Goal: Task Accomplishment & Management: Manage account settings

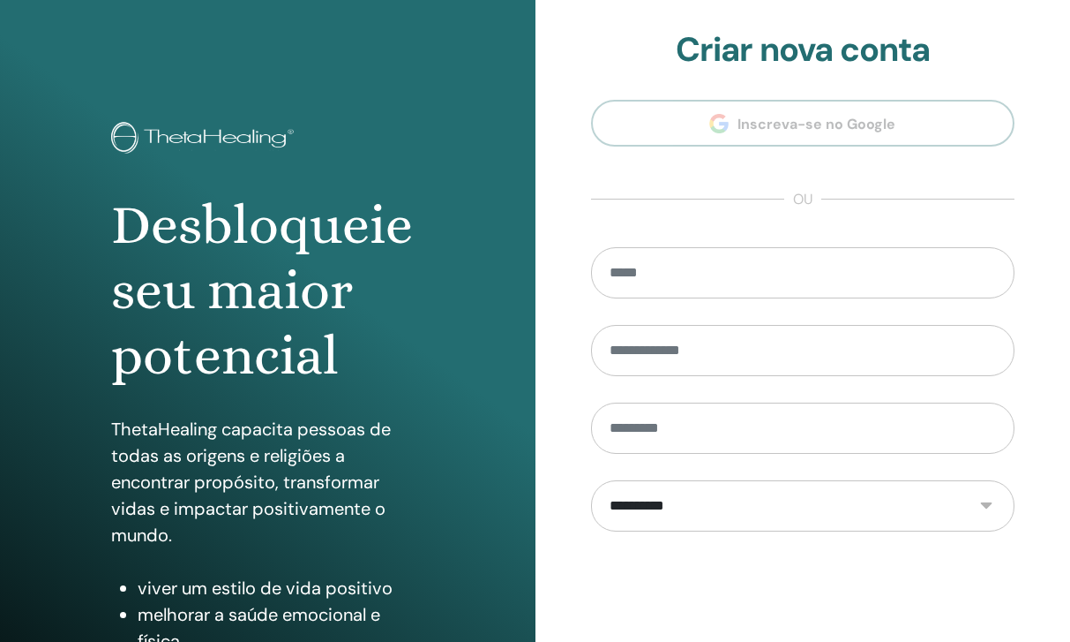
click at [754, 268] on input "email" at bounding box center [803, 272] width 424 height 51
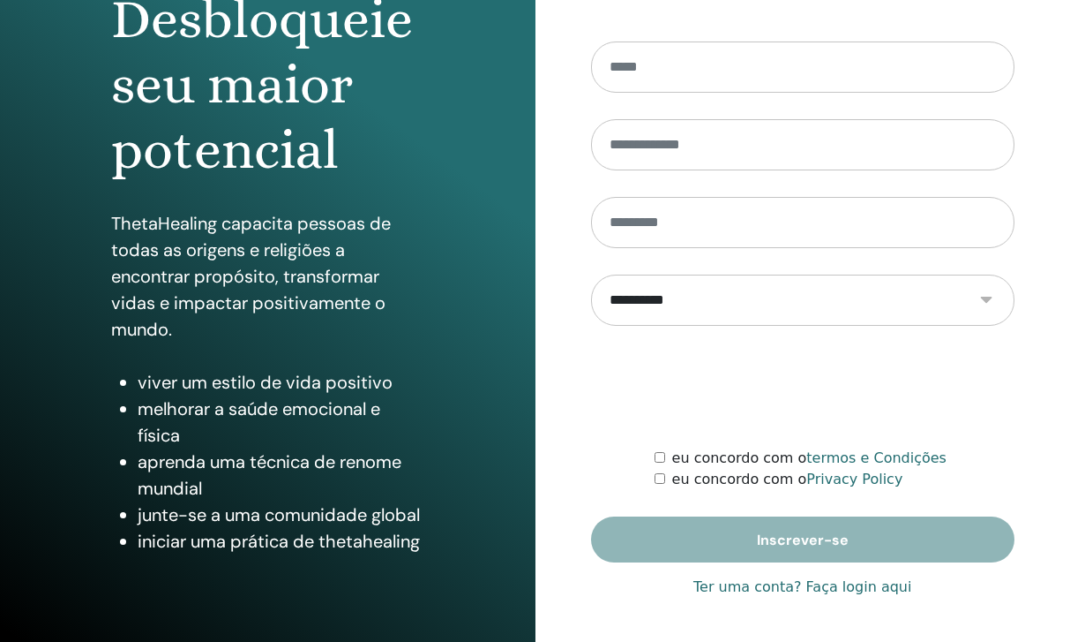
click at [822, 588] on link "Ter uma conta? Faça login aqui" at bounding box center [803, 586] width 218 height 21
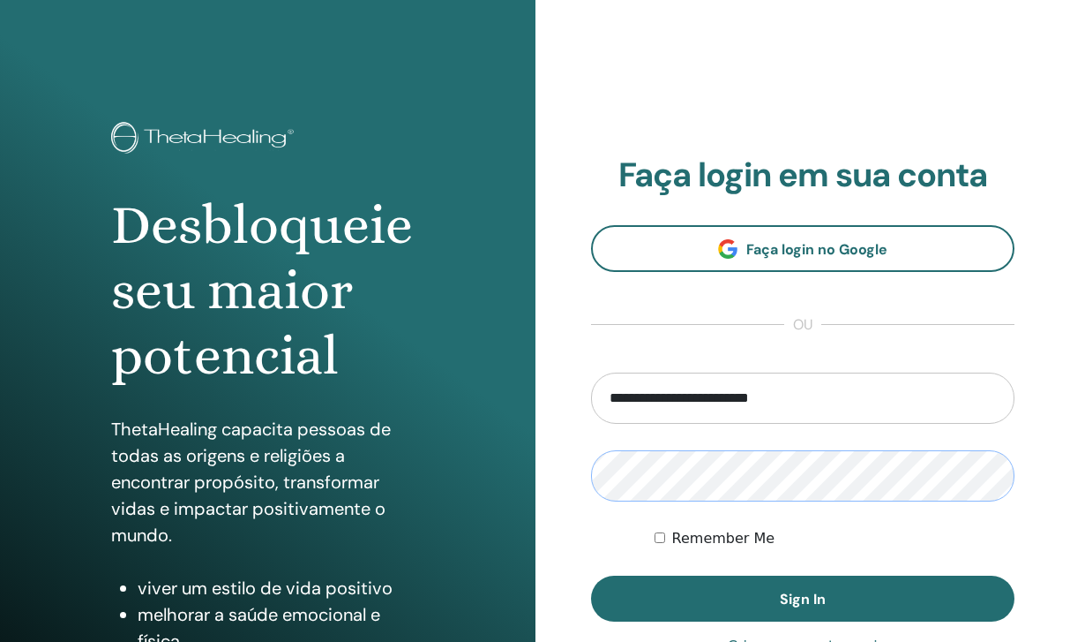
click at [802, 598] on button "Sign In" at bounding box center [803, 598] width 424 height 46
click at [663, 574] on form "**********" at bounding box center [803, 496] width 424 height 249
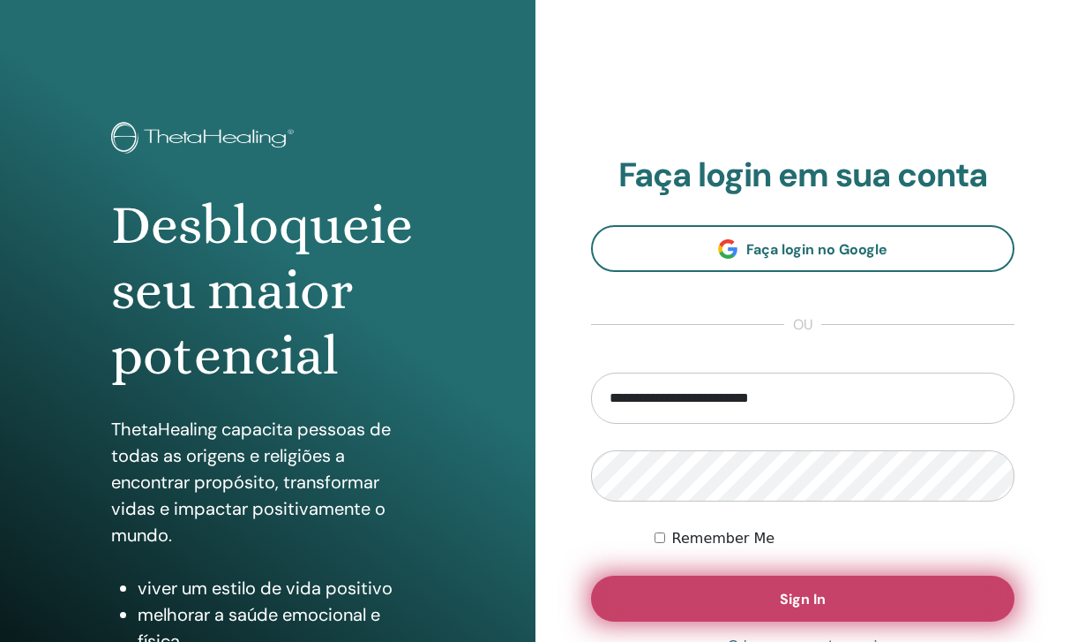
click at [668, 590] on button "Sign In" at bounding box center [803, 598] width 424 height 46
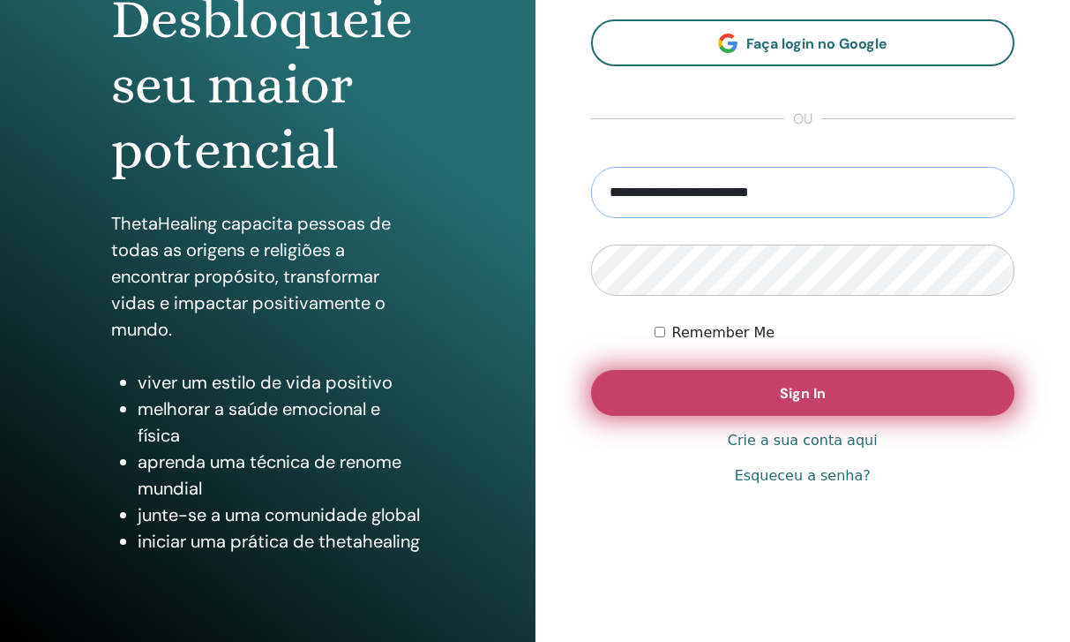
scroll to position [206, 0]
click at [732, 371] on button "Sign In" at bounding box center [803, 393] width 424 height 46
click at [726, 392] on button "Sign In" at bounding box center [803, 393] width 424 height 46
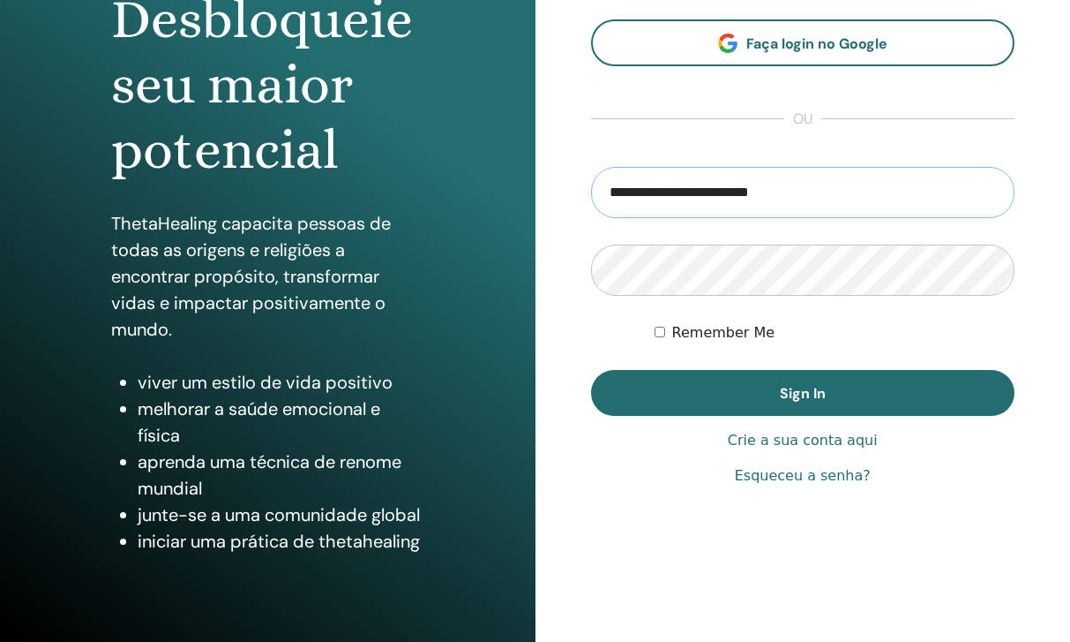
drag, startPoint x: 777, startPoint y: 187, endPoint x: 569, endPoint y: 187, distance: 208.3
click at [569, 187] on div "**********" at bounding box center [804, 217] width 536 height 847
type input "*"
click at [743, 189] on input "email" at bounding box center [803, 192] width 424 height 51
type input "*"
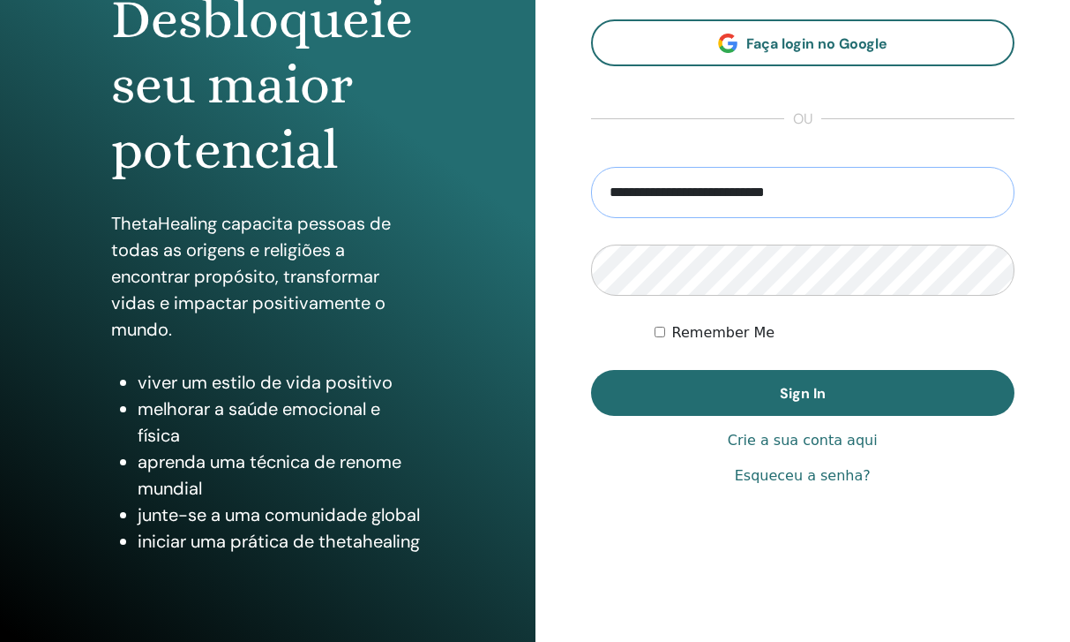
type input "**********"
click at [685, 304] on form "**********" at bounding box center [803, 291] width 424 height 249
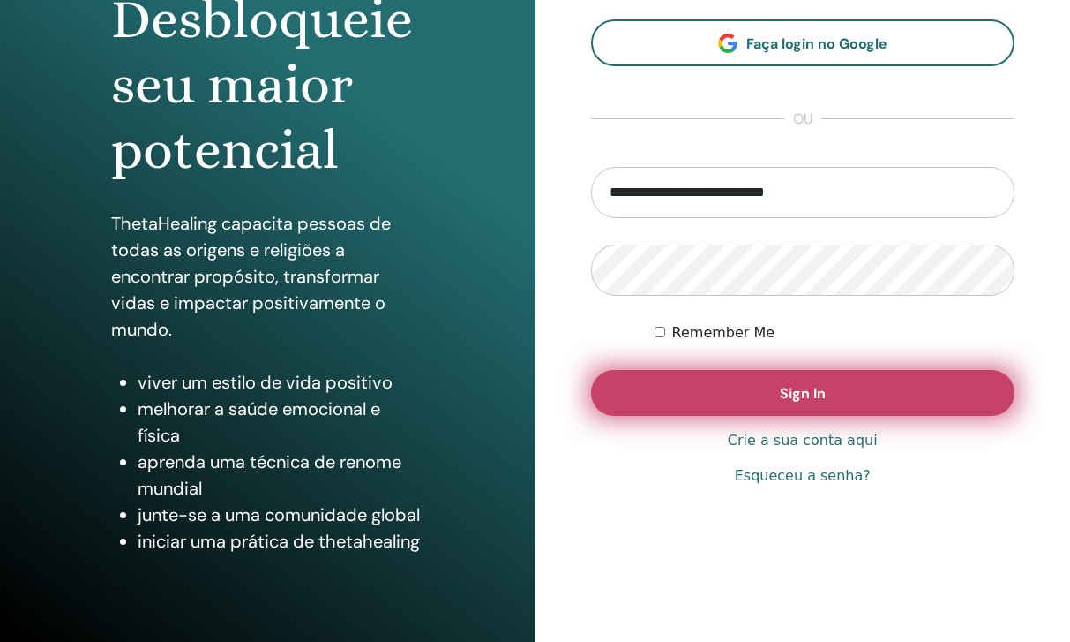
click at [671, 397] on button "Sign In" at bounding box center [803, 393] width 424 height 46
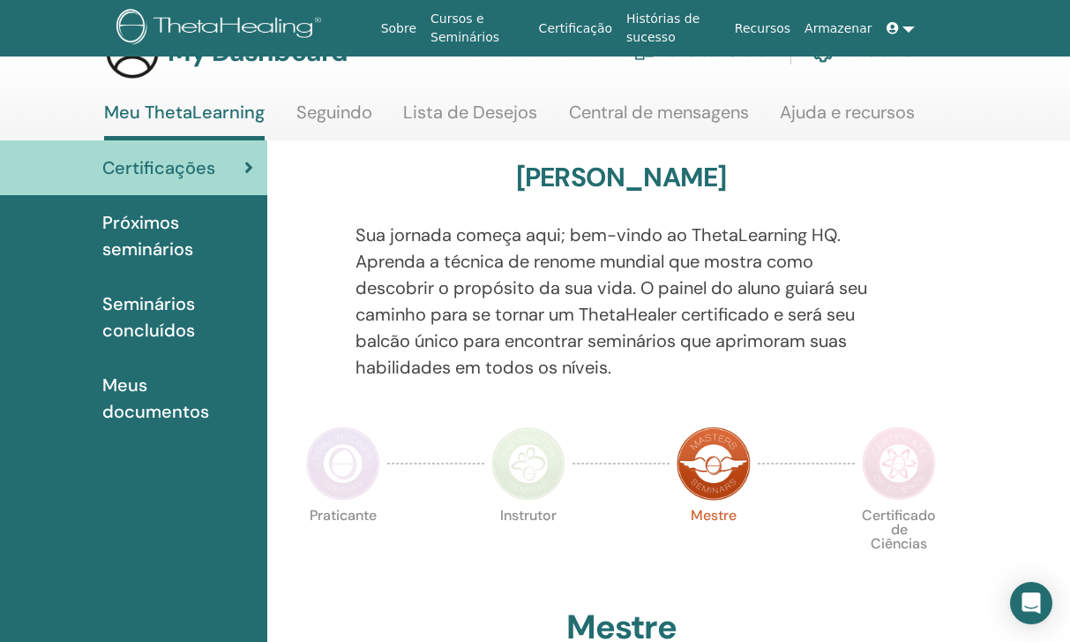
scroll to position [68, 0]
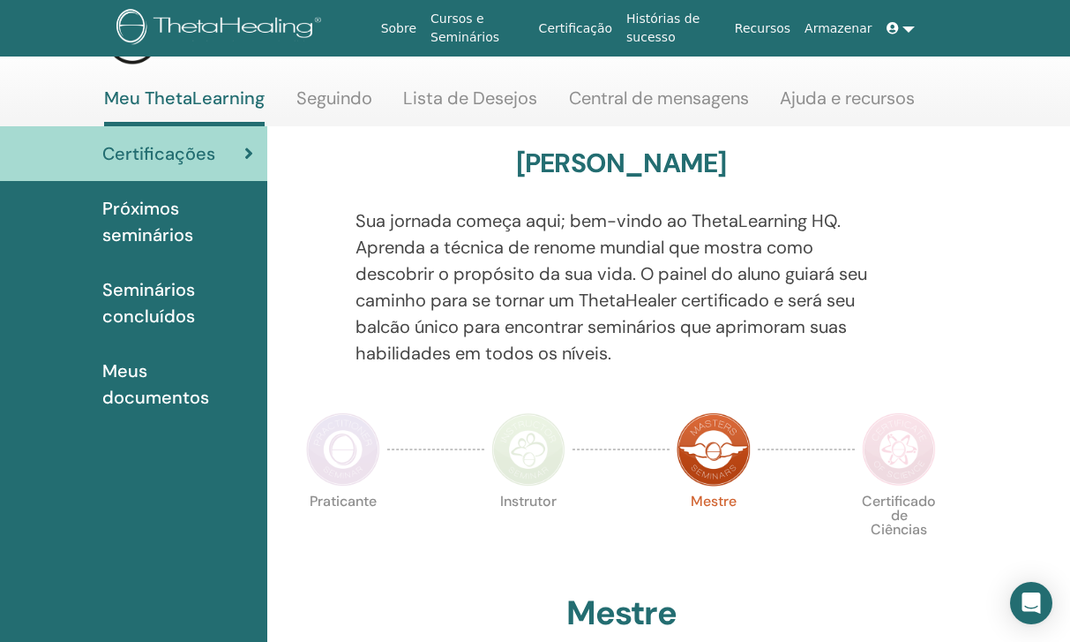
click at [154, 209] on span "Próximos seminários" at bounding box center [177, 221] width 151 height 53
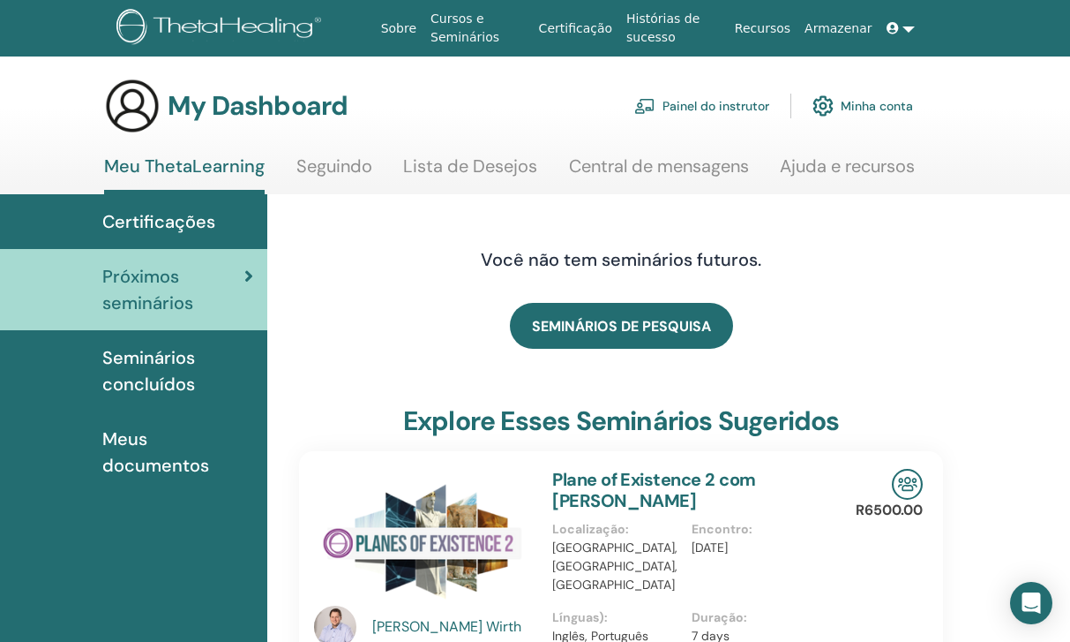
click at [186, 385] on span "Seminários concluídos" at bounding box center [177, 370] width 151 height 53
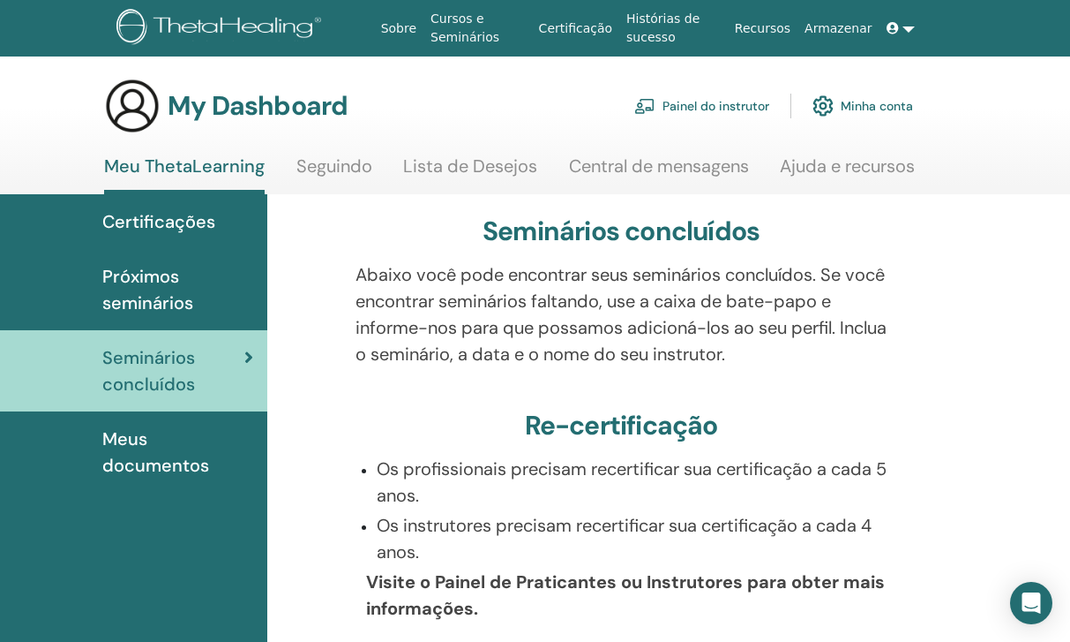
click at [139, 473] on span "Meus documentos" at bounding box center [177, 451] width 151 height 53
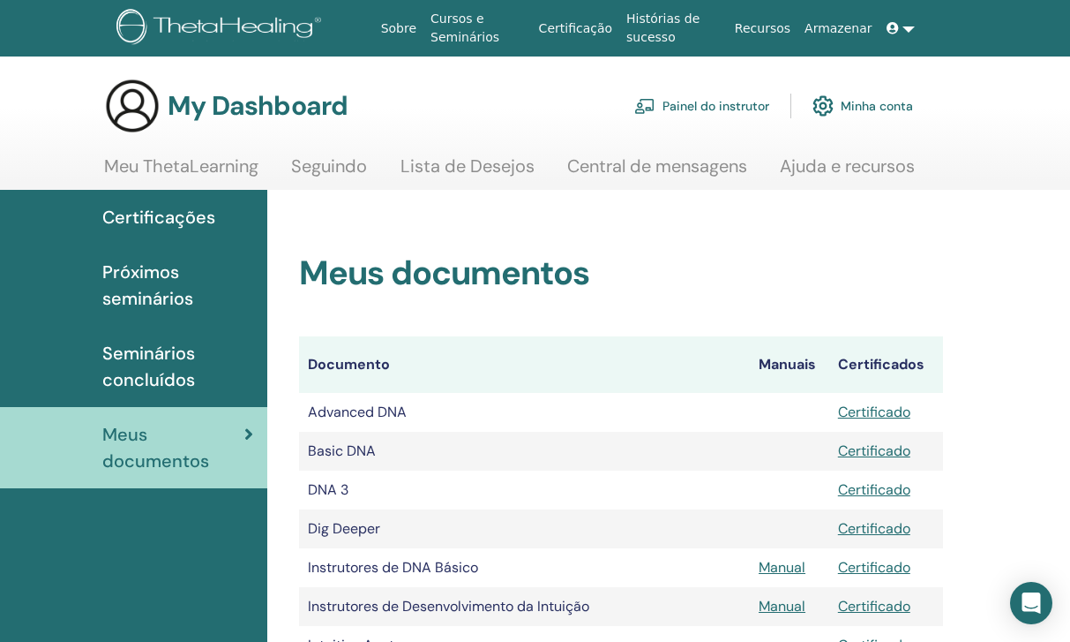
click at [700, 97] on link "Painel do instrutor" at bounding box center [702, 105] width 135 height 39
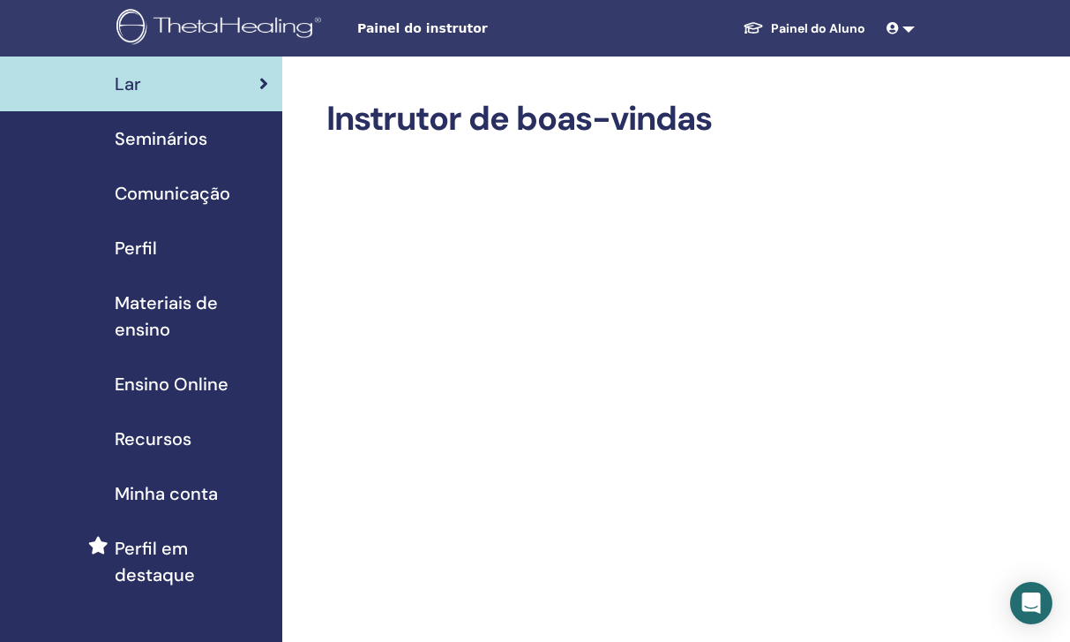
click at [180, 137] on span "Seminários" at bounding box center [161, 138] width 93 height 26
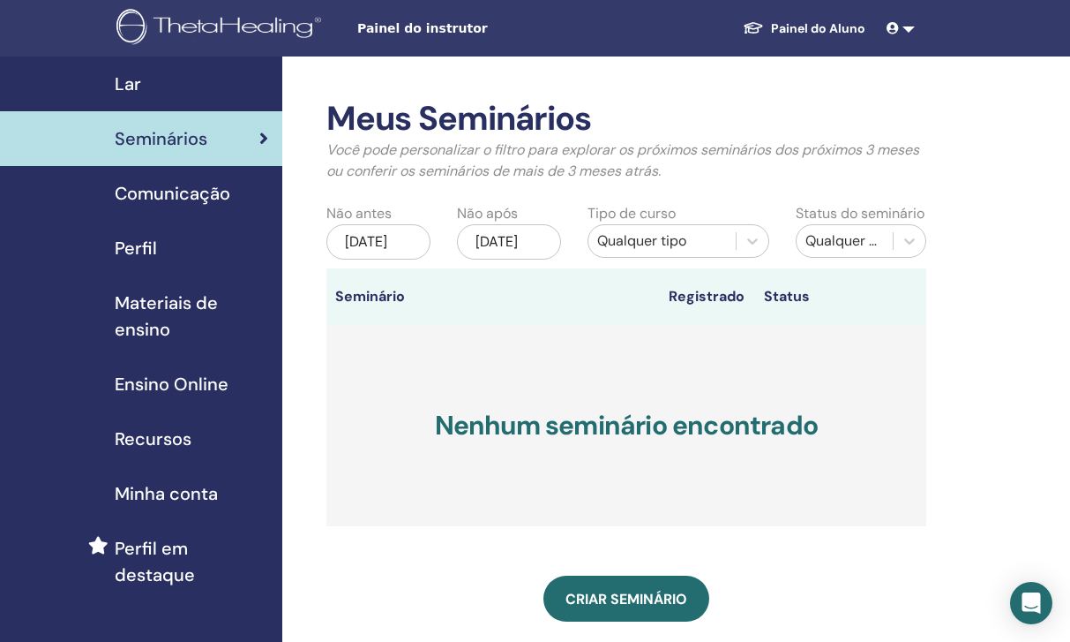
click at [195, 392] on span "Ensino Online" at bounding box center [172, 384] width 114 height 26
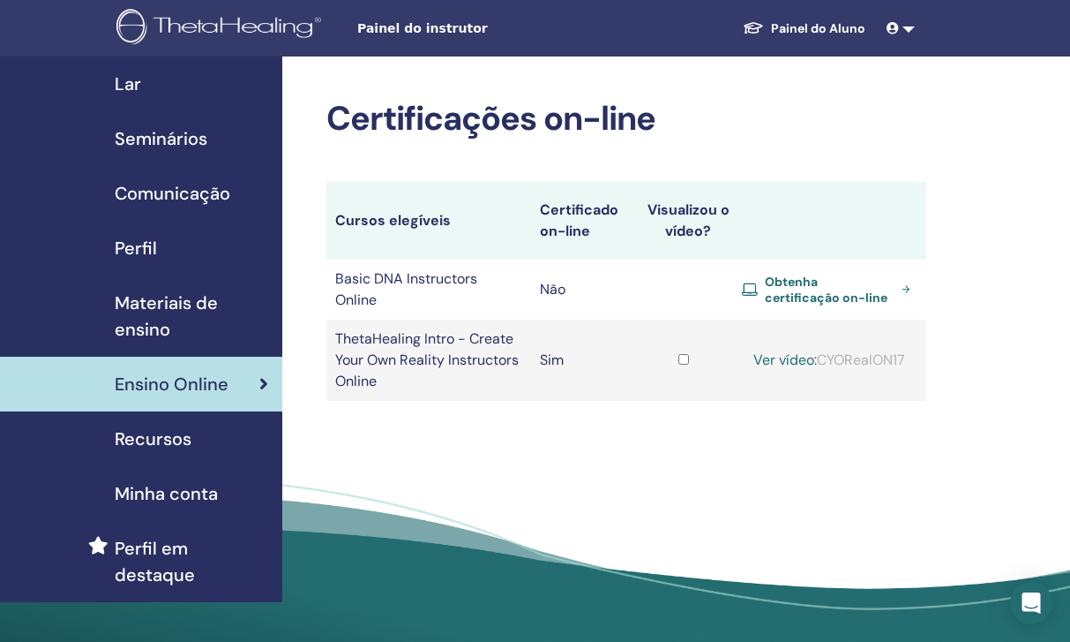
click at [825, 286] on span "Obtenha certificação on-line" at bounding box center [830, 290] width 130 height 32
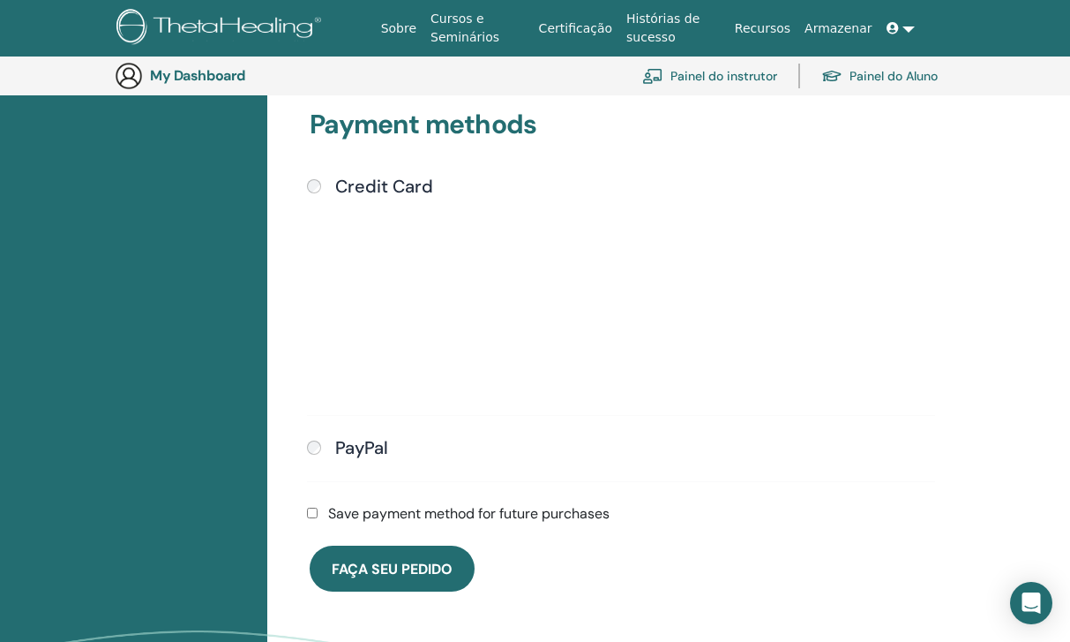
scroll to position [463, 0]
click at [418, 489] on div "Credit Card Submit PayPal" at bounding box center [622, 339] width 650 height 327
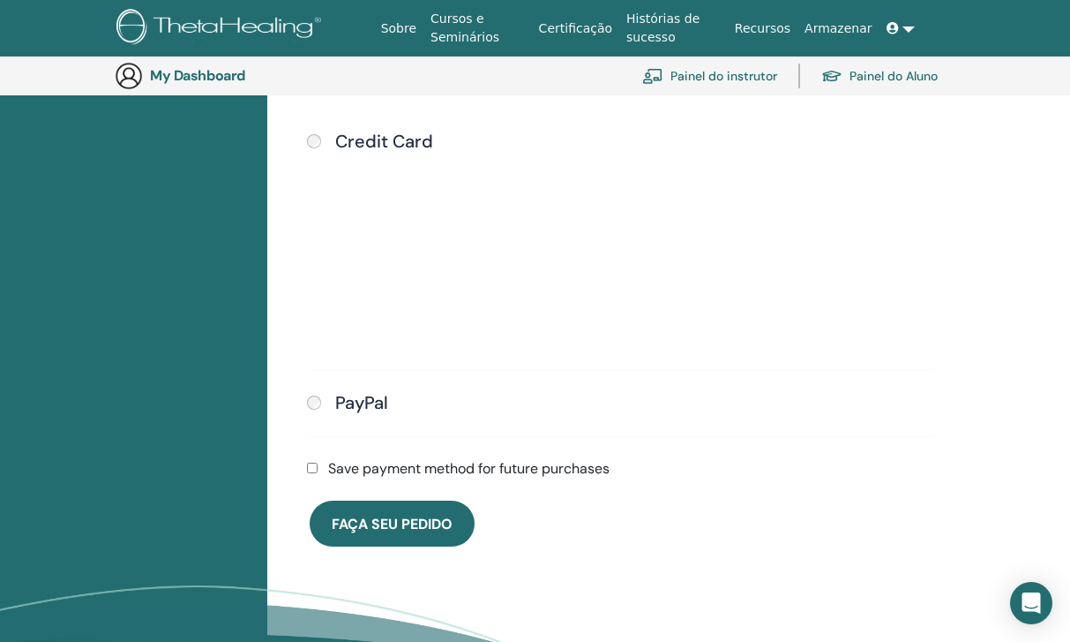
scroll to position [507, 0]
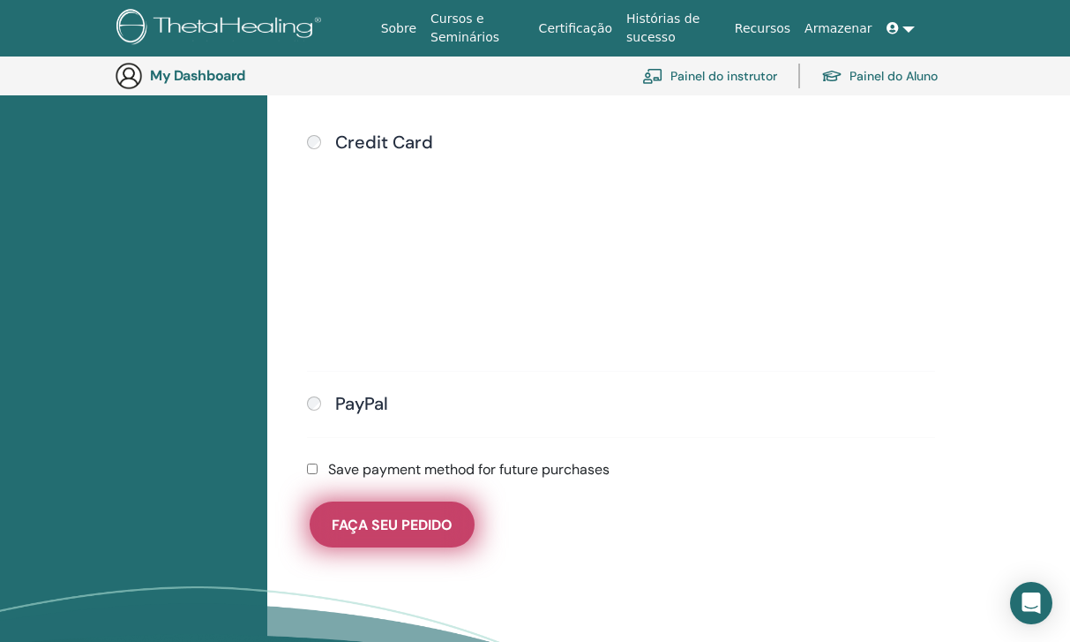
click at [380, 521] on span "Faça seu pedido" at bounding box center [392, 524] width 121 height 19
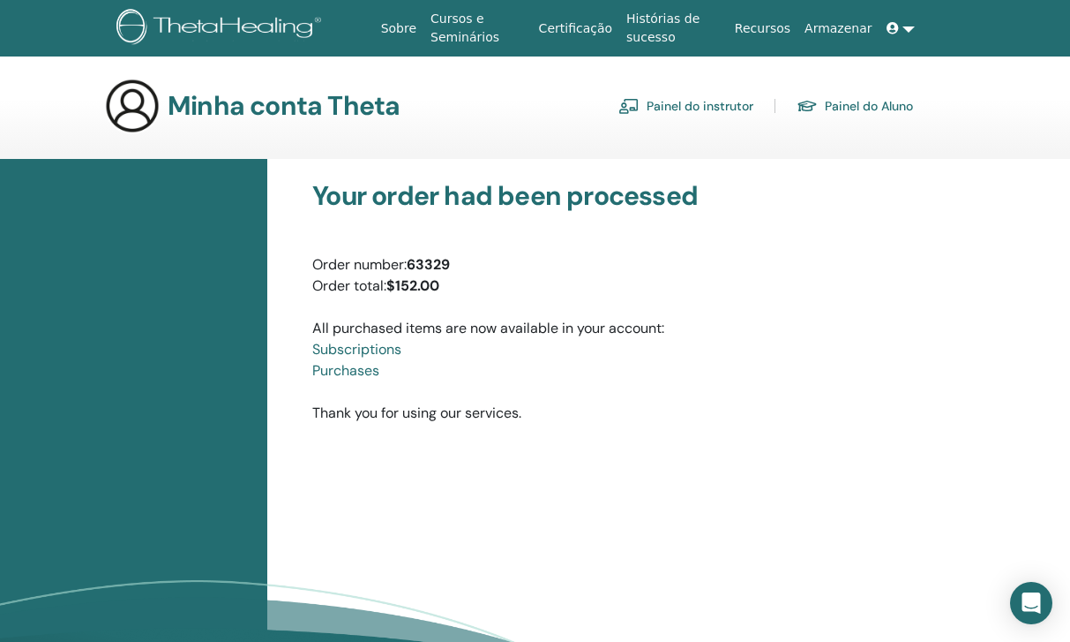
click at [699, 106] on link "Painel do instrutor" at bounding box center [686, 106] width 135 height 28
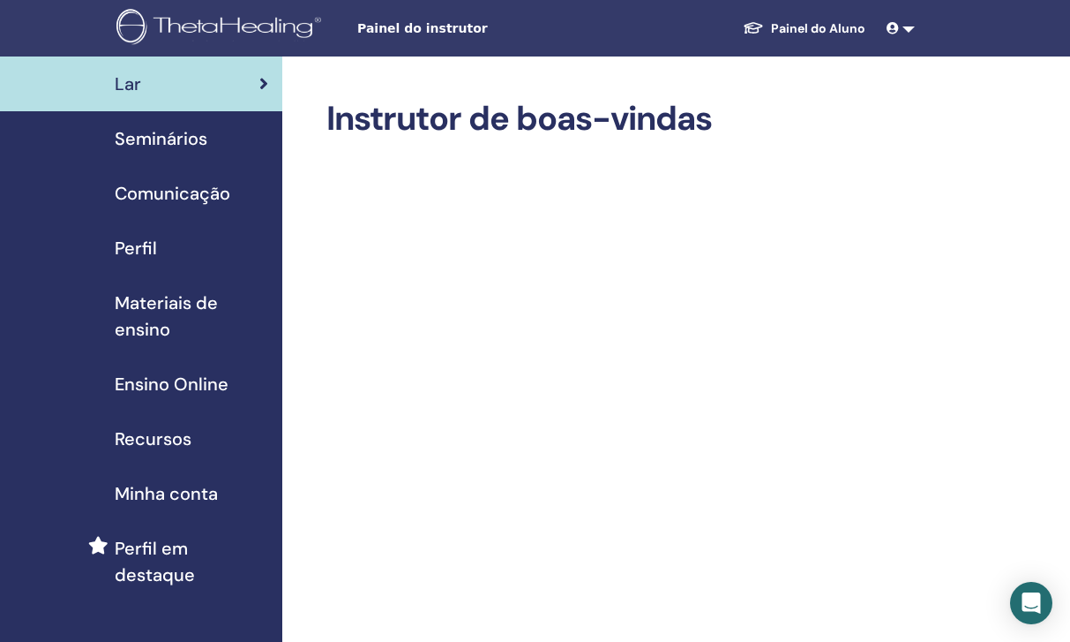
click at [170, 326] on span "Materiais de ensino" at bounding box center [192, 315] width 154 height 53
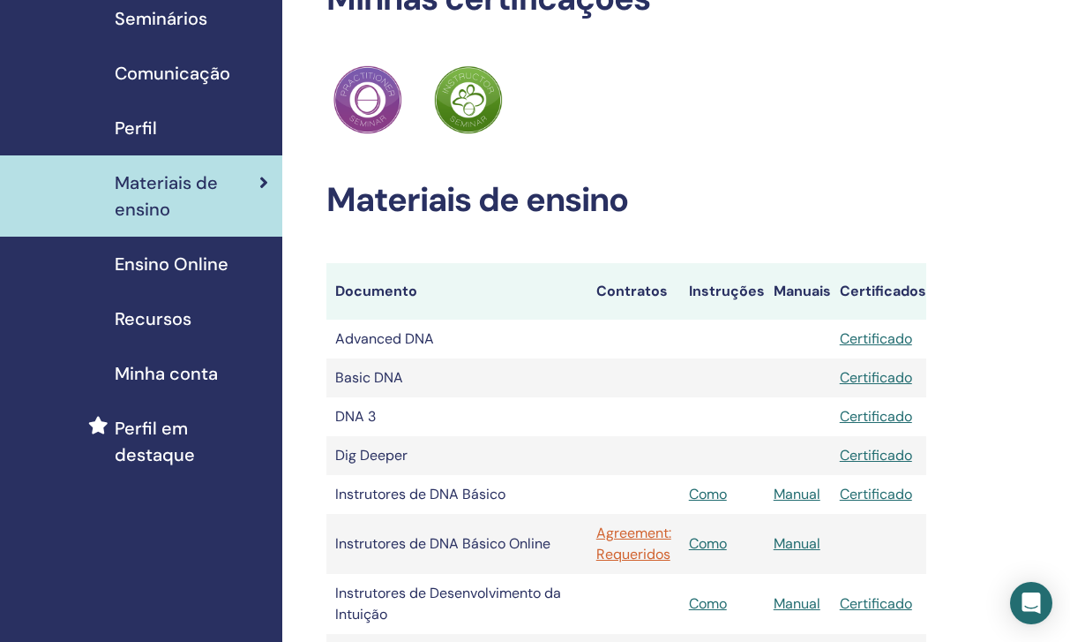
scroll to position [124, 0]
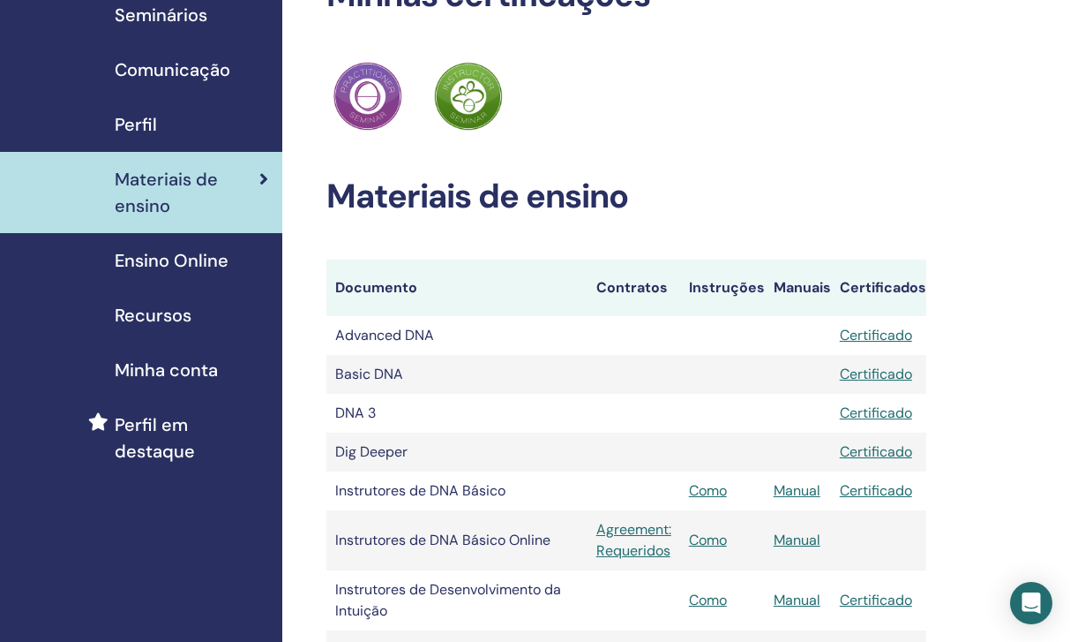
click at [632, 542] on link "Agreement: Requeridos" at bounding box center [634, 540] width 75 height 42
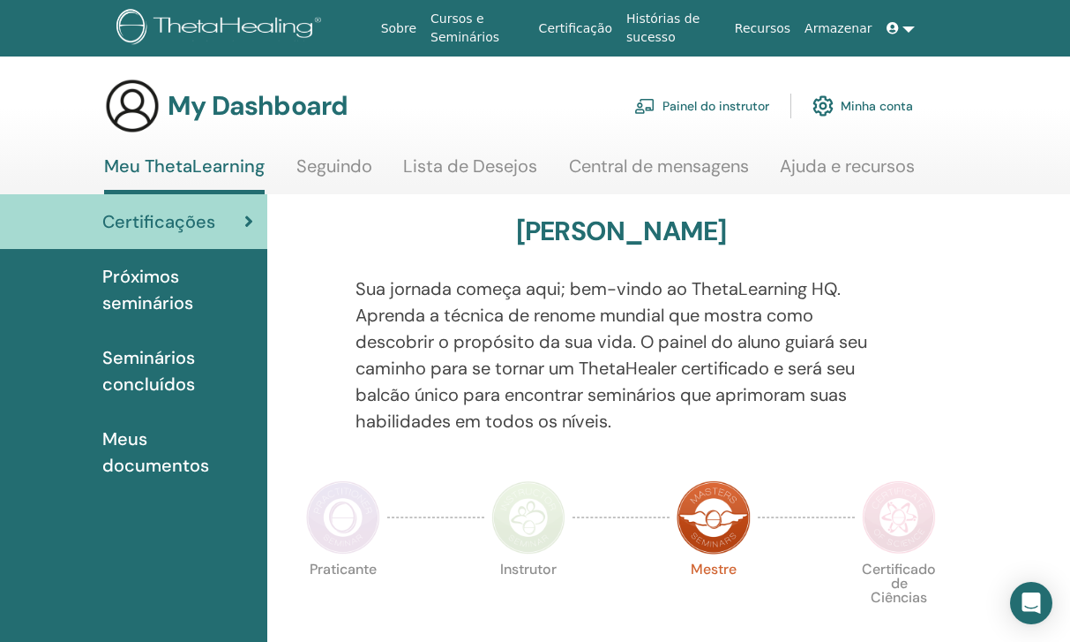
click at [684, 114] on link "Painel do instrutor" at bounding box center [702, 105] width 135 height 39
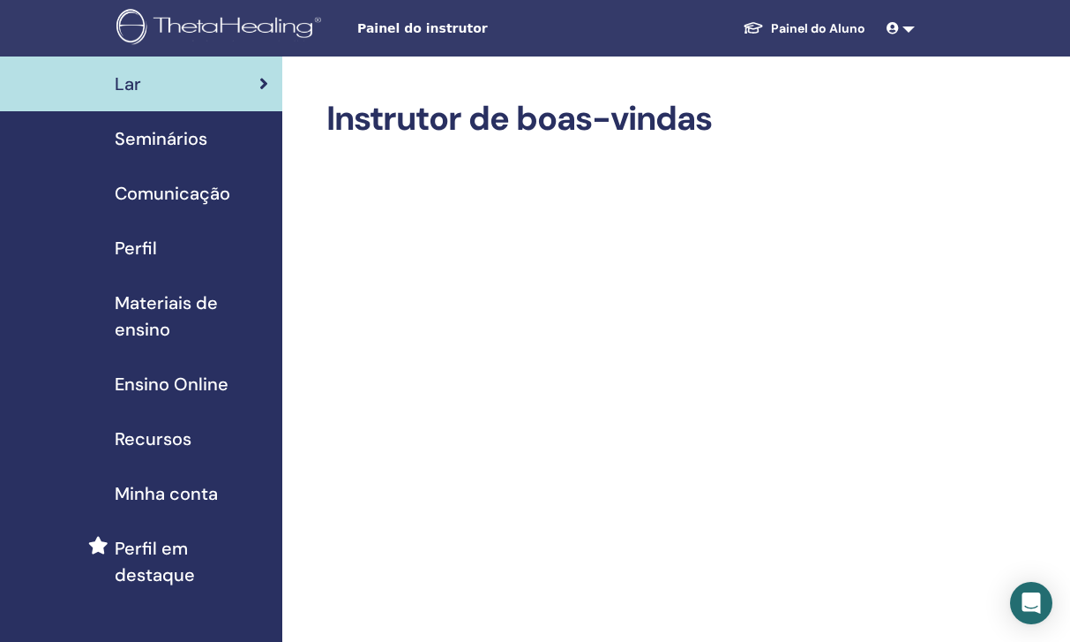
click at [149, 387] on span "Ensino Online" at bounding box center [172, 384] width 114 height 26
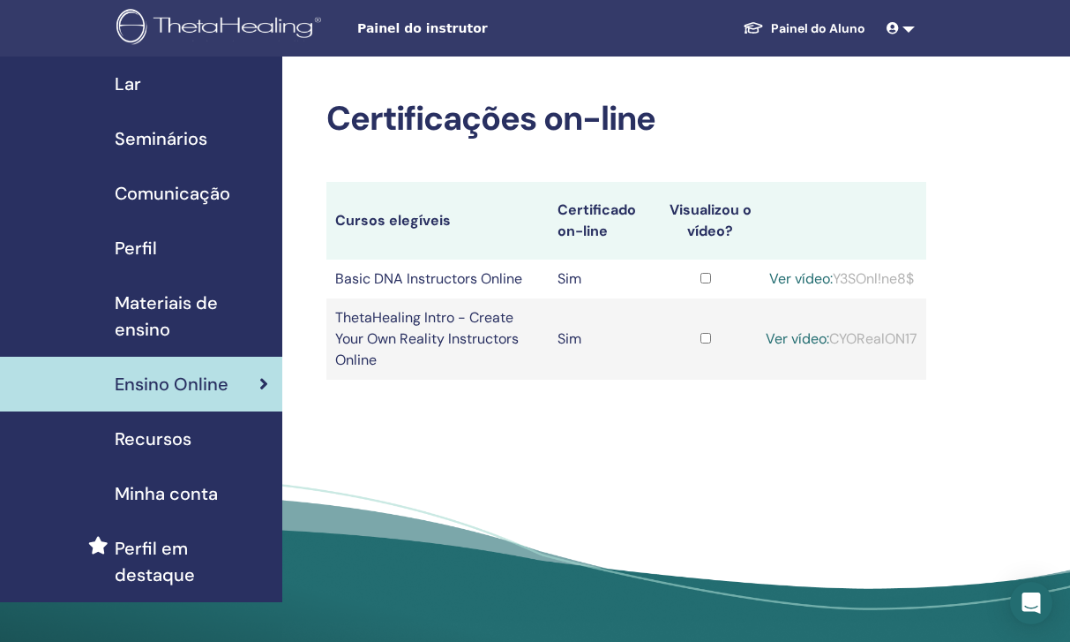
drag, startPoint x: 905, startPoint y: 355, endPoint x: 822, endPoint y: 353, distance: 83.0
click at [822, 349] on div "Ver vídeo: CYORealON17" at bounding box center [842, 338] width 152 height 21
copy div "CYORealON1"
click at [855, 349] on div "Ver vídeo: CYORealON17" at bounding box center [842, 338] width 152 height 21
drag, startPoint x: 911, startPoint y: 351, endPoint x: 811, endPoint y: 358, distance: 100.0
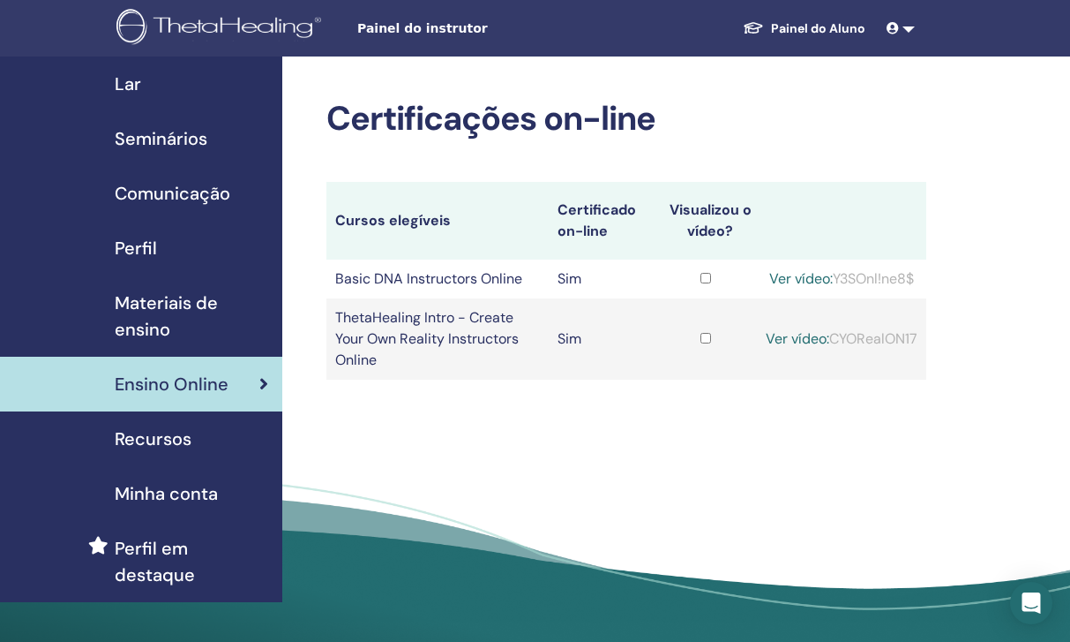
click at [812, 358] on td "Ver vídeo: CYORealON17" at bounding box center [841, 338] width 169 height 81
copy div "CYORealON17"
click at [830, 335] on link "Ver vídeo:" at bounding box center [798, 338] width 64 height 19
drag, startPoint x: 907, startPoint y: 297, endPoint x: 825, endPoint y: 297, distance: 82.1
click at [825, 289] on div "Ver vídeo: Y3SOnl!ne8$" at bounding box center [842, 278] width 152 height 21
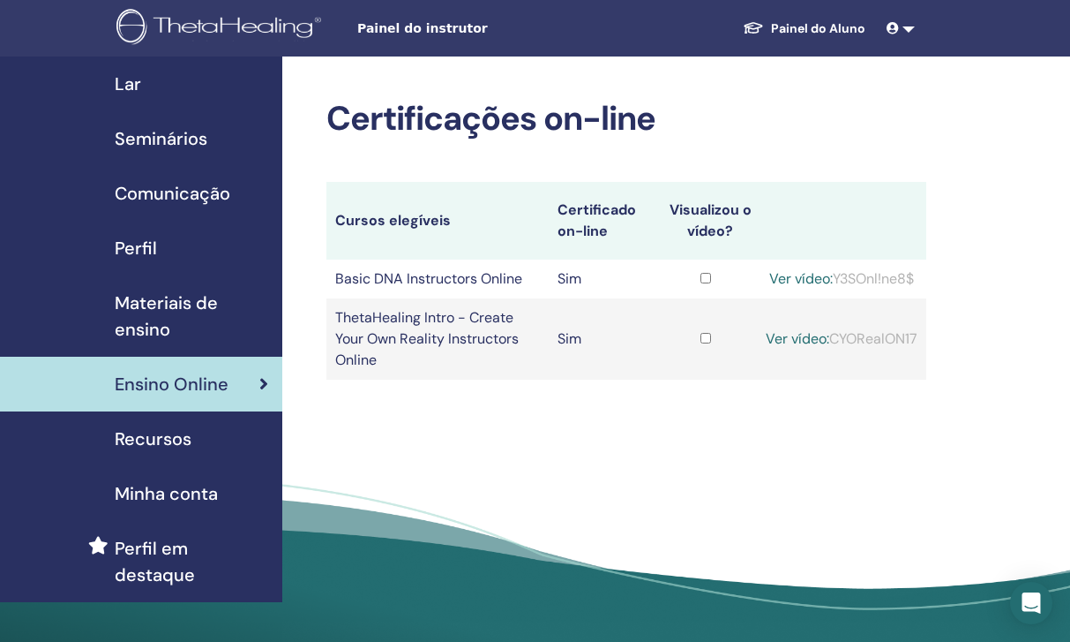
copy div "Y3SOnl!ne8$"
click at [833, 273] on link "Ver vídeo:" at bounding box center [802, 278] width 64 height 19
click at [147, 328] on span "Materiais de ensino" at bounding box center [192, 315] width 154 height 53
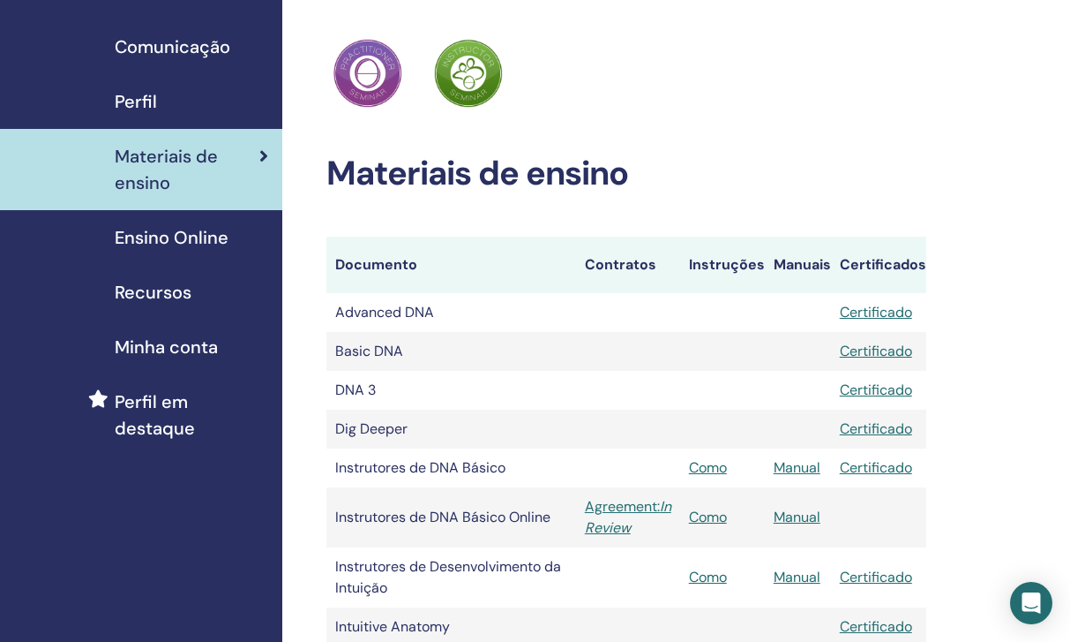
scroll to position [145, 0]
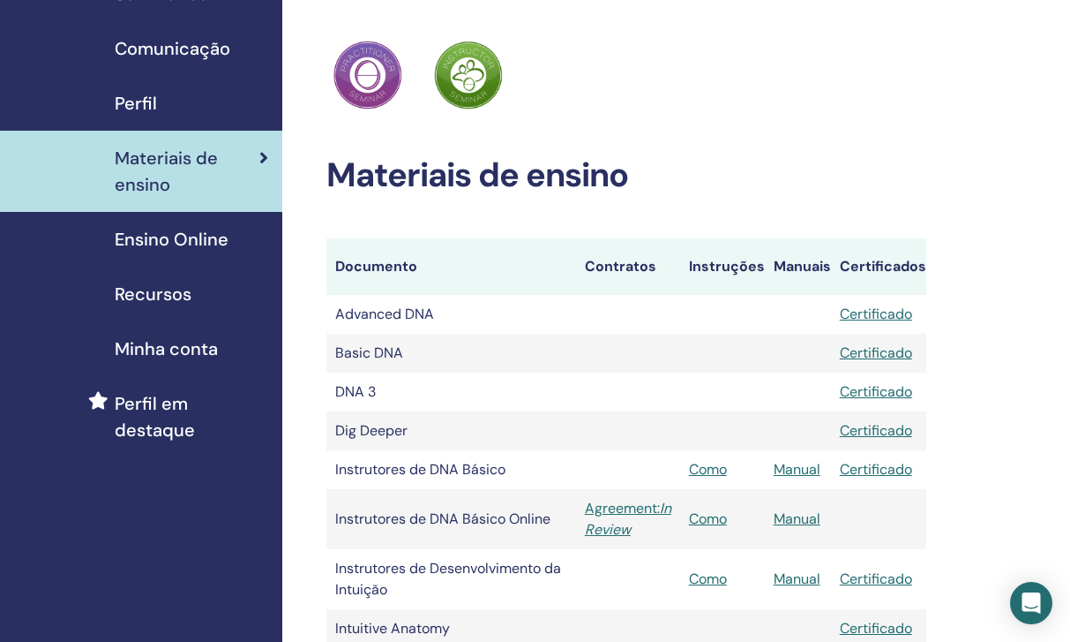
click at [630, 532] on icon "In Review" at bounding box center [628, 519] width 86 height 40
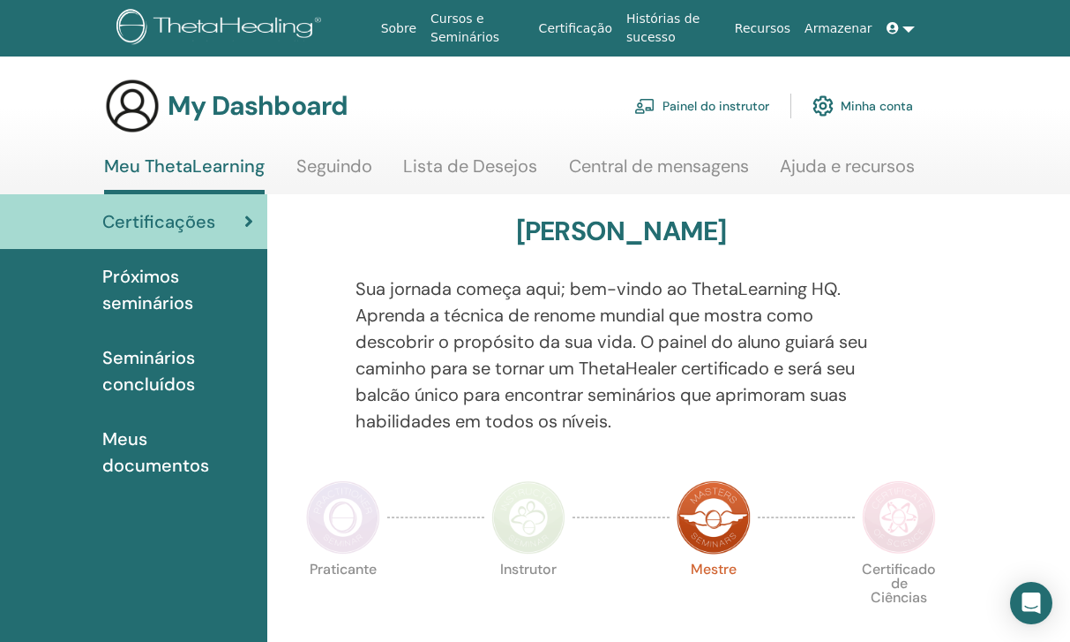
click at [657, 169] on link "Central de mensagens" at bounding box center [659, 172] width 180 height 34
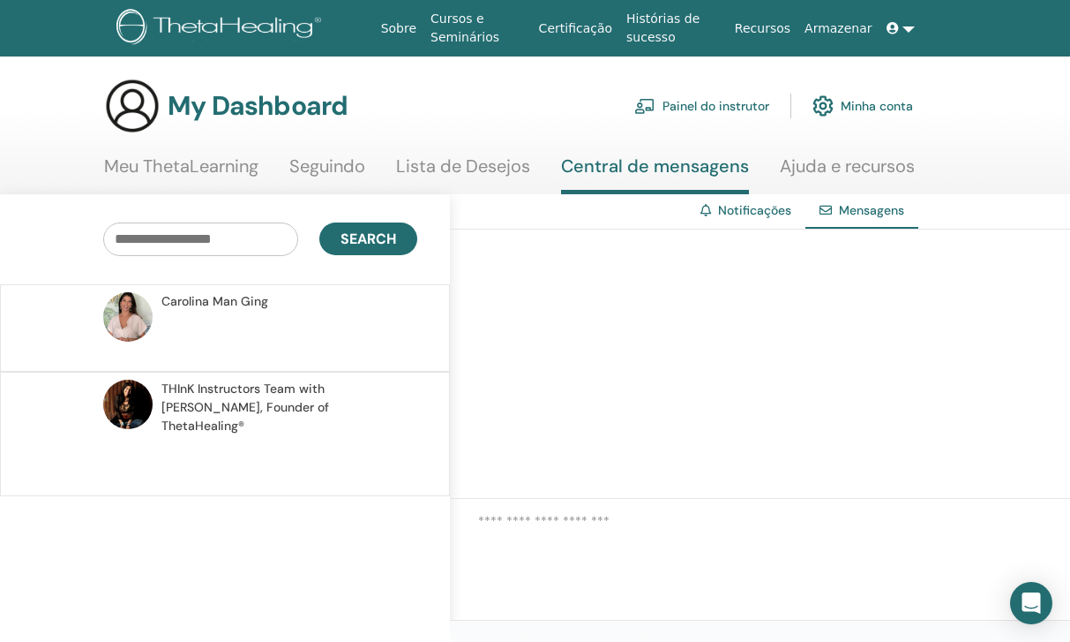
click at [187, 244] on input "text" at bounding box center [200, 239] width 195 height 34
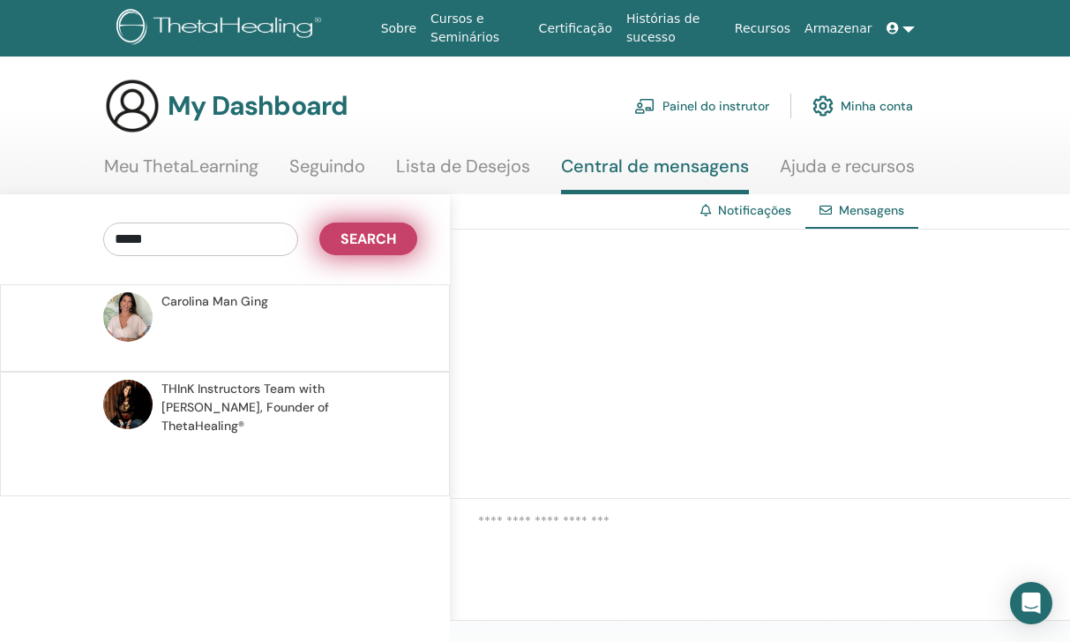
type input "*****"
click at [334, 240] on button "Search" at bounding box center [368, 238] width 98 height 33
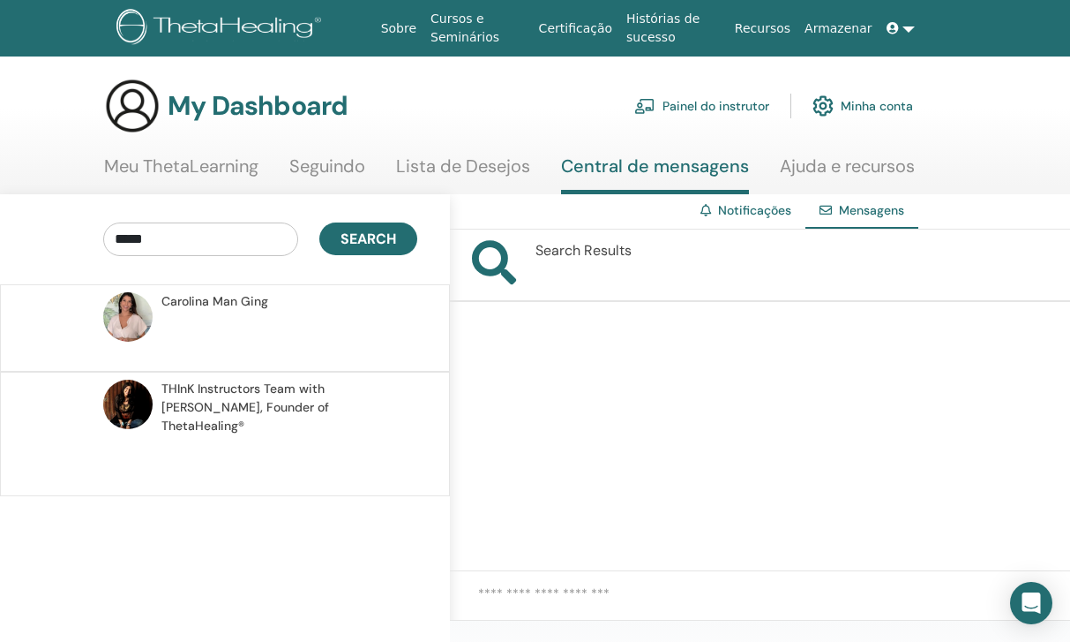
click at [910, 23] on link at bounding box center [901, 28] width 42 height 33
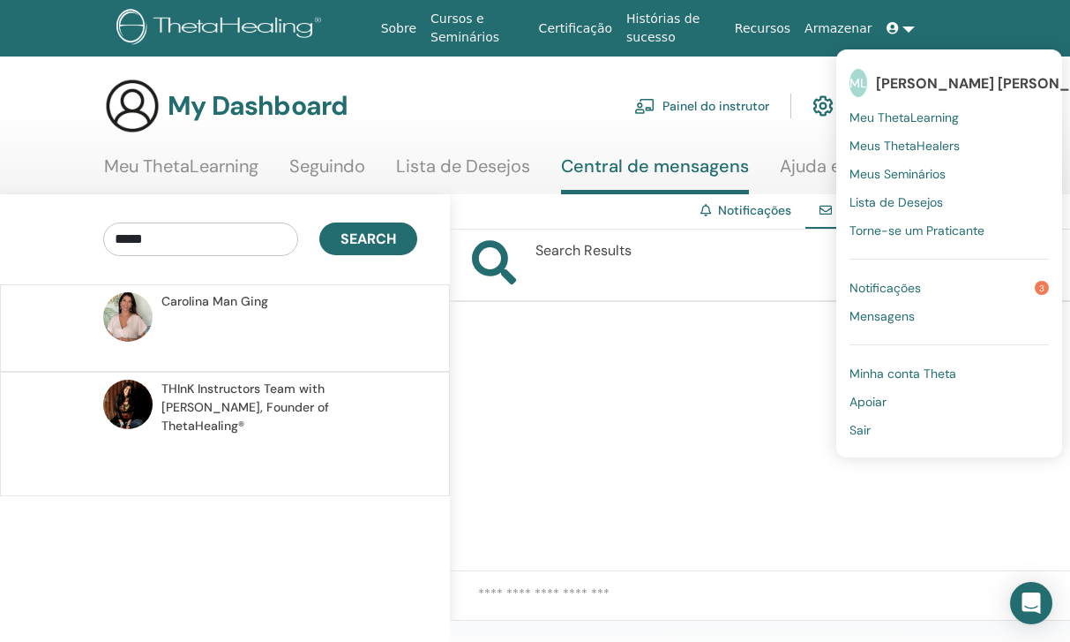
click at [921, 369] on span "Minha conta Theta" at bounding box center [903, 373] width 107 height 16
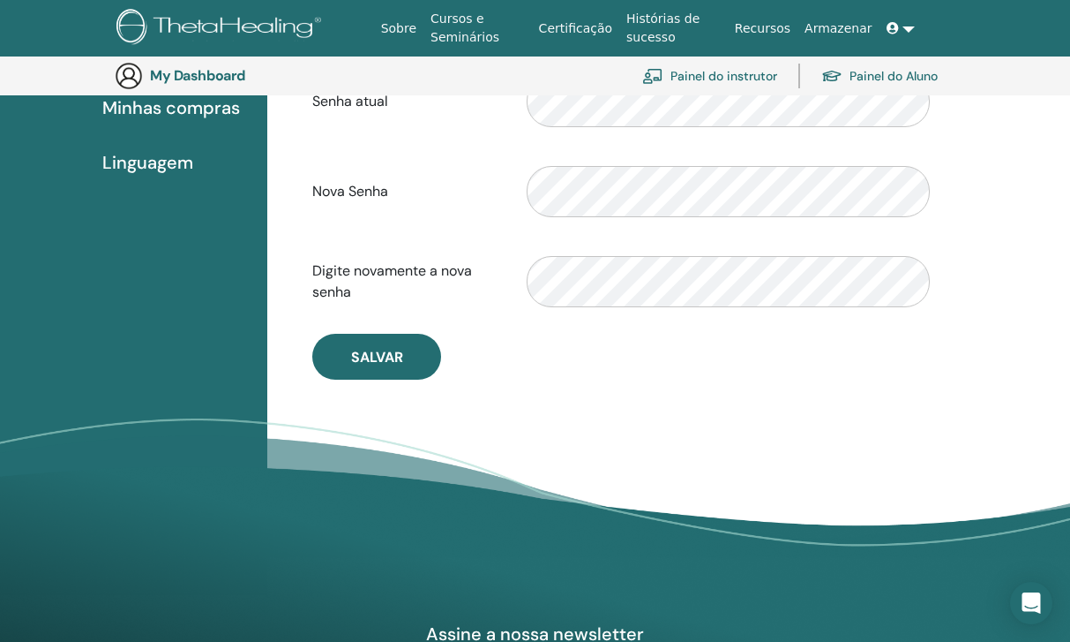
scroll to position [482, 0]
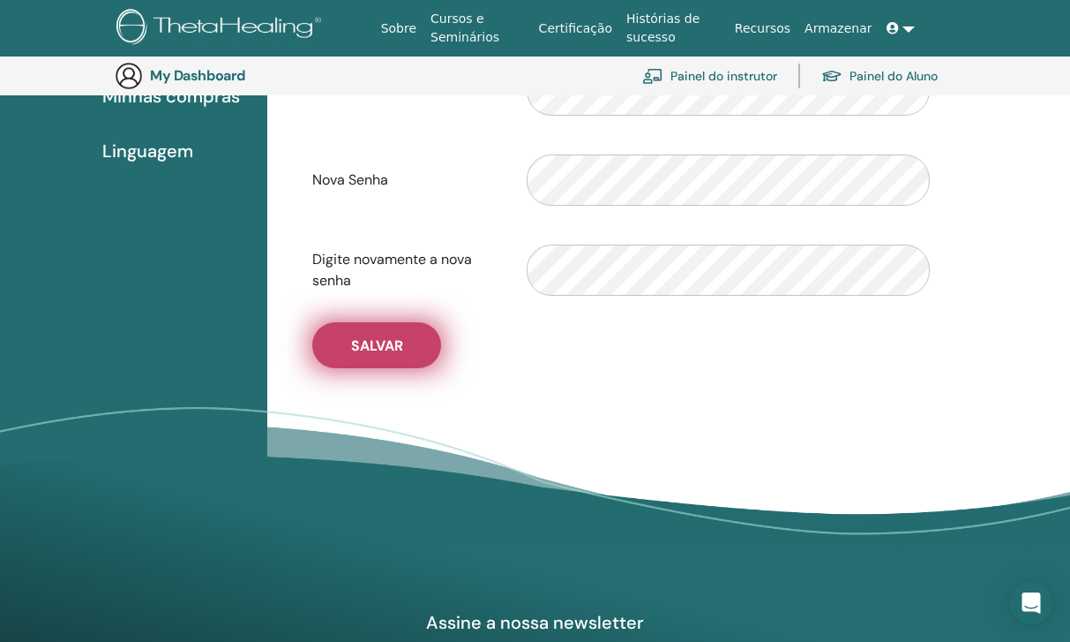
click at [417, 343] on button "Salvar" at bounding box center [376, 345] width 129 height 46
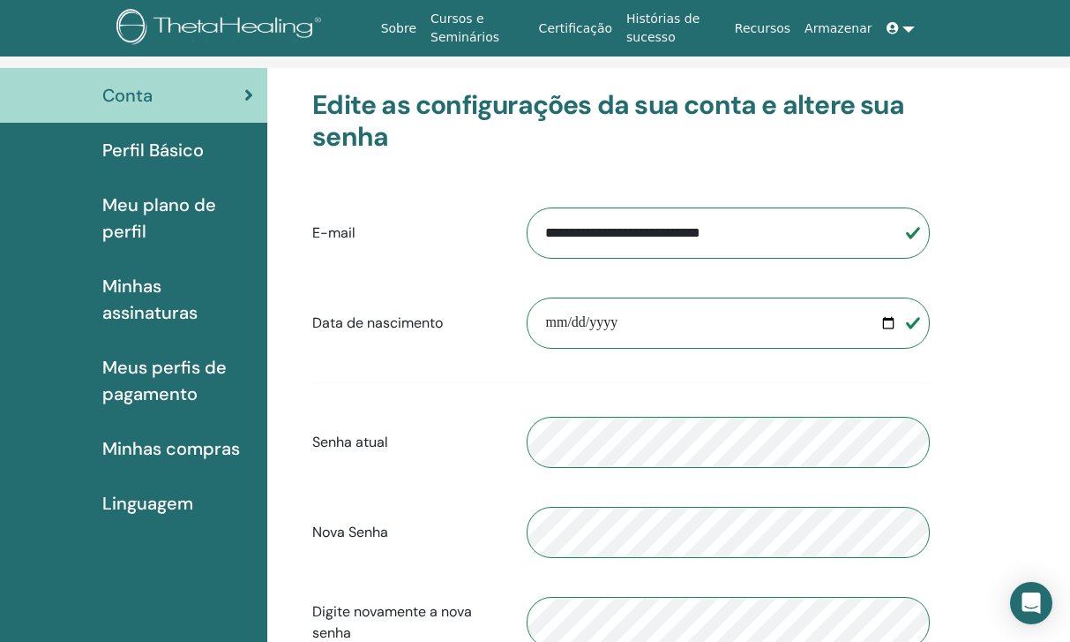
scroll to position [86, 0]
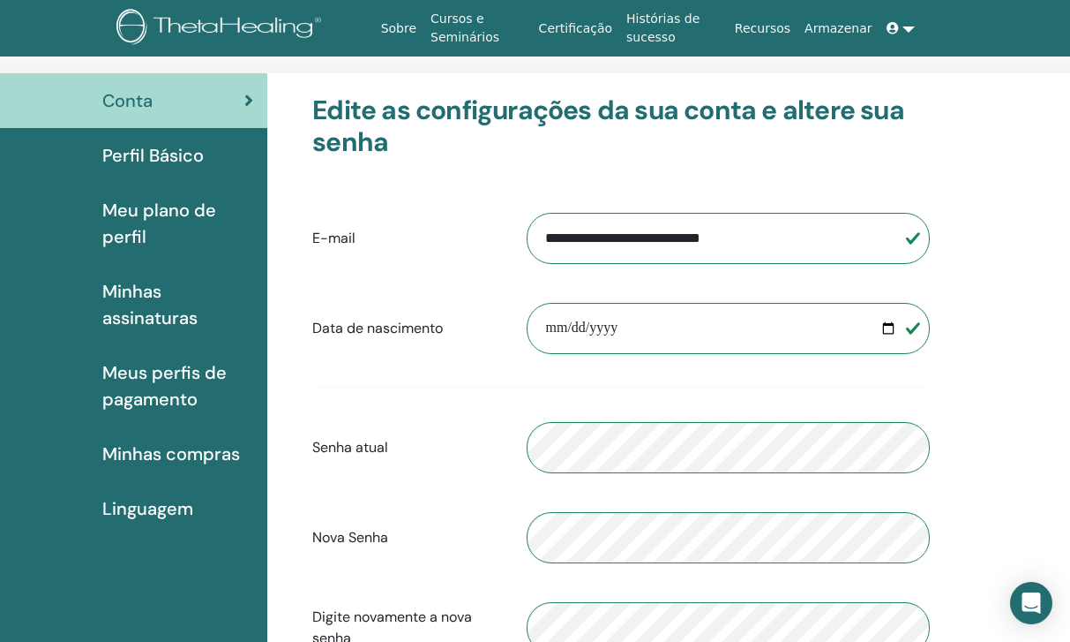
click at [153, 168] on span "Perfil Básico" at bounding box center [152, 155] width 101 height 26
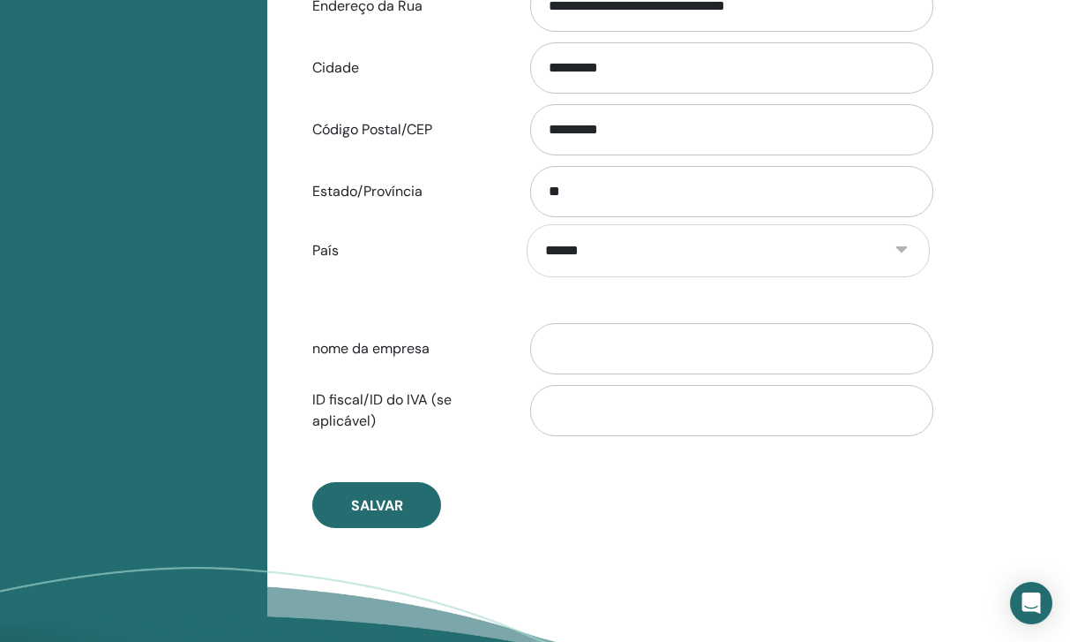
scroll to position [746, 0]
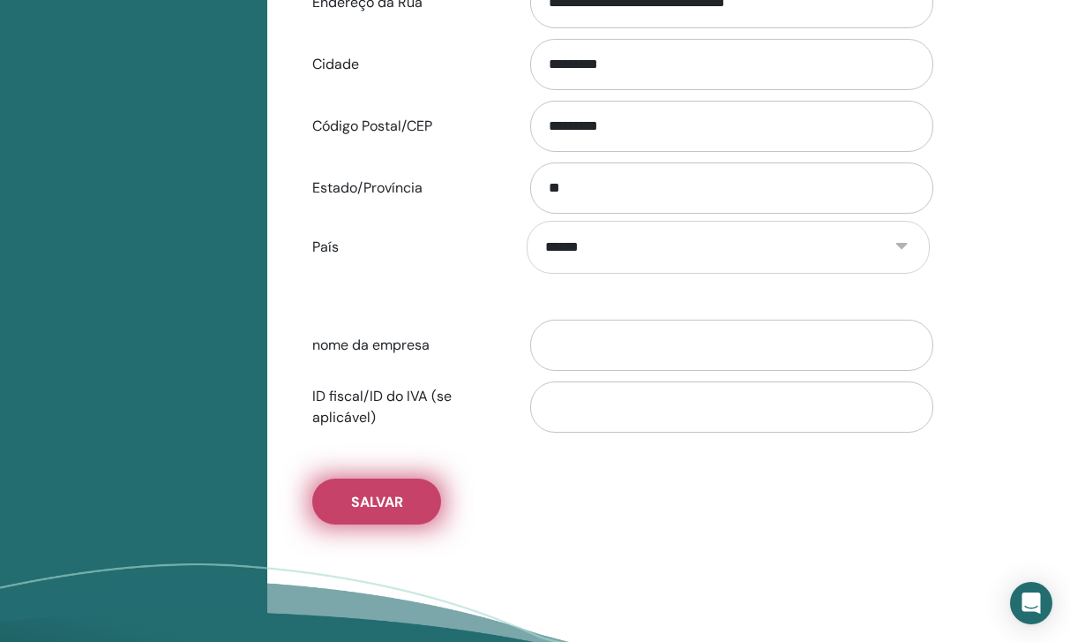
click at [342, 489] on button "Salvar" at bounding box center [376, 501] width 129 height 46
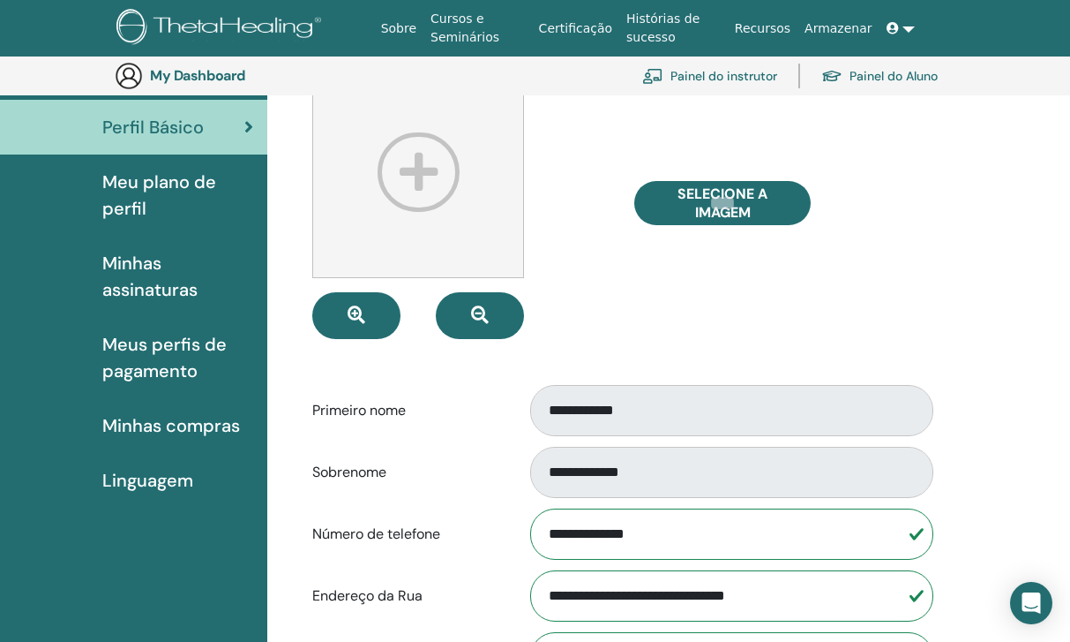
scroll to position [131, 0]
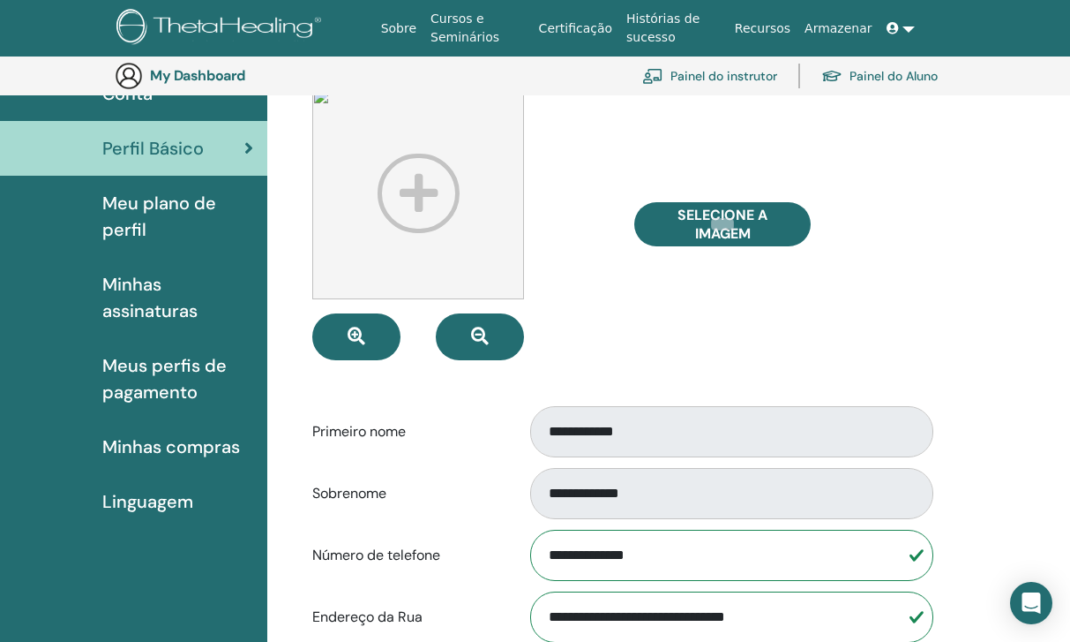
click at [169, 240] on span "Meu plano de perfil" at bounding box center [177, 216] width 151 height 53
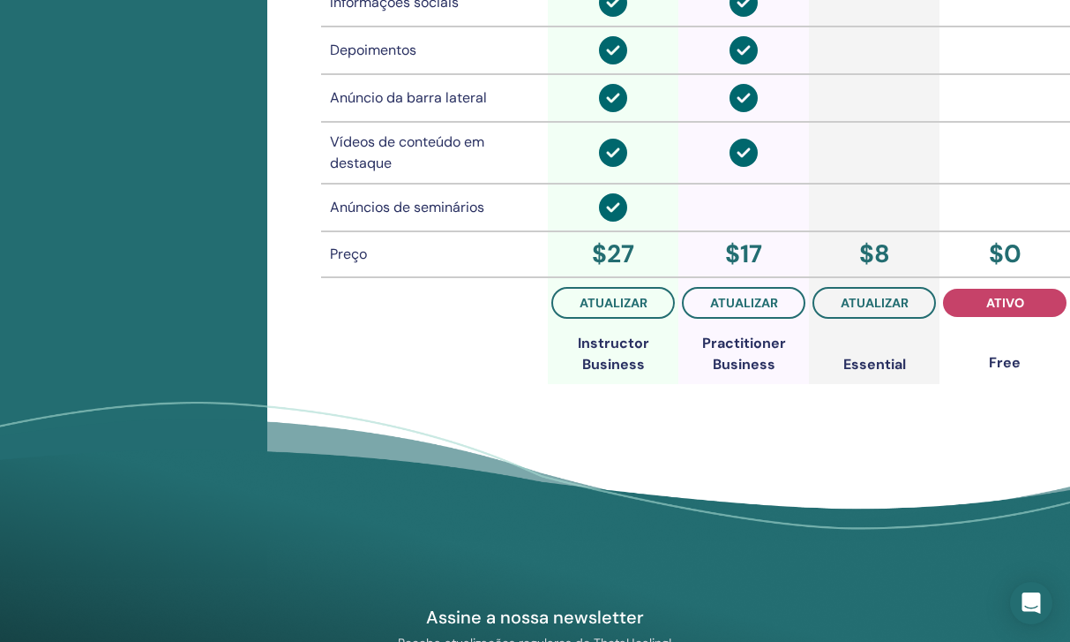
scroll to position [1619, 0]
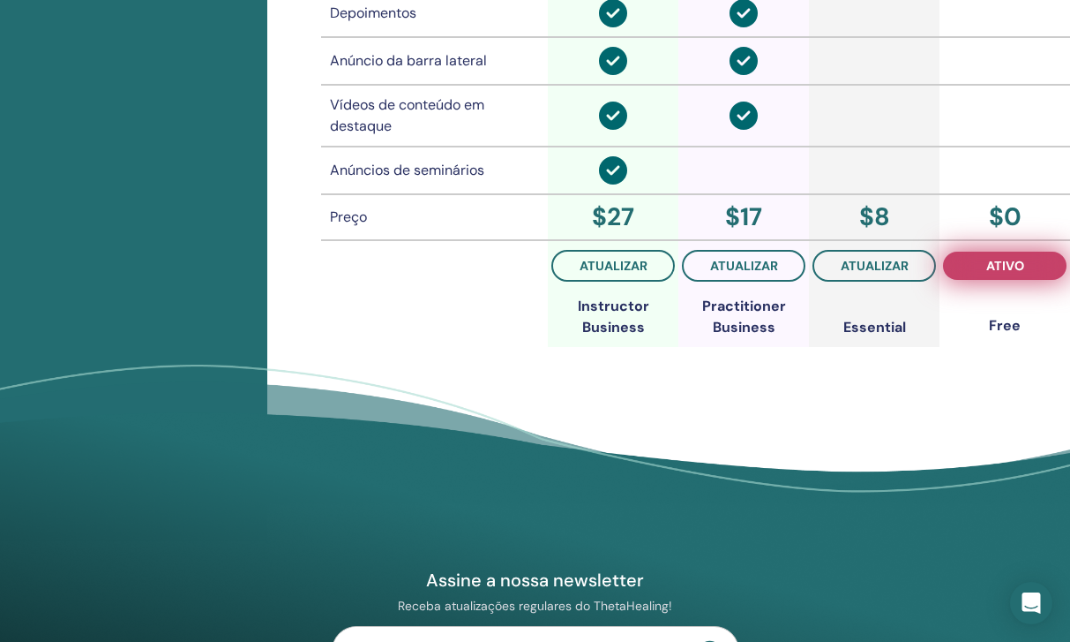
click at [1005, 267] on span "ativo" at bounding box center [1006, 266] width 38 height 14
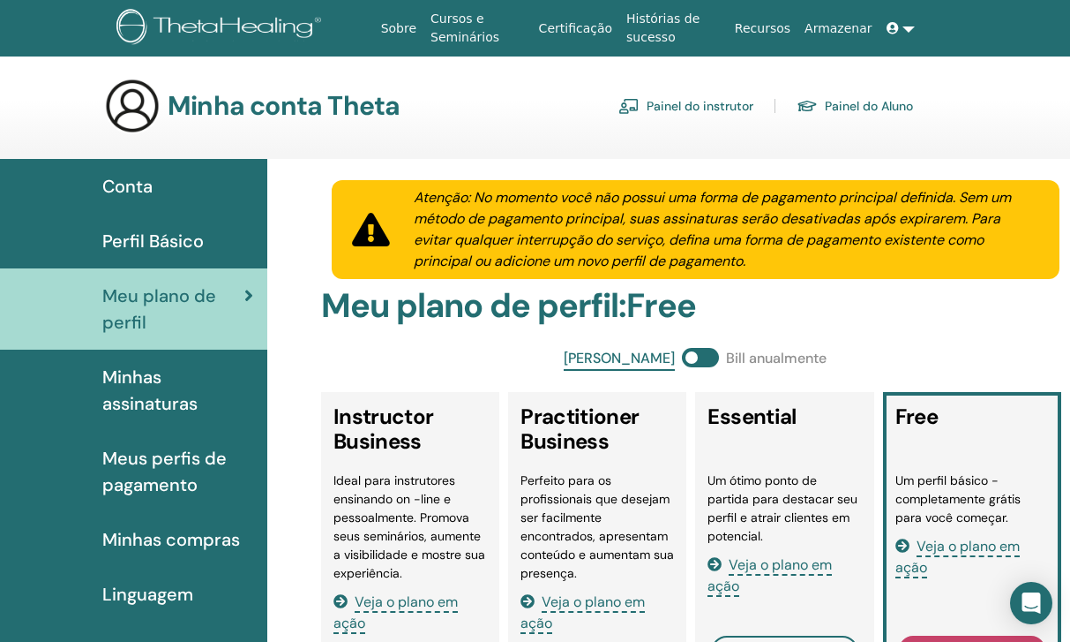
scroll to position [0, 0]
click at [148, 247] on span "Perfil Básico" at bounding box center [152, 241] width 101 height 26
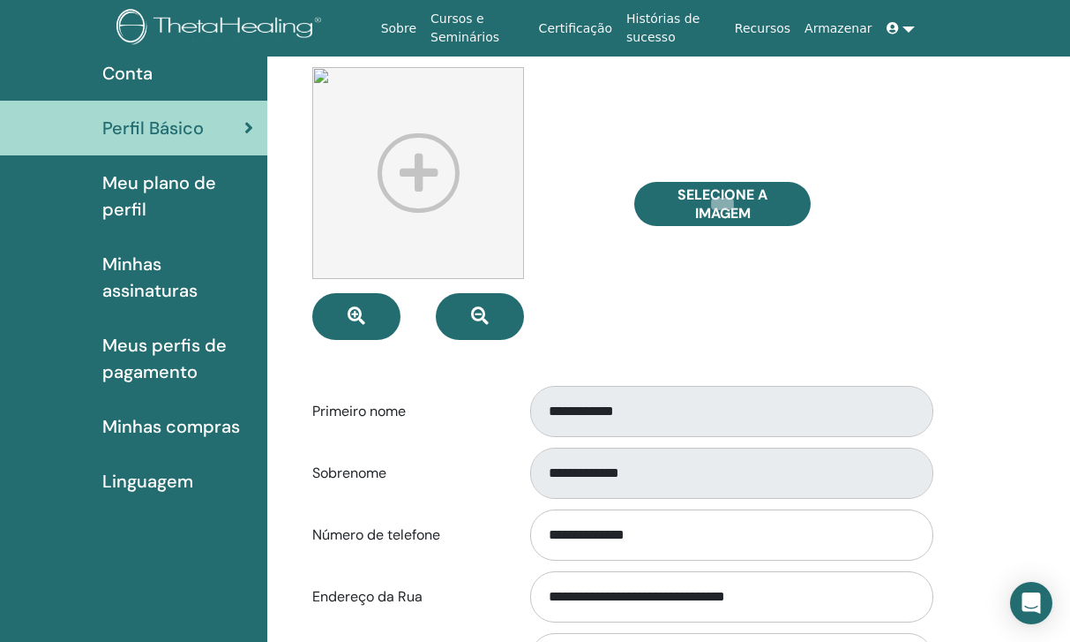
scroll to position [126, 0]
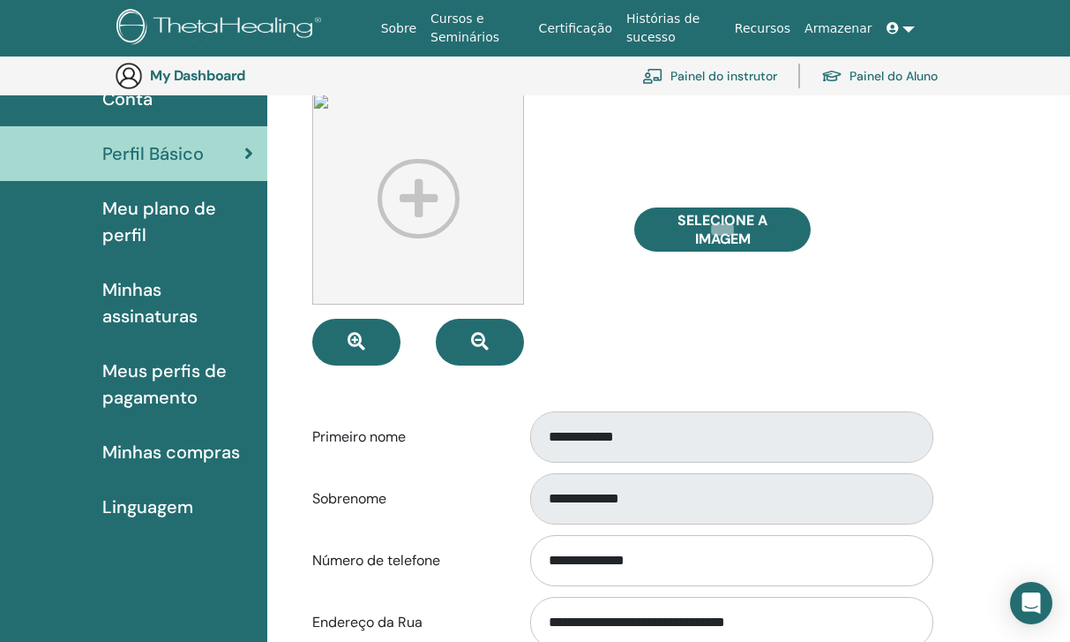
click at [657, 75] on img at bounding box center [652, 76] width 21 height 16
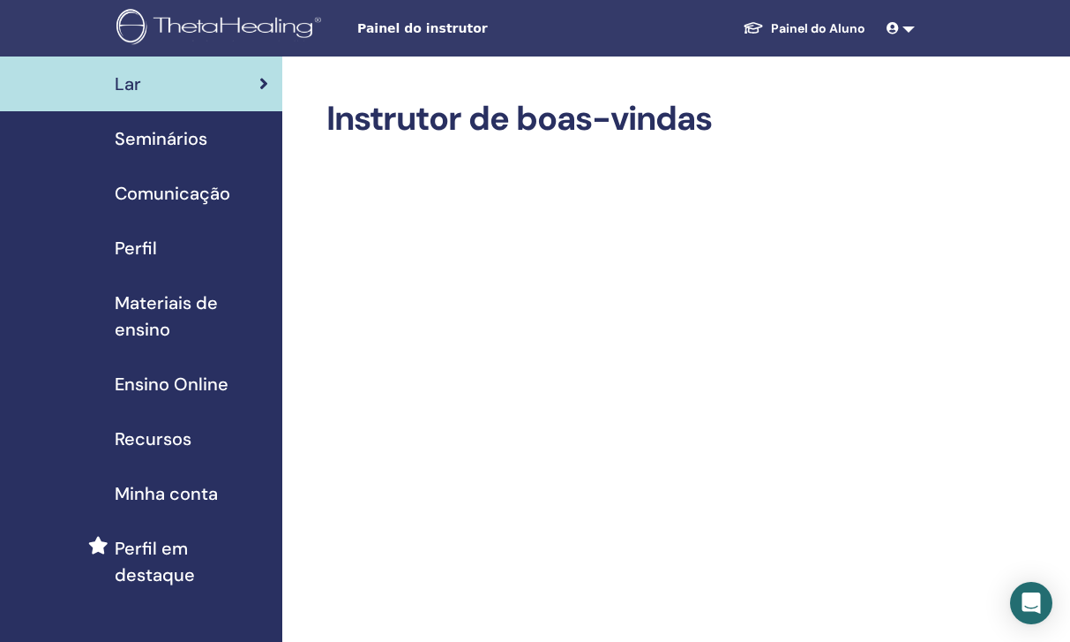
click at [148, 259] on span "Perfil" at bounding box center [136, 248] width 42 height 26
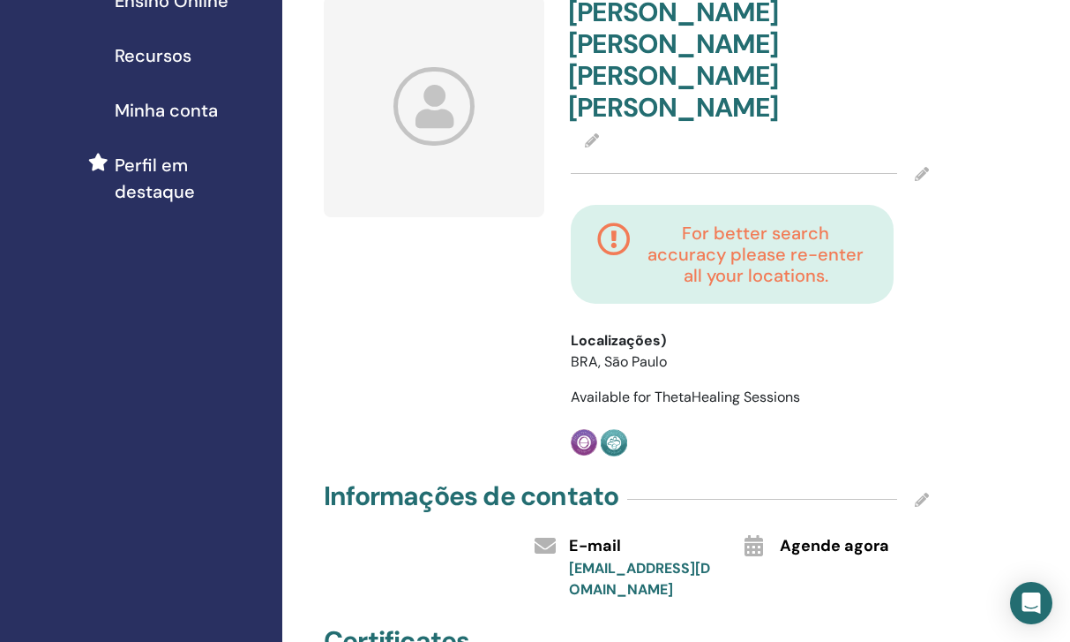
scroll to position [384, 0]
click at [915, 166] on icon at bounding box center [922, 173] width 14 height 14
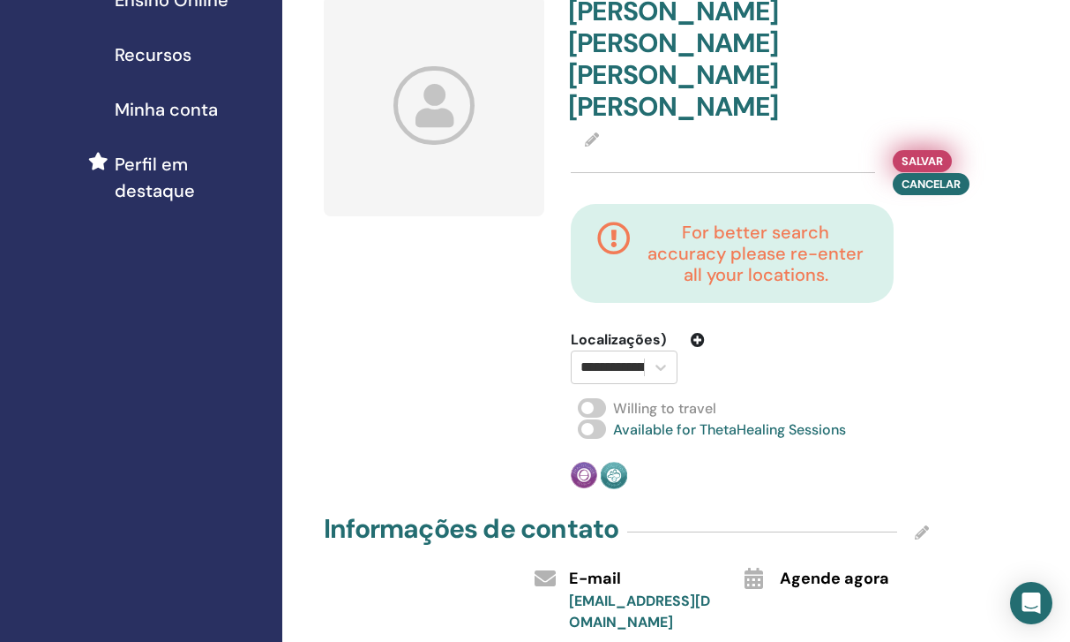
click at [920, 152] on span "Salvar" at bounding box center [922, 161] width 41 height 19
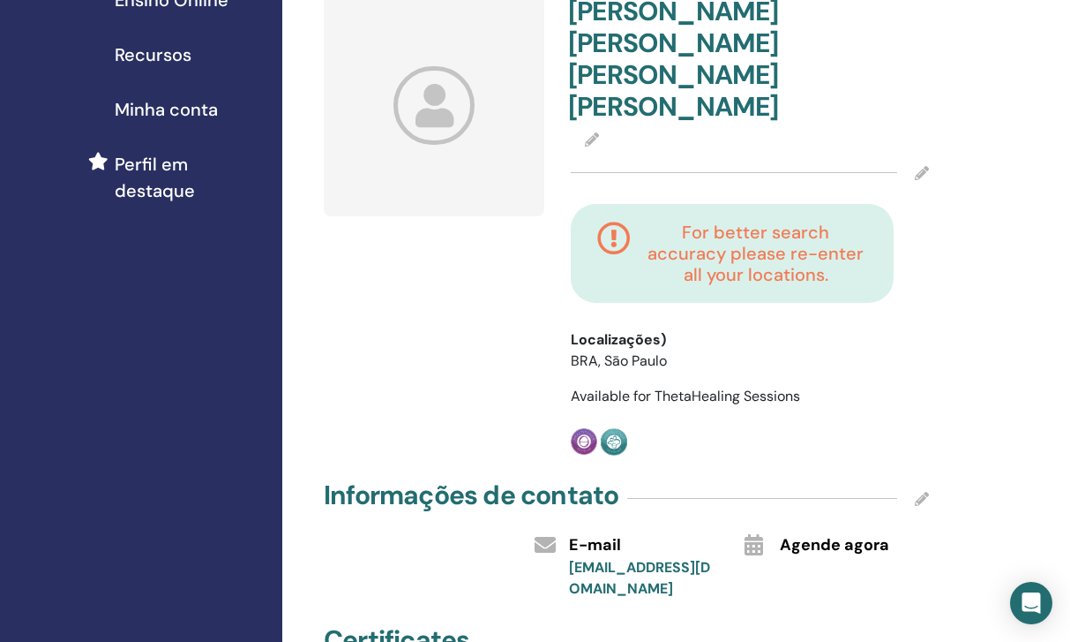
click at [729, 222] on h4 "For better search accuracy please re-enter all your locations." at bounding box center [756, 254] width 222 height 64
click at [588, 132] on icon at bounding box center [592, 139] width 14 height 14
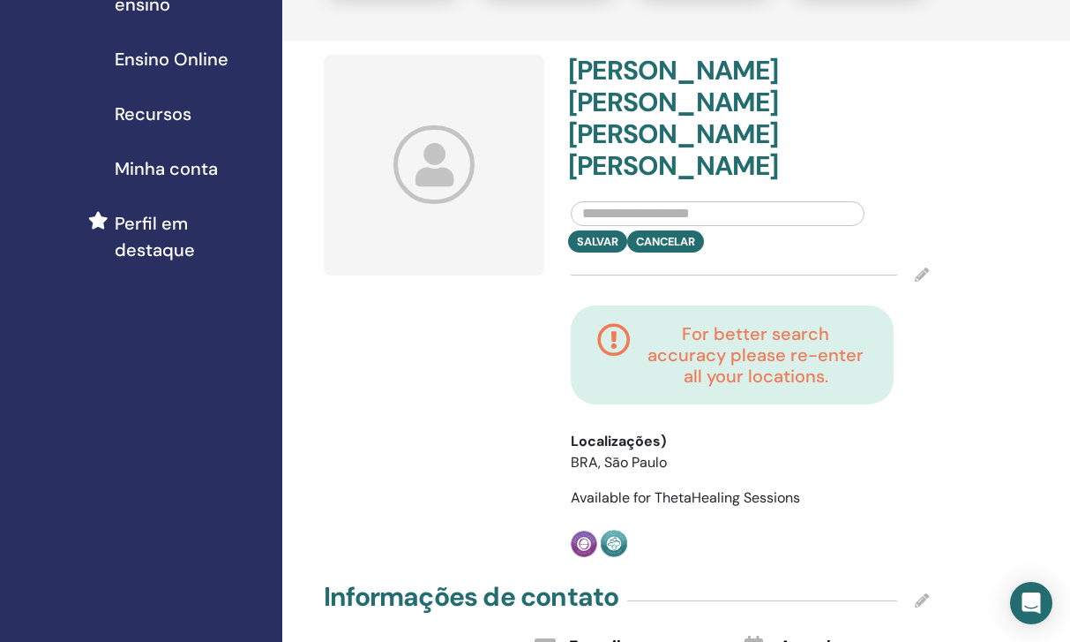
scroll to position [323, 0]
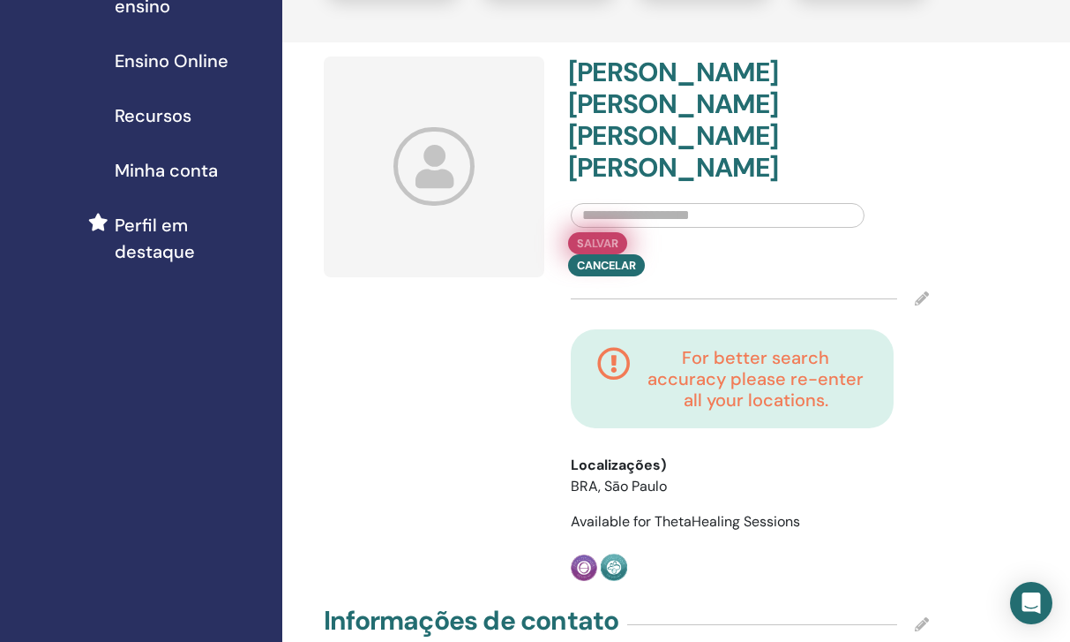
click at [587, 232] on button "Salvar" at bounding box center [597, 243] width 59 height 22
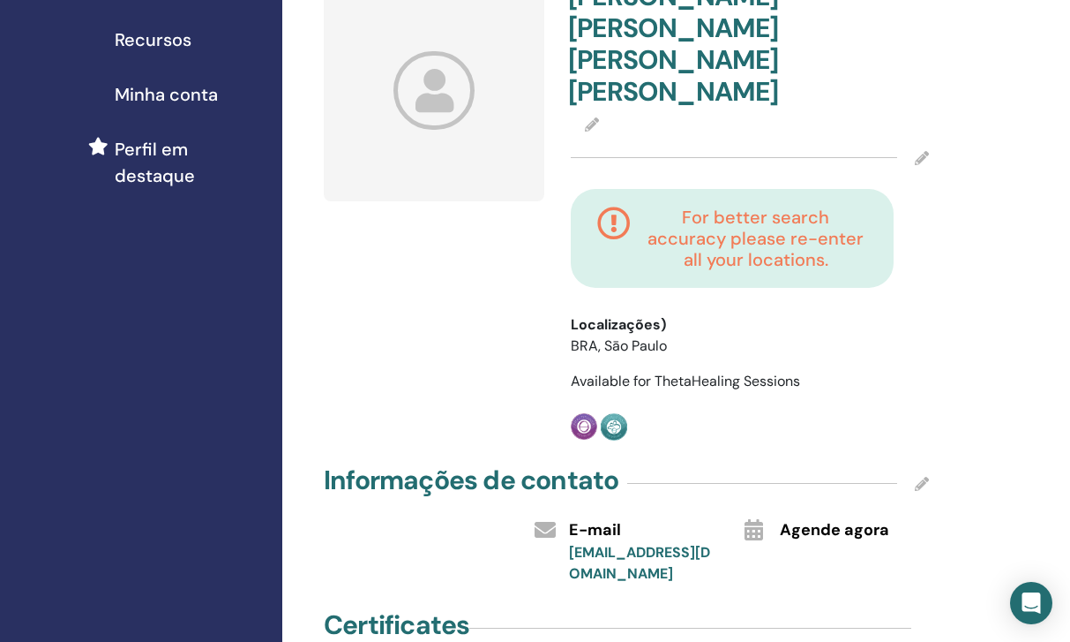
scroll to position [402, 0]
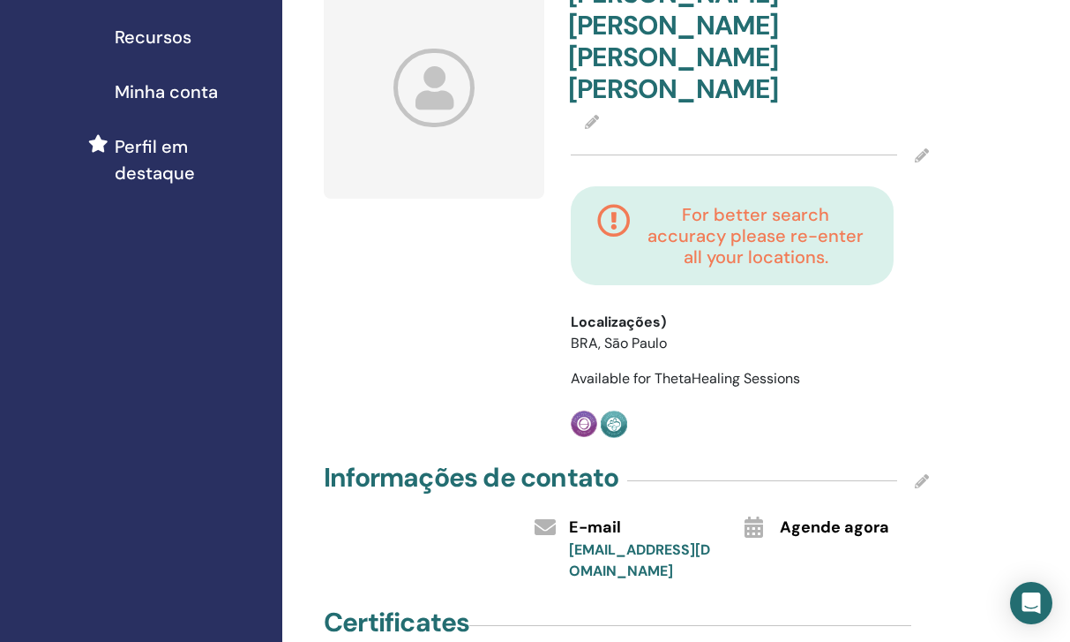
click at [637, 333] on li "BRA, Sāo Paulo" at bounding box center [638, 343] width 134 height 21
click at [920, 148] on icon at bounding box center [922, 155] width 14 height 14
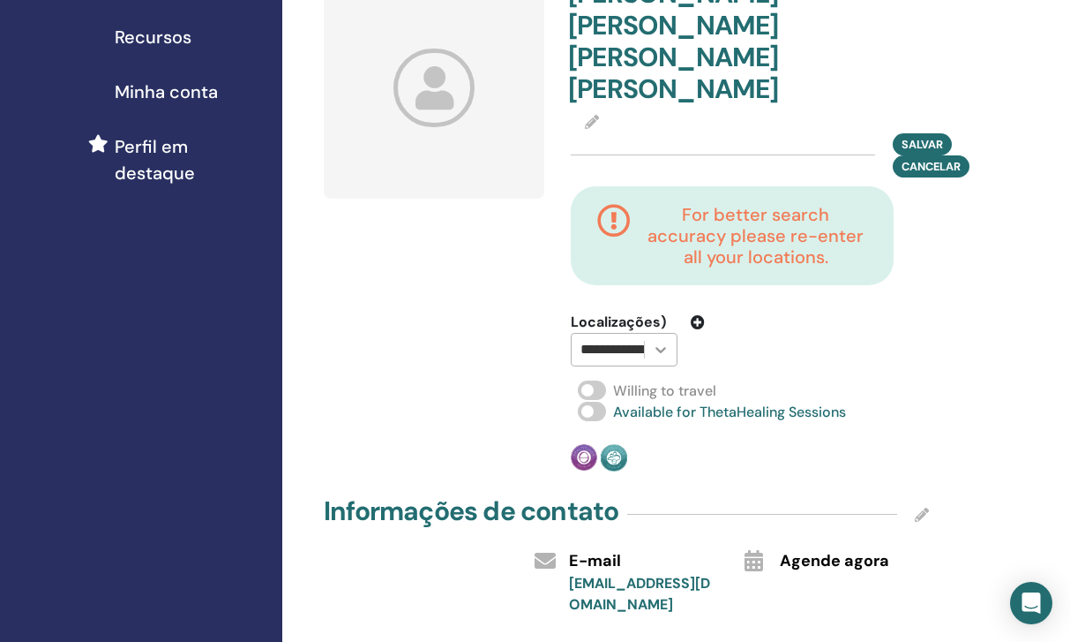
scroll to position [0, 45]
click at [656, 341] on icon at bounding box center [661, 350] width 18 height 18
click at [739, 304] on div "Maria Isabel Lobo Zeballos Salvar Cancelar For better search accuracy please re…" at bounding box center [749, 224] width 379 height 493
click at [620, 339] on div "Select..." at bounding box center [608, 349] width 55 height 21
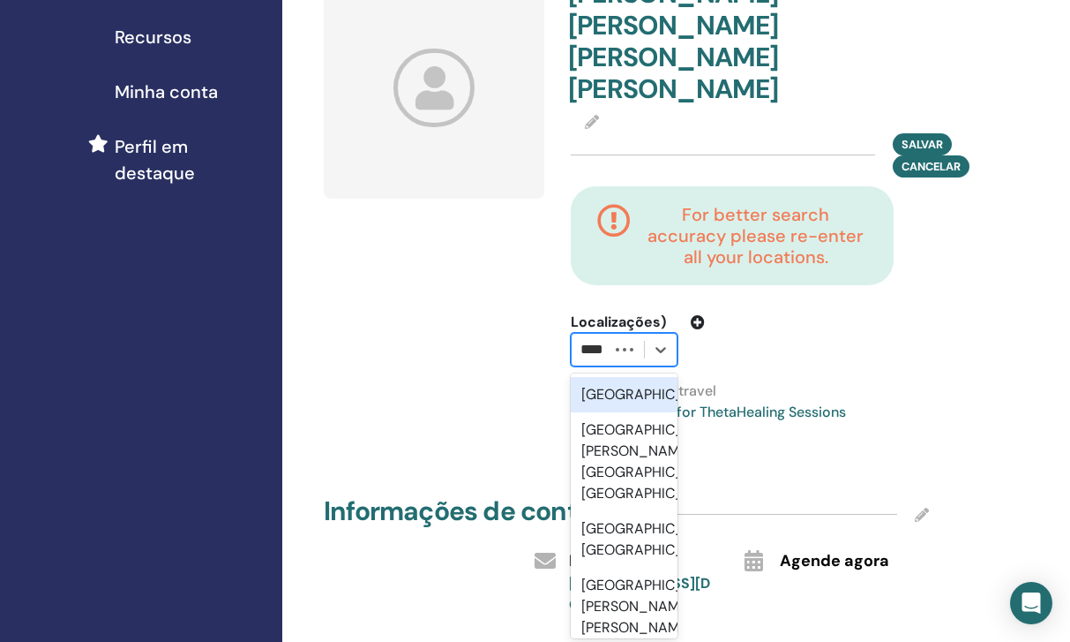
type input "*****"
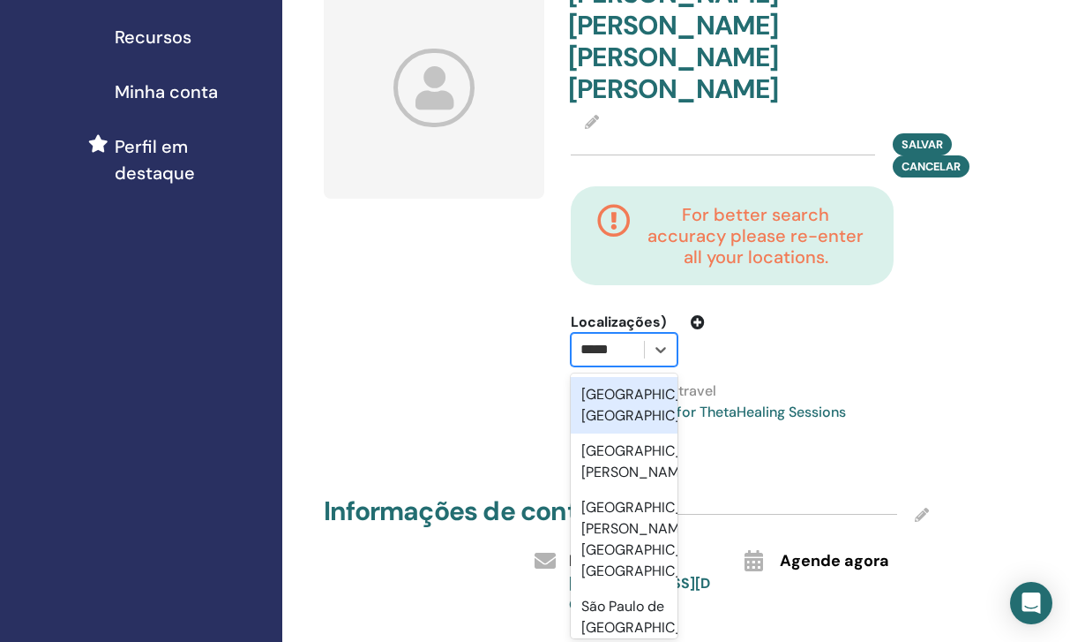
click at [607, 377] on div "Sao Paulo, BRA" at bounding box center [624, 405] width 107 height 56
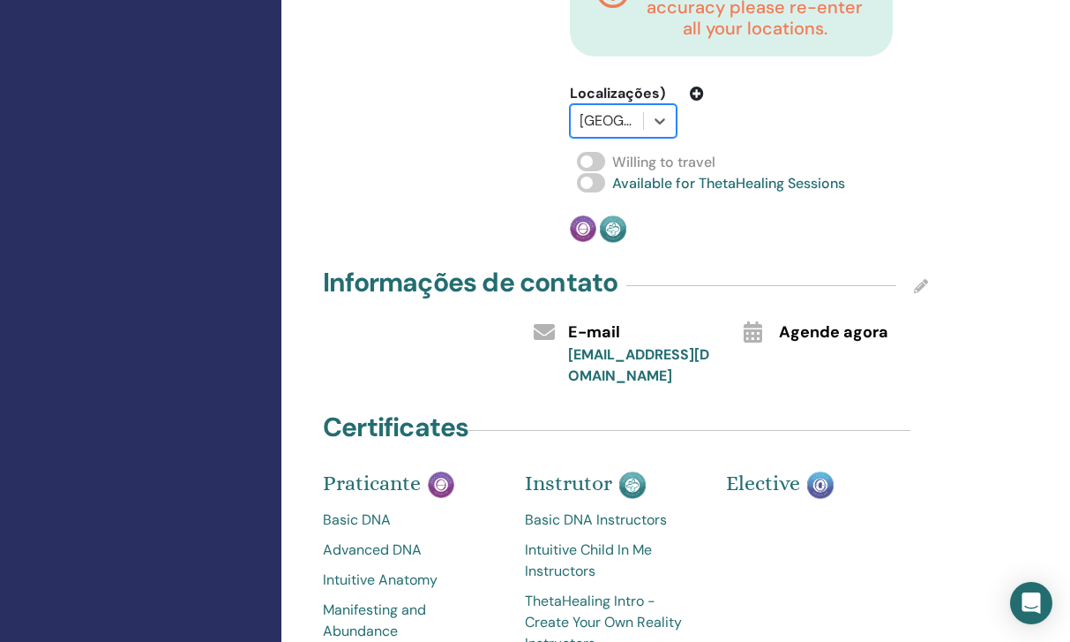
scroll to position [709, 1]
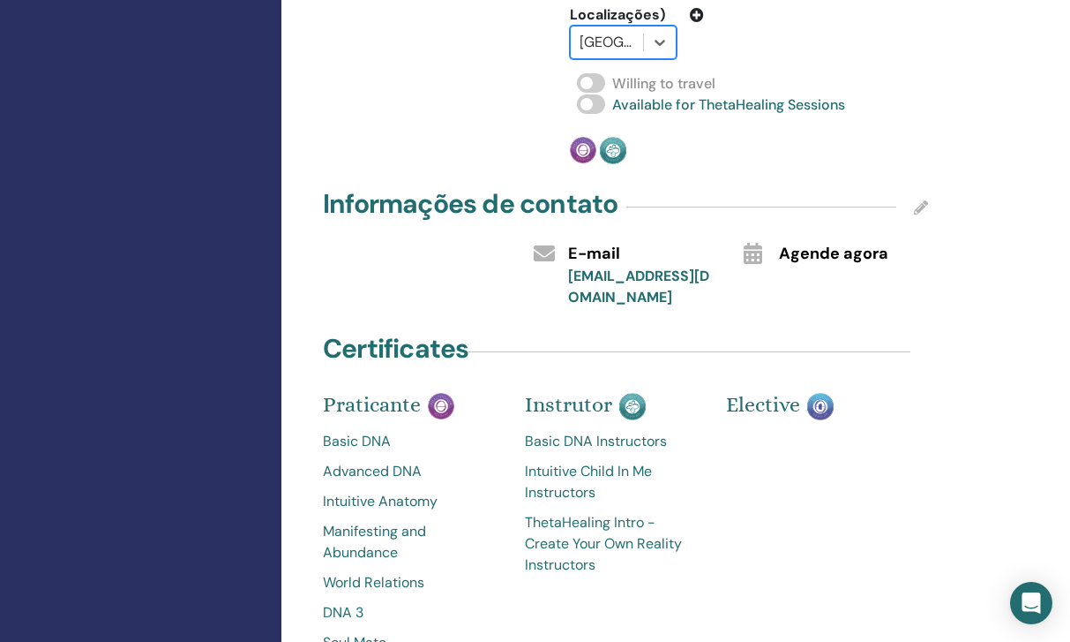
click at [820, 393] on img at bounding box center [820, 406] width 26 height 27
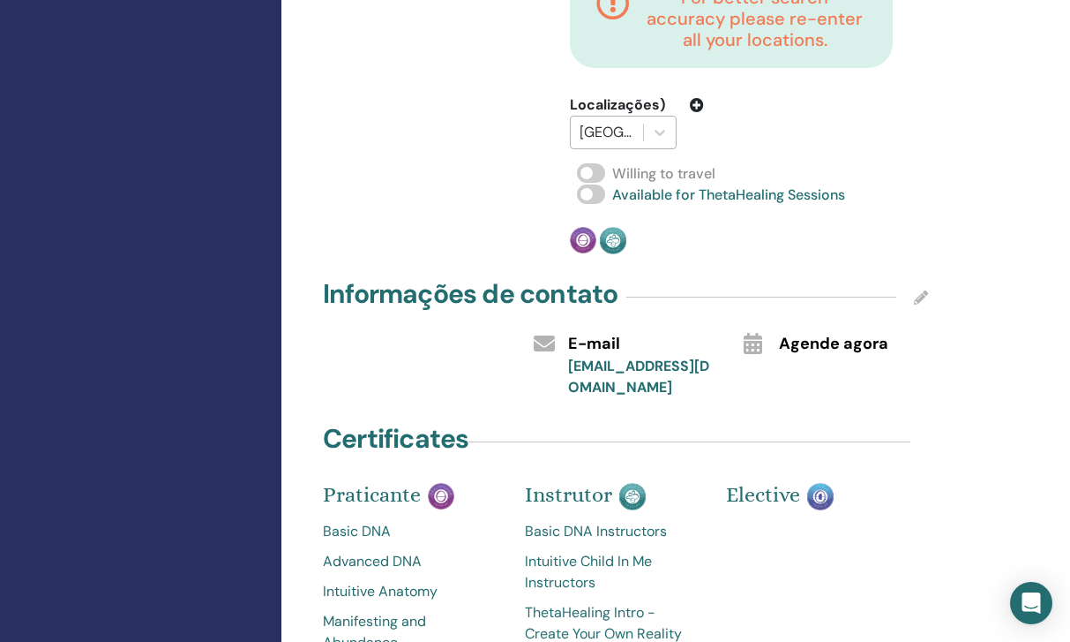
scroll to position [545, 1]
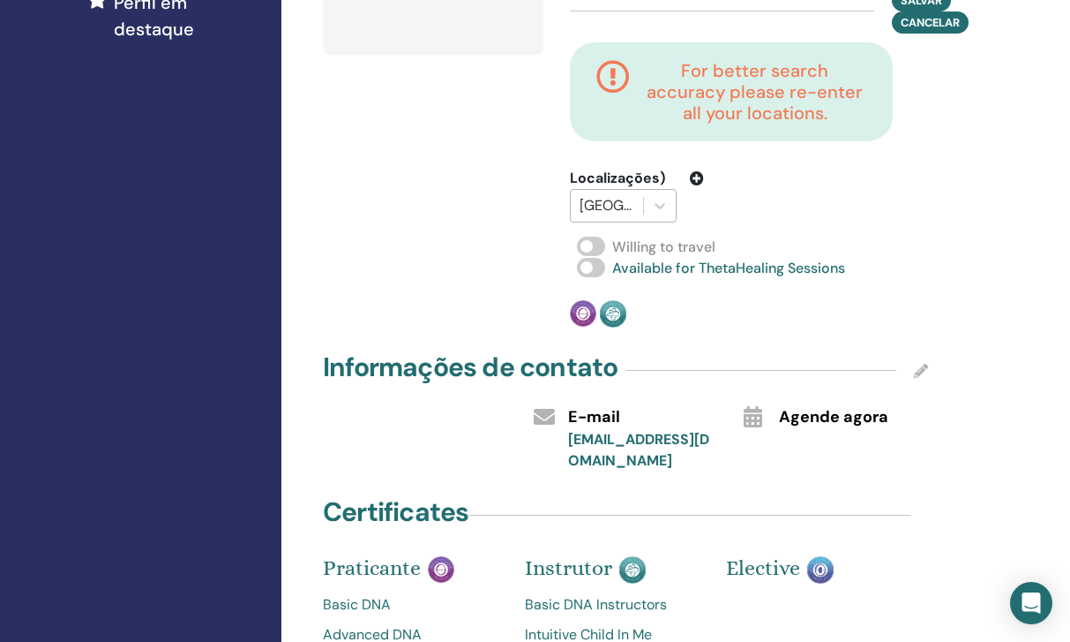
click at [763, 402] on div at bounding box center [748, 416] width 35 height 29
click at [916, 349] on div "Informações de contato" at bounding box center [625, 371] width 605 height 44
click at [916, 364] on icon at bounding box center [921, 371] width 14 height 14
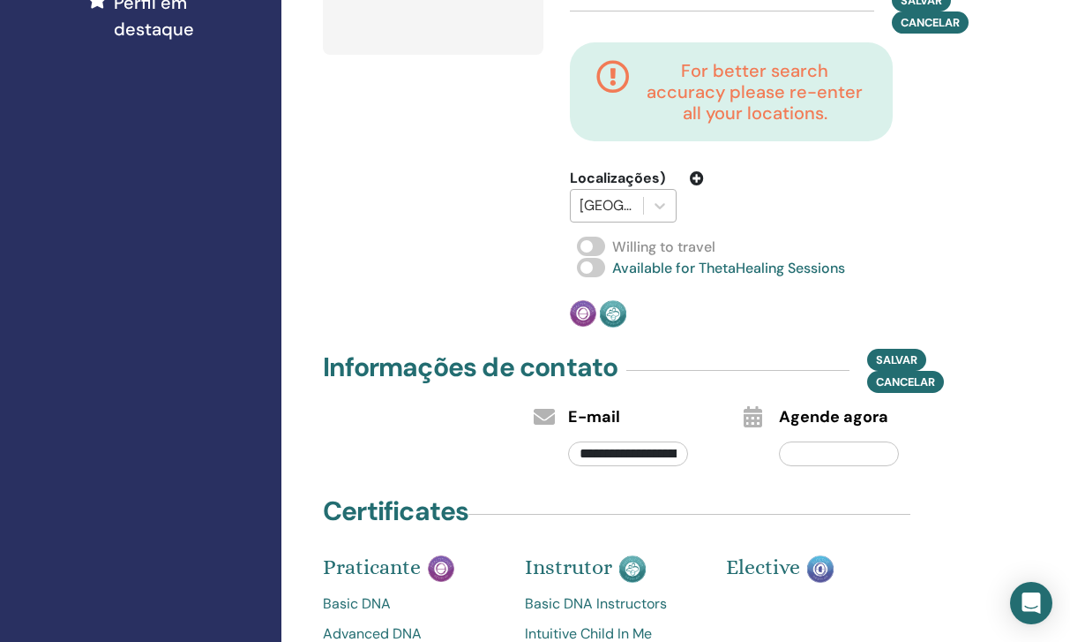
click at [807, 349] on div "Informações de contato Salvar Cancelar" at bounding box center [625, 371] width 605 height 44
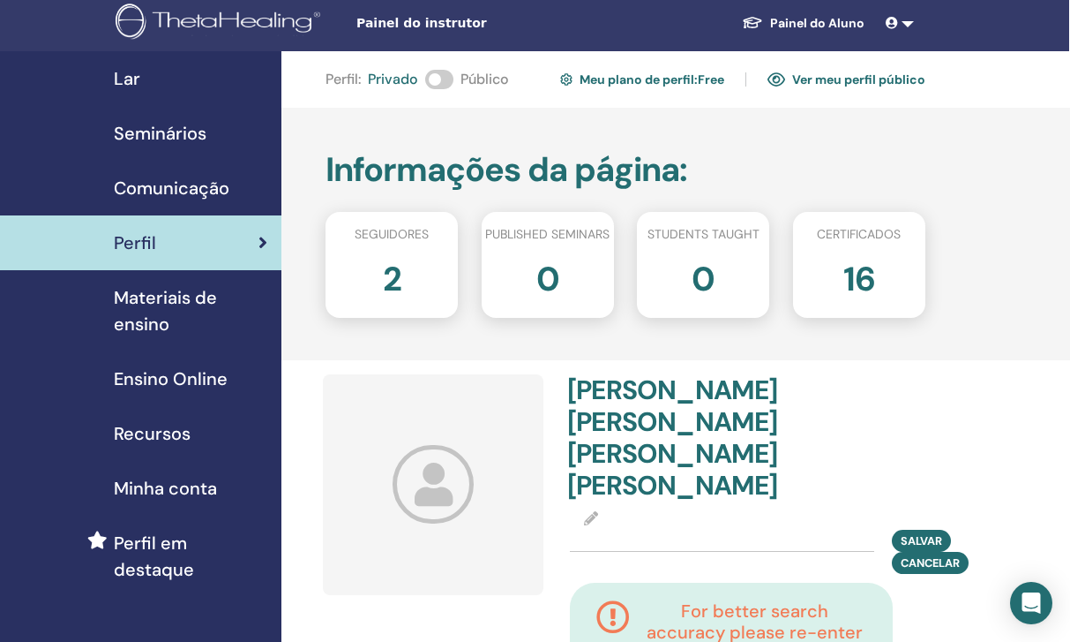
scroll to position [4, 1]
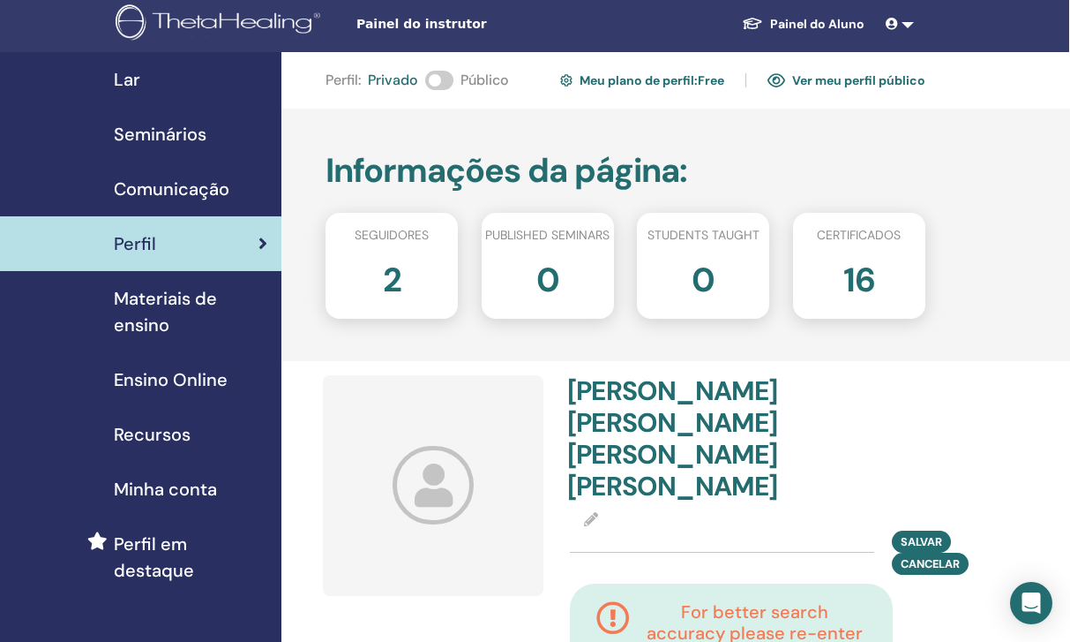
click at [393, 255] on h2 "2" at bounding box center [392, 276] width 19 height 49
click at [842, 71] on link "Ver meu perfil público" at bounding box center [847, 80] width 158 height 28
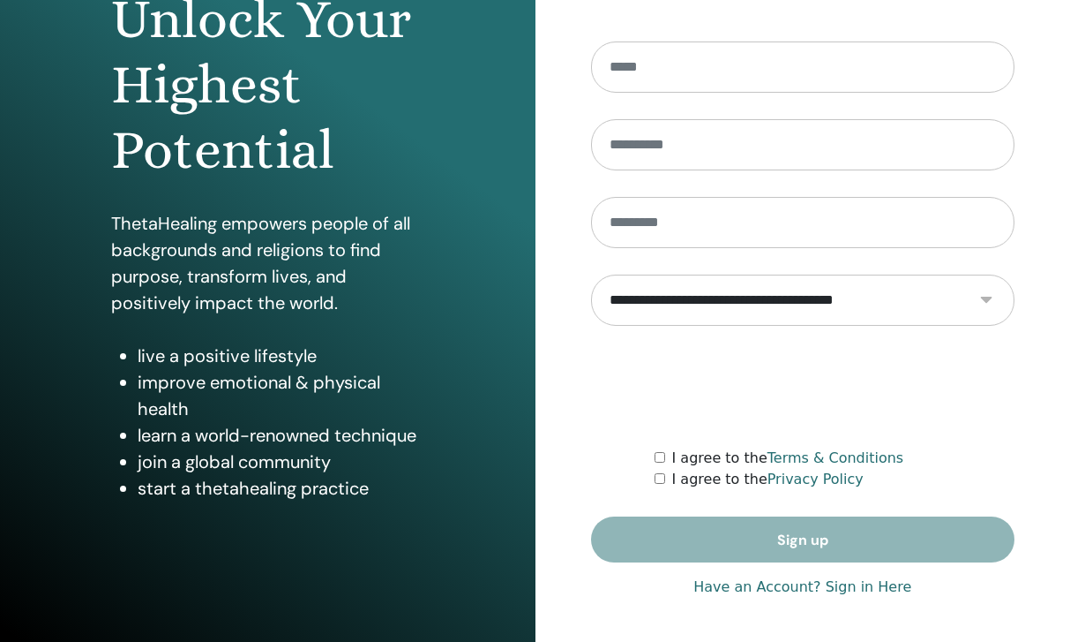
scroll to position [206, 0]
type input "**********"
click at [865, 586] on link "Have an Account? Sign in Here" at bounding box center [803, 586] width 218 height 21
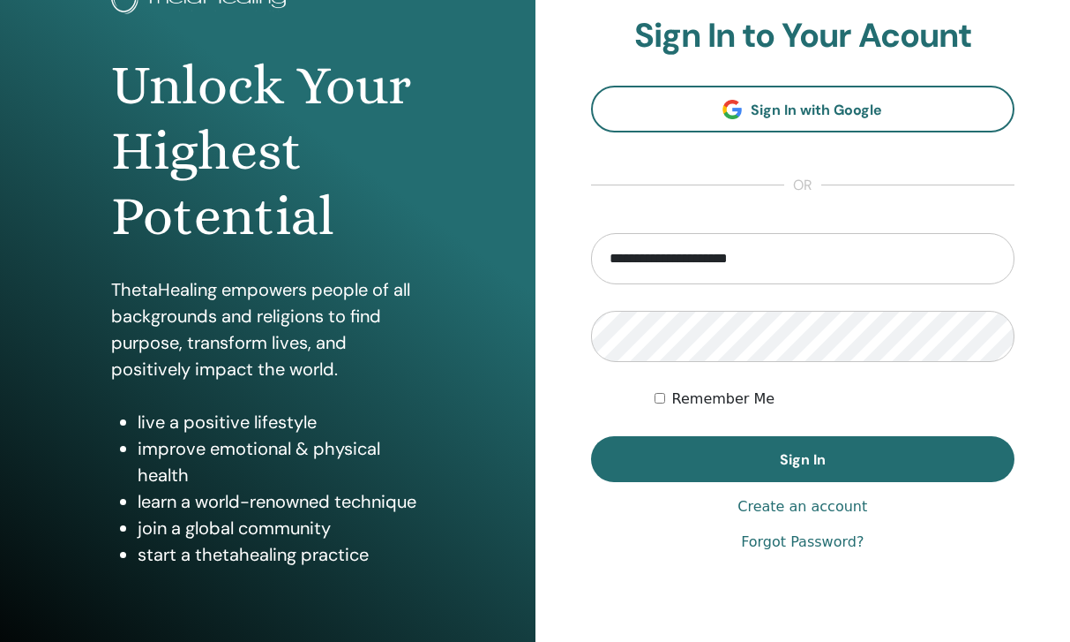
scroll to position [151, 0]
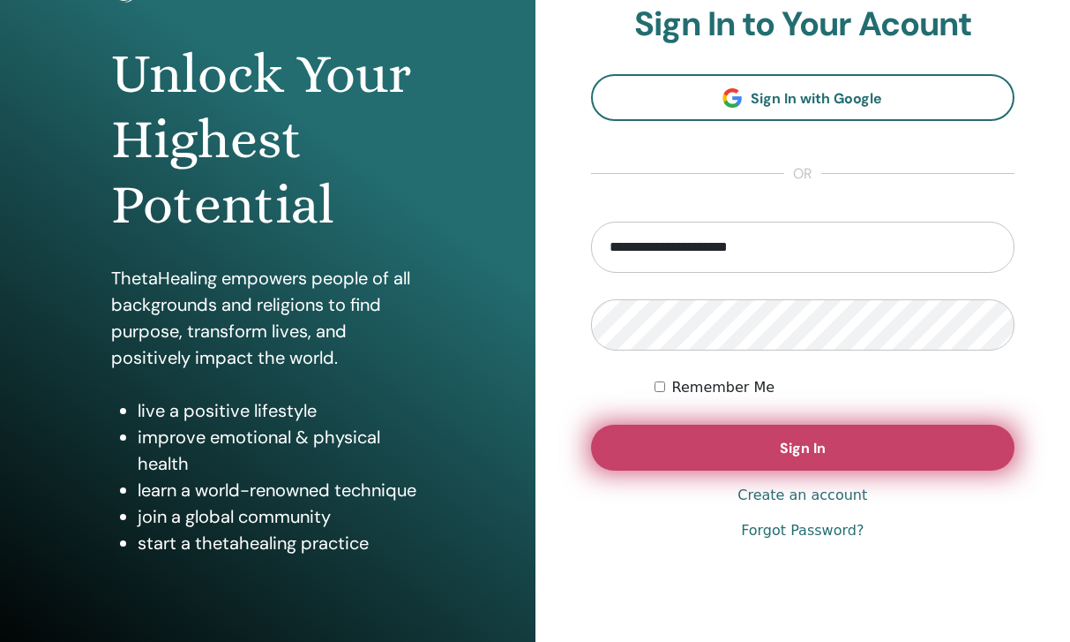
click at [725, 442] on button "Sign In" at bounding box center [803, 447] width 424 height 46
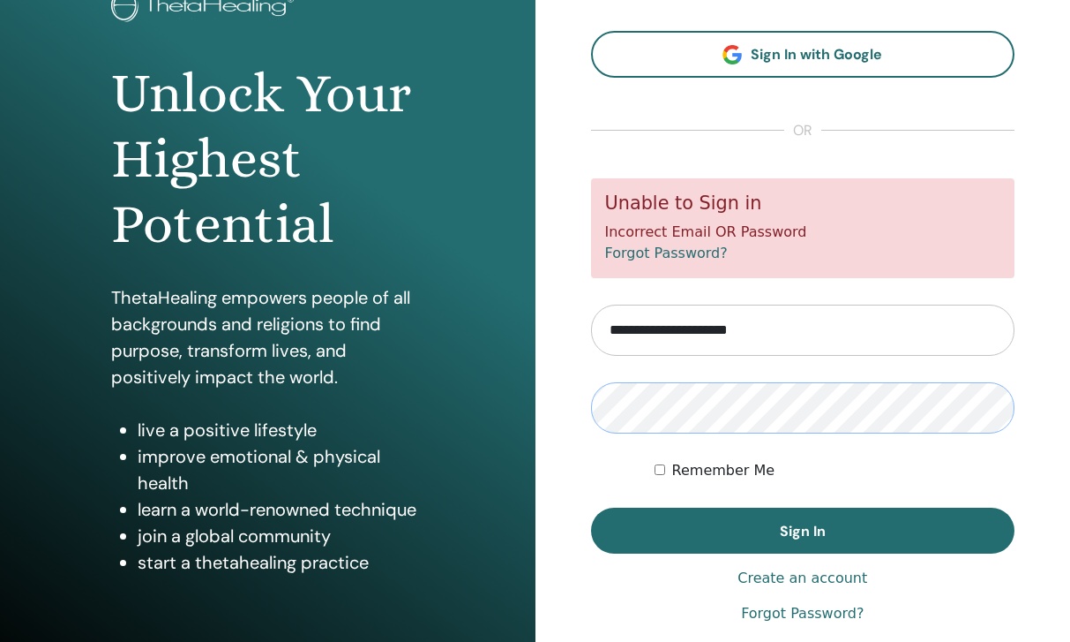
scroll to position [147, 0]
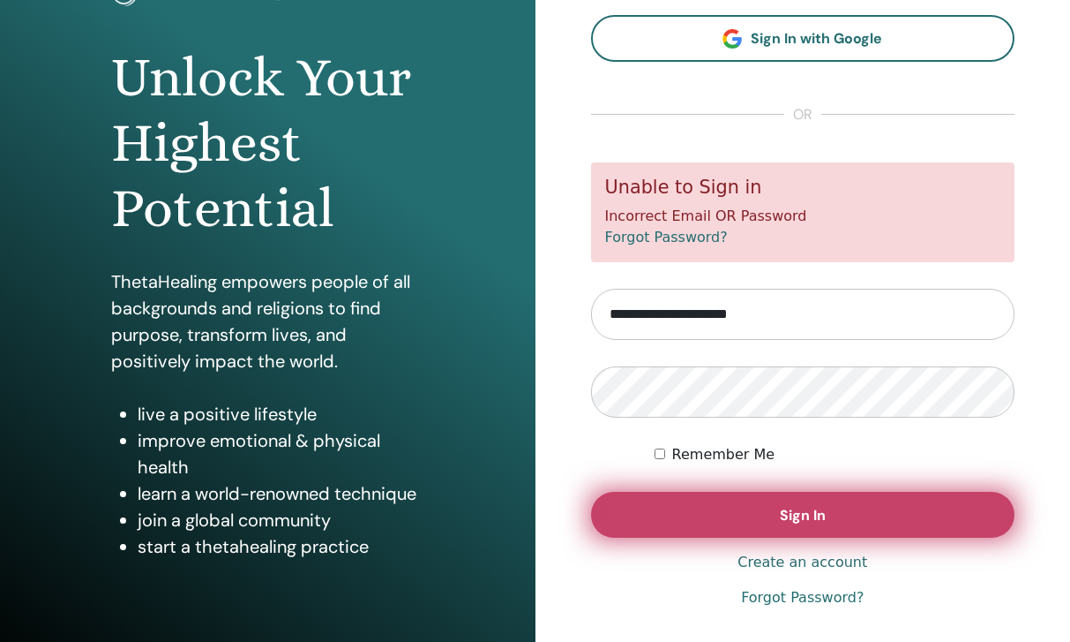
click at [709, 514] on button "Sign In" at bounding box center [803, 515] width 424 height 46
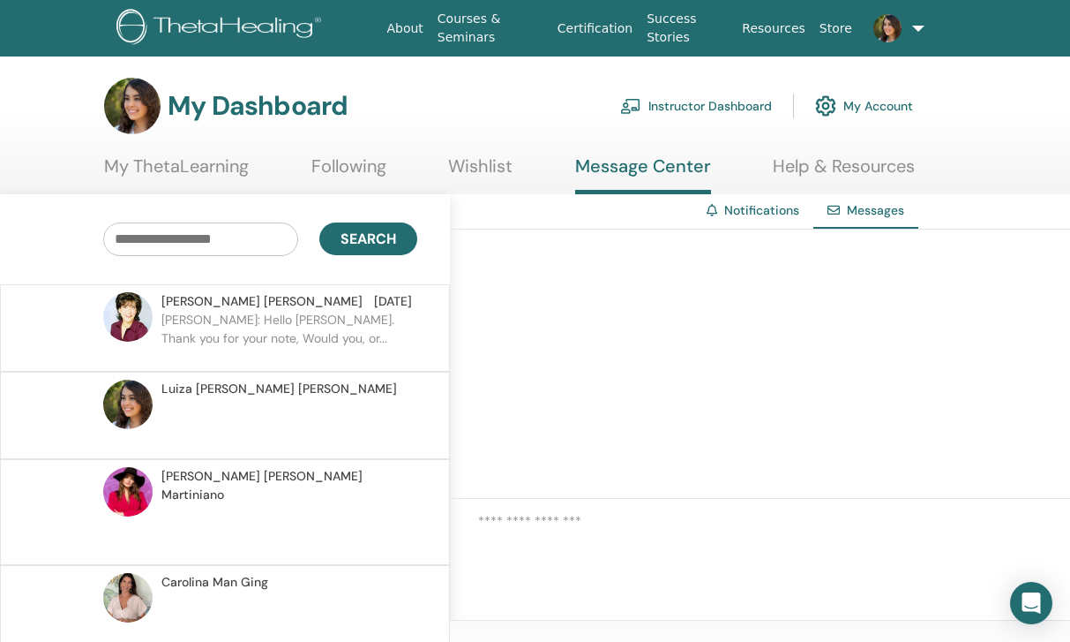
click at [155, 244] on input "text" at bounding box center [200, 239] width 195 height 34
paste input "**********"
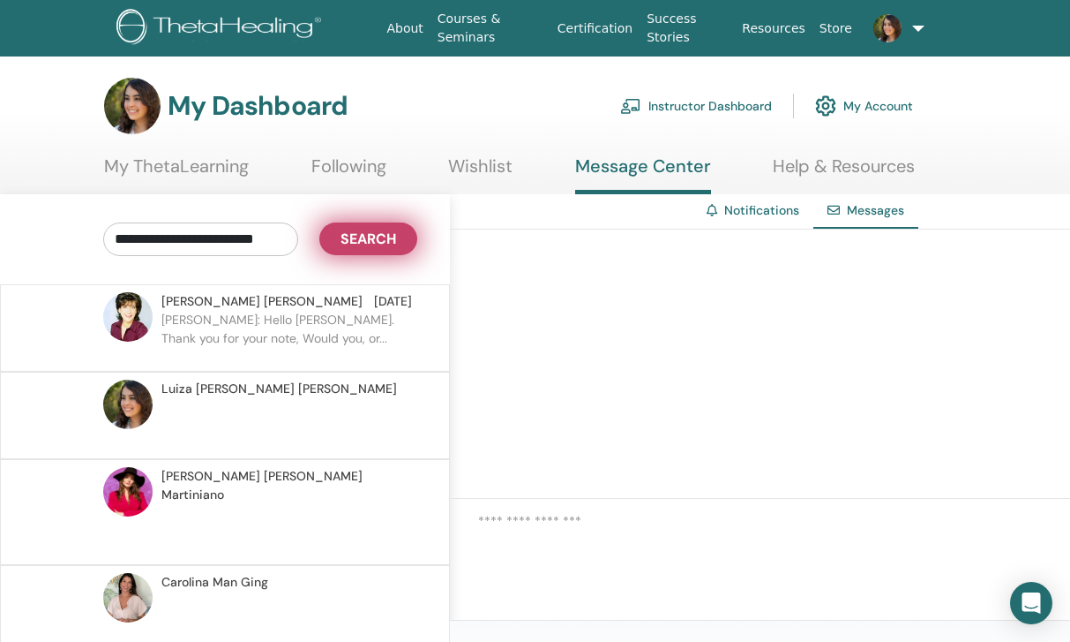
type input "**********"
click at [337, 242] on button "Search" at bounding box center [368, 238] width 98 height 33
click at [338, 243] on button "Search" at bounding box center [368, 238] width 98 height 33
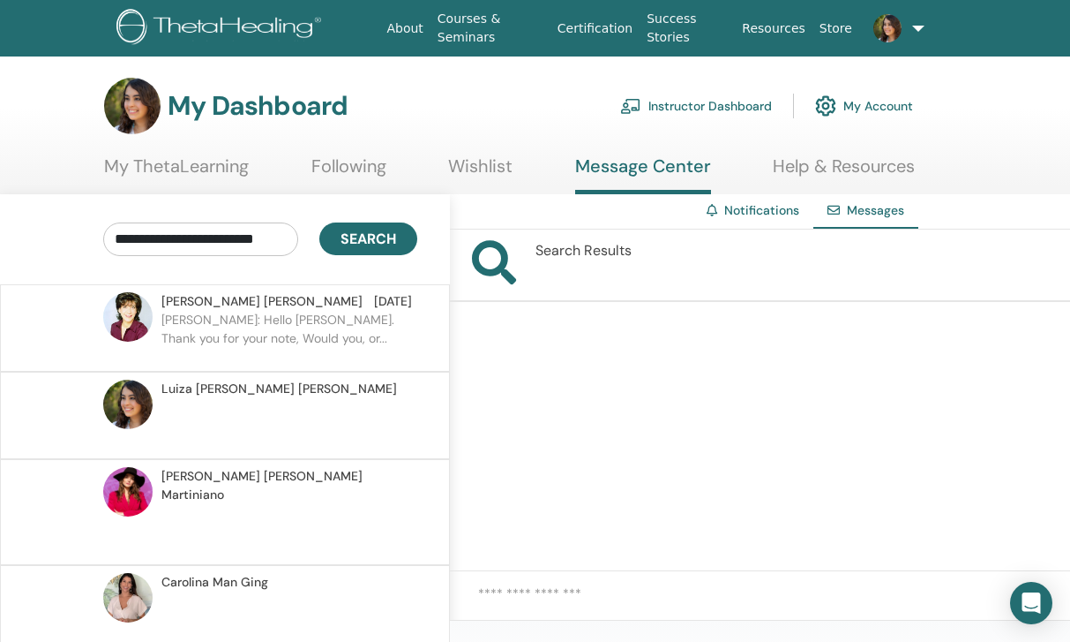
click at [499, 245] on icon at bounding box center [494, 264] width 44 height 49
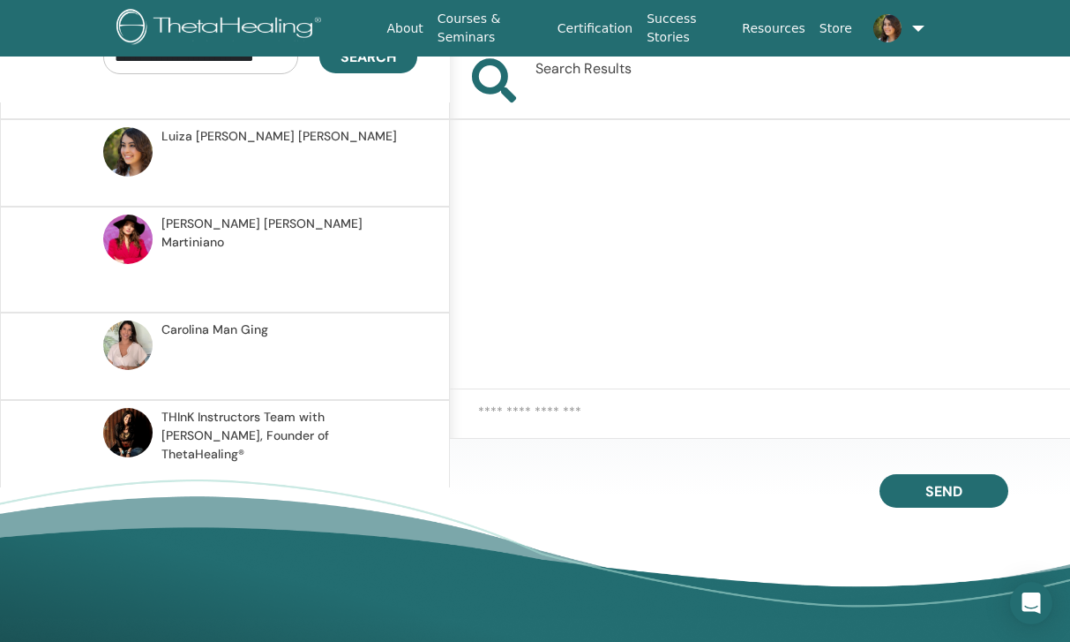
scroll to position [261, 0]
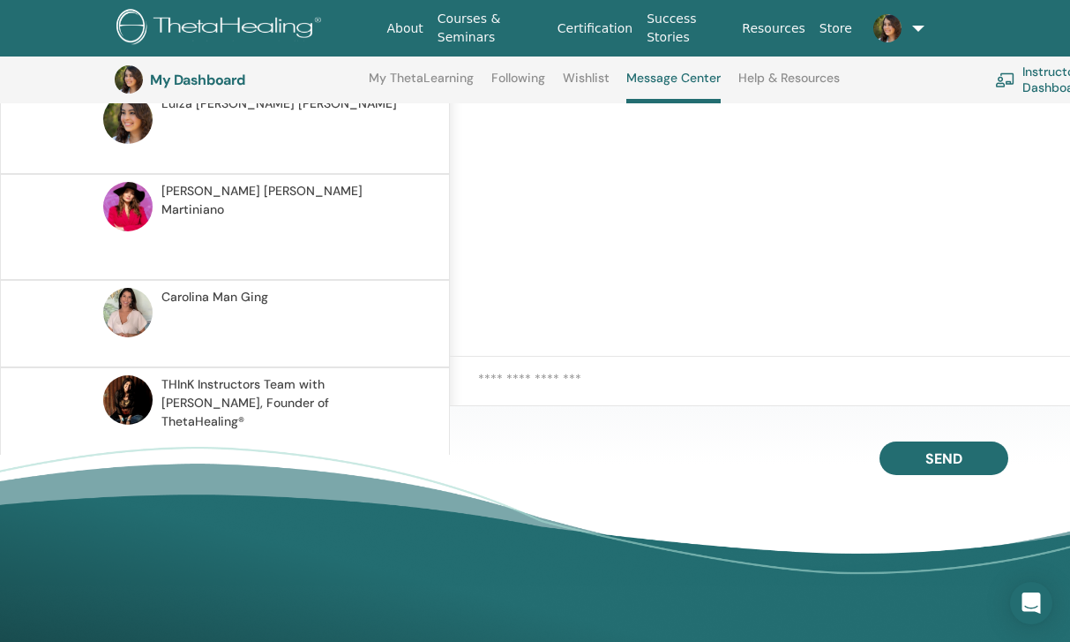
click at [257, 375] on span "THInK Instructors Team with Vianna Stibal, Founder of ThetaHealing®" at bounding box center [286, 403] width 251 height 56
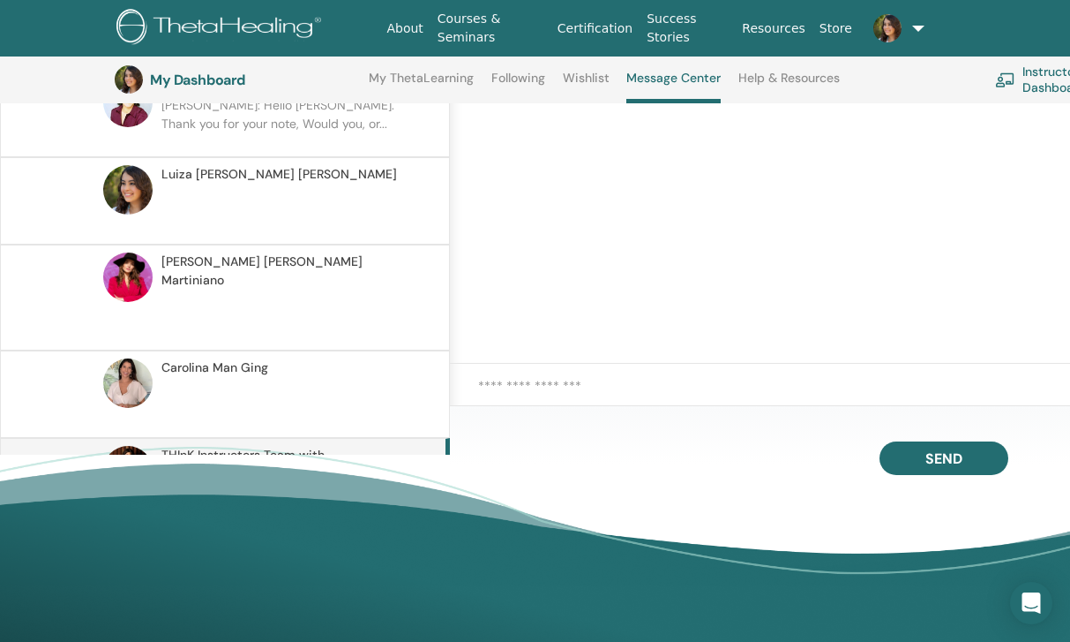
click at [522, 79] on link "Following" at bounding box center [519, 85] width 54 height 28
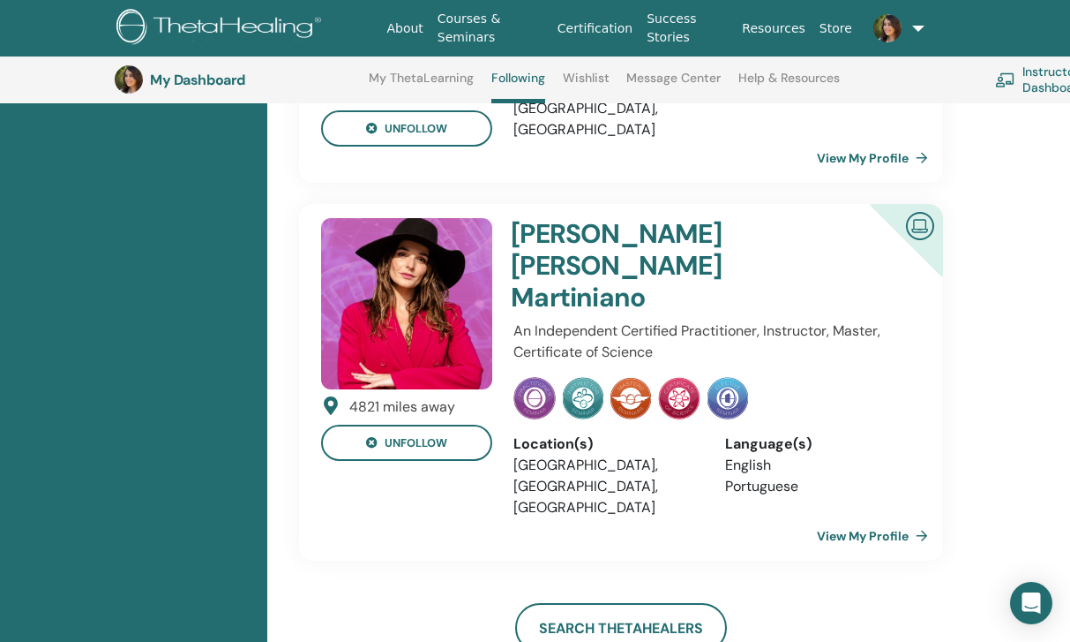
scroll to position [852, 0]
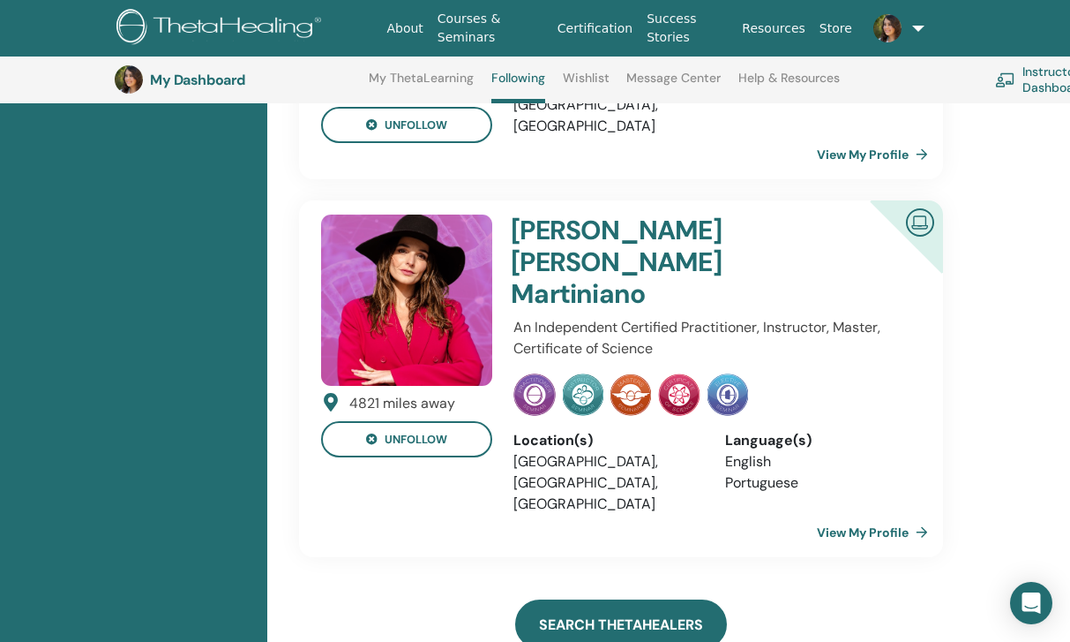
click at [597, 599] on link "Search ThetaHealers" at bounding box center [621, 623] width 212 height 49
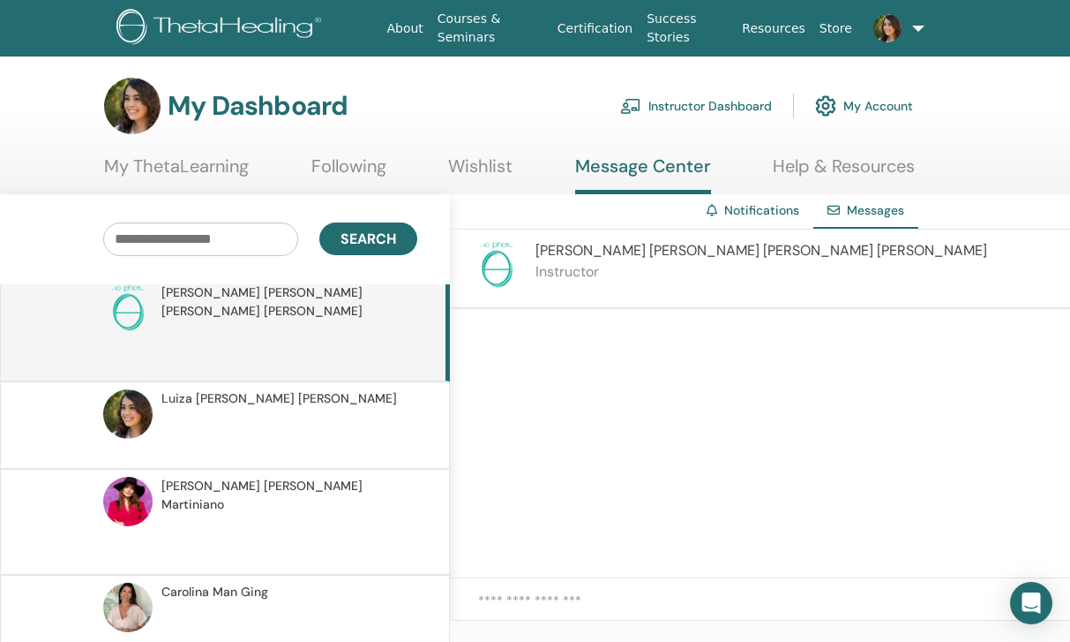
scroll to position [100, 0]
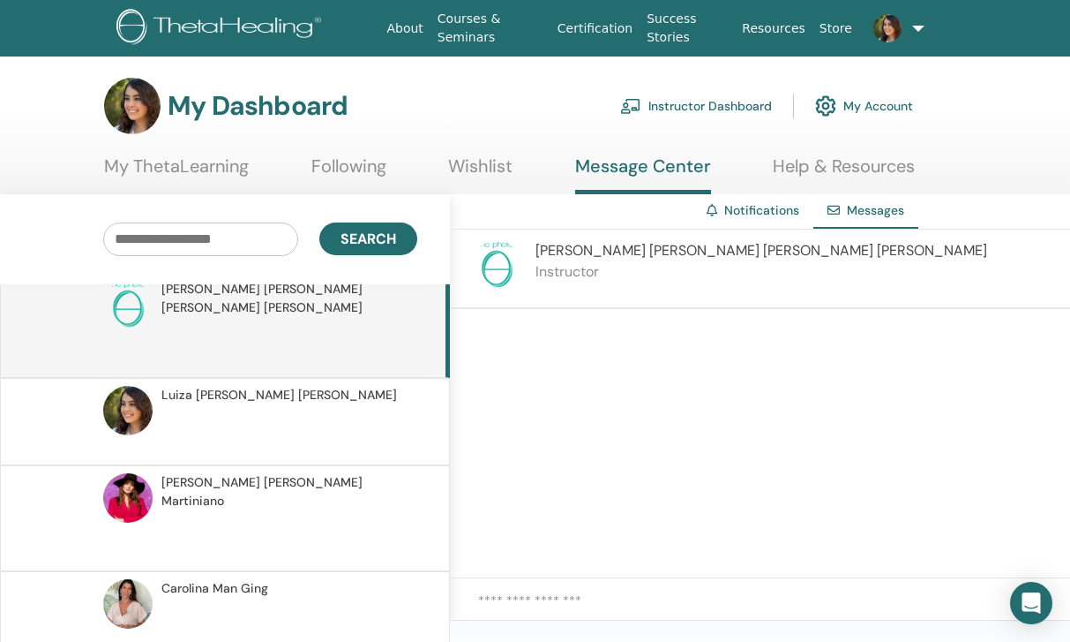
click at [289, 335] on p at bounding box center [289, 343] width 256 height 53
click at [687, 108] on link "Instructor Dashboard" at bounding box center [696, 105] width 152 height 39
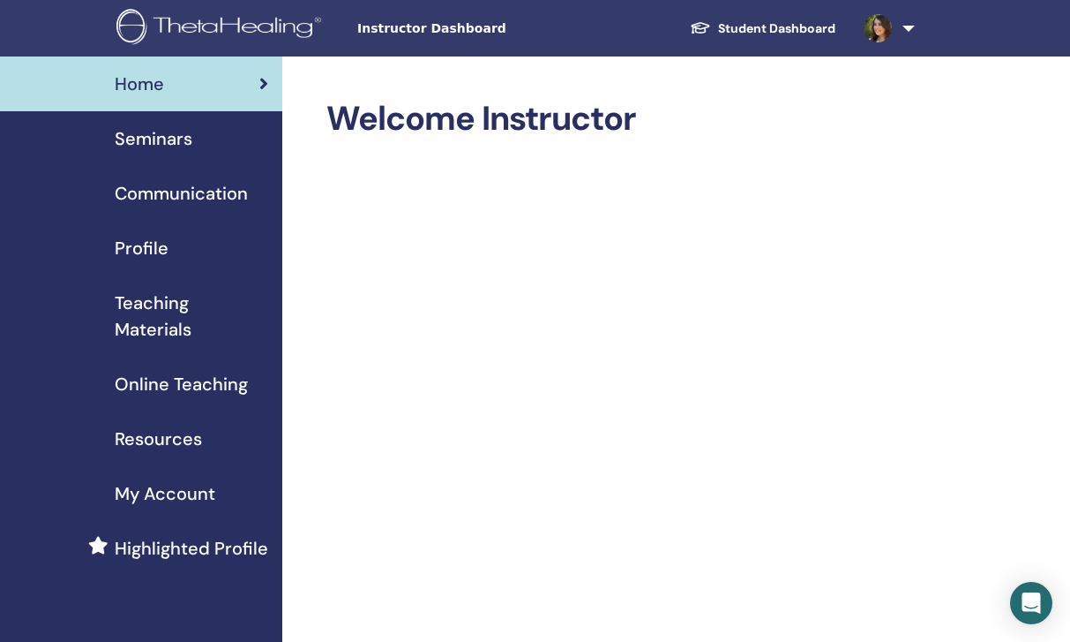
click at [170, 382] on span "Online Teaching" at bounding box center [181, 384] width 133 height 26
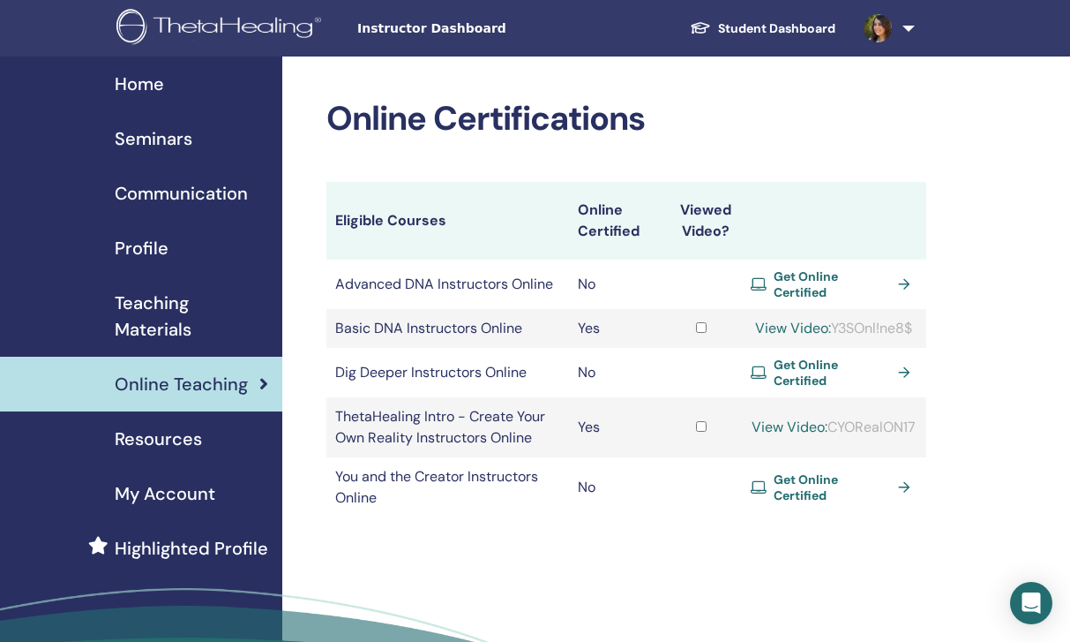
click at [159, 129] on span "Seminars" at bounding box center [154, 138] width 78 height 26
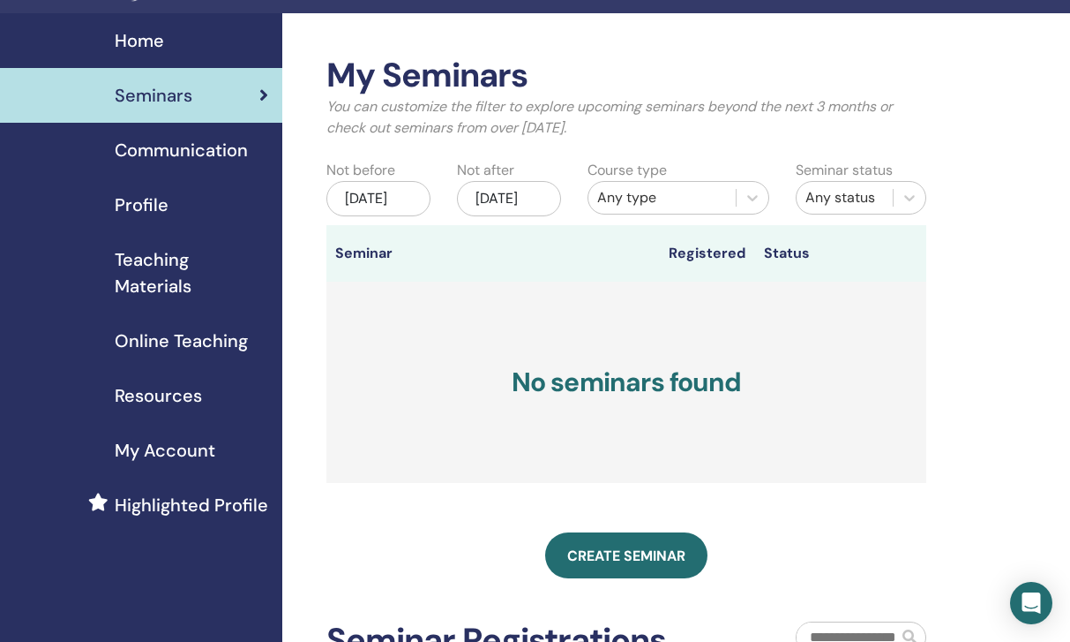
scroll to position [50, 0]
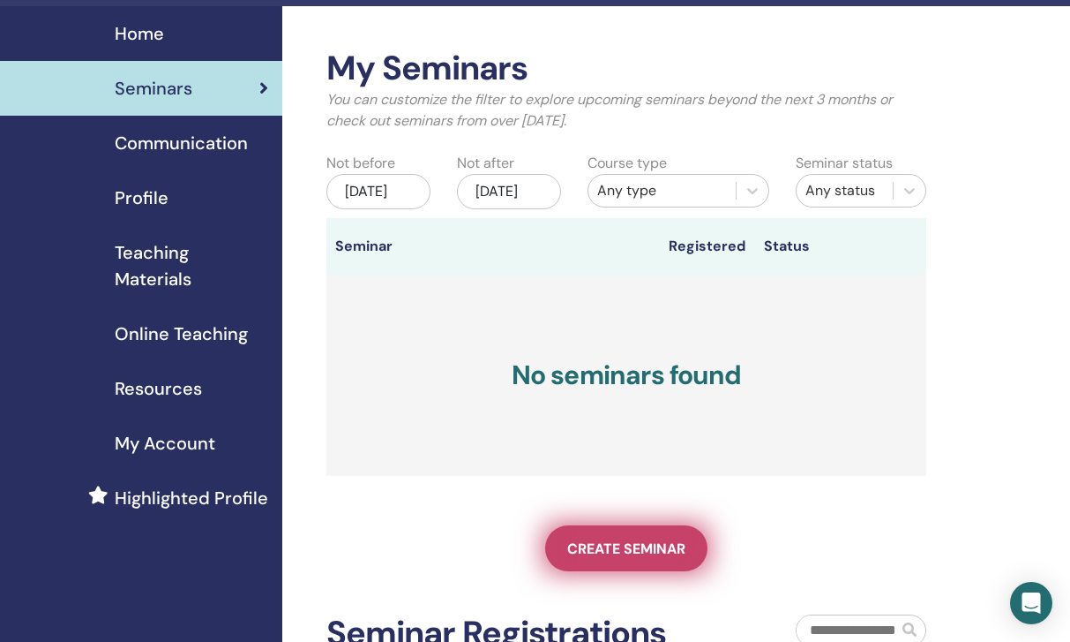
click at [620, 555] on span "Create seminar" at bounding box center [626, 548] width 118 height 19
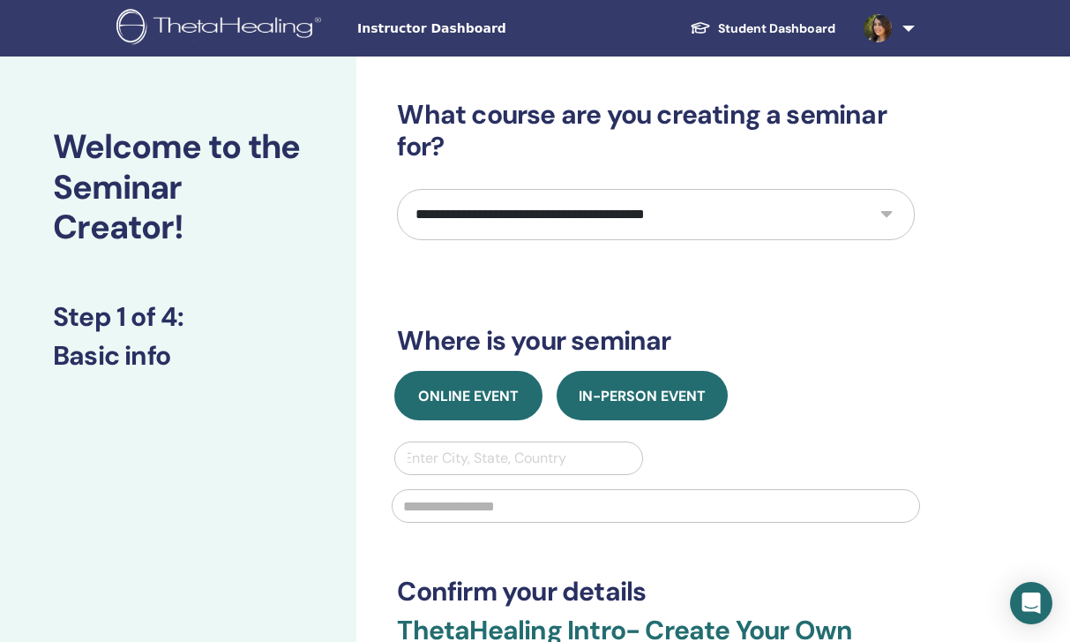
click at [489, 405] on button "Online Event" at bounding box center [468, 395] width 148 height 49
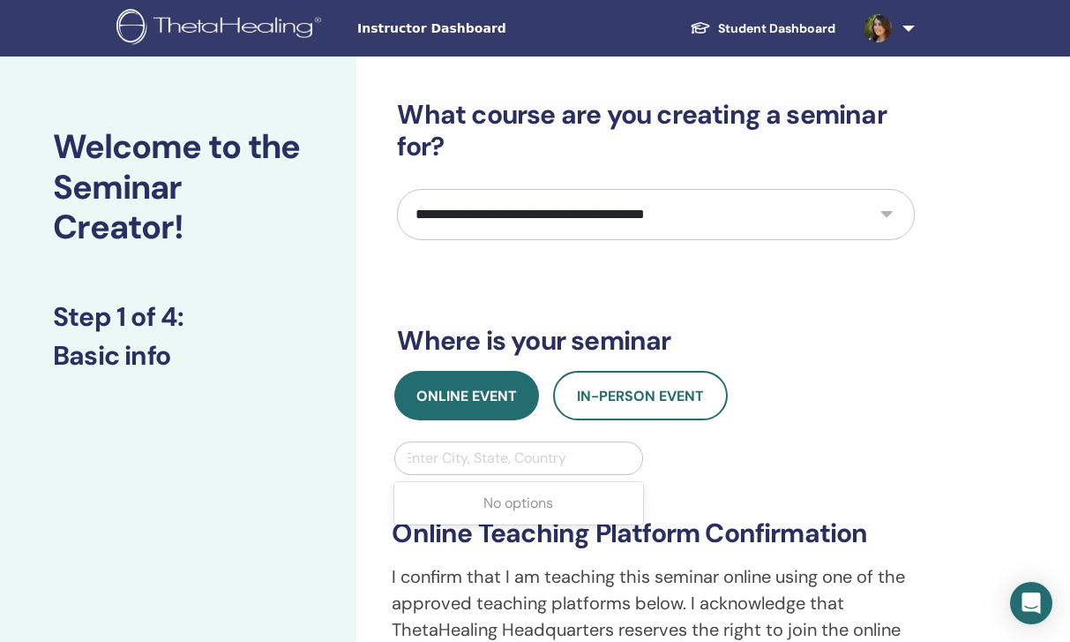
click at [493, 456] on div "Enter City, State, Country" at bounding box center [518, 457] width 229 height 21
select select "*"
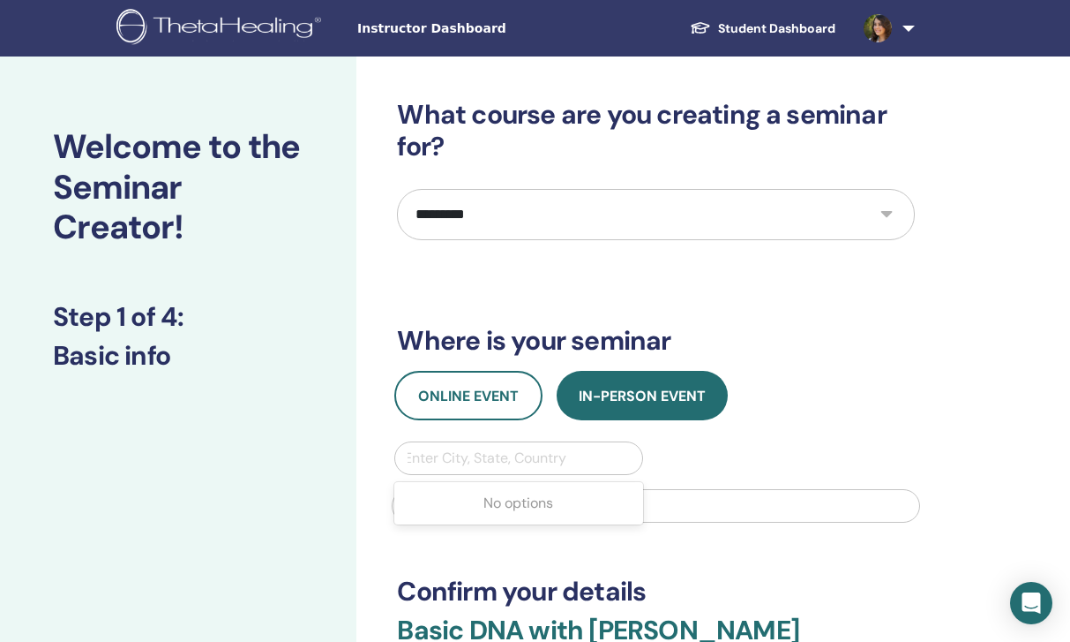
click at [433, 456] on div "Enter City, State, Country" at bounding box center [518, 457] width 229 height 21
type input "*********"
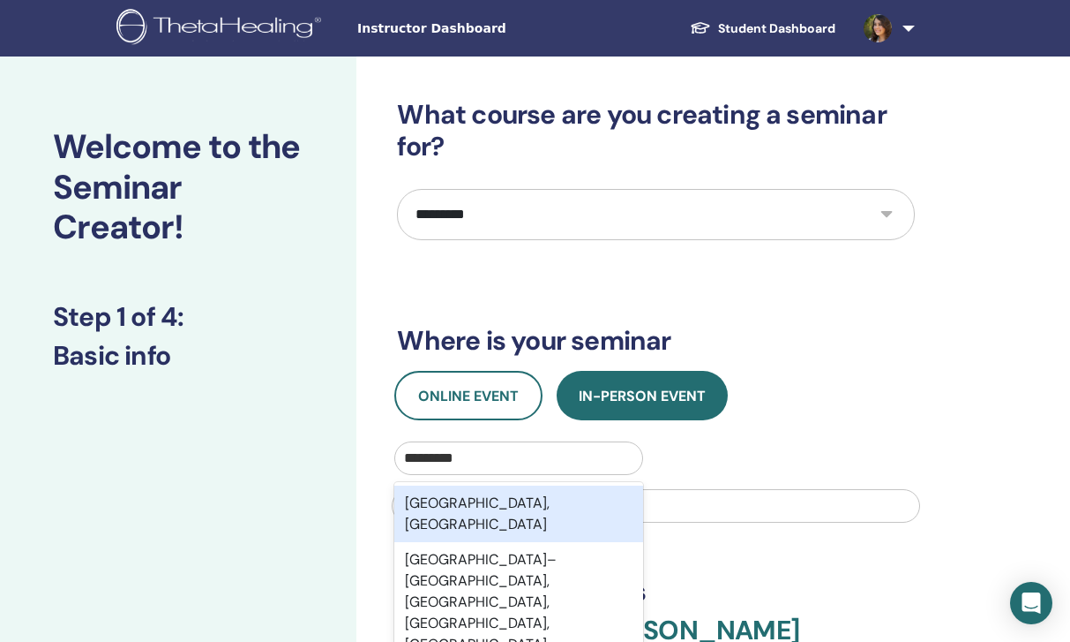
click at [533, 508] on div "São Paulo, BRA" at bounding box center [518, 513] width 248 height 56
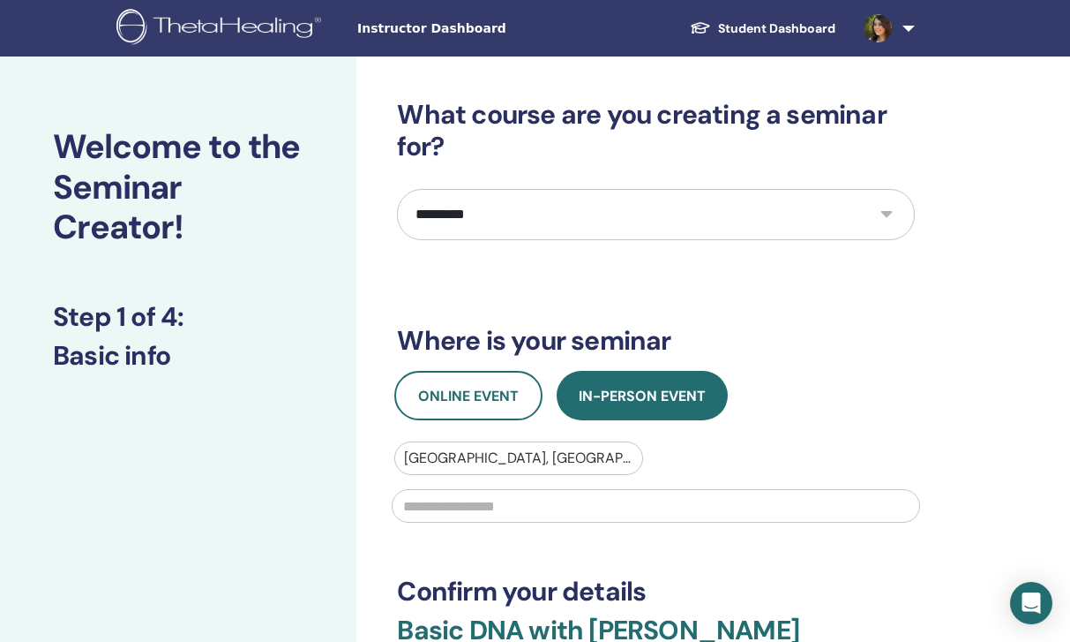
click at [533, 508] on input "text" at bounding box center [656, 506] width 529 height 34
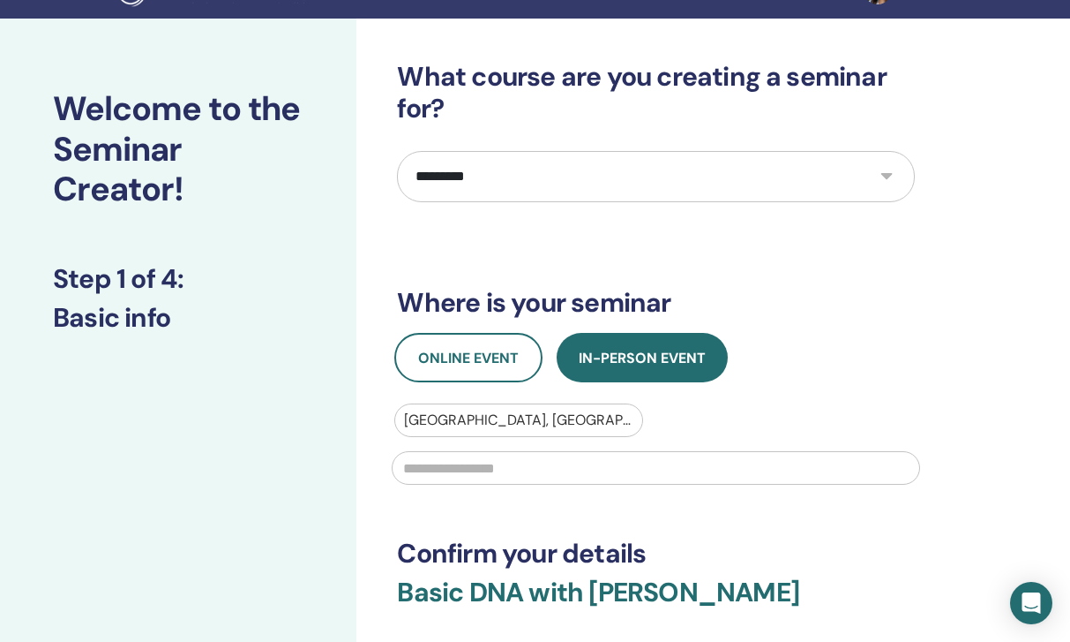
scroll to position [48, 0]
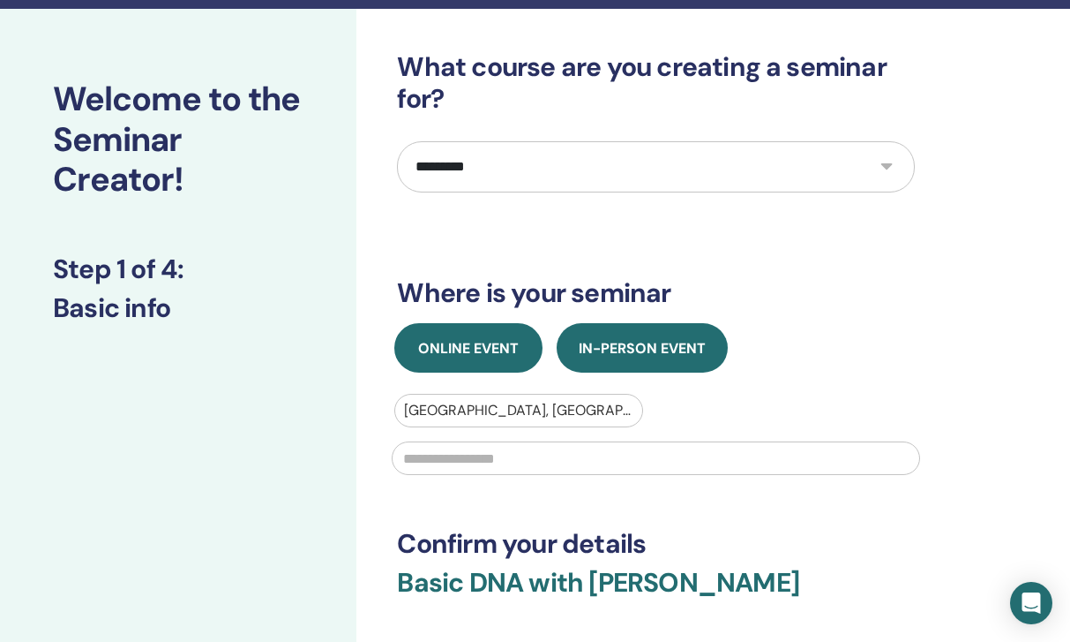
click at [490, 356] on span "Online Event" at bounding box center [468, 348] width 101 height 19
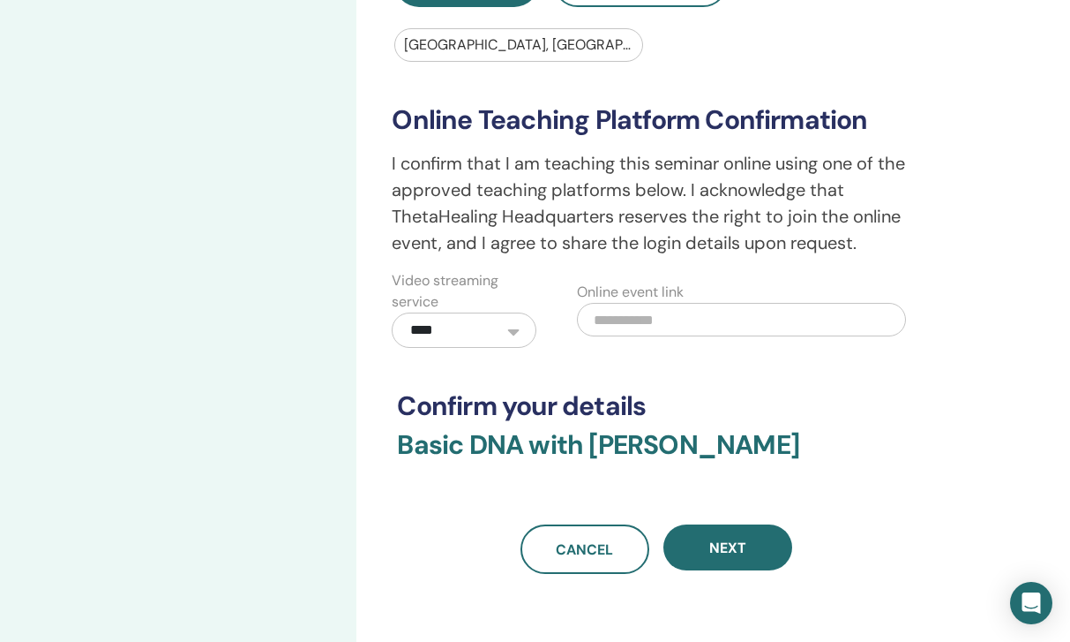
scroll to position [450, 0]
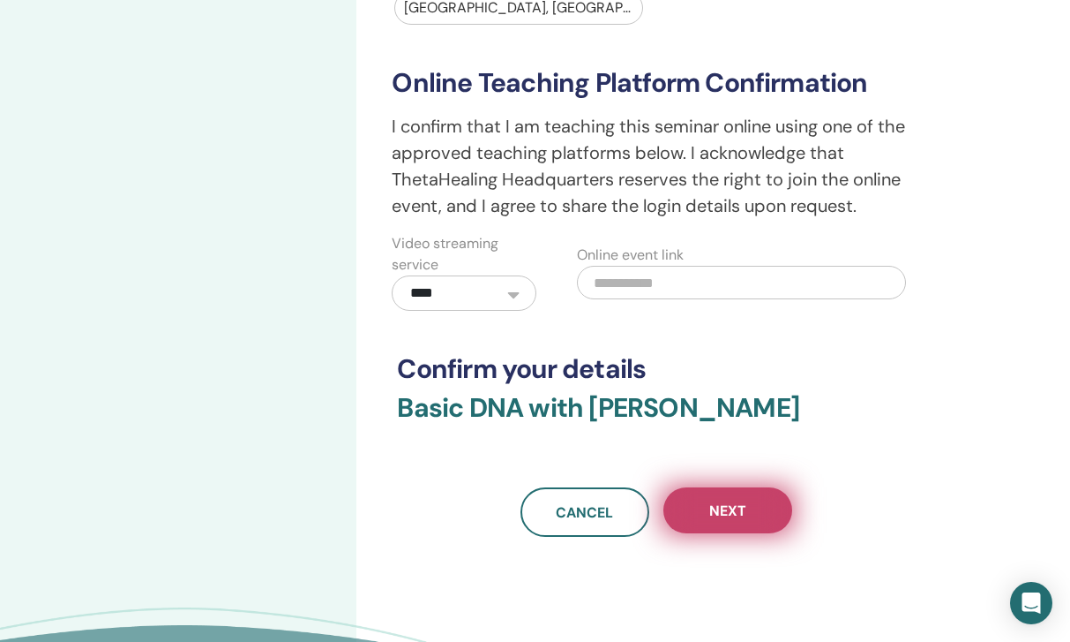
click at [739, 499] on button "Next" at bounding box center [728, 510] width 129 height 46
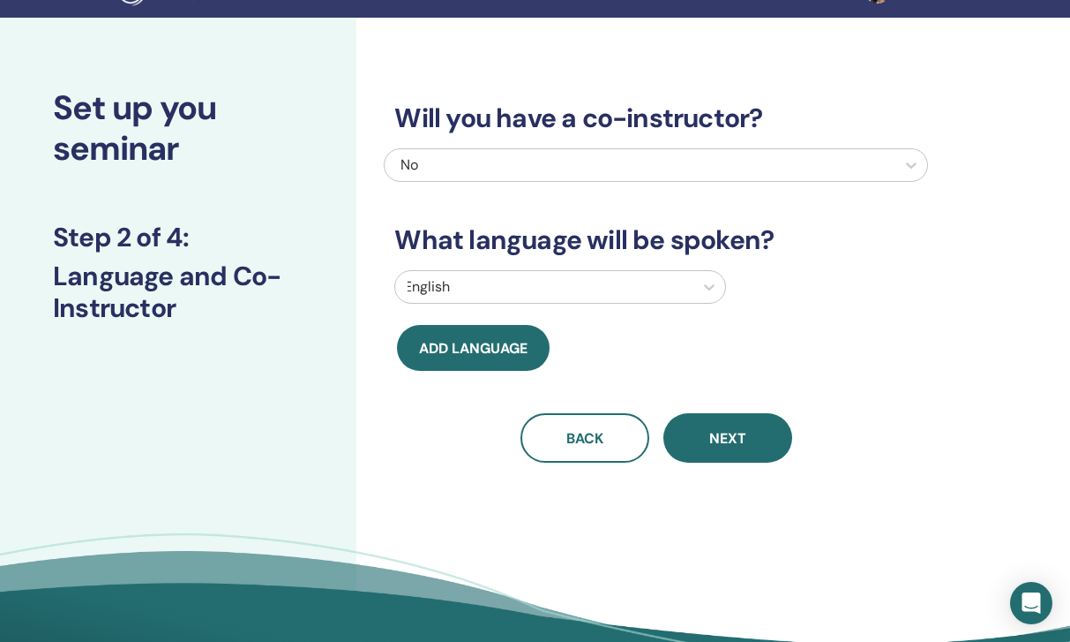
scroll to position [0, 0]
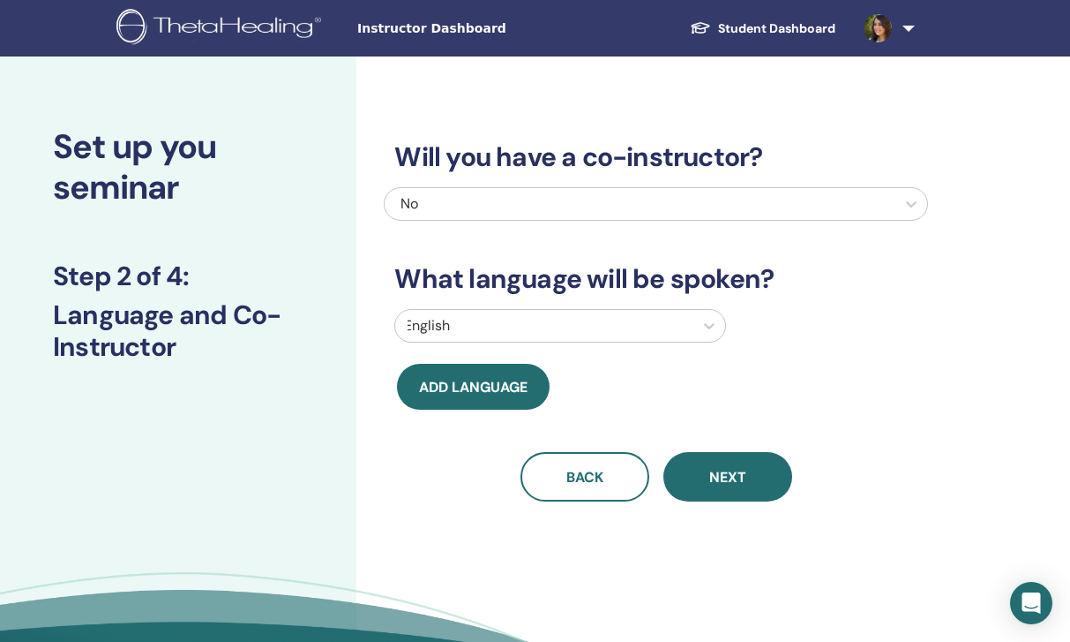
click at [601, 197] on div "No" at bounding box center [603, 203] width 404 height 21
click at [446, 530] on div "Will you have a co-instructor? No What language will be spoken? English Add lan…" at bounding box center [714, 402] width 714 height 692
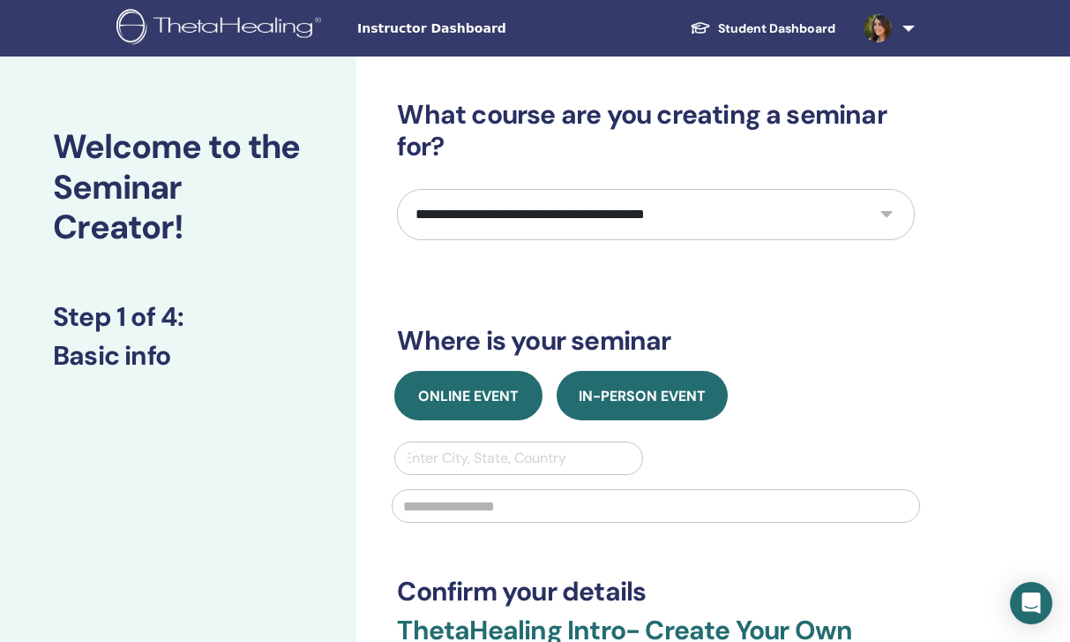
click at [486, 392] on span "Online Event" at bounding box center [468, 396] width 101 height 19
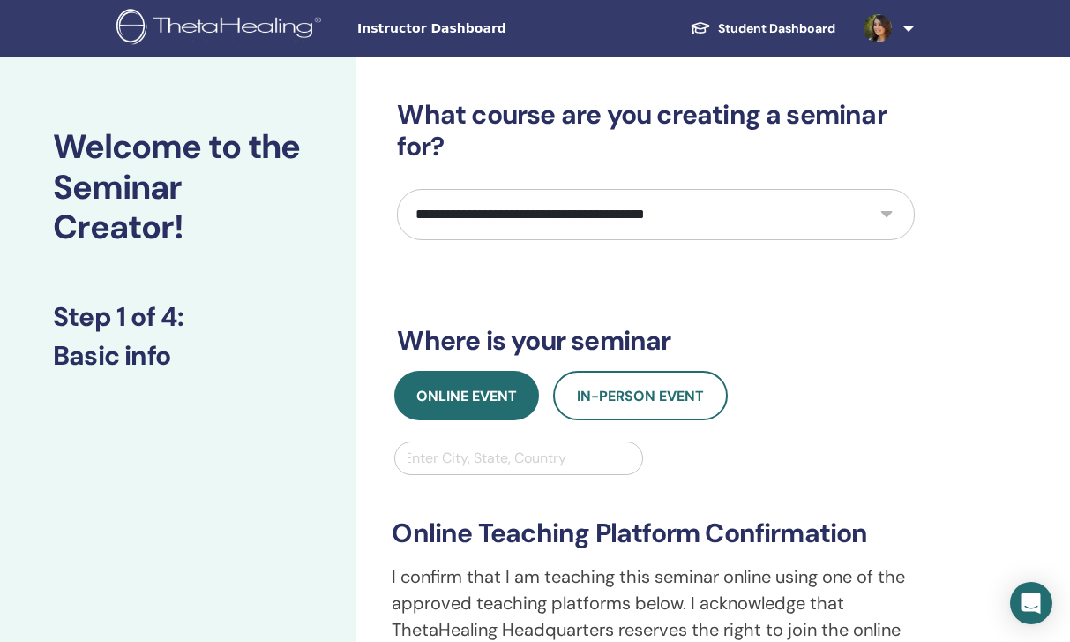
click at [464, 478] on div "**********" at bounding box center [656, 618] width 550 height 286
click at [464, 458] on div "Enter City, State, Country" at bounding box center [518, 457] width 229 height 21
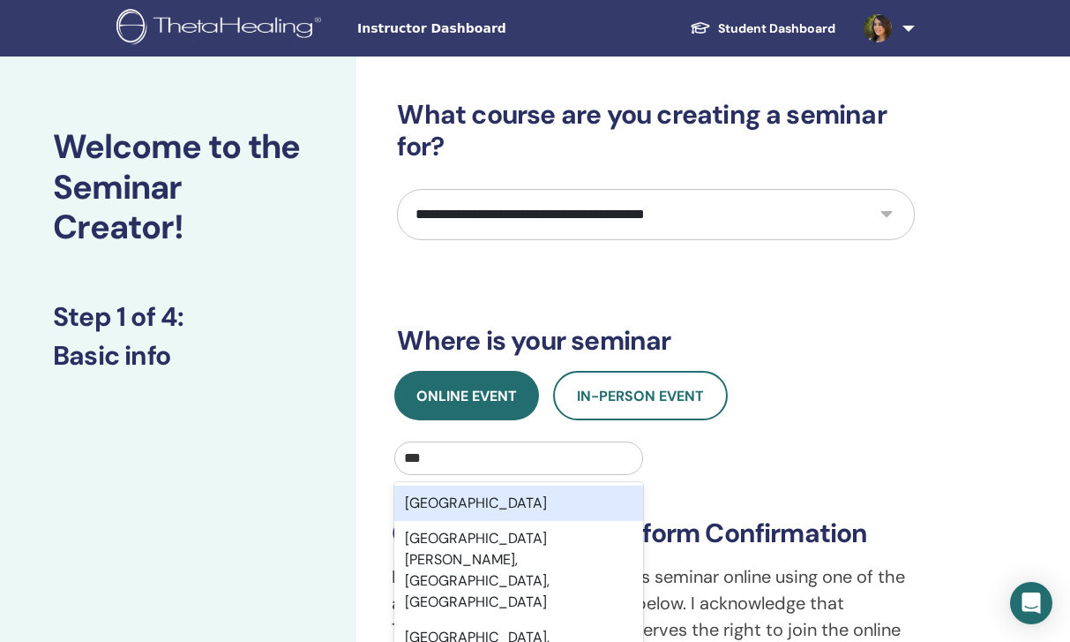
type input "***"
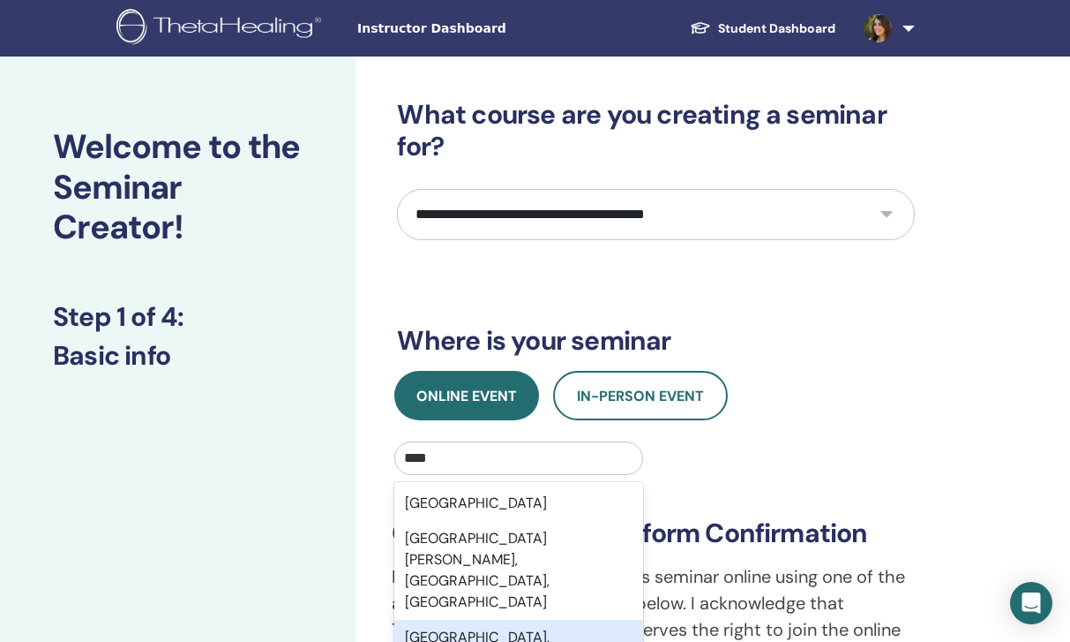
click at [439, 620] on div "[GEOGRAPHIC_DATA], [GEOGRAPHIC_DATA]" at bounding box center [518, 648] width 248 height 56
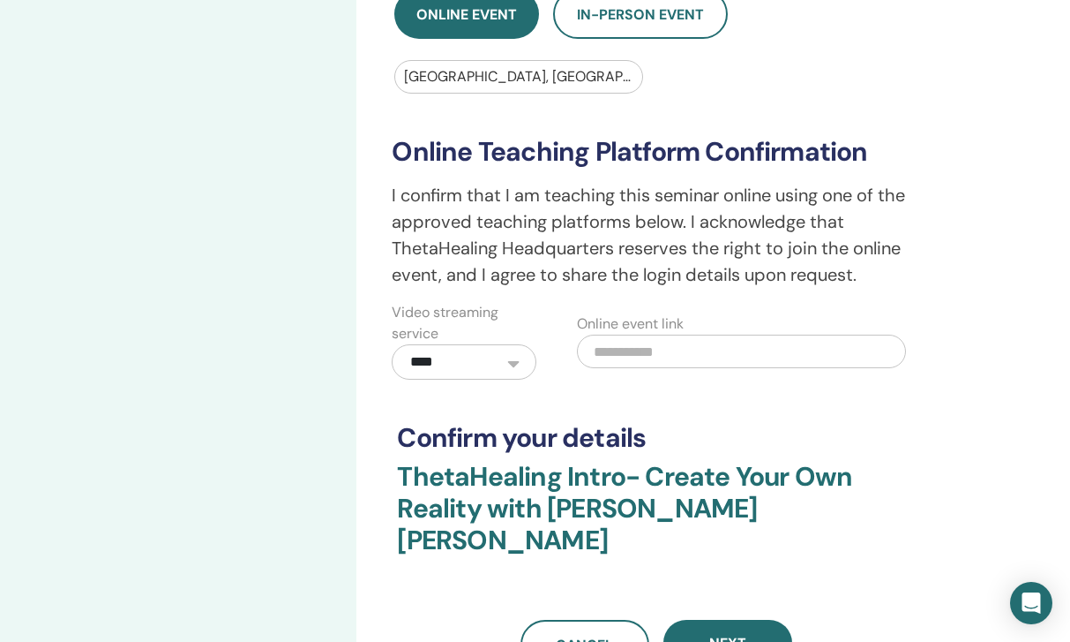
scroll to position [406, 0]
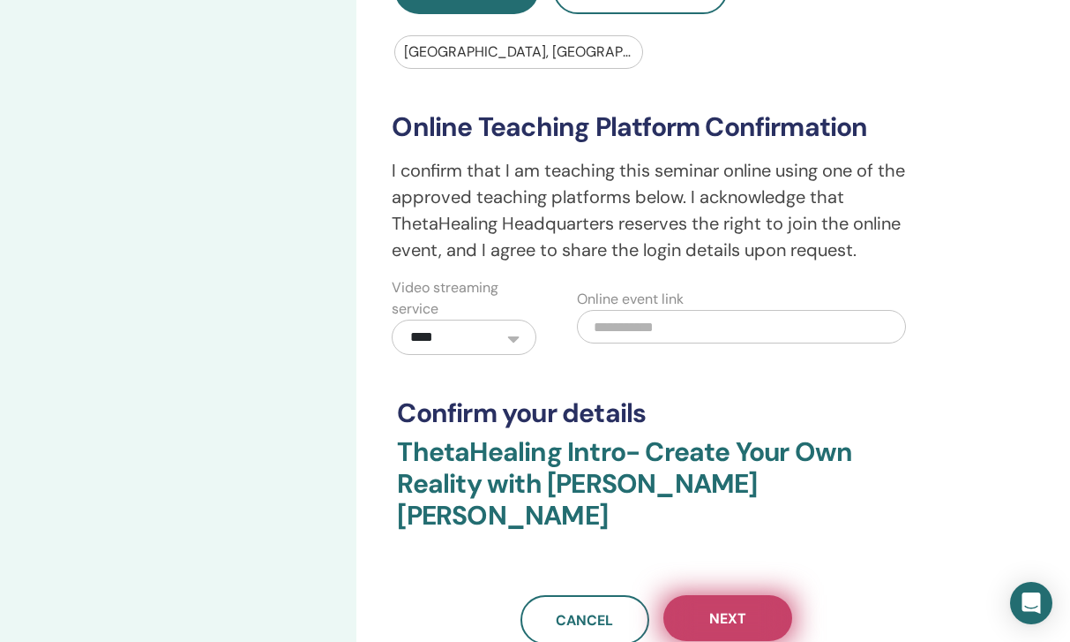
click at [713, 604] on button "Next" at bounding box center [728, 618] width 129 height 46
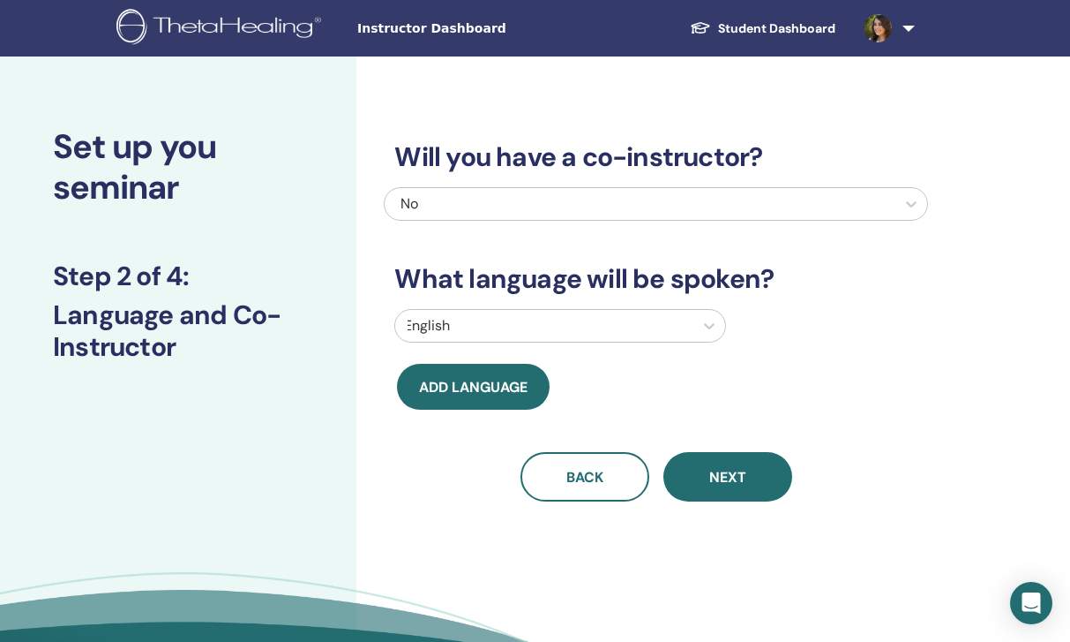
scroll to position [0, 0]
click at [544, 198] on div "No" at bounding box center [603, 203] width 404 height 21
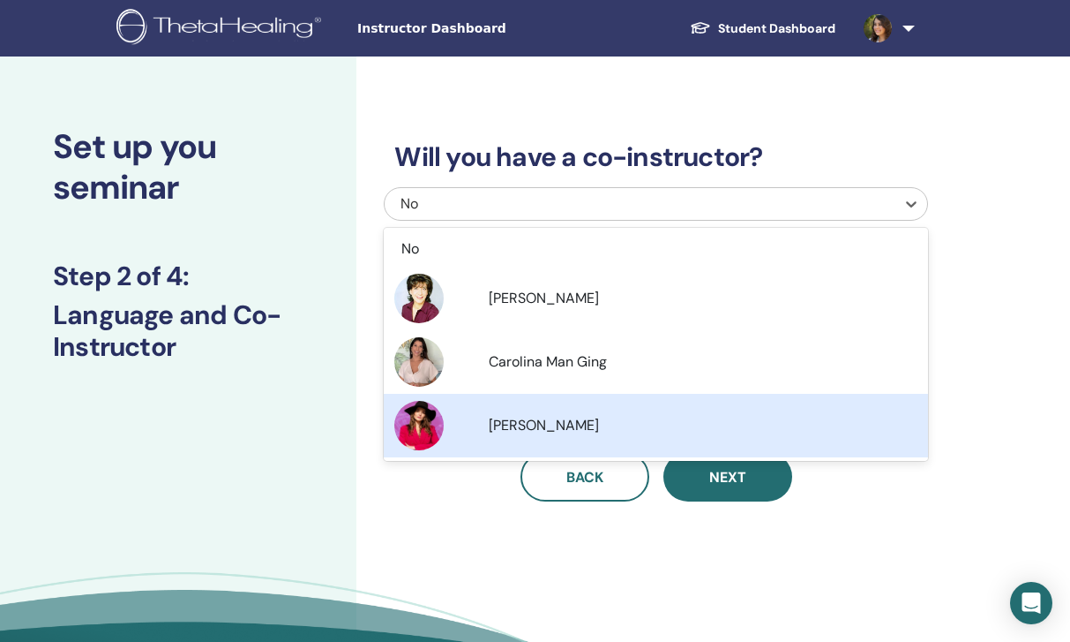
click at [441, 528] on div "Will you have a co-instructor? option Maria Eugênia Martiniano focused, 4 of 4.…" at bounding box center [714, 402] width 714 height 692
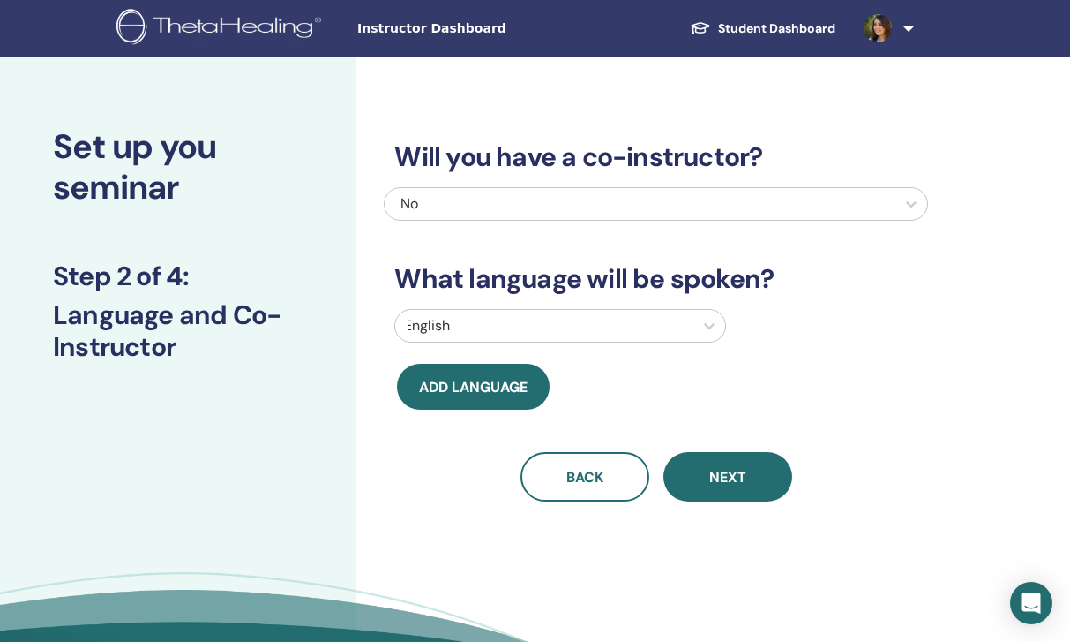
click at [494, 211] on div "No" at bounding box center [603, 203] width 404 height 21
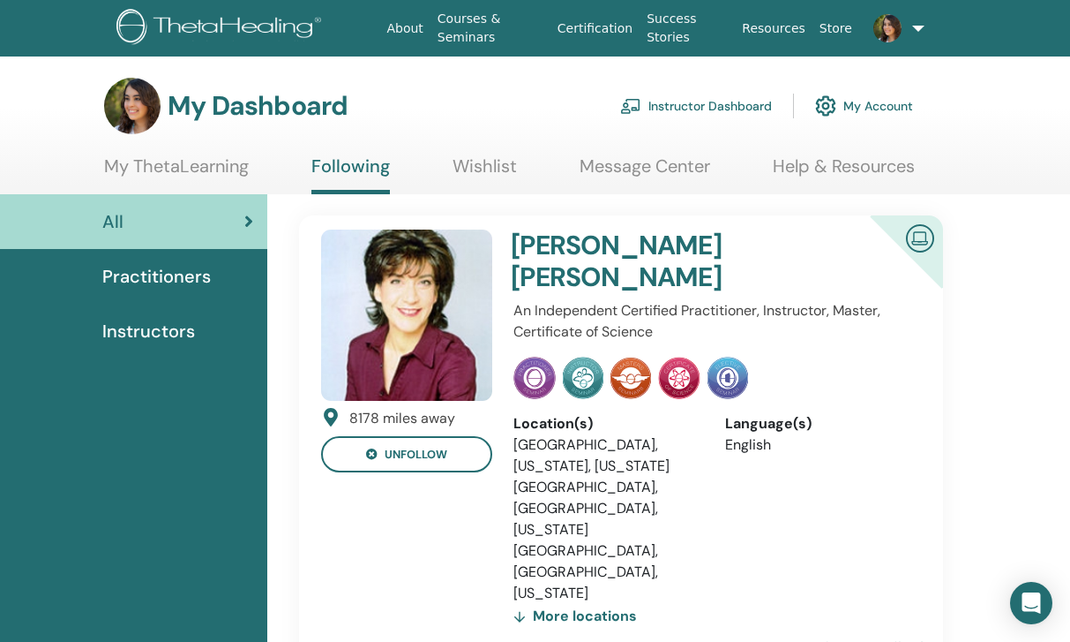
click at [677, 162] on link "Message Center" at bounding box center [645, 172] width 131 height 34
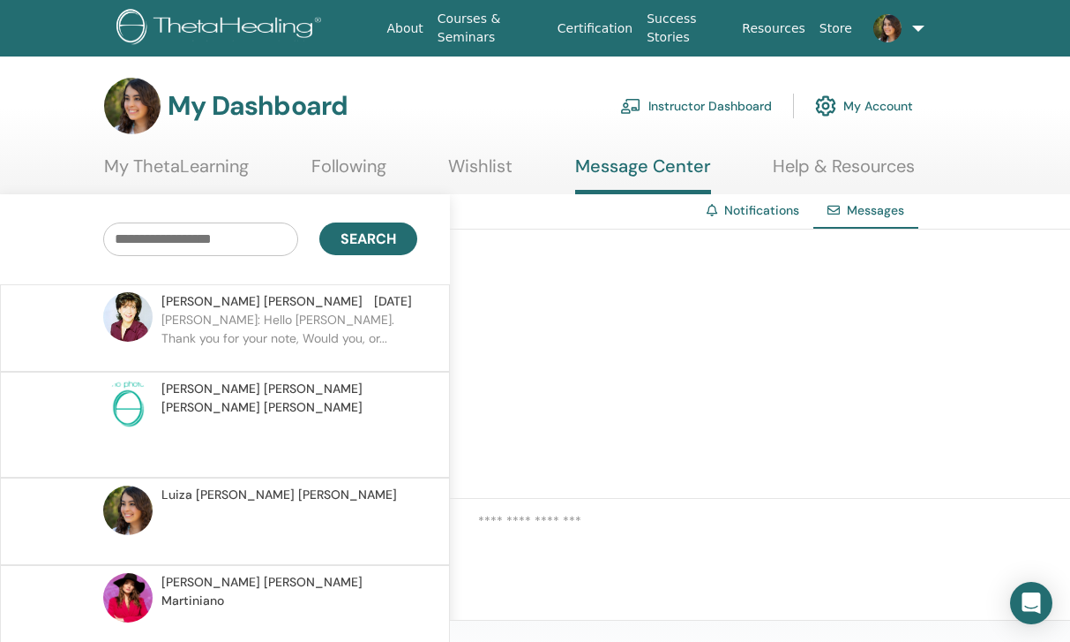
click at [362, 419] on p at bounding box center [289, 443] width 256 height 53
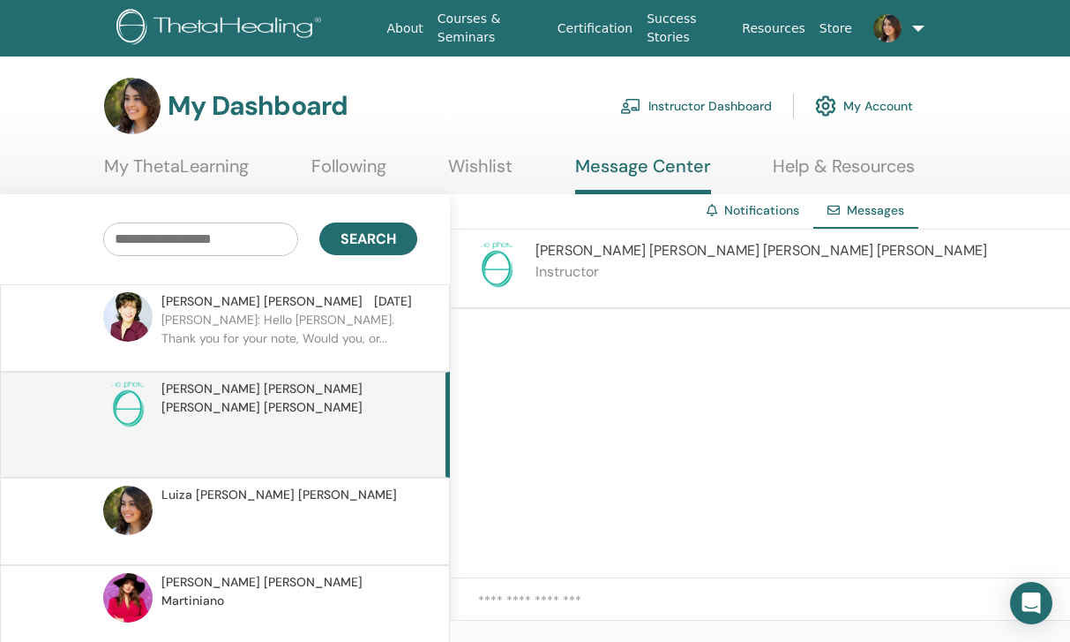
click at [610, 252] on span "Maria Isabel Lobo Zeballos" at bounding box center [762, 250] width 452 height 19
click at [484, 265] on img at bounding box center [496, 264] width 49 height 49
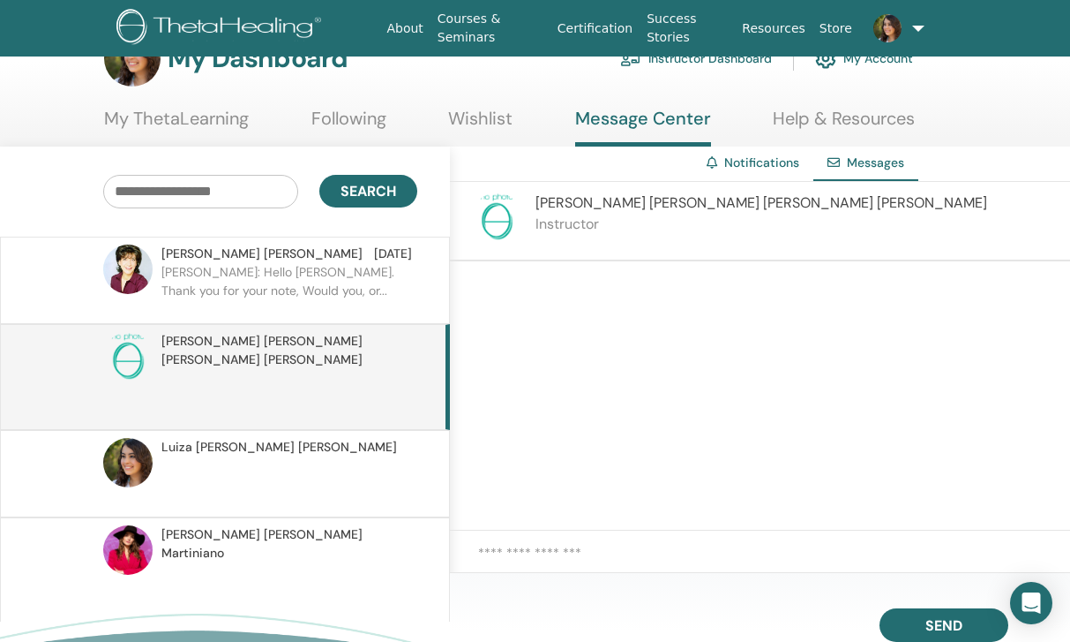
scroll to position [26, 0]
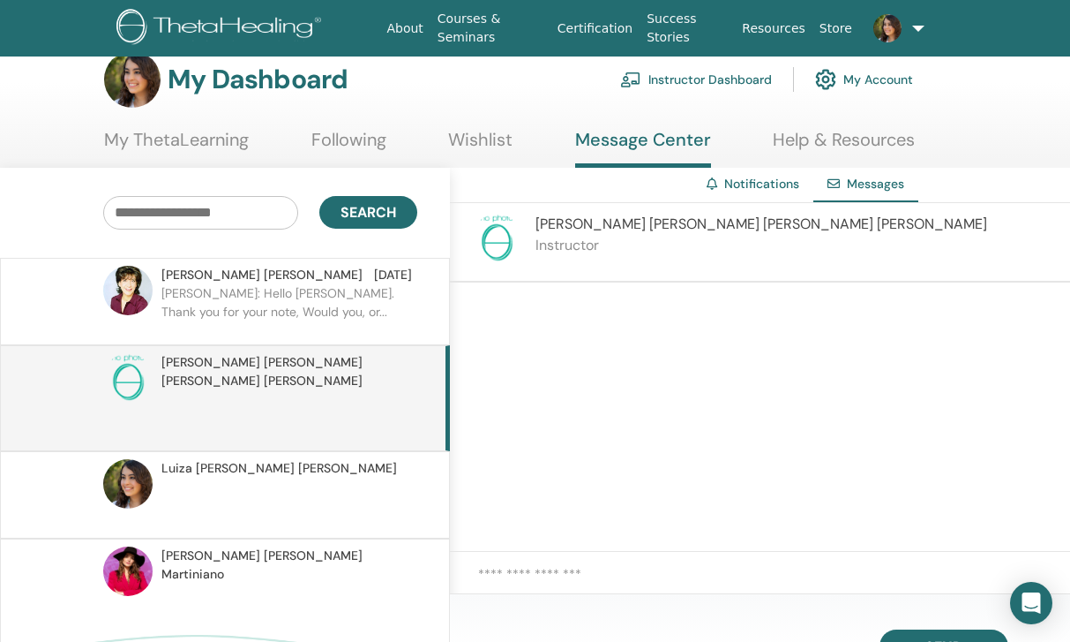
click at [633, 255] on p "Instructor" at bounding box center [762, 245] width 452 height 21
click at [124, 372] on img at bounding box center [127, 377] width 49 height 49
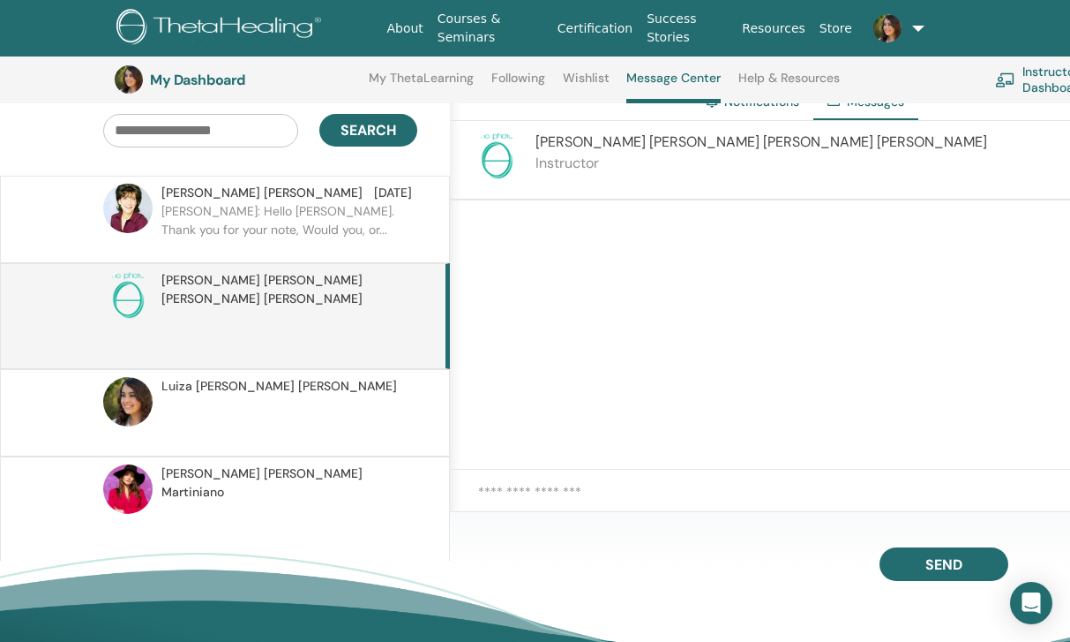
scroll to position [189, 0]
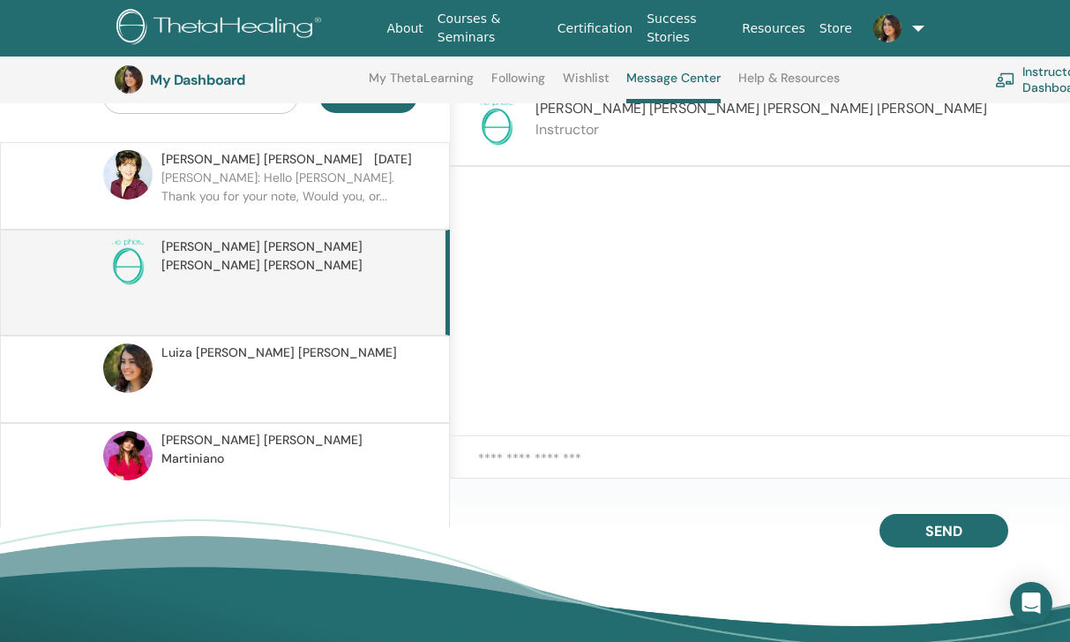
click at [608, 449] on textarea at bounding box center [774, 467] width 592 height 39
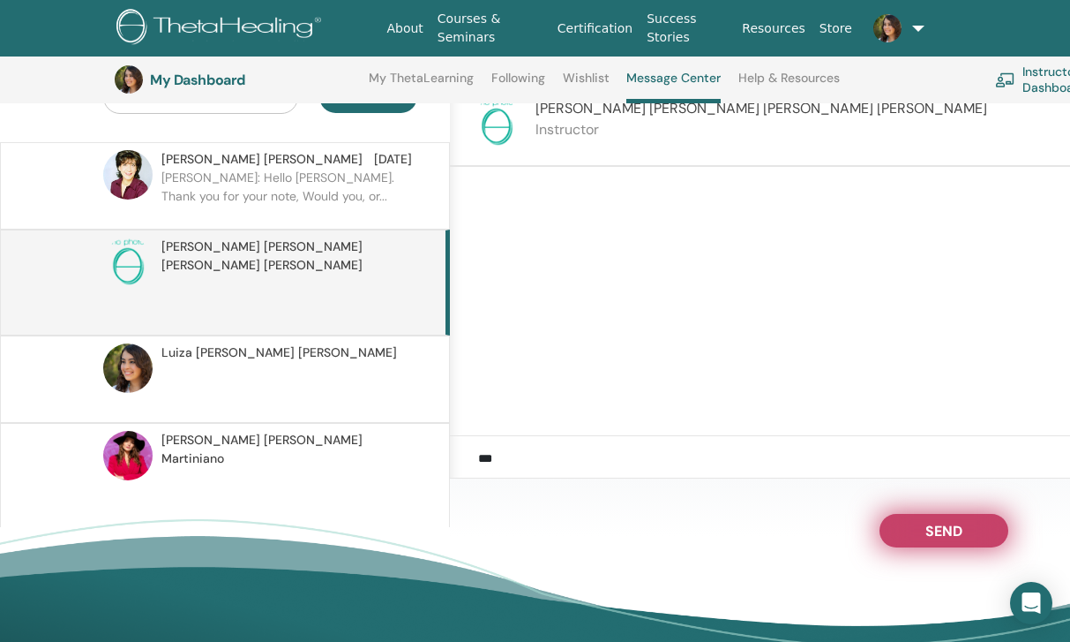
type textarea "***"
click at [920, 533] on button "Send" at bounding box center [944, 531] width 129 height 34
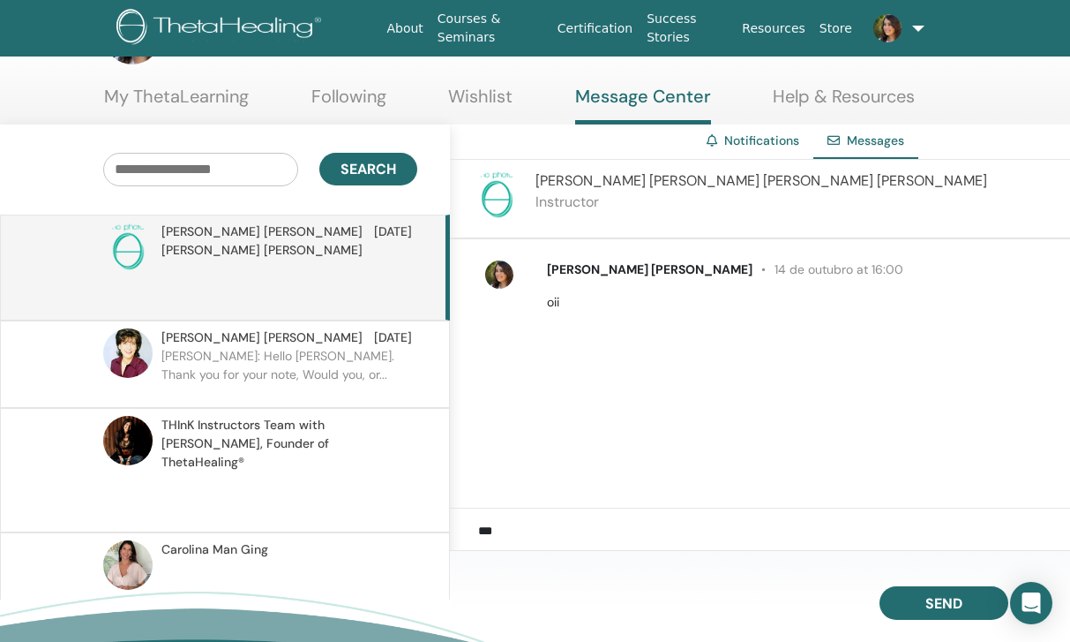
scroll to position [58, 0]
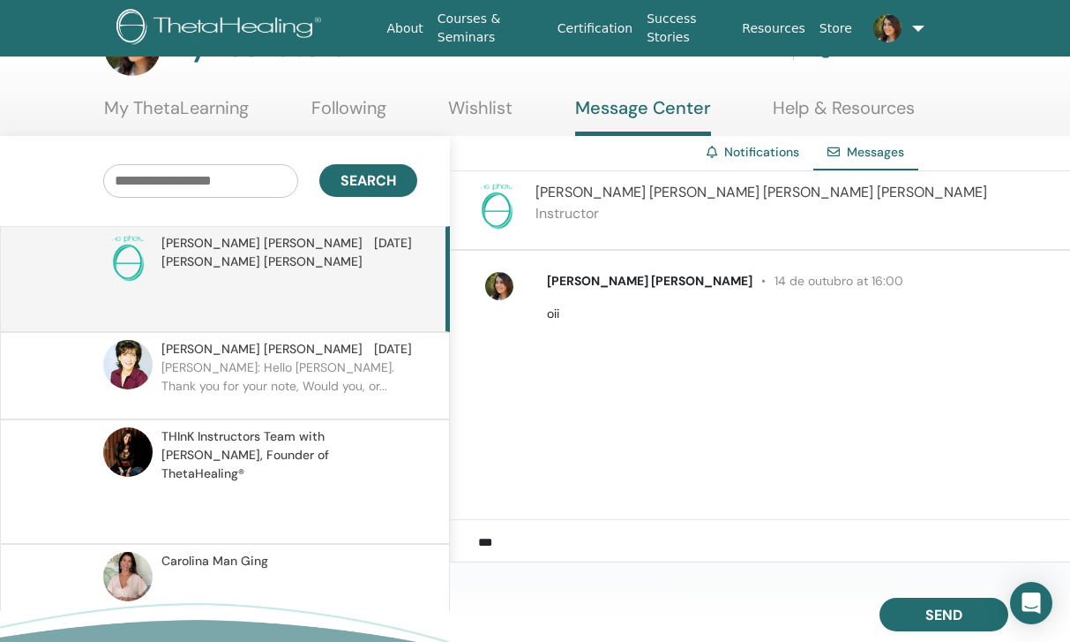
click at [254, 427] on span "THInK Instructors Team with Vianna Stibal, Founder of ThetaHealing®" at bounding box center [286, 455] width 251 height 56
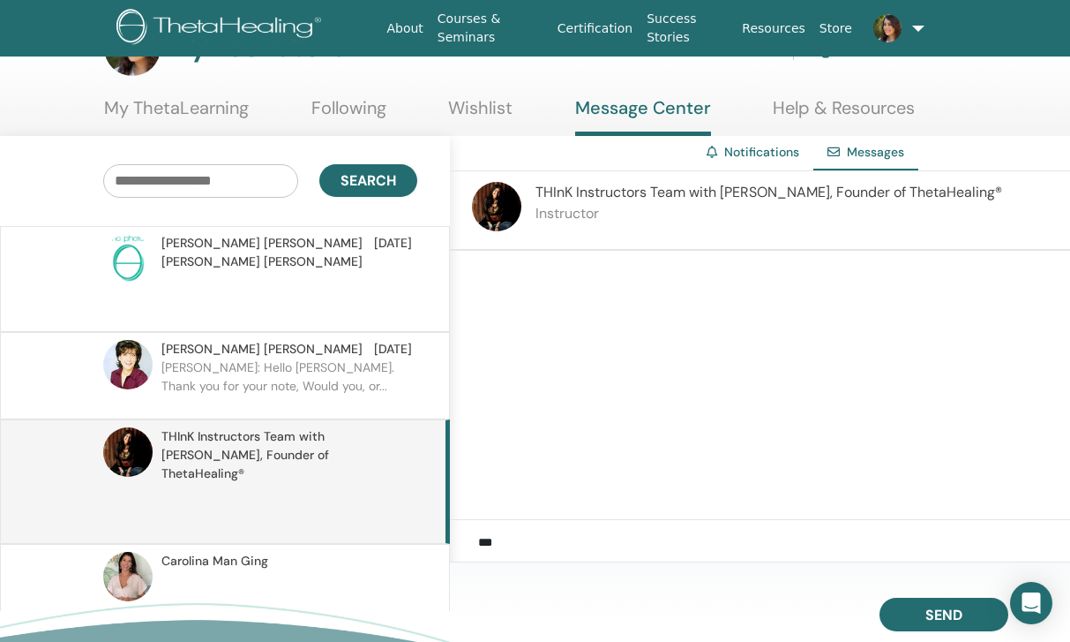
click at [508, 217] on img at bounding box center [496, 206] width 49 height 49
click at [559, 208] on p "Instructor" at bounding box center [769, 213] width 467 height 21
click at [356, 112] on link "Following" at bounding box center [349, 114] width 75 height 34
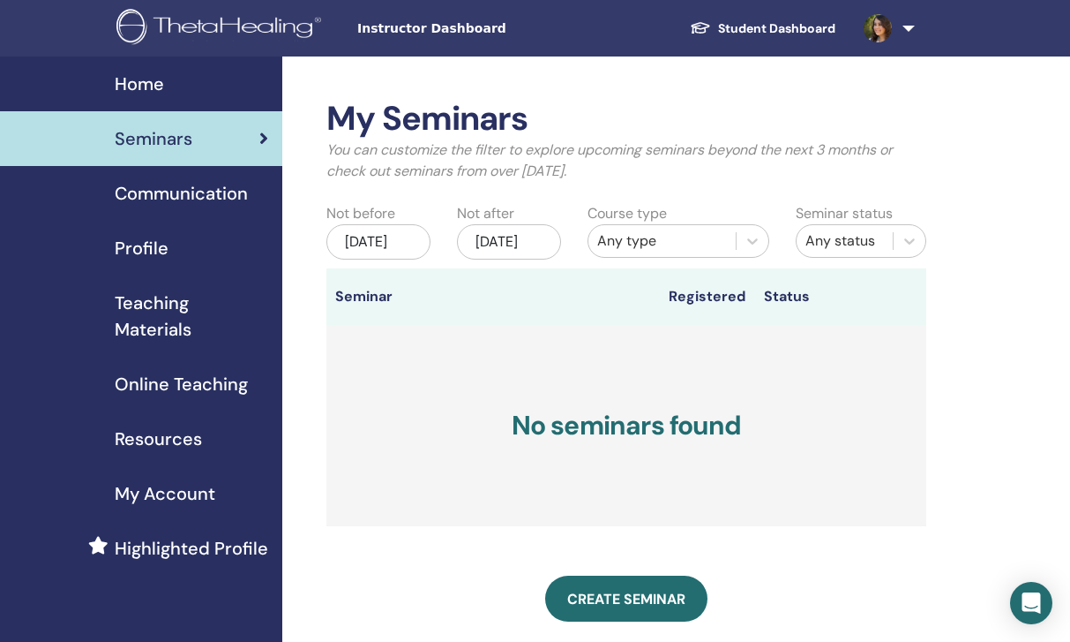
scroll to position [1, 0]
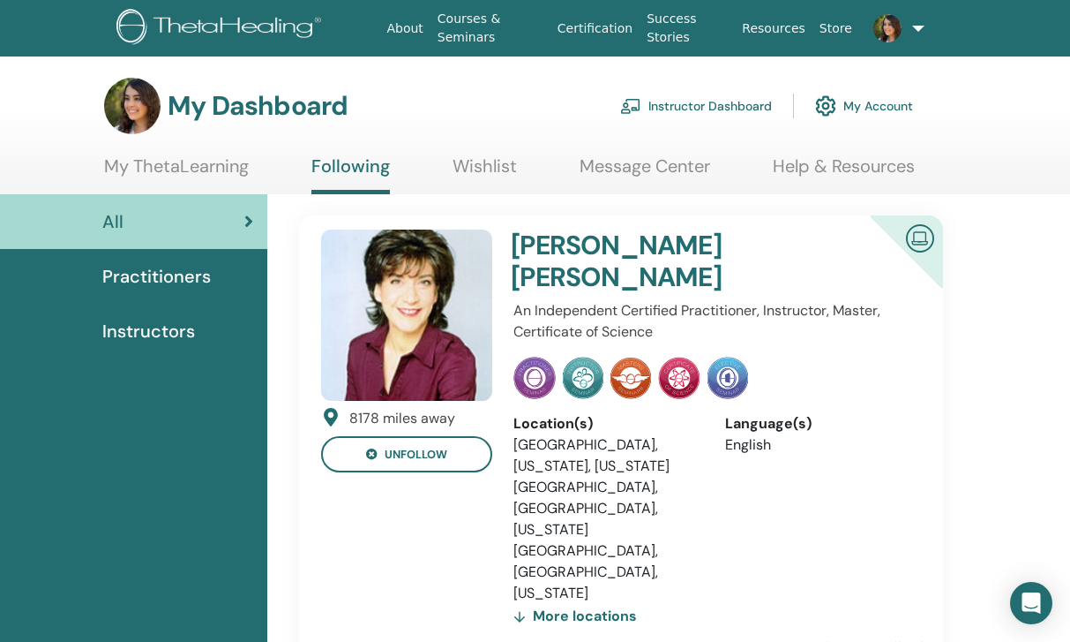
click at [604, 178] on link "Message Center" at bounding box center [645, 172] width 131 height 34
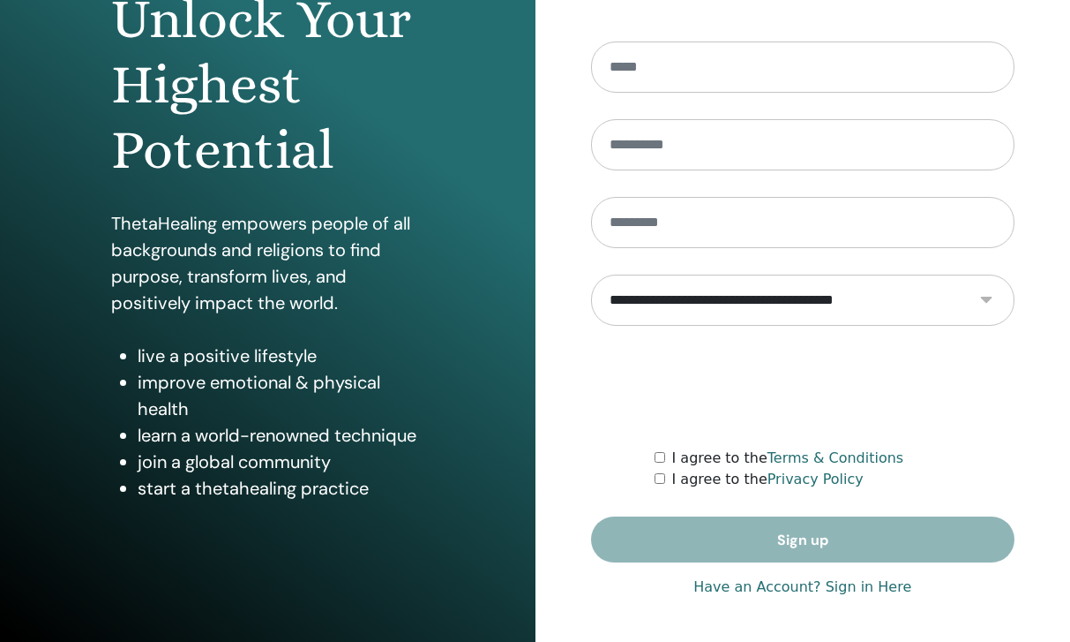
click at [845, 590] on link "Have an Account? Sign in Here" at bounding box center [803, 586] width 218 height 21
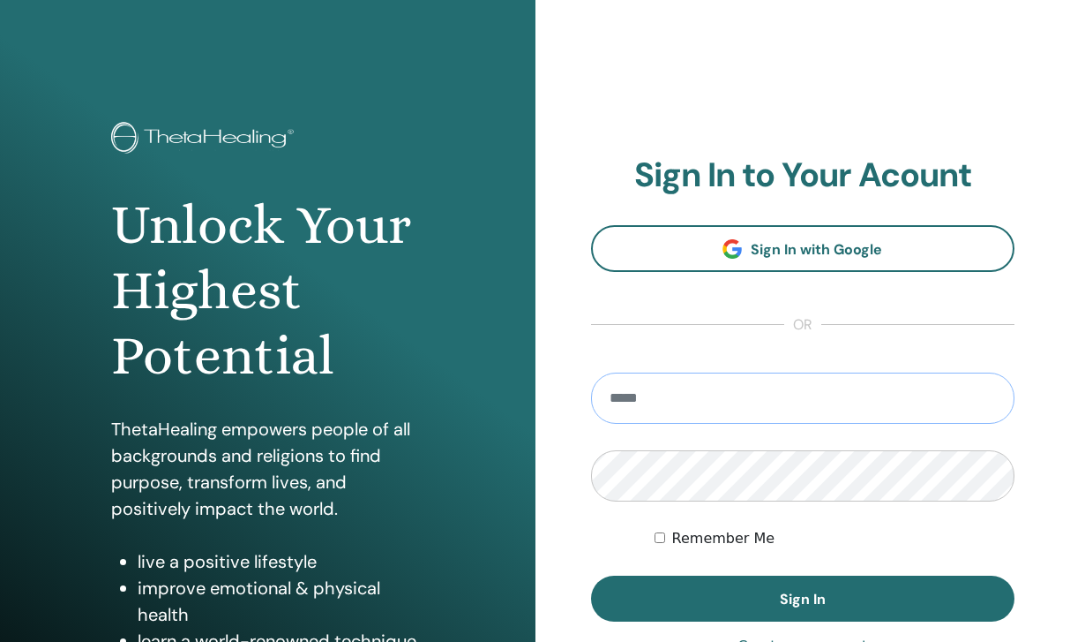
click at [777, 407] on input "email" at bounding box center [803, 397] width 424 height 51
type input "**********"
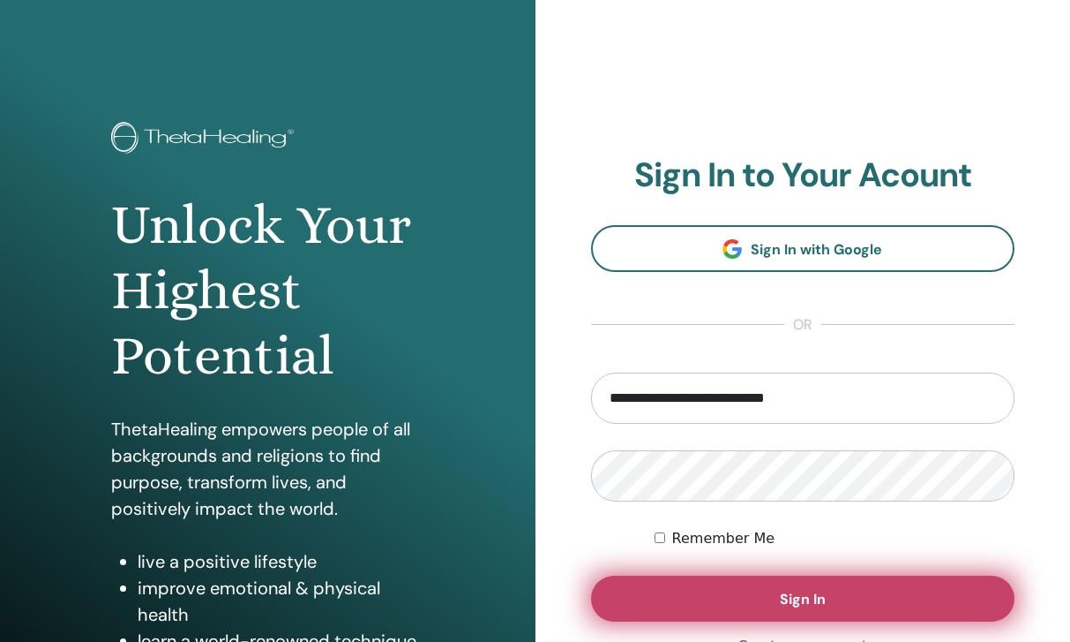
click at [749, 587] on button "Sign In" at bounding box center [803, 598] width 424 height 46
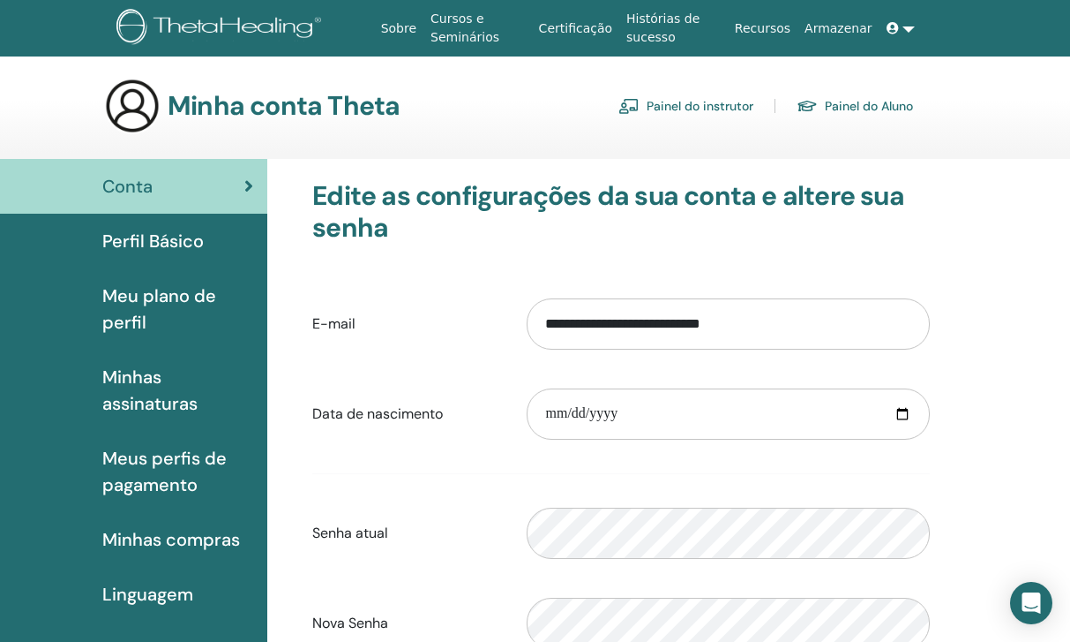
click at [193, 244] on span "Perfil Básico" at bounding box center [152, 241] width 101 height 26
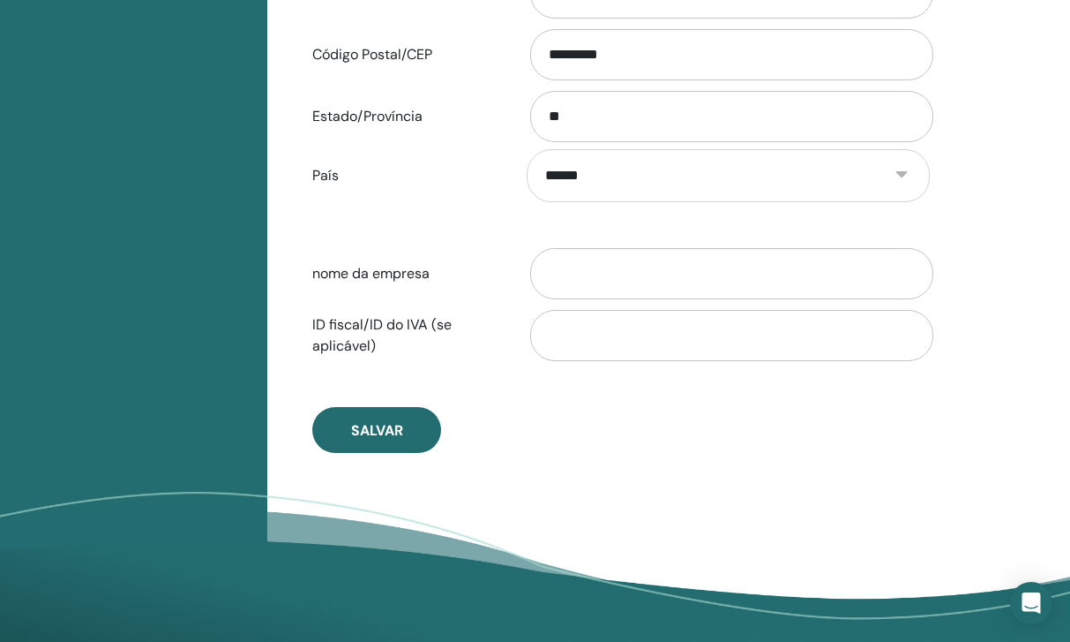
scroll to position [822, 0]
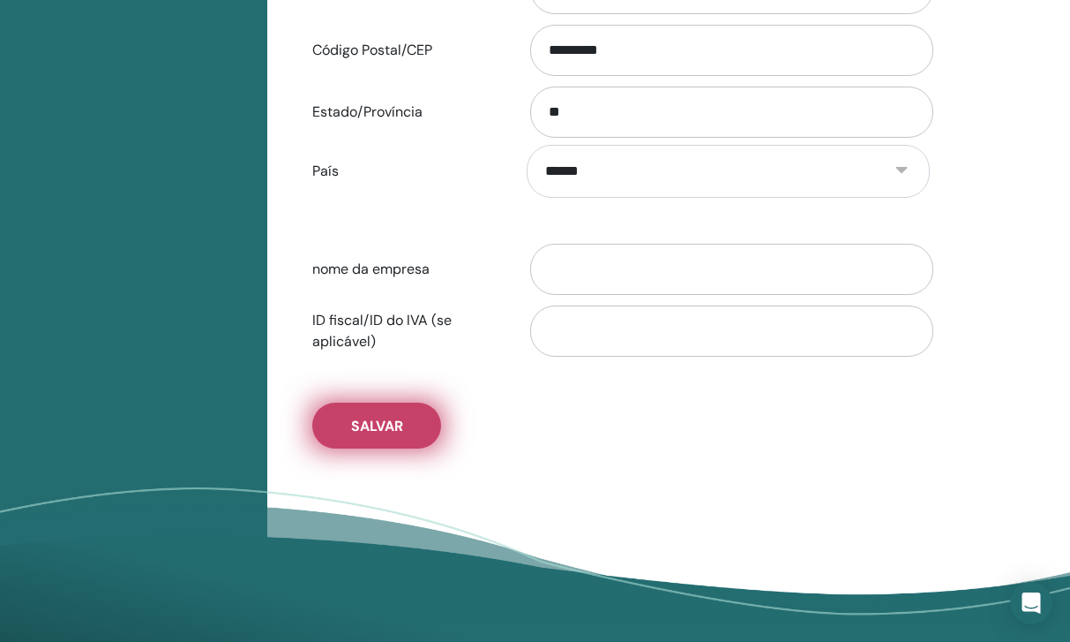
click at [394, 432] on span "Salvar" at bounding box center [377, 426] width 52 height 19
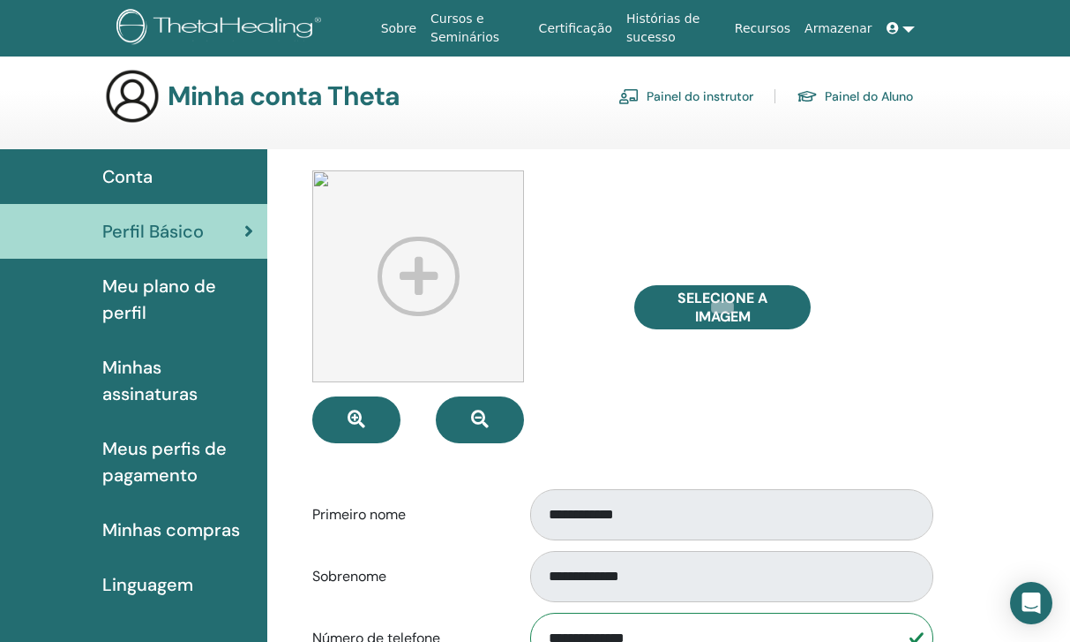
scroll to position [5, 0]
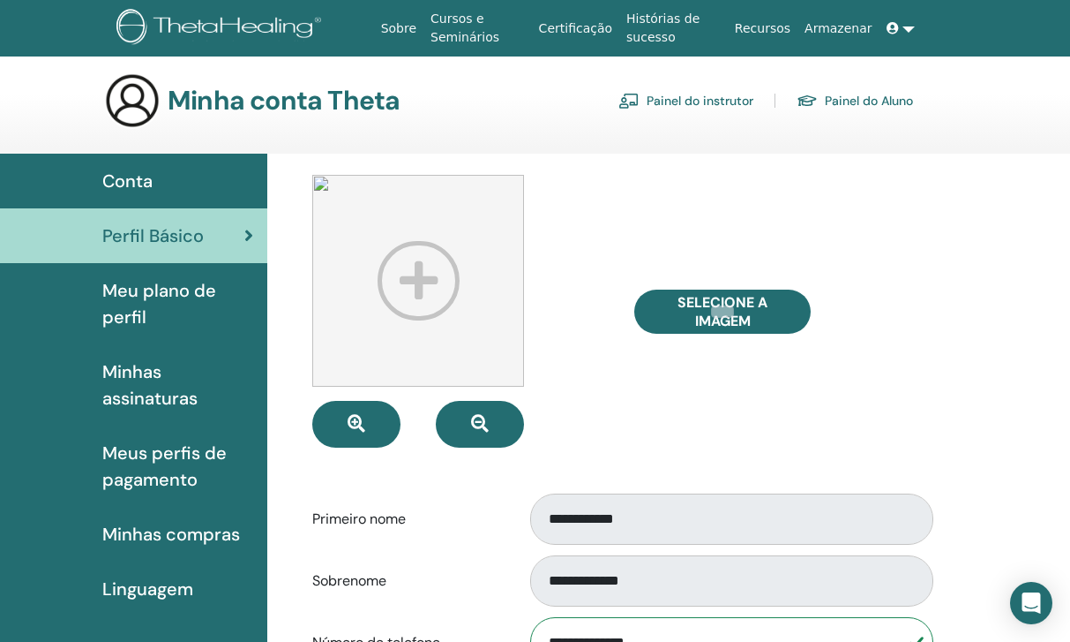
click at [163, 313] on span "Meu plano de perfil" at bounding box center [177, 303] width 151 height 53
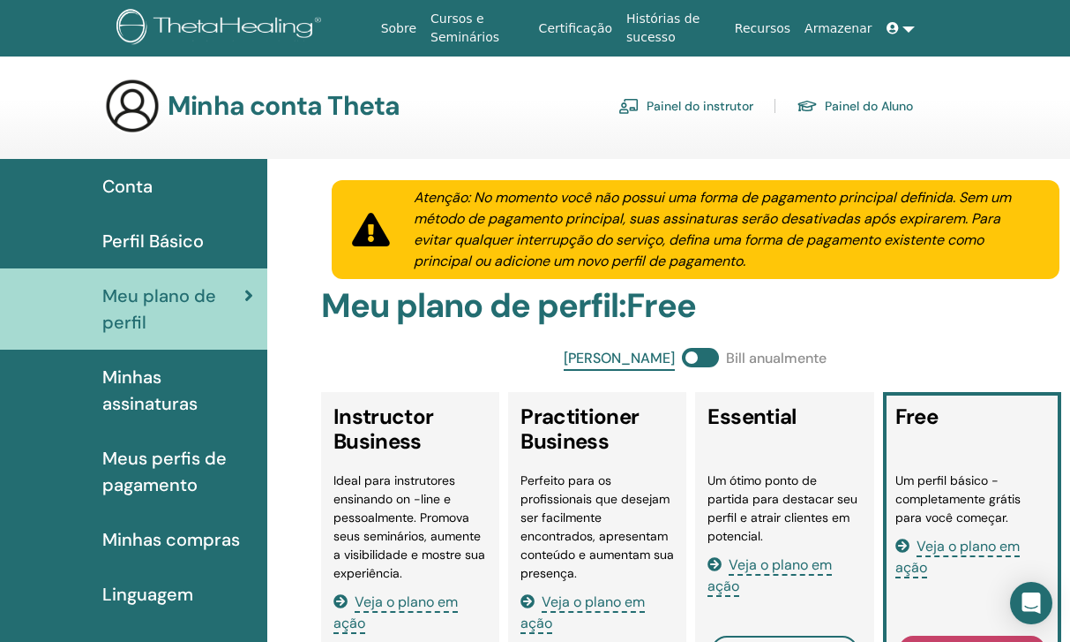
click at [160, 234] on span "Perfil Básico" at bounding box center [152, 241] width 101 height 26
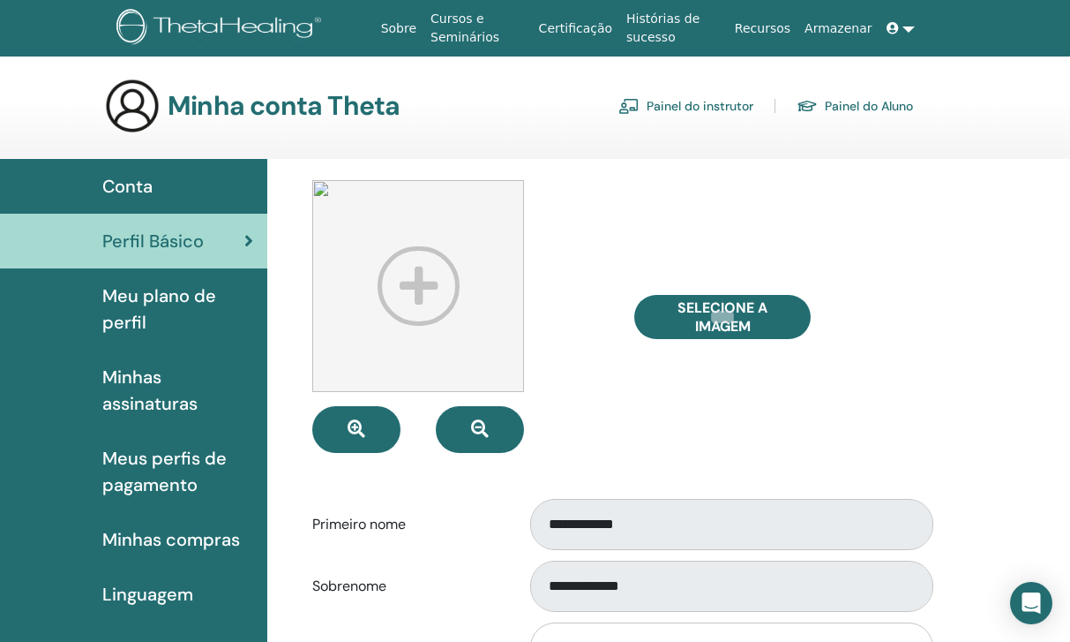
click at [152, 194] on span "Conta" at bounding box center [127, 186] width 50 height 26
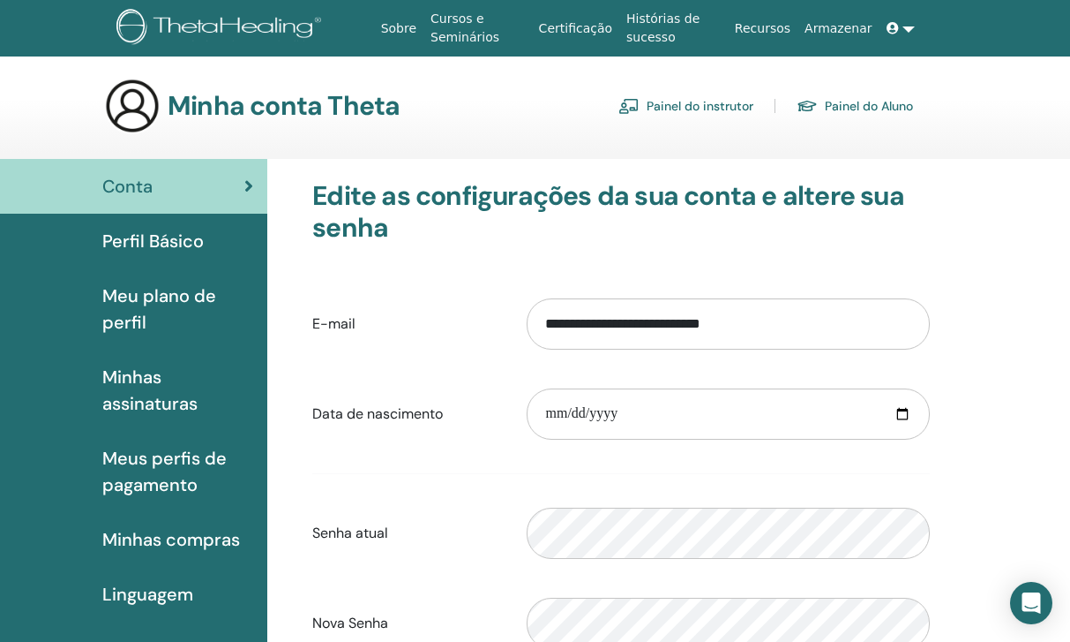
click at [158, 234] on span "Perfil Básico" at bounding box center [152, 241] width 101 height 26
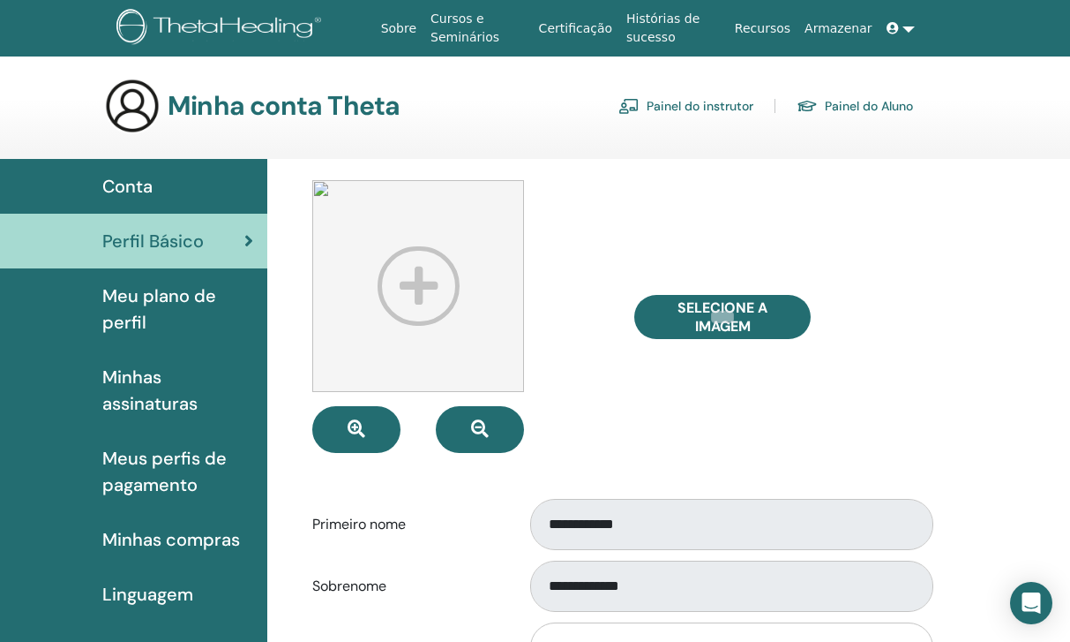
click at [165, 282] on span "Meu plano de perfil" at bounding box center [177, 308] width 151 height 53
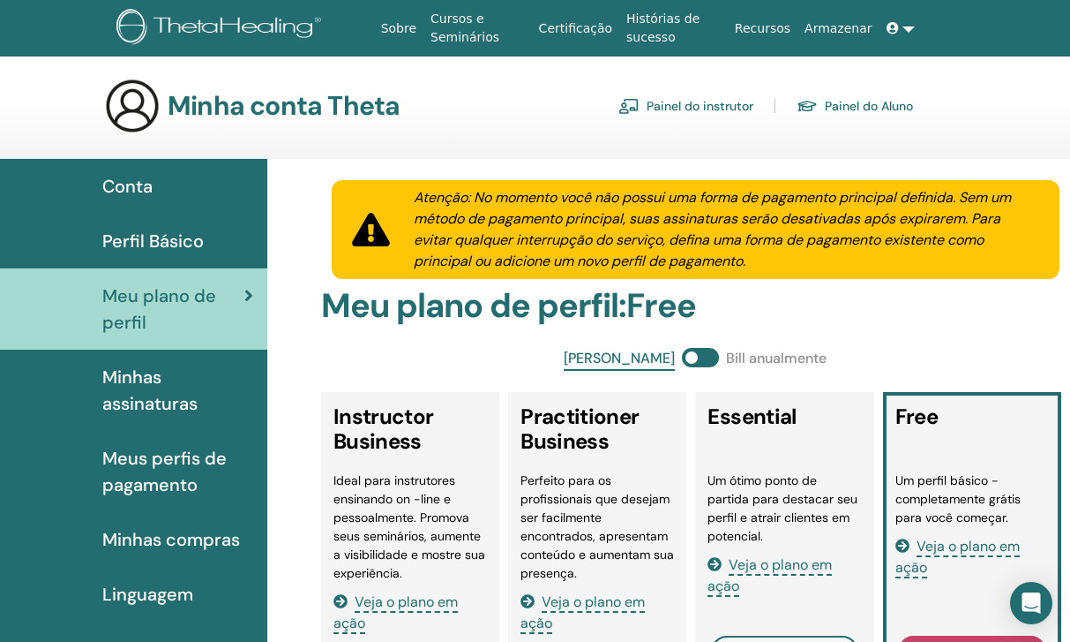
click at [654, 110] on link "Painel do instrutor" at bounding box center [686, 106] width 135 height 28
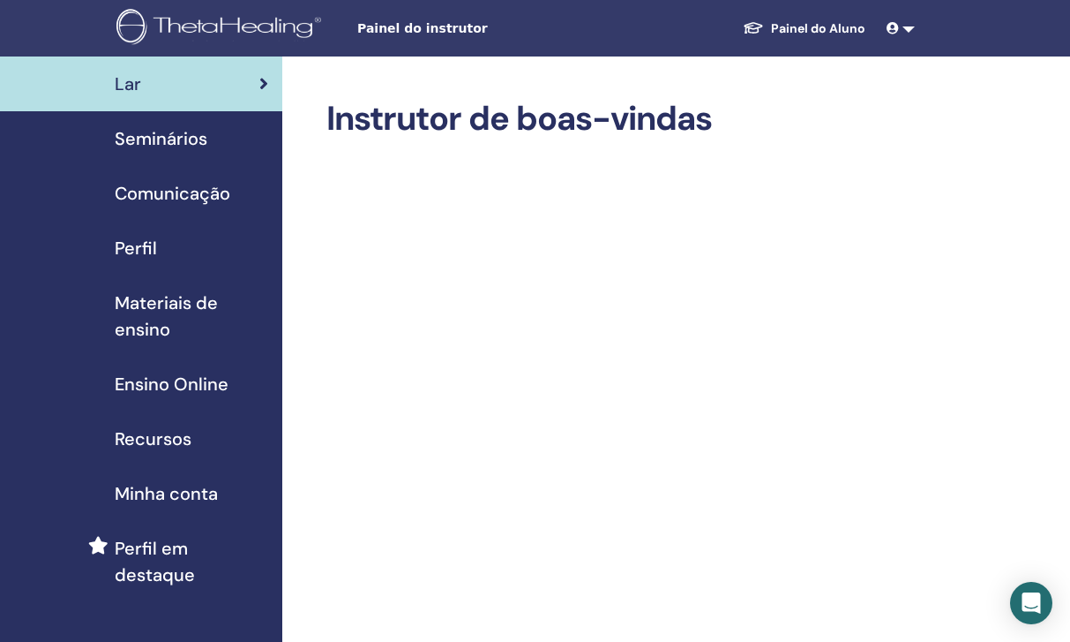
click at [177, 580] on span "Perfil em destaque" at bounding box center [192, 561] width 154 height 53
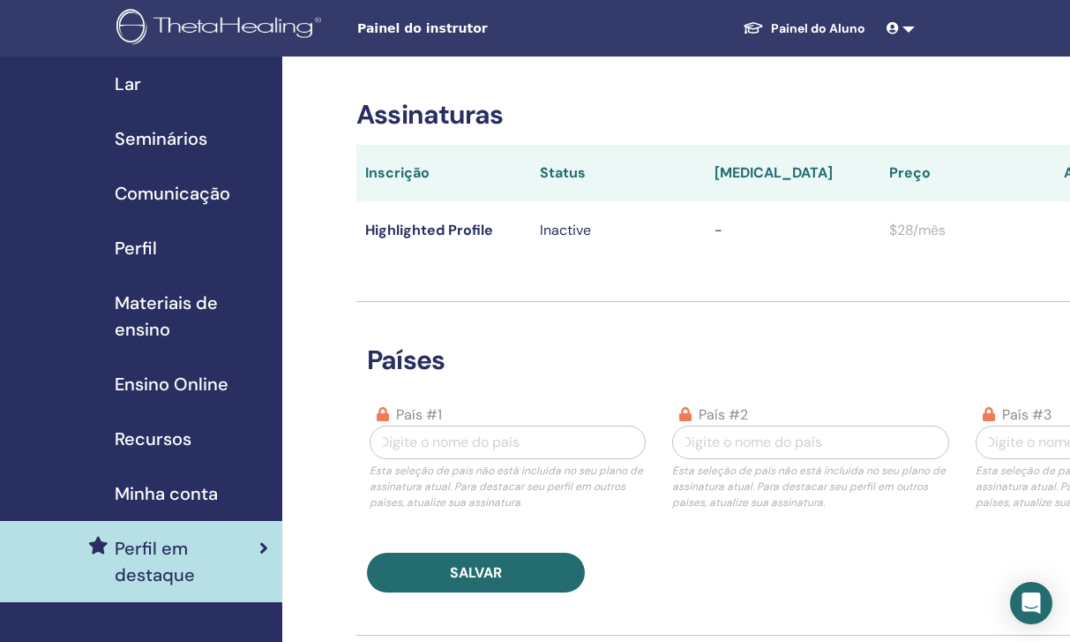
click at [174, 503] on span "Minha conta" at bounding box center [166, 493] width 103 height 26
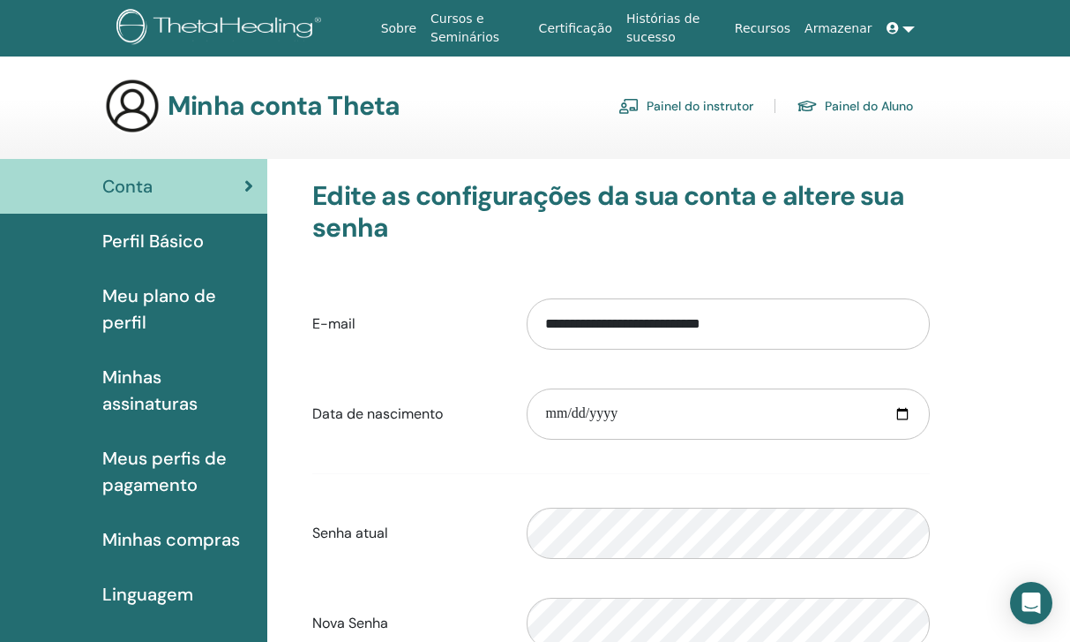
click at [710, 99] on link "Painel do instrutor" at bounding box center [686, 106] width 135 height 28
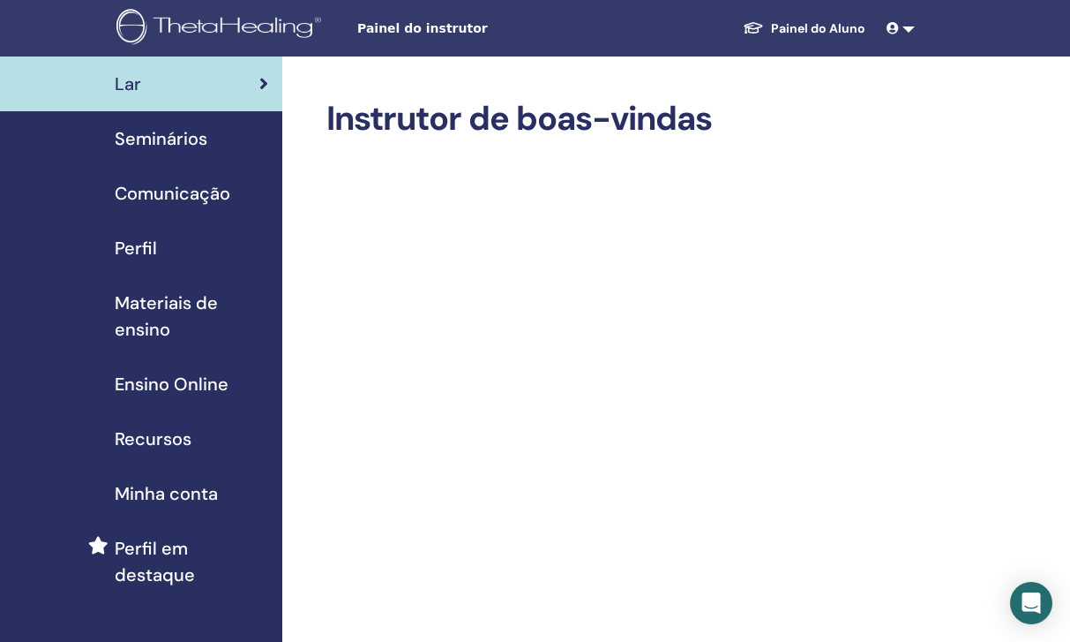
click at [169, 258] on div "Perfil" at bounding box center [141, 248] width 254 height 26
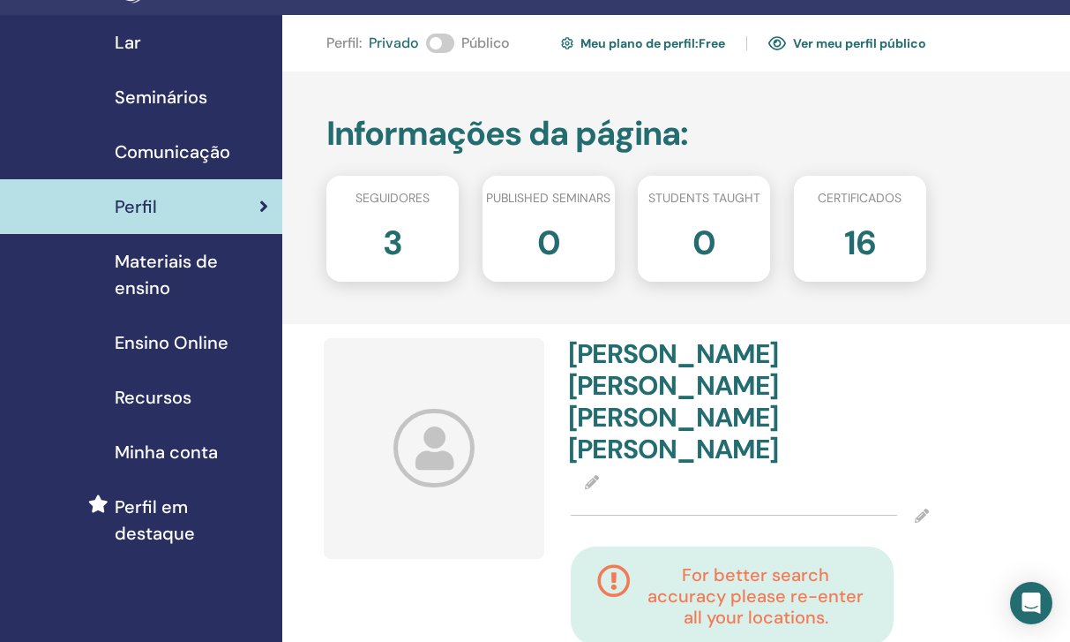
scroll to position [14, 0]
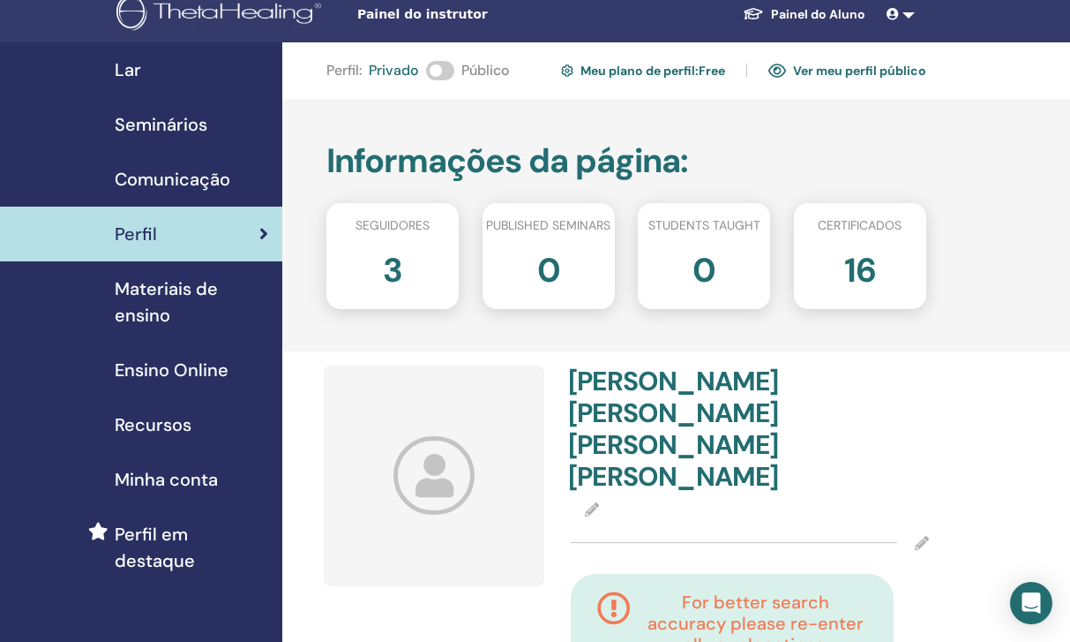
click at [859, 72] on link "Ver meu perfil público" at bounding box center [848, 70] width 158 height 28
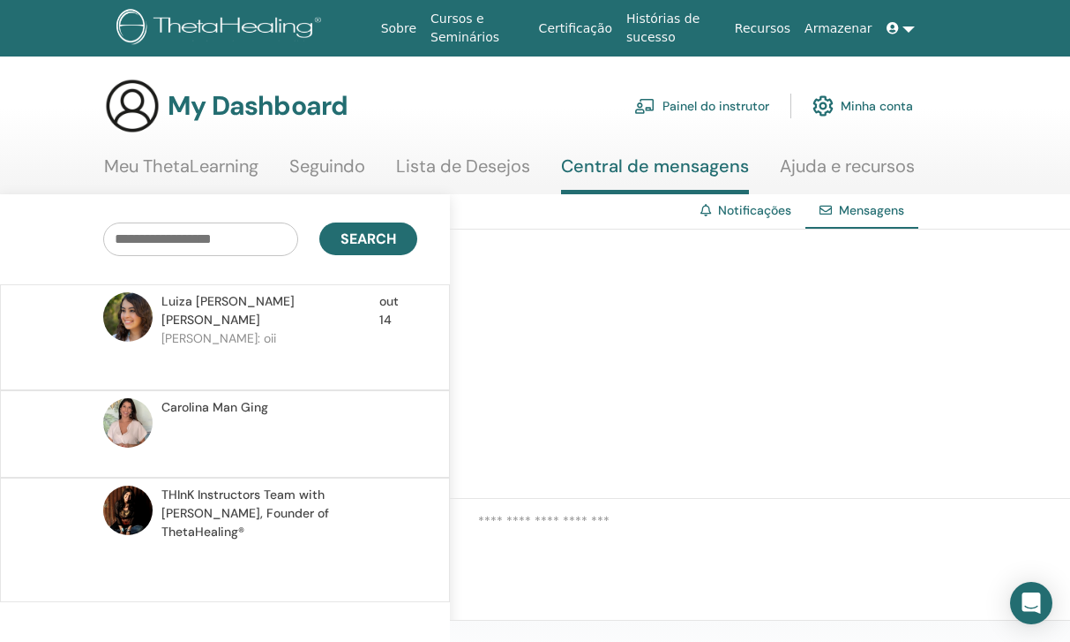
click at [138, 310] on img at bounding box center [127, 316] width 49 height 49
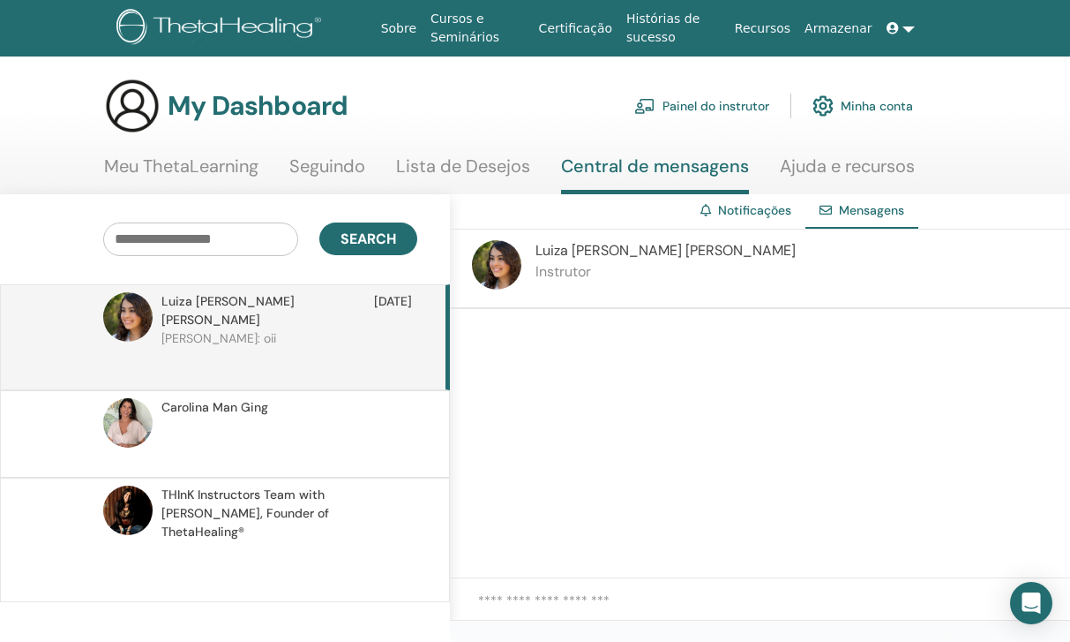
click at [138, 310] on img at bounding box center [127, 316] width 49 height 49
click at [496, 253] on img at bounding box center [496, 264] width 49 height 49
click at [896, 30] on icon at bounding box center [893, 28] width 12 height 12
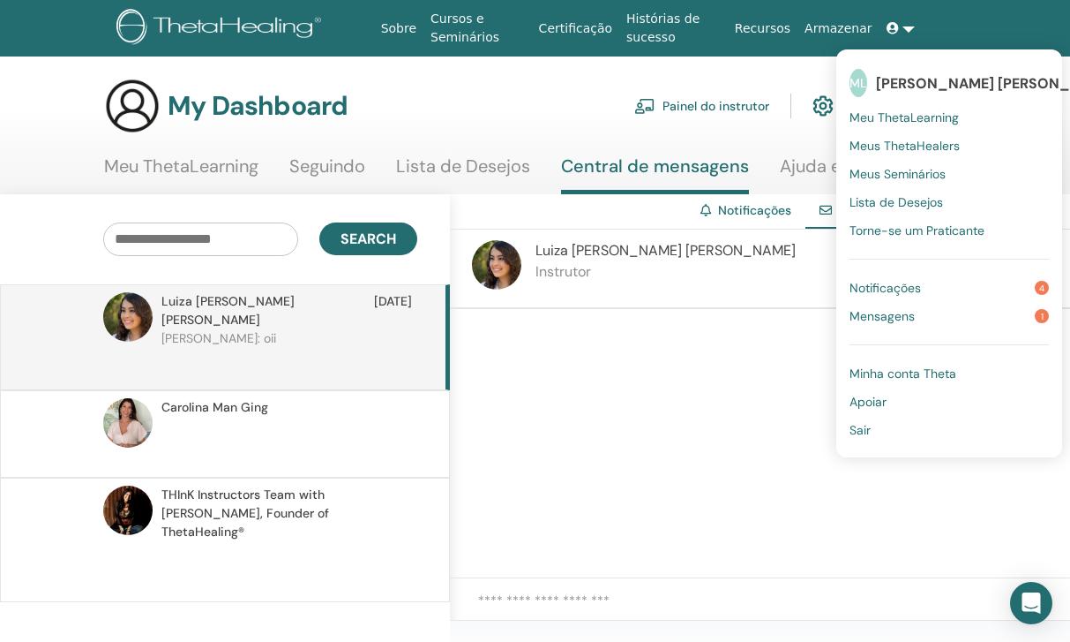
click at [365, 329] on p "[PERSON_NAME]: oii" at bounding box center [289, 355] width 256 height 53
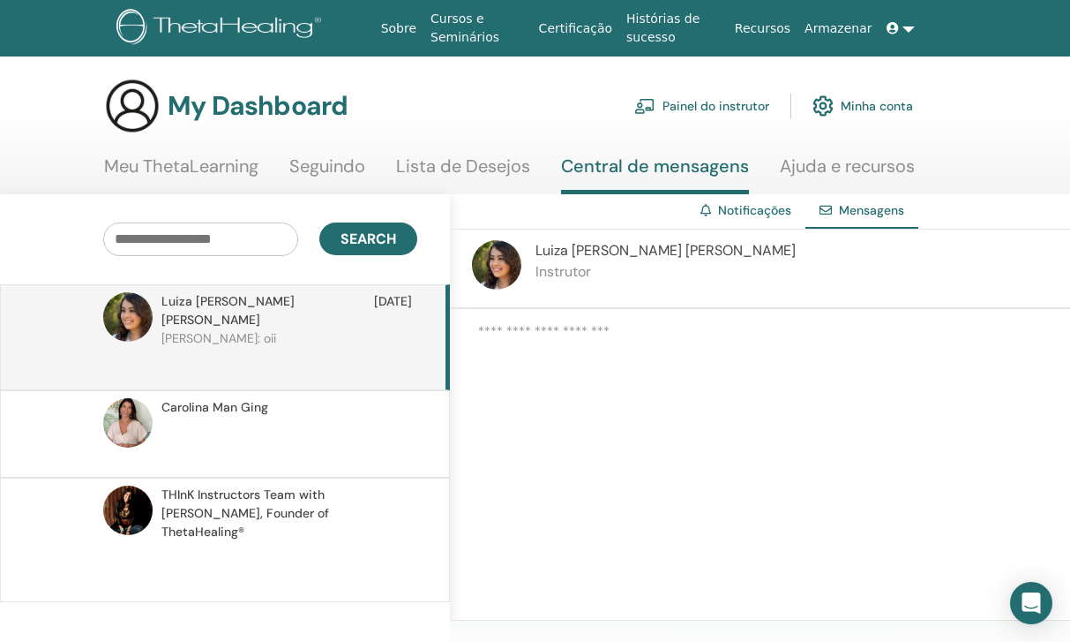
click at [365, 417] on p at bounding box center [289, 443] width 256 height 53
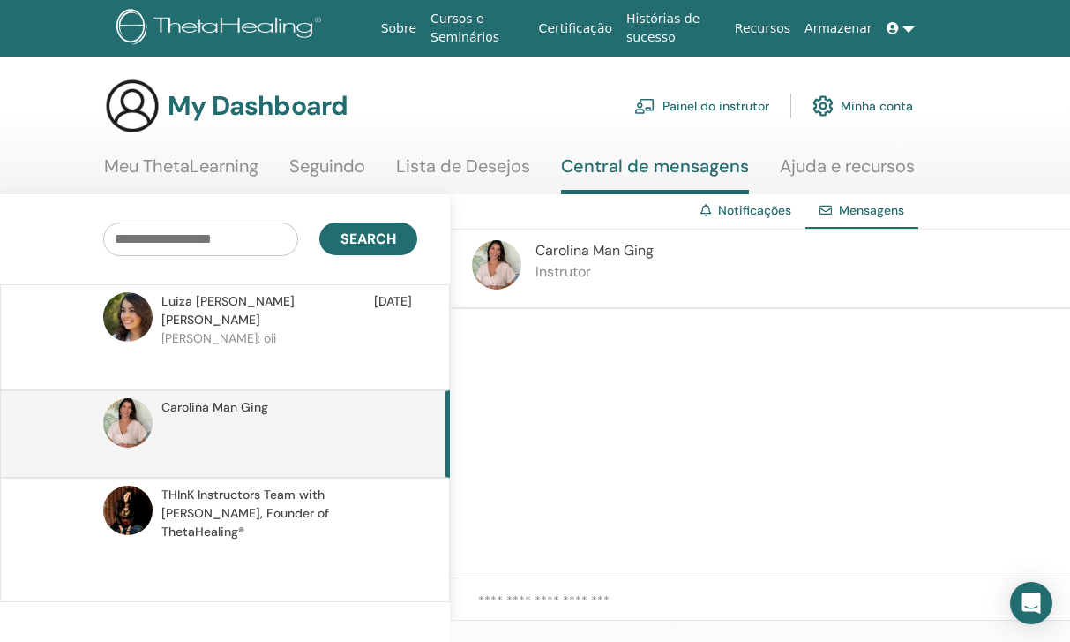
click at [357, 344] on p "[PERSON_NAME]: oii" at bounding box center [289, 355] width 256 height 53
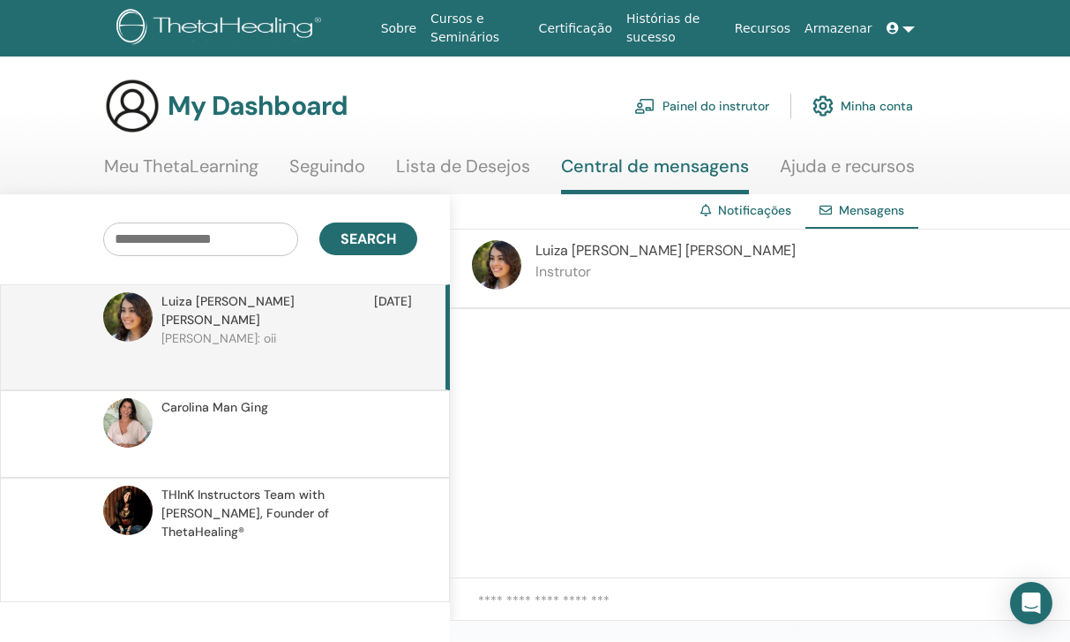
click at [146, 306] on img at bounding box center [127, 316] width 49 height 49
click at [830, 175] on link "Ajuda e recursos" at bounding box center [847, 172] width 135 height 34
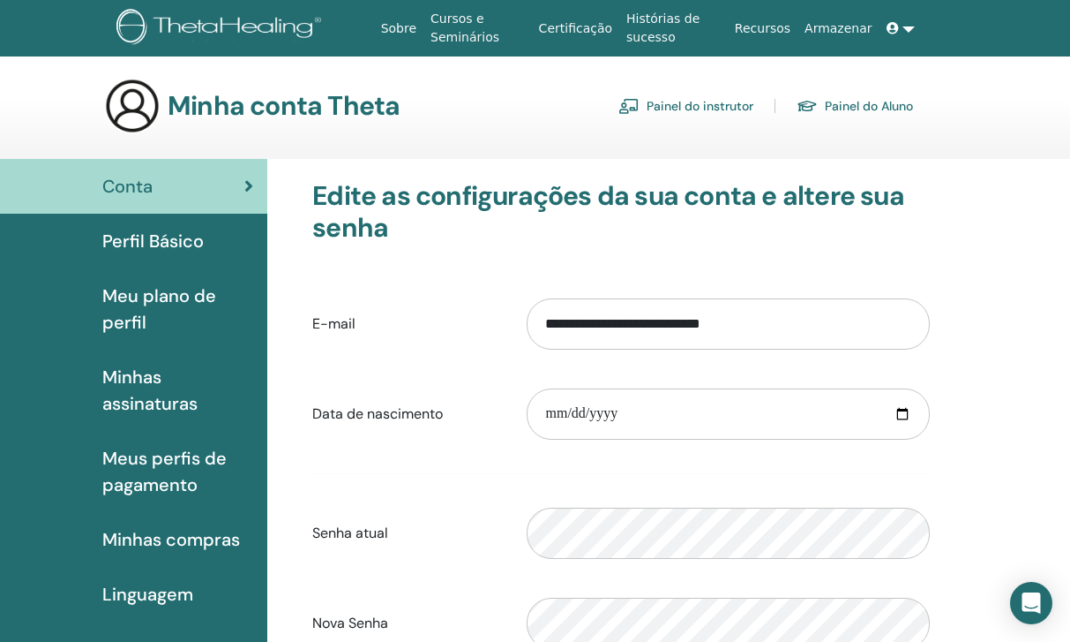
click at [908, 26] on link at bounding box center [901, 28] width 42 height 33
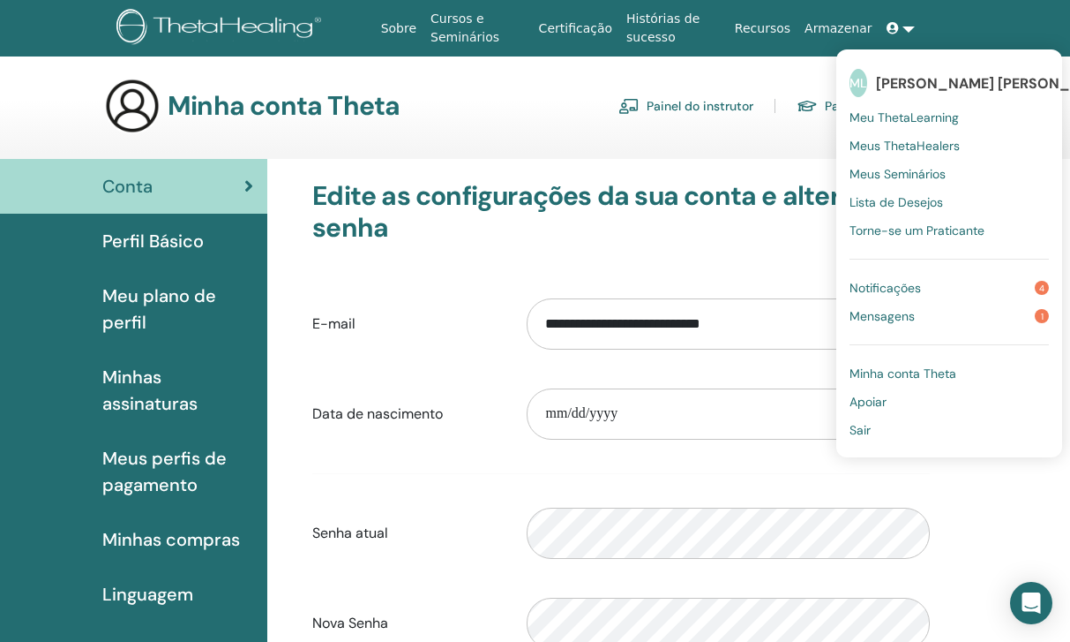
click at [883, 311] on span "Mensagens" at bounding box center [882, 316] width 65 height 16
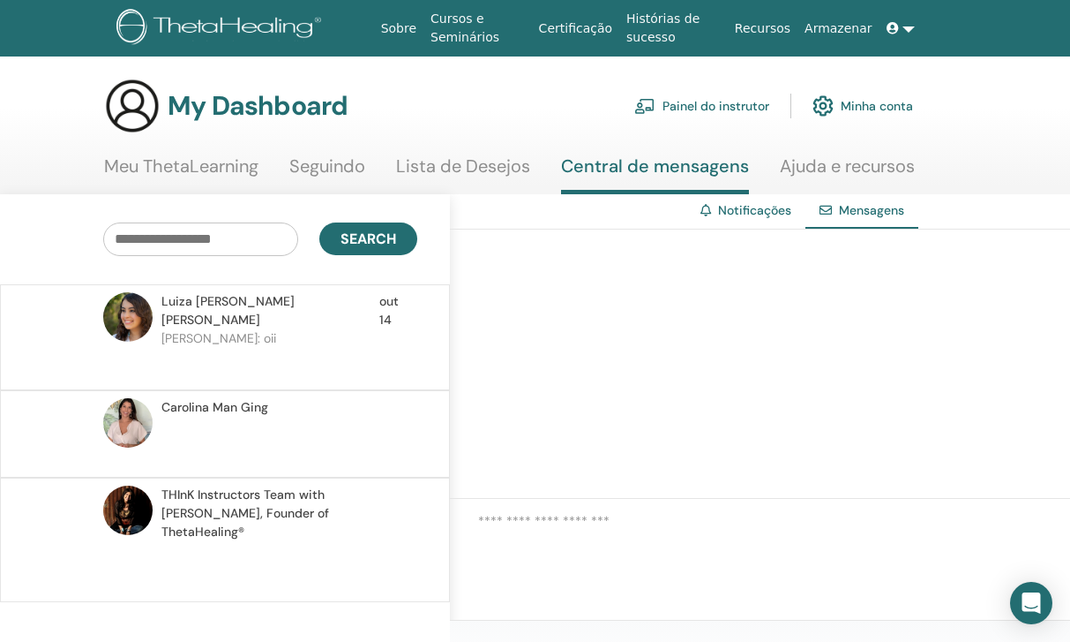
click at [303, 351] on p "[PERSON_NAME]: oii" at bounding box center [289, 355] width 256 height 53
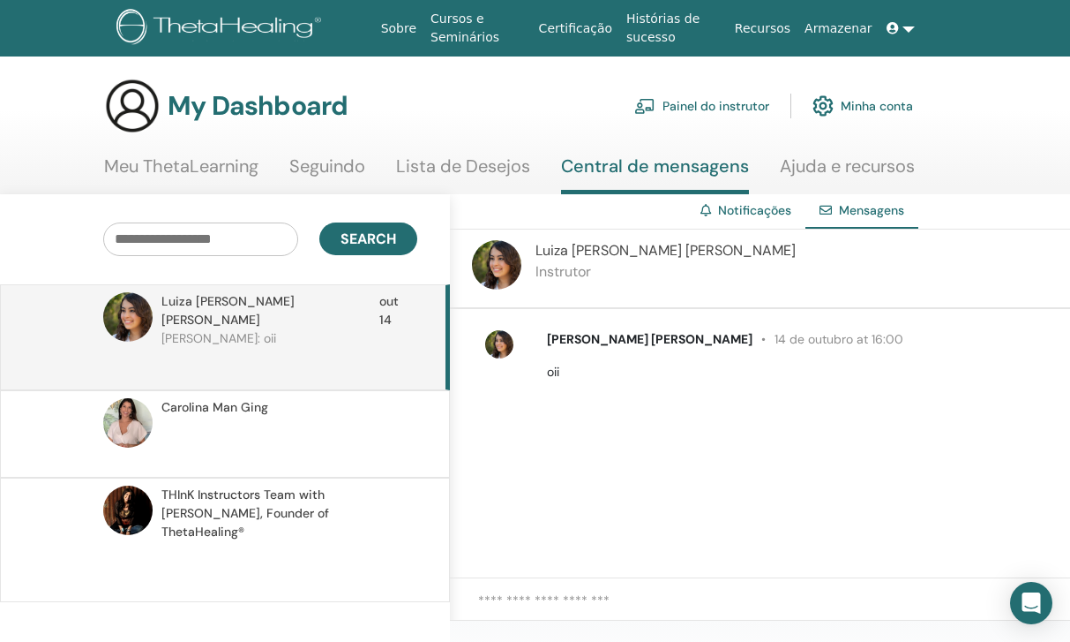
click at [505, 596] on textarea at bounding box center [774, 609] width 592 height 39
type textarea "***"
click at [1023, 605] on icon "Open Intercom Messenger" at bounding box center [1031, 602] width 23 height 23
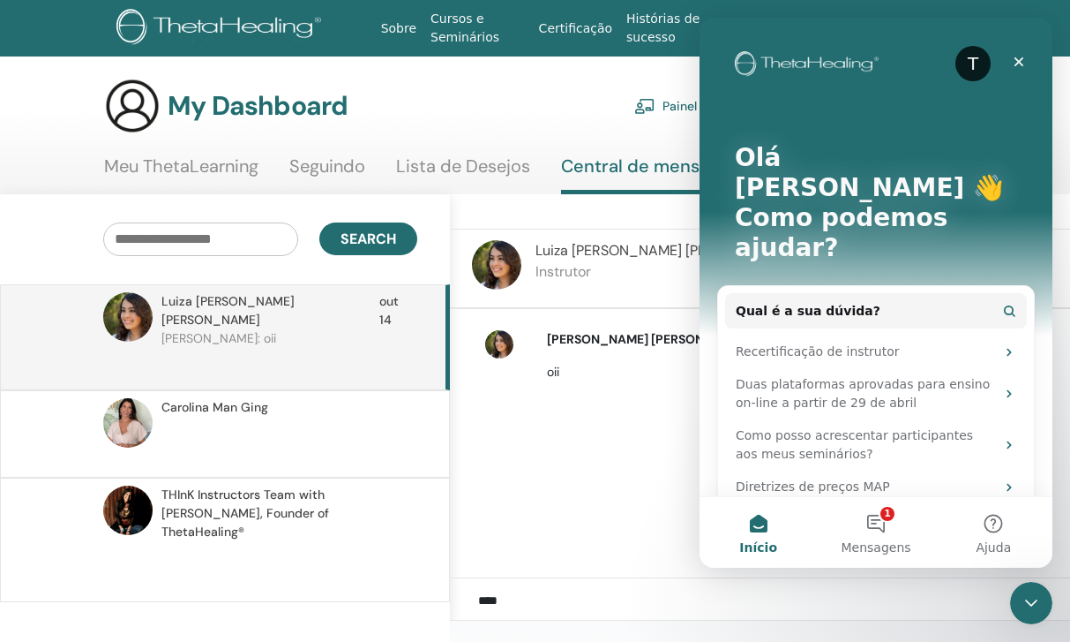
click at [642, 585] on div "***" at bounding box center [760, 610] width 620 height 64
click at [922, 605] on textarea "***" at bounding box center [774, 609] width 592 height 39
click at [1017, 62] on icon "Fechar" at bounding box center [1019, 62] width 14 height 14
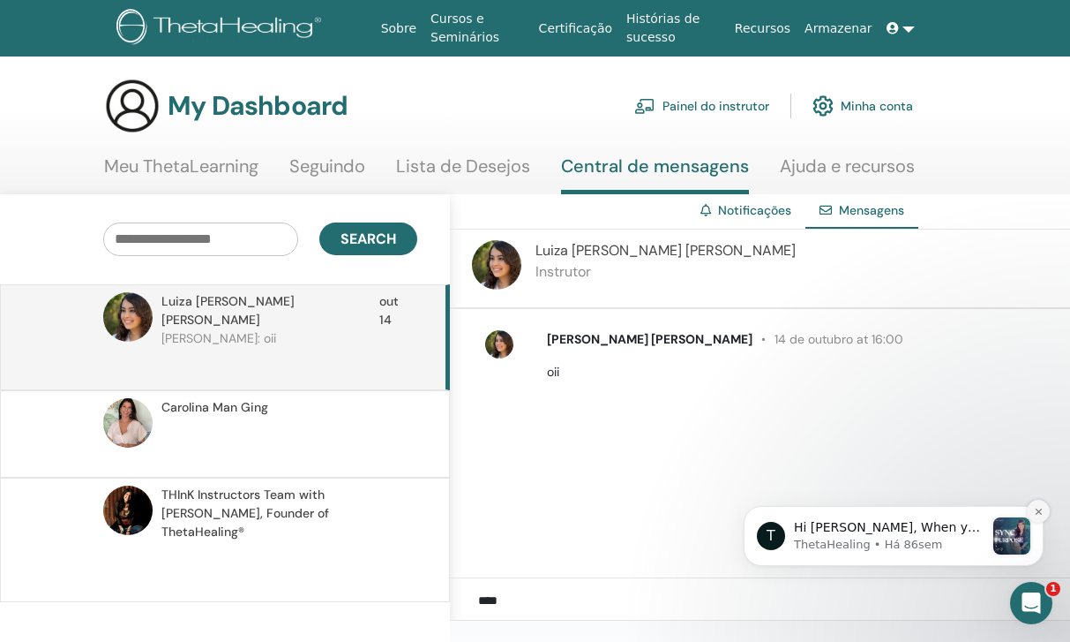
click at [1041, 515] on icon "Dismiss notification" at bounding box center [1039, 512] width 10 height 10
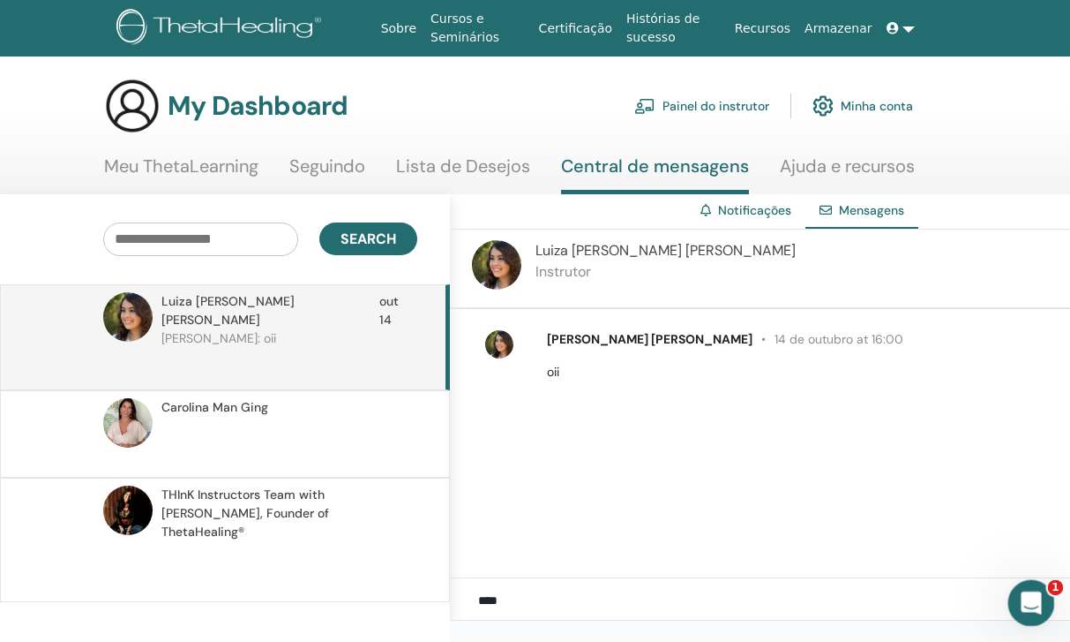
click at [1032, 579] on html at bounding box center [1029, 600] width 42 height 42
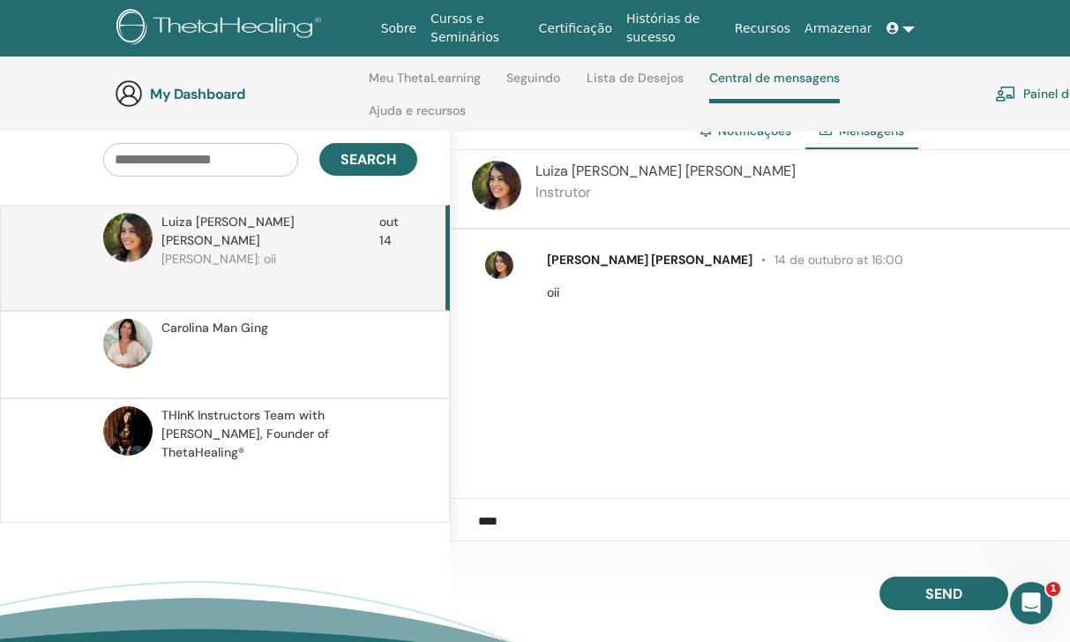
scroll to position [157, 0]
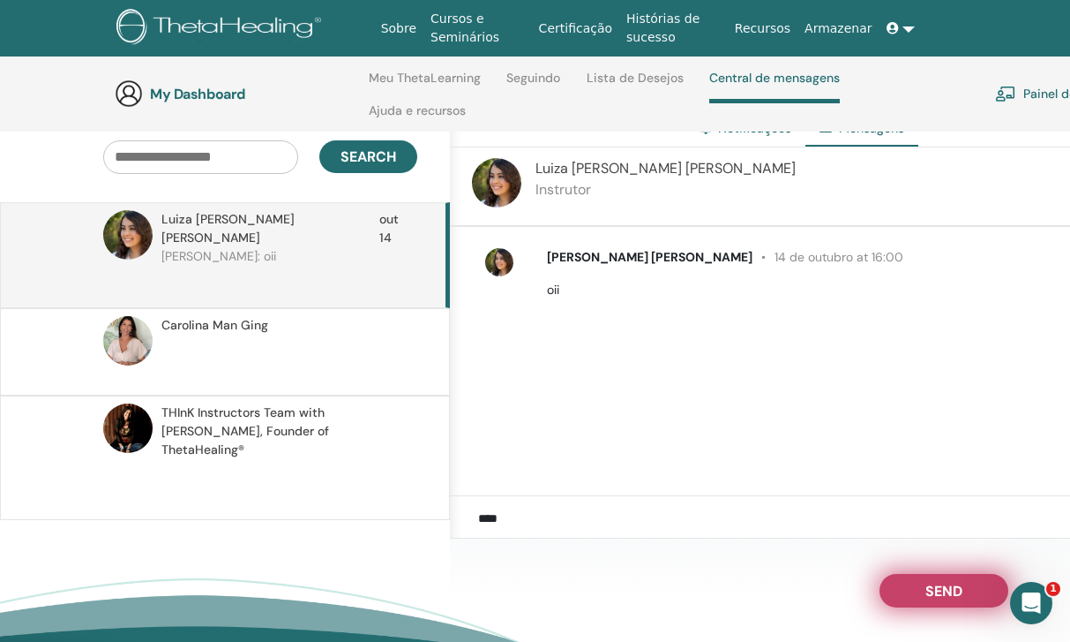
click at [930, 582] on span "Send" at bounding box center [944, 588] width 37 height 12
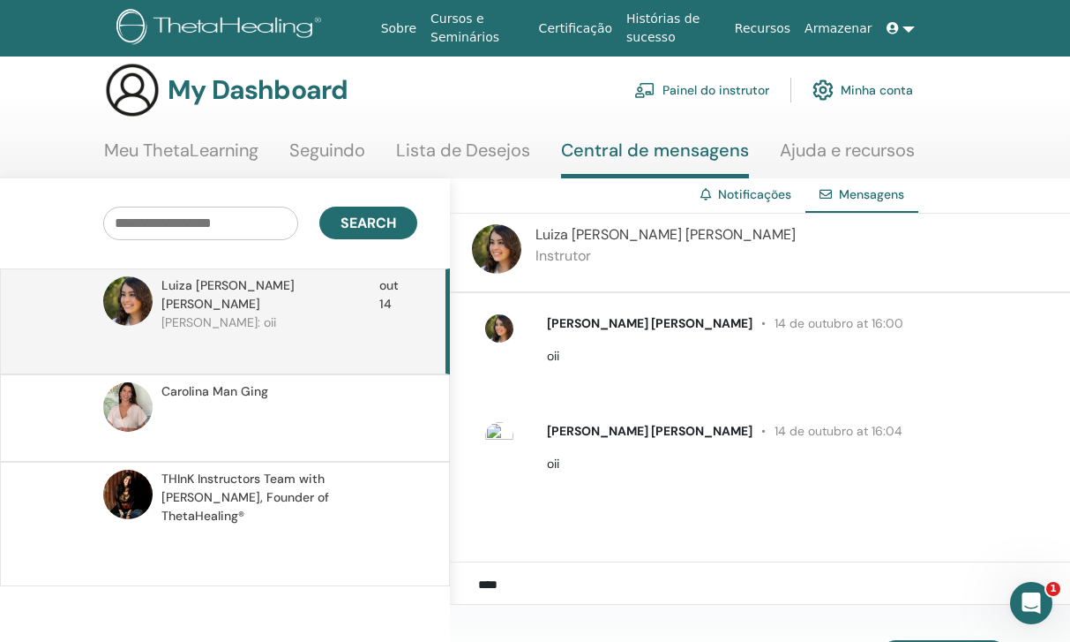
scroll to position [15, 0]
click at [500, 242] on img at bounding box center [496, 249] width 49 height 49
click at [499, 242] on img at bounding box center [496, 249] width 49 height 49
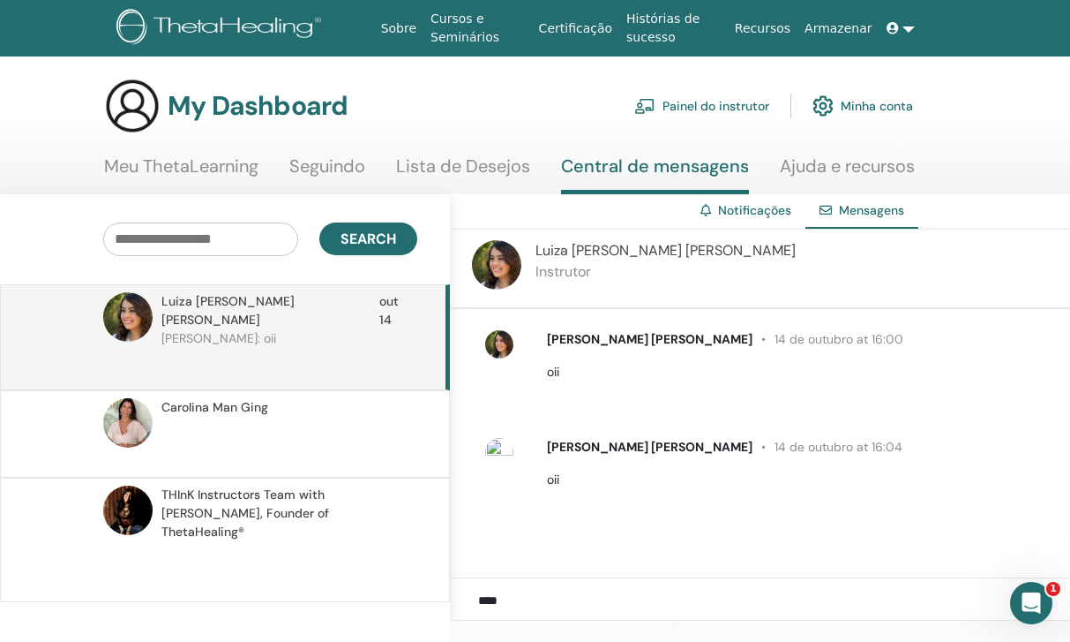
scroll to position [0, 0]
click at [354, 174] on link "Seguindo" at bounding box center [327, 172] width 76 height 34
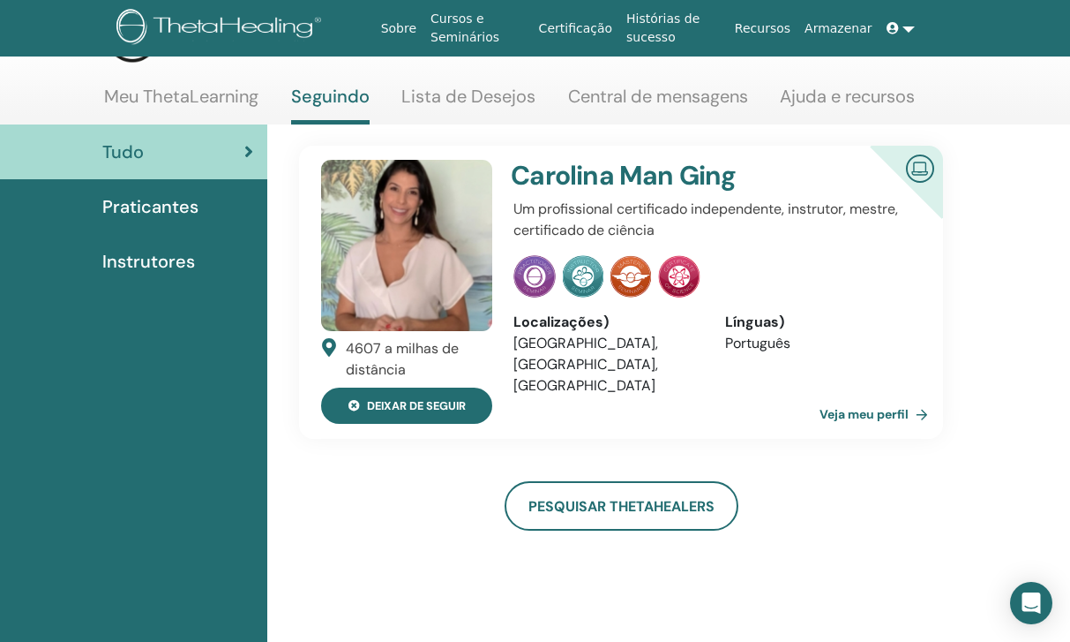
scroll to position [78, 0]
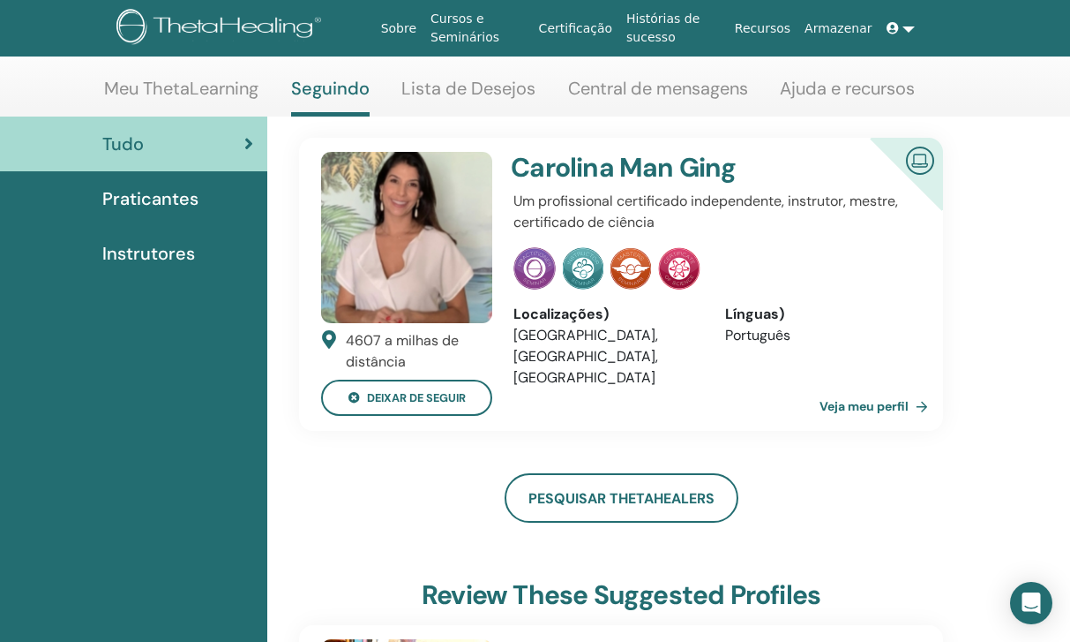
click at [175, 258] on span "Instrutores" at bounding box center [148, 253] width 93 height 26
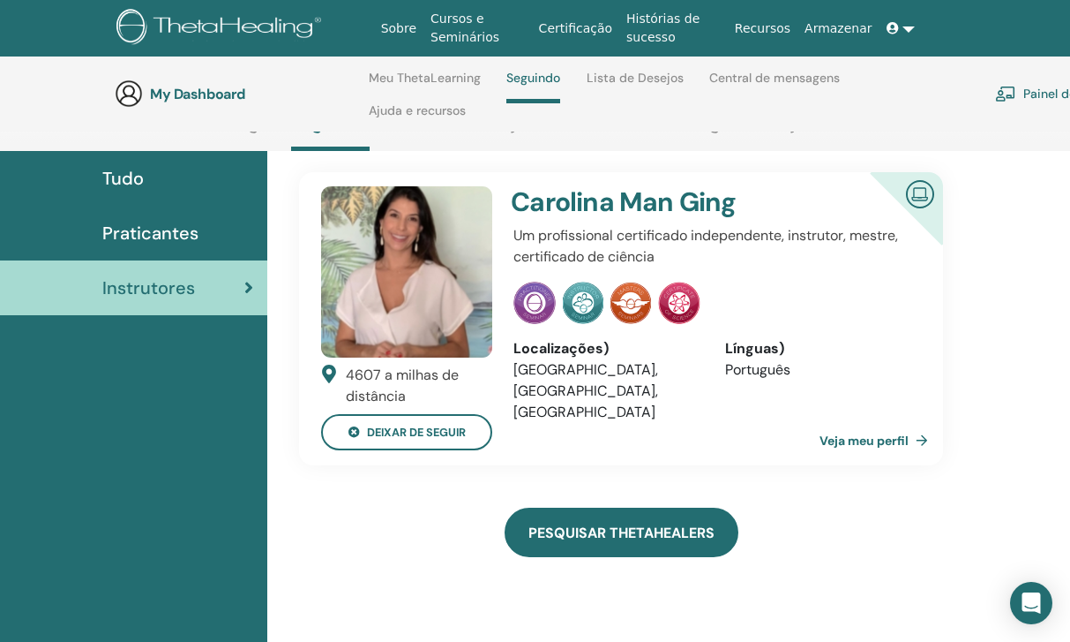
scroll to position [130, 0]
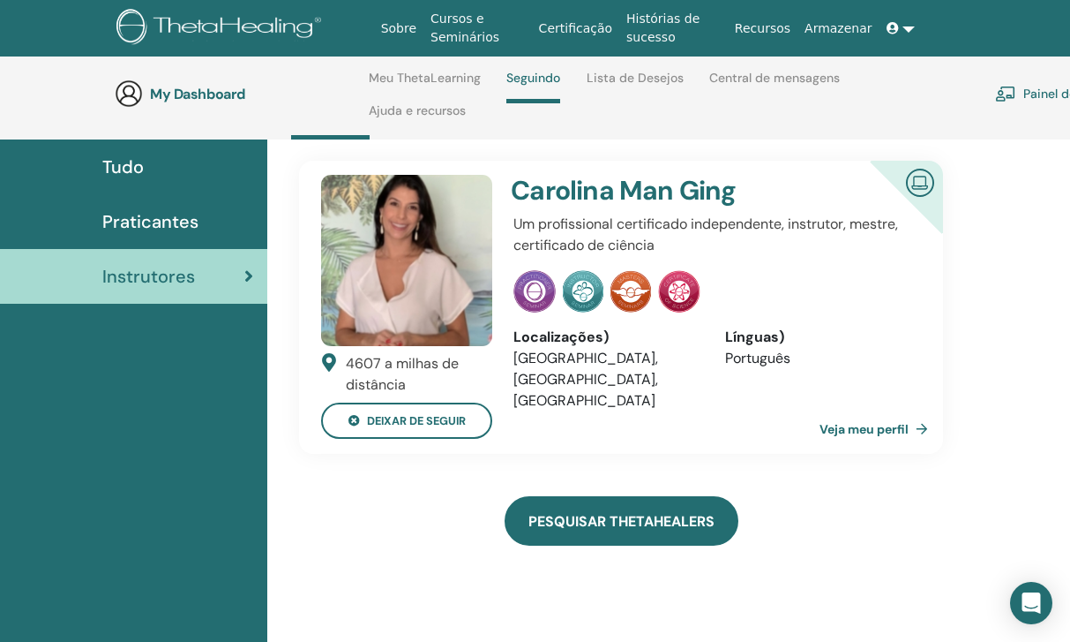
click at [572, 535] on link "Pesquisar ThetaHealers" at bounding box center [622, 520] width 234 height 49
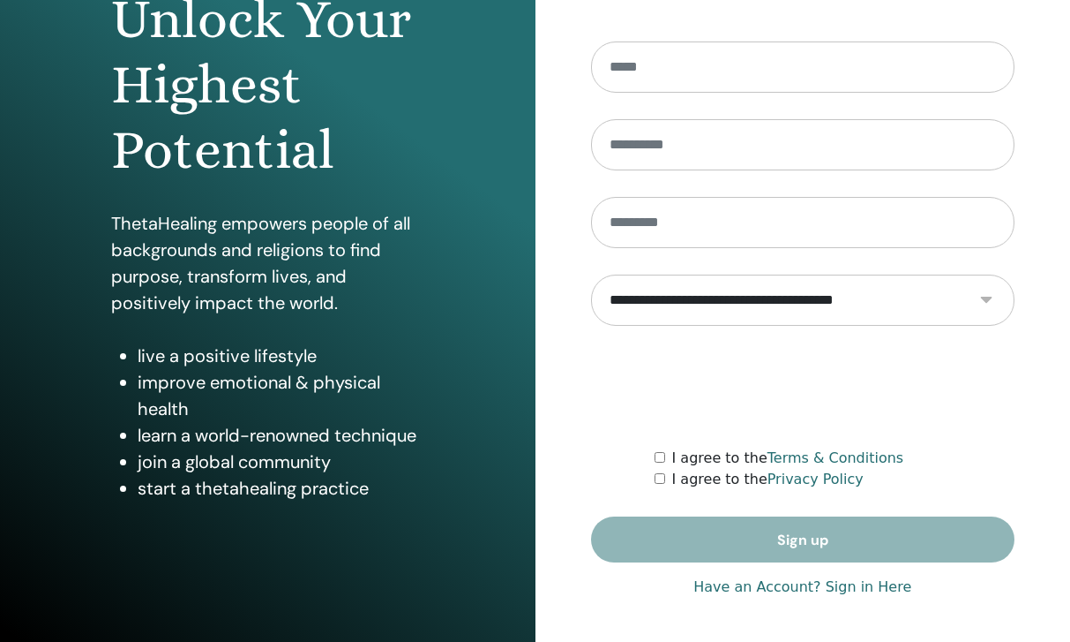
scroll to position [206, 0]
click at [849, 590] on link "Have an Account? Sign in Here" at bounding box center [803, 586] width 218 height 21
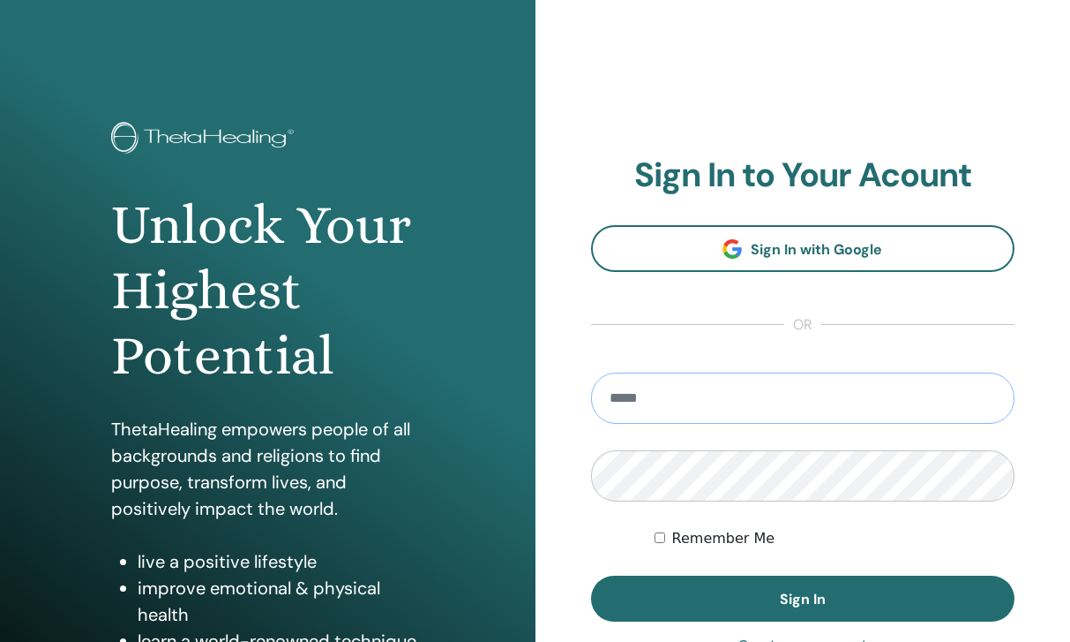
click at [721, 396] on input "email" at bounding box center [803, 397] width 424 height 51
type input "*"
type input "**********"
click at [750, 512] on form "**********" at bounding box center [803, 496] width 424 height 249
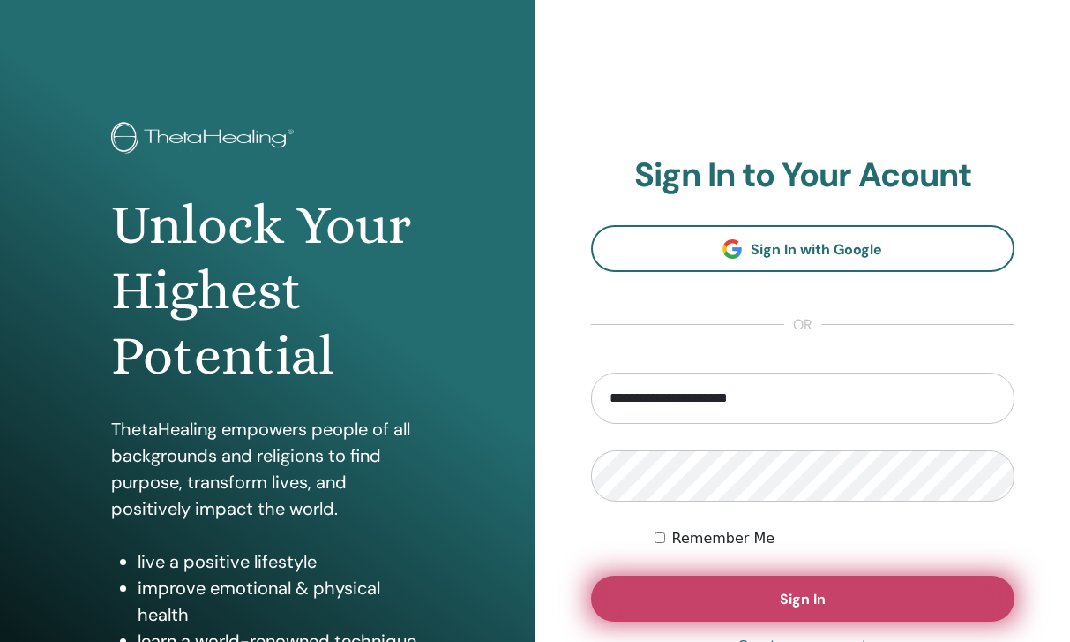
click at [778, 593] on button "Sign In" at bounding box center [803, 598] width 424 height 46
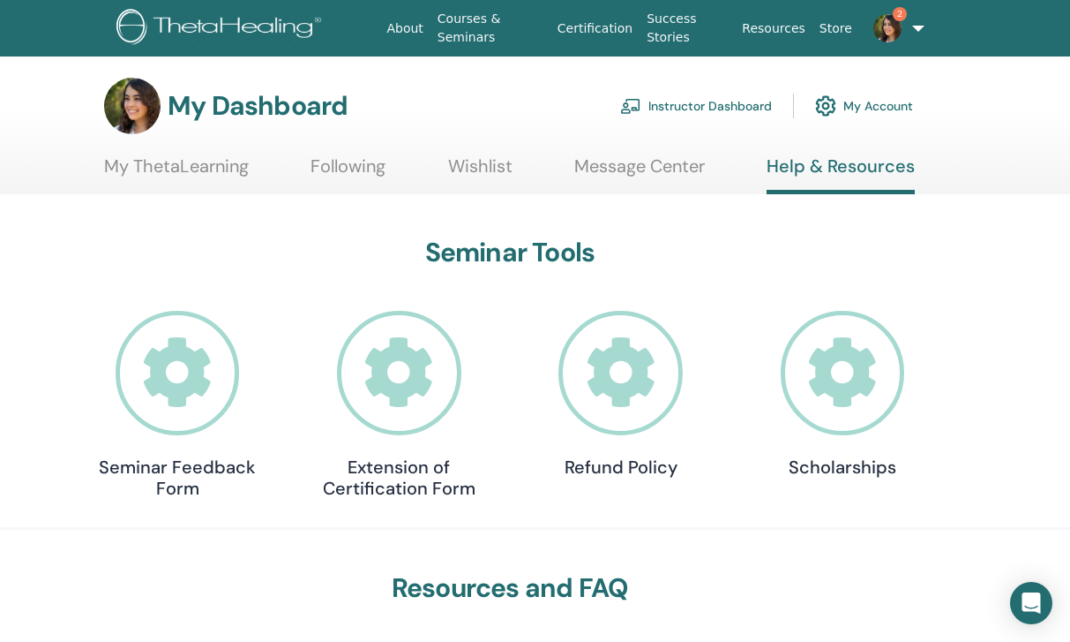
click at [665, 181] on link "Message Center" at bounding box center [640, 172] width 131 height 34
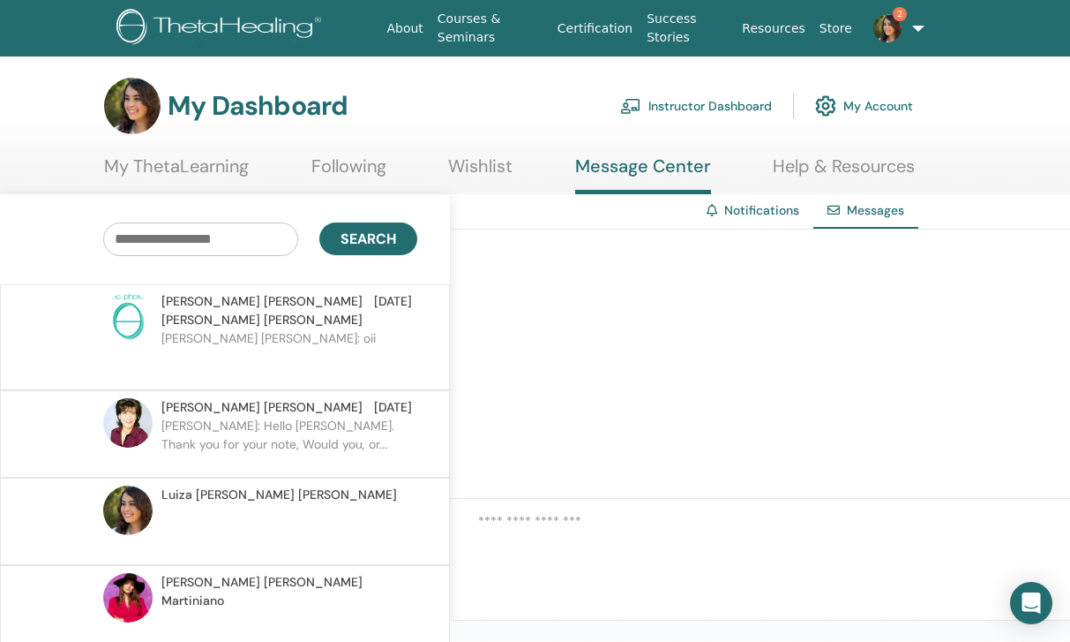
click at [259, 300] on span "[PERSON_NAME] [PERSON_NAME]" at bounding box center [267, 310] width 213 height 37
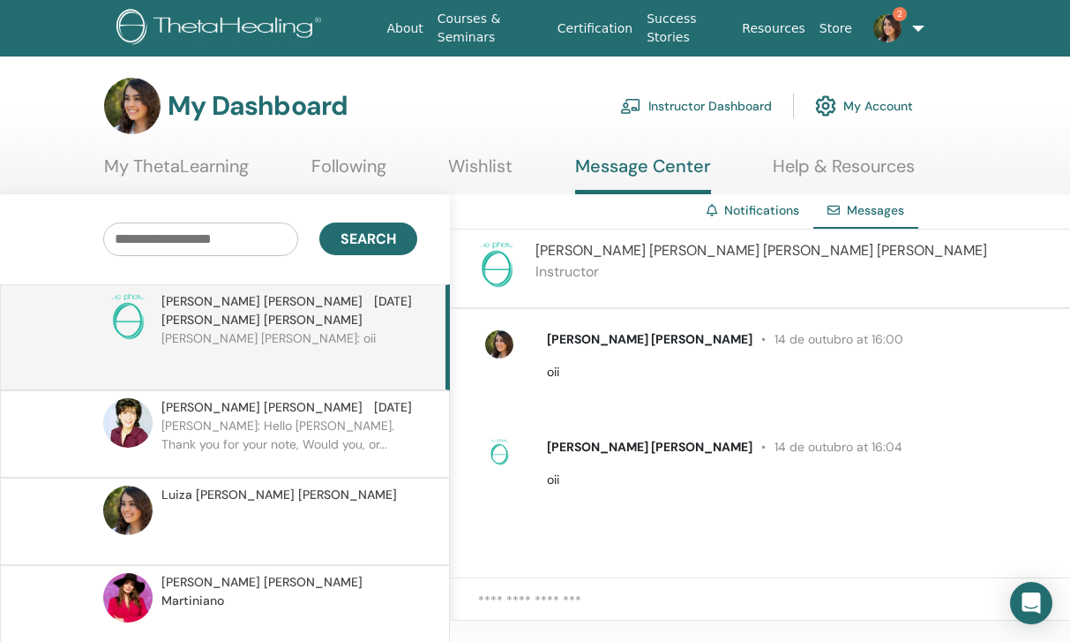
click at [498, 270] on img at bounding box center [496, 264] width 49 height 49
click at [570, 254] on span "Maria Isabel Lobo Zeballos" at bounding box center [762, 250] width 452 height 19
click at [153, 330] on div at bounding box center [128, 337] width 51 height 90
click at [506, 255] on img at bounding box center [496, 264] width 49 height 49
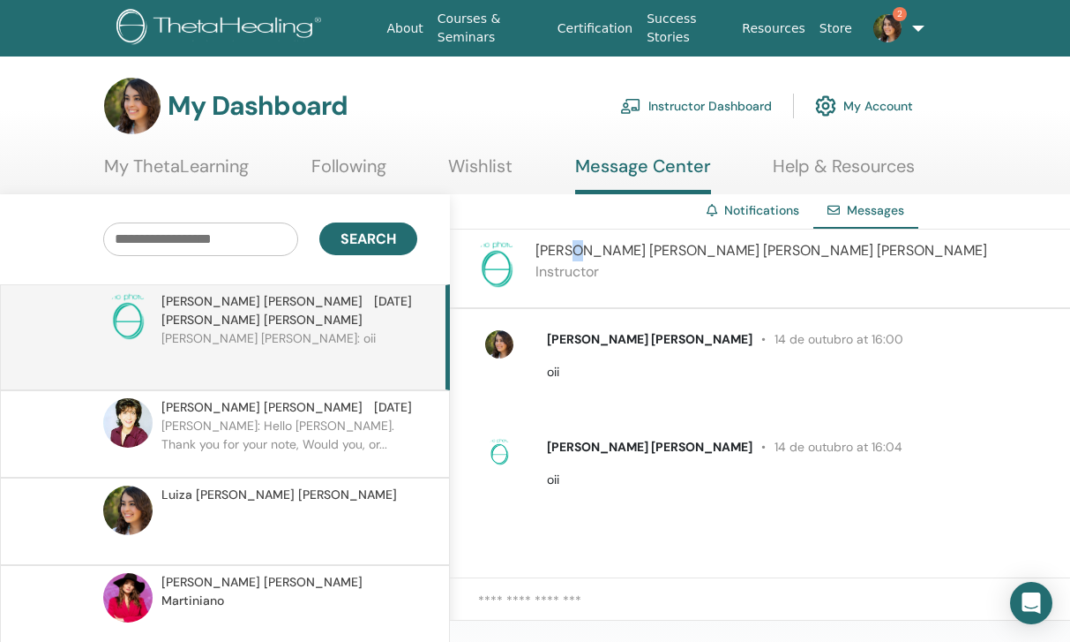
click at [506, 255] on img at bounding box center [496, 264] width 49 height 49
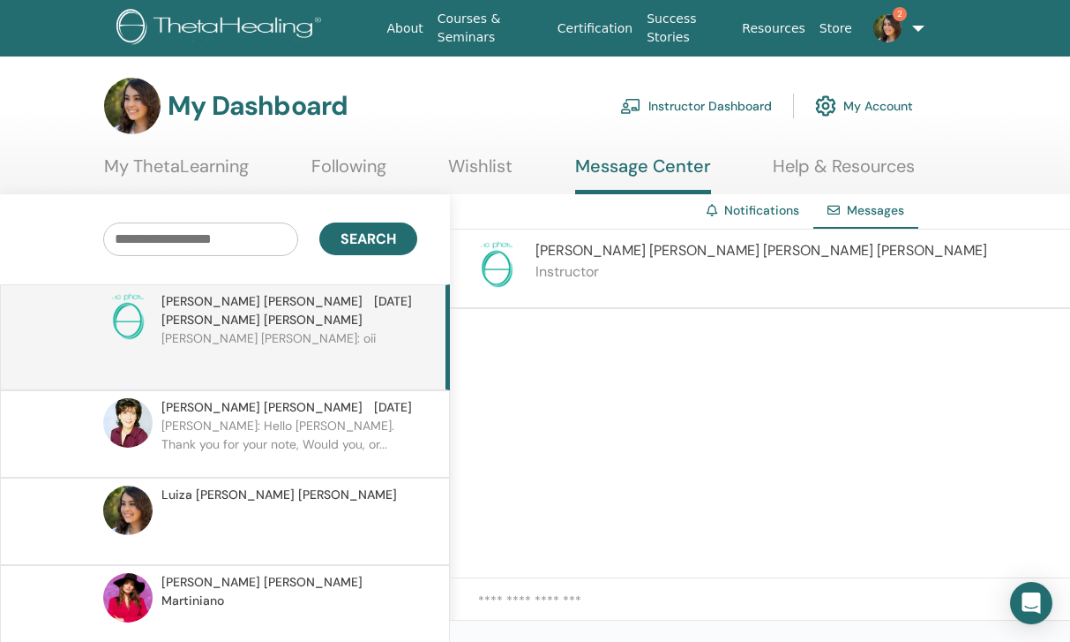
click at [532, 589] on div at bounding box center [760, 610] width 620 height 64
click at [530, 595] on textarea at bounding box center [774, 609] width 592 height 39
paste textarea "**********"
click at [847, 610] on textarea "**********" at bounding box center [774, 609] width 592 height 39
click at [837, 601] on textarea "**********" at bounding box center [774, 609] width 592 height 39
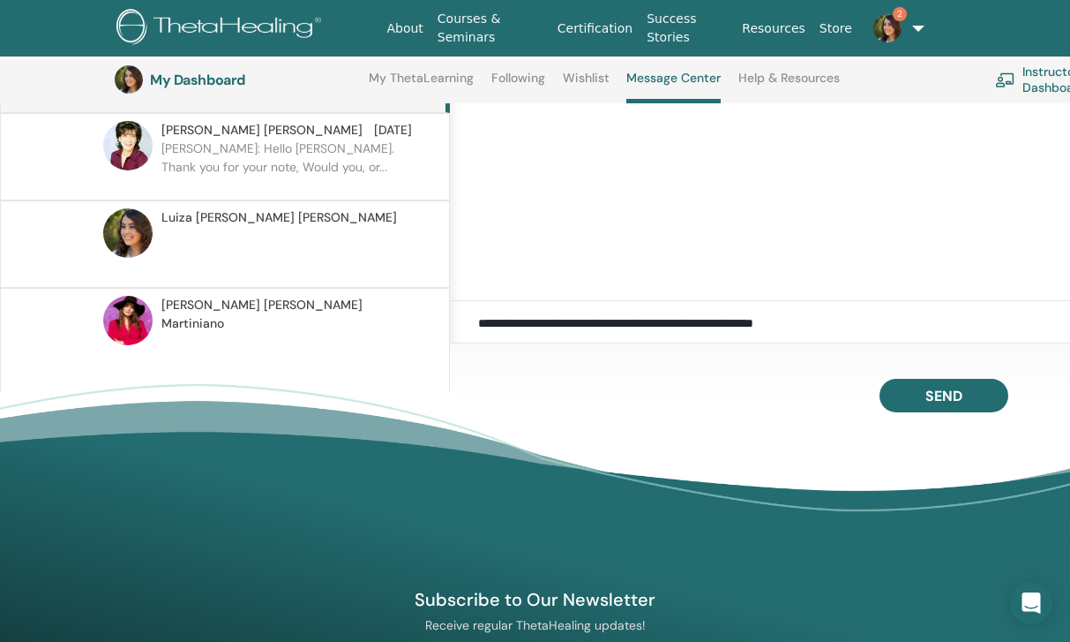
scroll to position [301, 0]
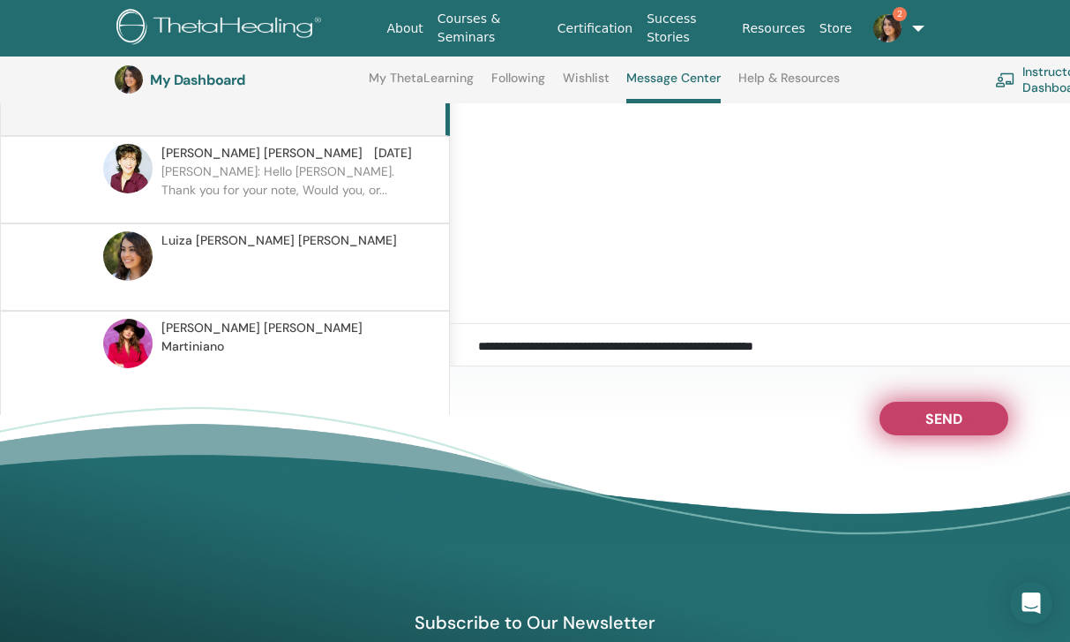
type textarea "**********"
click at [913, 404] on button "Send" at bounding box center [944, 419] width 129 height 34
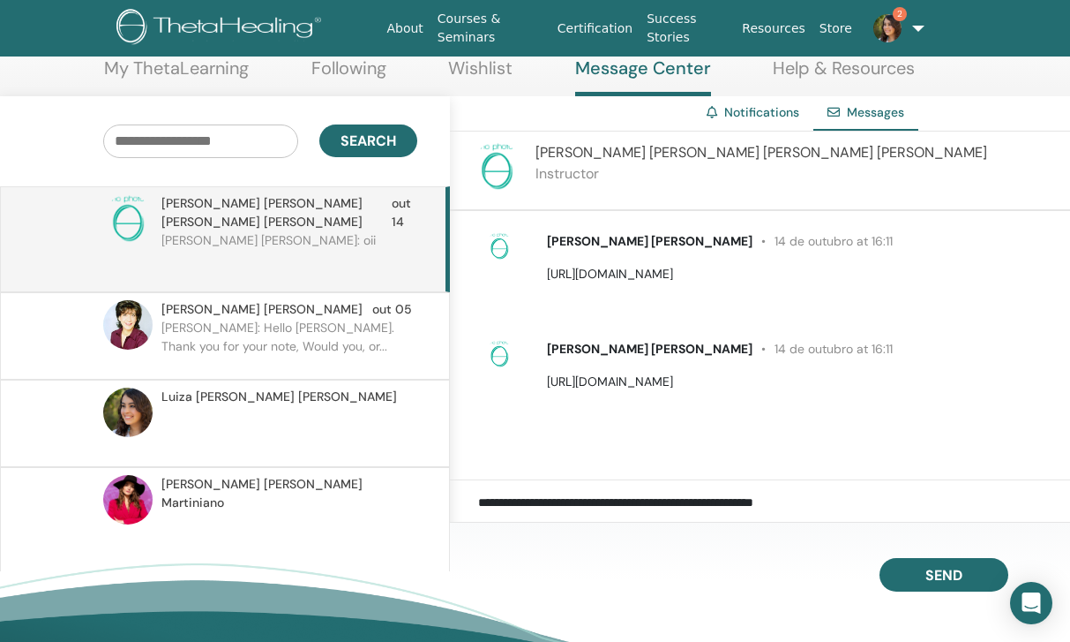
scroll to position [95, 0]
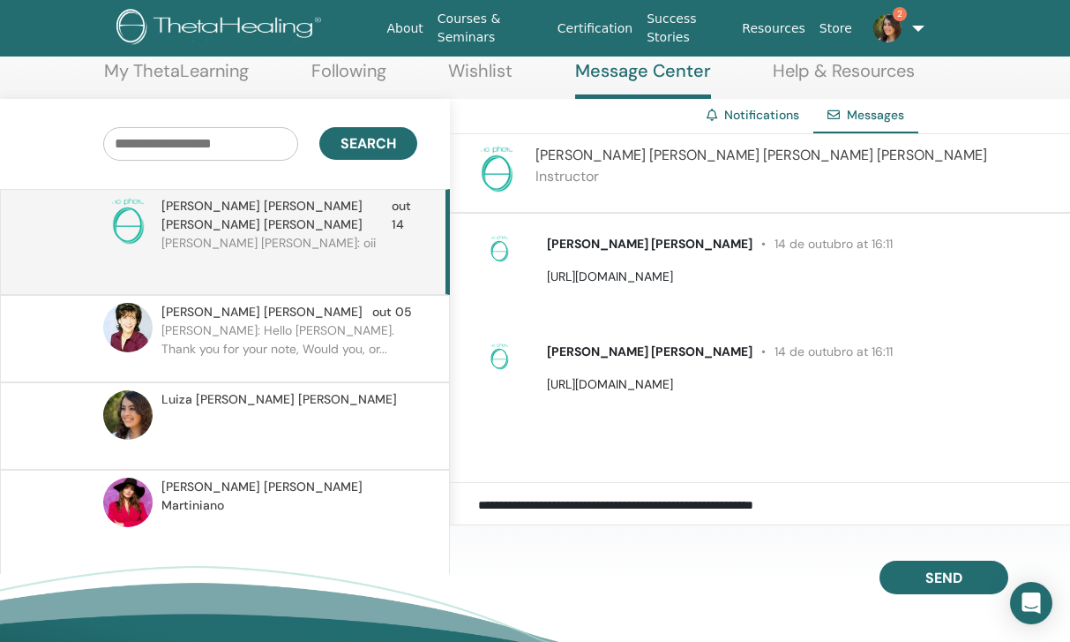
click at [355, 409] on p at bounding box center [289, 435] width 256 height 53
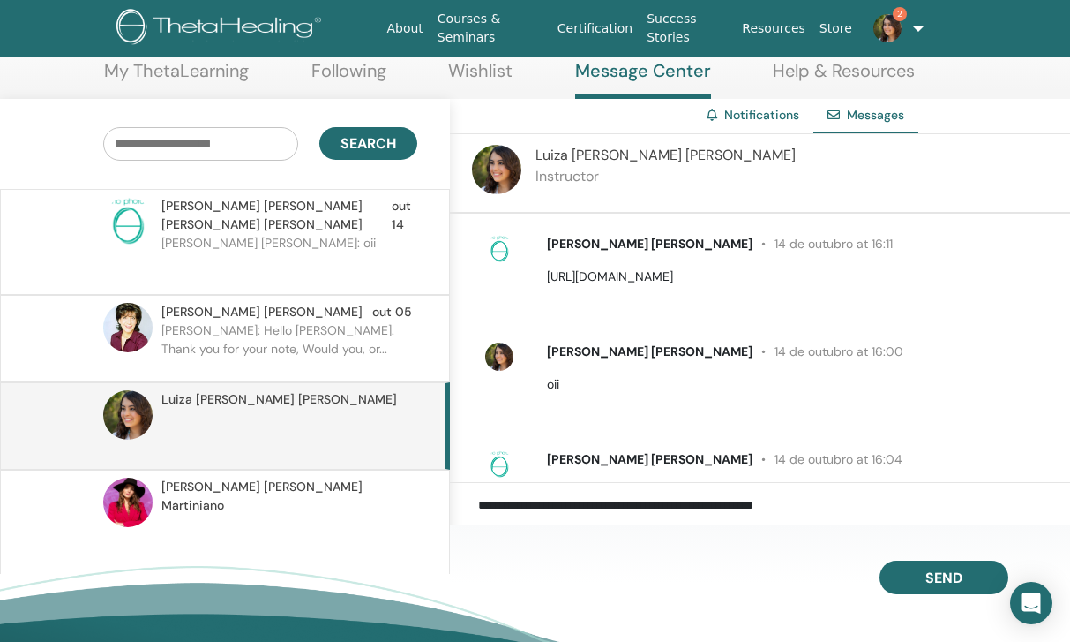
click at [604, 274] on p "https://www.thetahealing.com/instructor-235887-profile.html" at bounding box center [798, 276] width 503 height 19
drag, startPoint x: 903, startPoint y: 271, endPoint x: 545, endPoint y: 282, distance: 357.6
click at [545, 282] on div "Maria Isabel Lobo Zeballos 14 de outubro at 16:11 https://www.thetahealing.com/…" at bounding box center [799, 260] width 530 height 51
copy p "https://www.thetahealing.com/instructor-235887-profile.html"
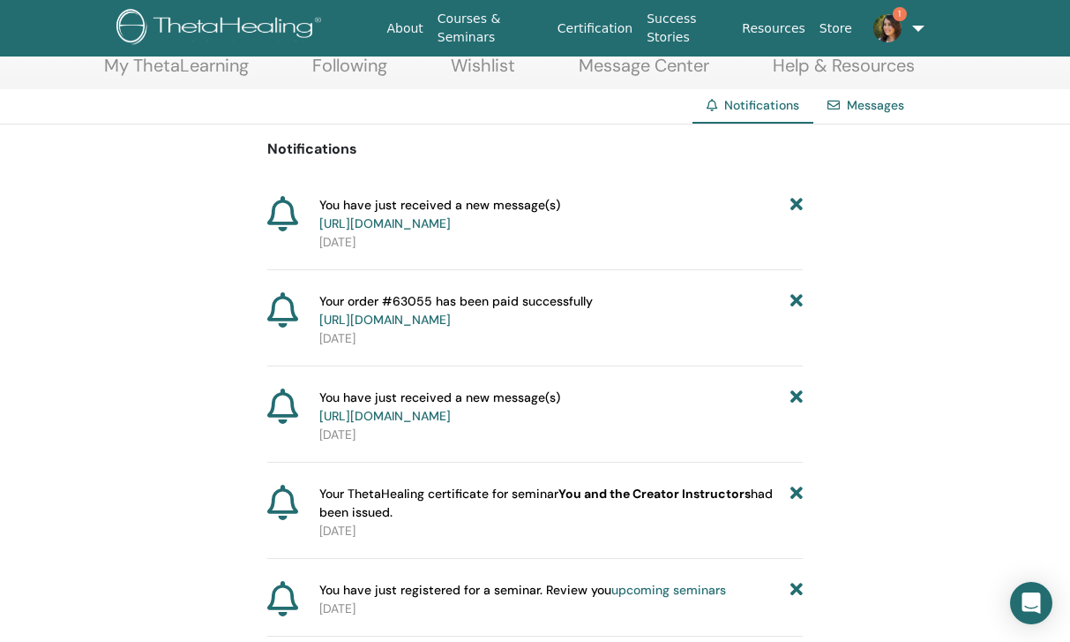
scroll to position [101, 0]
click at [451, 225] on link "https://member.thetahealing.com/message-center/messages/55821752-fd23-41c6-baf8…" at bounding box center [384, 222] width 131 height 16
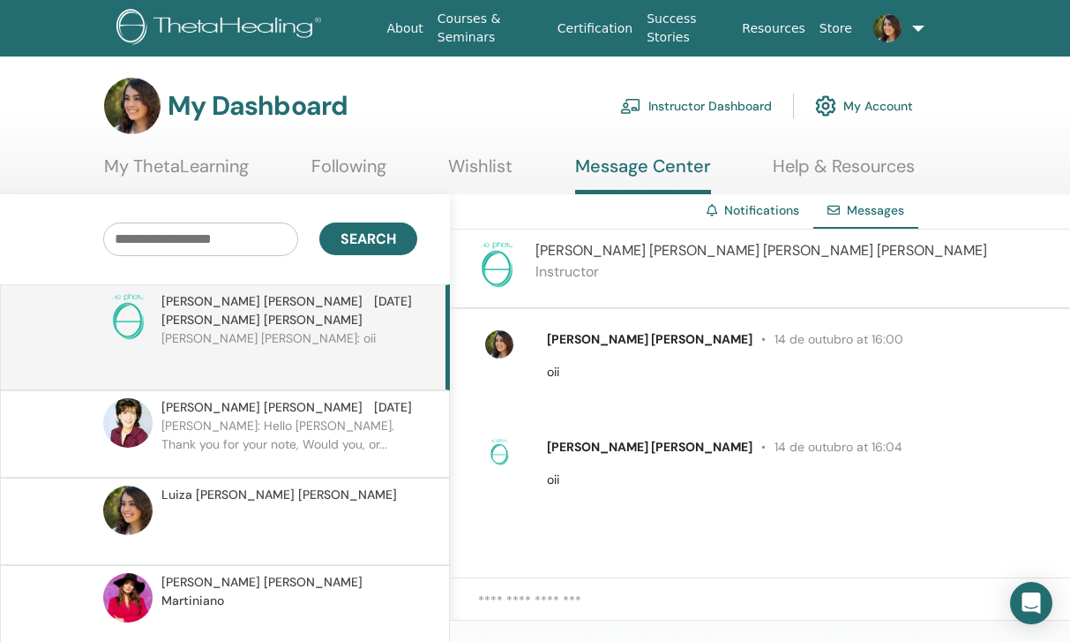
click at [503, 267] on img at bounding box center [496, 264] width 49 height 49
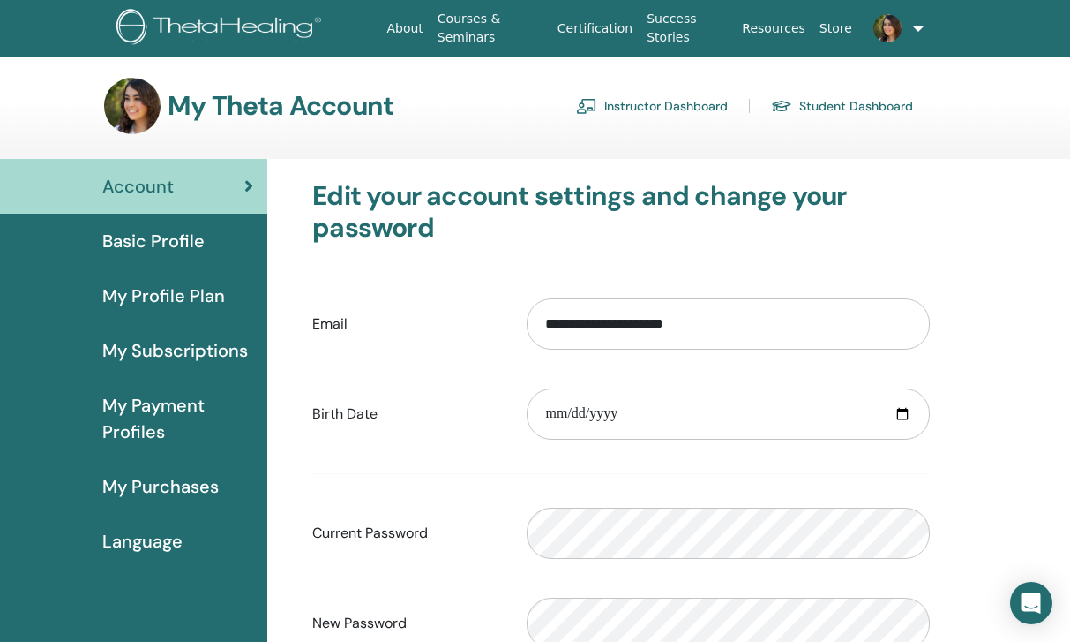
click at [695, 95] on link "Instructor Dashboard" at bounding box center [652, 106] width 152 height 28
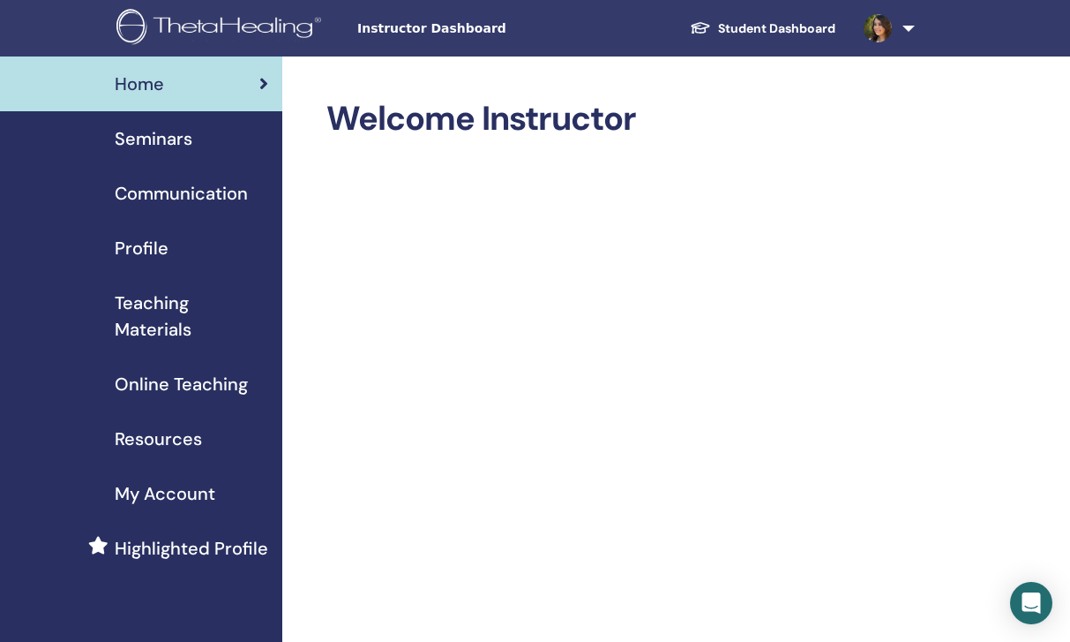
click at [195, 257] on div "Profile" at bounding box center [141, 248] width 254 height 26
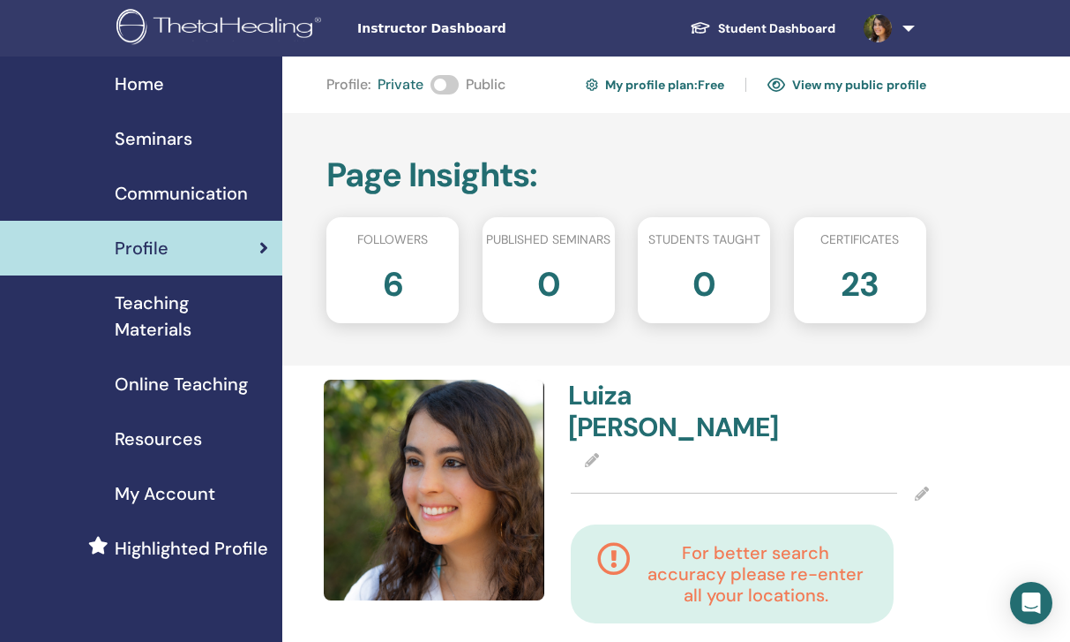
click at [831, 81] on link "View my public profile" at bounding box center [847, 85] width 159 height 28
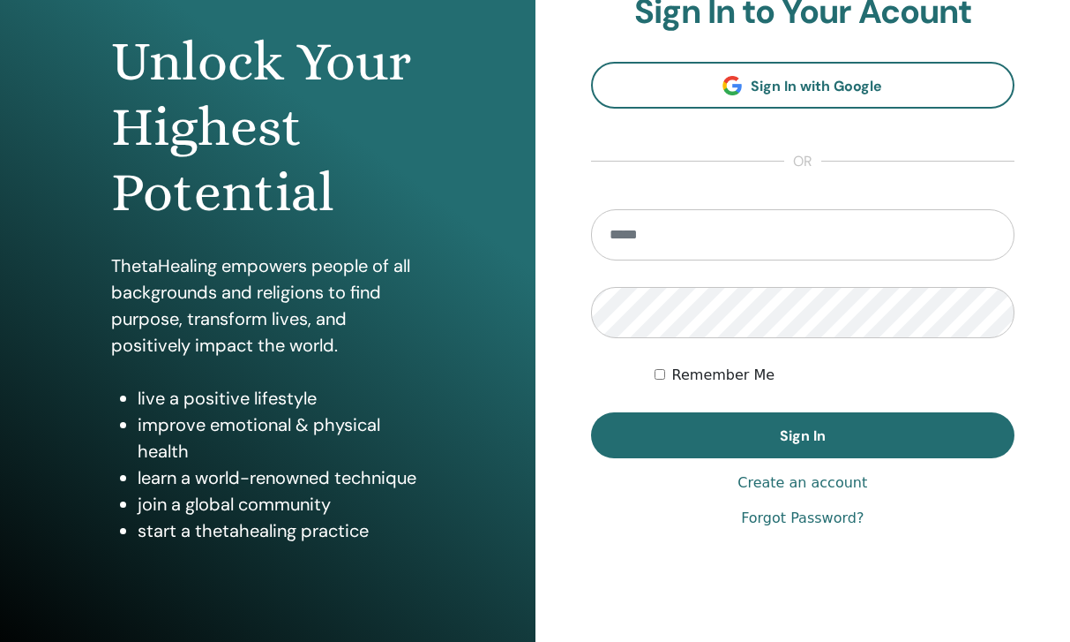
scroll to position [169, 0]
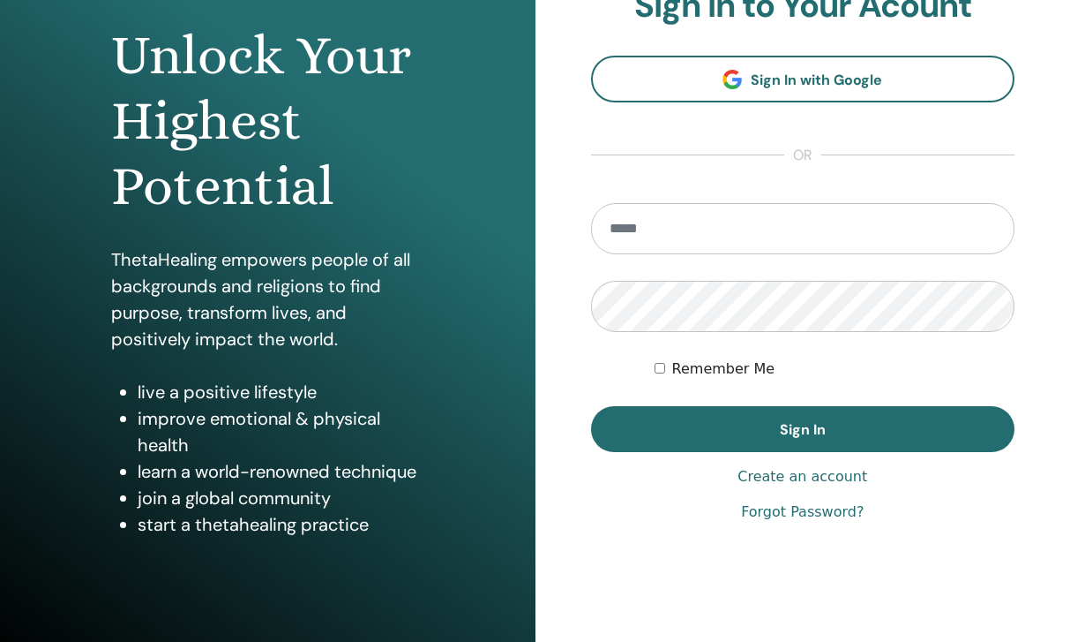
click at [636, 238] on input "email" at bounding box center [803, 228] width 424 height 51
type input "**********"
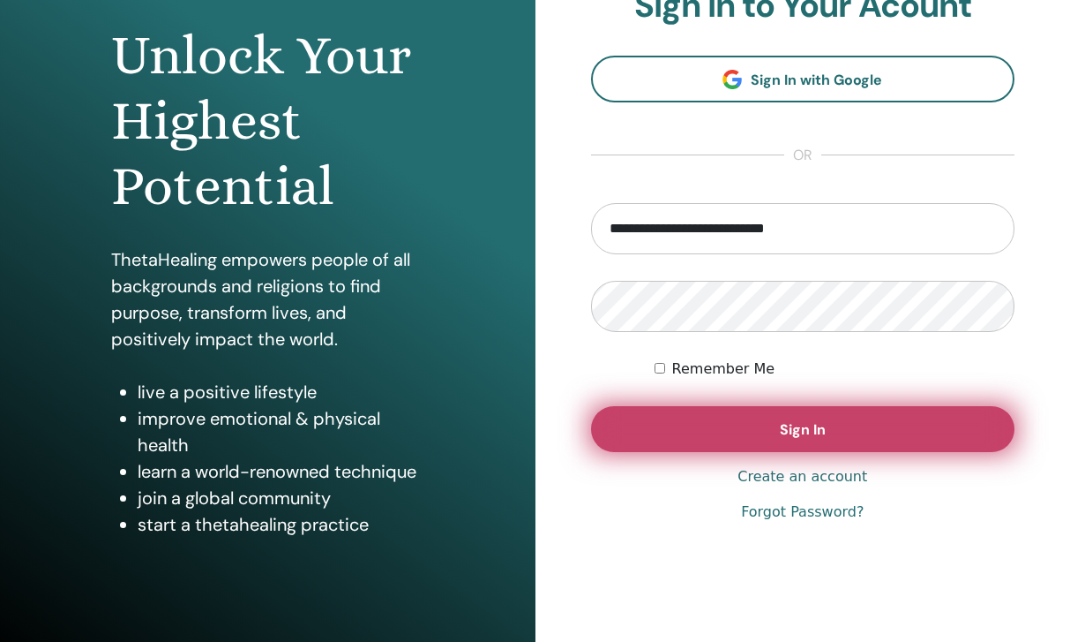
click at [717, 416] on button "Sign In" at bounding box center [803, 429] width 424 height 46
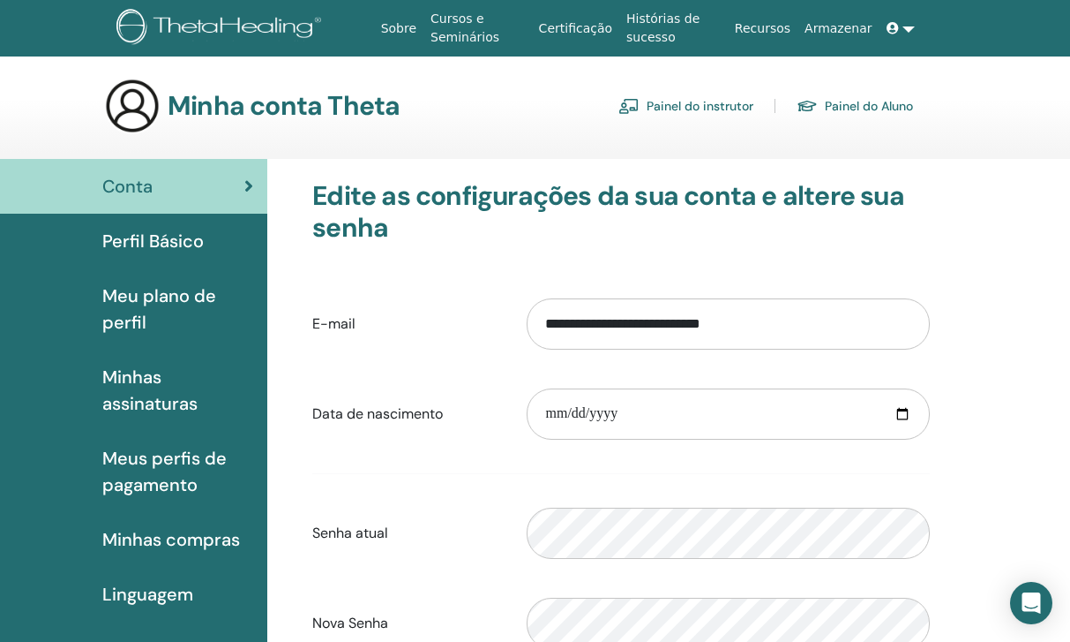
click at [717, 99] on link "Painel do instrutor" at bounding box center [686, 106] width 135 height 28
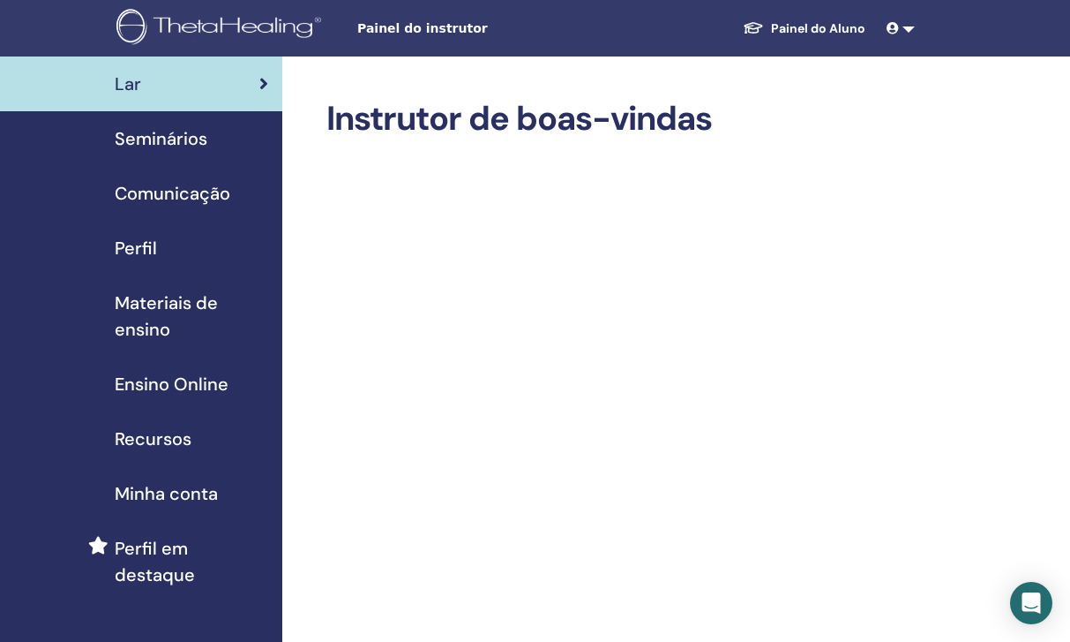
click at [211, 248] on div "Perfil" at bounding box center [141, 248] width 254 height 26
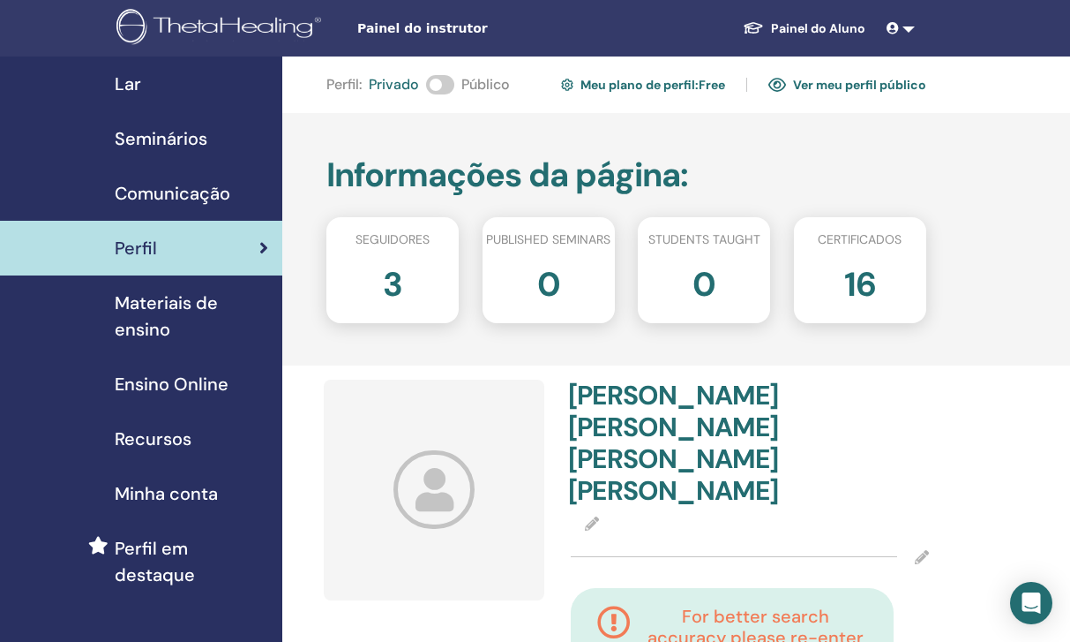
click at [820, 85] on link "Ver meu perfil público" at bounding box center [848, 85] width 158 height 28
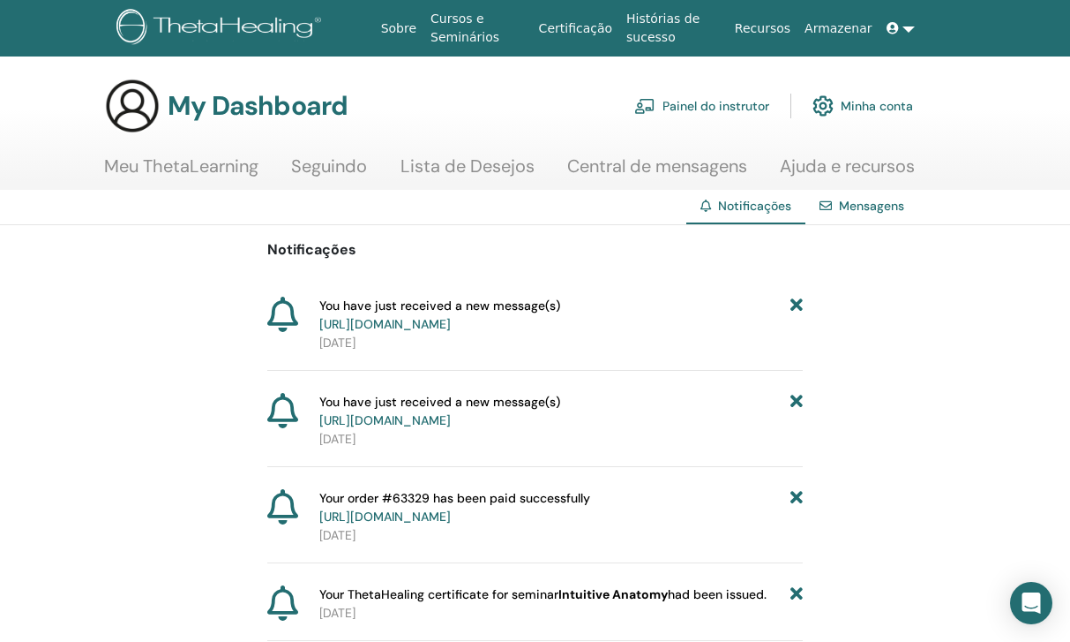
click at [909, 24] on link at bounding box center [901, 28] width 42 height 33
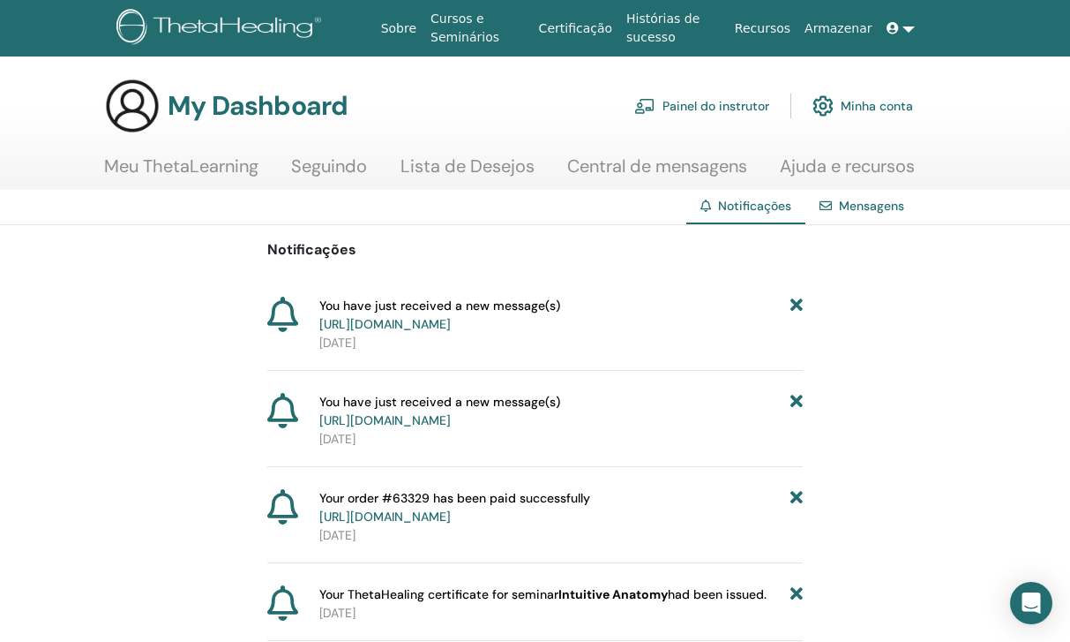
click at [852, 216] on div "Mensagens" at bounding box center [862, 206] width 113 height 33
click at [349, 164] on link "Seguindo" at bounding box center [329, 172] width 76 height 34
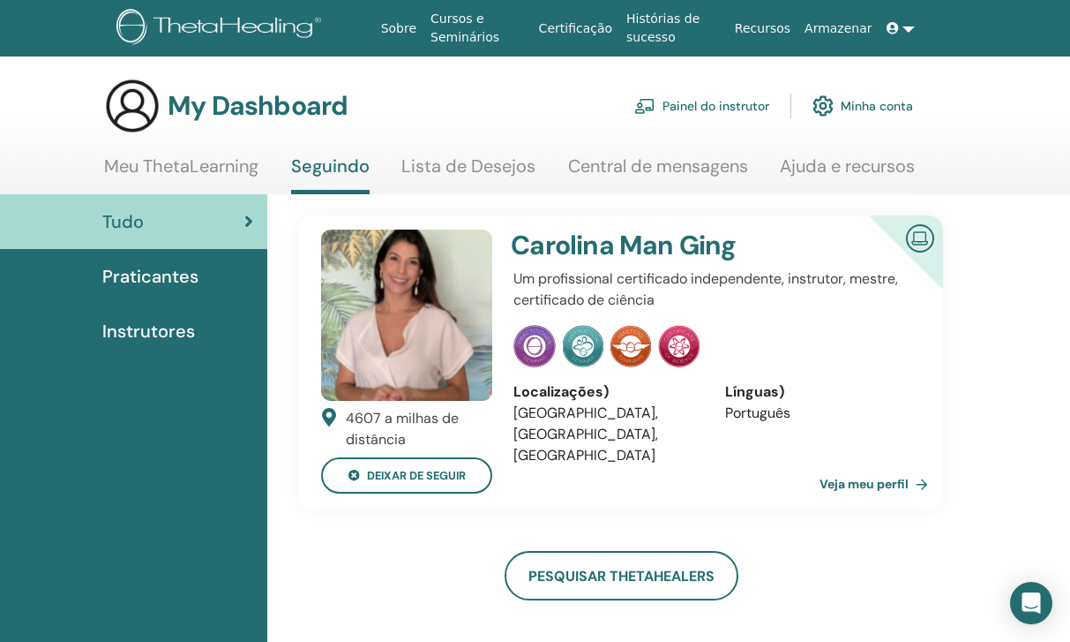
click at [898, 34] on icon at bounding box center [893, 28] width 12 height 12
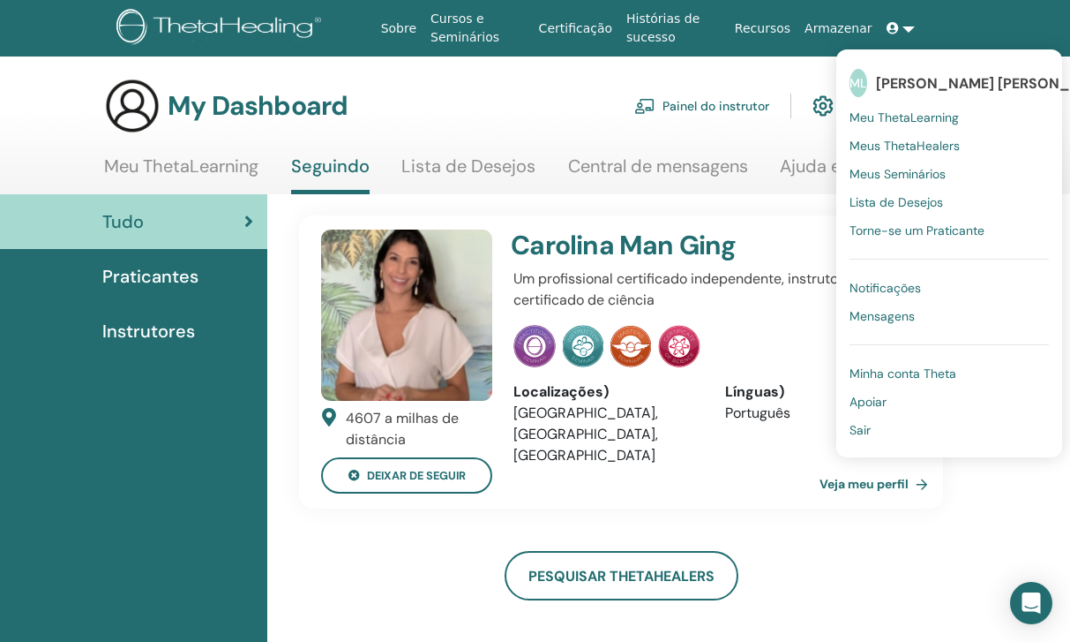
click at [687, 121] on link "Painel do instrutor" at bounding box center [702, 105] width 135 height 39
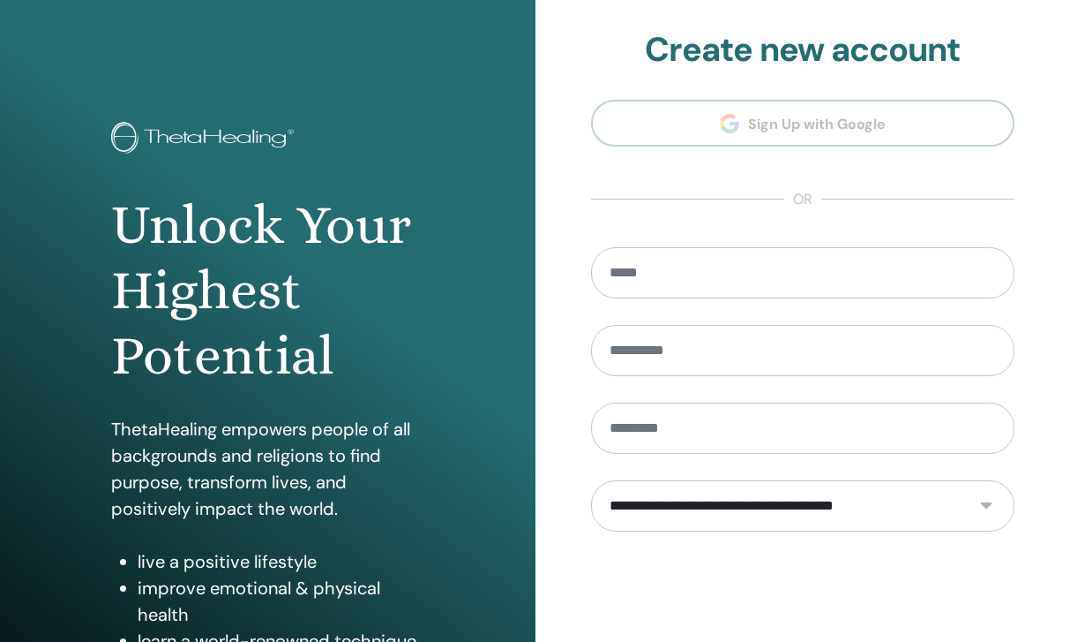
click at [560, 499] on div "**********" at bounding box center [804, 423] width 536 height 847
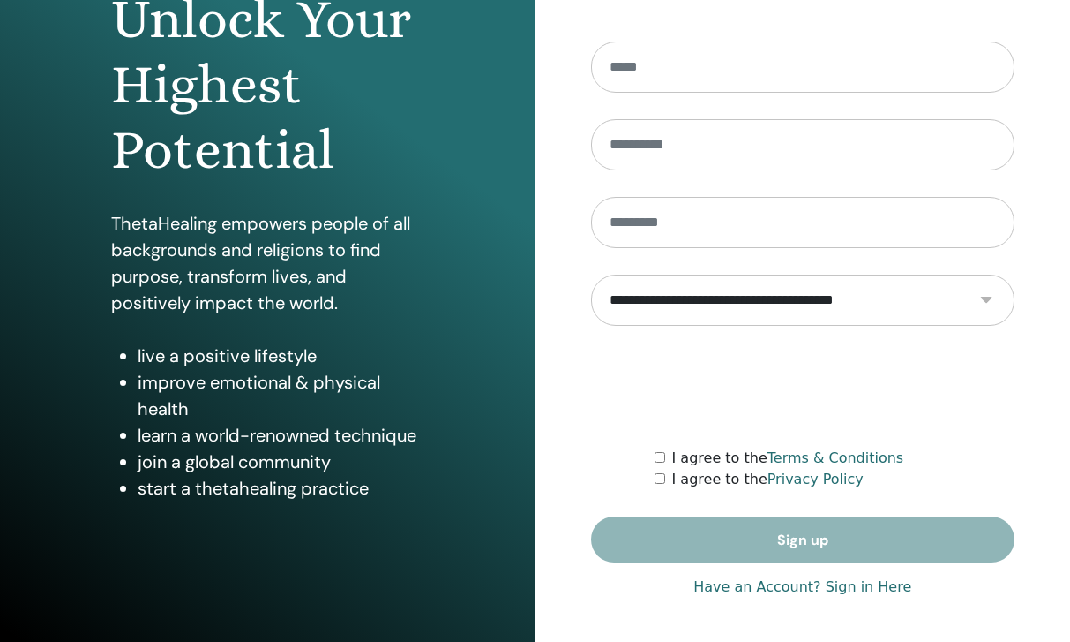
click at [883, 585] on link "Have an Account? Sign in Here" at bounding box center [803, 586] width 218 height 21
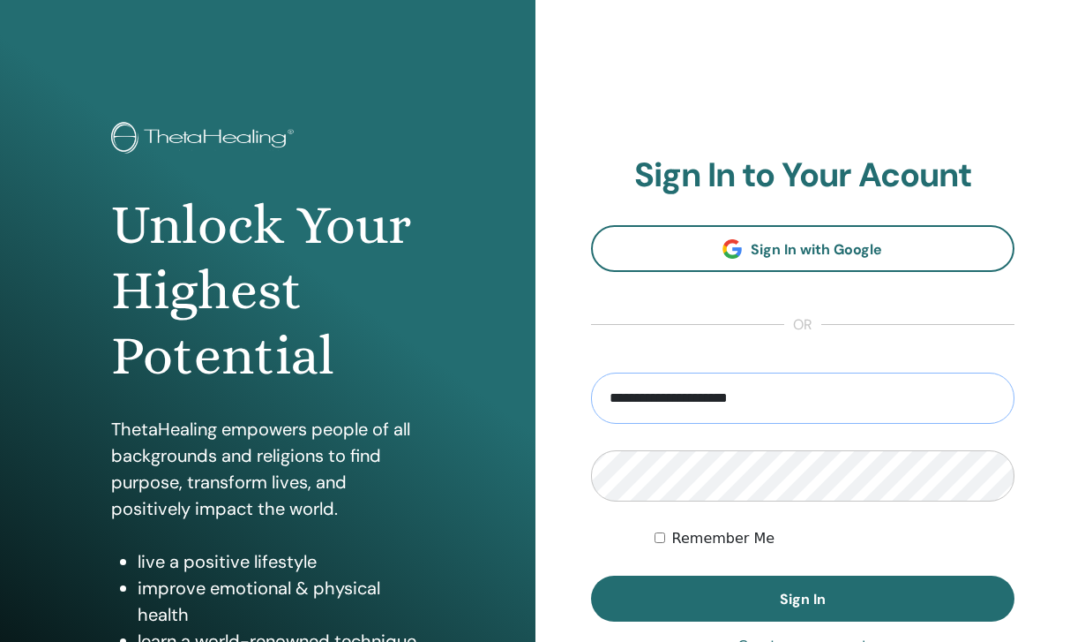
type input "**********"
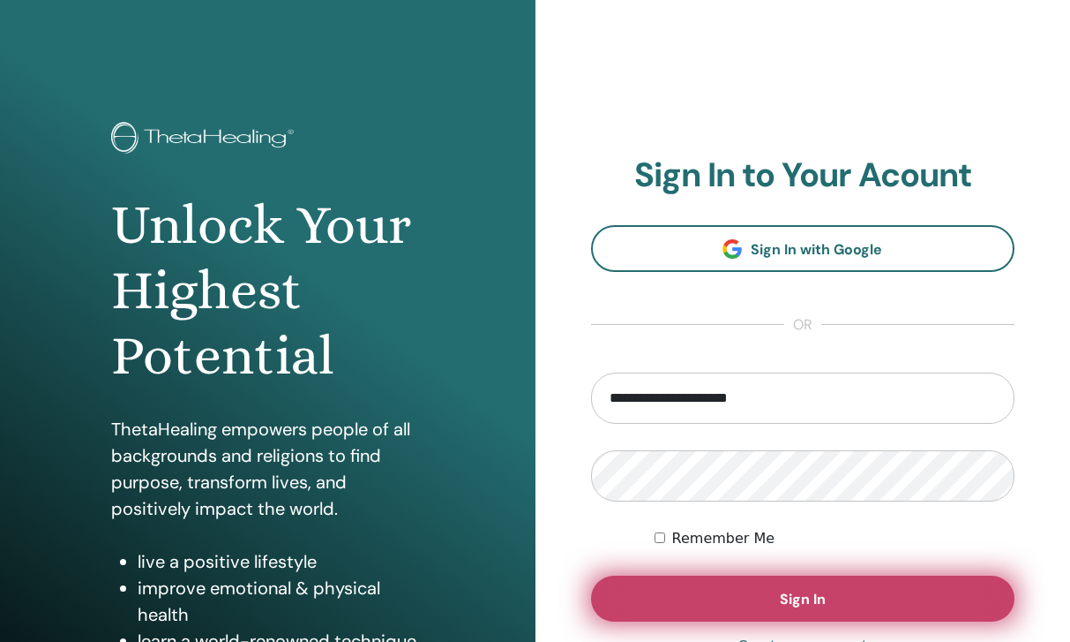
click at [780, 605] on span "Sign In" at bounding box center [803, 599] width 46 height 19
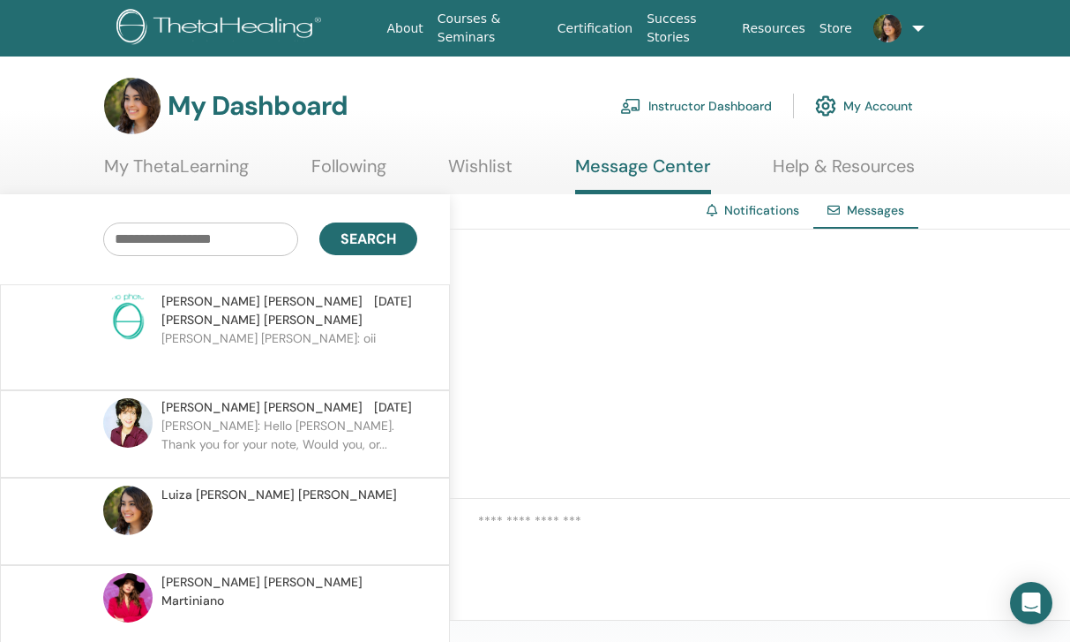
click at [223, 331] on p "[PERSON_NAME] [PERSON_NAME]: oii" at bounding box center [289, 355] width 256 height 53
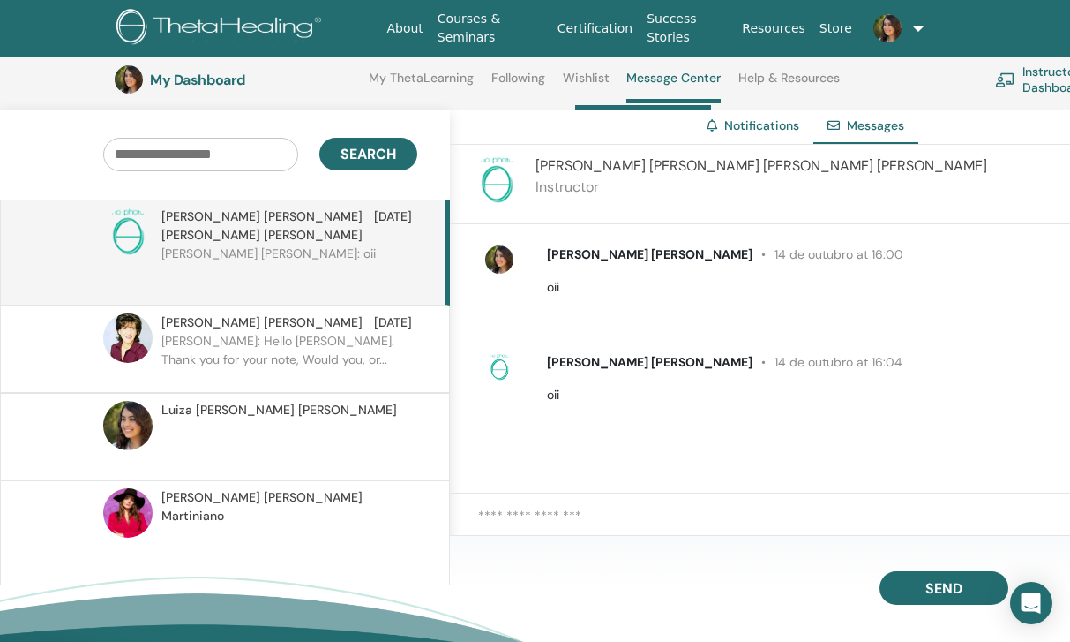
scroll to position [139, 0]
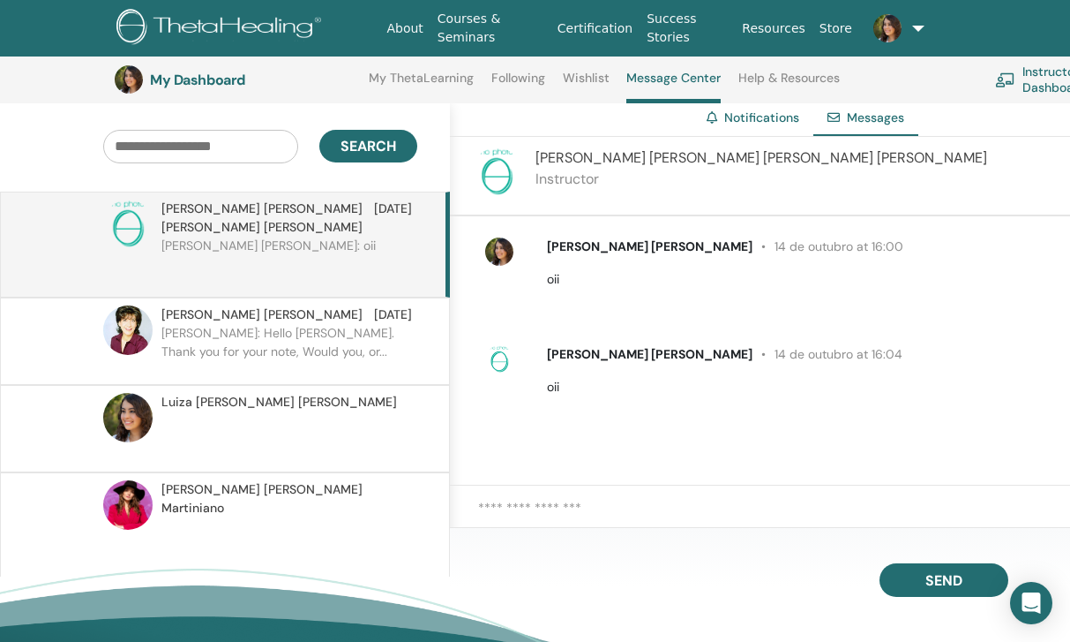
click at [557, 509] on textarea at bounding box center [774, 517] width 592 height 39
paste textarea "**********"
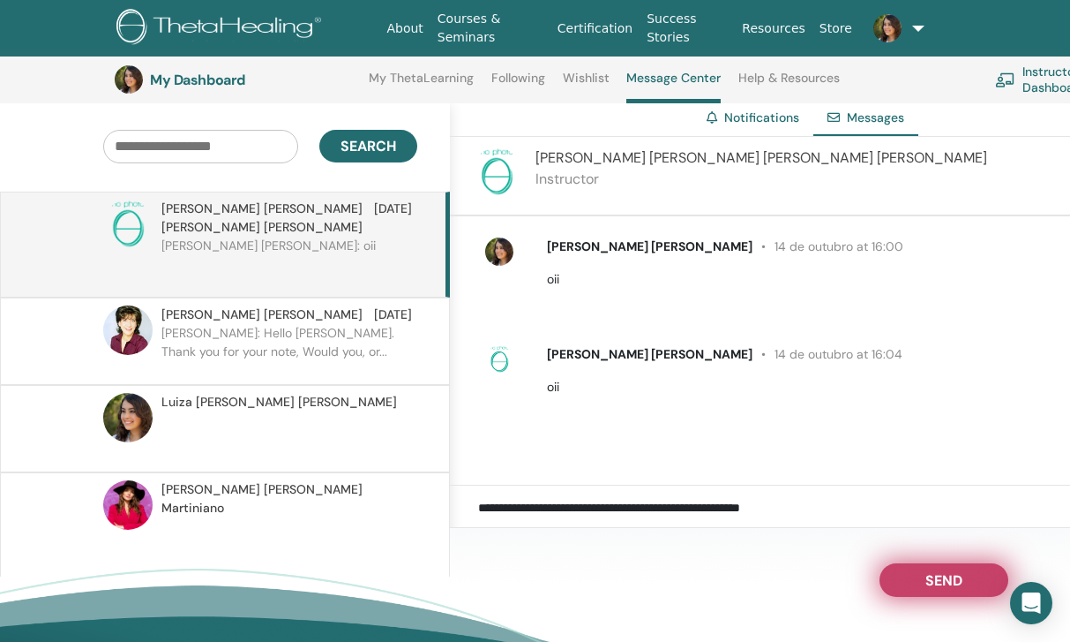
type textarea "**********"
click at [942, 569] on button "Send" at bounding box center [944, 580] width 129 height 34
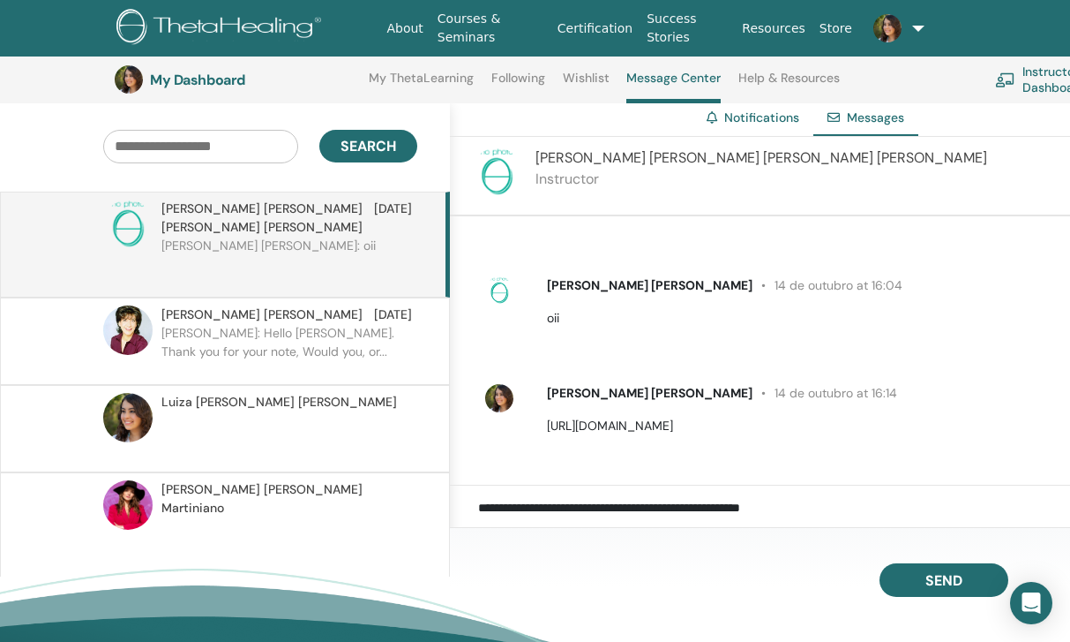
scroll to position [69, 0]
click at [683, 425] on p "[URL][DOMAIN_NAME]" at bounding box center [798, 426] width 503 height 19
drag, startPoint x: 908, startPoint y: 409, endPoint x: 685, endPoint y: 416, distance: 223.4
click at [685, 416] on div "[PERSON_NAME] [PERSON_NAME] 14 de outubro at 16:14 [URL][DOMAIN_NAME]" at bounding box center [799, 409] width 530 height 51
click at [887, 417] on p "[URL][DOMAIN_NAME]" at bounding box center [798, 426] width 503 height 19
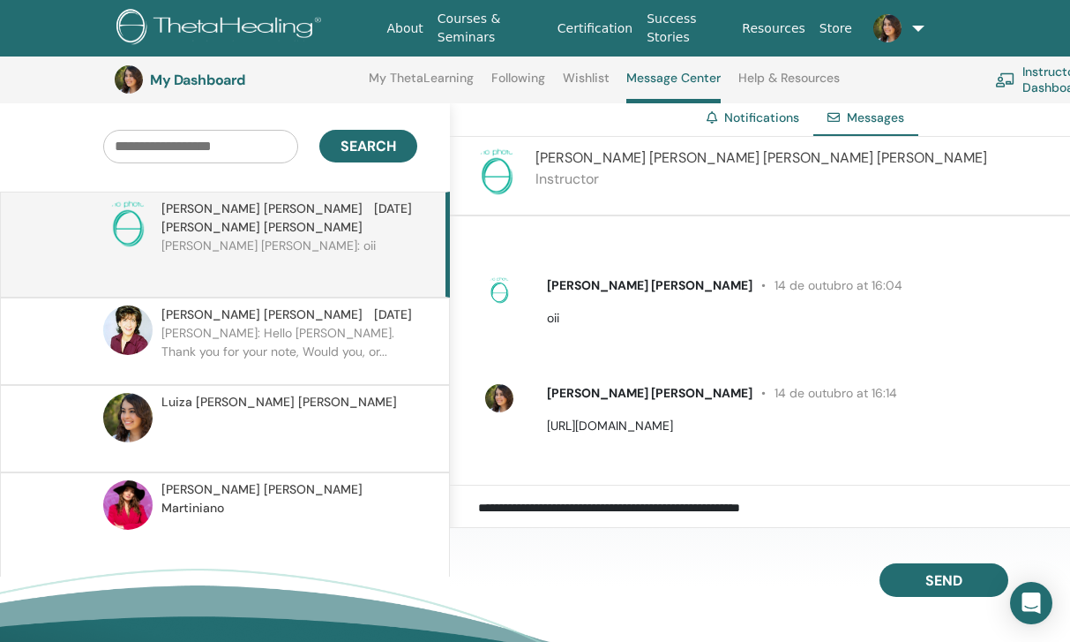
drag, startPoint x: 901, startPoint y: 421, endPoint x: 543, endPoint y: 424, distance: 358.3
click at [543, 424] on div "[PERSON_NAME] [PERSON_NAME] 14 de outubro at 16:14 [URL][DOMAIN_NAME]" at bounding box center [799, 409] width 530 height 51
copy p "[URL][DOMAIN_NAME]"
click at [495, 83] on link "Following" at bounding box center [519, 85] width 54 height 28
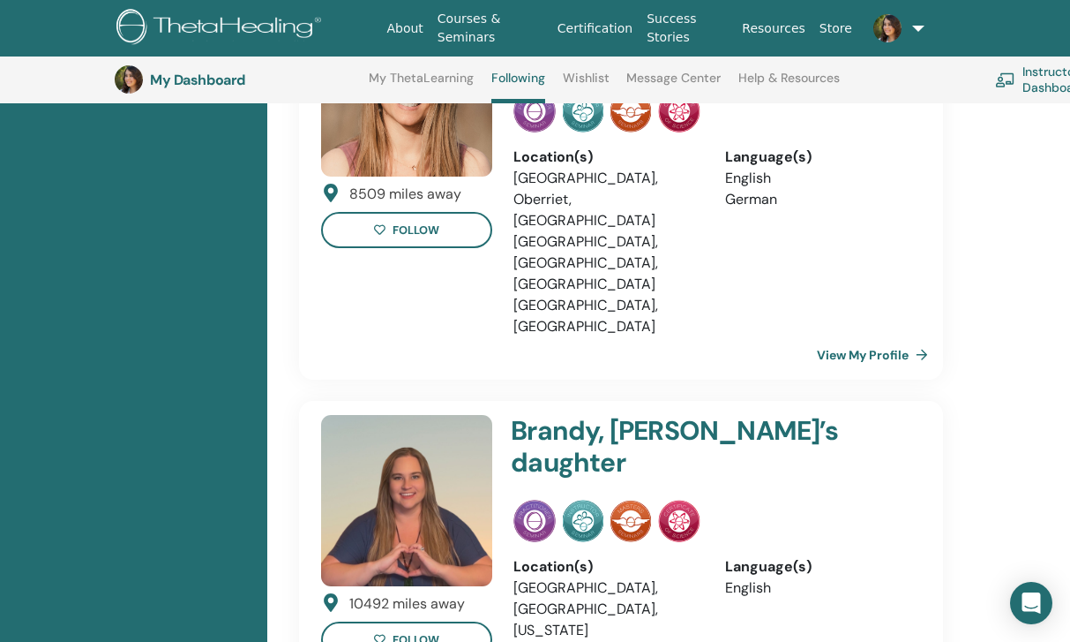
scroll to position [1996, 0]
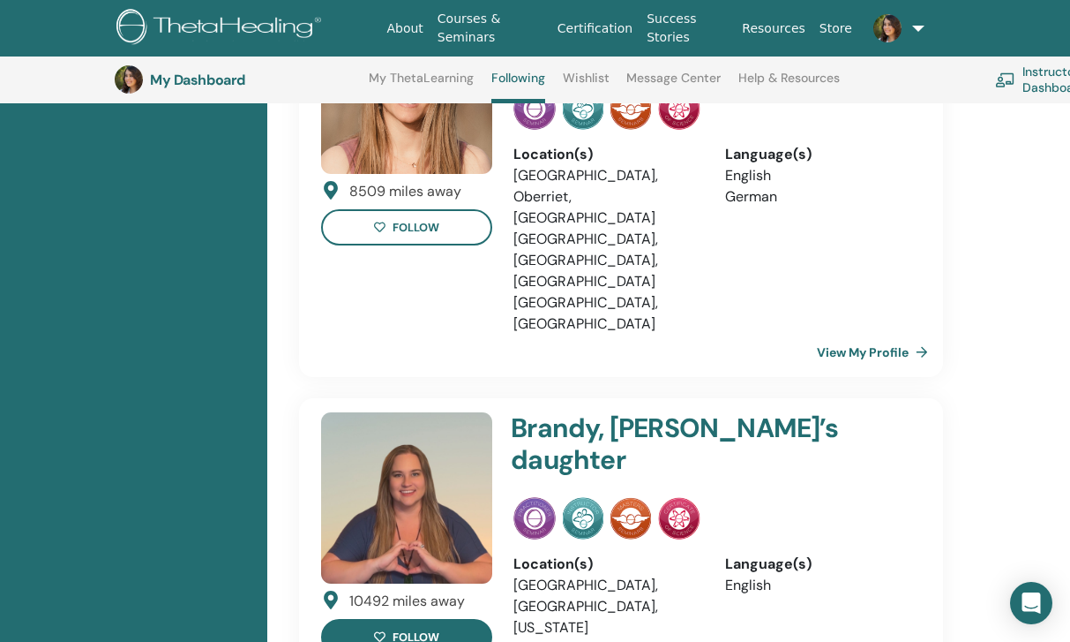
click at [405, 619] on button "follow" at bounding box center [406, 637] width 171 height 36
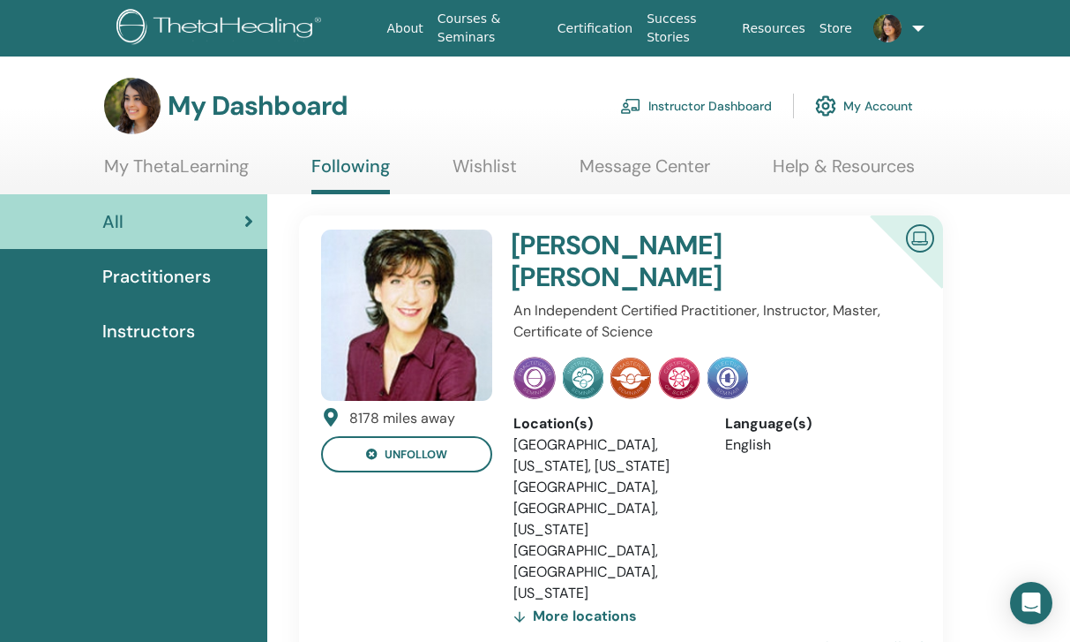
scroll to position [0, 0]
click at [498, 161] on link "Wishlist" at bounding box center [485, 172] width 64 height 34
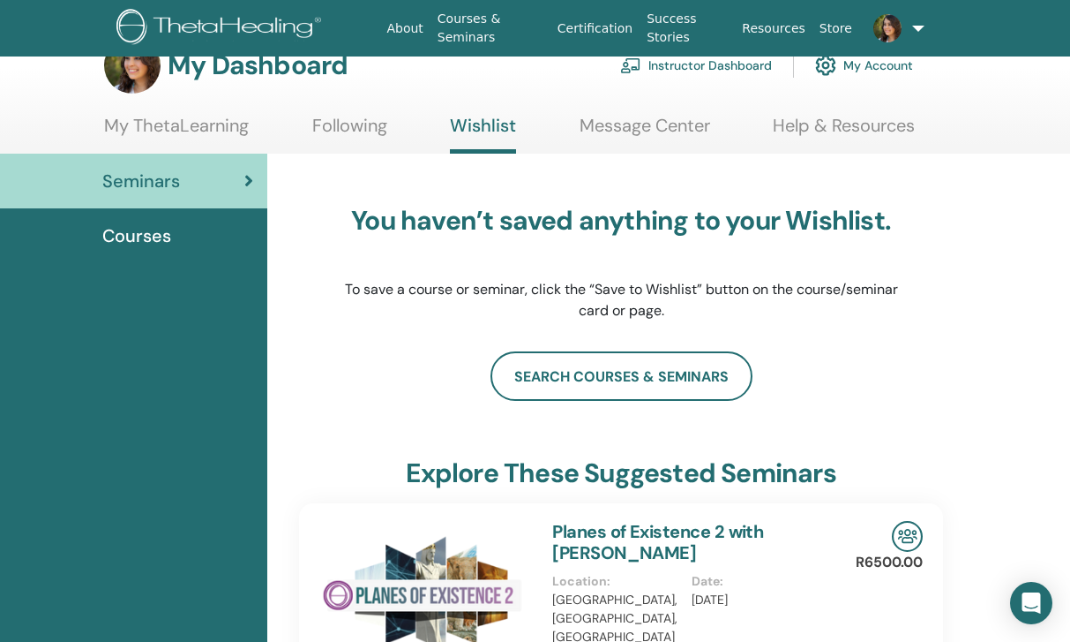
scroll to position [17, 0]
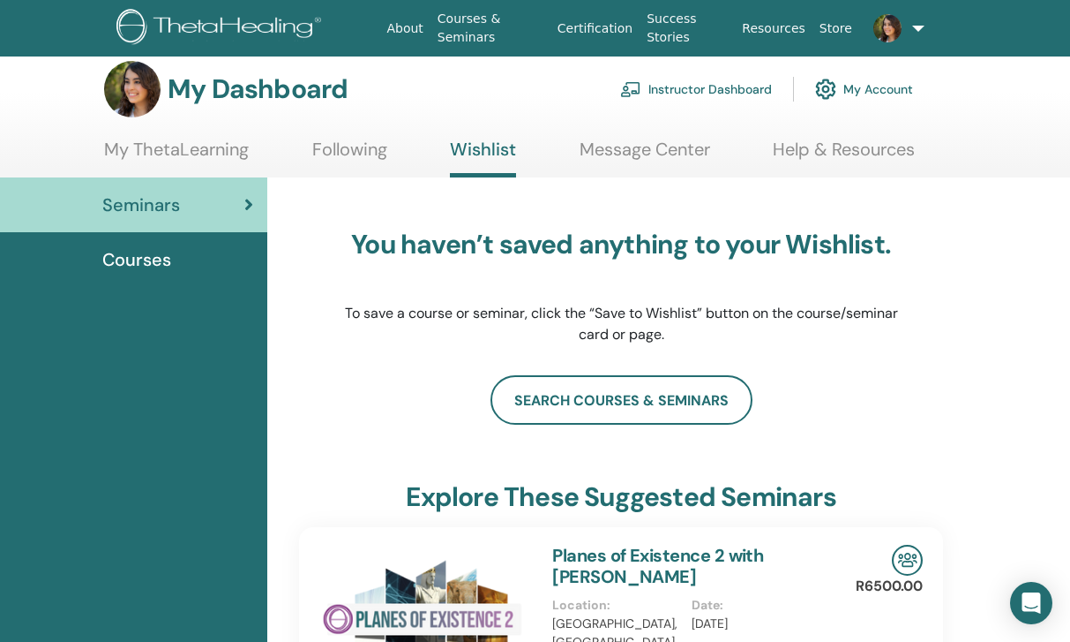
click at [594, 157] on link "Message Center" at bounding box center [645, 156] width 131 height 34
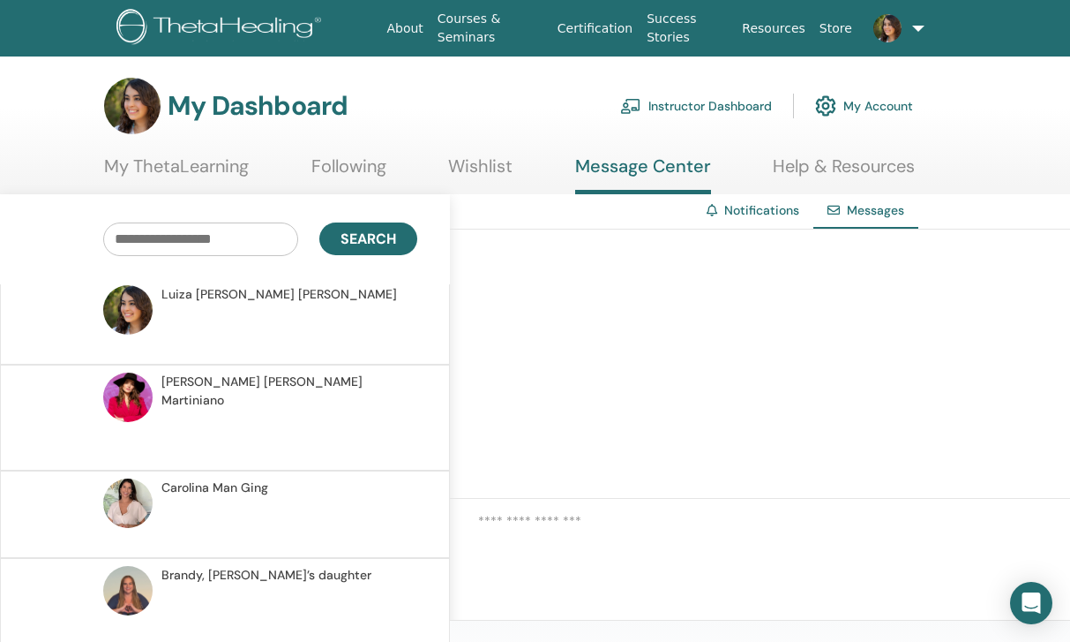
scroll to position [203, 0]
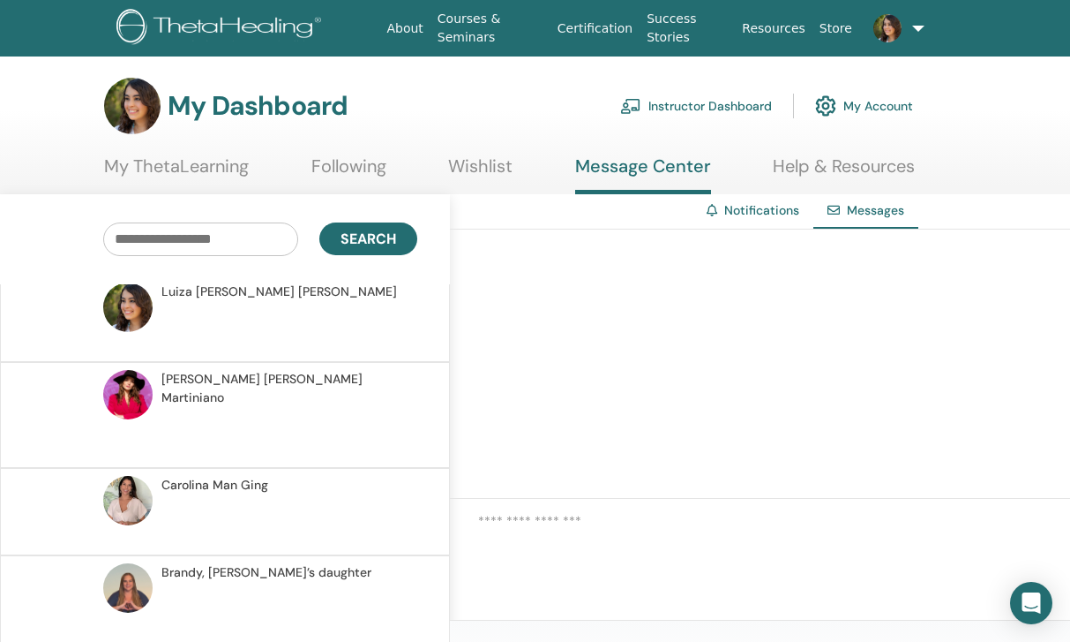
click at [358, 169] on link "Following" at bounding box center [349, 172] width 75 height 34
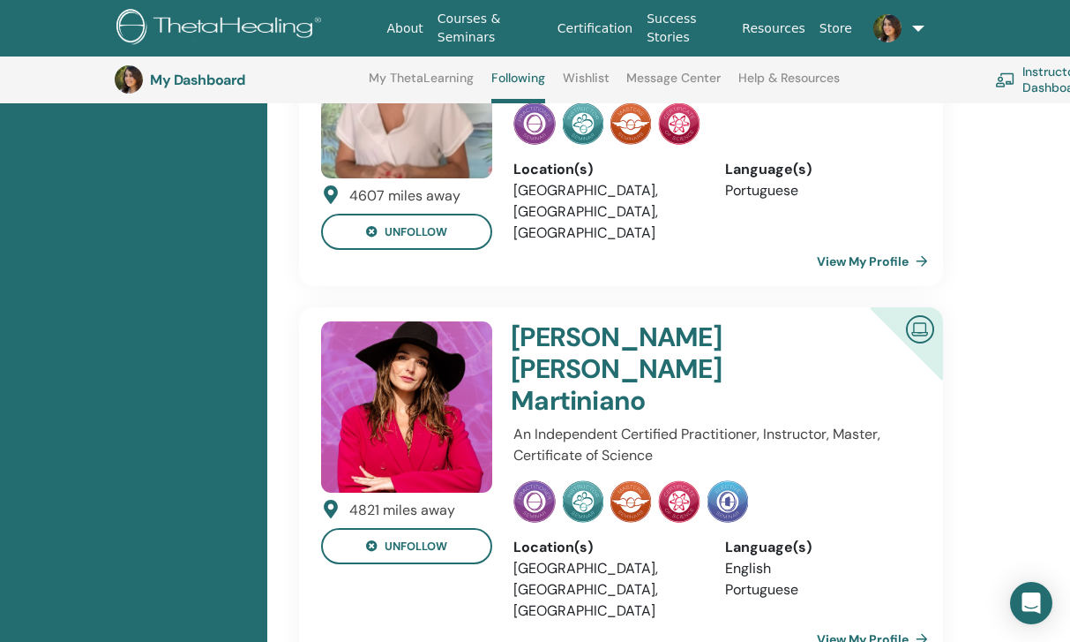
scroll to position [1093, 0]
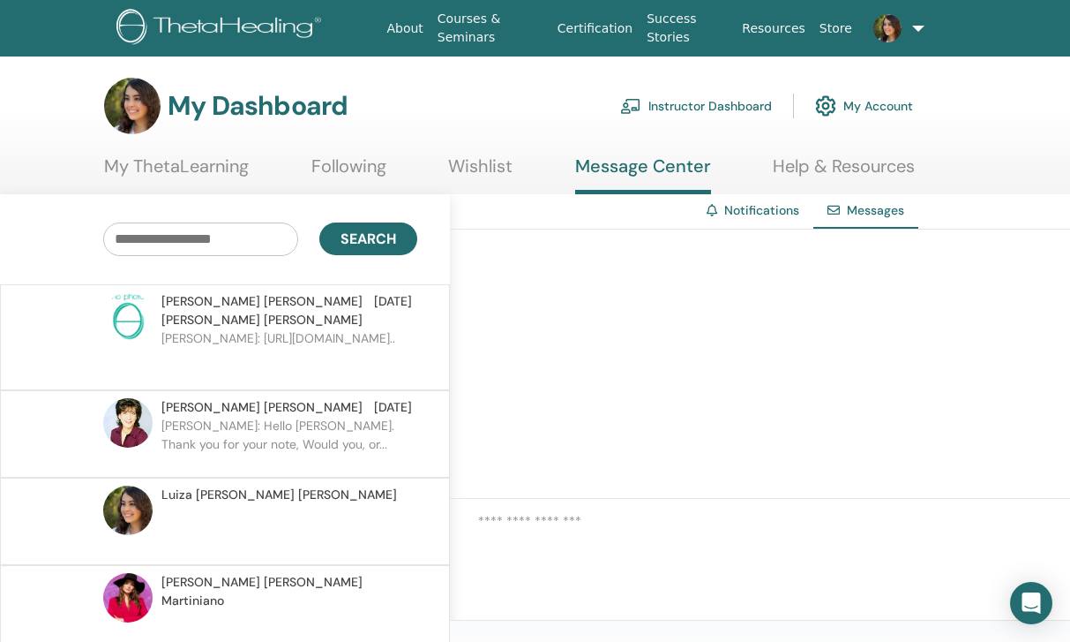
click at [201, 348] on p "[PERSON_NAME]: [URL][DOMAIN_NAME].." at bounding box center [289, 355] width 256 height 53
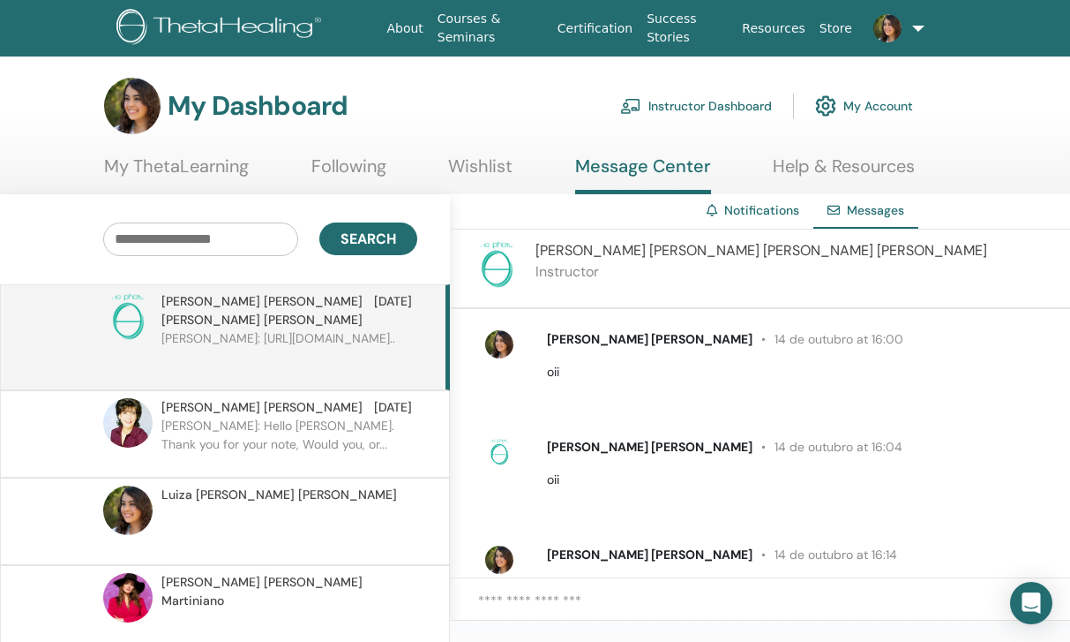
click at [499, 263] on img at bounding box center [496, 264] width 49 height 49
click at [768, 212] on link "Notifications" at bounding box center [762, 210] width 75 height 16
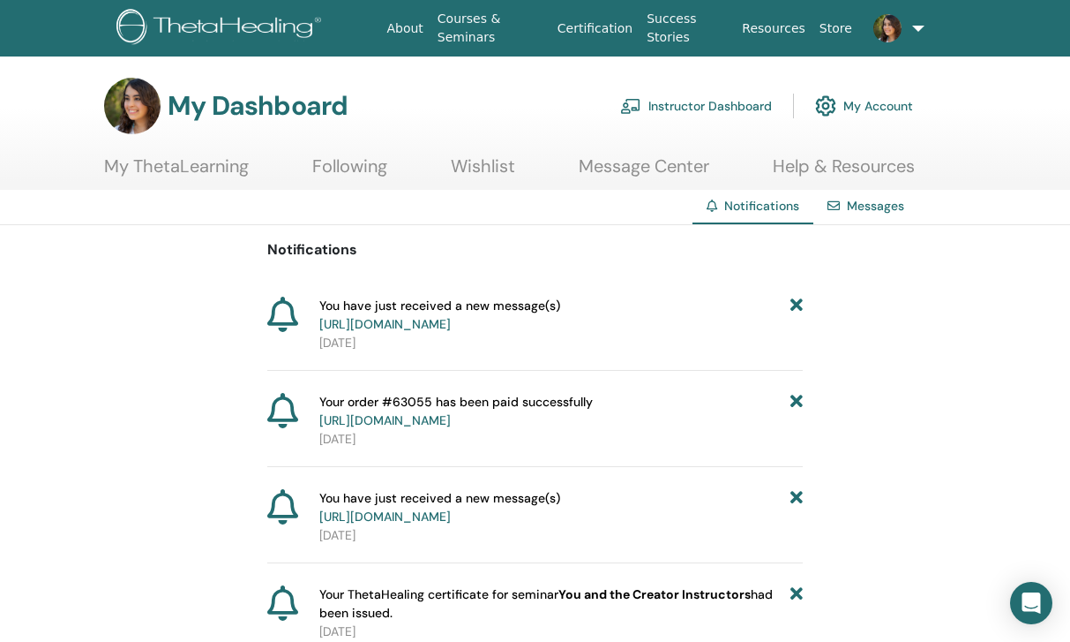
click at [432, 332] on span "You have just received a new message(s) https://member.thetahealing.com/message…" at bounding box center [439, 315] width 241 height 37
click at [424, 332] on link "https://member.thetahealing.com/message-center/messages/55821752-fd23-41c6-baf8…" at bounding box center [384, 324] width 131 height 16
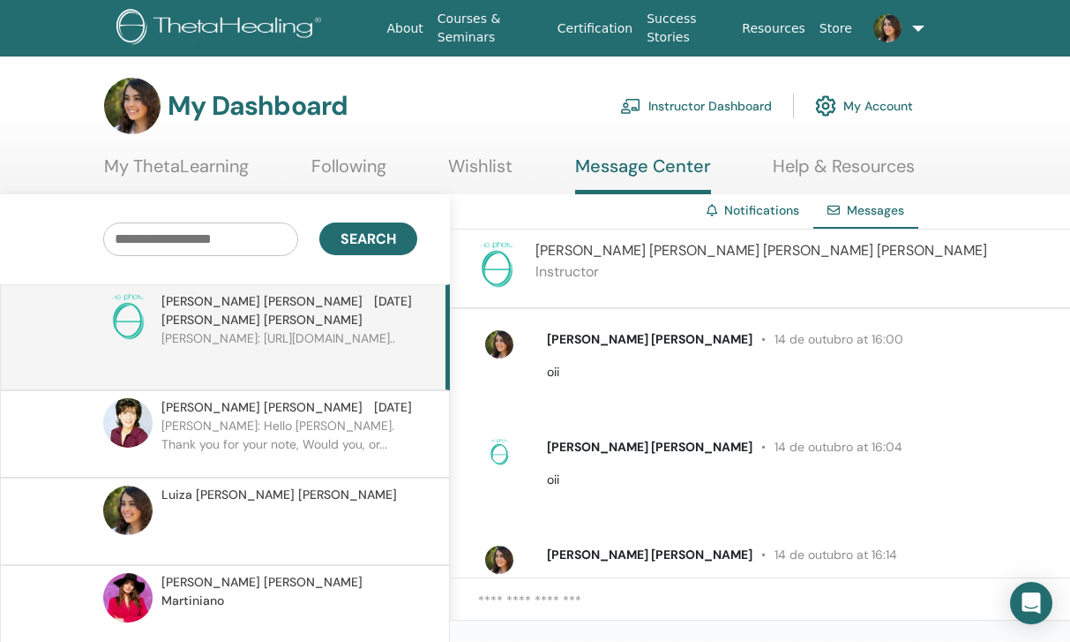
click at [649, 250] on span "[PERSON_NAME] [PERSON_NAME]" at bounding box center [762, 250] width 452 height 19
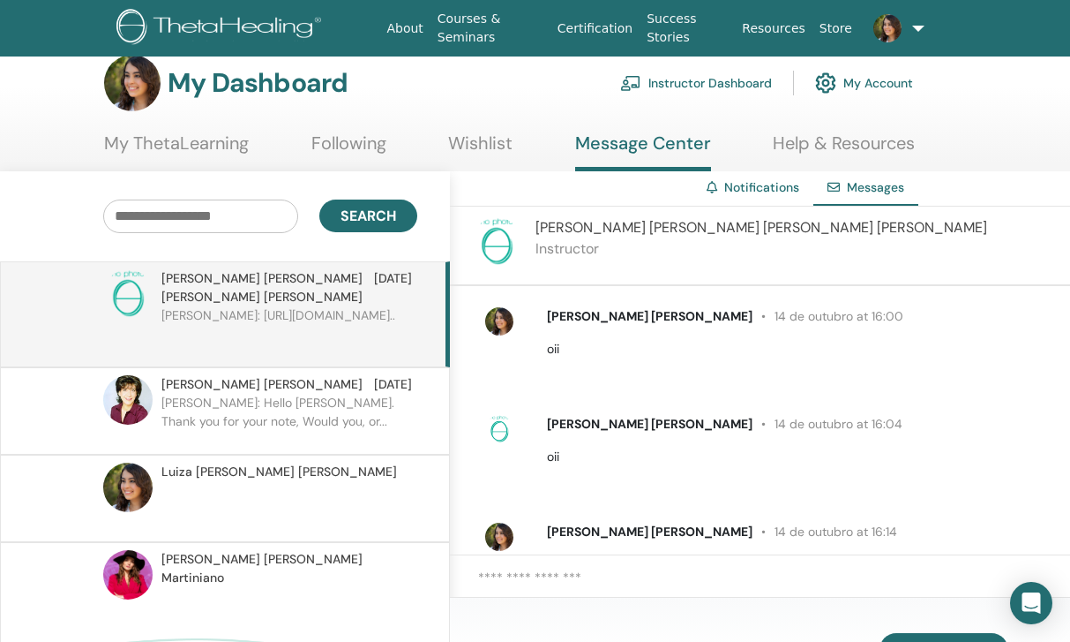
scroll to position [19, 0]
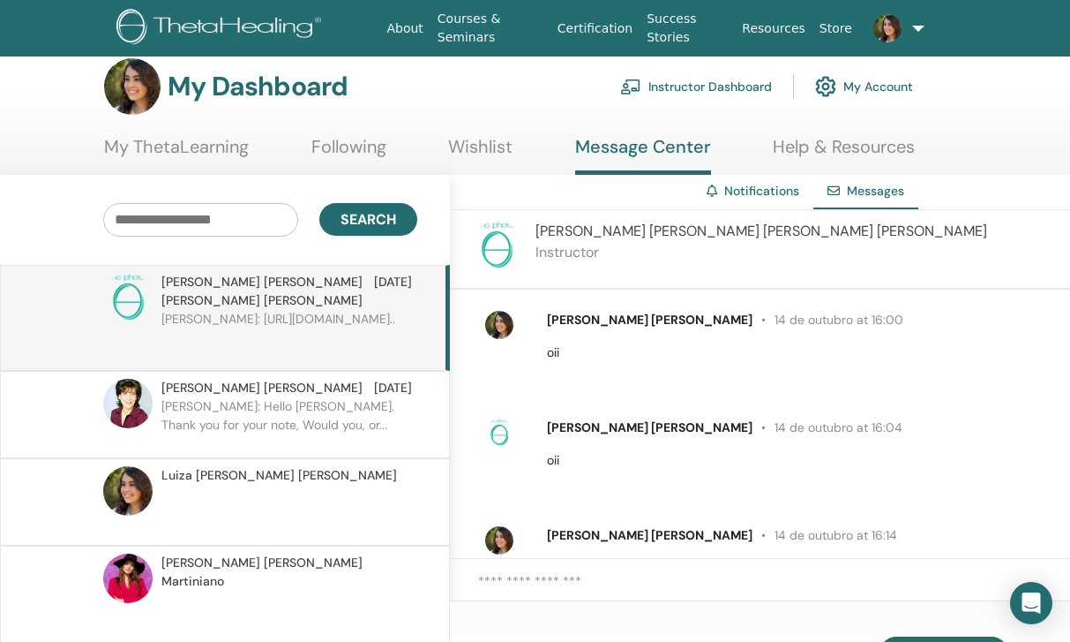
click at [133, 298] on img at bounding box center [127, 297] width 49 height 49
click at [357, 141] on link "Following" at bounding box center [349, 153] width 75 height 34
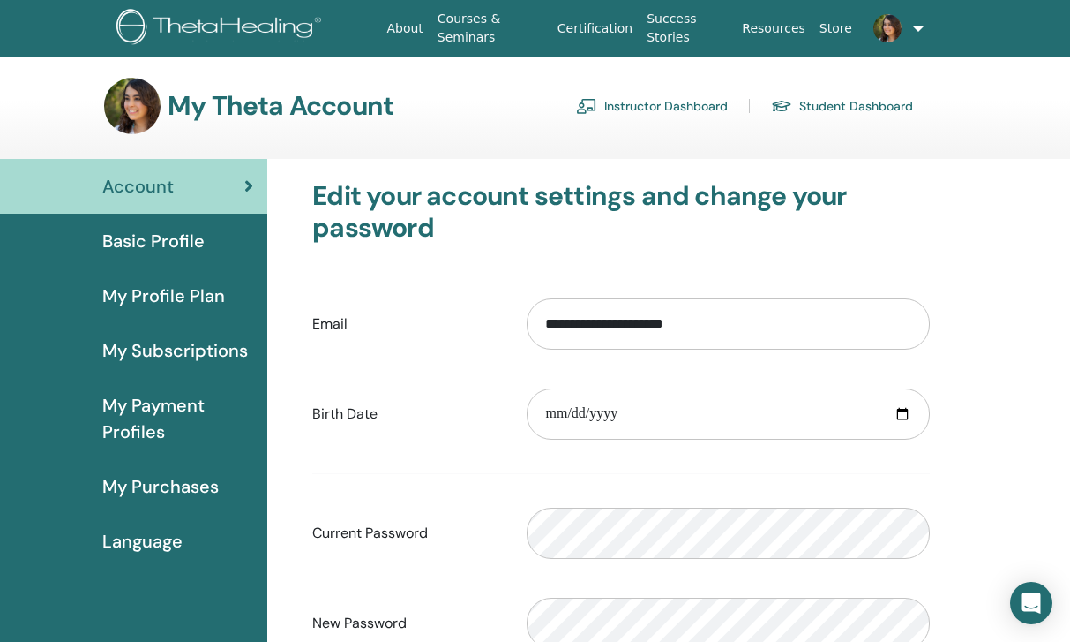
click at [692, 109] on link "Instructor Dashboard" at bounding box center [652, 106] width 152 height 28
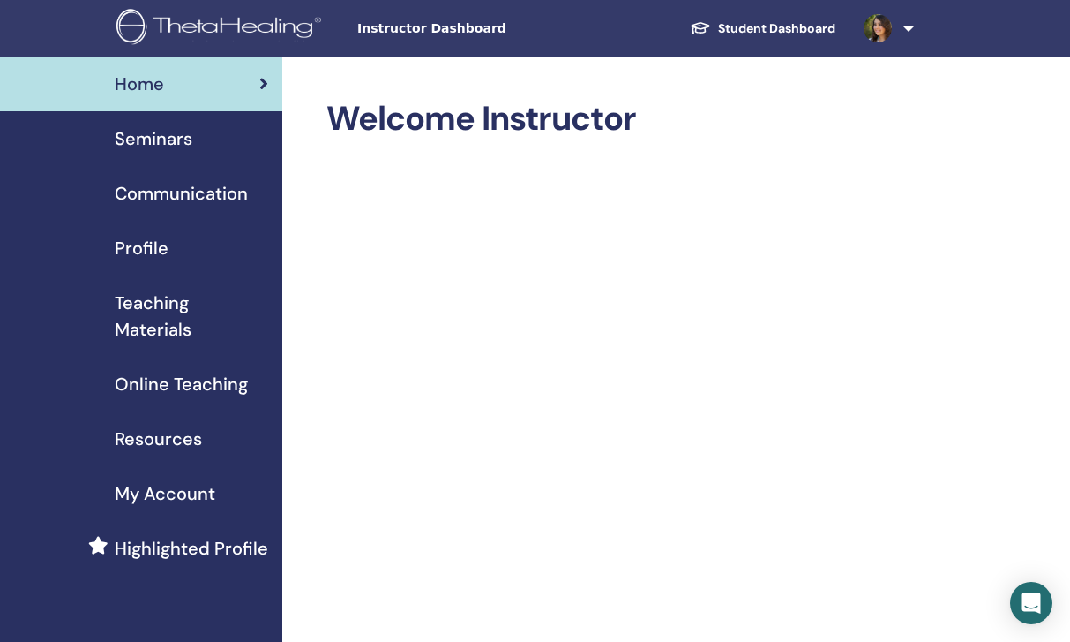
click at [186, 380] on span "Online Teaching" at bounding box center [181, 384] width 133 height 26
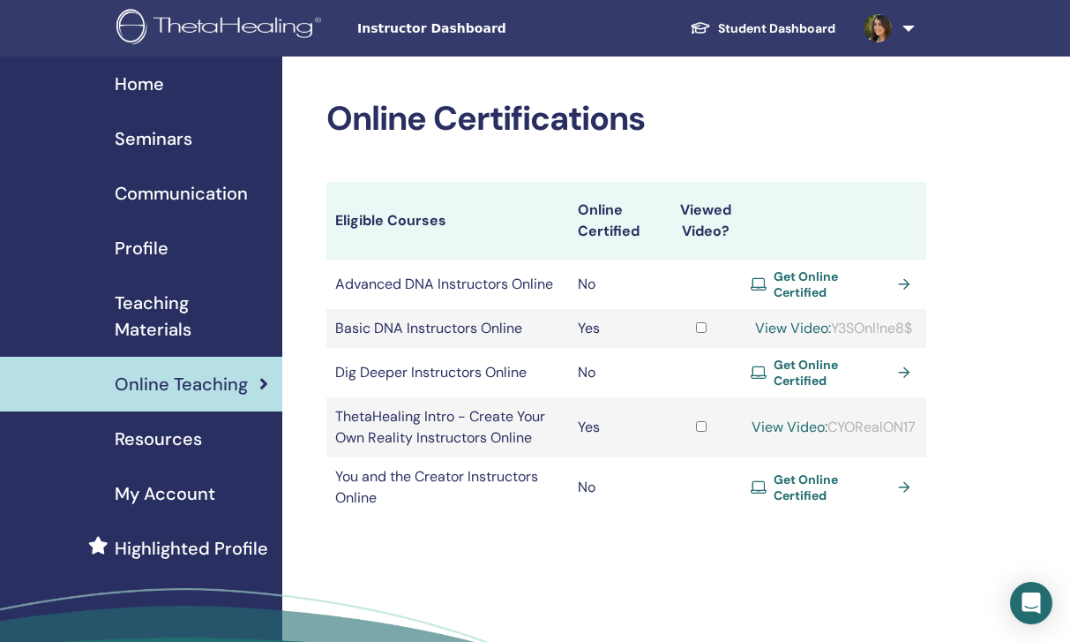
click at [892, 43] on link at bounding box center [886, 28] width 72 height 56
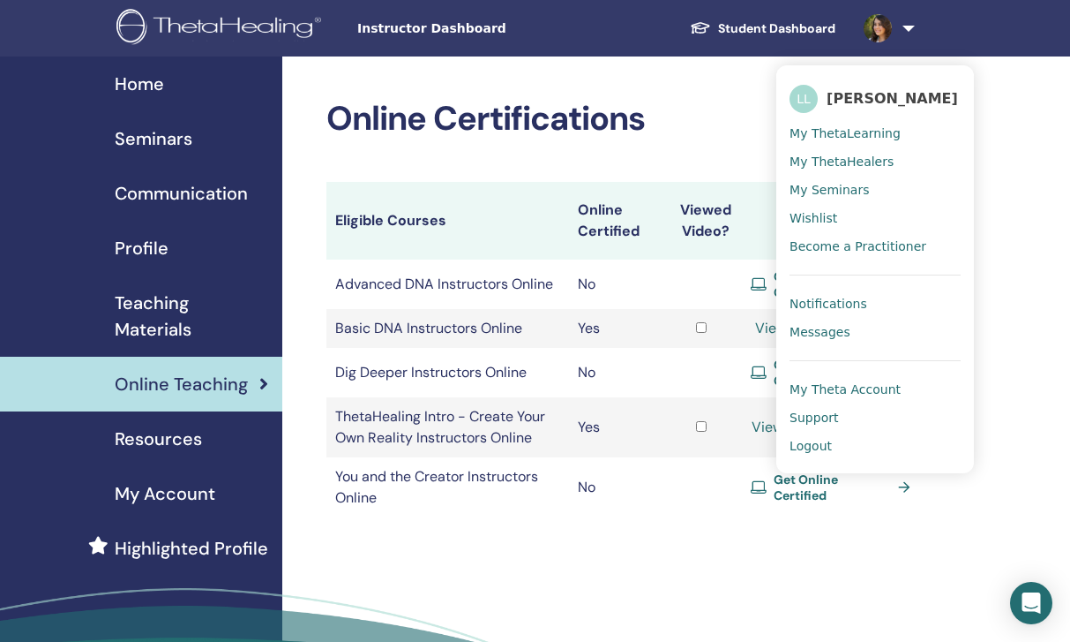
click at [821, 460] on link "Logout" at bounding box center [875, 446] width 171 height 28
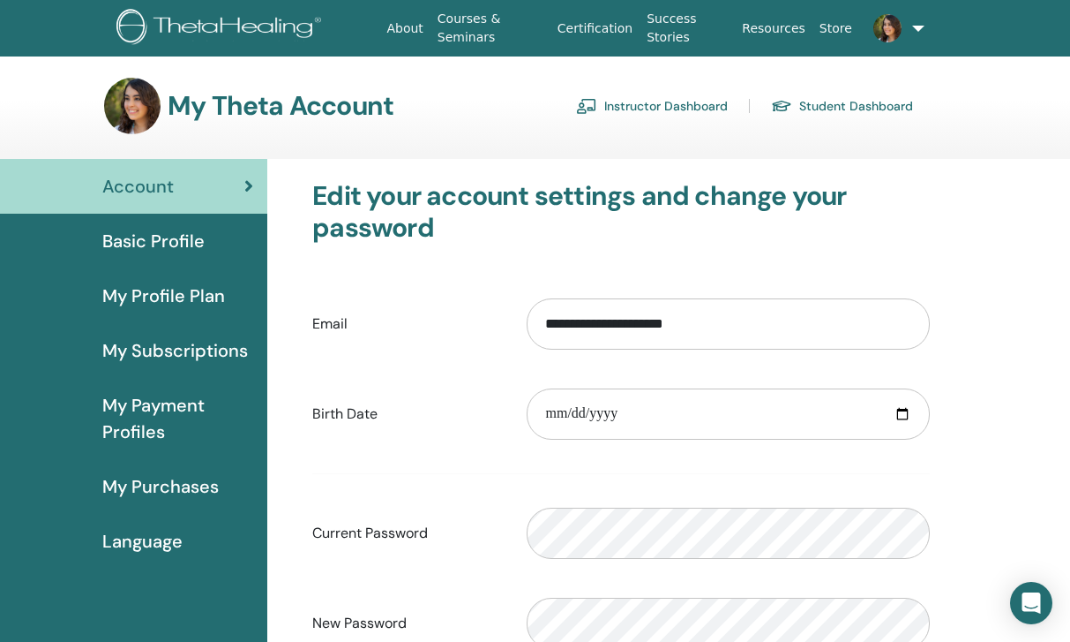
click at [196, 277] on link "My Profile Plan" at bounding box center [133, 295] width 267 height 55
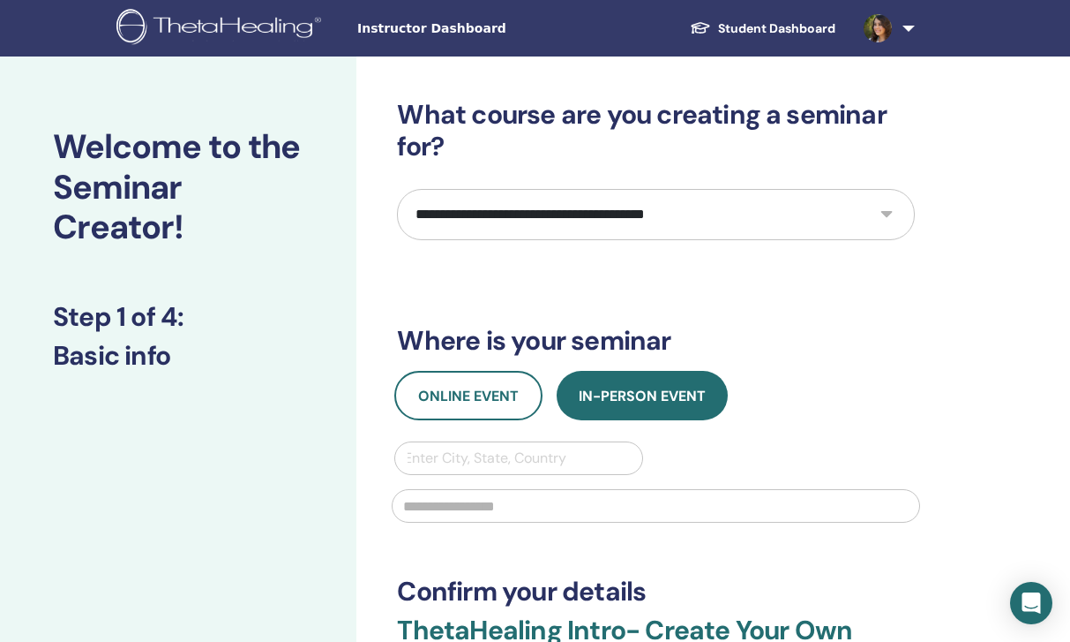
select select "*"
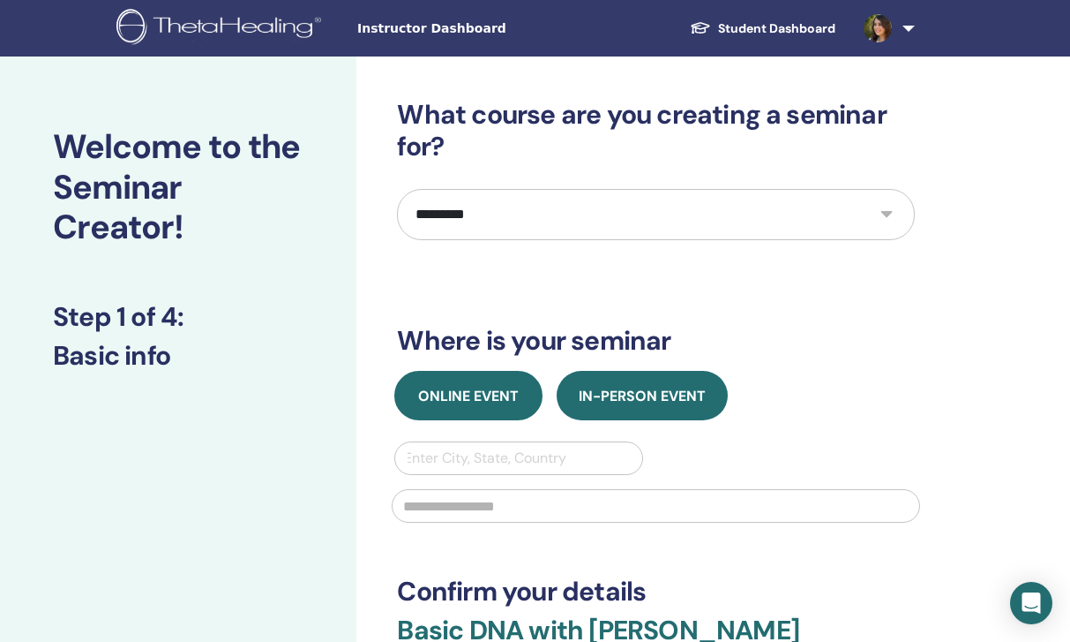
click at [477, 397] on span "Online Event" at bounding box center [468, 396] width 101 height 19
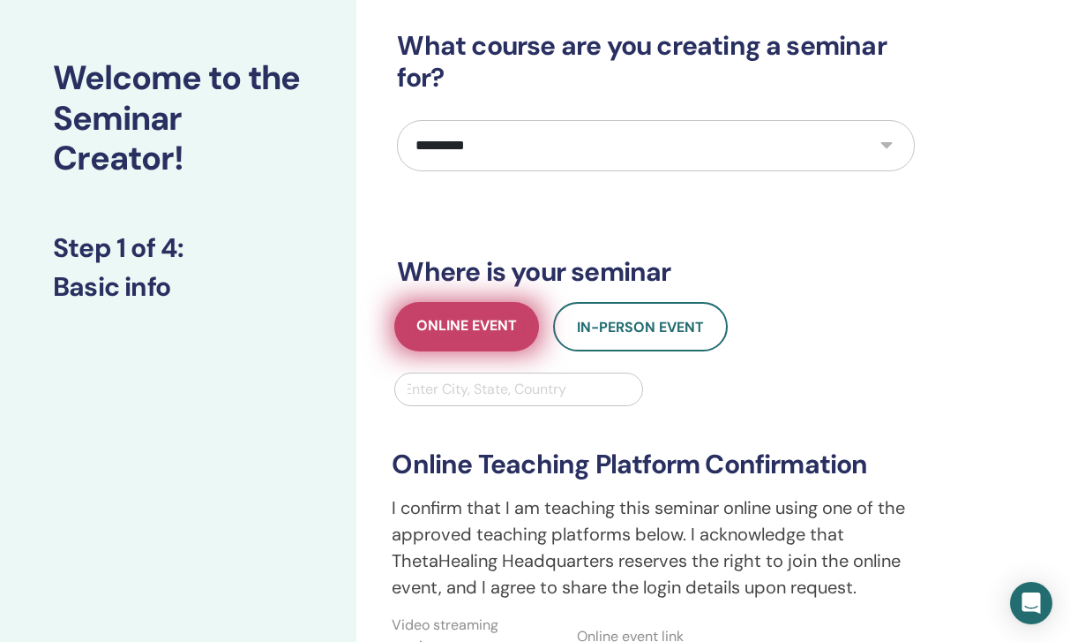
scroll to position [85, 0]
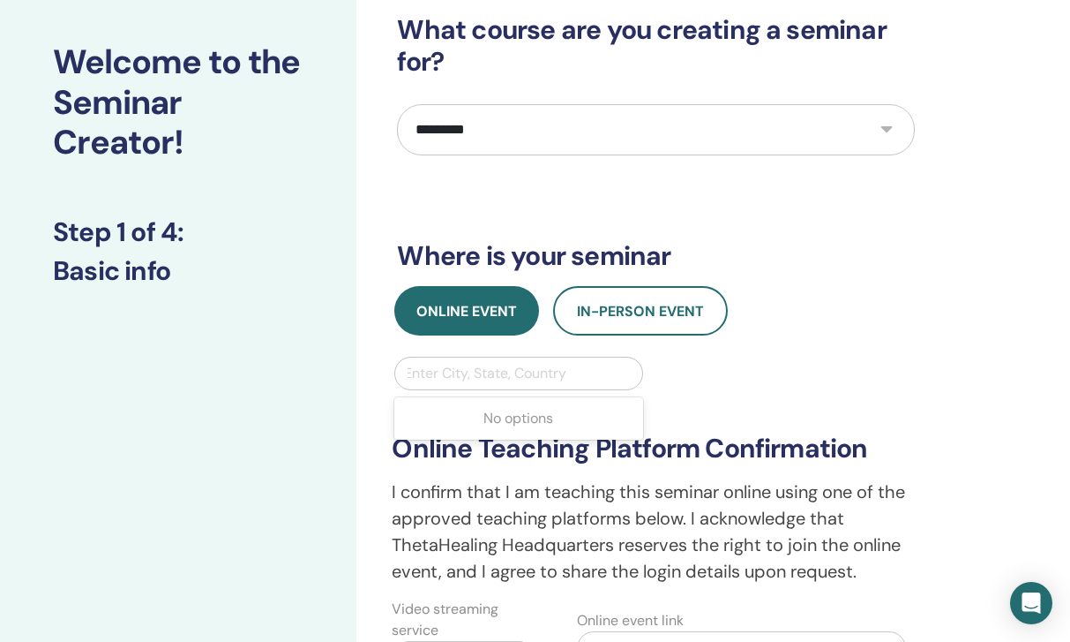
click at [469, 383] on div at bounding box center [518, 373] width 229 height 25
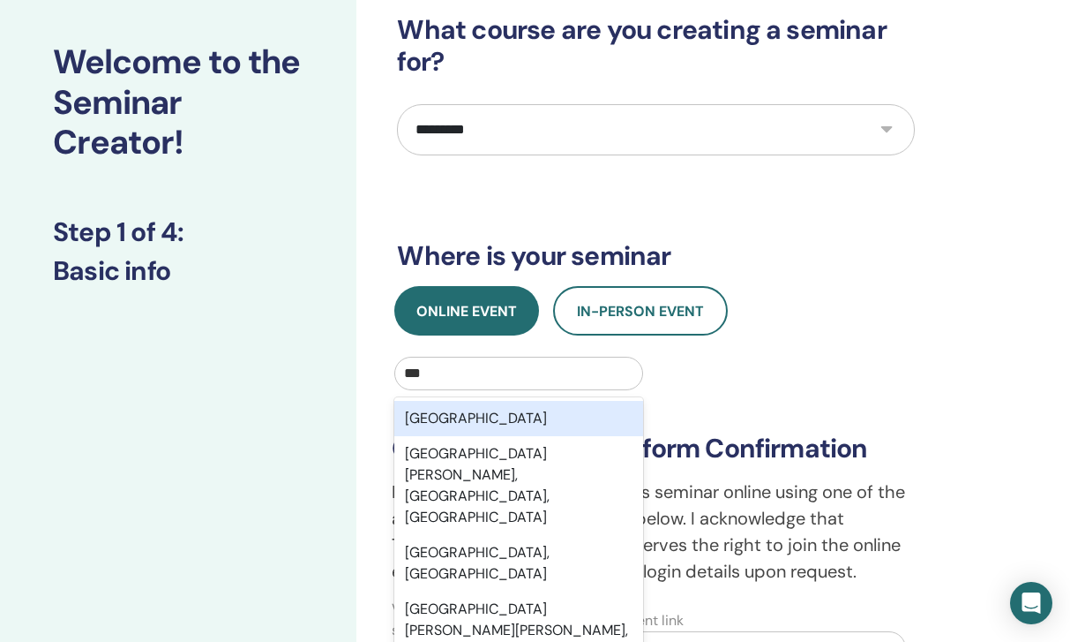
type input "***"
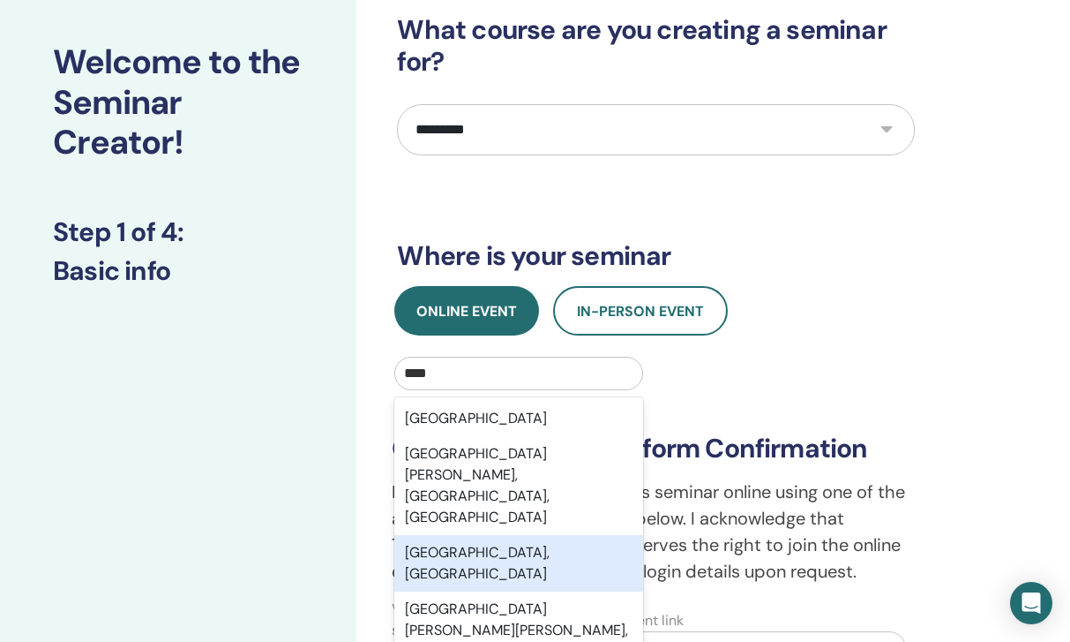
click at [495, 535] on div "São Paulo, BRA" at bounding box center [518, 563] width 248 height 56
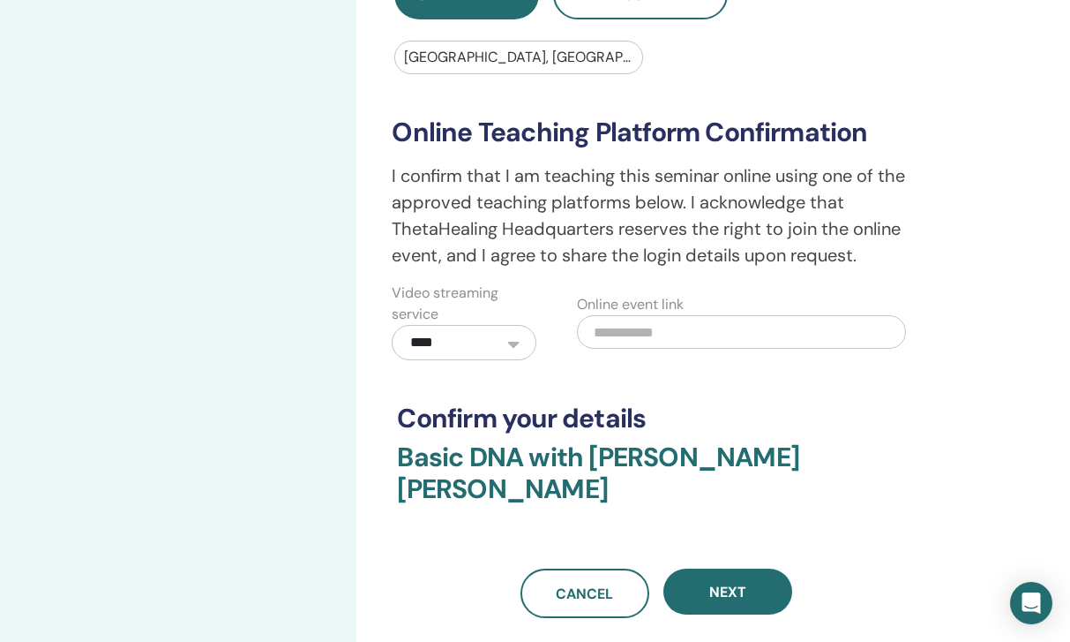
scroll to position [512, 0]
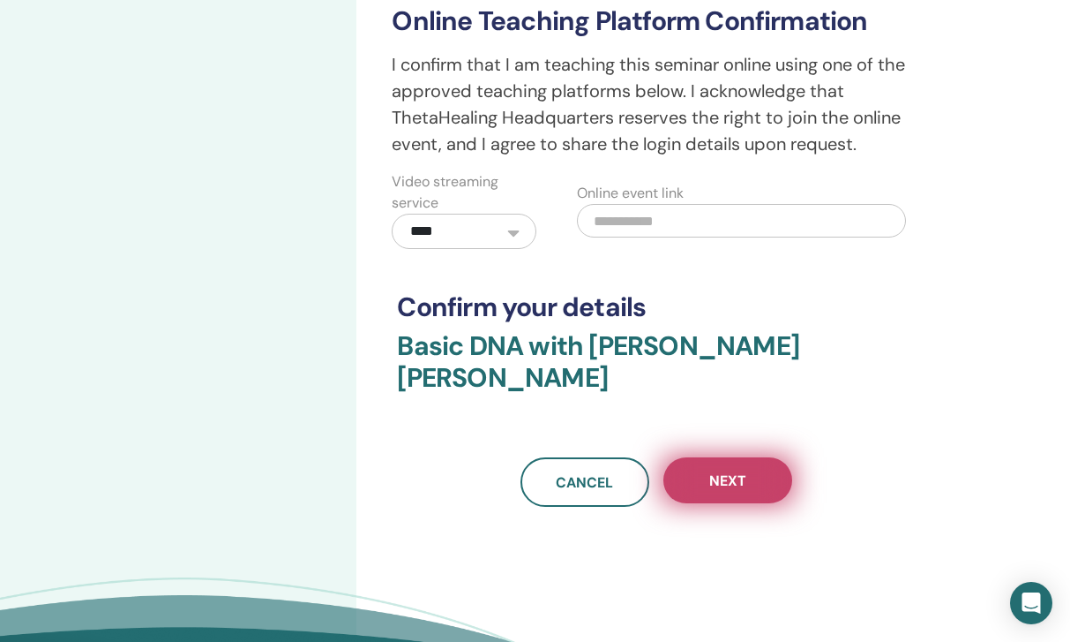
click at [736, 471] on span "Next" at bounding box center [728, 480] width 37 height 19
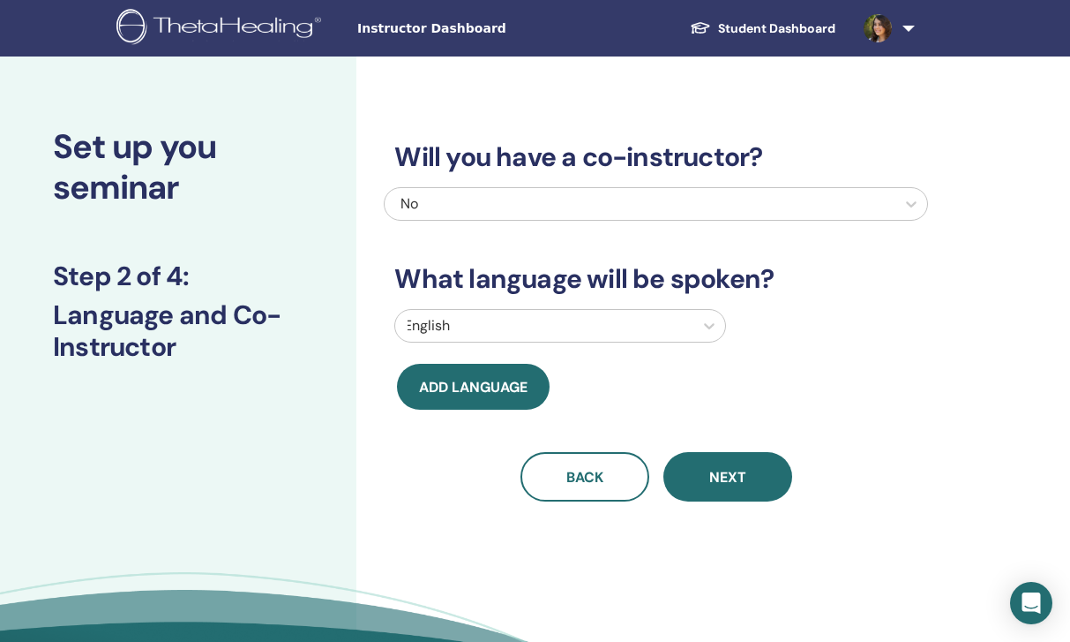
scroll to position [0, 0]
click at [597, 209] on div "No" at bounding box center [603, 203] width 404 height 21
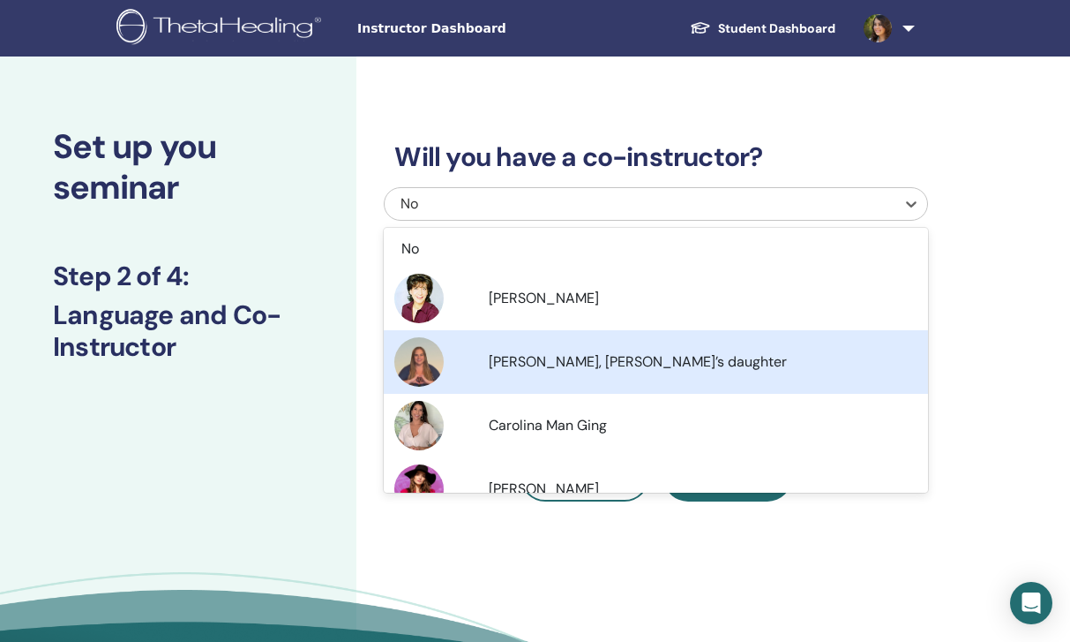
scroll to position [32, 0]
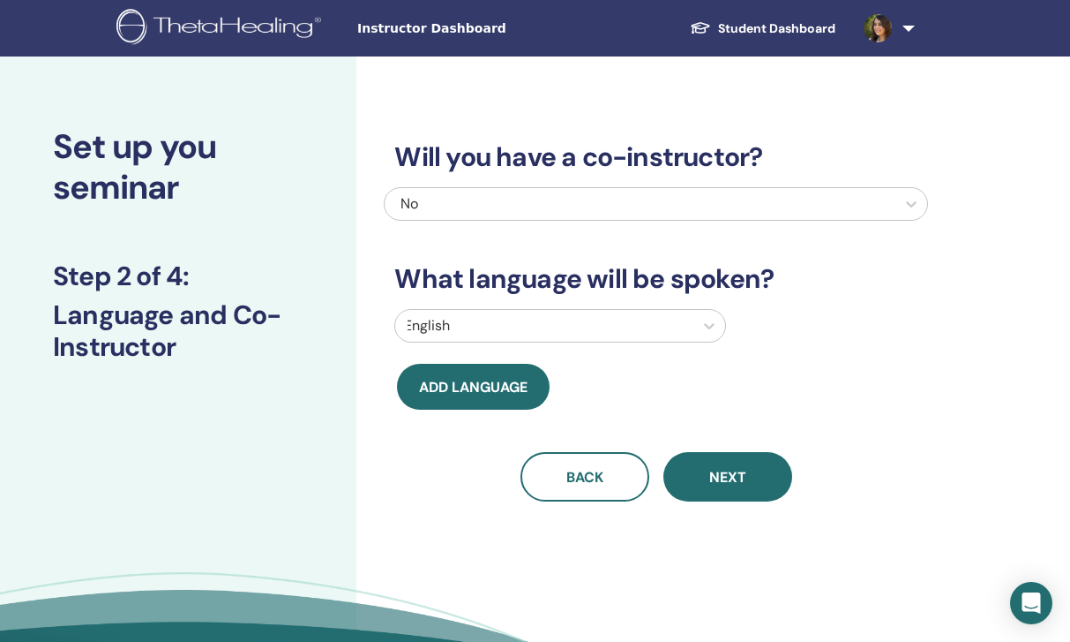
click at [492, 222] on div "Will you have a co-instructor? No What language will be spoken? English Add lan…" at bounding box center [656, 300] width 545 height 402
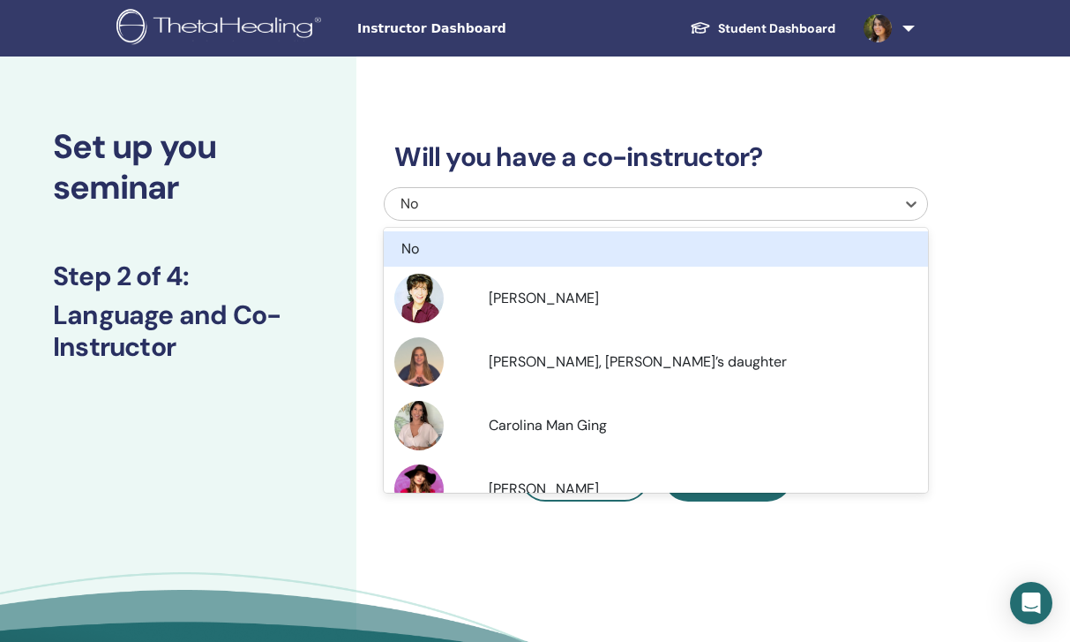
click at [472, 208] on div "No" at bounding box center [603, 203] width 404 height 21
type input "*"
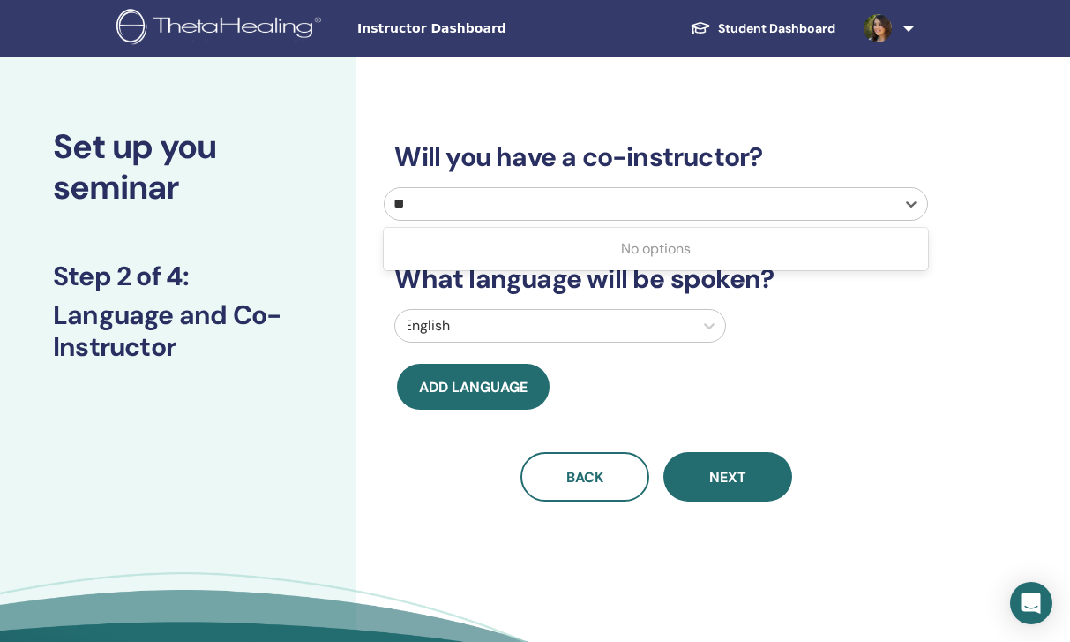
type input "*"
type input "**********"
click at [564, 334] on div at bounding box center [544, 325] width 281 height 25
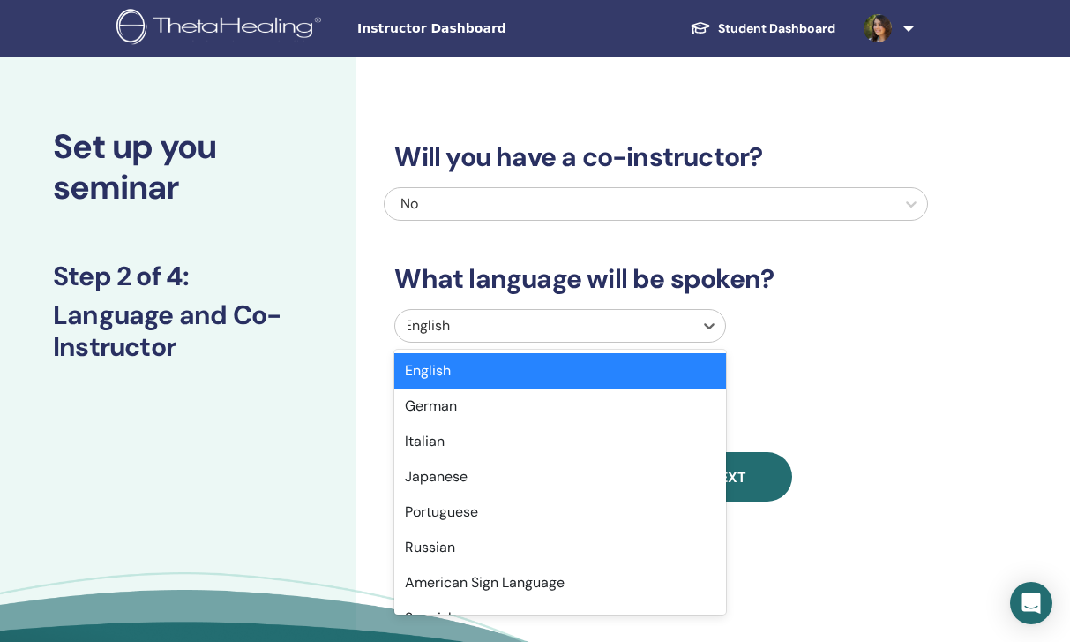
click at [589, 278] on h3 "What language will be spoken?" at bounding box center [656, 279] width 545 height 32
click at [552, 342] on div "English" at bounding box center [560, 326] width 332 height 34
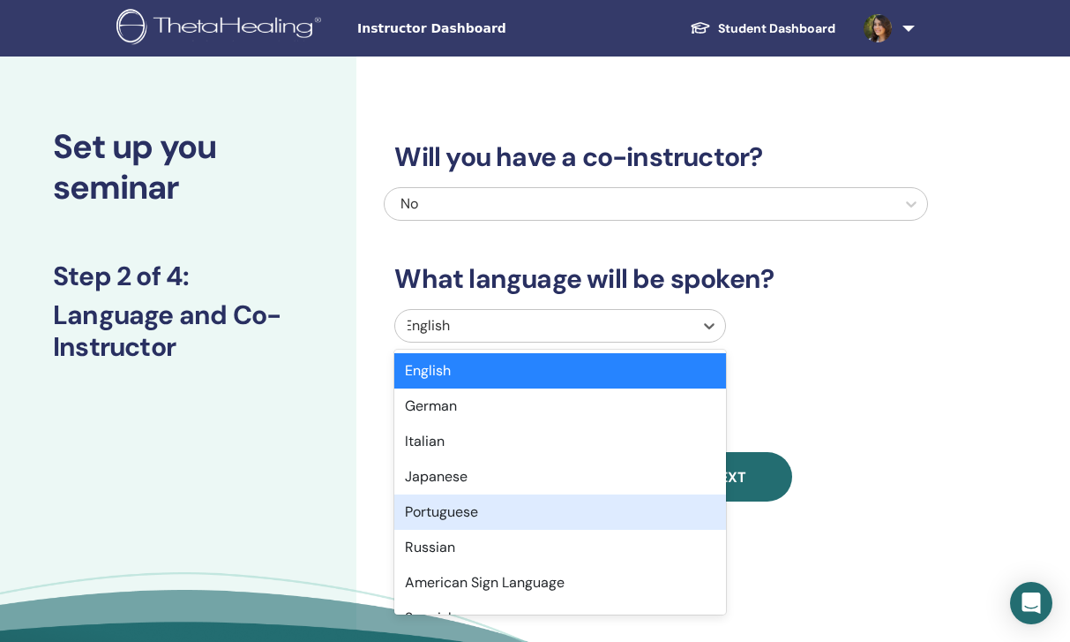
click at [549, 521] on div "Portuguese" at bounding box center [560, 511] width 332 height 35
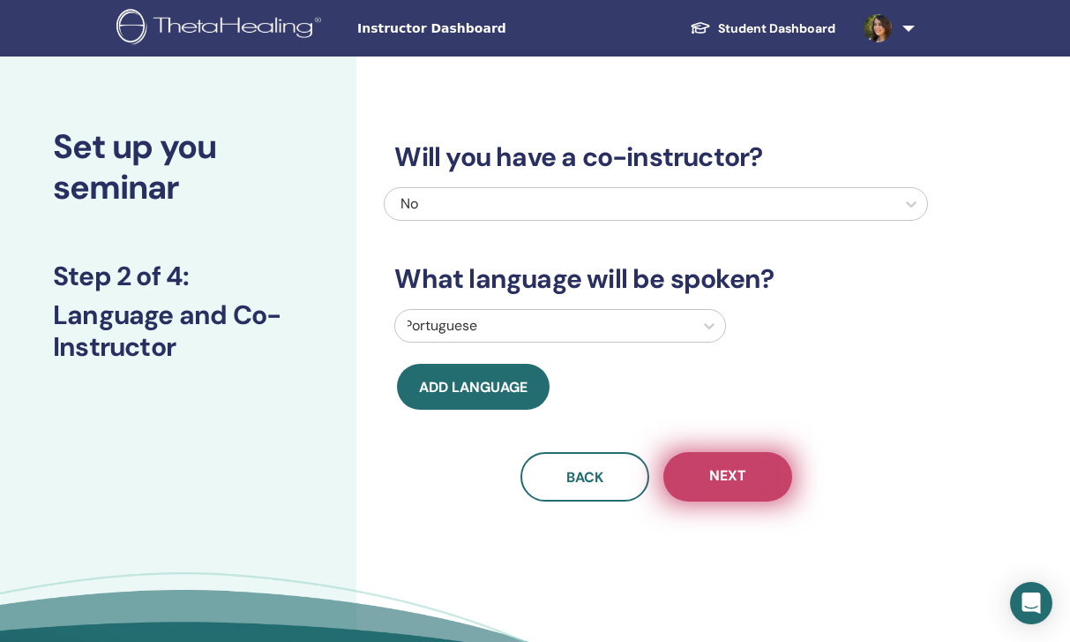
click at [732, 484] on span "Next" at bounding box center [728, 477] width 37 height 22
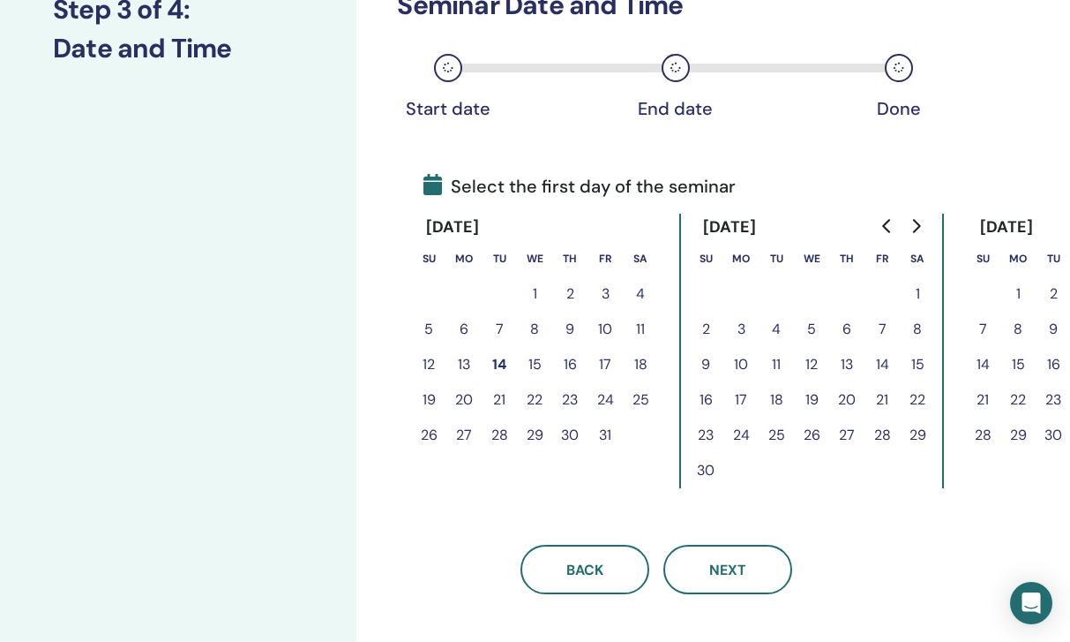
scroll to position [278, 0]
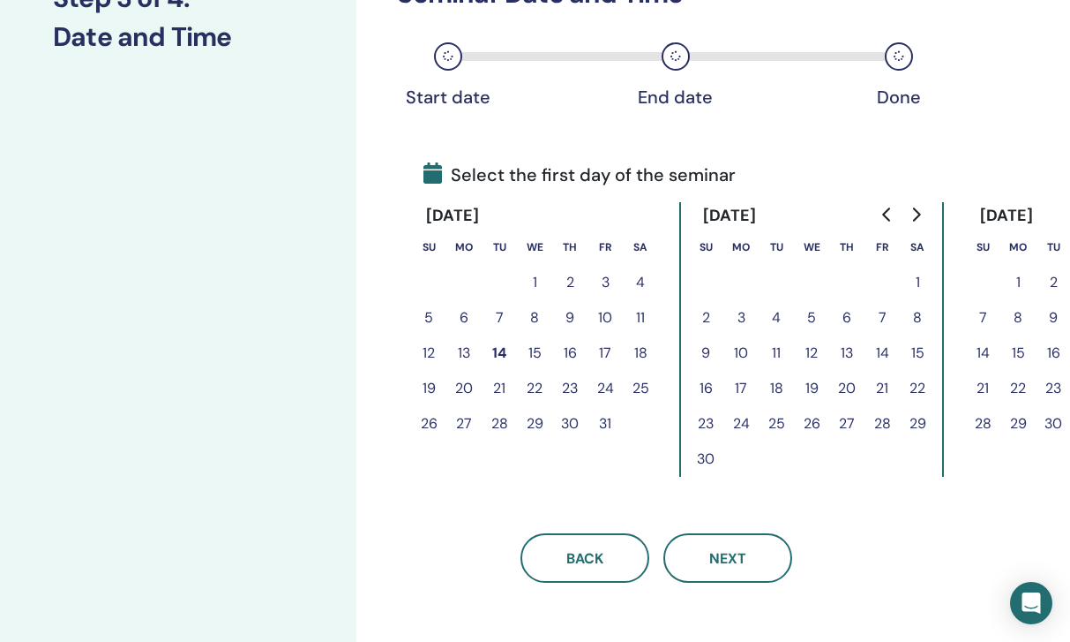
click at [469, 387] on button "20" at bounding box center [464, 388] width 35 height 35
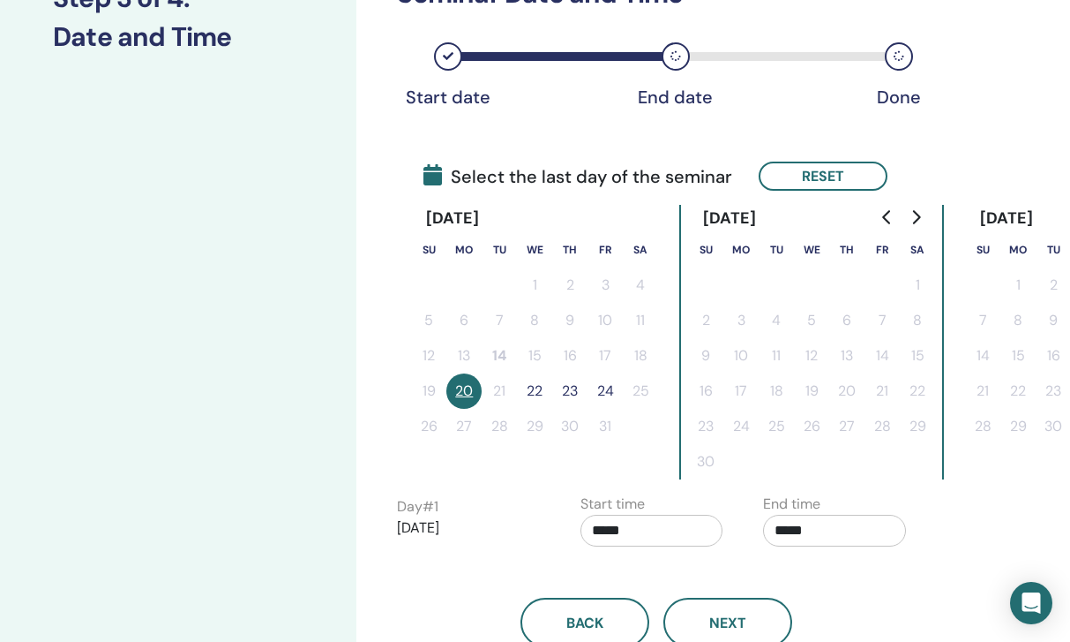
click at [608, 395] on button "24" at bounding box center [605, 390] width 35 height 35
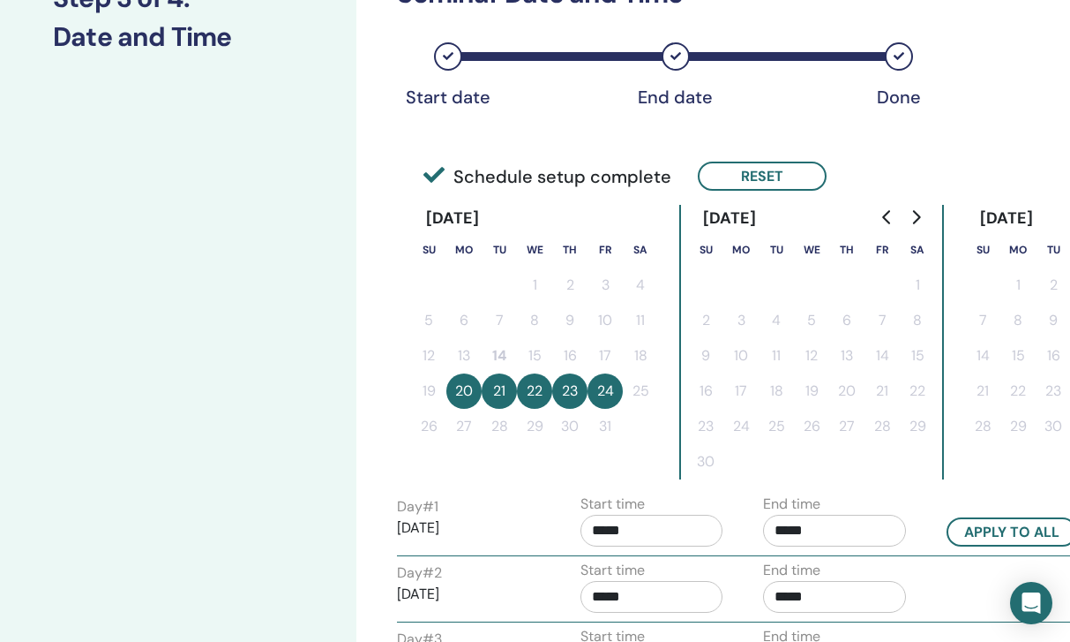
click at [457, 385] on button "20" at bounding box center [464, 390] width 35 height 35
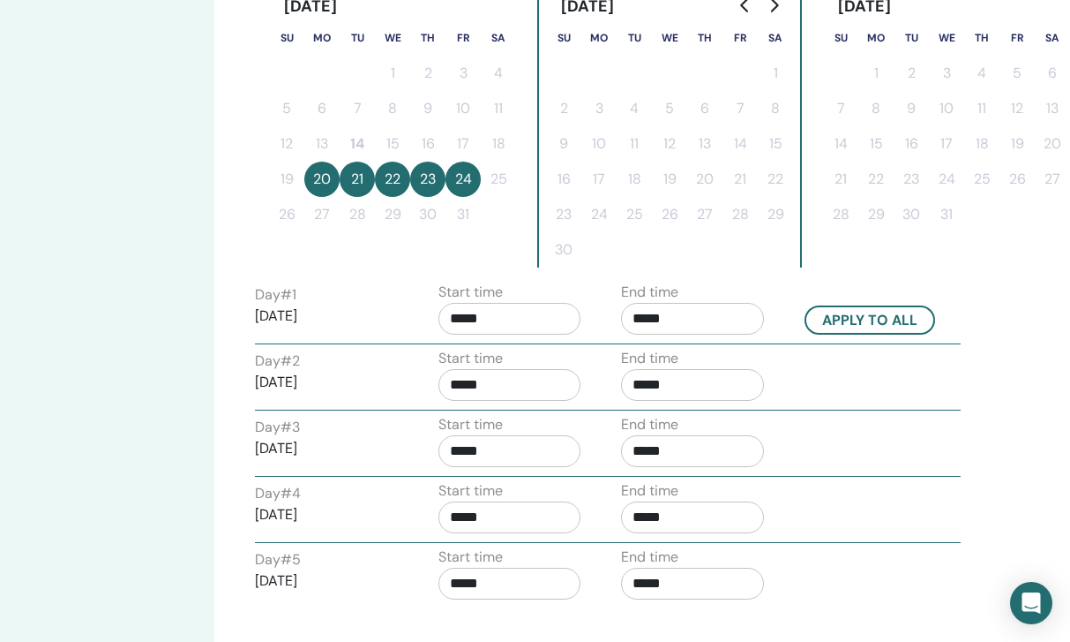
scroll to position [493, 142]
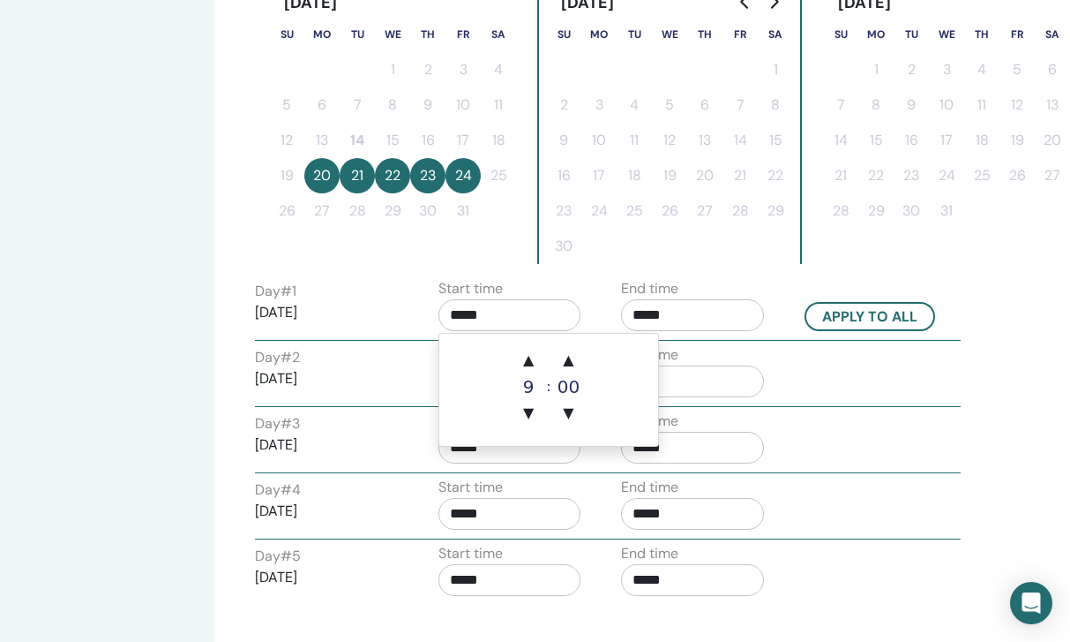
click at [509, 314] on input "*****" at bounding box center [510, 315] width 143 height 32
click at [532, 412] on span "▼" at bounding box center [528, 412] width 35 height 35
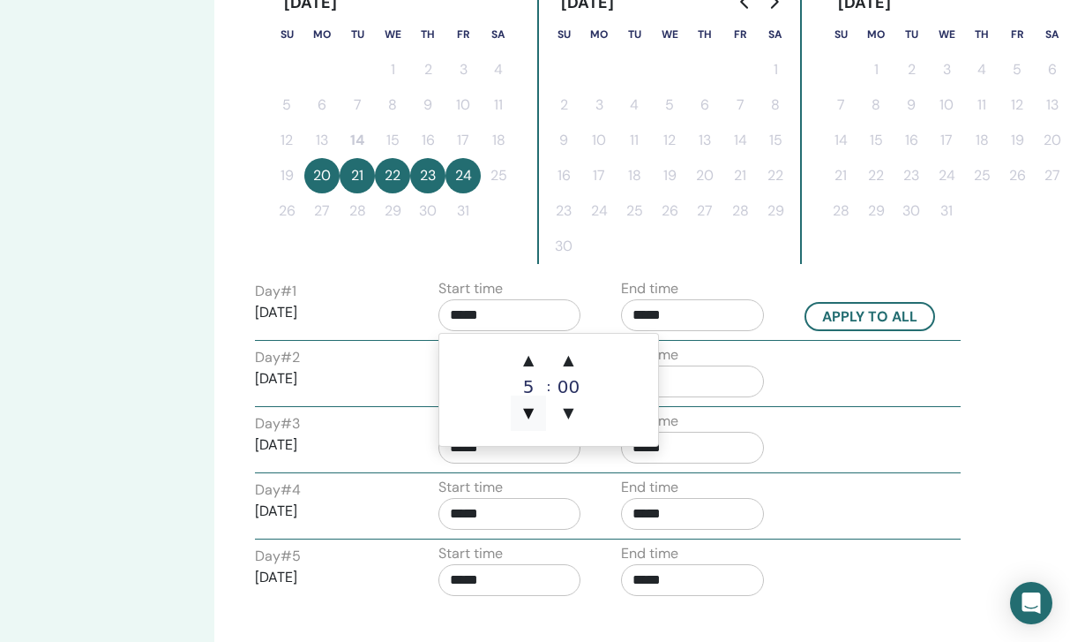
click at [532, 412] on span "▼" at bounding box center [528, 412] width 35 height 35
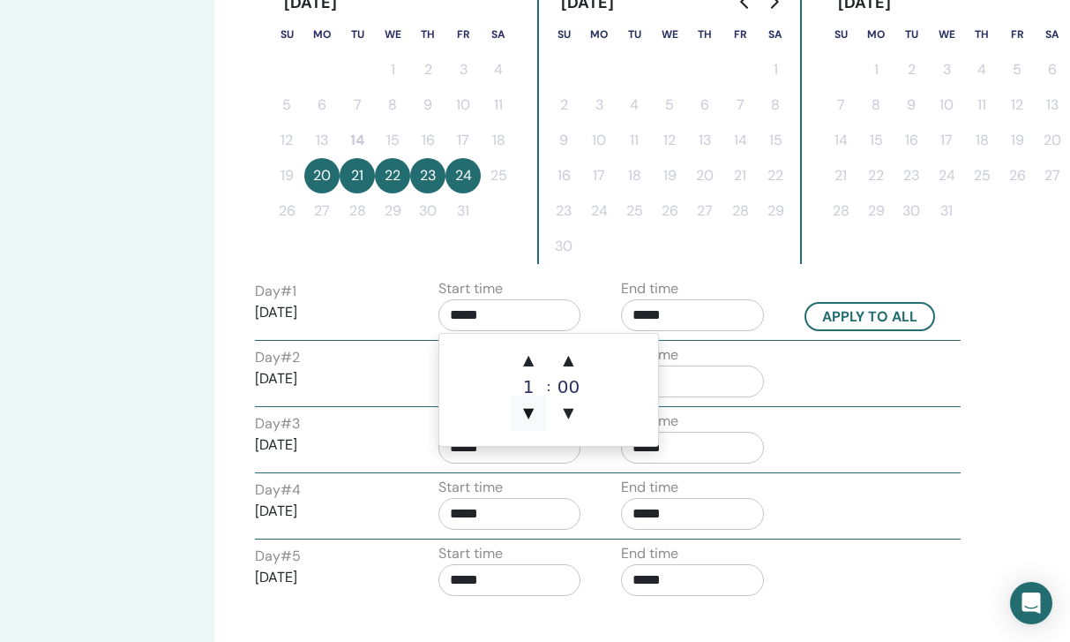
type input "*****"
click at [532, 412] on span "▼" at bounding box center [528, 412] width 35 height 35
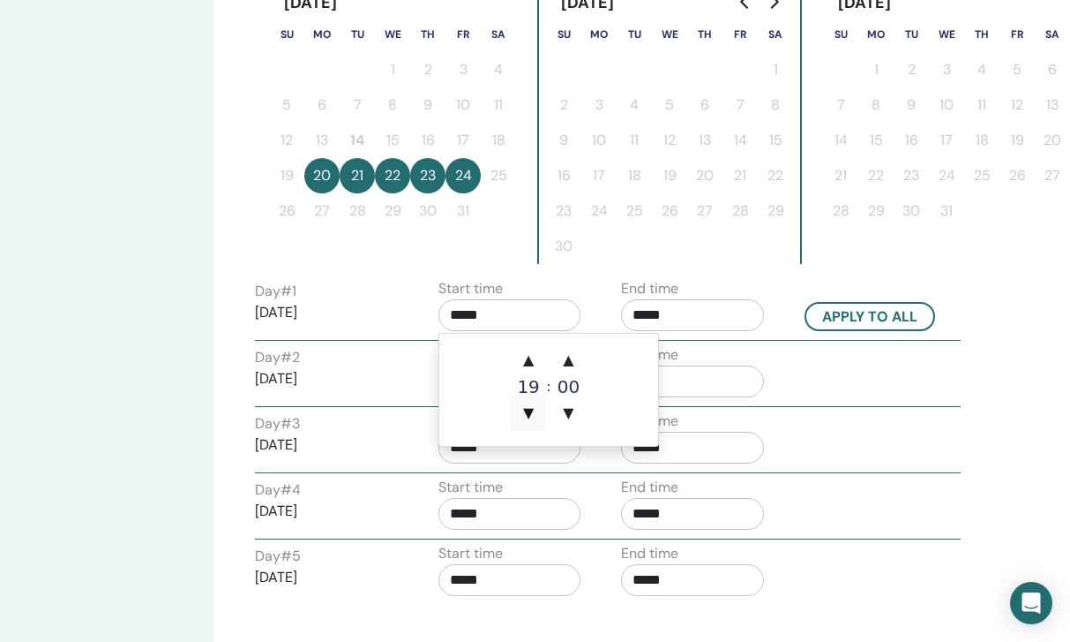
click at [532, 412] on span "▼" at bounding box center [528, 412] width 35 height 35
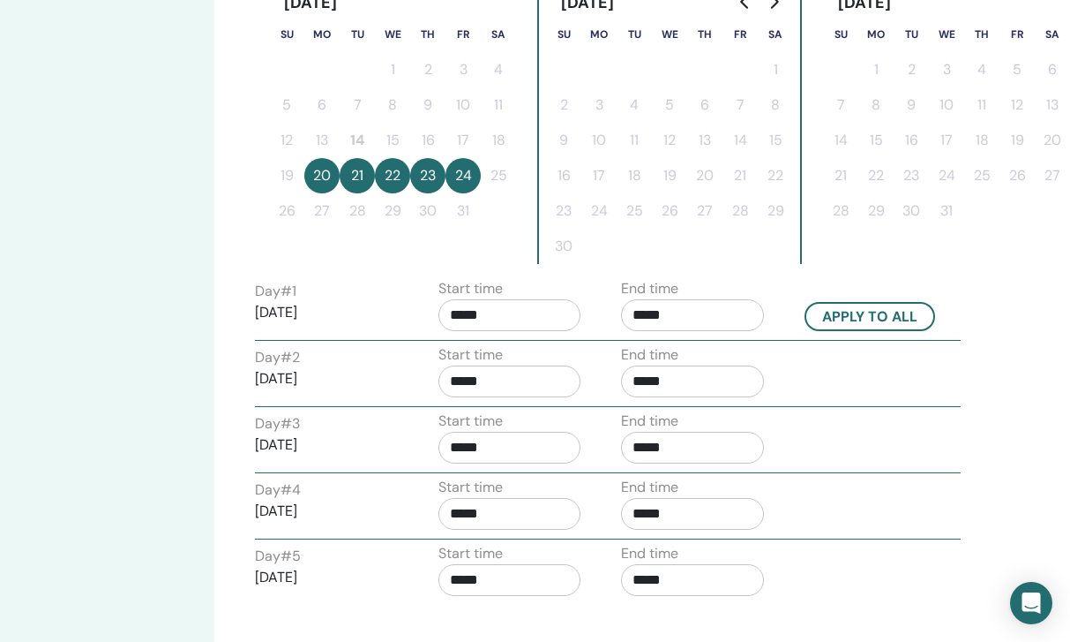
click at [807, 370] on div "Day # 2 2025/10/21 Start time ***** End time *****" at bounding box center [608, 375] width 732 height 62
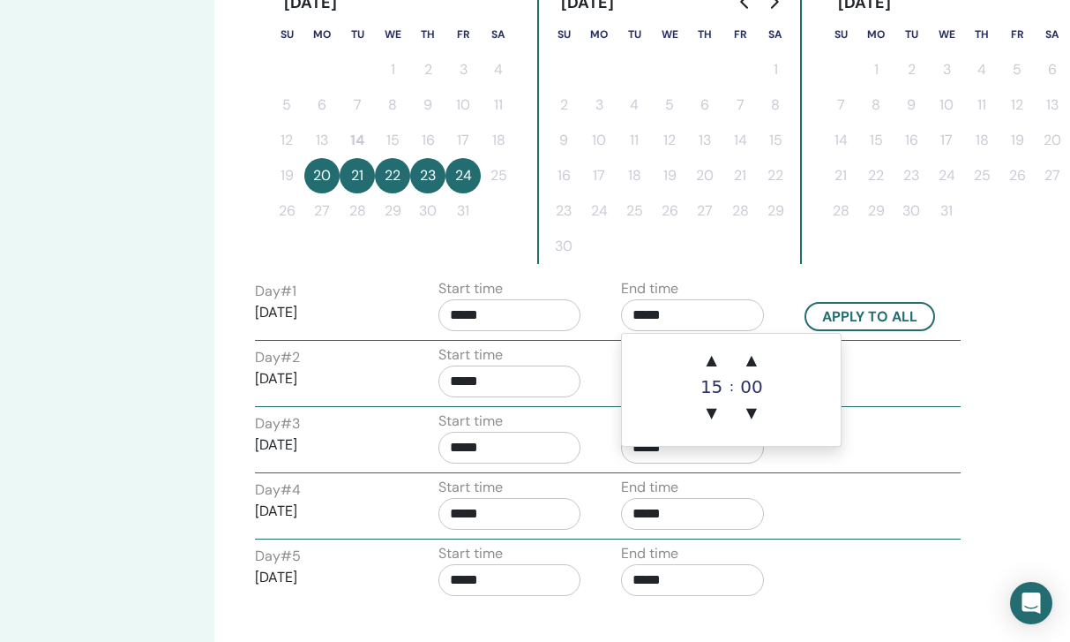
click at [705, 307] on input "*****" at bounding box center [692, 315] width 143 height 32
click at [510, 326] on input "*****" at bounding box center [510, 315] width 143 height 32
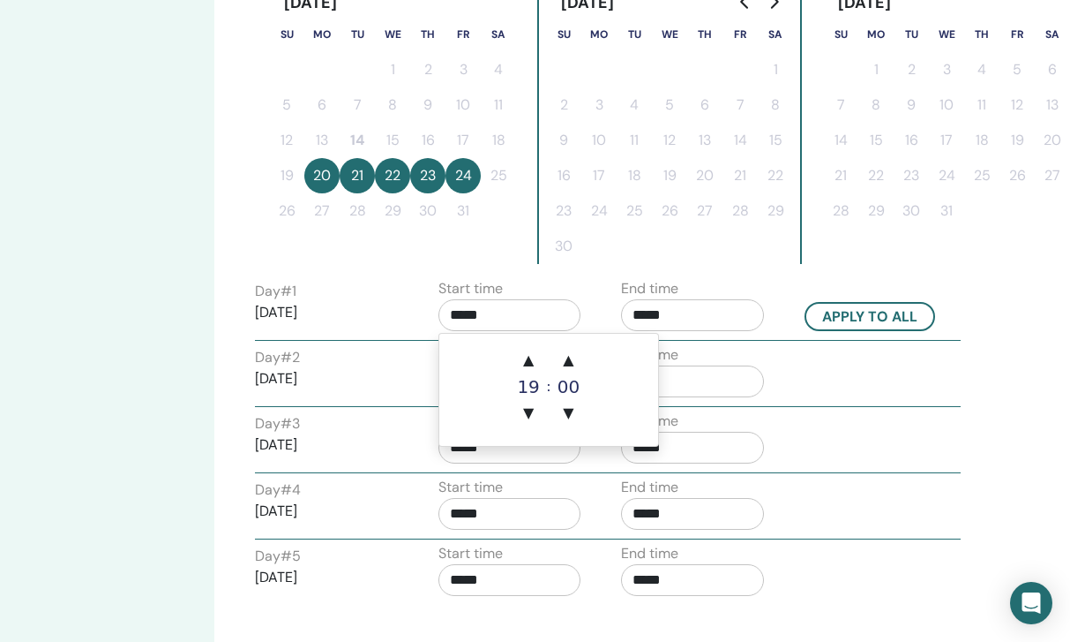
click at [530, 385] on div "19" at bounding box center [528, 387] width 35 height 18
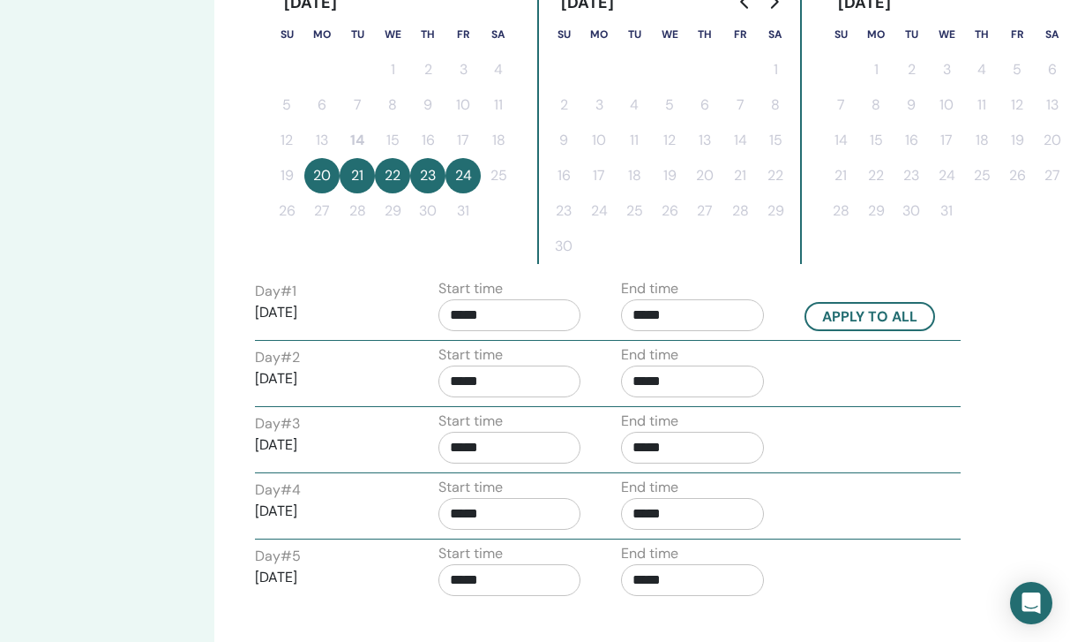
click at [612, 229] on td at bounding box center [599, 246] width 35 height 35
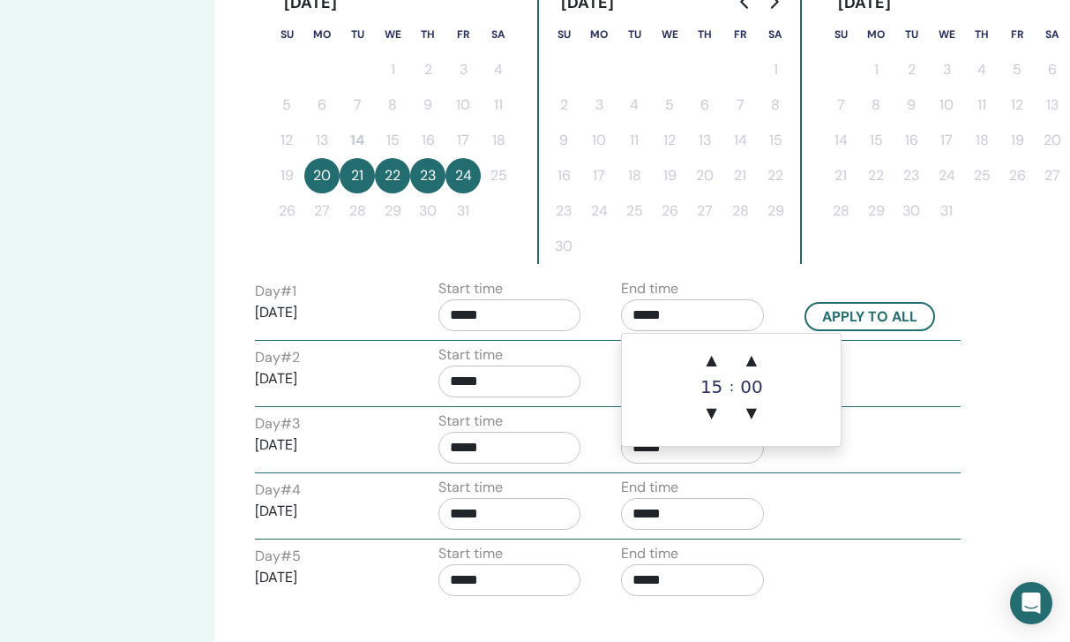
click at [664, 312] on input "*****" at bounding box center [692, 315] width 143 height 32
click at [711, 412] on span "▼" at bounding box center [712, 412] width 35 height 35
click at [711, 362] on span "▲" at bounding box center [712, 359] width 35 height 35
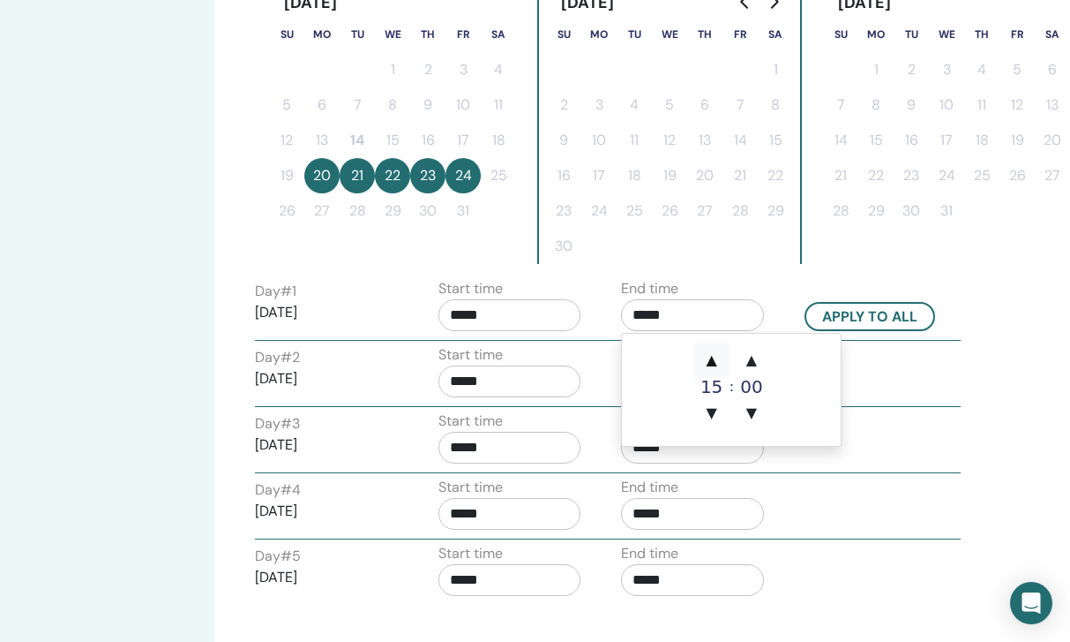
click at [711, 362] on span "▲" at bounding box center [712, 359] width 35 height 35
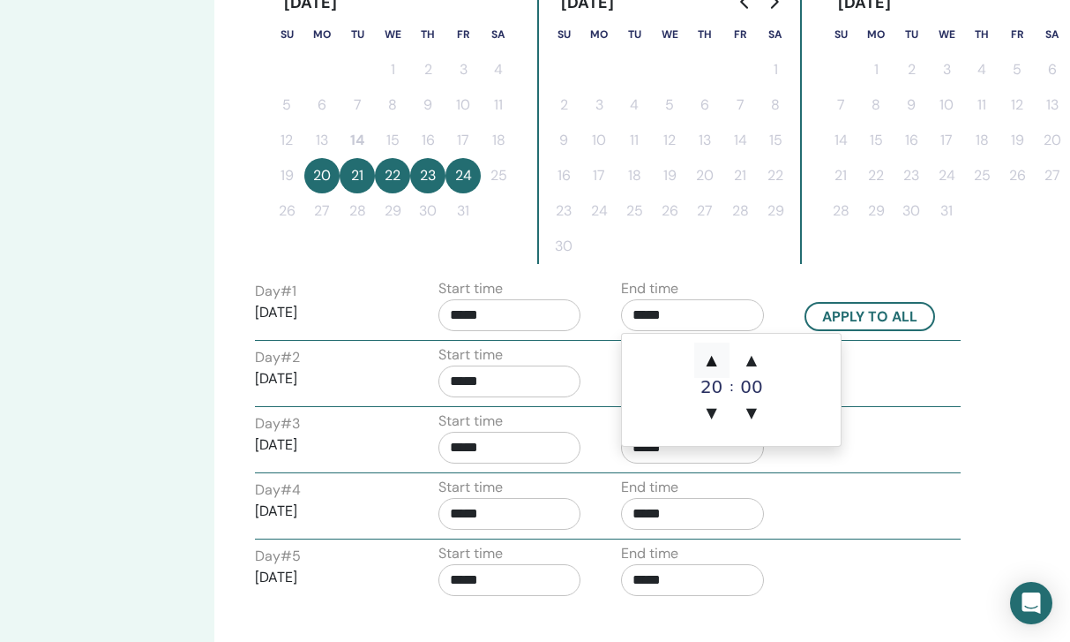
click at [711, 362] on span "▲" at bounding box center [712, 359] width 35 height 35
click at [753, 367] on span "▲" at bounding box center [751, 359] width 35 height 35
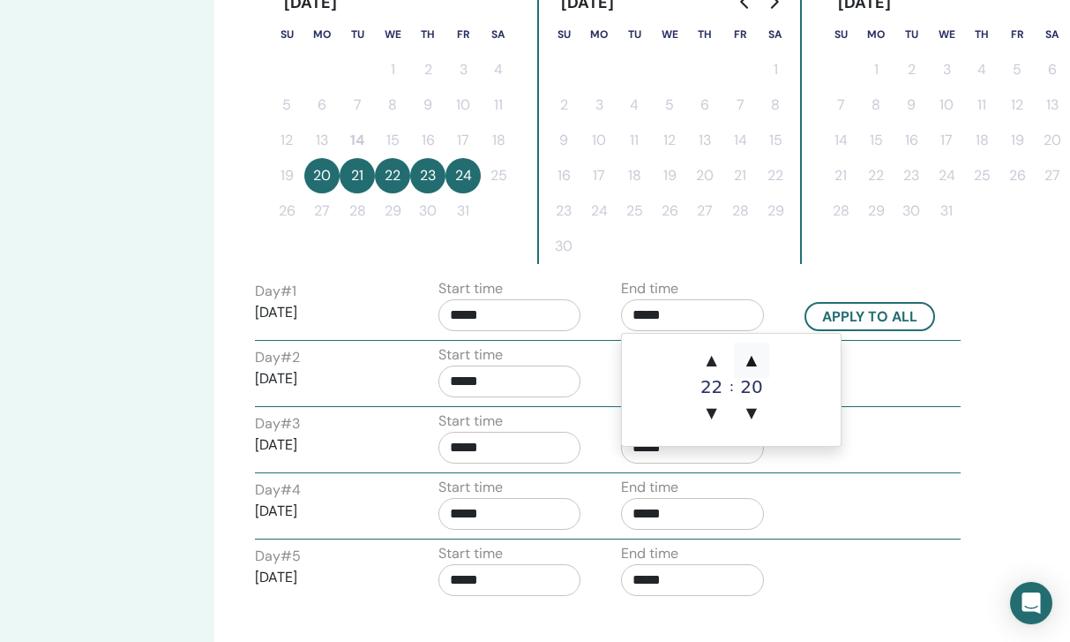
click at [753, 367] on span "▲" at bounding box center [751, 359] width 35 height 35
type input "*****"
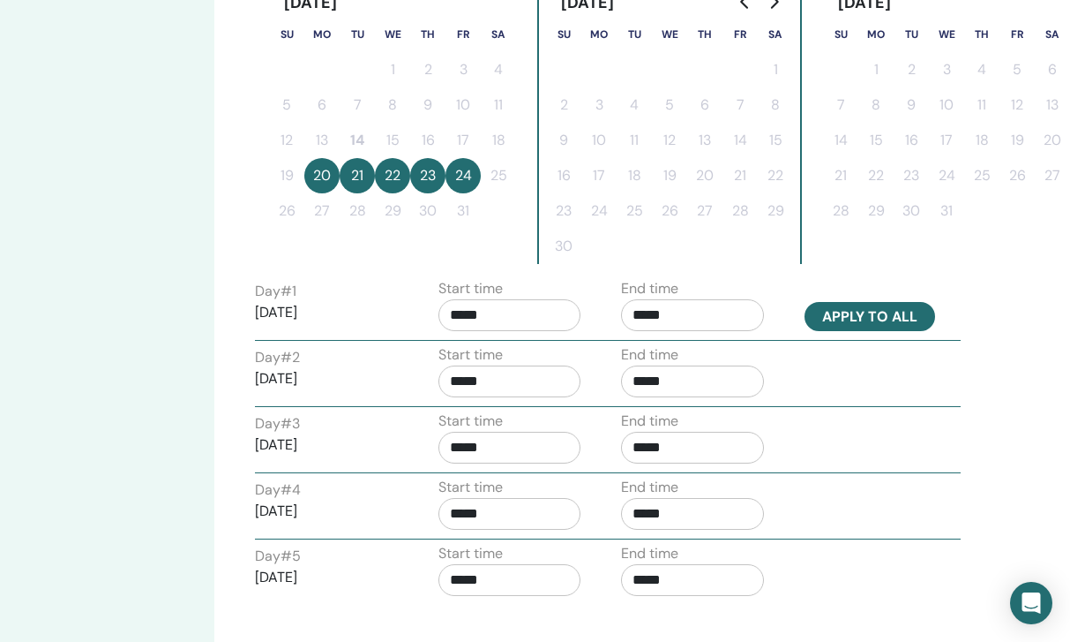
click at [830, 325] on button "Apply to all" at bounding box center [870, 316] width 131 height 29
type input "*****"
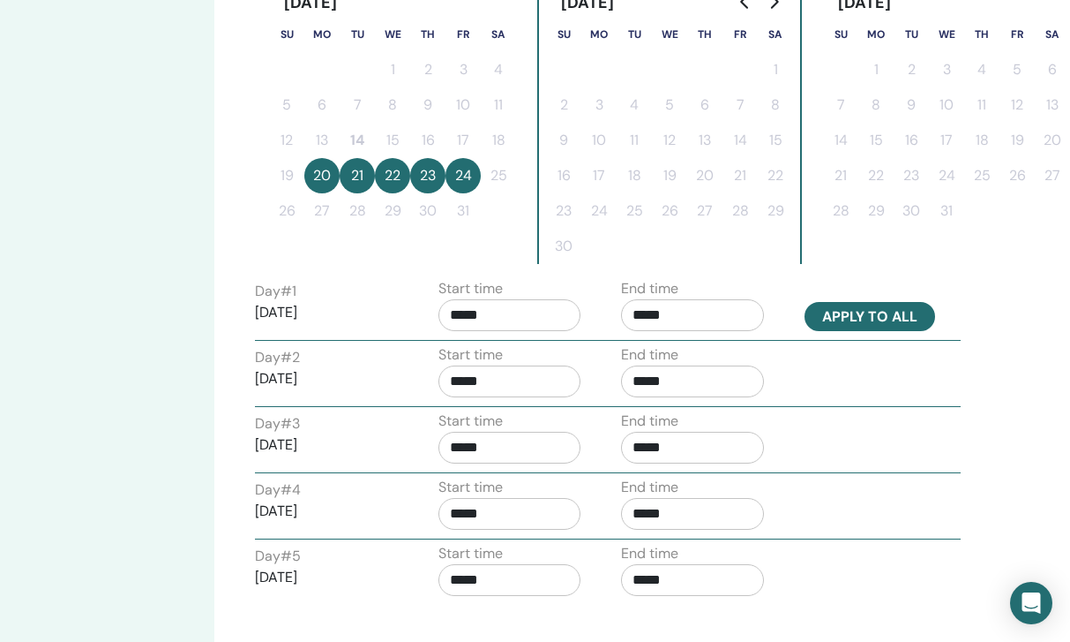
type input "*****"
click at [504, 320] on input "*****" at bounding box center [510, 315] width 143 height 32
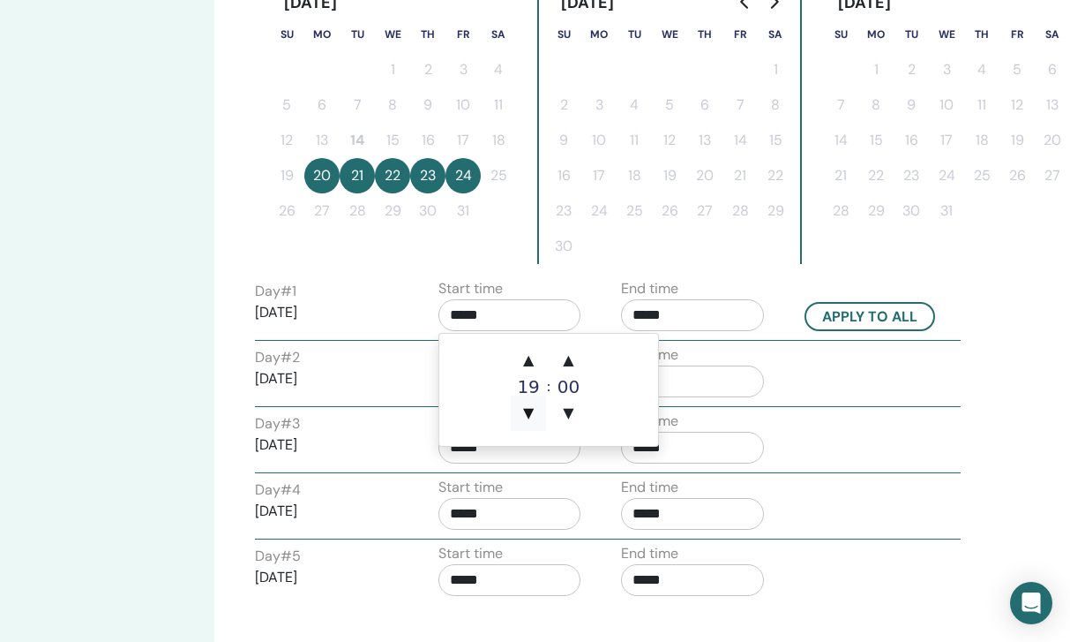
click at [530, 402] on span "▼" at bounding box center [528, 412] width 35 height 35
click at [529, 363] on span "▲" at bounding box center [528, 359] width 35 height 35
type input "*****"
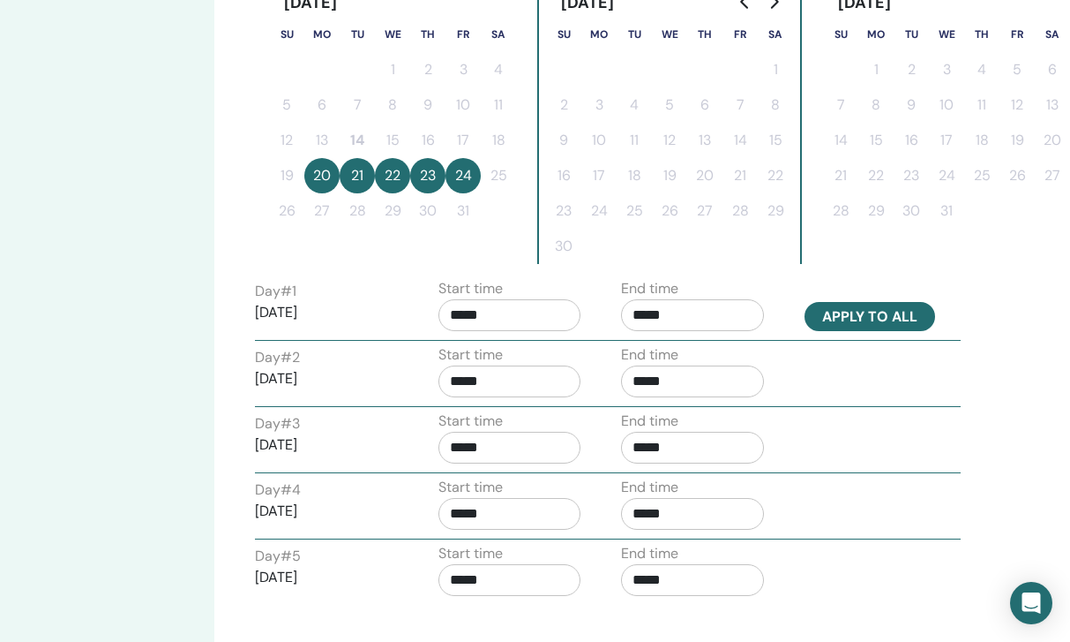
click at [852, 323] on button "Apply to all" at bounding box center [870, 316] width 131 height 29
type input "*****"
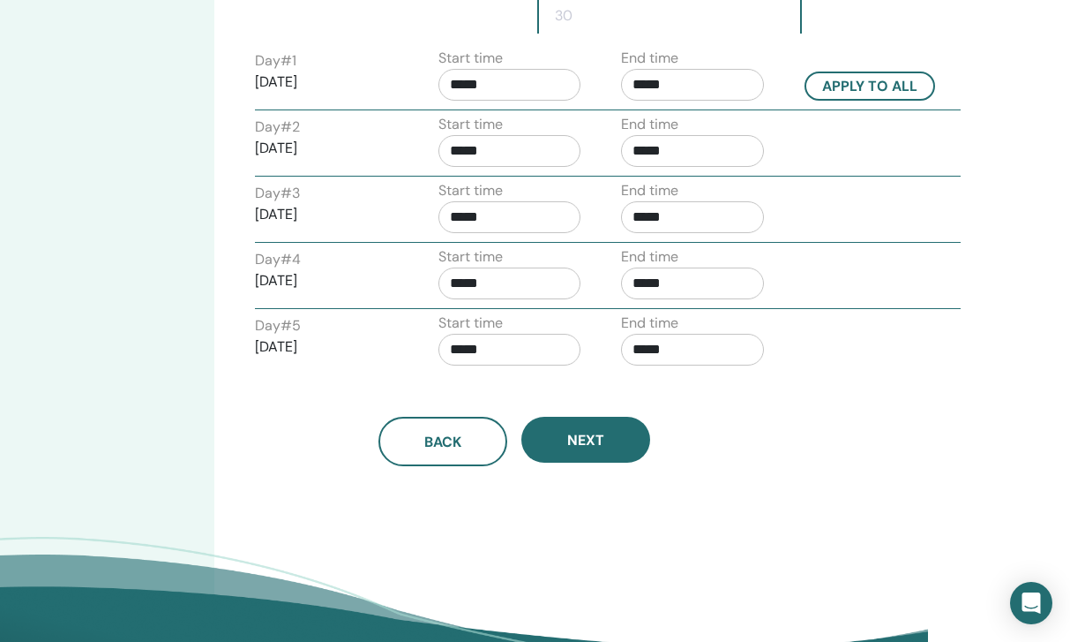
scroll to position [728, 142]
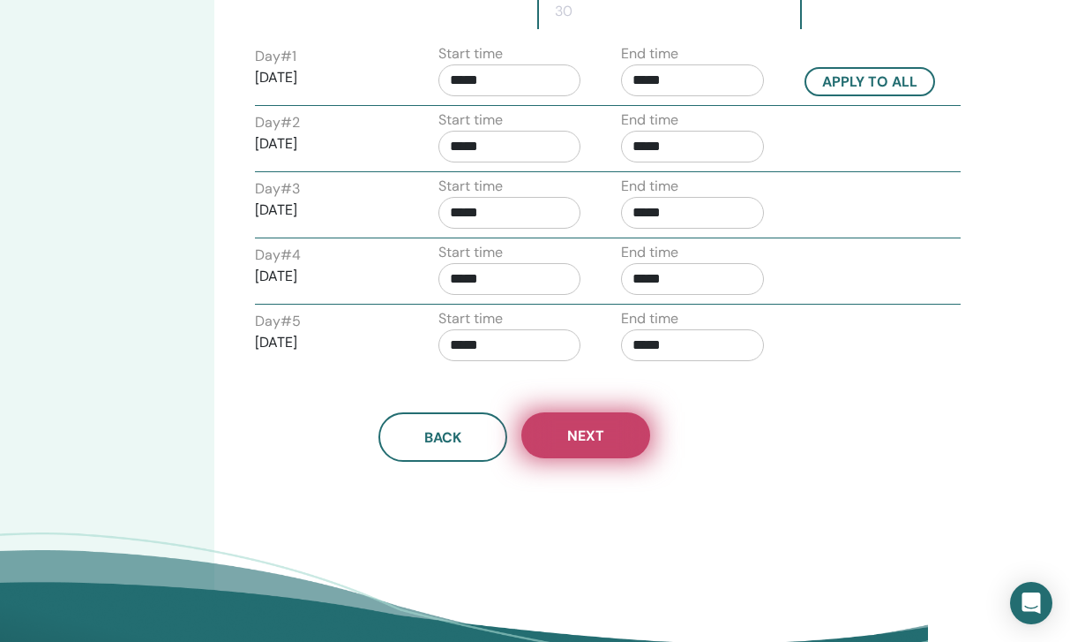
click at [621, 431] on button "Next" at bounding box center [586, 435] width 129 height 46
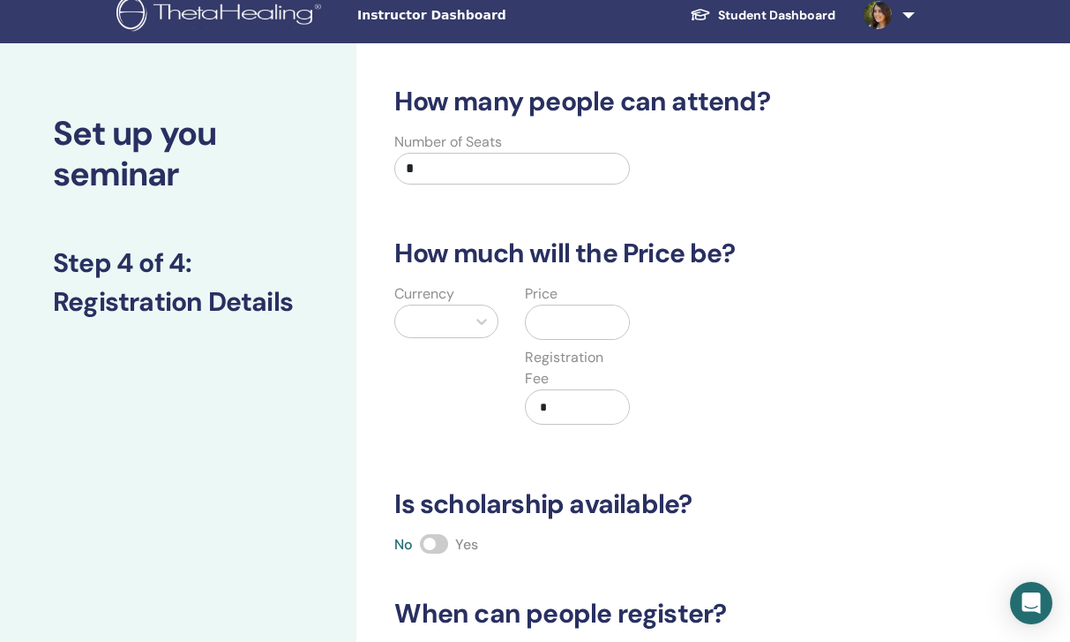
scroll to position [4, 0]
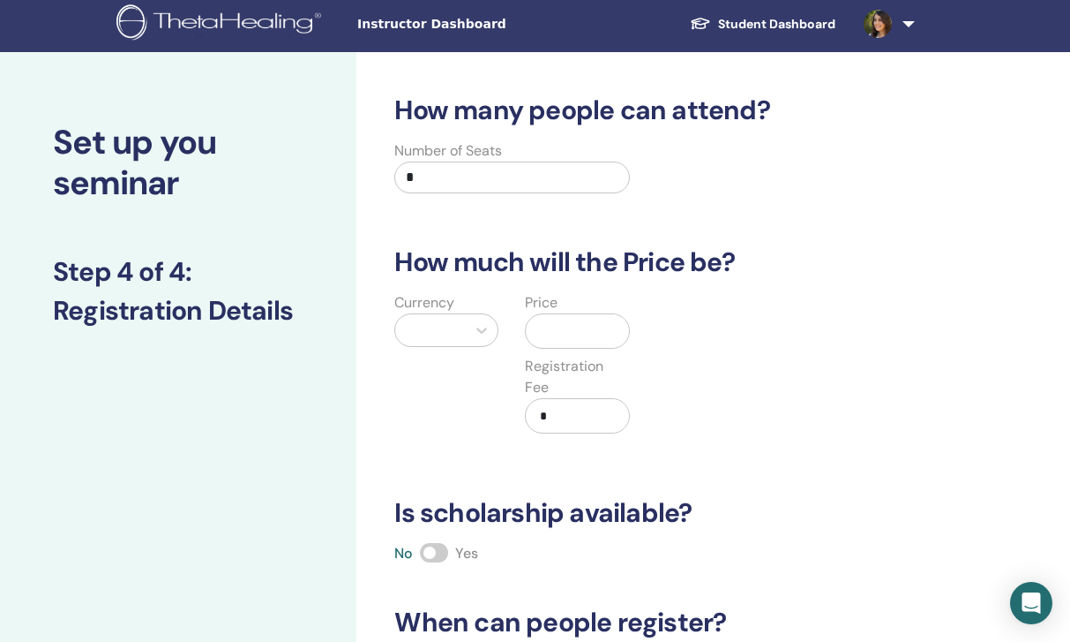
click at [492, 185] on input "*" at bounding box center [511, 177] width 235 height 32
type input "**"
click at [520, 263] on h3 "How much will the Price be?" at bounding box center [656, 262] width 545 height 32
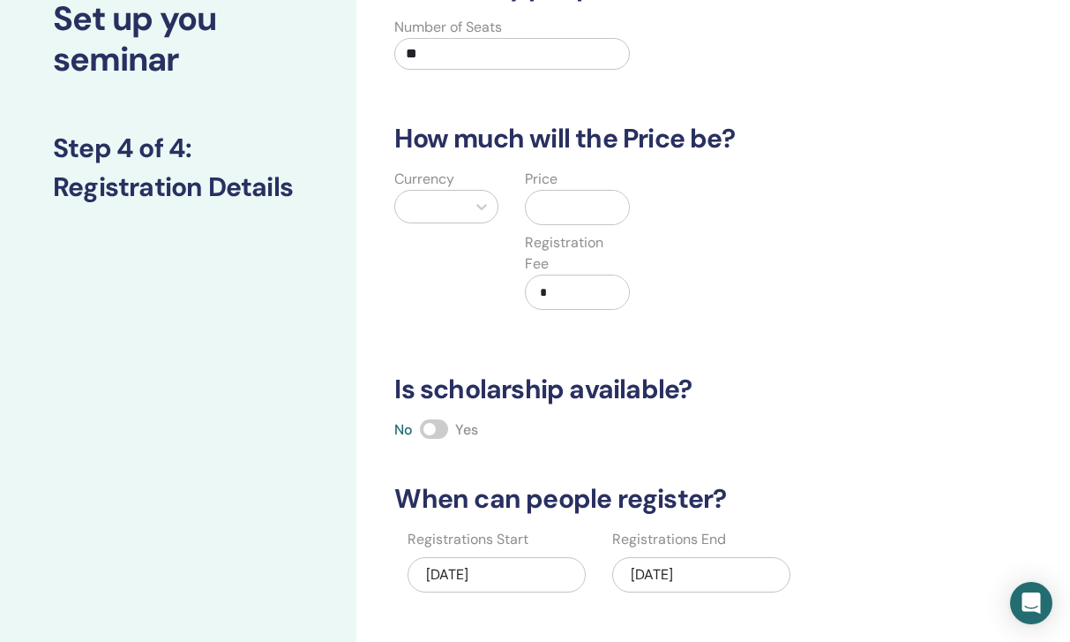
scroll to position [122, 0]
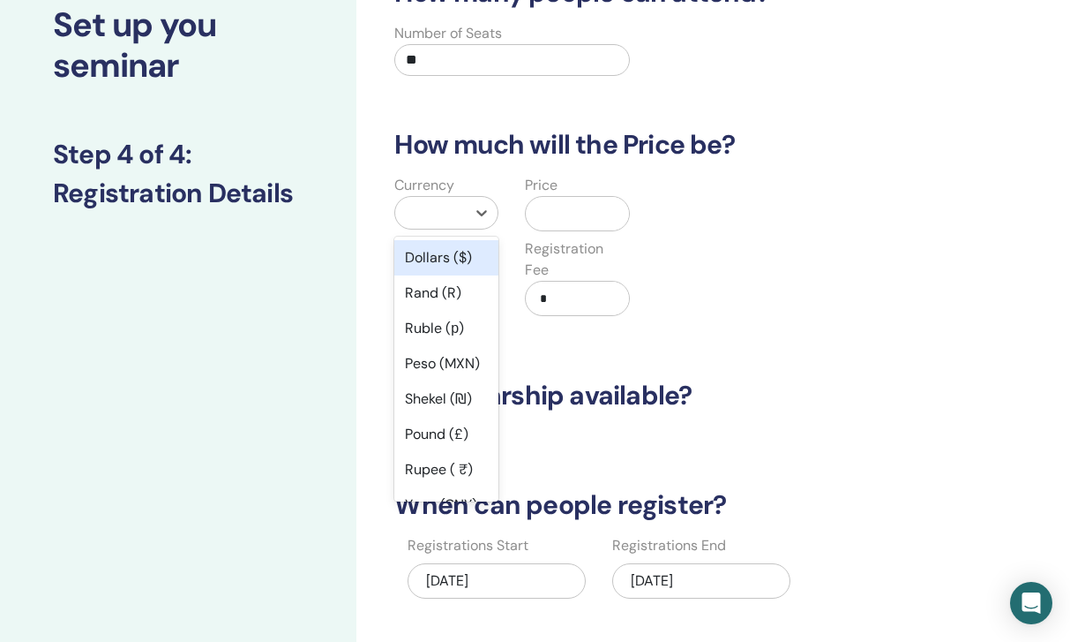
click at [458, 202] on div at bounding box center [430, 213] width 71 height 32
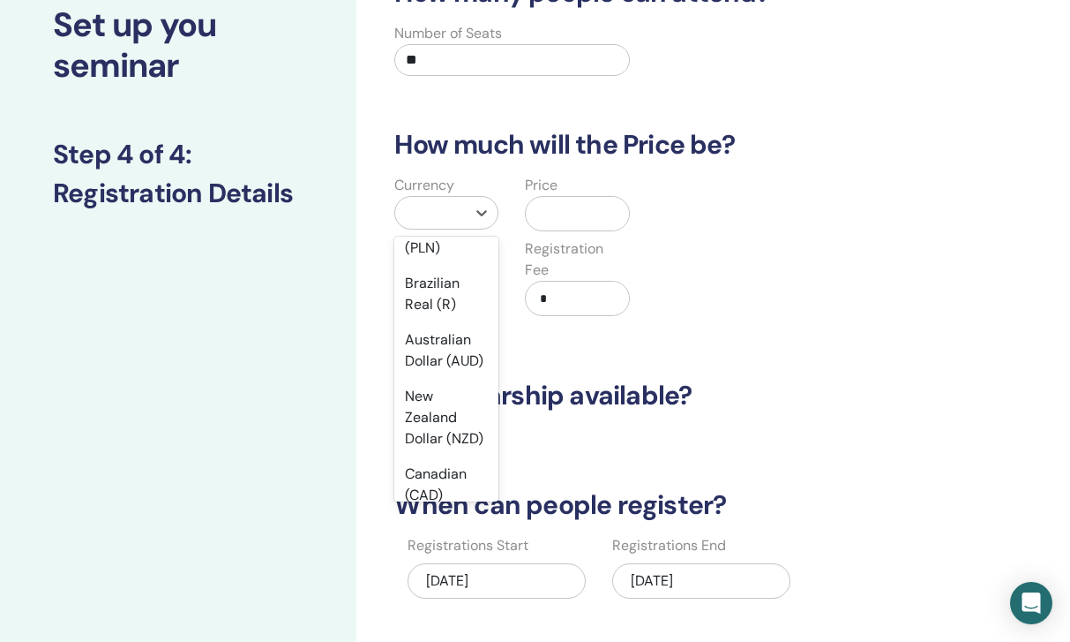
scroll to position [349, 0]
click at [439, 303] on div "Brazilian Real (R)" at bounding box center [446, 293] width 104 height 56
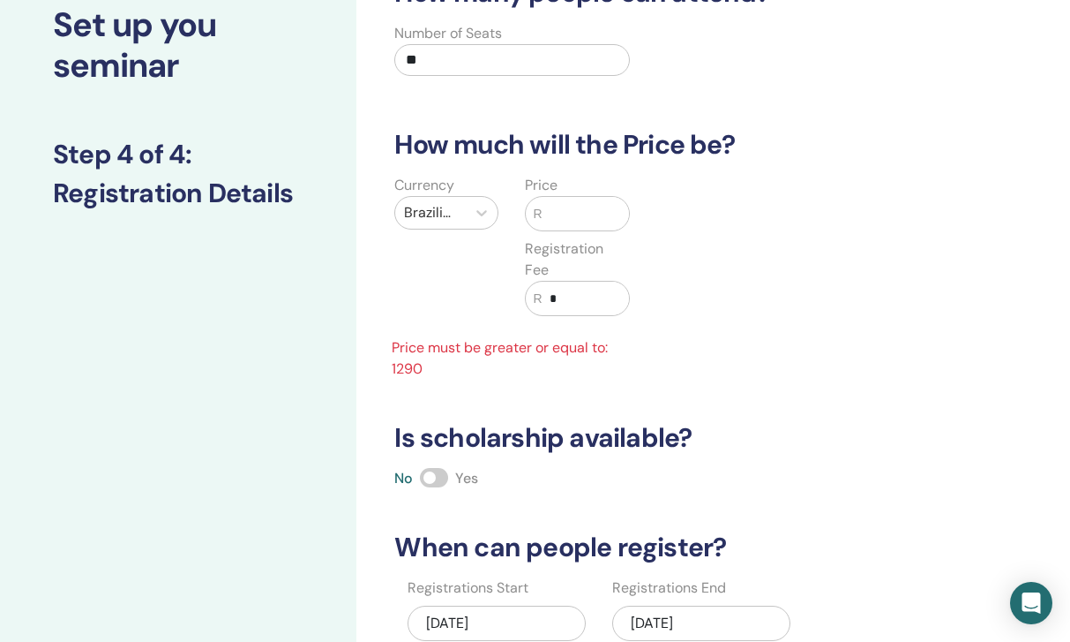
click at [574, 217] on input "text" at bounding box center [586, 214] width 86 height 34
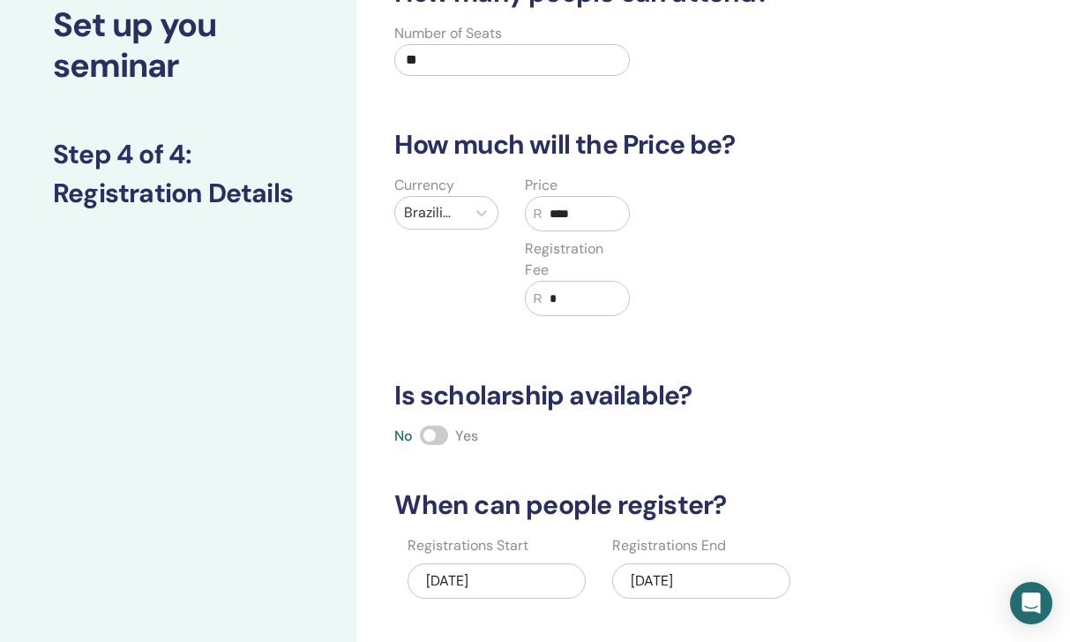
type input "****"
click at [586, 304] on input "*" at bounding box center [586, 299] width 86 height 34
type input "***"
click at [779, 369] on div "How many people can attend? Number of Seats ** How much will the Price be? Curr…" at bounding box center [656, 339] width 545 height 725
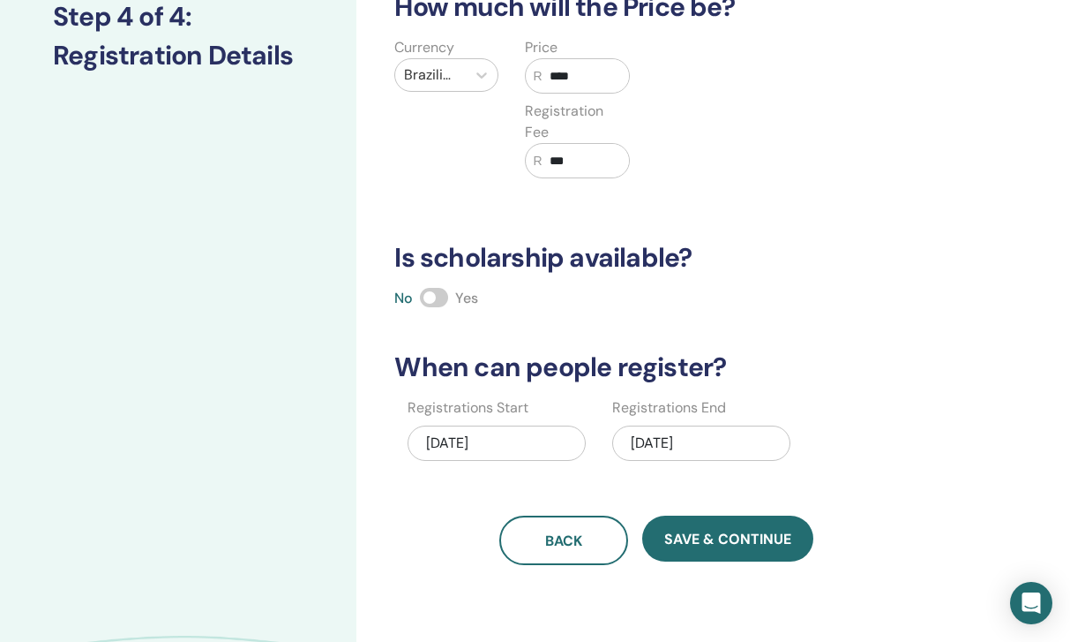
scroll to position [260, 0]
click at [421, 294] on span at bounding box center [434, 296] width 28 height 19
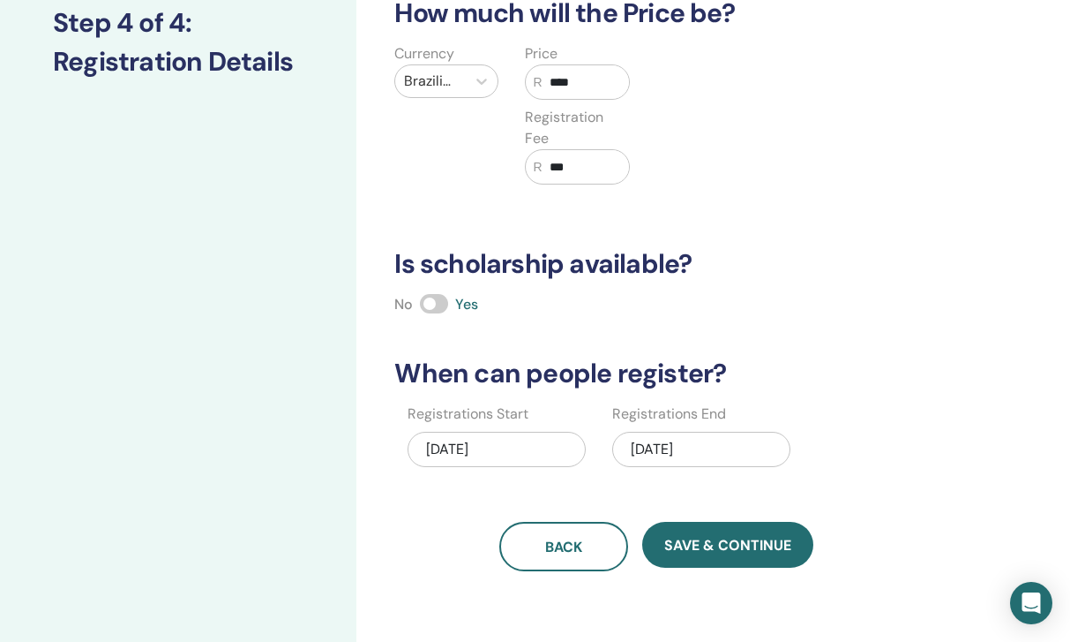
scroll to position [261, 0]
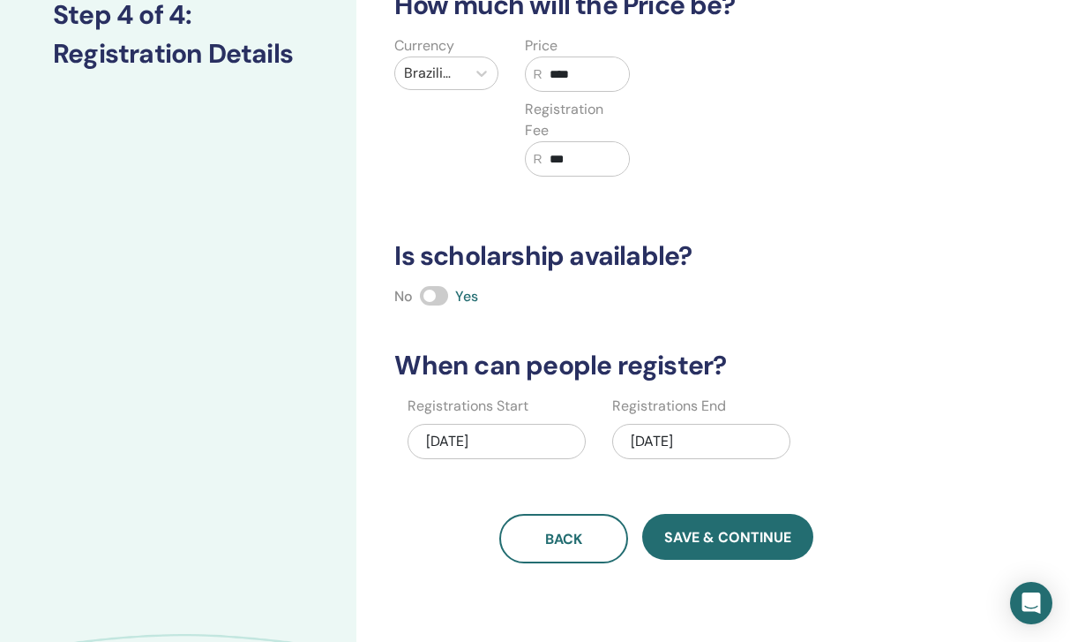
click at [434, 440] on div "10/14/2025" at bounding box center [497, 441] width 178 height 35
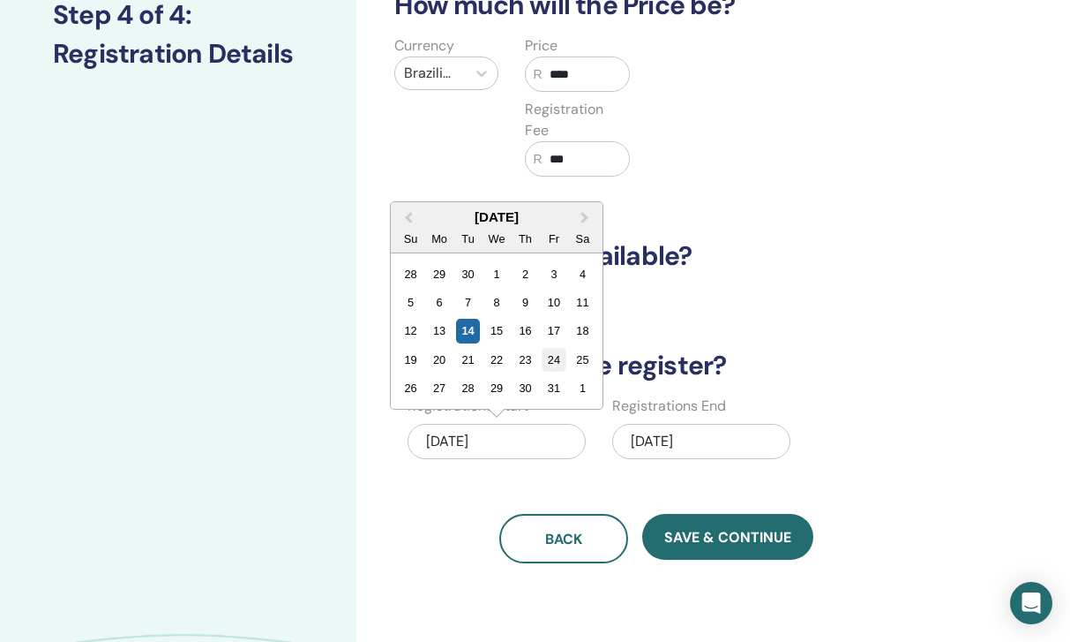
click at [552, 358] on div "24" at bounding box center [555, 360] width 24 height 24
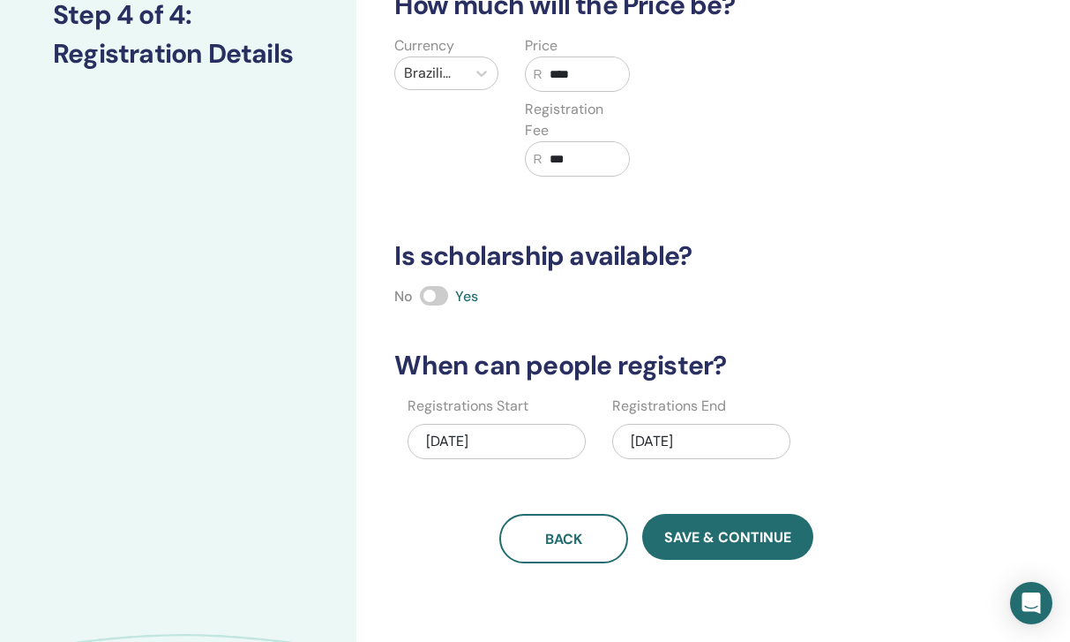
click at [628, 432] on div "10/24/2025" at bounding box center [701, 441] width 178 height 35
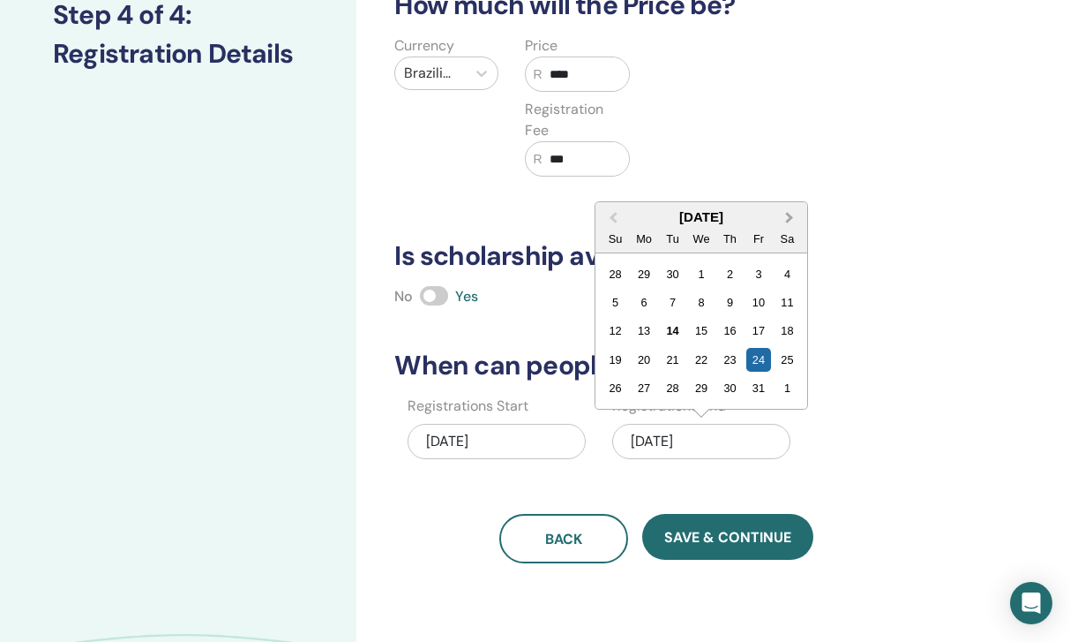
click at [786, 213] on button "Next Month" at bounding box center [791, 218] width 28 height 28
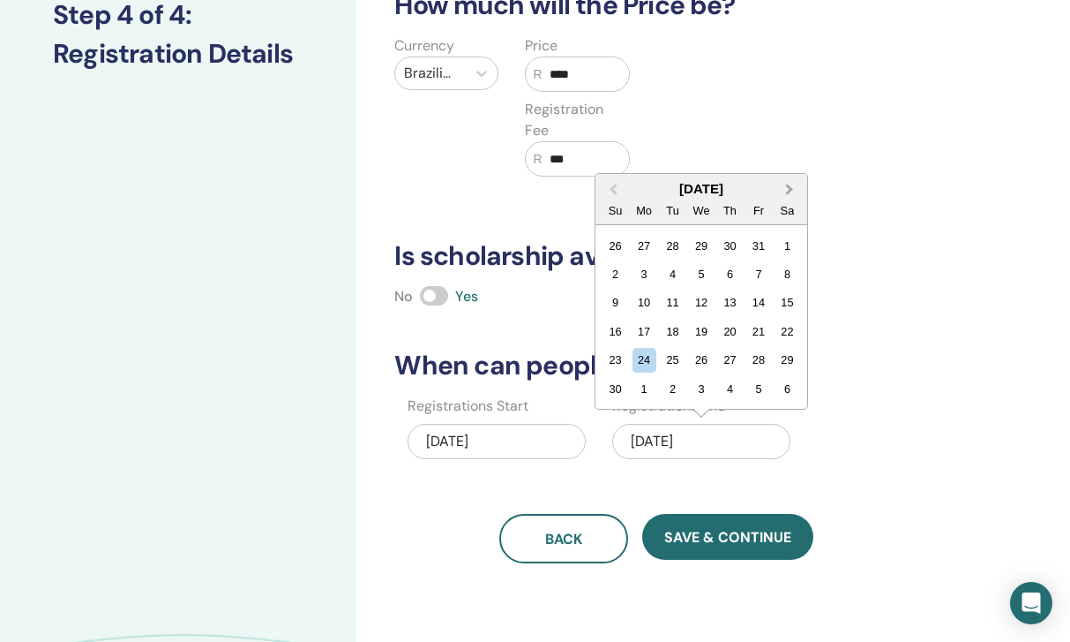
click at [790, 190] on span "Next Month" at bounding box center [790, 189] width 0 height 19
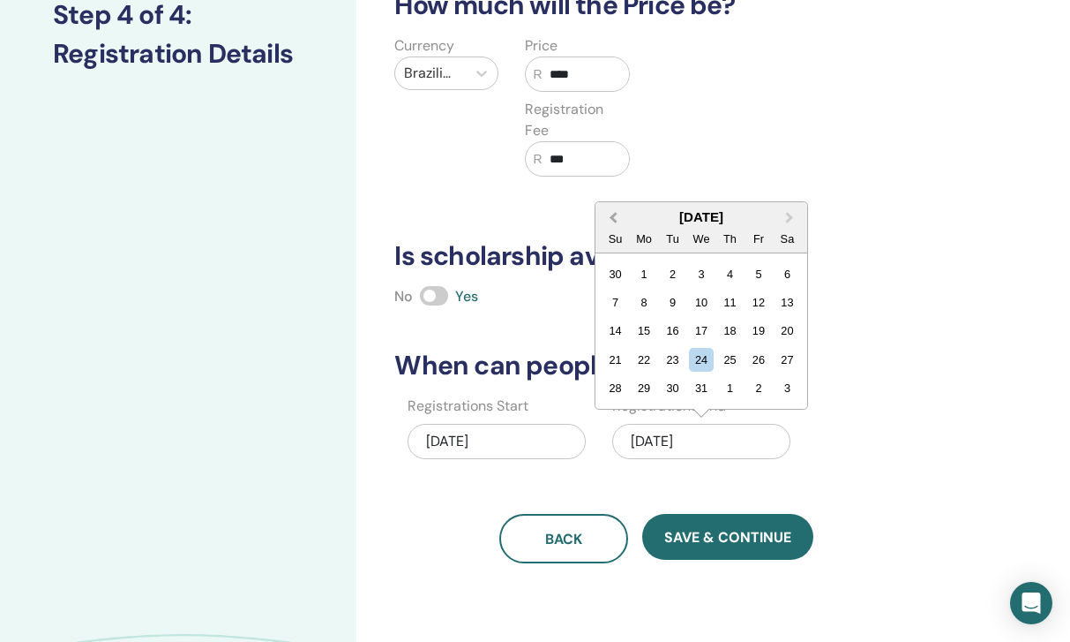
click at [619, 225] on button "Previous Month" at bounding box center [611, 218] width 28 height 28
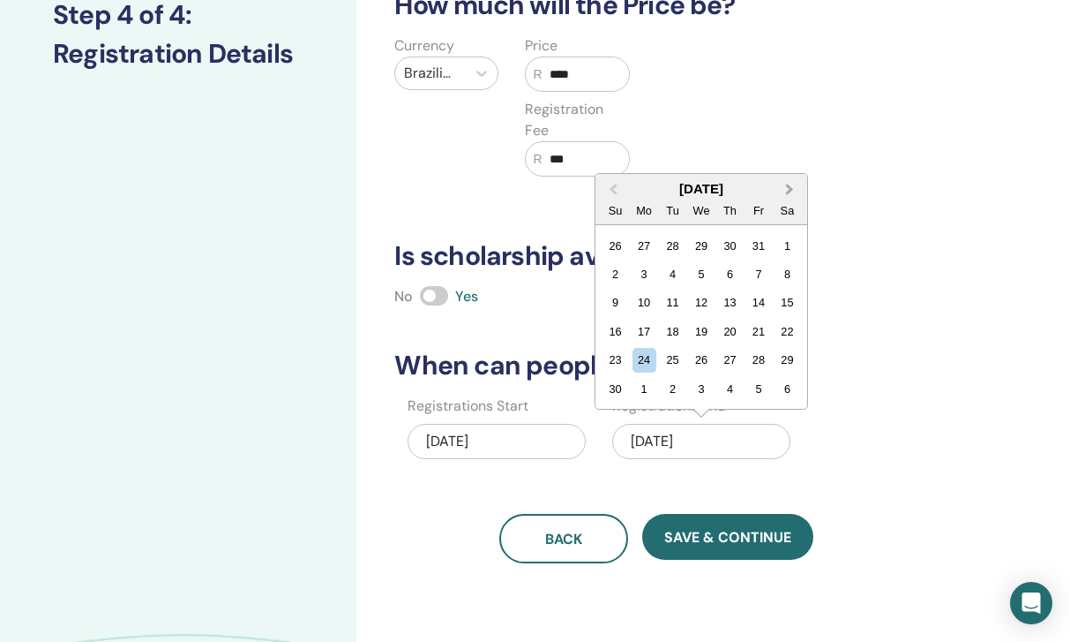
click at [791, 199] on button "Next Month" at bounding box center [791, 190] width 28 height 28
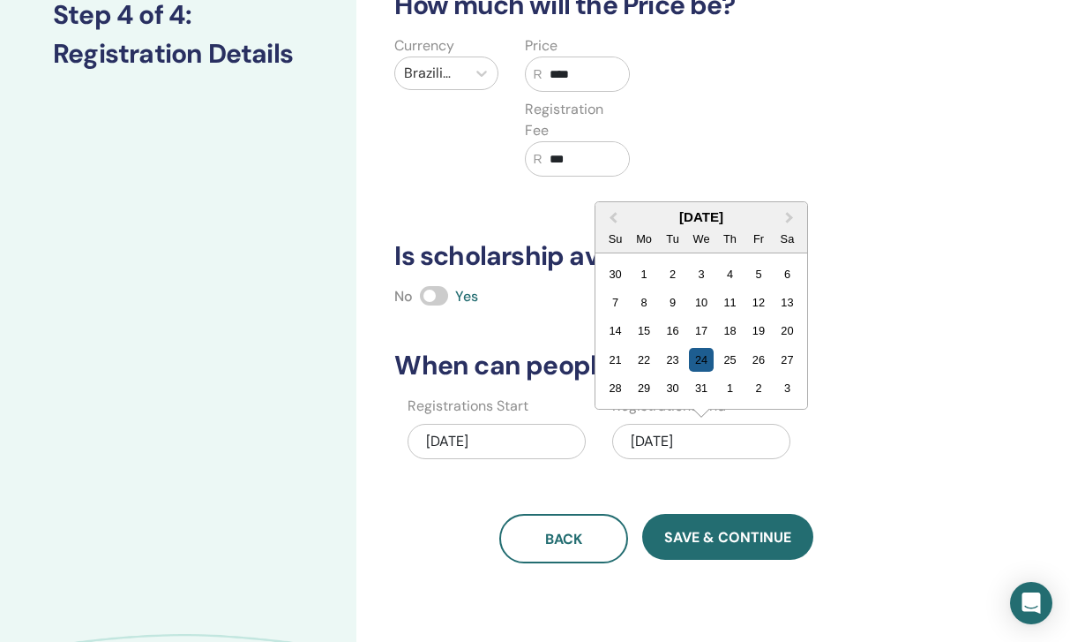
click at [705, 357] on div "24" at bounding box center [702, 360] width 24 height 24
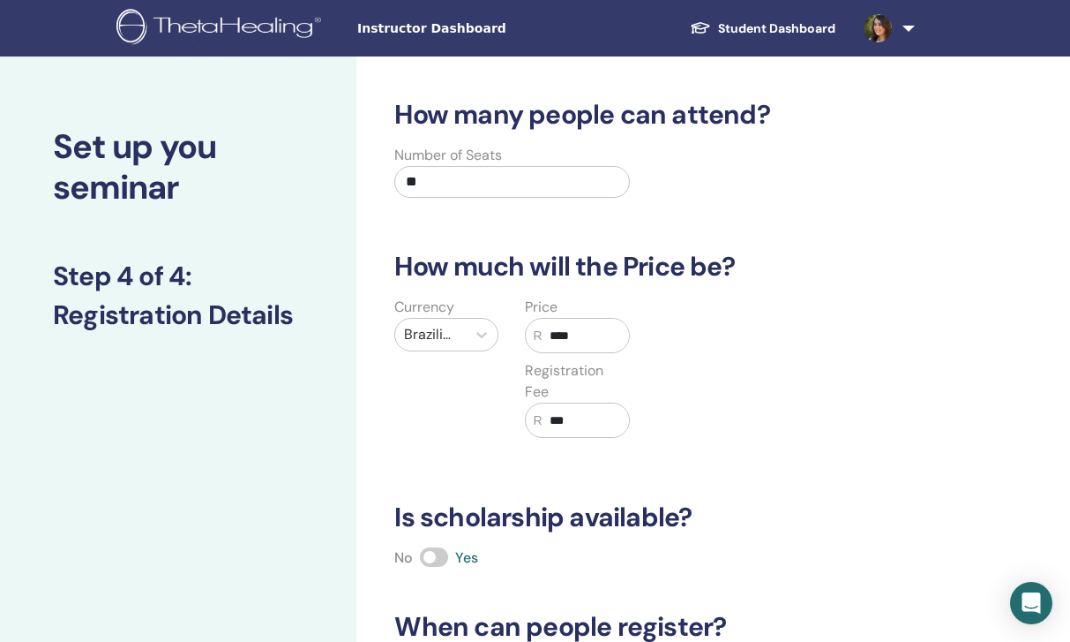
scroll to position [0, 0]
drag, startPoint x: 438, startPoint y: 177, endPoint x: 394, endPoint y: 177, distance: 44.1
click at [394, 177] on div "Number of Seats **" at bounding box center [511, 177] width 261 height 64
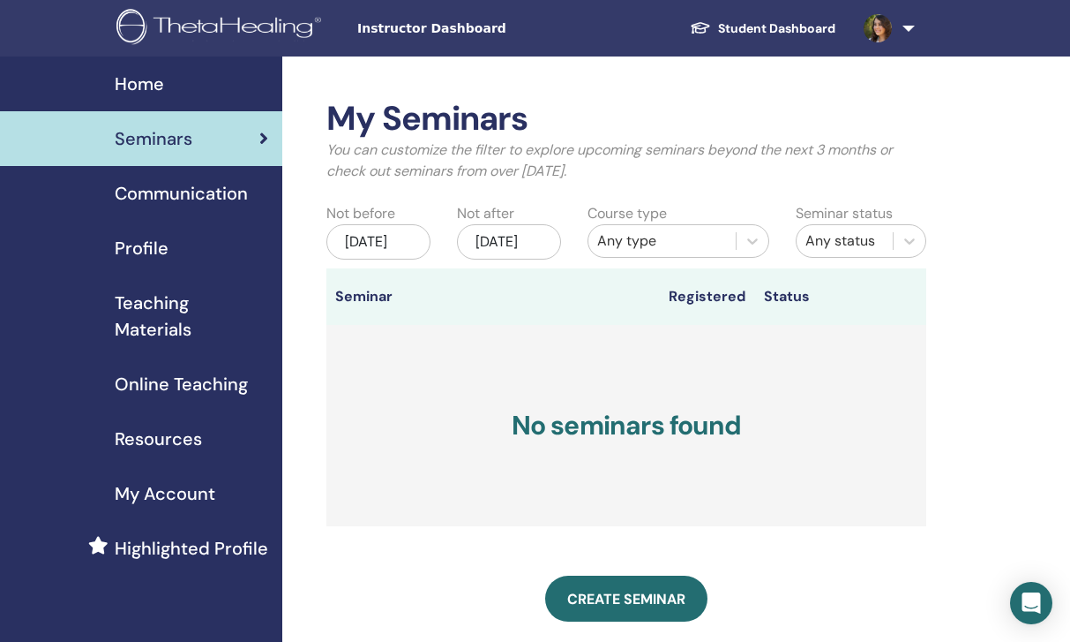
click at [430, 26] on span "Instructor Dashboard" at bounding box center [489, 28] width 265 height 19
click at [692, 16] on link "Student Dashboard" at bounding box center [763, 28] width 174 height 33
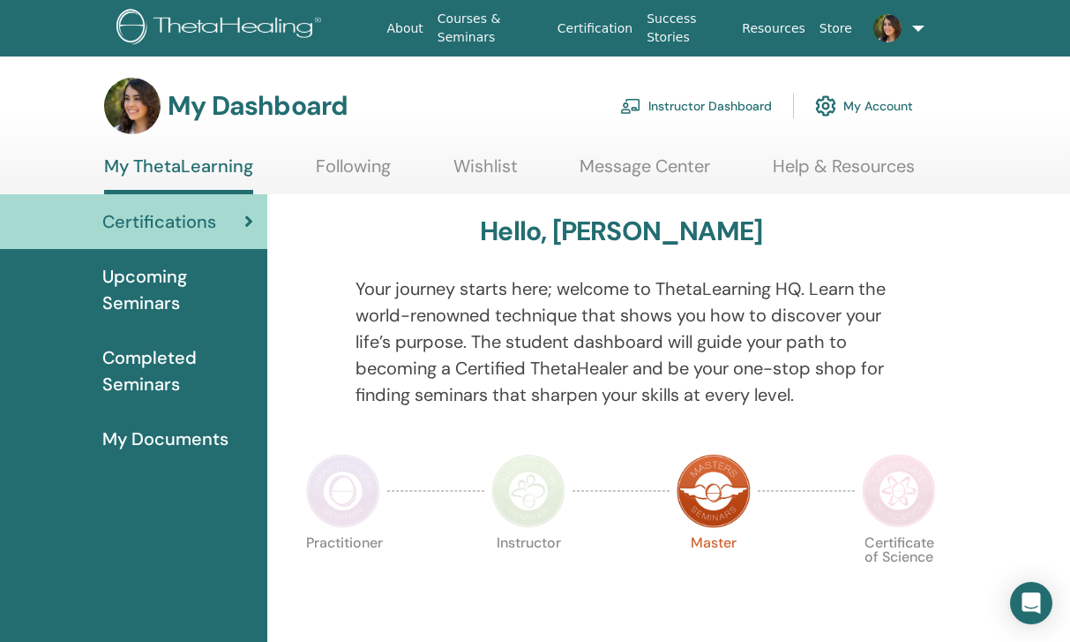
click at [584, 169] on link "Message Center" at bounding box center [645, 172] width 131 height 34
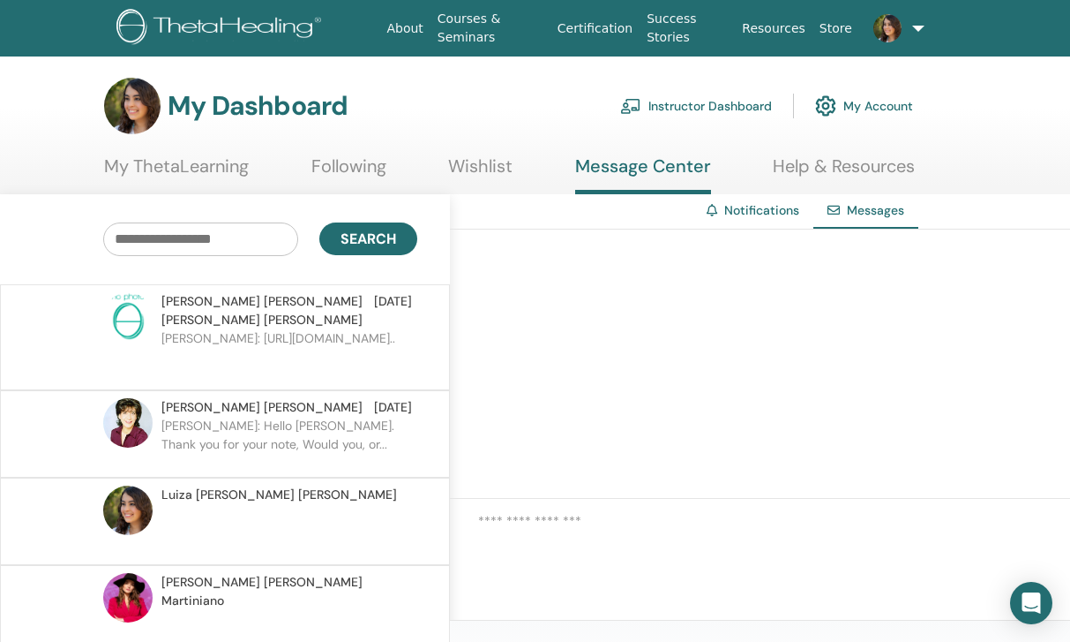
click at [404, 329] on p "Luiza: https://www.thetahealing.com/instructor-235887-profil..." at bounding box center [289, 355] width 256 height 53
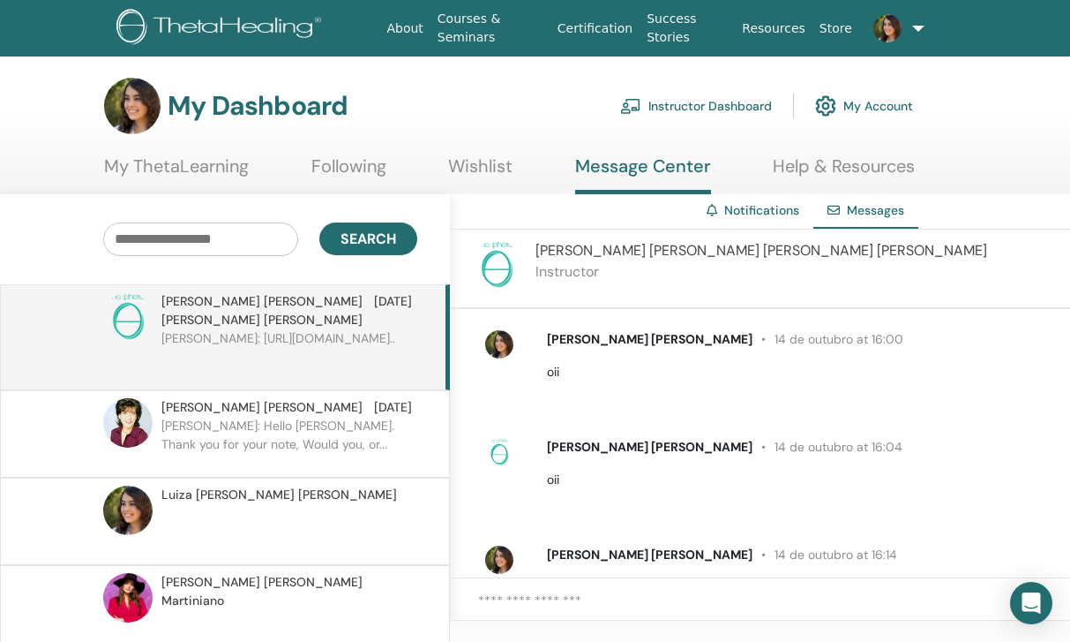
click at [567, 249] on span "Maria Isabel Lobo Zeballos" at bounding box center [762, 250] width 452 height 19
click at [732, 213] on link "Notifications" at bounding box center [762, 210] width 75 height 16
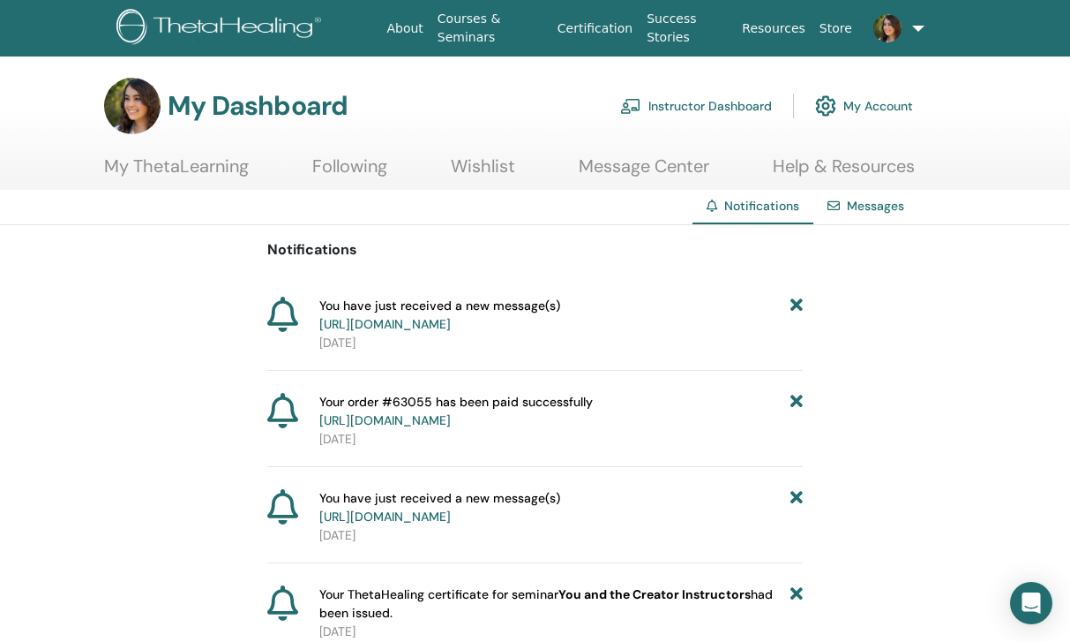
click at [451, 323] on link "[URL][DOMAIN_NAME]" at bounding box center [384, 324] width 131 height 16
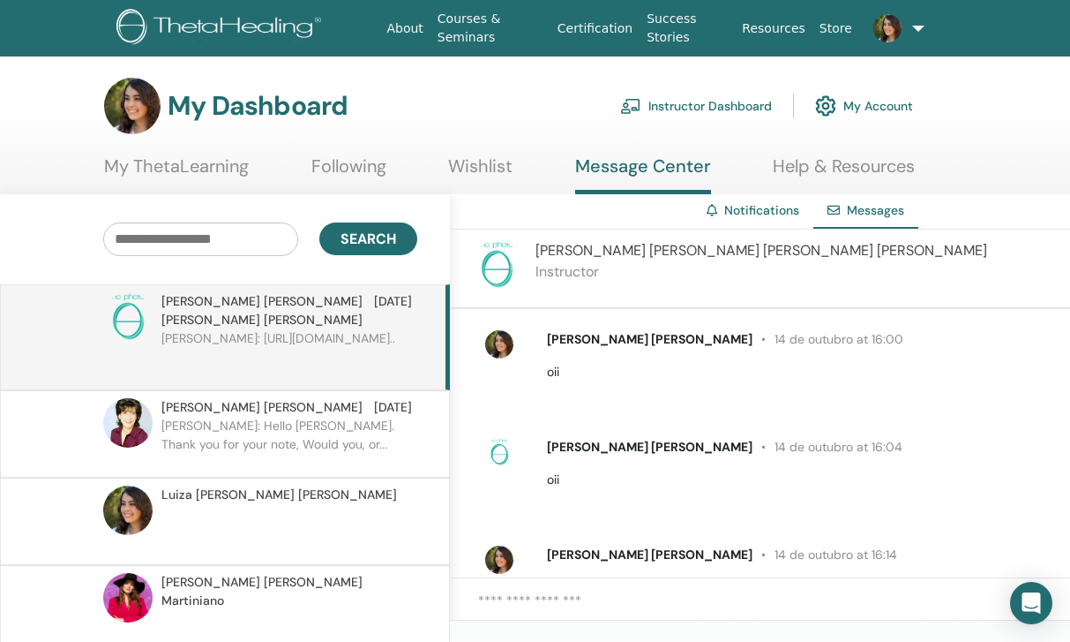
scroll to position [69, 0]
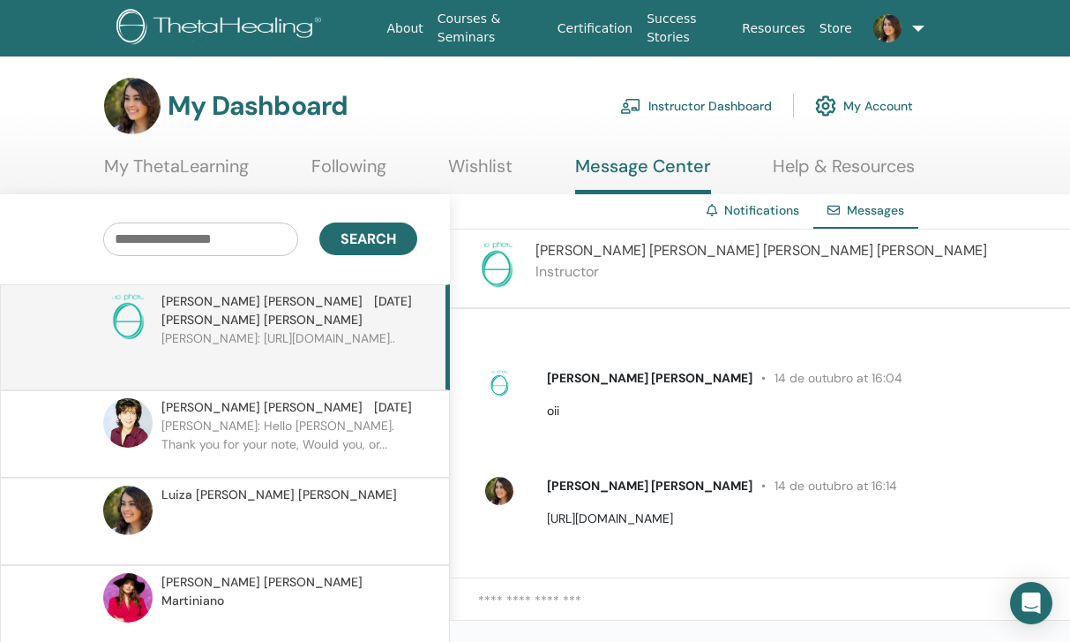
click at [651, 522] on p "https://www.thetahealing.com/instructor-235887-profile.html" at bounding box center [798, 518] width 503 height 19
drag, startPoint x: 912, startPoint y: 517, endPoint x: 543, endPoint y: 522, distance: 368.9
click at [543, 522] on div "Luiza Lobo Zeballos 14 de outubro at 16:14 https://www.thetahealing.com/instruc…" at bounding box center [799, 502] width 530 height 51
copy p "https://www.thetahealing.com/instructor-235887-profile.html"
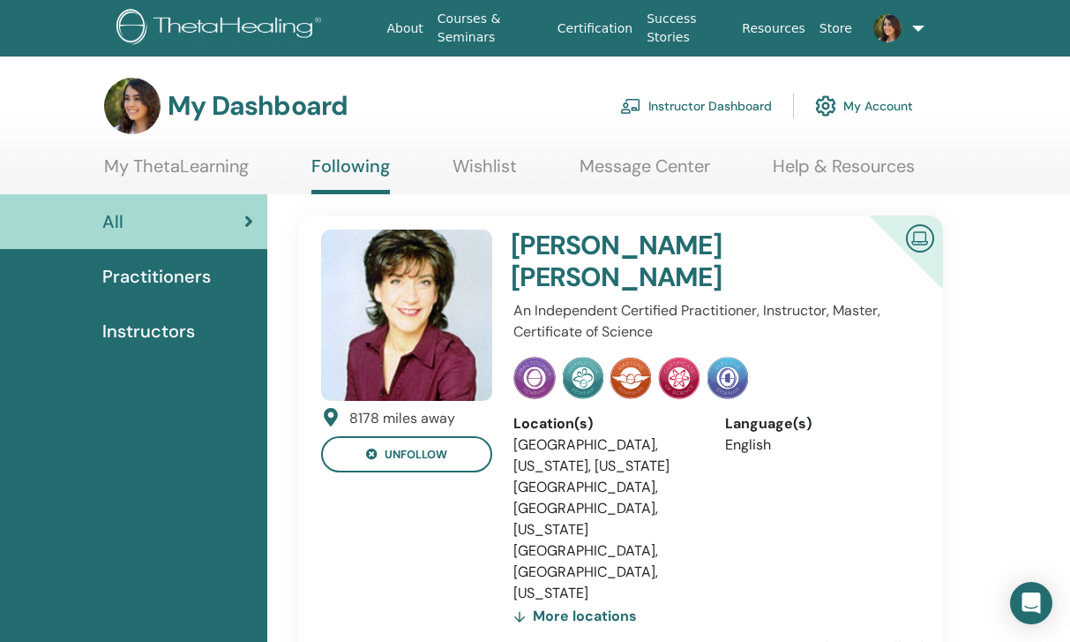
click at [187, 165] on link "My ThetaLearning" at bounding box center [176, 172] width 145 height 34
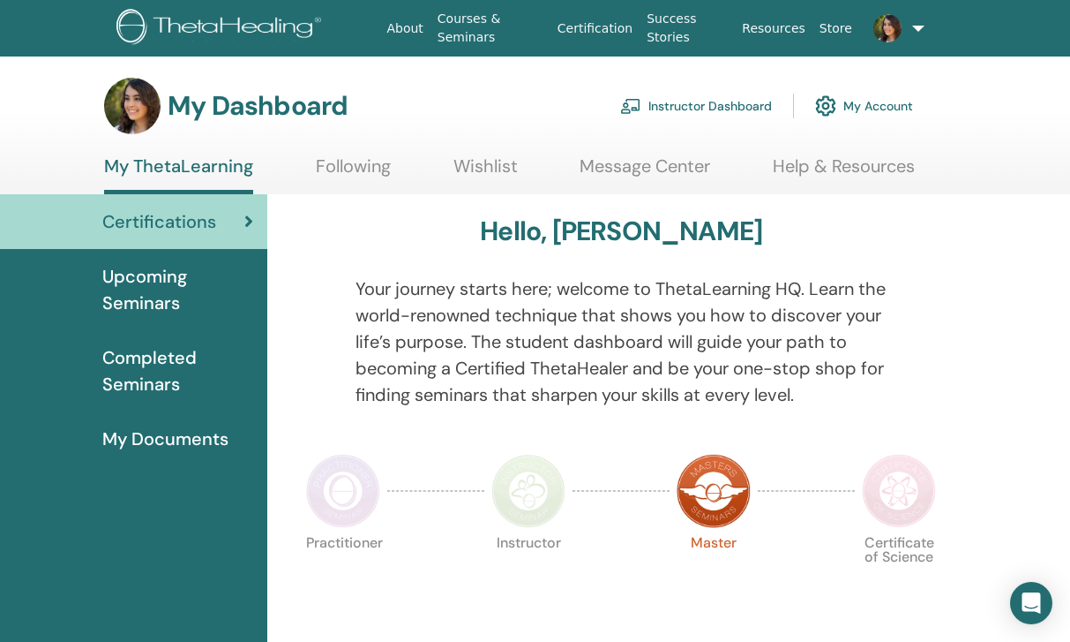
click at [660, 102] on link "Instructor Dashboard" at bounding box center [696, 105] width 152 height 39
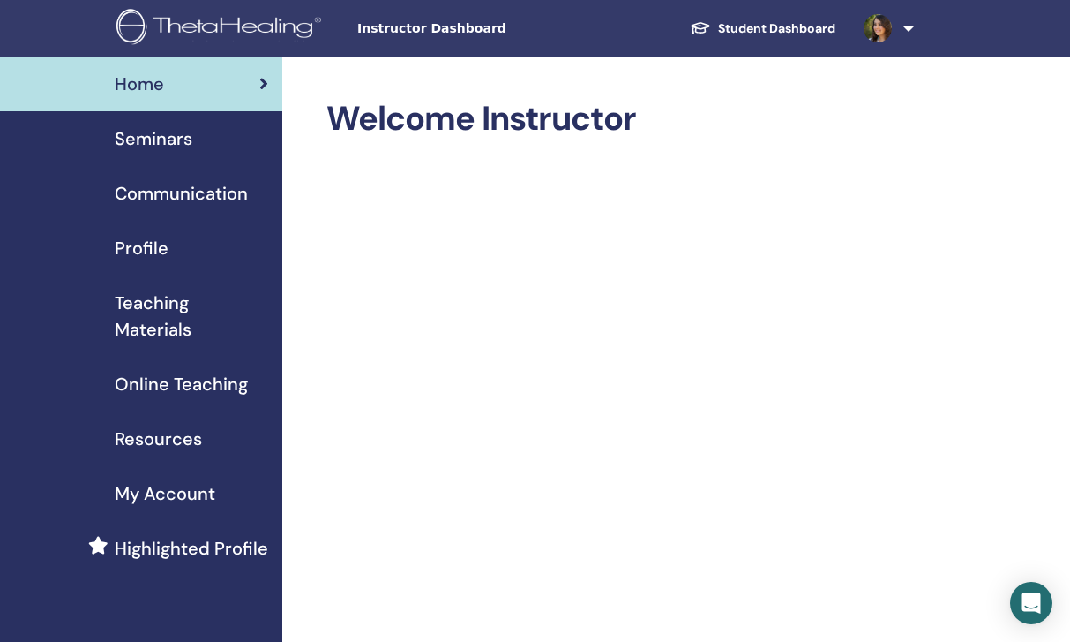
click at [162, 264] on link "Profile" at bounding box center [141, 248] width 282 height 55
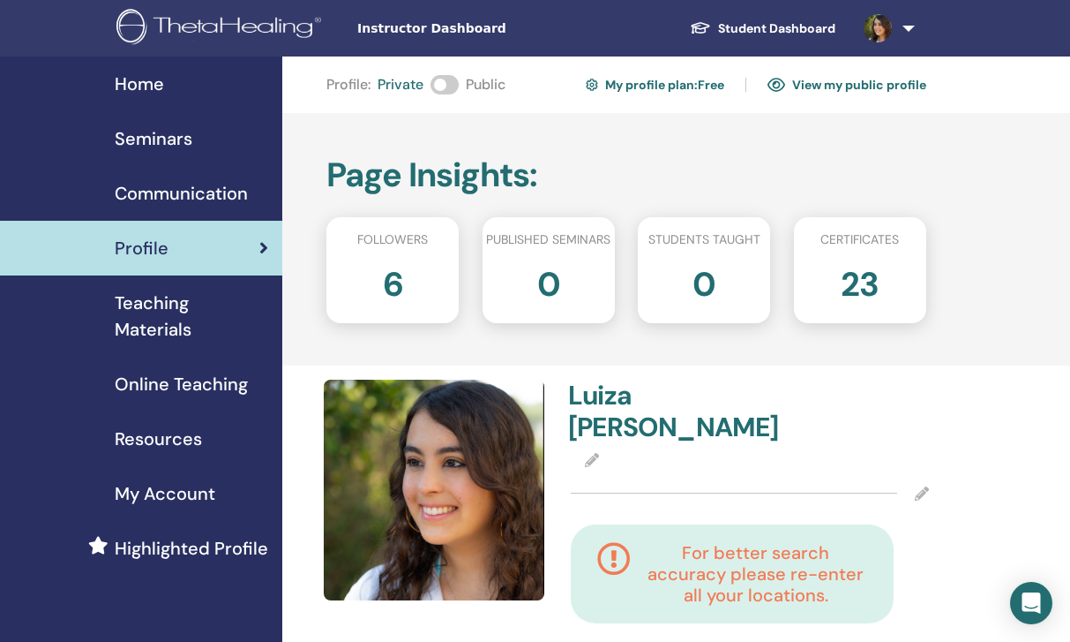
click at [181, 134] on span "Seminars" at bounding box center [154, 138] width 78 height 26
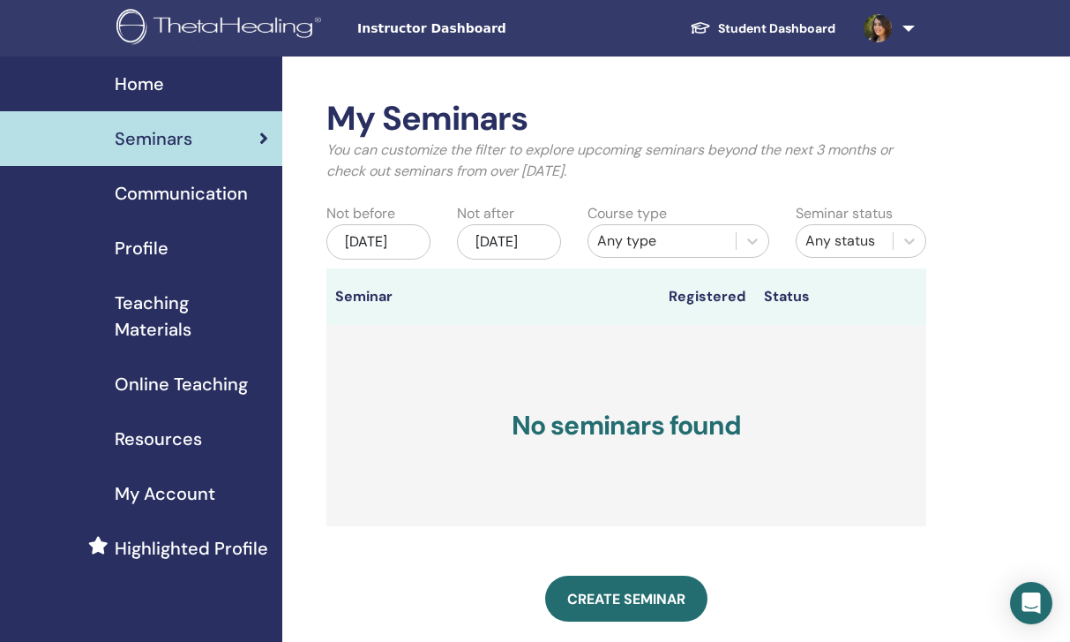
click at [204, 391] on span "Online Teaching" at bounding box center [181, 384] width 133 height 26
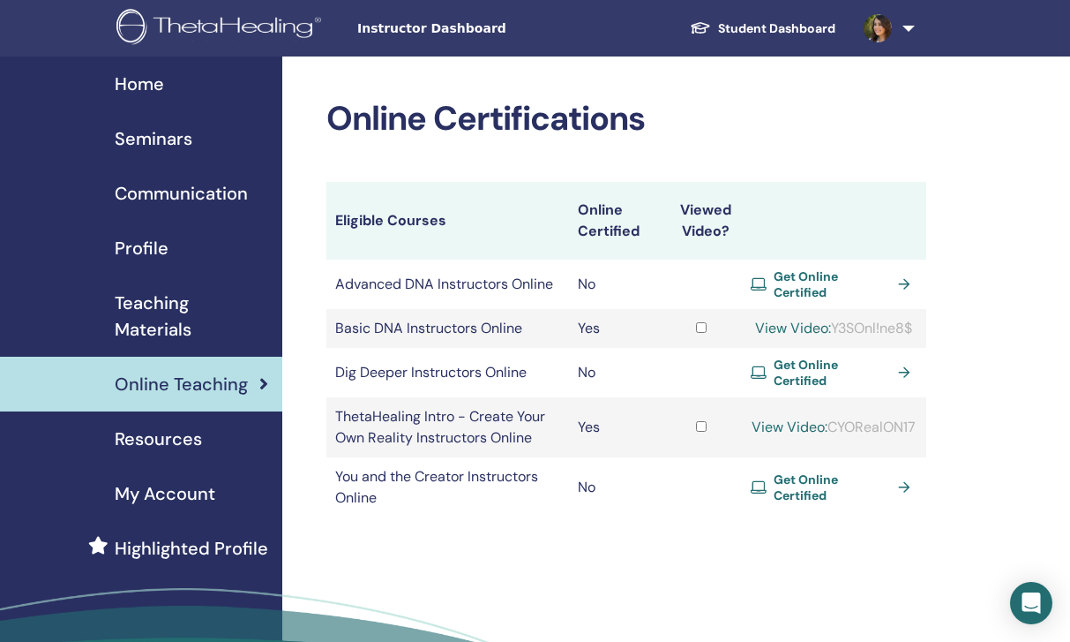
click at [177, 330] on span "Teaching Materials" at bounding box center [192, 315] width 154 height 53
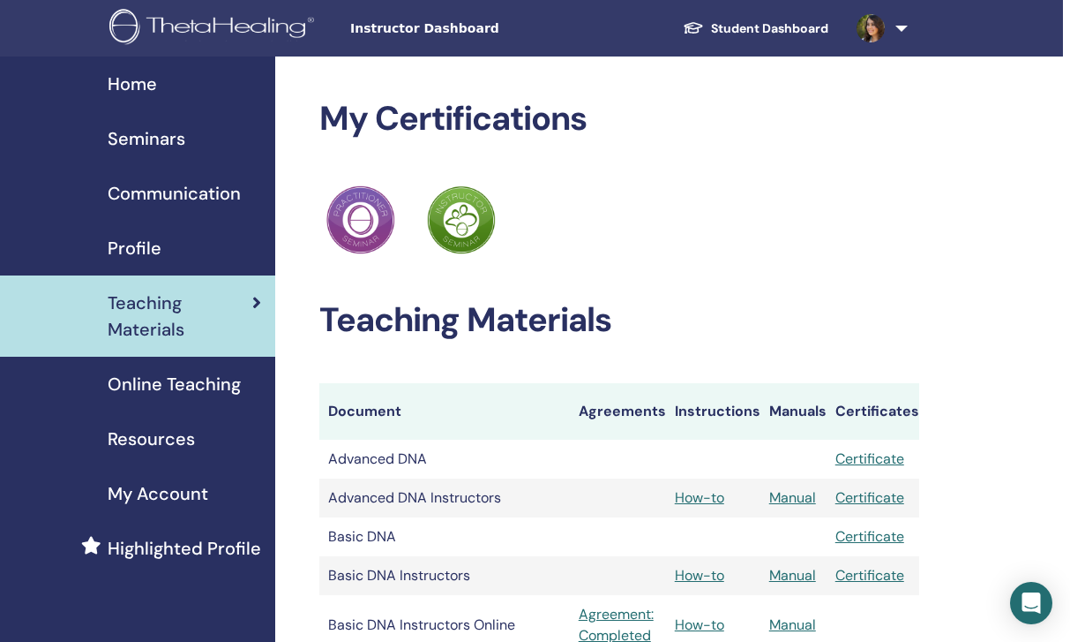
scroll to position [0, 7]
click at [244, 554] on span "Highlighted Profile" at bounding box center [185, 548] width 154 height 26
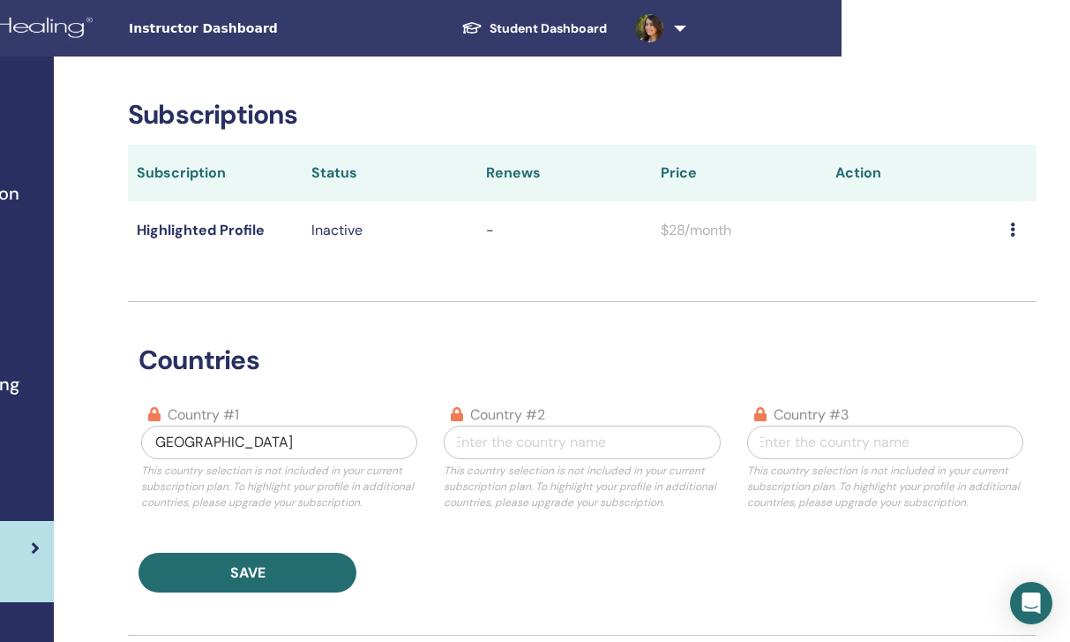
scroll to position [0, 229]
click at [1010, 228] on icon at bounding box center [1012, 229] width 5 height 14
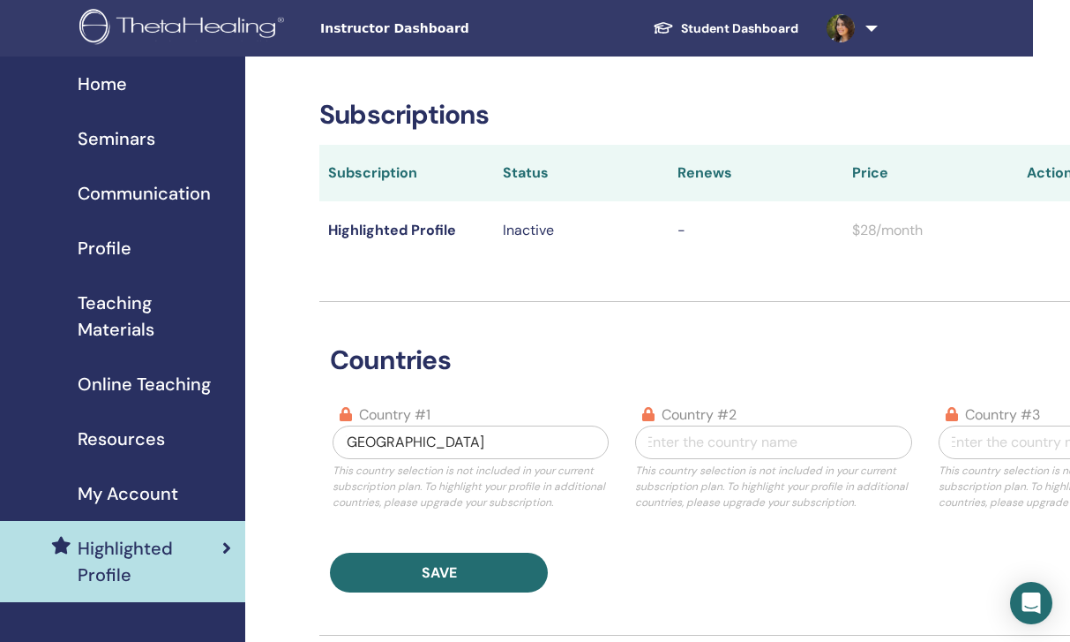
scroll to position [0, 34]
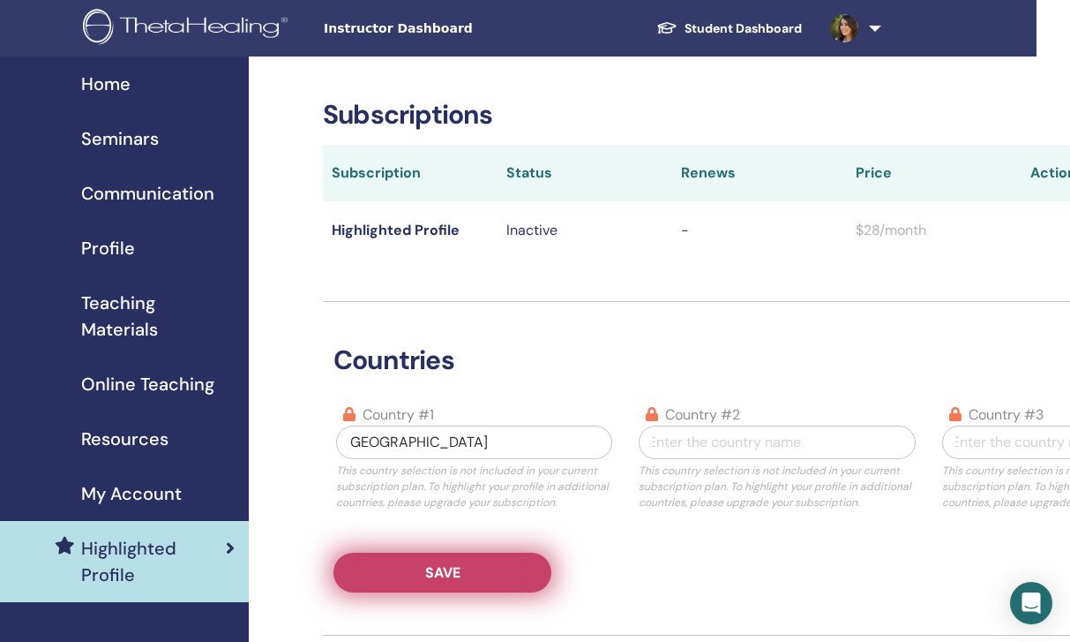
click at [428, 568] on span "Save" at bounding box center [442, 572] width 35 height 19
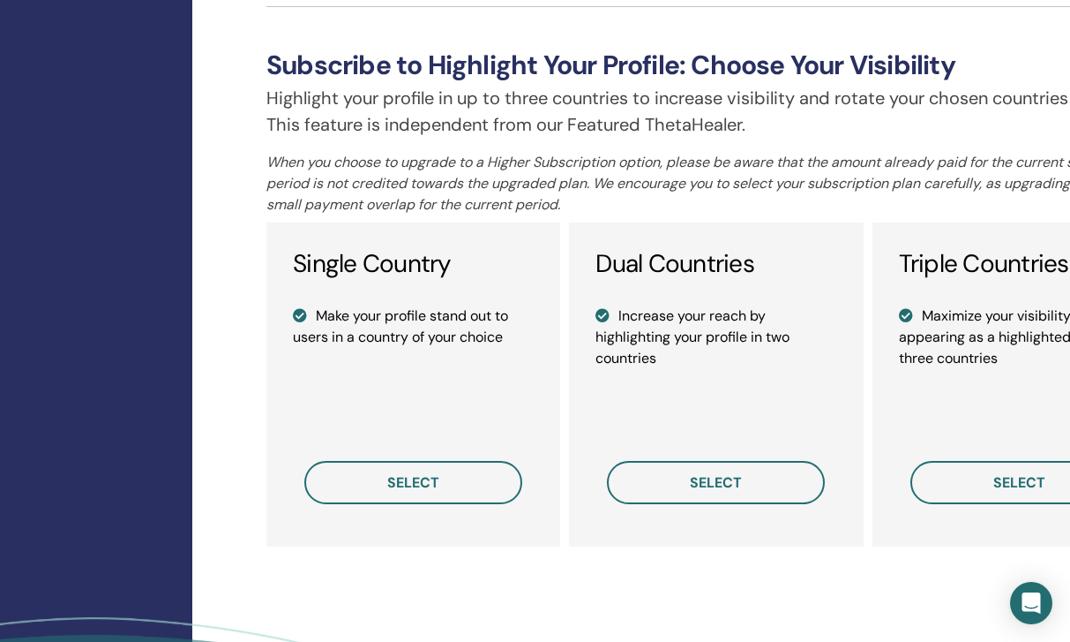
scroll to position [1187, 92]
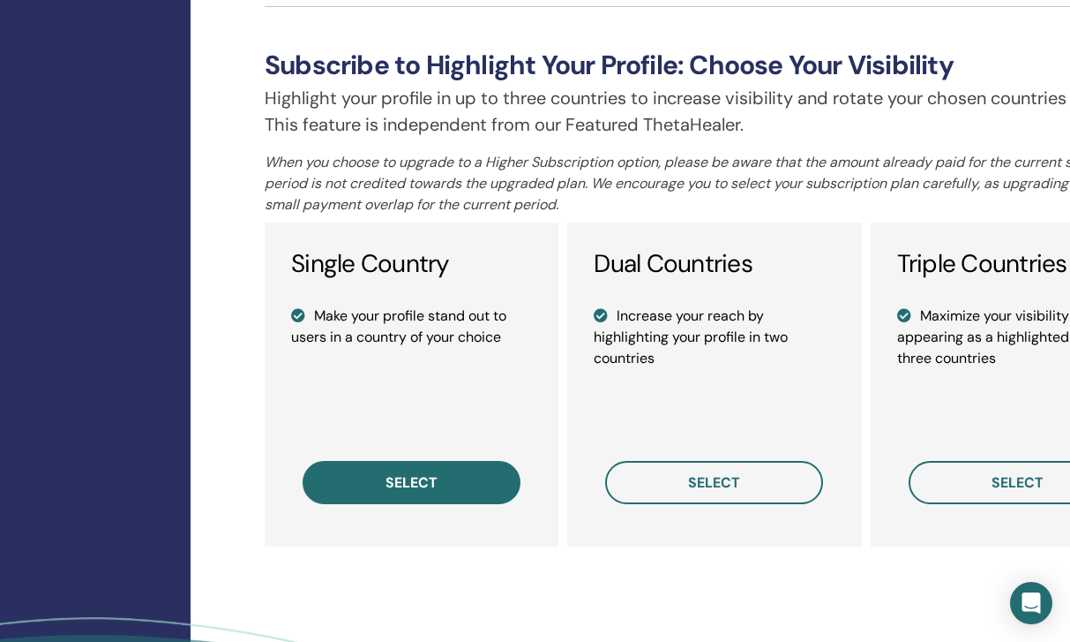
click at [441, 464] on button "select" at bounding box center [412, 482] width 218 height 43
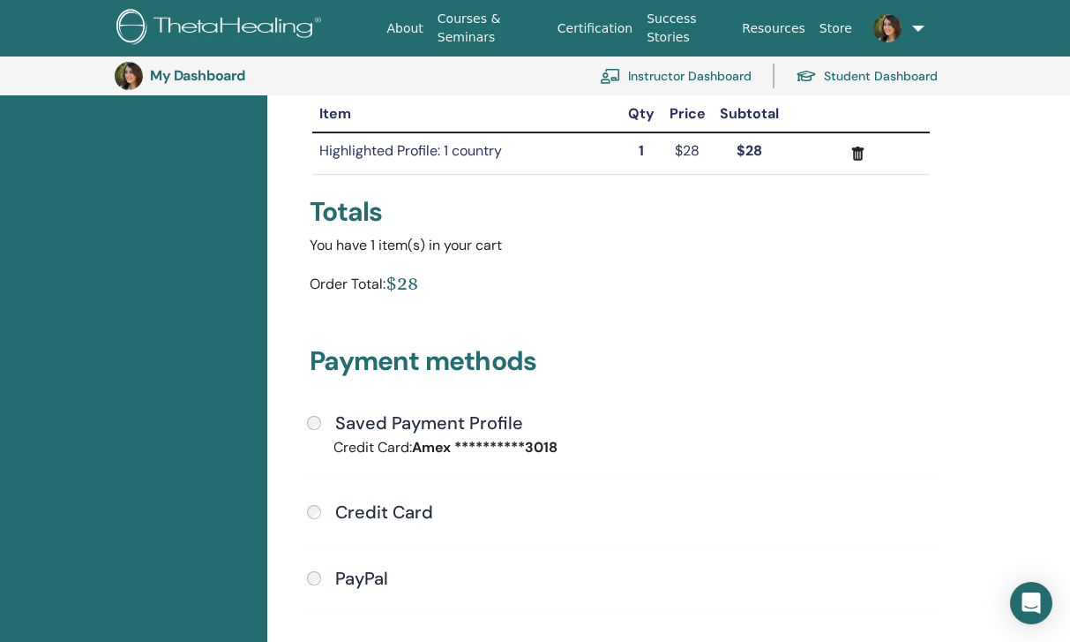
scroll to position [225, 0]
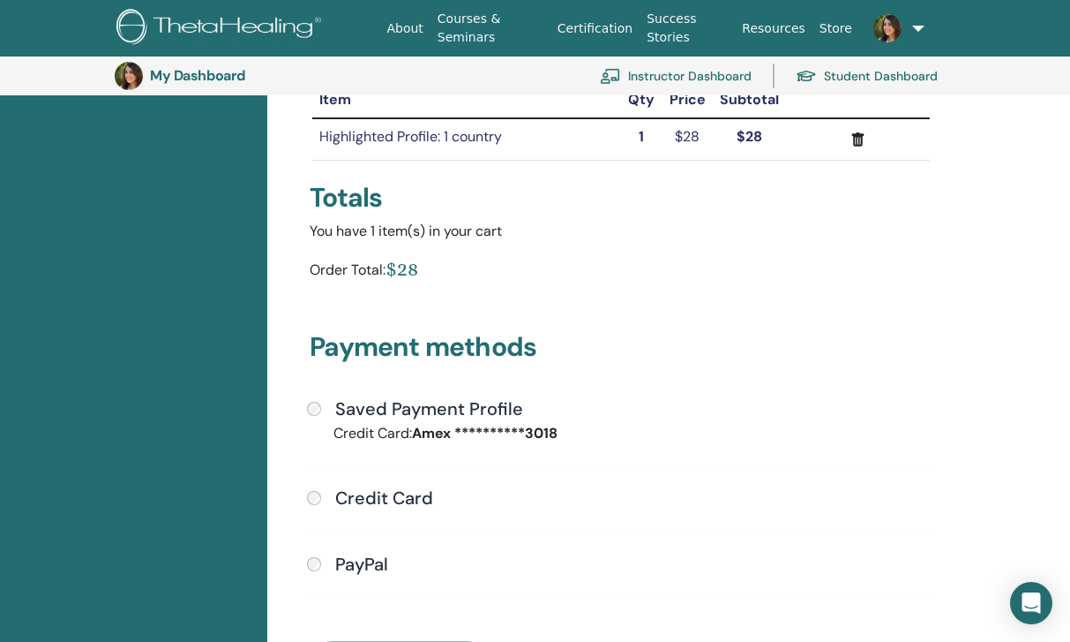
click at [325, 406] on div "Saved Payment Profile" at bounding box center [621, 409] width 628 height 23
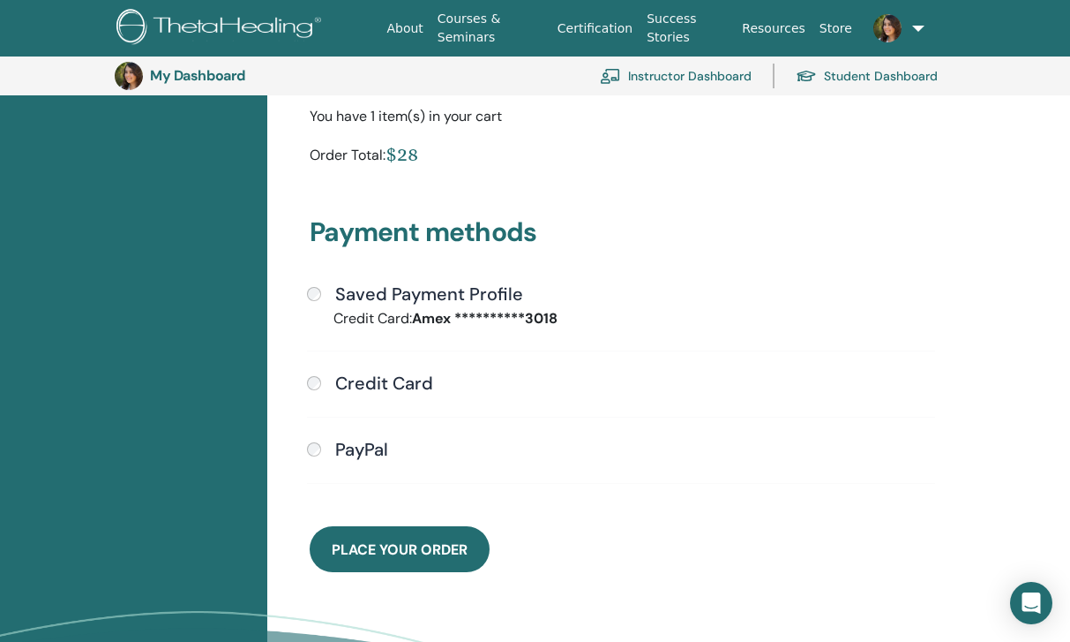
scroll to position [503, 0]
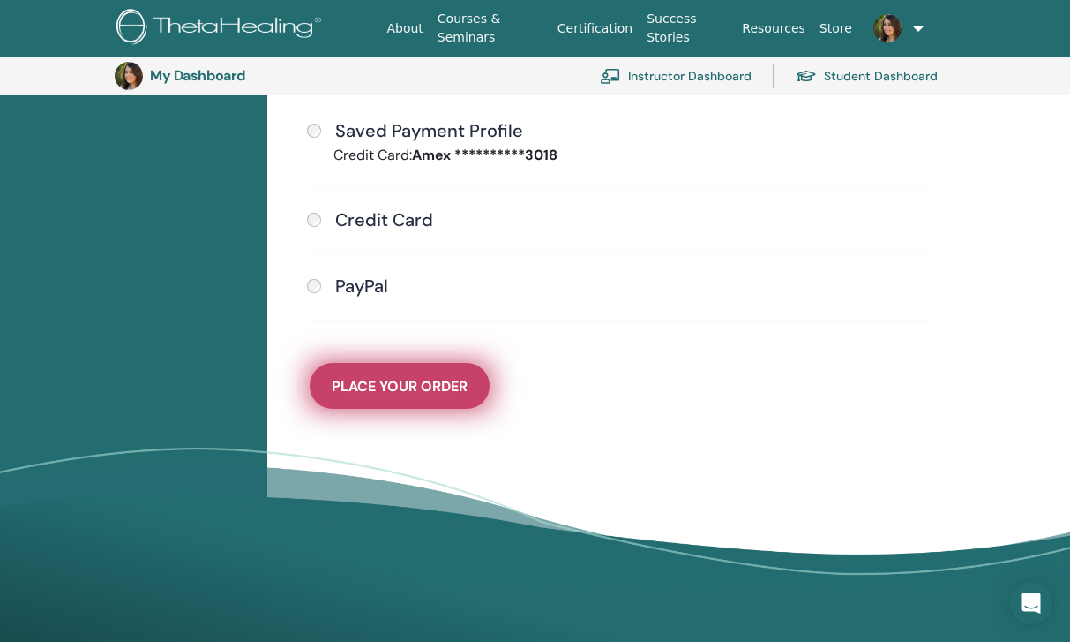
click at [368, 391] on span "Place Your Order" at bounding box center [400, 386] width 136 height 19
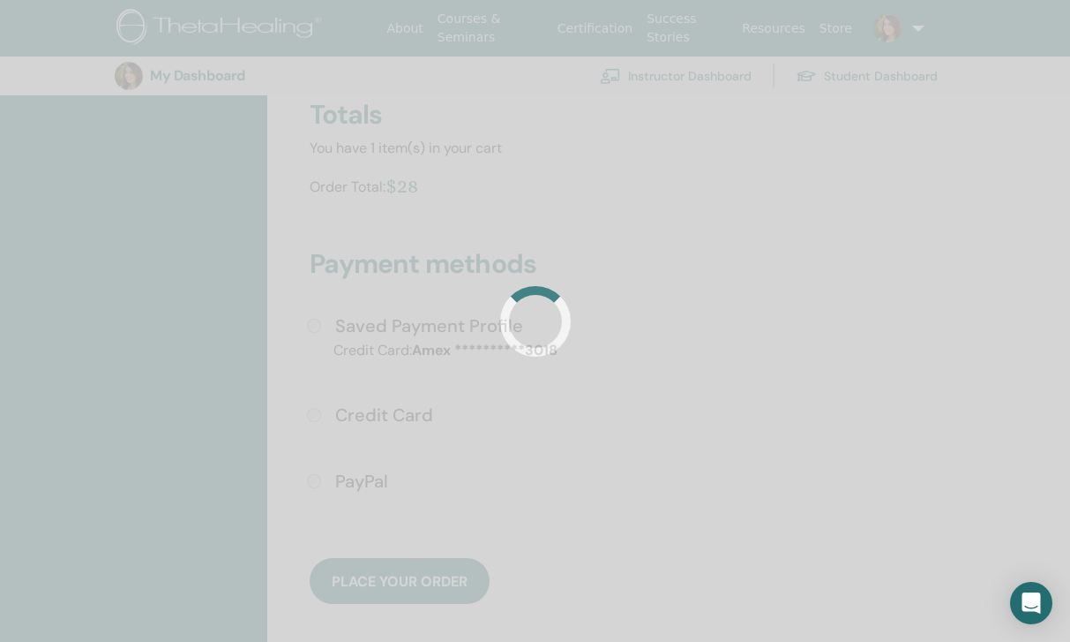
scroll to position [306, 0]
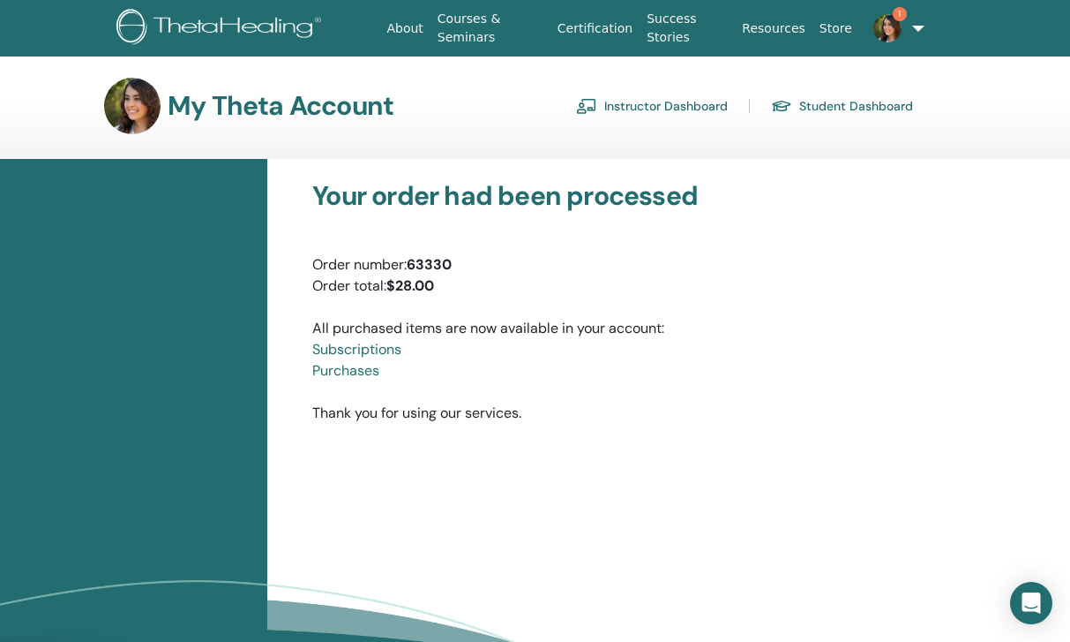
click at [894, 42] on link "1" at bounding box center [891, 28] width 63 height 56
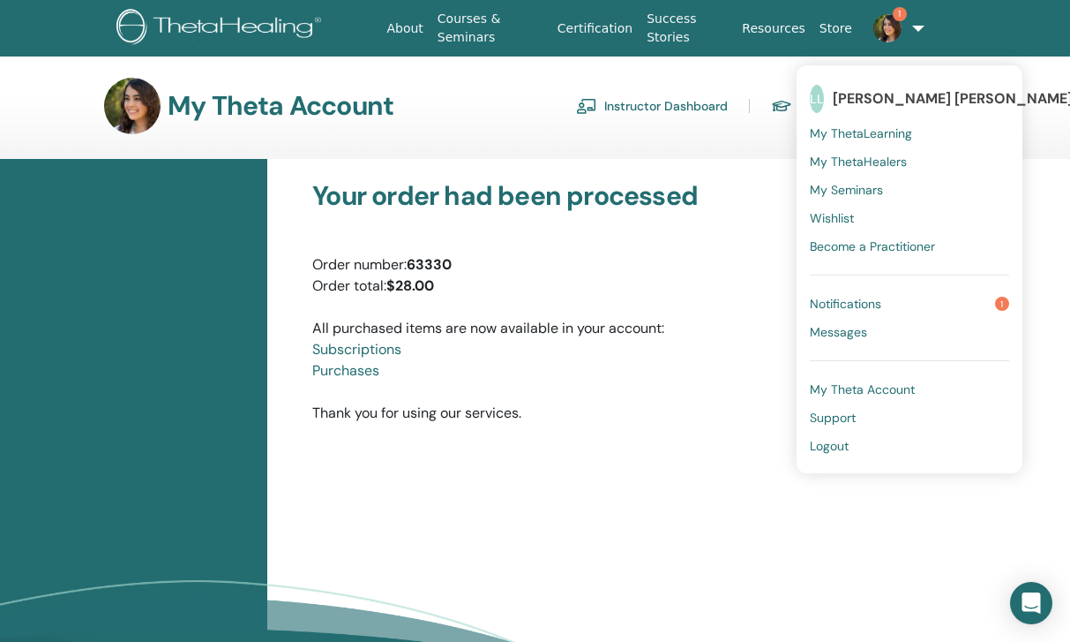
click at [823, 304] on span "Notifications" at bounding box center [845, 304] width 71 height 16
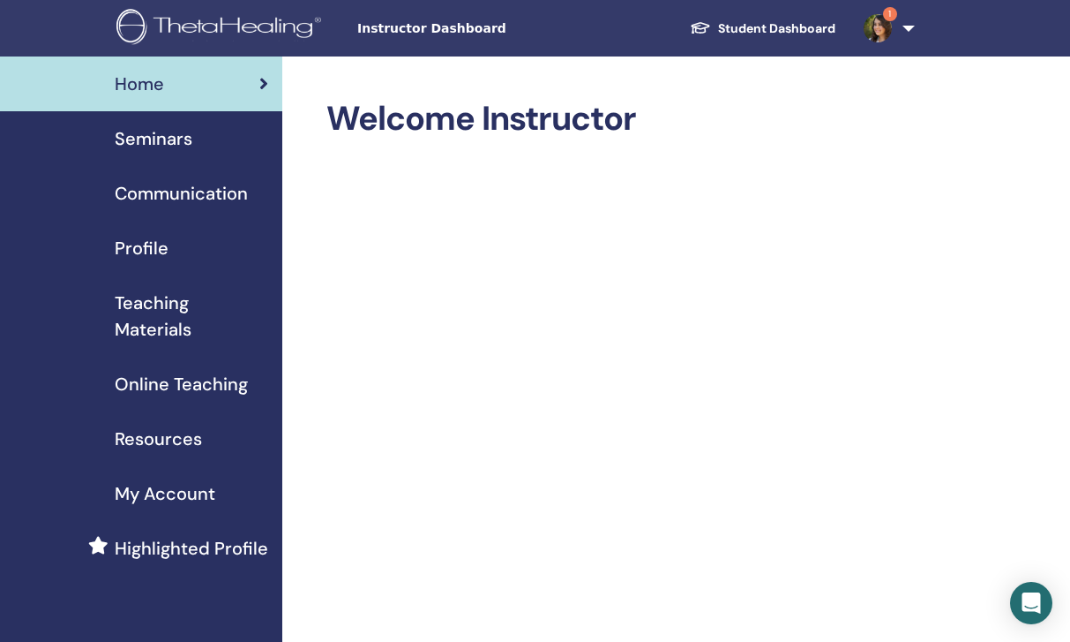
click at [873, 42] on link "1" at bounding box center [886, 28] width 72 height 56
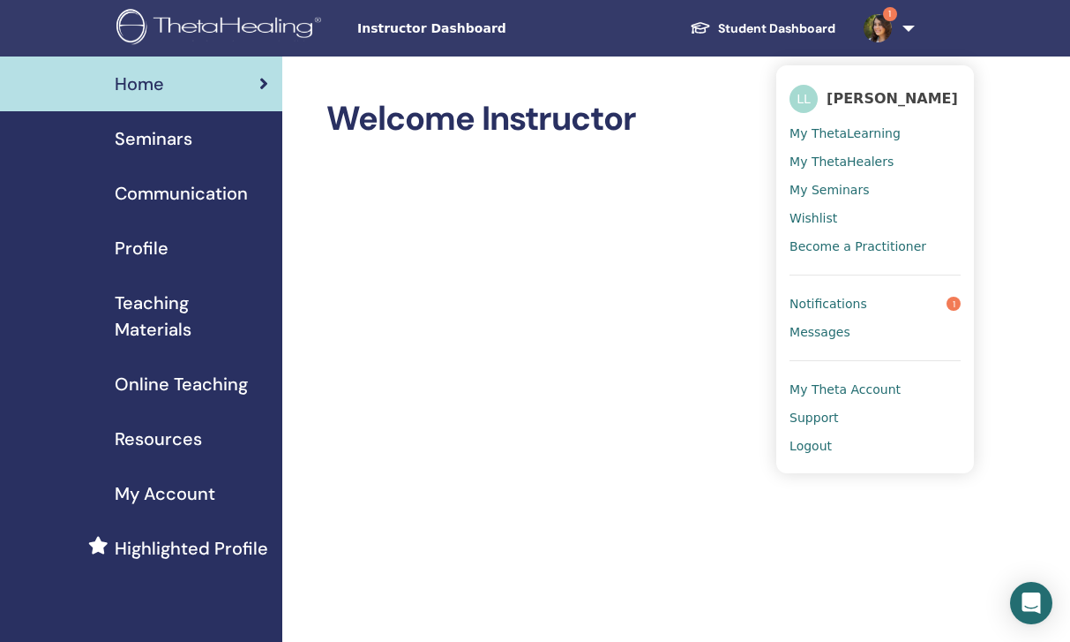
click at [751, 134] on h2 "Welcome Instructor" at bounding box center [627, 119] width 600 height 41
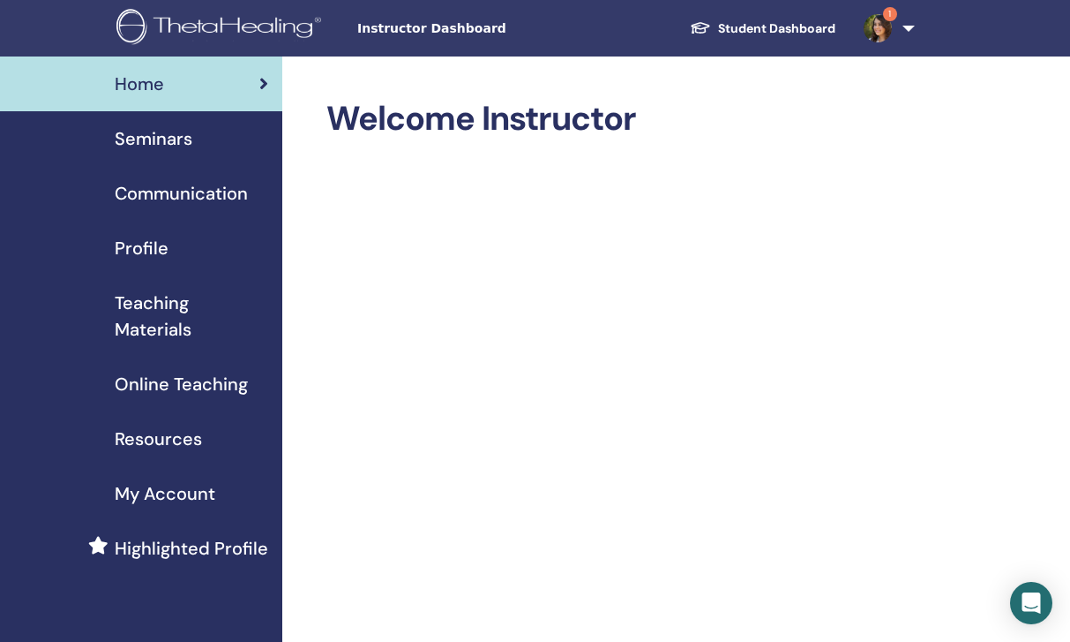
click at [237, 541] on span "Highlighted Profile" at bounding box center [192, 548] width 154 height 26
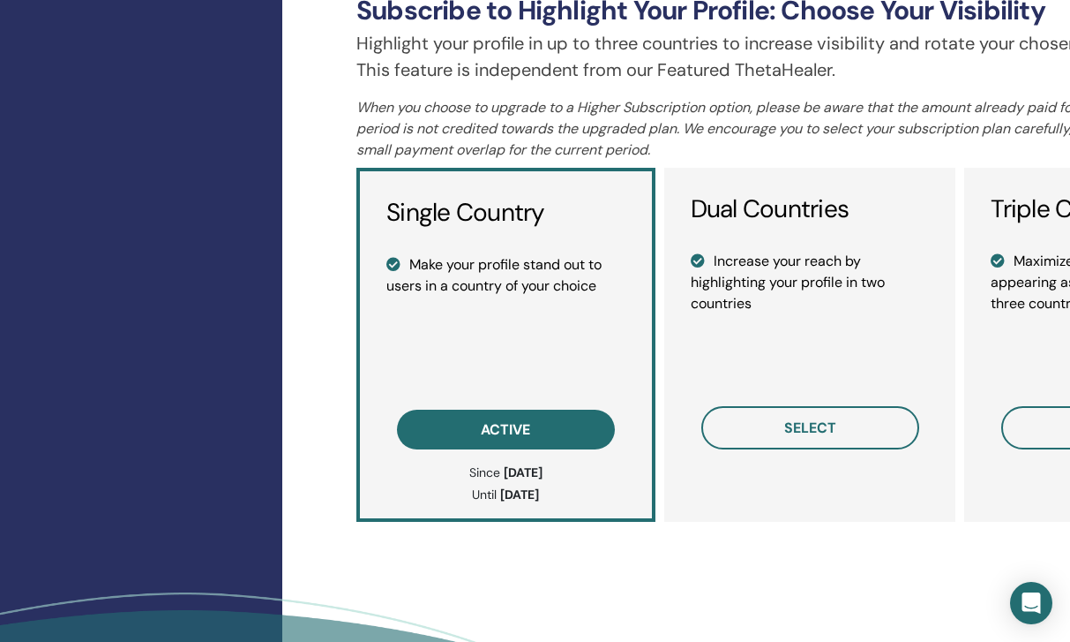
scroll to position [1253, 0]
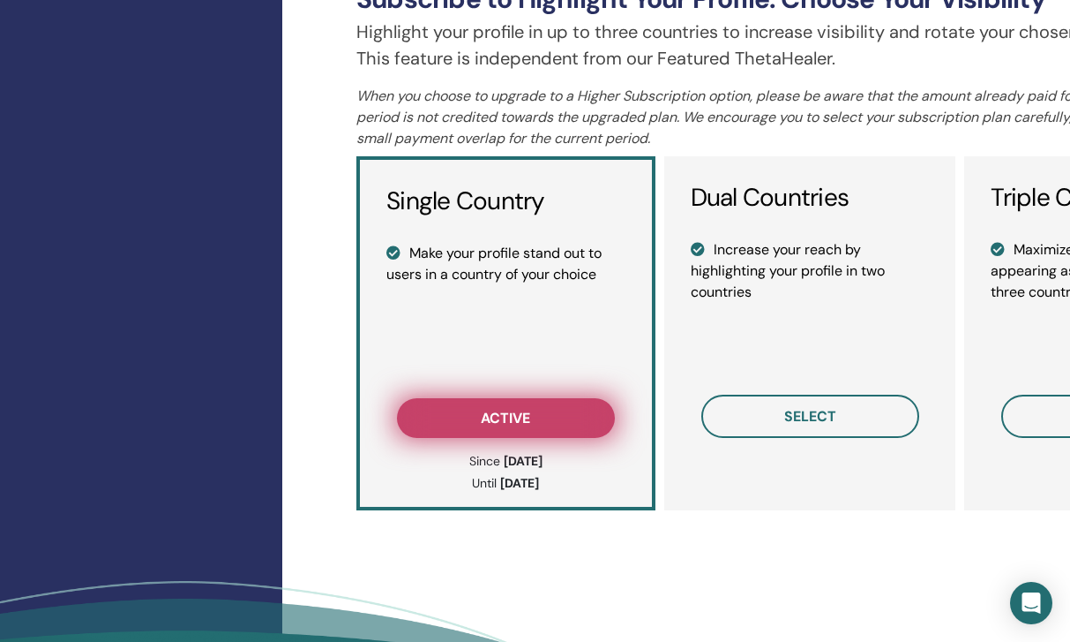
click at [526, 429] on button "active" at bounding box center [506, 418] width 218 height 40
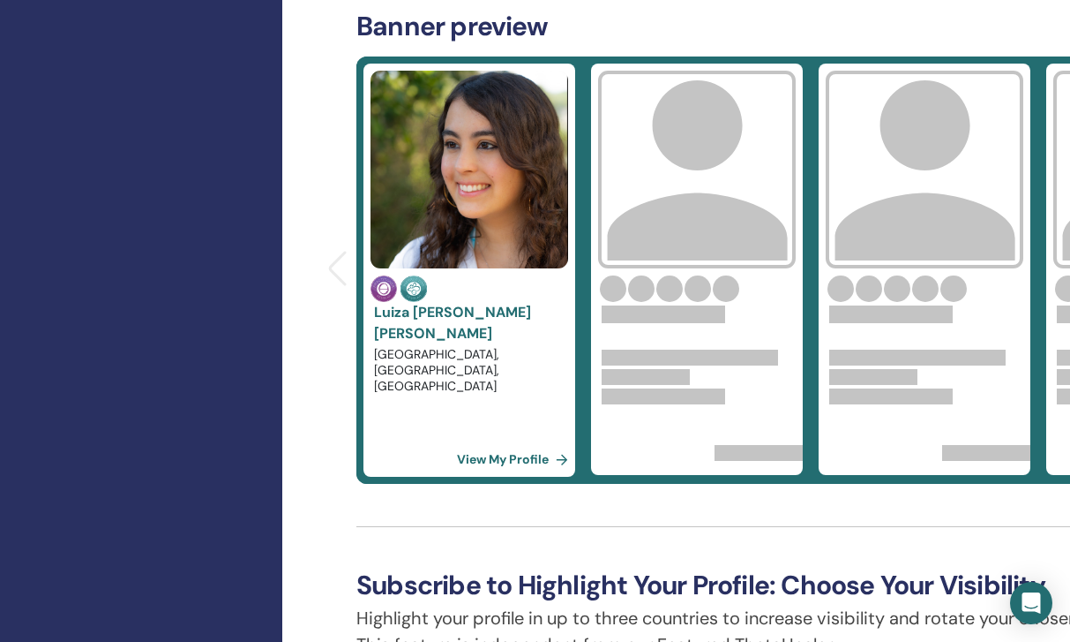
scroll to position [633, 0]
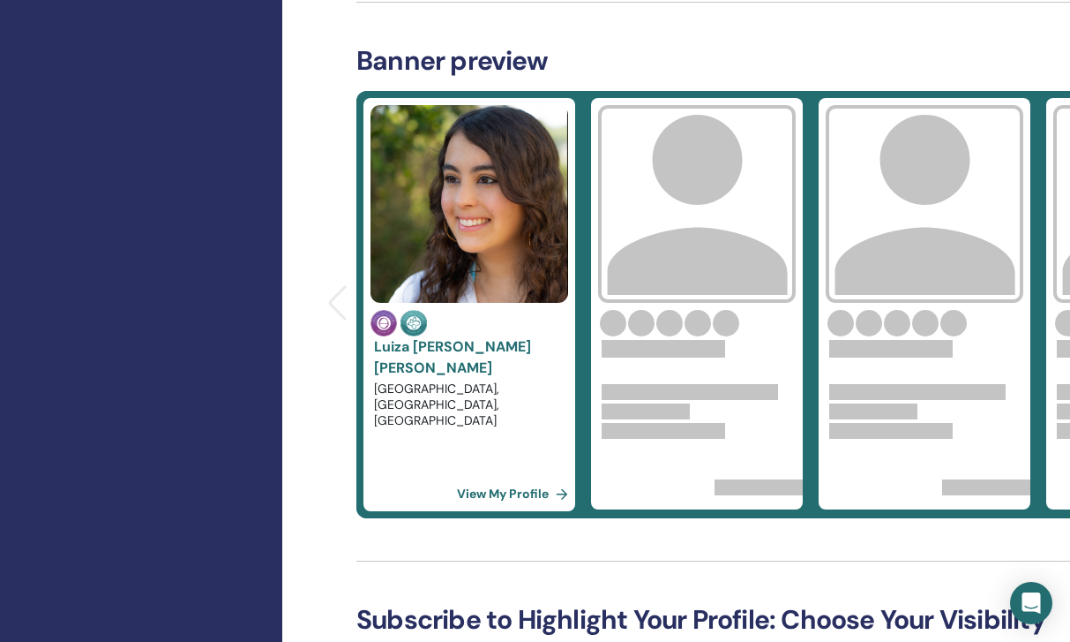
click at [499, 492] on link "View My Profile" at bounding box center [516, 493] width 118 height 35
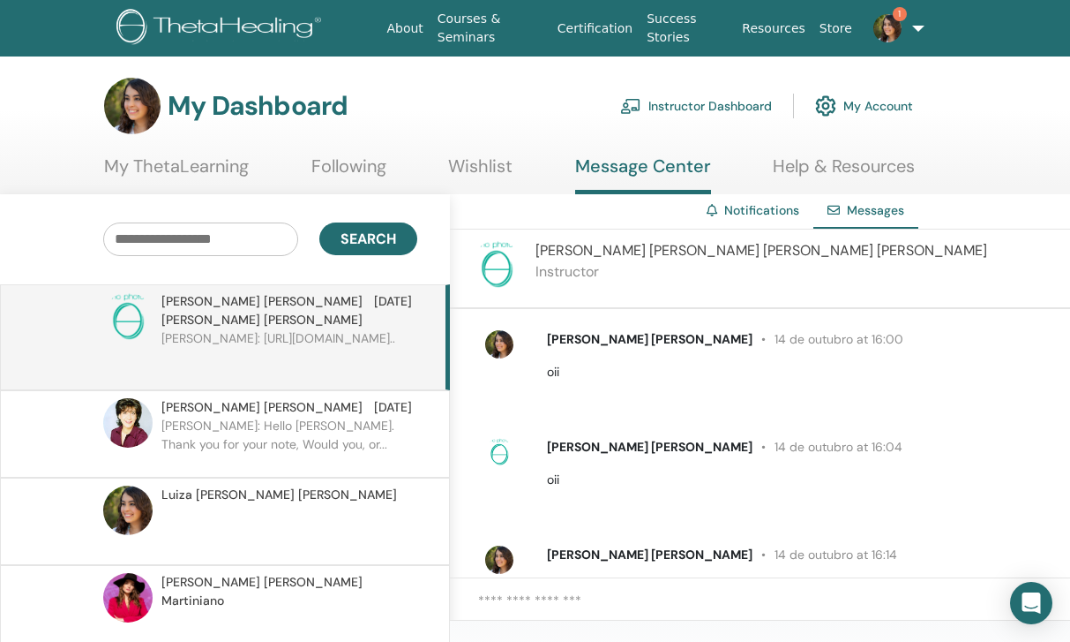
click at [499, 260] on img at bounding box center [496, 264] width 49 height 49
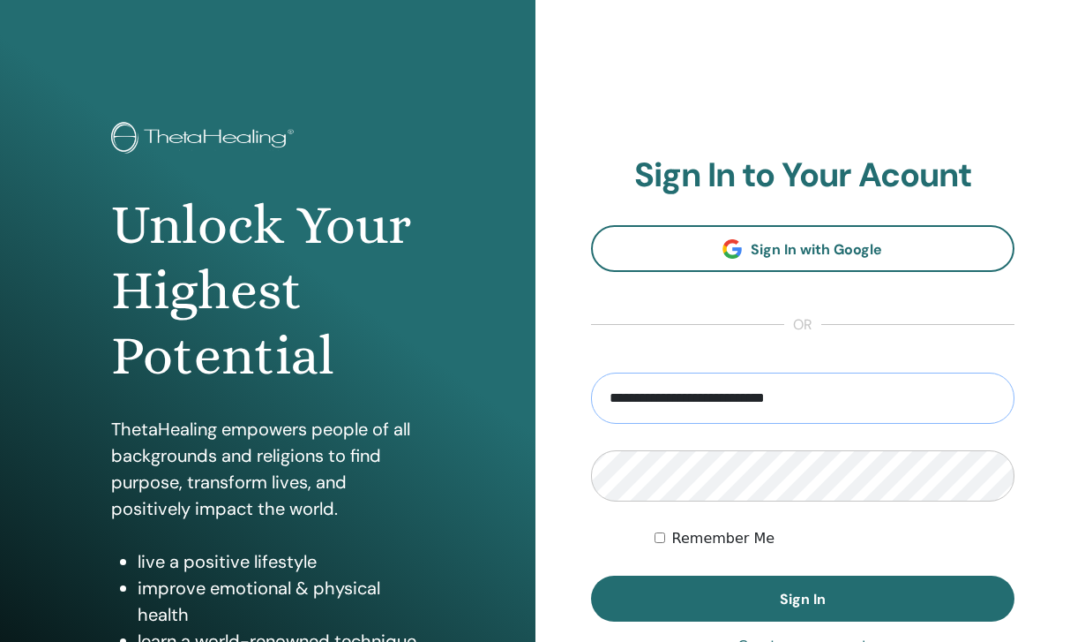
type input "**********"
click at [802, 598] on button "Sign In" at bounding box center [803, 598] width 424 height 46
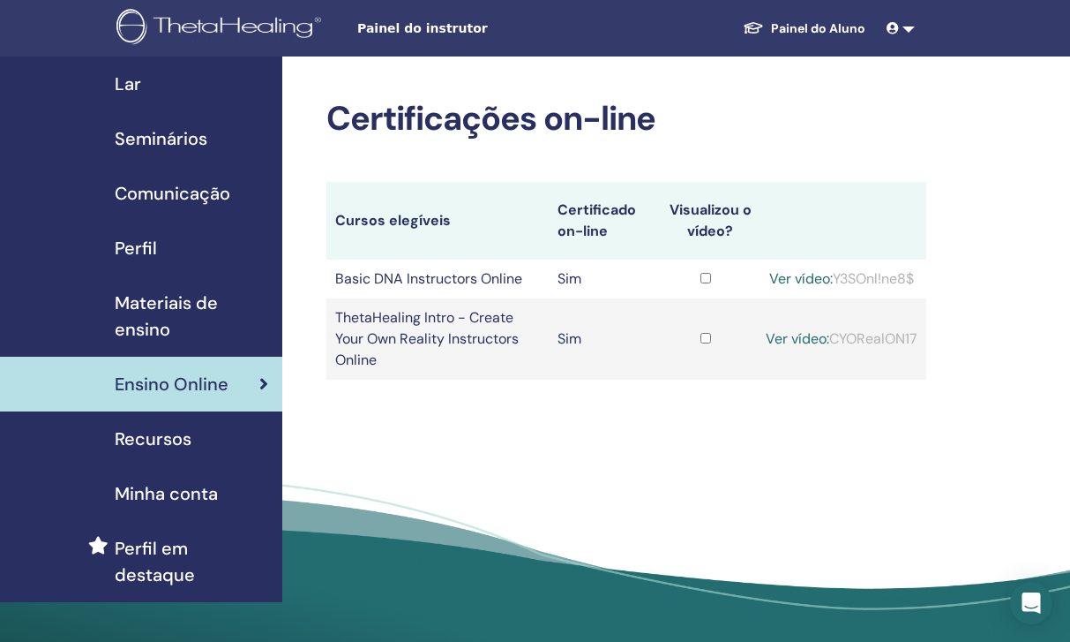
click at [899, 32] on span at bounding box center [895, 28] width 16 height 14
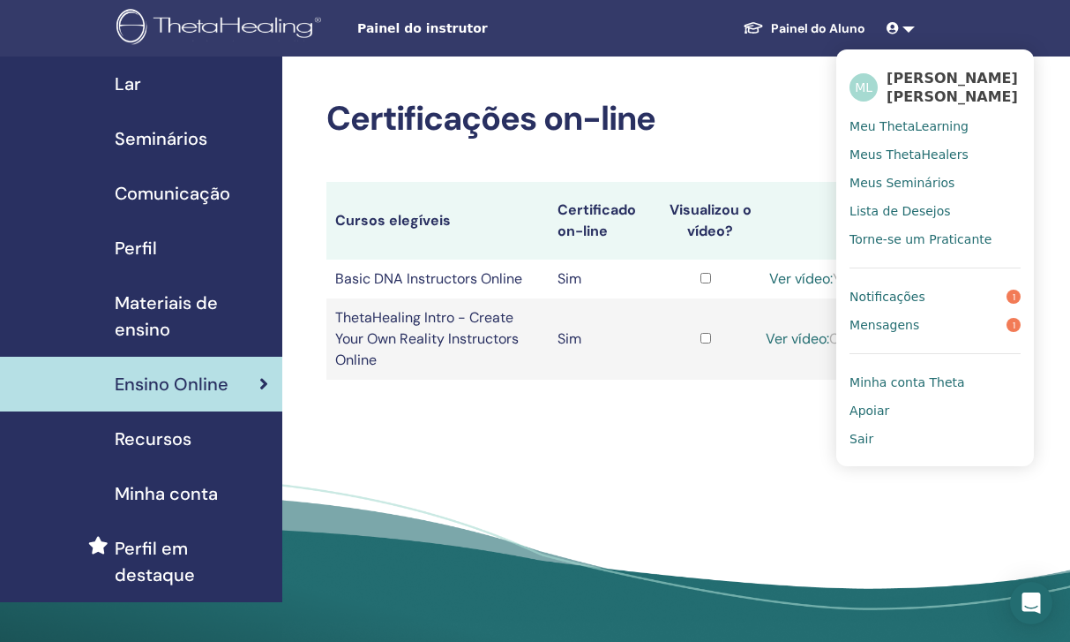
click at [806, 19] on link "Painel do Aluno" at bounding box center [804, 28] width 151 height 33
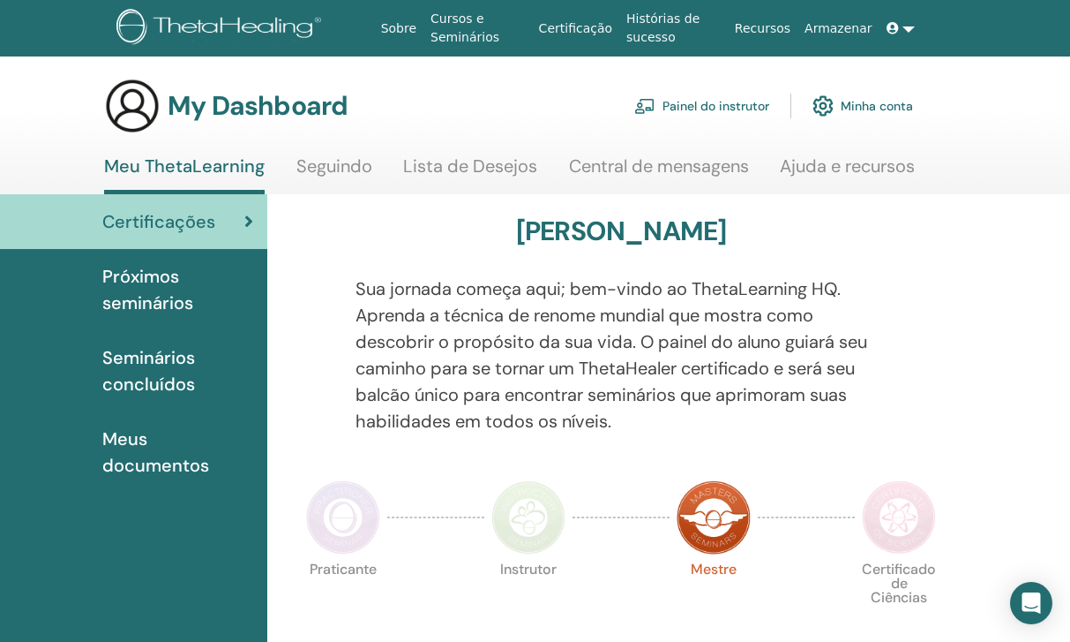
click at [877, 109] on link "Minha conta" at bounding box center [863, 105] width 101 height 39
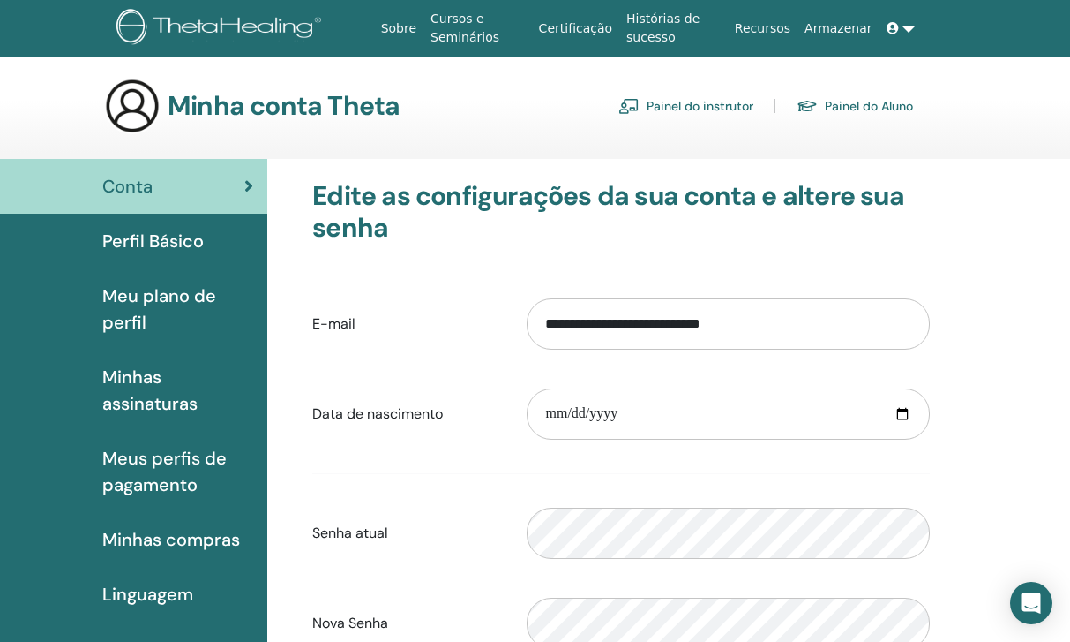
click at [890, 24] on icon at bounding box center [893, 28] width 12 height 12
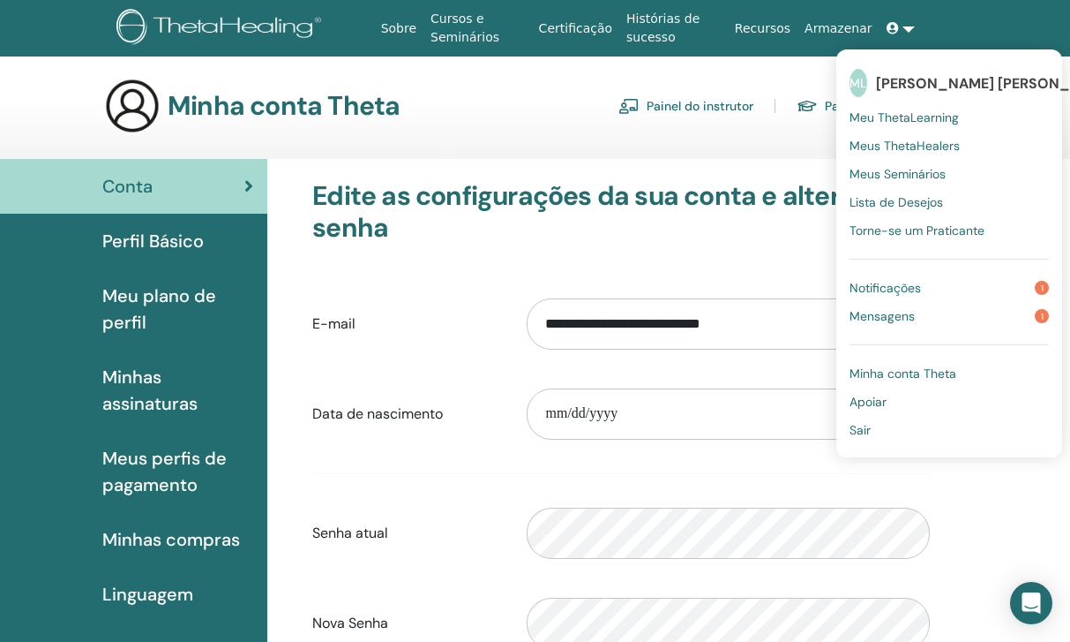
click at [913, 319] on span "Mensagens" at bounding box center [882, 316] width 65 height 16
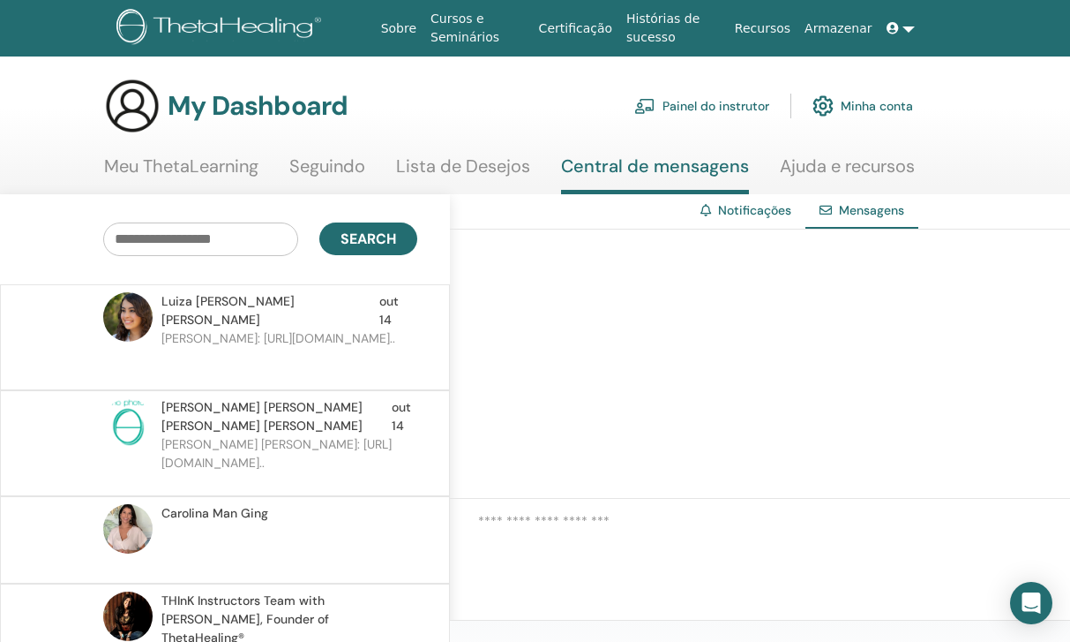
click at [333, 160] on link "Seguindo" at bounding box center [327, 172] width 76 height 34
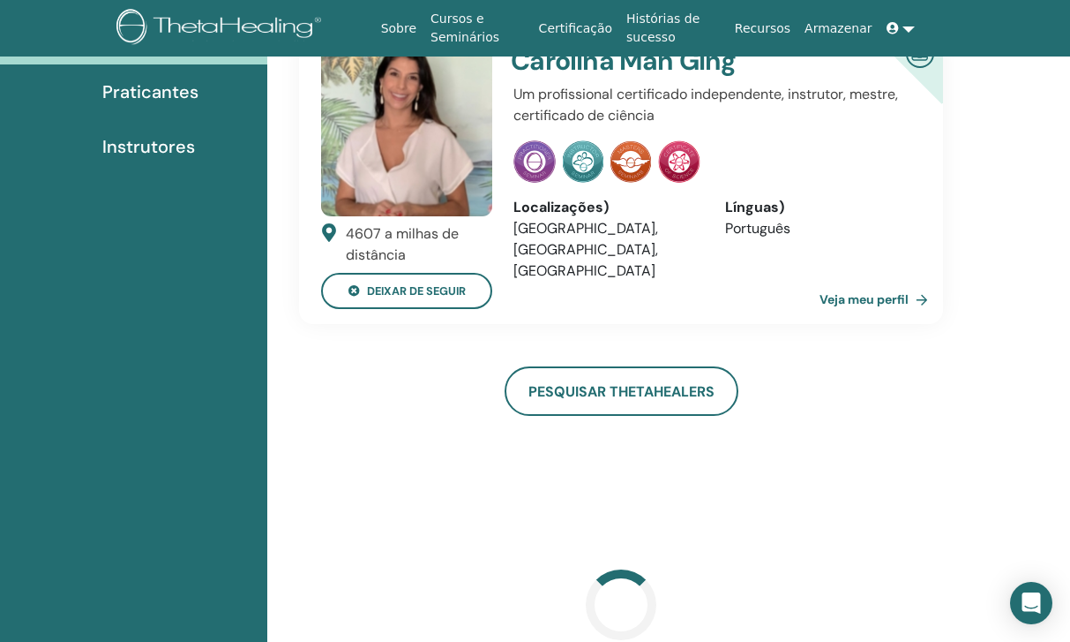
scroll to position [206, 0]
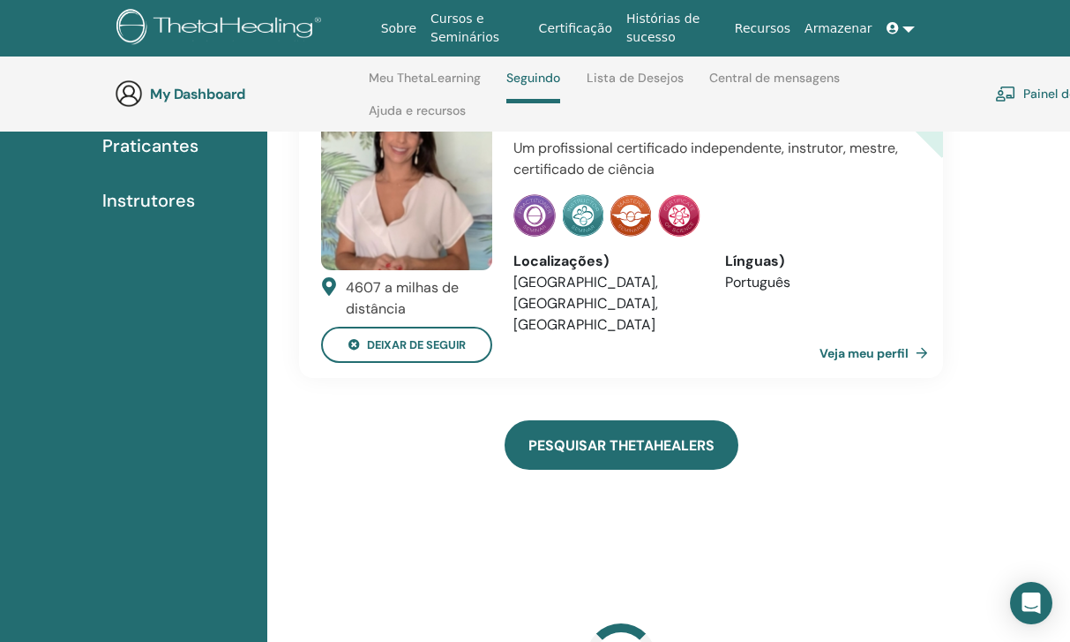
click at [562, 434] on link "Pesquisar ThetaHealers" at bounding box center [622, 444] width 234 height 49
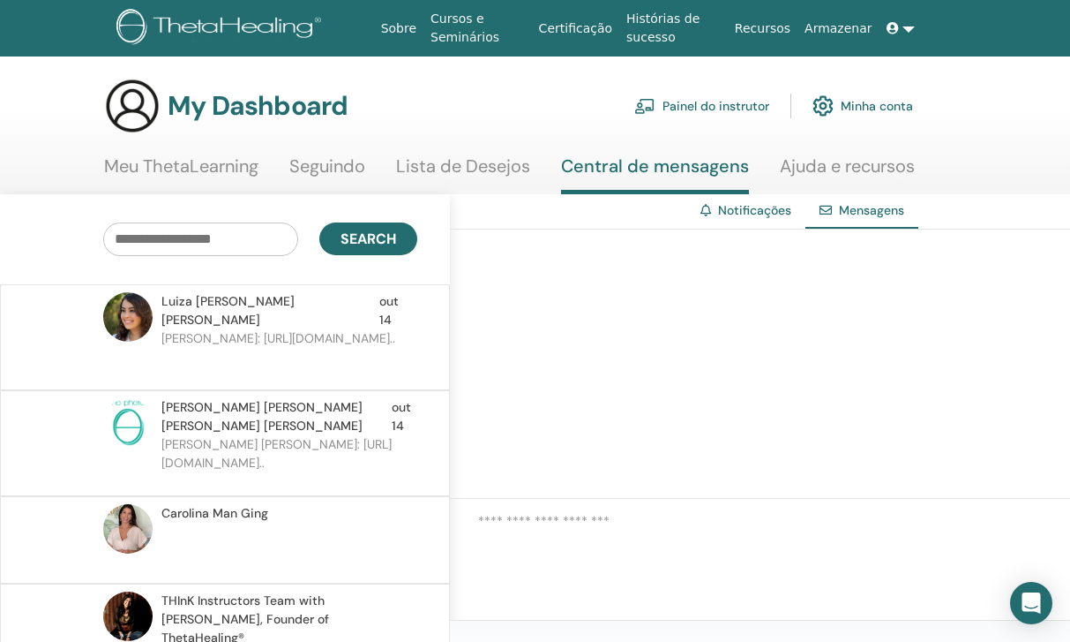
click at [301, 184] on link "Seguindo" at bounding box center [327, 172] width 76 height 34
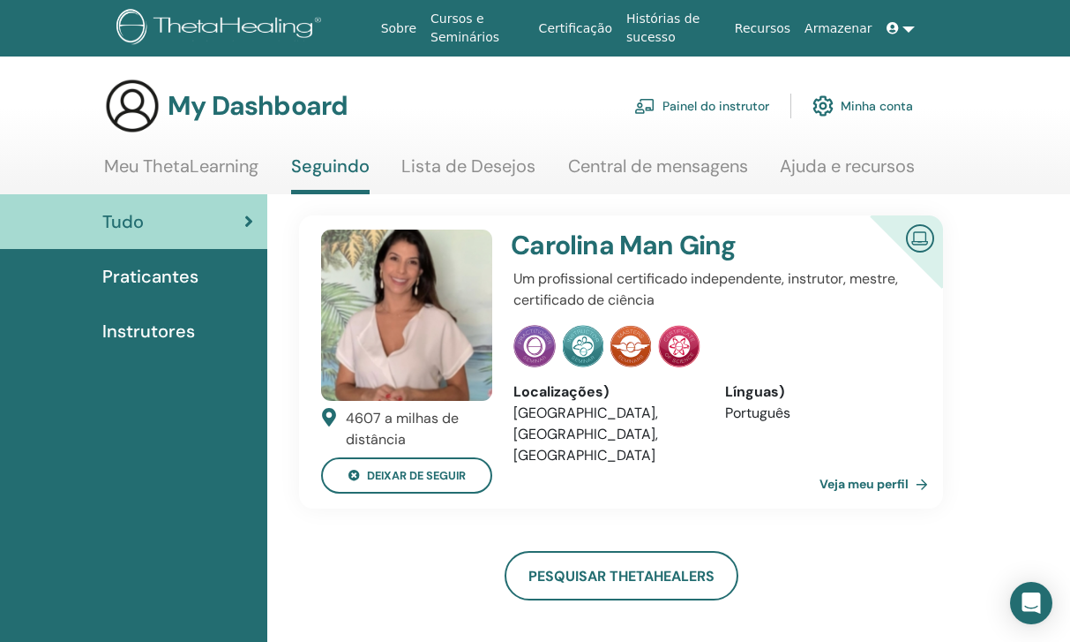
click at [847, 111] on link "Minha conta" at bounding box center [863, 105] width 101 height 39
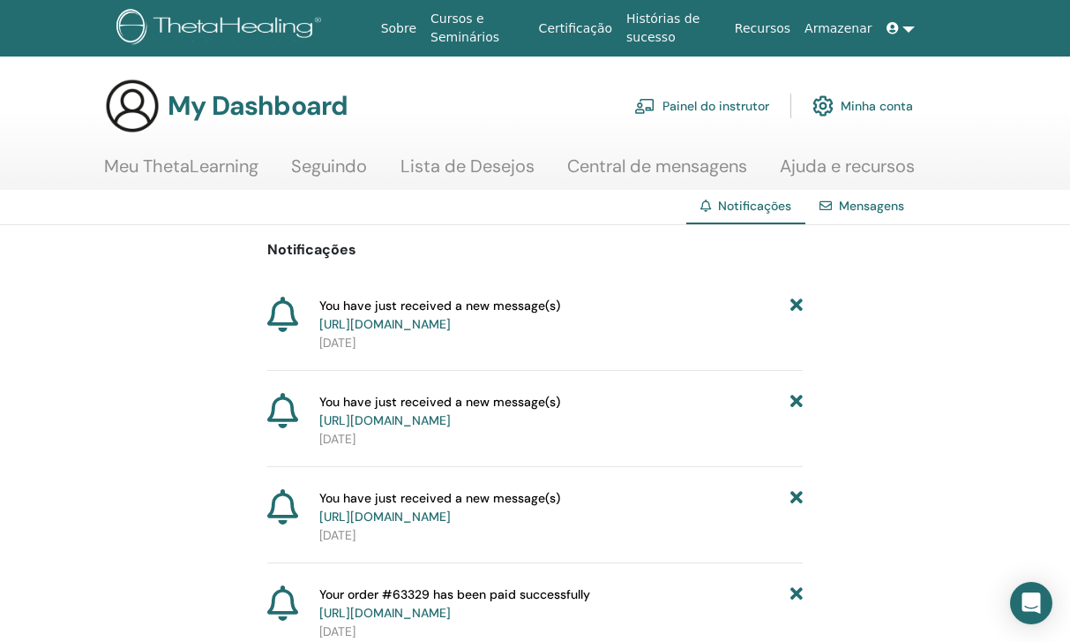
click at [451, 330] on link "https://member.thetahealing.com/message-center/messages/74b24179-a021-4f15-b4c8…" at bounding box center [384, 324] width 131 height 16
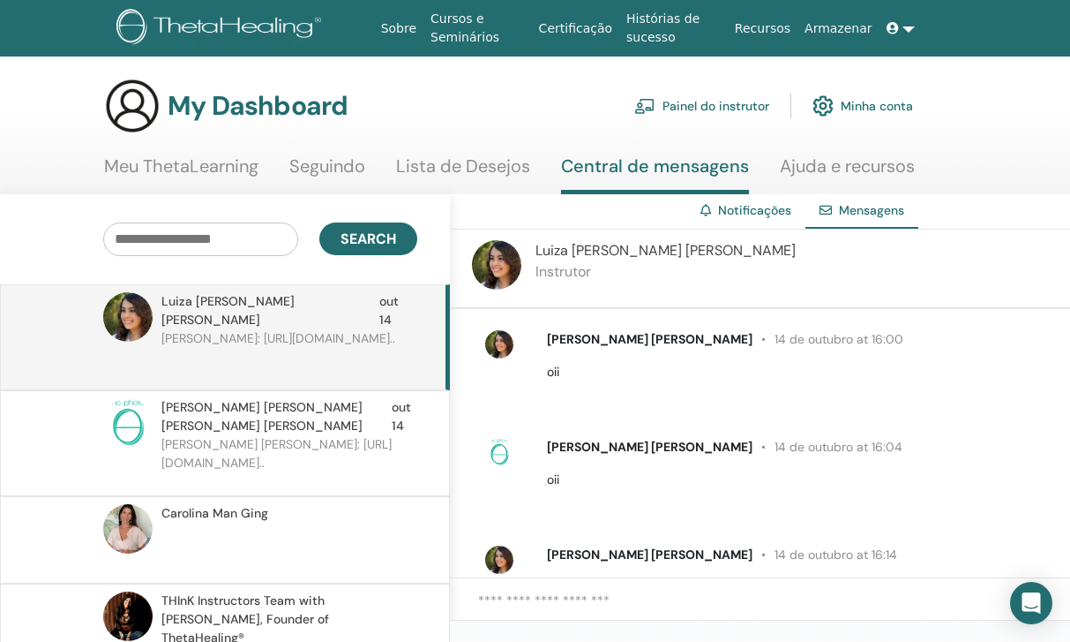
click at [307, 398] on span "[PERSON_NAME] [PERSON_NAME]" at bounding box center [276, 416] width 230 height 37
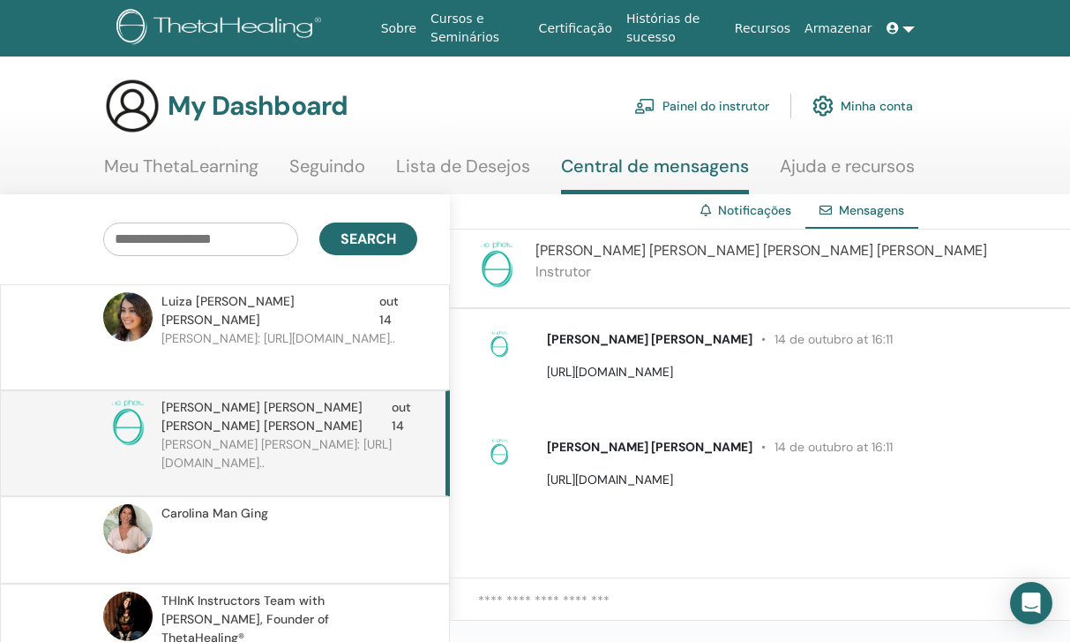
click at [336, 162] on link "Seguindo" at bounding box center [327, 172] width 76 height 34
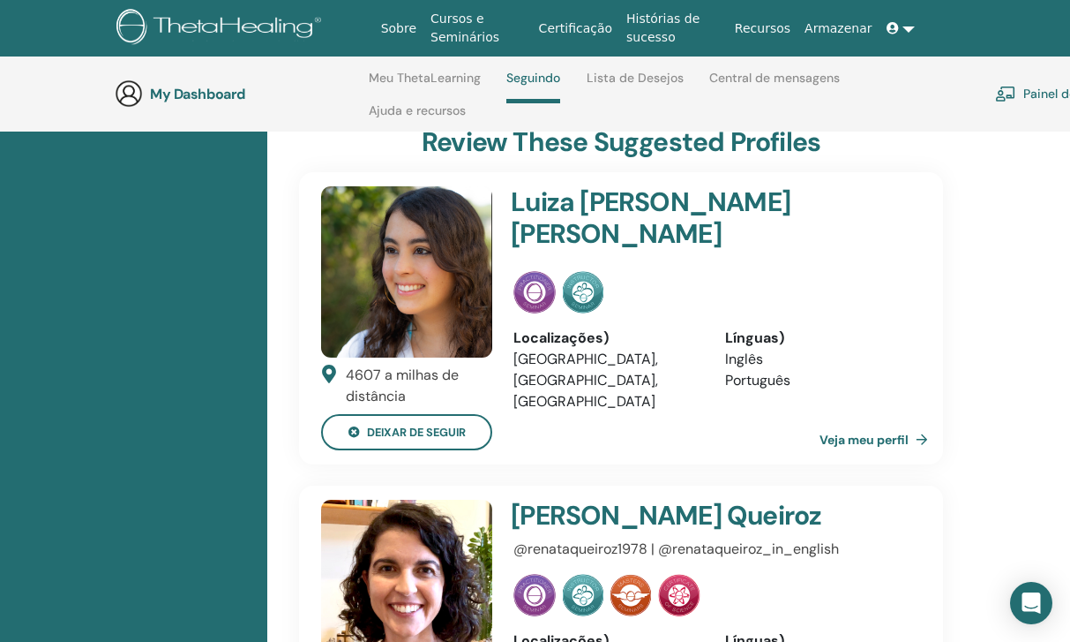
scroll to position [606, 0]
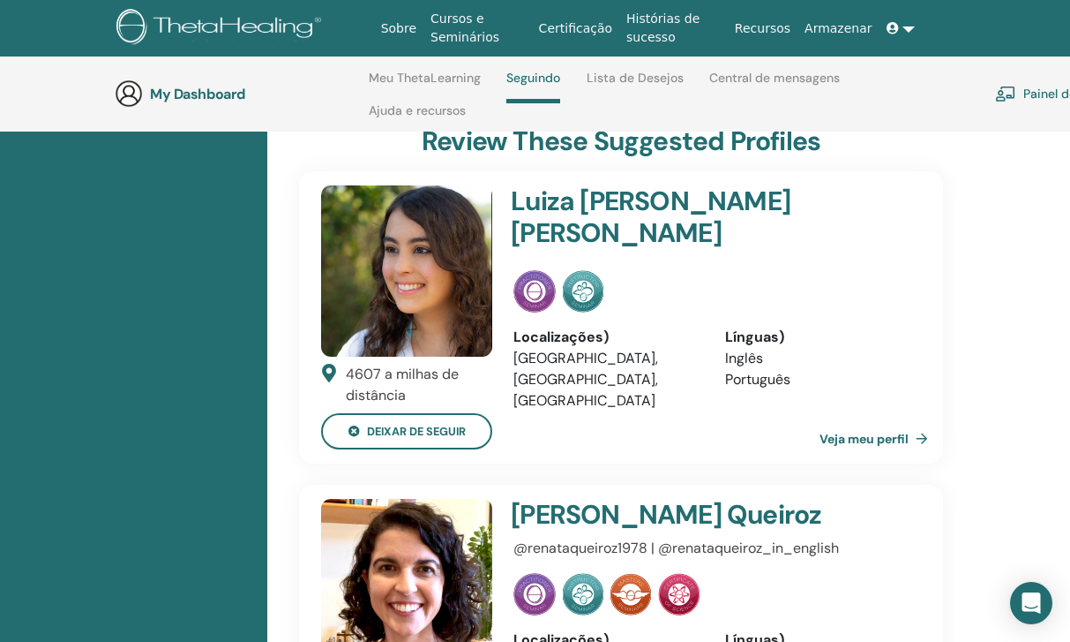
click at [837, 434] on link "Veja meu perfil" at bounding box center [878, 438] width 116 height 35
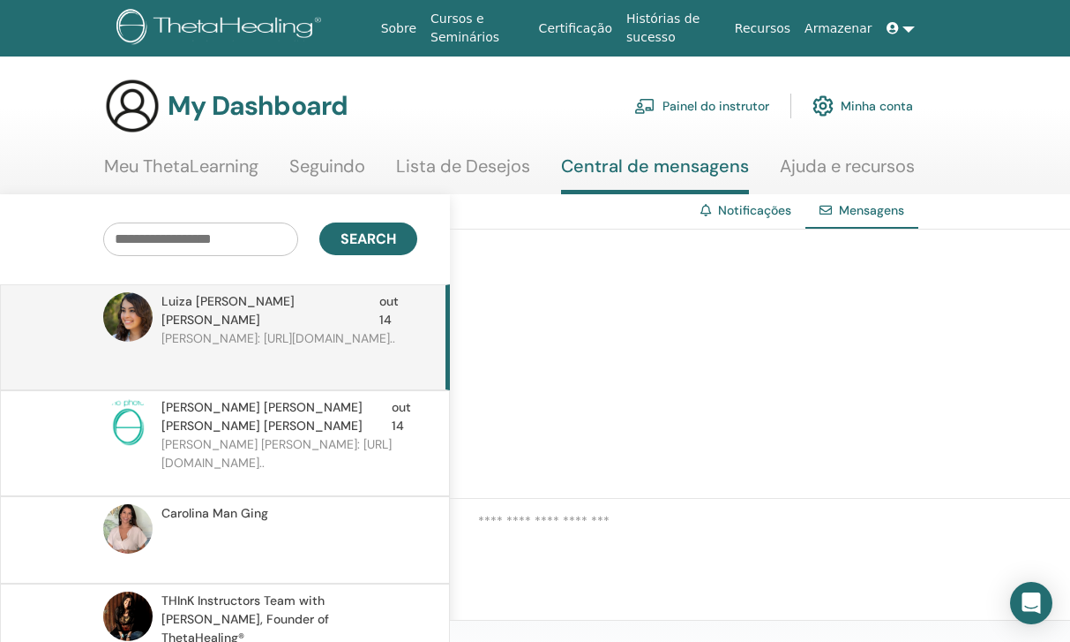
click at [861, 38] on link "Armazenar" at bounding box center [838, 28] width 81 height 33
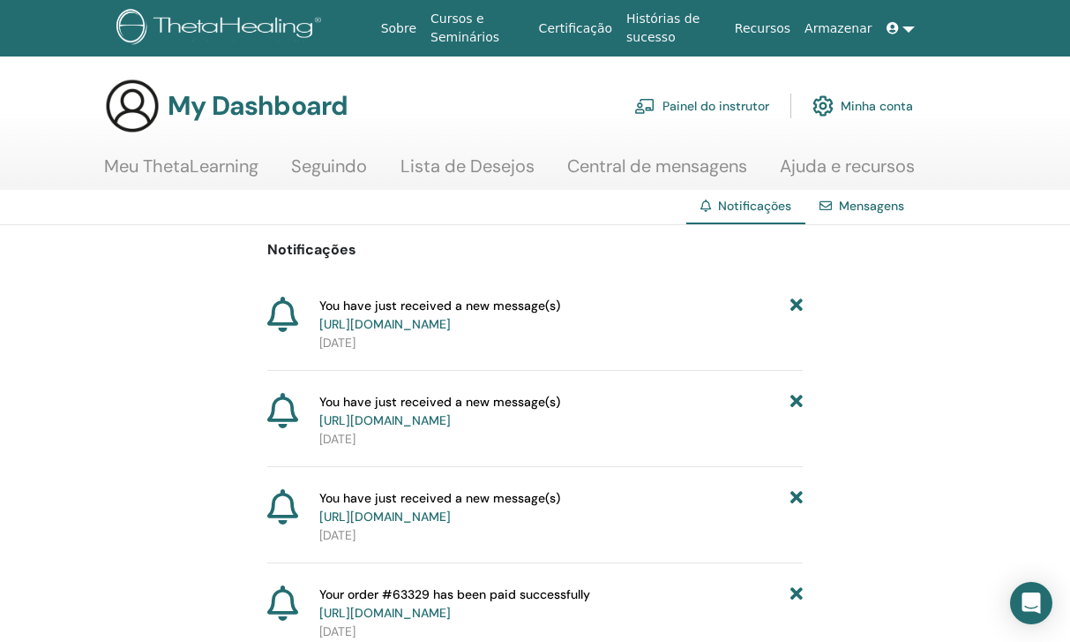
click at [301, 172] on link "Seguindo" at bounding box center [329, 172] width 76 height 34
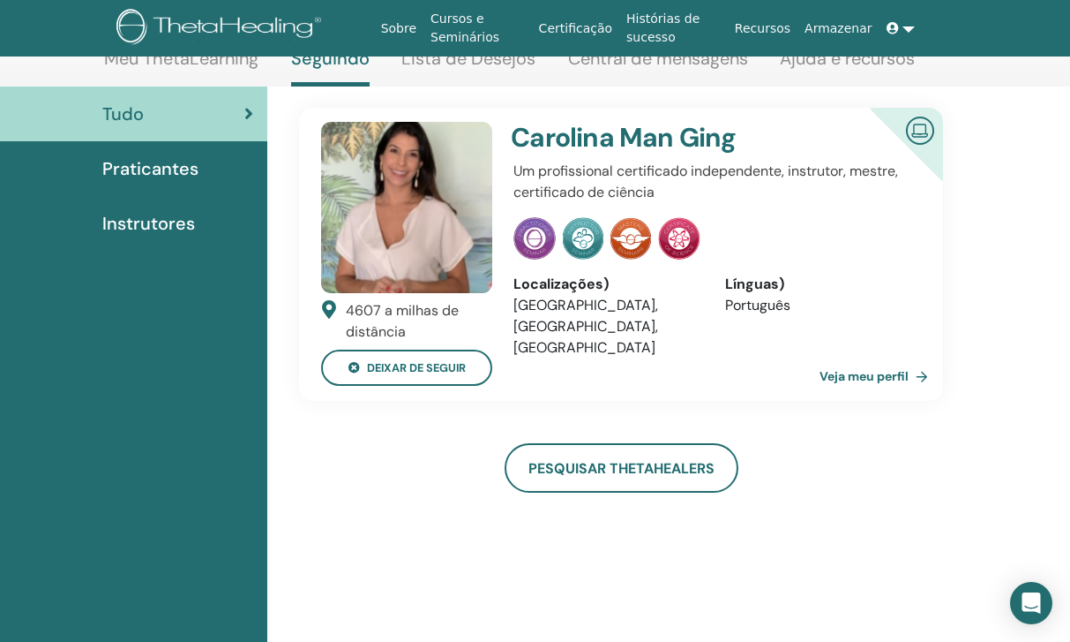
scroll to position [107, 0]
click at [908, 38] on link at bounding box center [901, 28] width 42 height 33
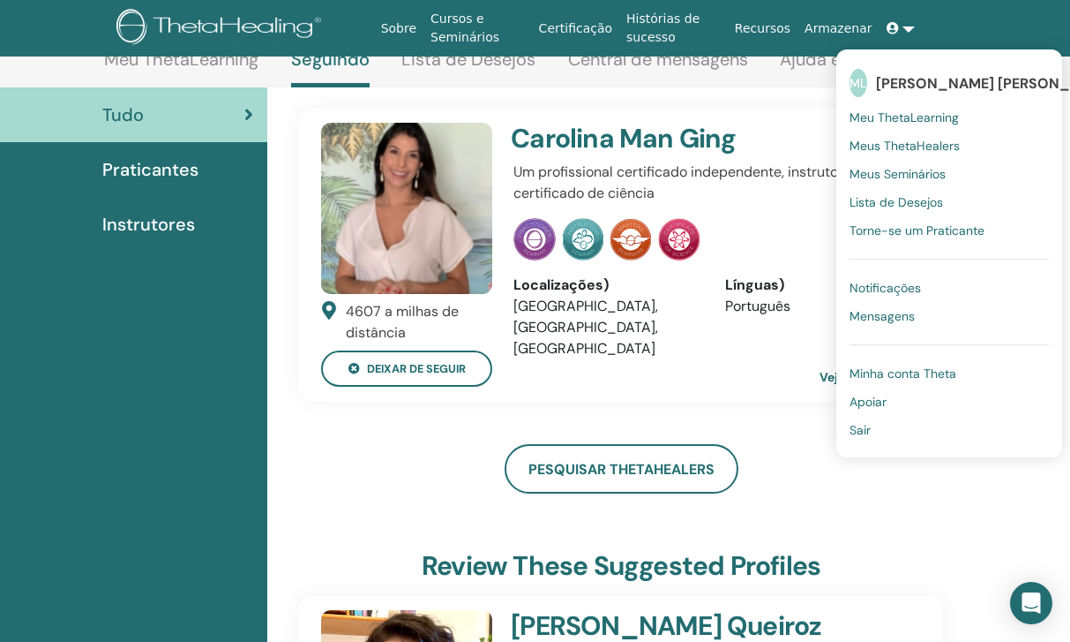
click at [862, 424] on span "Sair" at bounding box center [860, 430] width 21 height 16
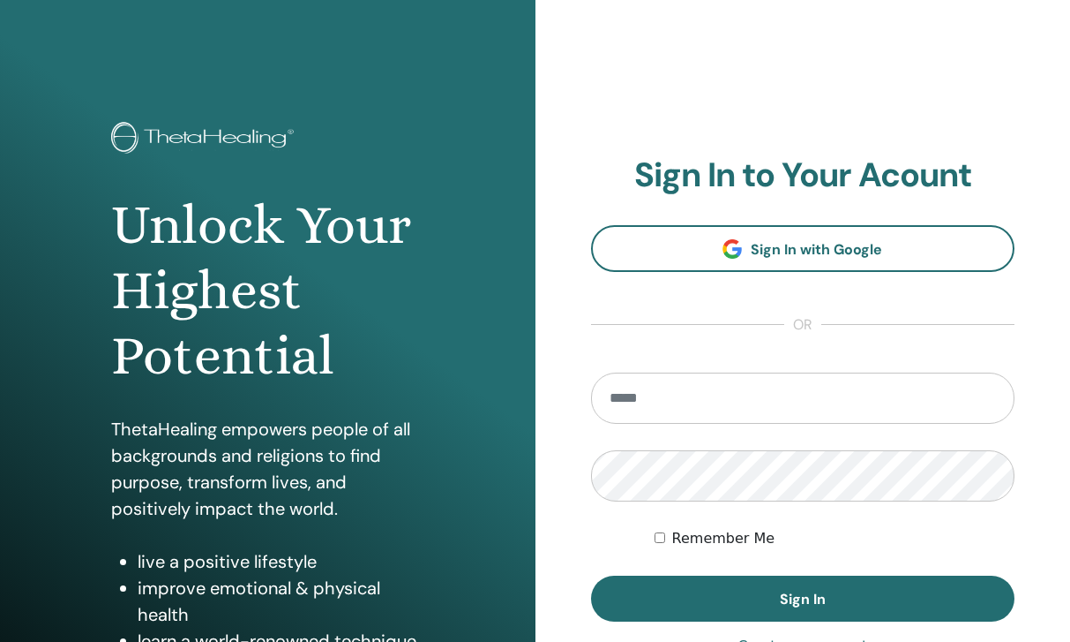
scroll to position [107, 0]
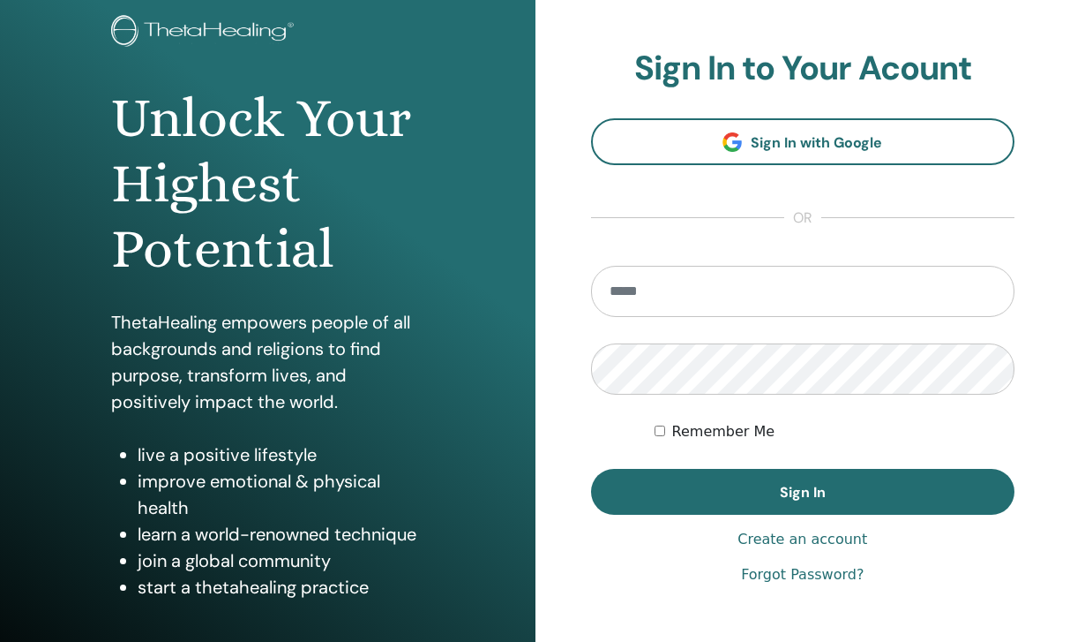
click at [637, 280] on input "email" at bounding box center [803, 291] width 424 height 51
type input "**********"
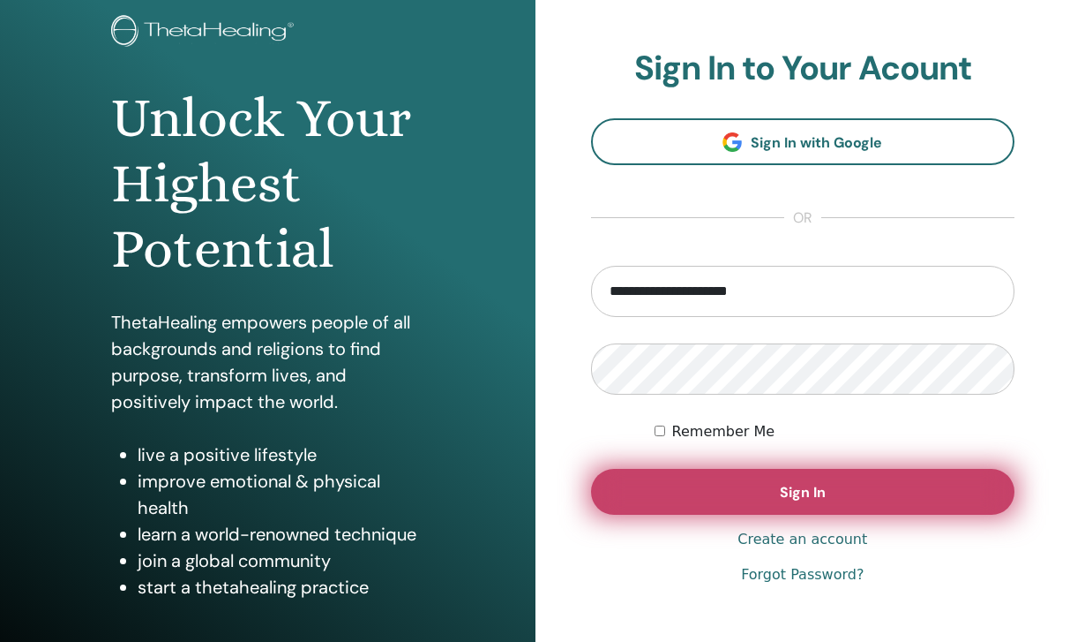
click at [774, 502] on button "Sign In" at bounding box center [803, 492] width 424 height 46
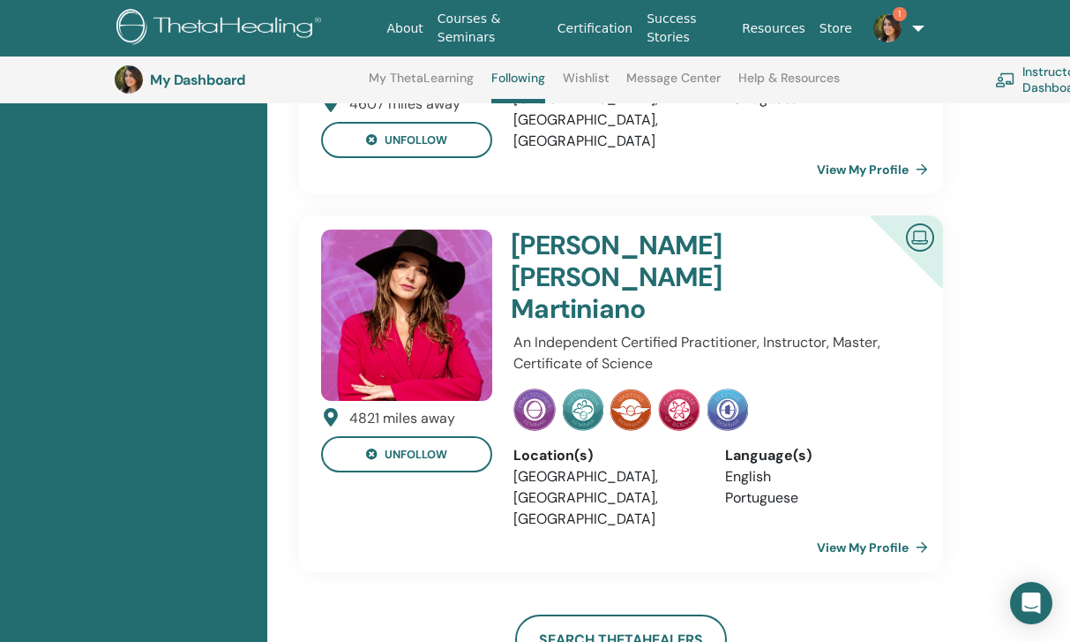
scroll to position [1198, 0]
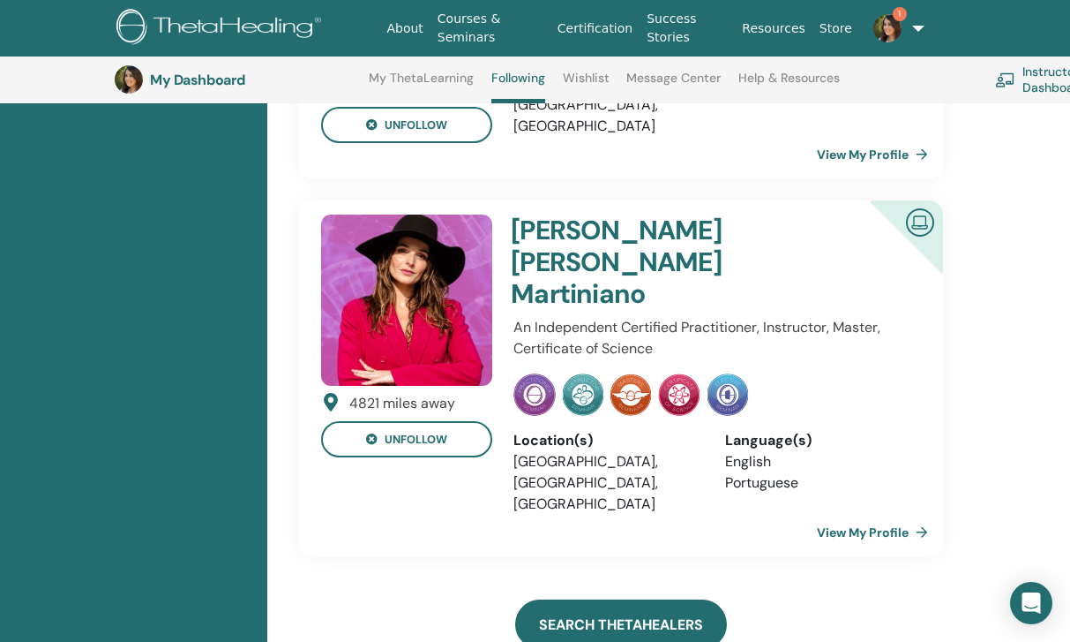
click at [582, 599] on link "Search ThetaHealers" at bounding box center [621, 623] width 212 height 49
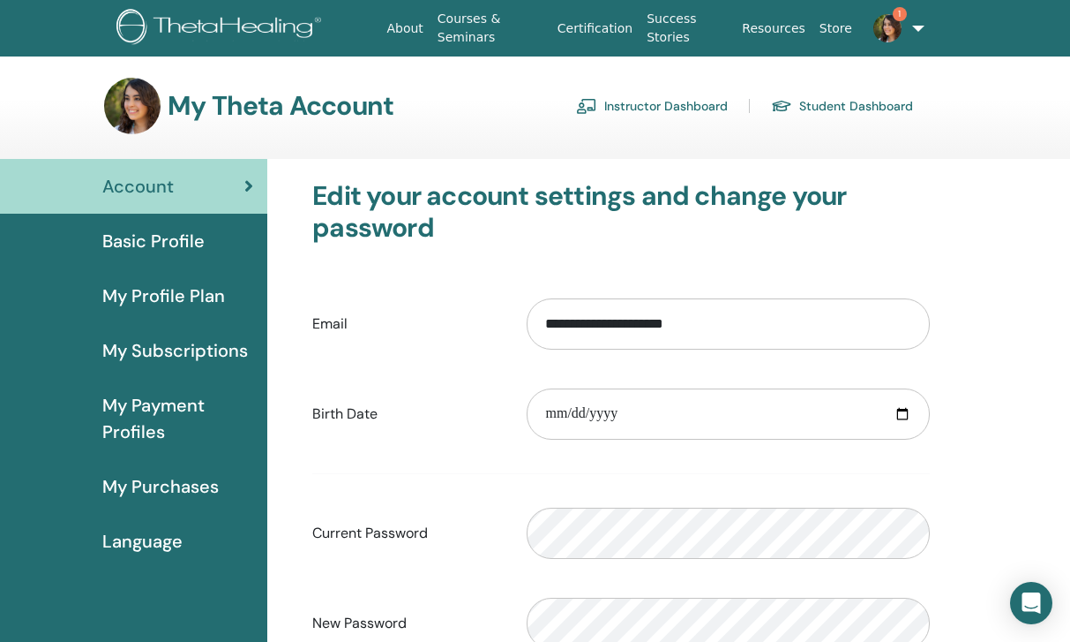
click at [133, 427] on span "My Payment Profiles" at bounding box center [177, 418] width 151 height 53
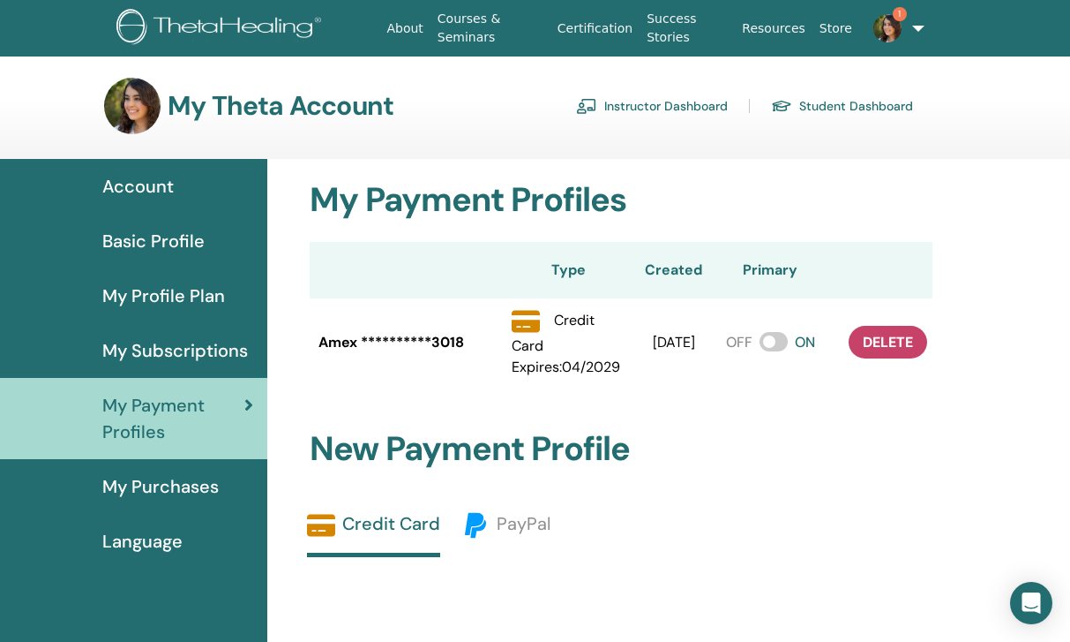
click at [886, 44] on link "1" at bounding box center [891, 28] width 63 height 56
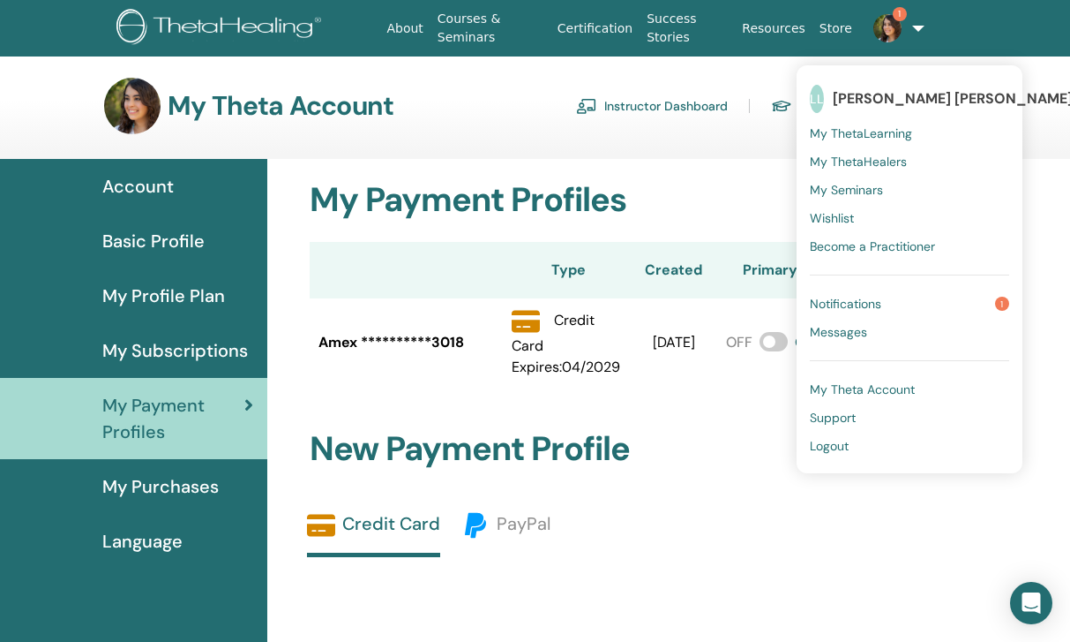
click at [833, 458] on link "Logout" at bounding box center [909, 446] width 199 height 28
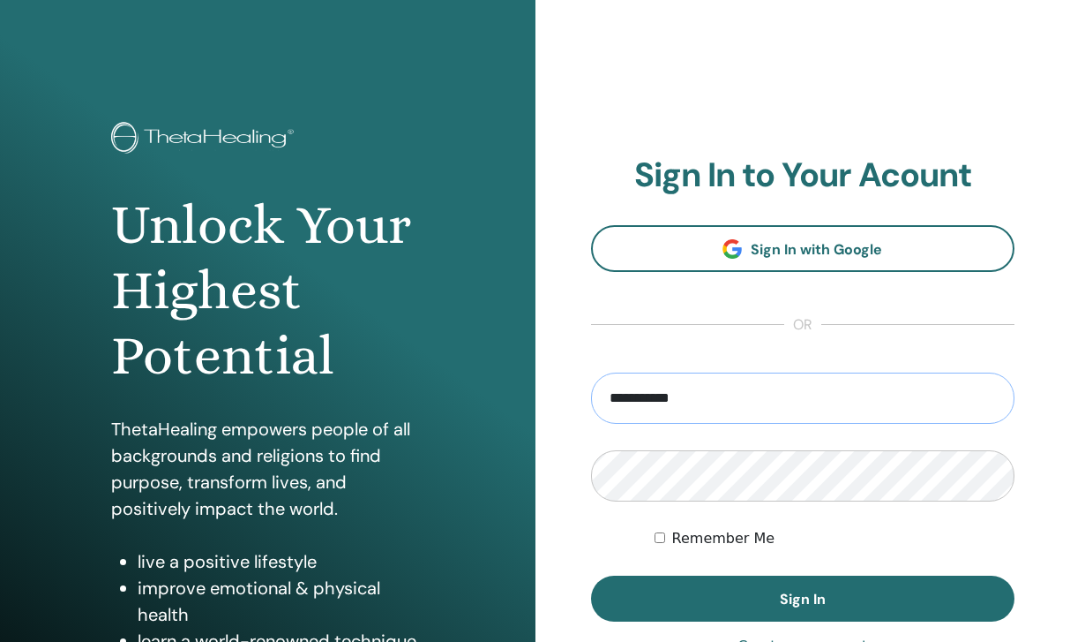
click at [628, 406] on input "**********" at bounding box center [803, 397] width 424 height 51
click at [756, 409] on input "**********" at bounding box center [803, 397] width 424 height 51
type input "**********"
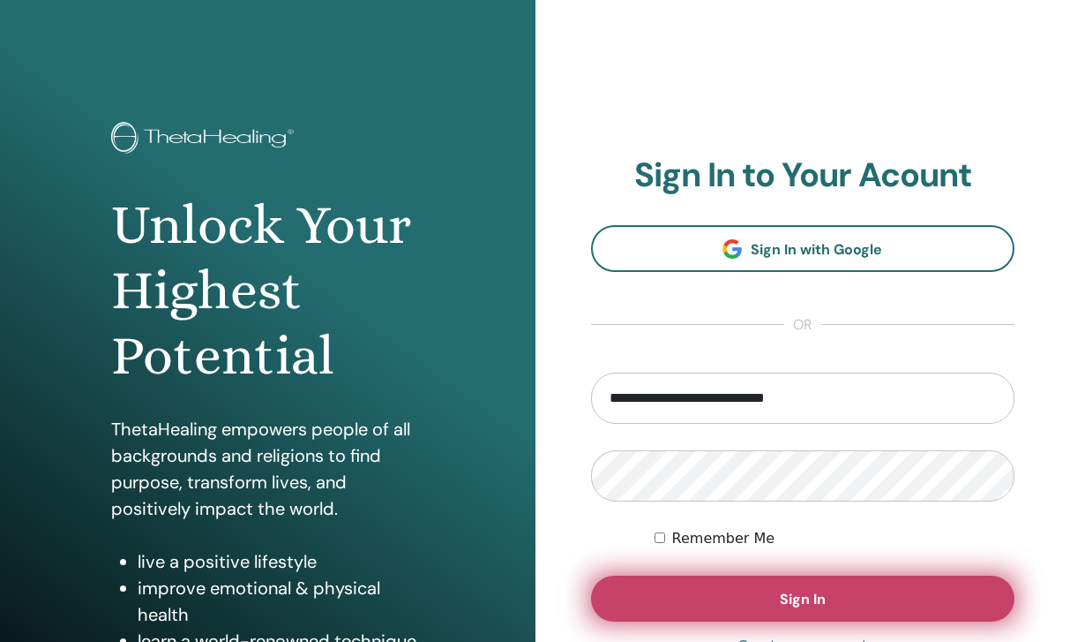
click at [794, 587] on button "Sign In" at bounding box center [803, 598] width 424 height 46
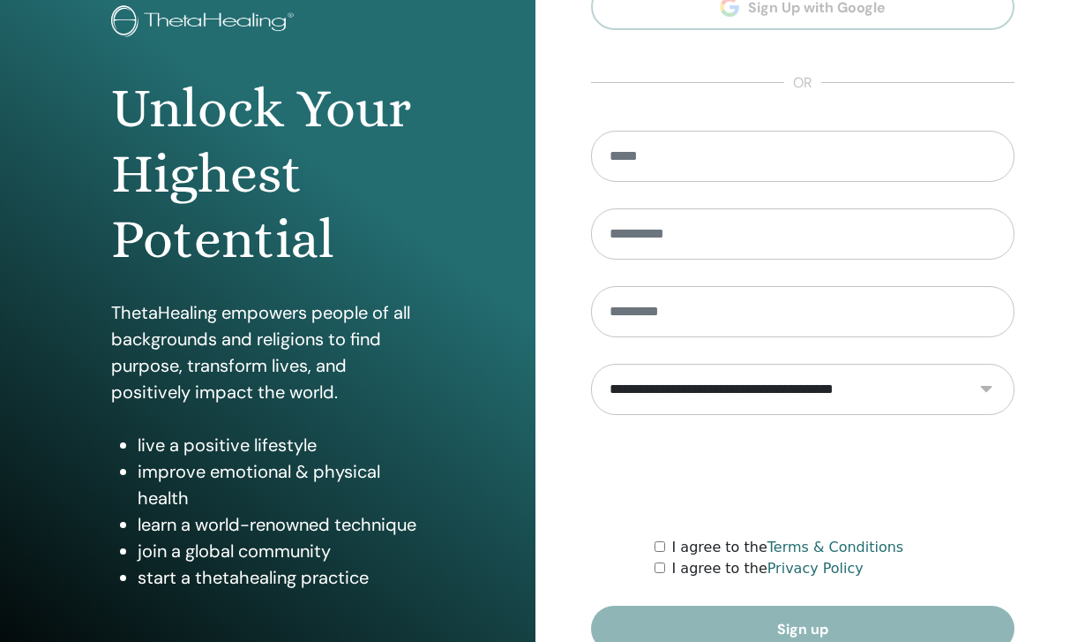
scroll to position [137, 0]
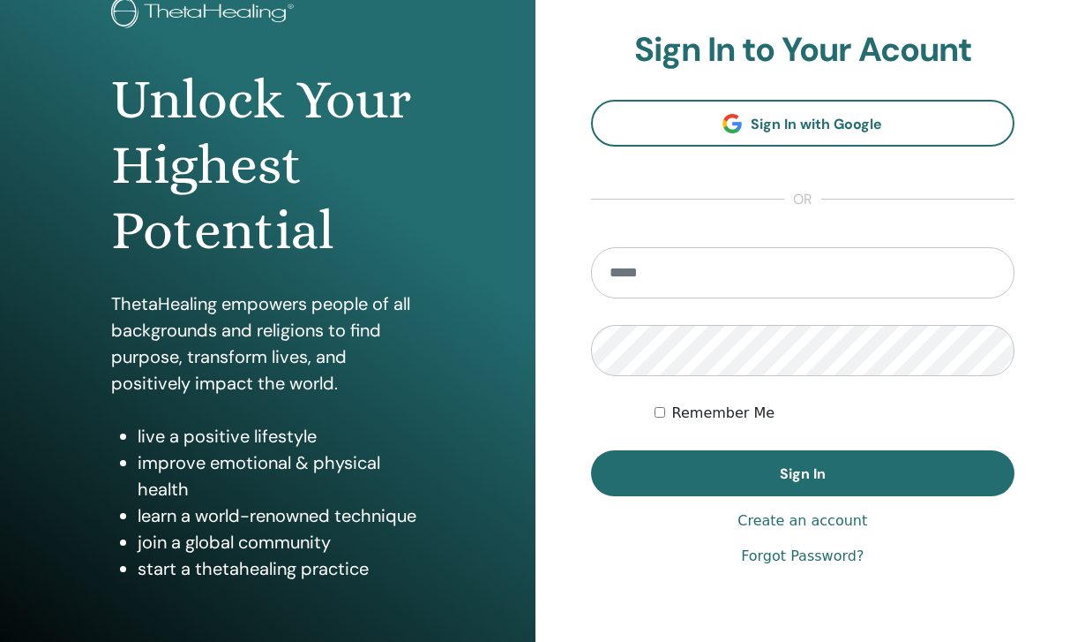
scroll to position [124, 0]
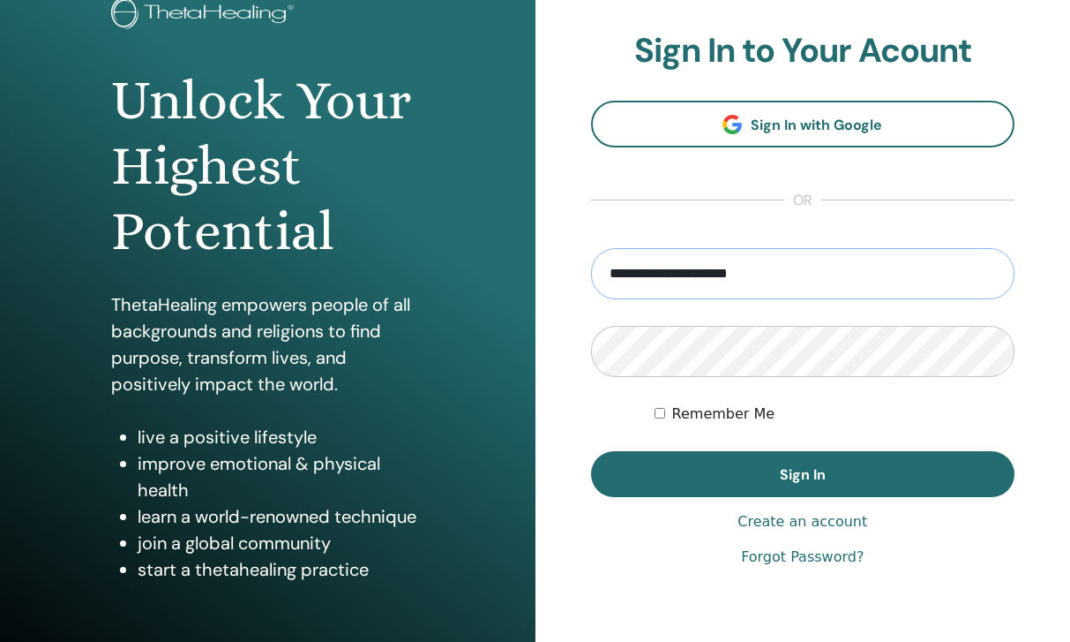
type input "**********"
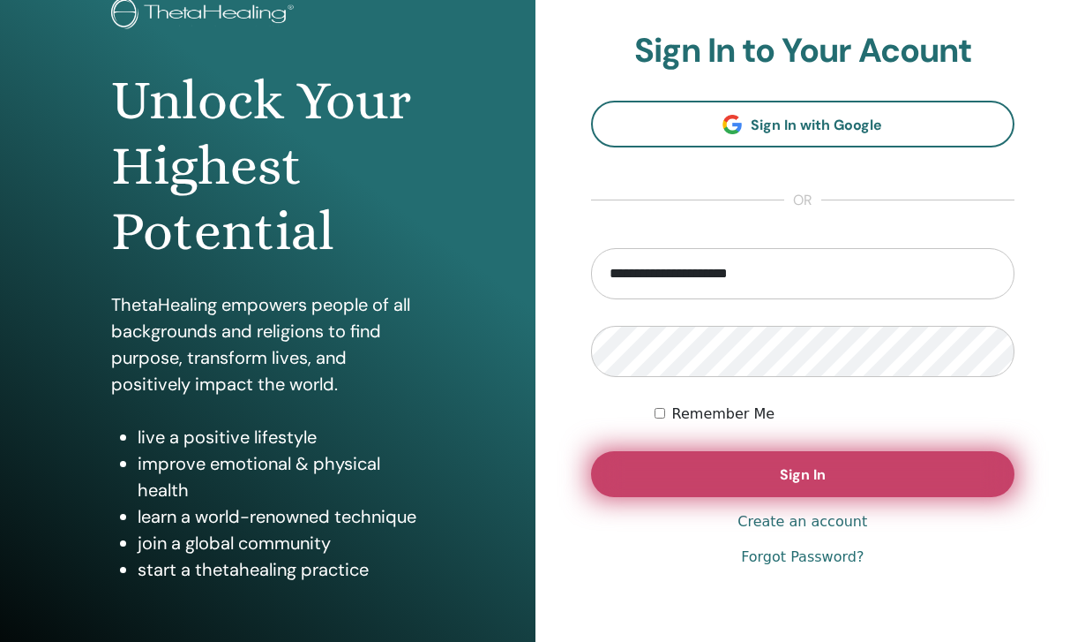
click at [737, 468] on button "Sign In" at bounding box center [803, 474] width 424 height 46
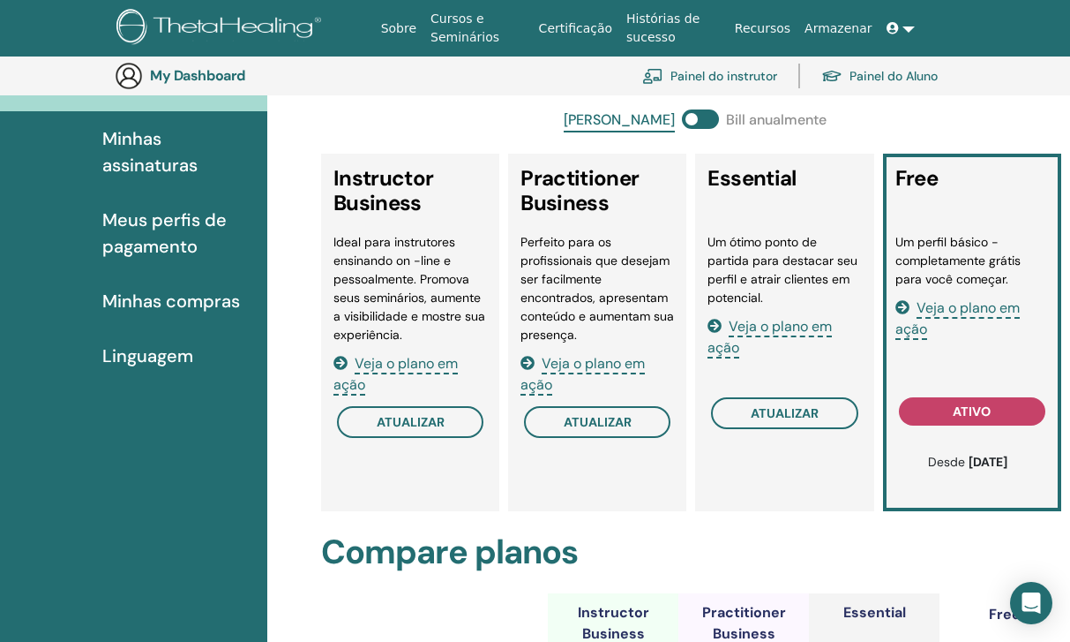
scroll to position [287, 0]
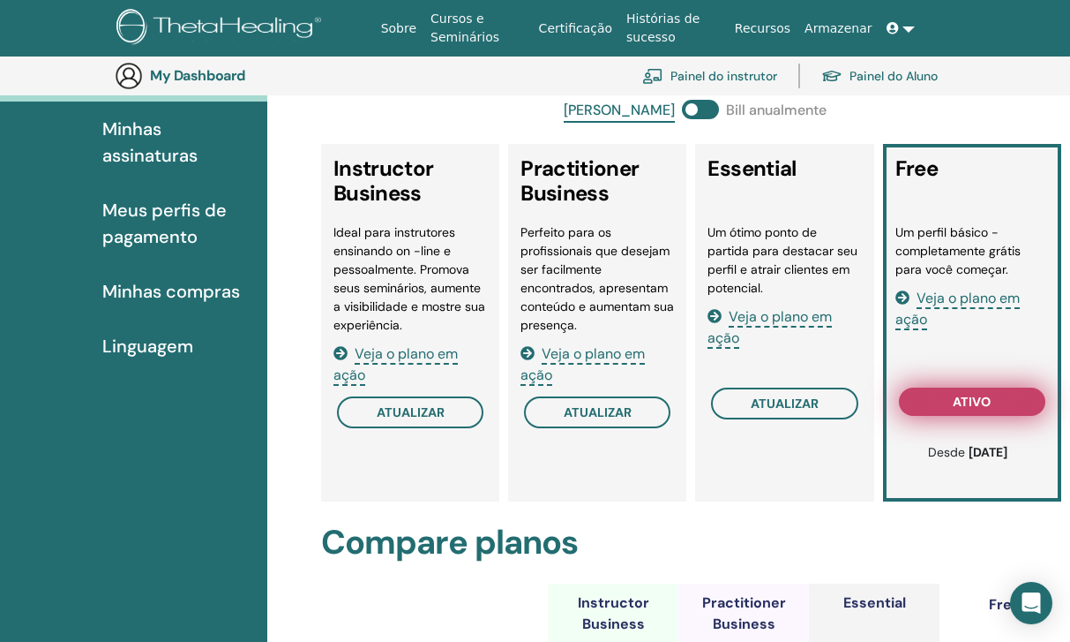
click at [916, 402] on button "ativo" at bounding box center [972, 401] width 146 height 28
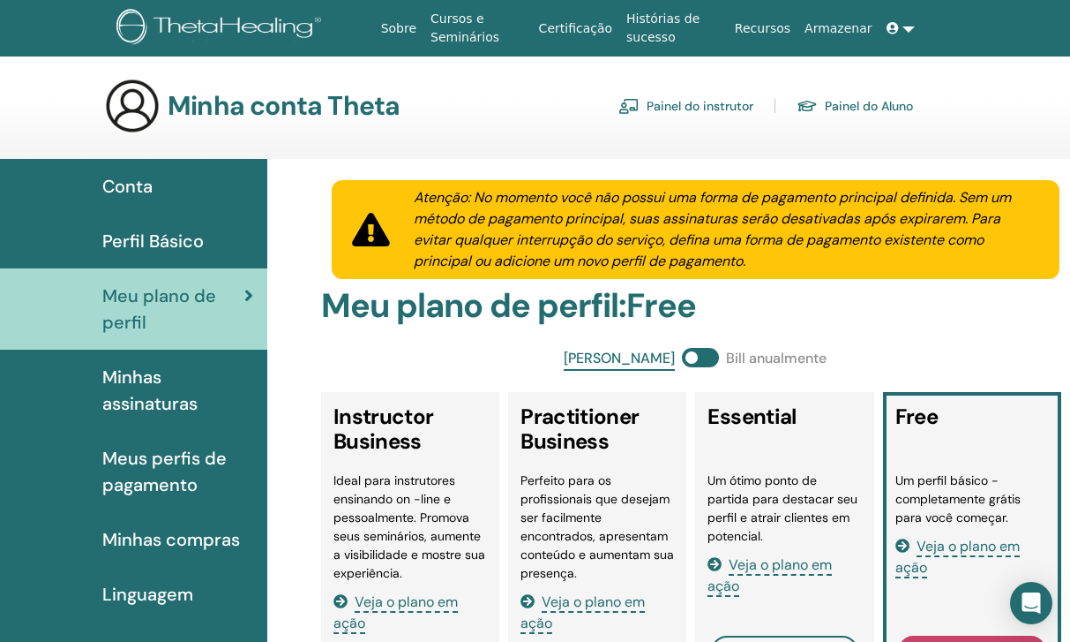
scroll to position [0, 0]
click at [148, 473] on span "Meus perfis de pagamento" at bounding box center [177, 471] width 151 height 53
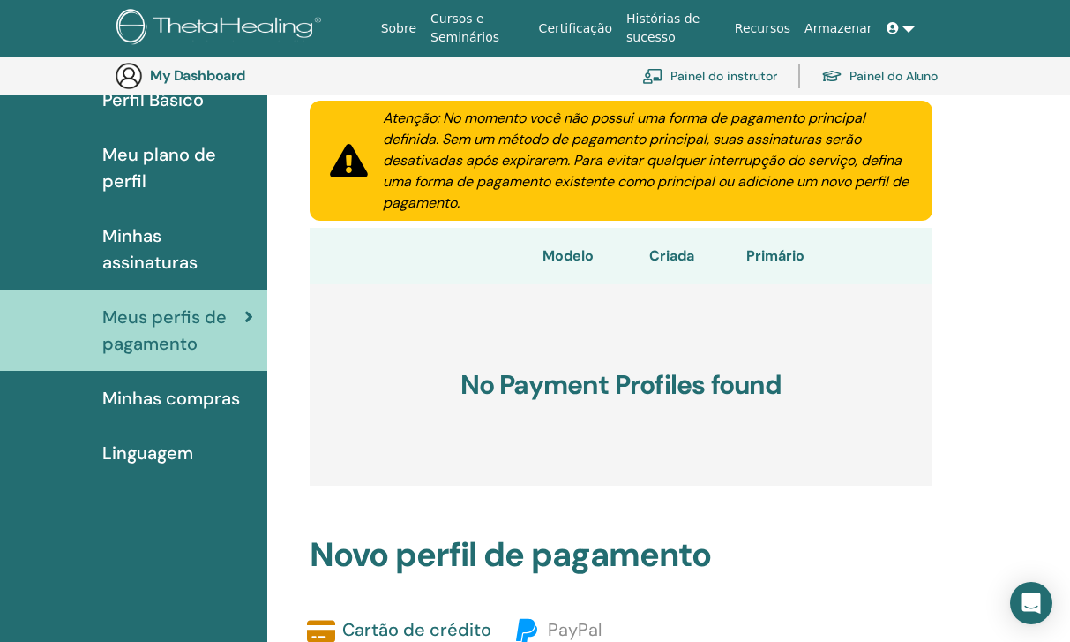
scroll to position [81, 0]
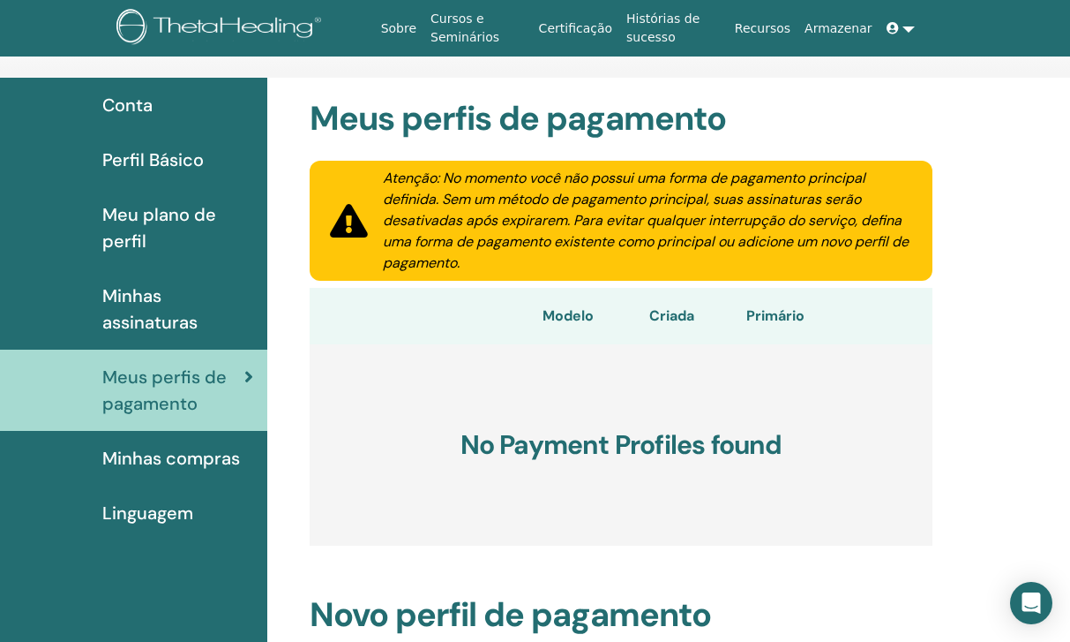
click at [192, 154] on span "Perfil Básico" at bounding box center [152, 159] width 101 height 26
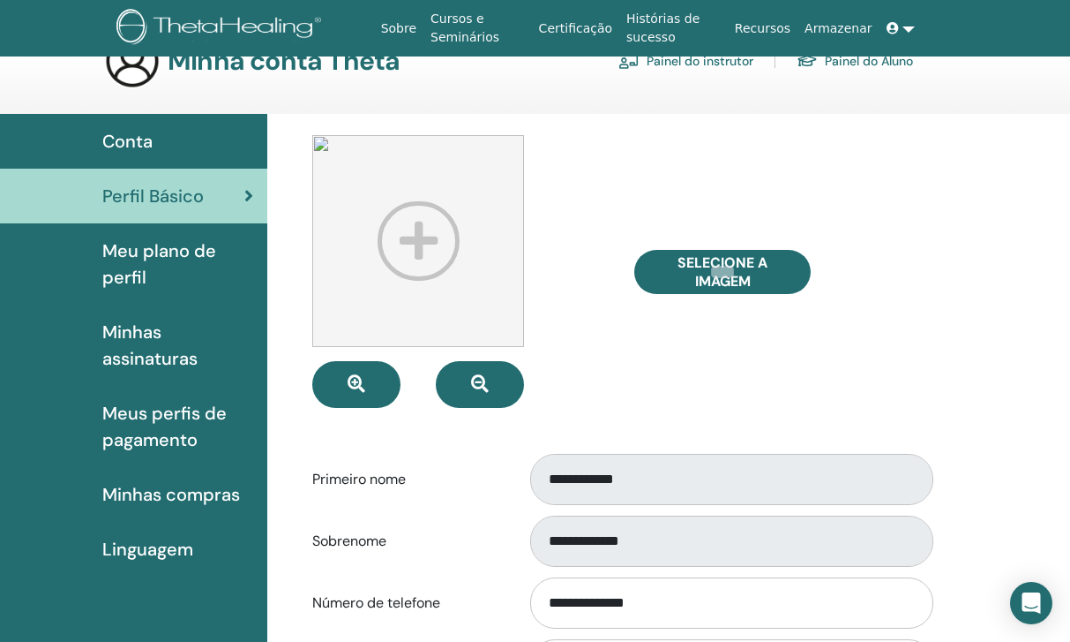
scroll to position [36, 0]
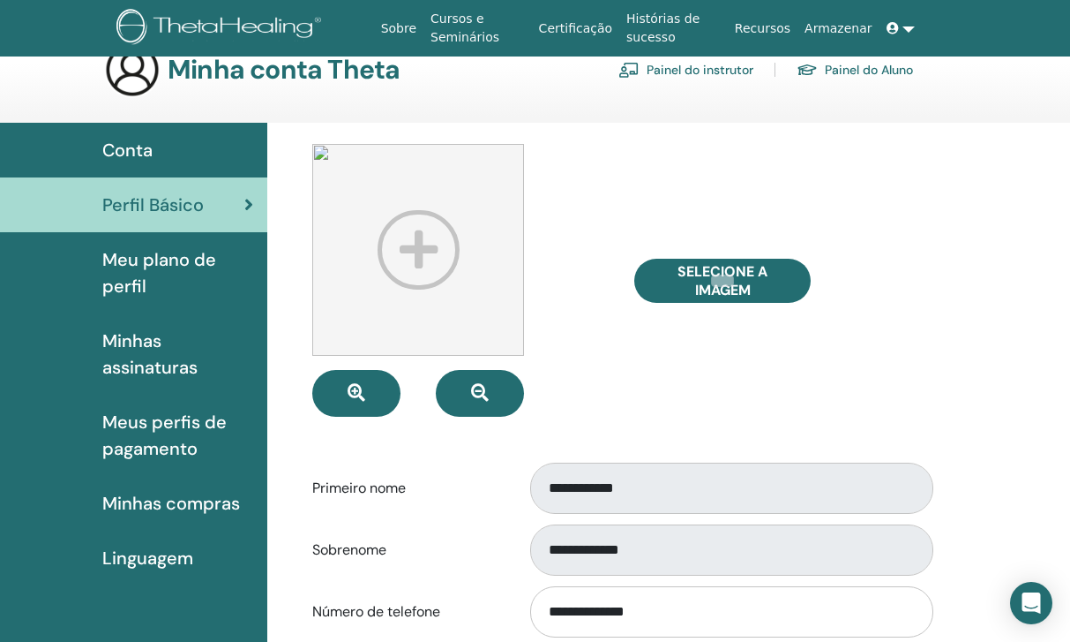
click at [184, 258] on span "Meu plano de perfil" at bounding box center [177, 272] width 151 height 53
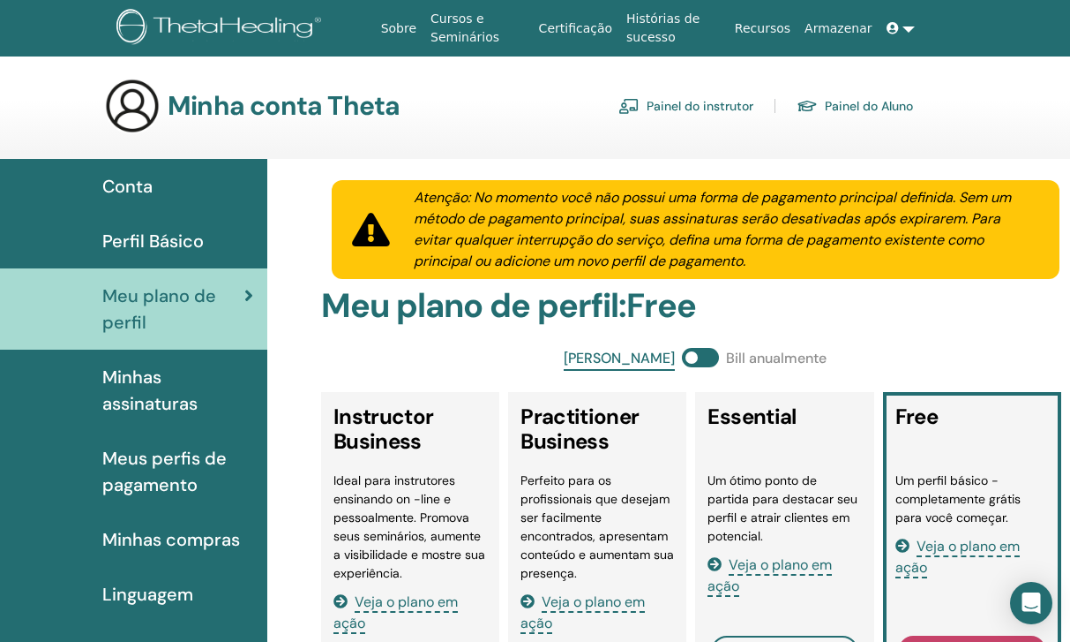
click at [194, 409] on span "Minhas assinaturas" at bounding box center [177, 390] width 151 height 53
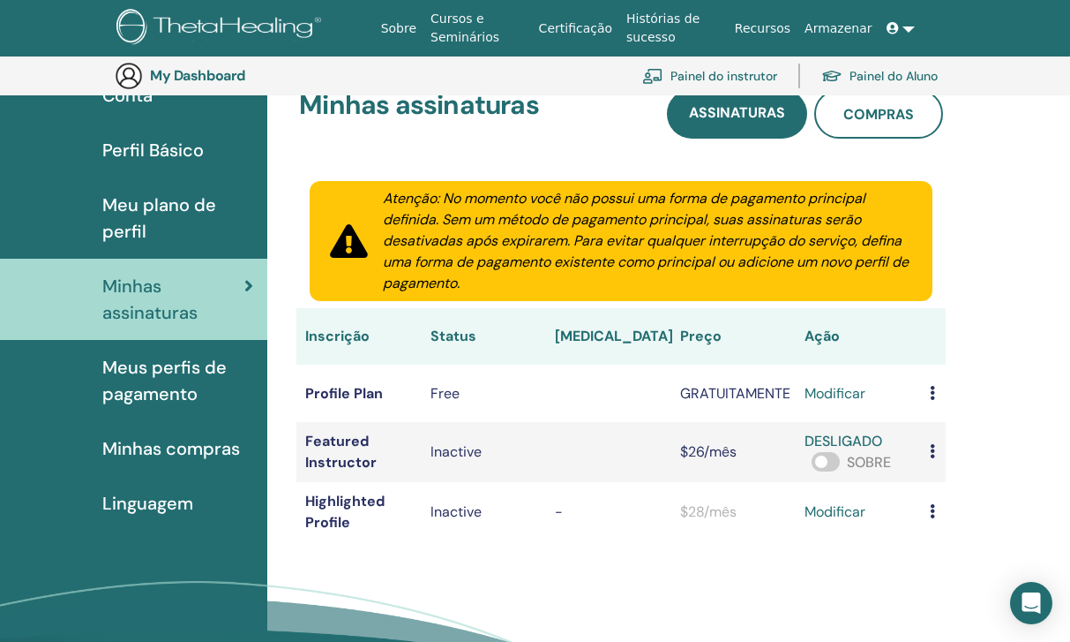
scroll to position [134, 0]
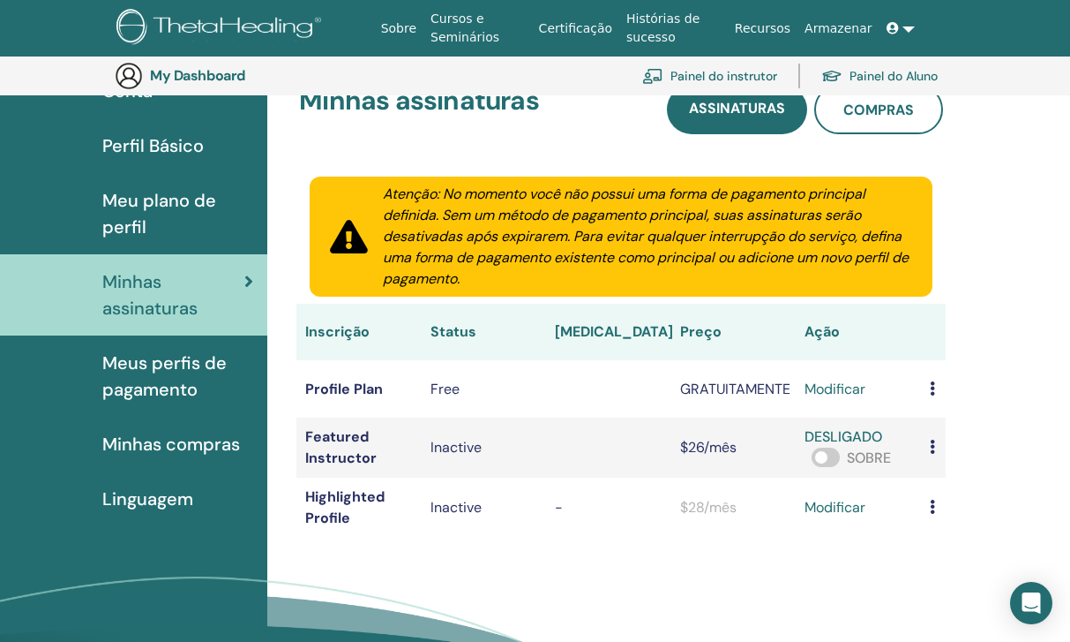
click at [812, 454] on span at bounding box center [826, 456] width 28 height 19
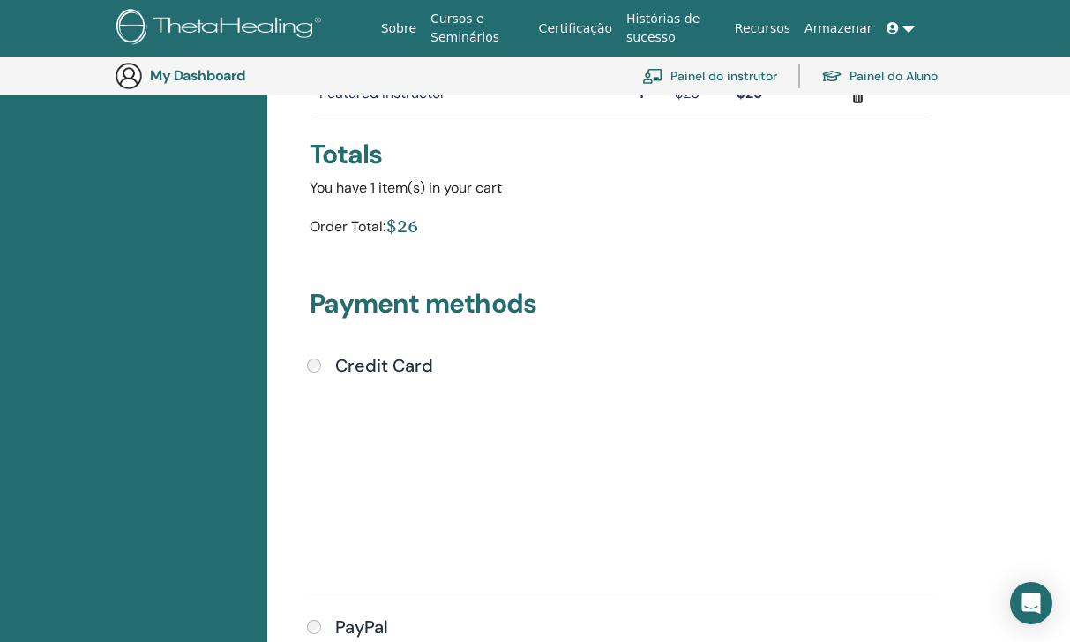
scroll to position [457, 0]
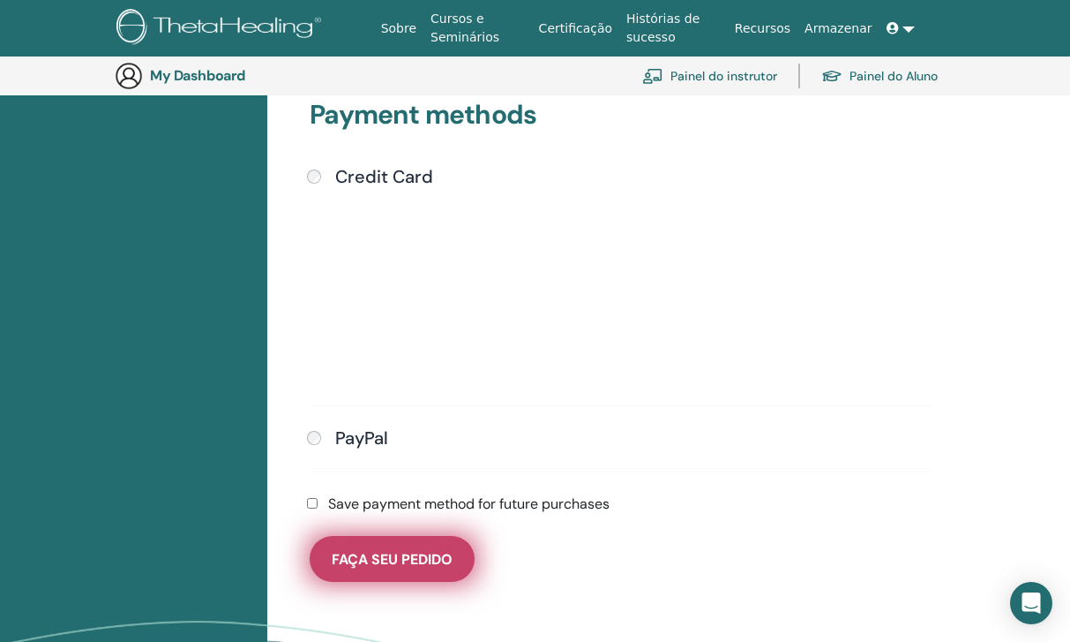
click at [349, 545] on button "Faça seu pedido" at bounding box center [392, 559] width 165 height 46
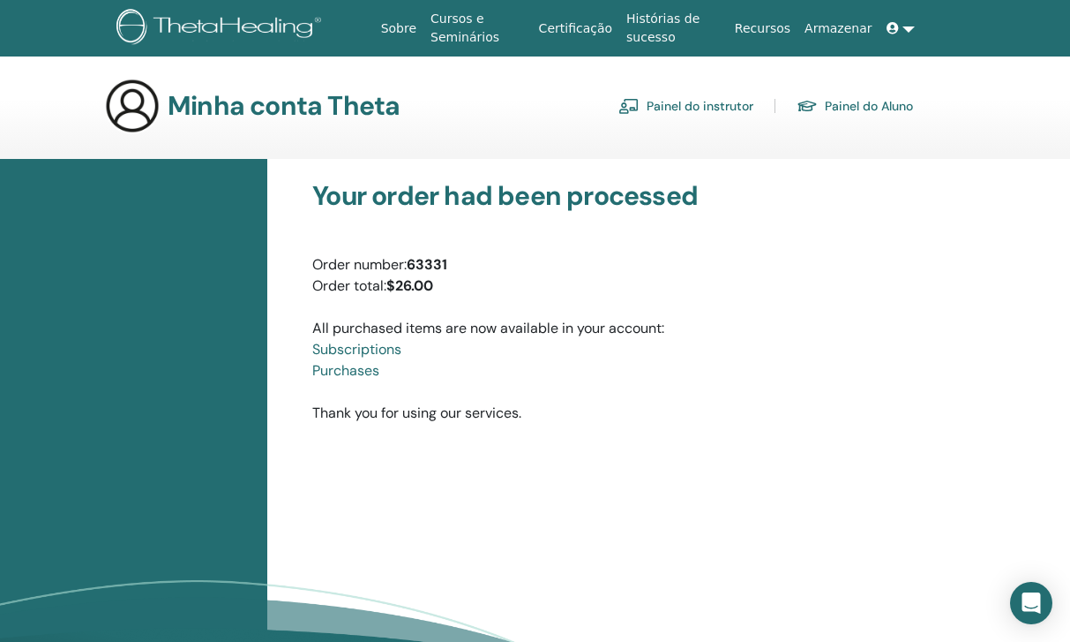
click at [719, 104] on link "Painel do instrutor" at bounding box center [686, 106] width 135 height 28
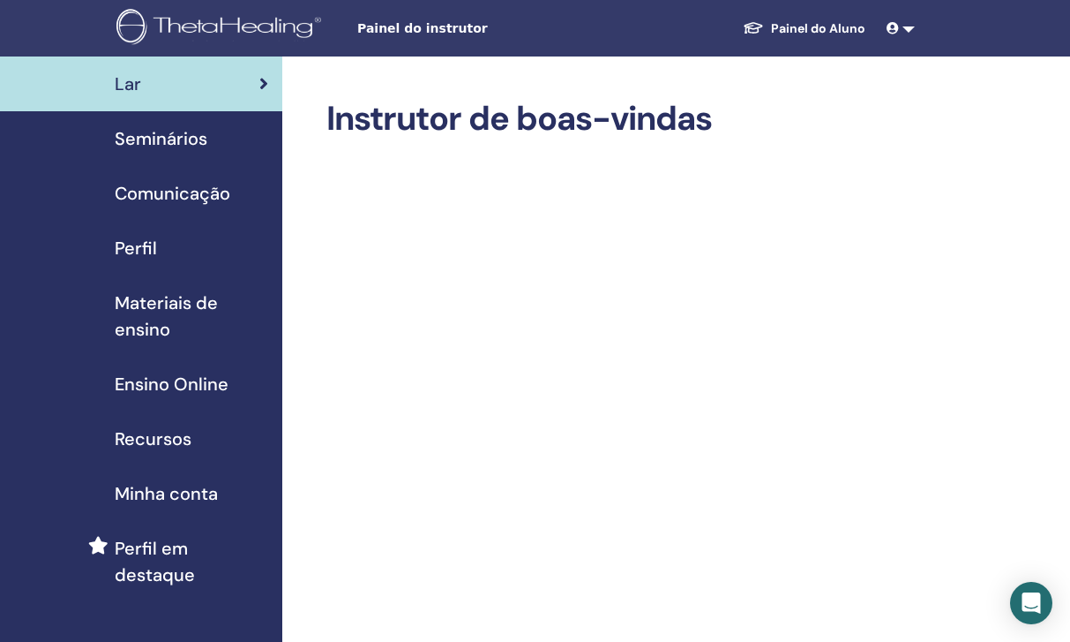
click at [176, 264] on link "Perfil" at bounding box center [141, 248] width 282 height 55
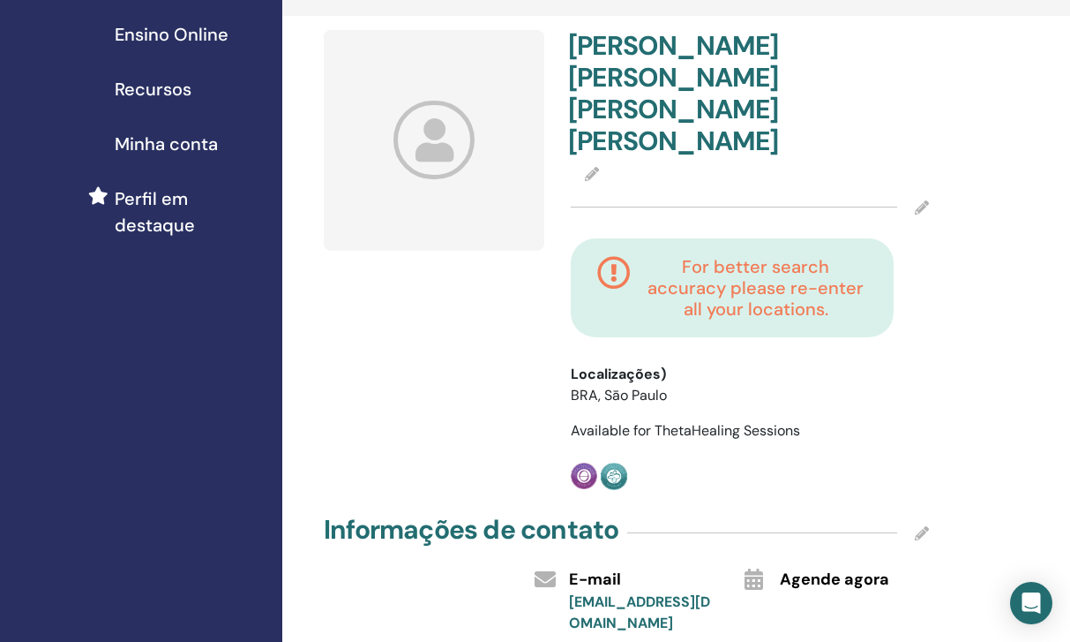
scroll to position [342, 0]
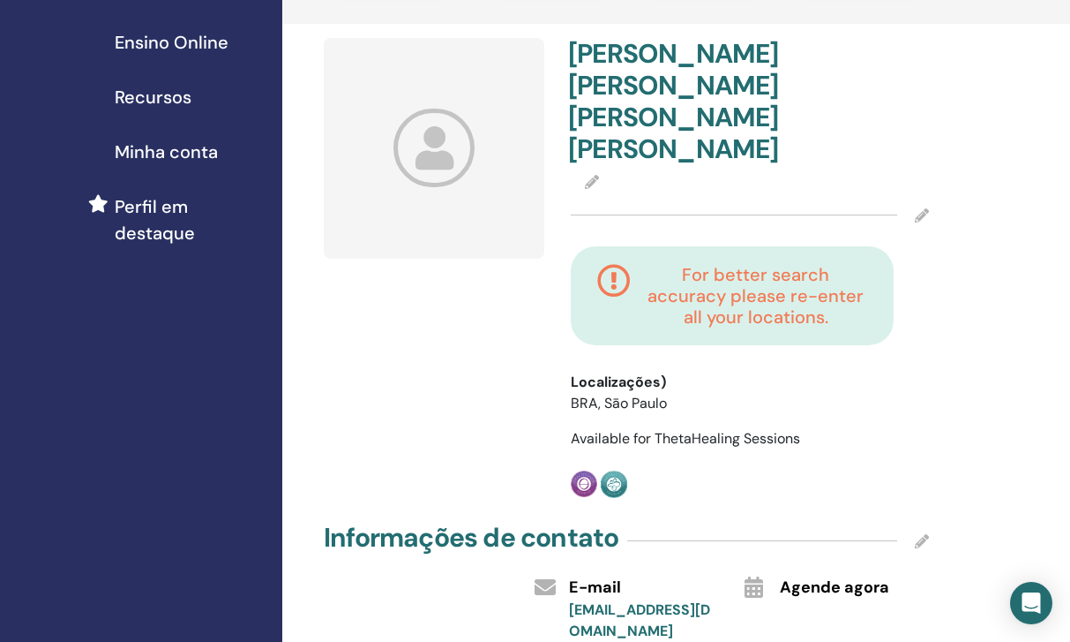
click at [168, 230] on span "Perfil em destaque" at bounding box center [192, 219] width 154 height 53
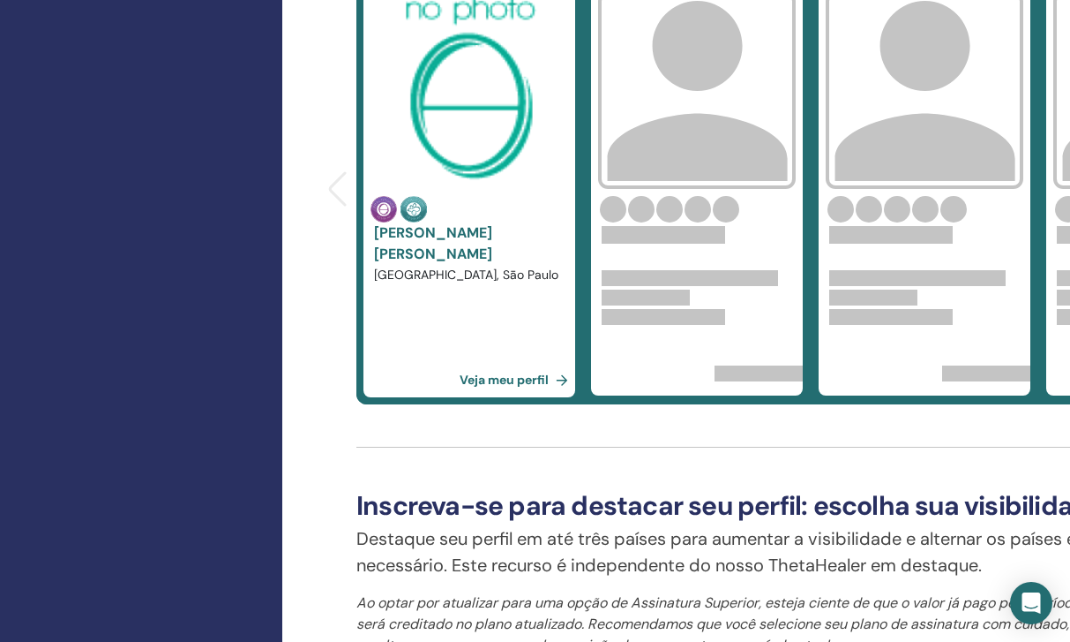
scroll to position [748, 0]
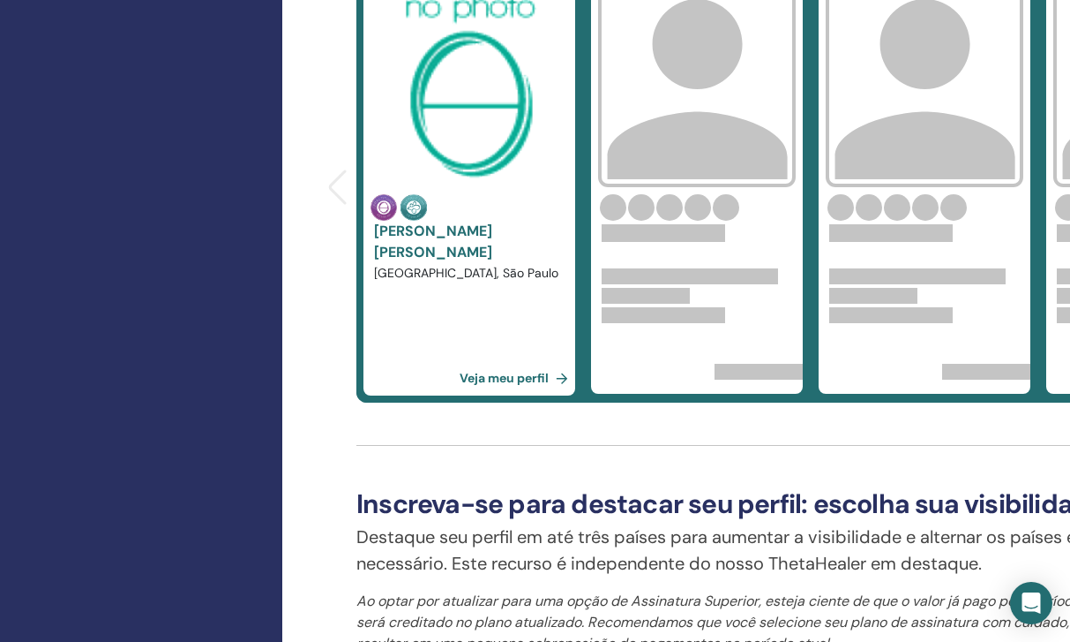
click at [516, 381] on link "Veja meu perfil" at bounding box center [518, 377] width 116 height 35
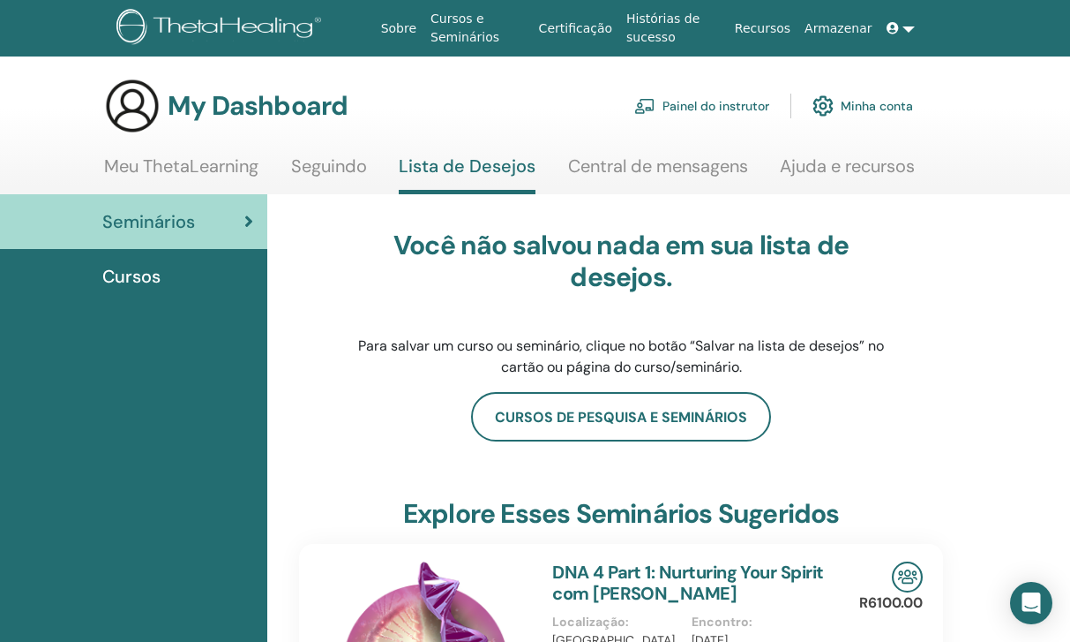
click at [895, 113] on link "Minha conta" at bounding box center [863, 105] width 101 height 39
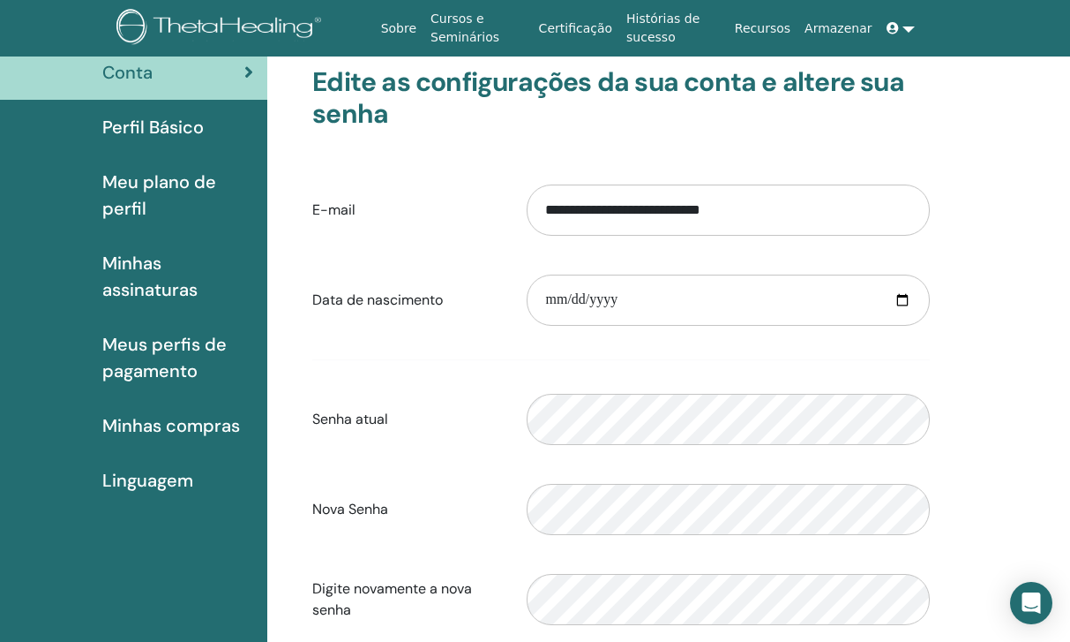
scroll to position [85, 0]
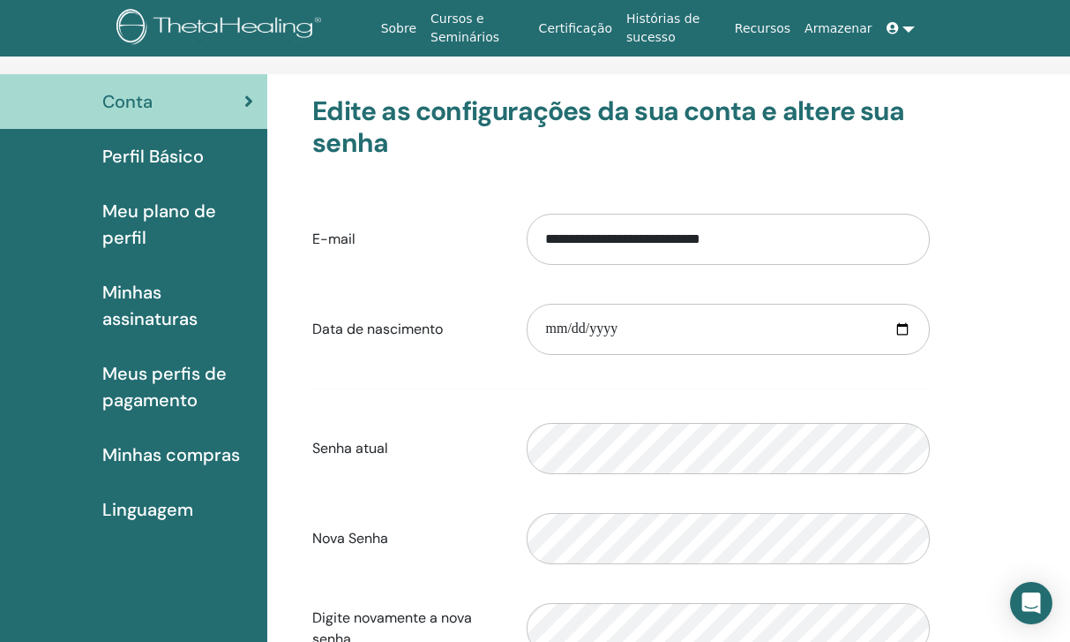
click at [179, 173] on link "Perfil Básico" at bounding box center [133, 156] width 267 height 55
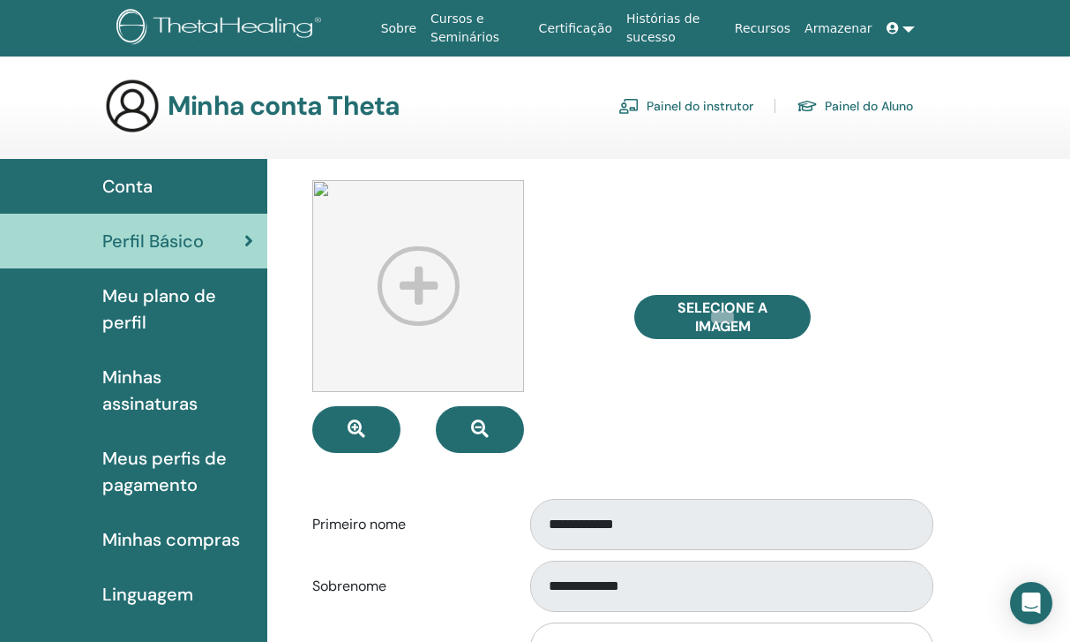
click at [180, 328] on span "Meu plano de perfil" at bounding box center [177, 308] width 151 height 53
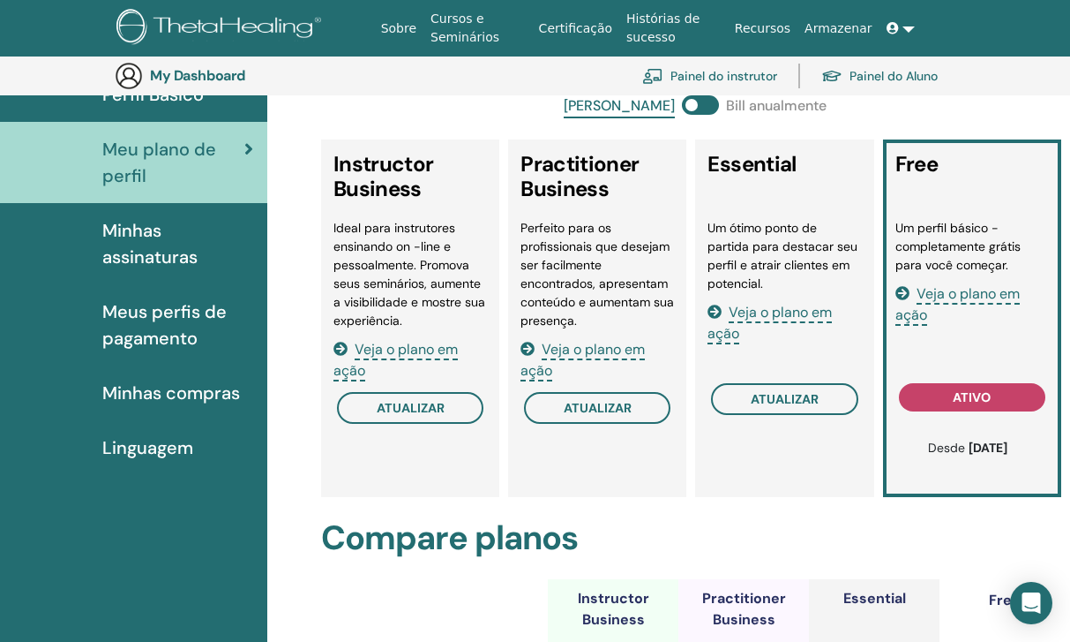
scroll to position [178, 0]
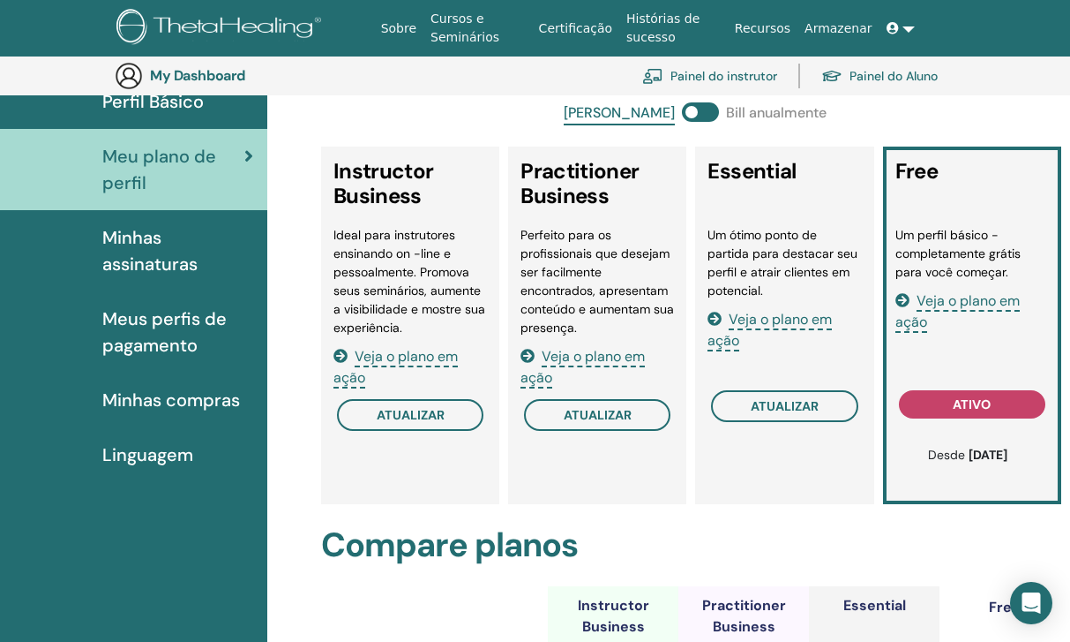
click at [196, 335] on span "Meus perfis de pagamento" at bounding box center [177, 331] width 151 height 53
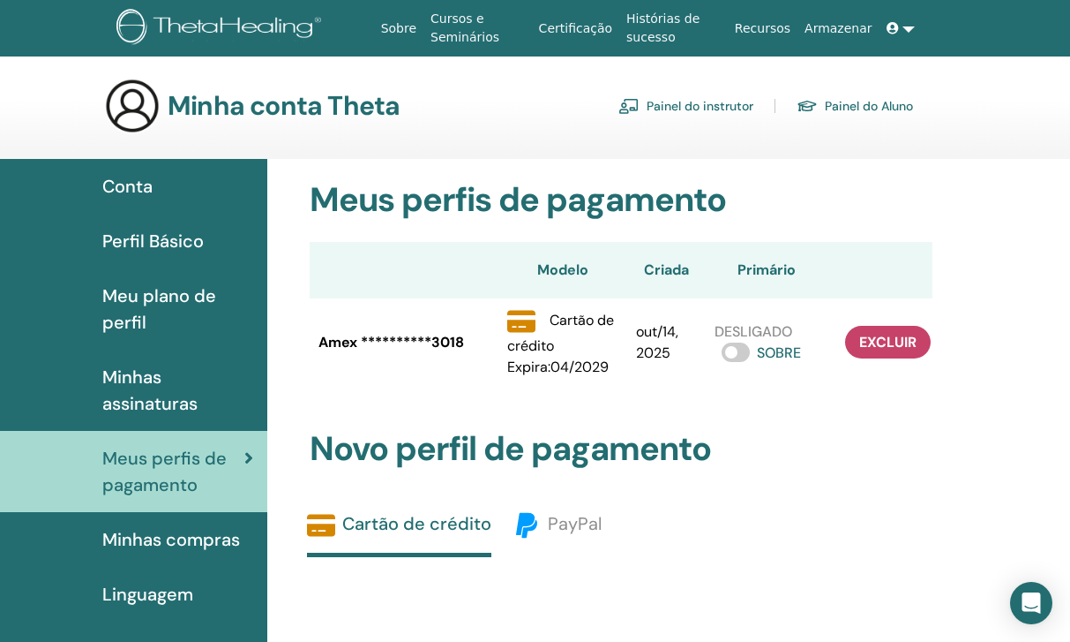
click at [145, 319] on span "Meu plano de perfil" at bounding box center [177, 308] width 151 height 53
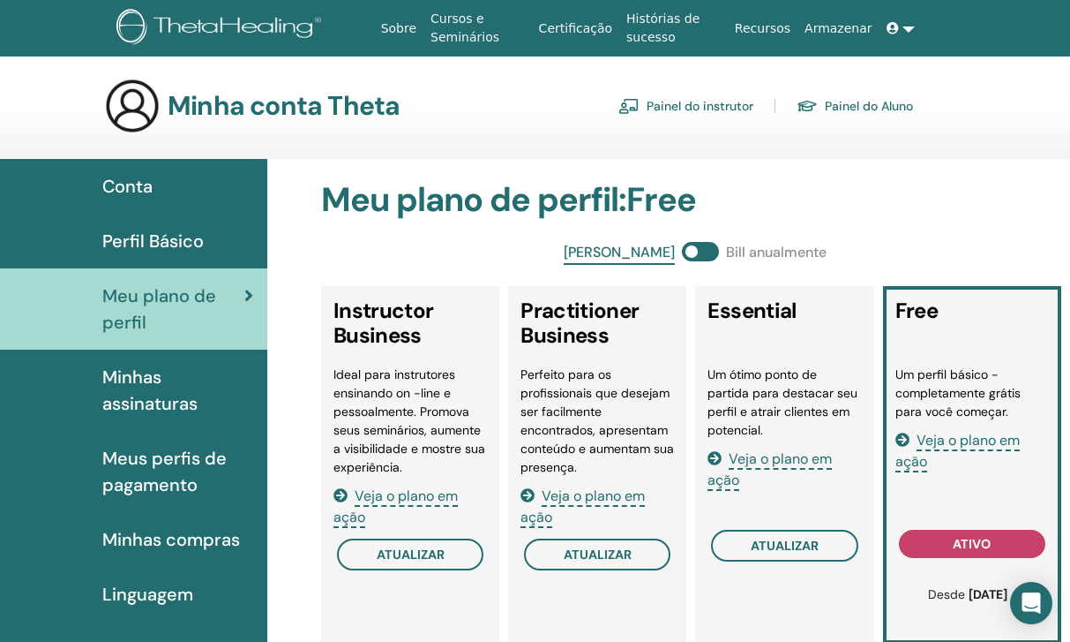
click at [144, 238] on span "Perfil Básico" at bounding box center [152, 241] width 101 height 26
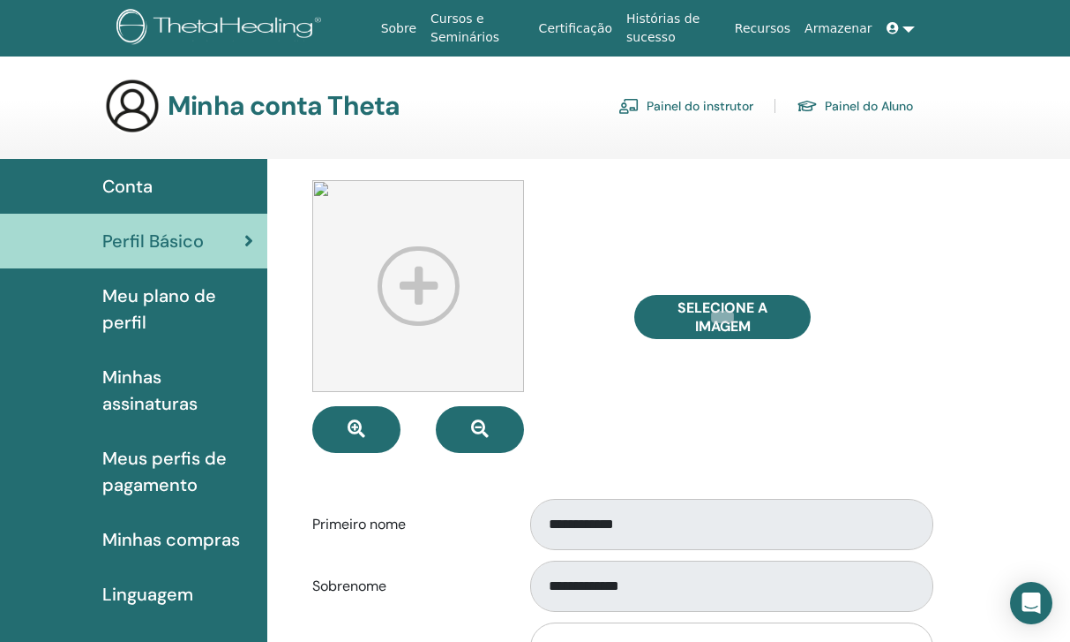
click at [910, 21] on link at bounding box center [901, 28] width 42 height 33
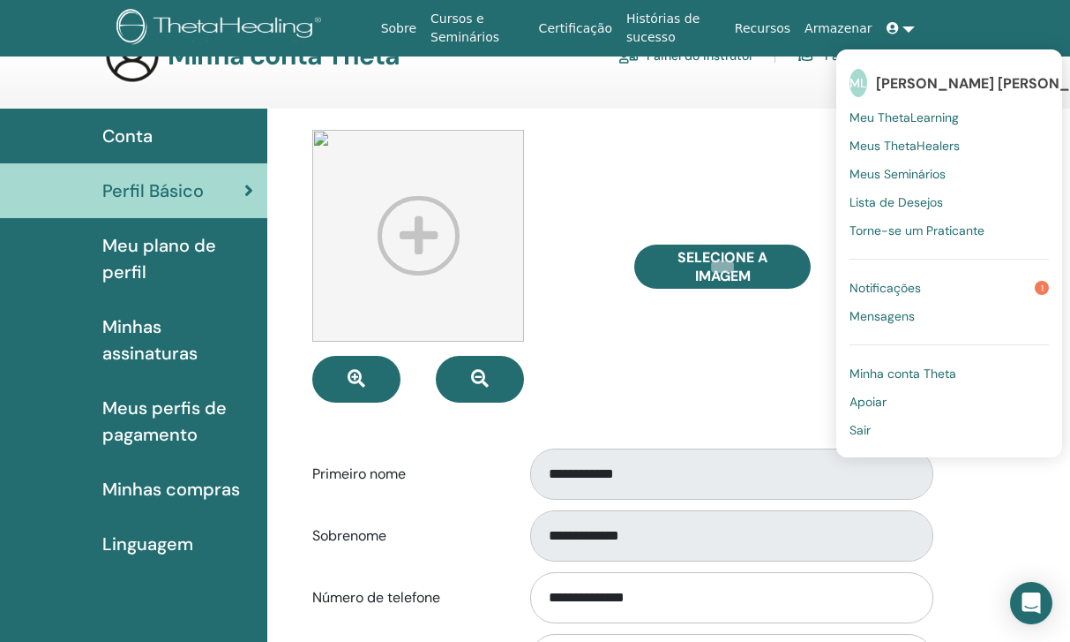
scroll to position [80, 0]
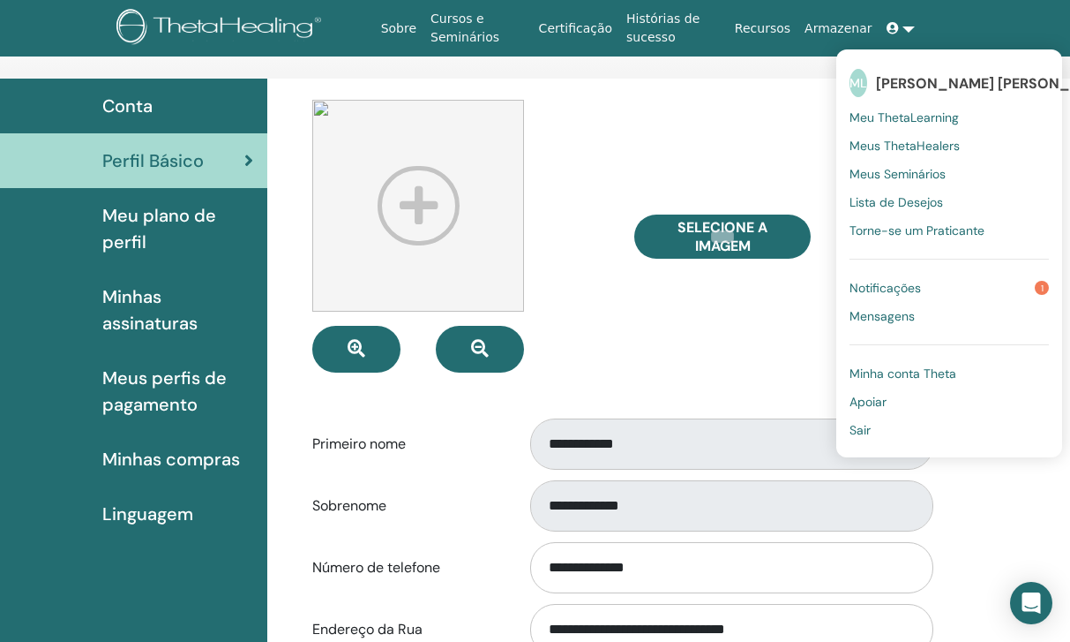
click at [168, 372] on span "Meus perfis de pagamento" at bounding box center [177, 390] width 151 height 53
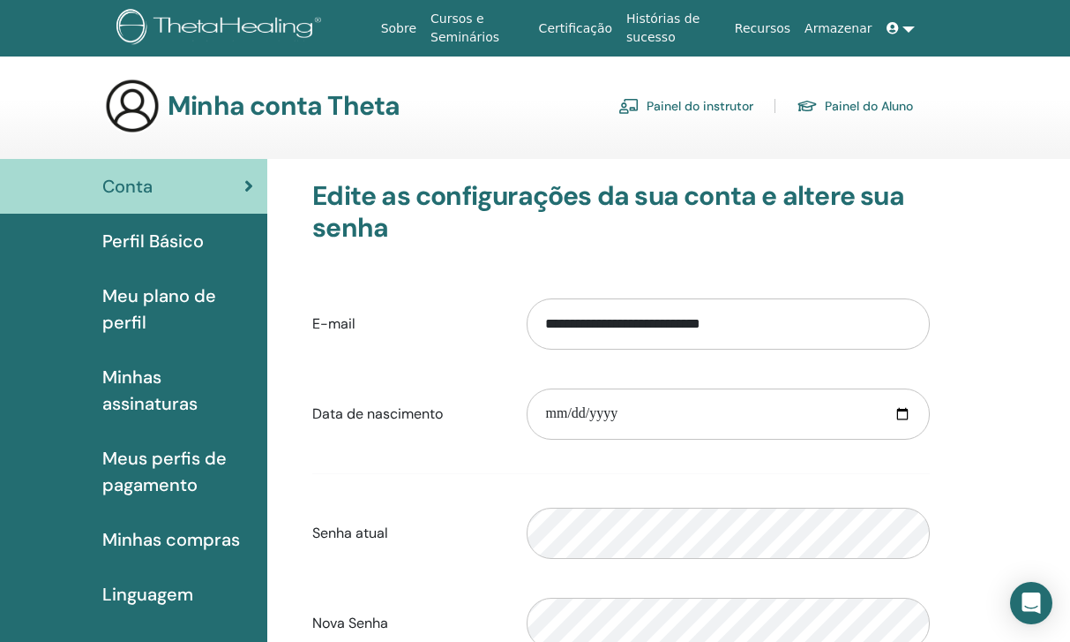
click at [891, 26] on icon at bounding box center [893, 28] width 12 height 12
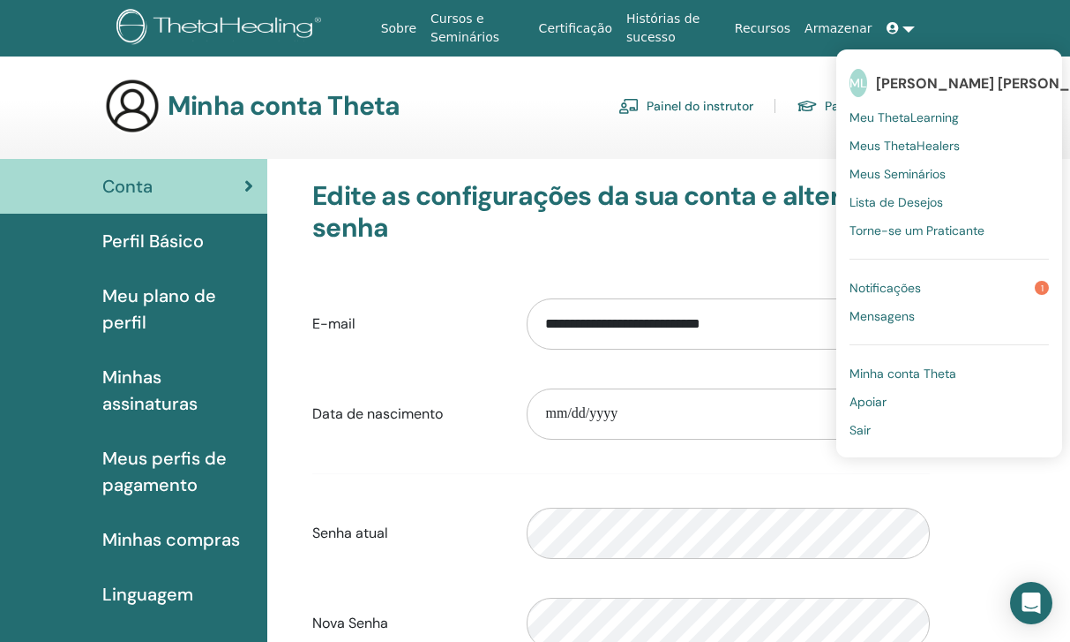
click at [890, 432] on link "Sair" at bounding box center [949, 430] width 199 height 28
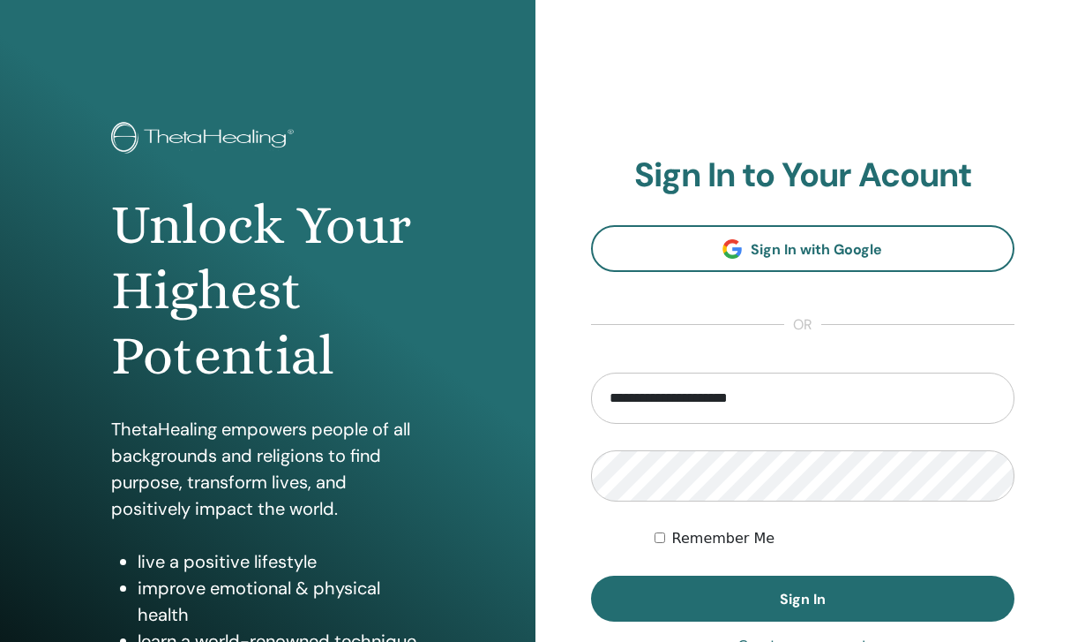
type input "**********"
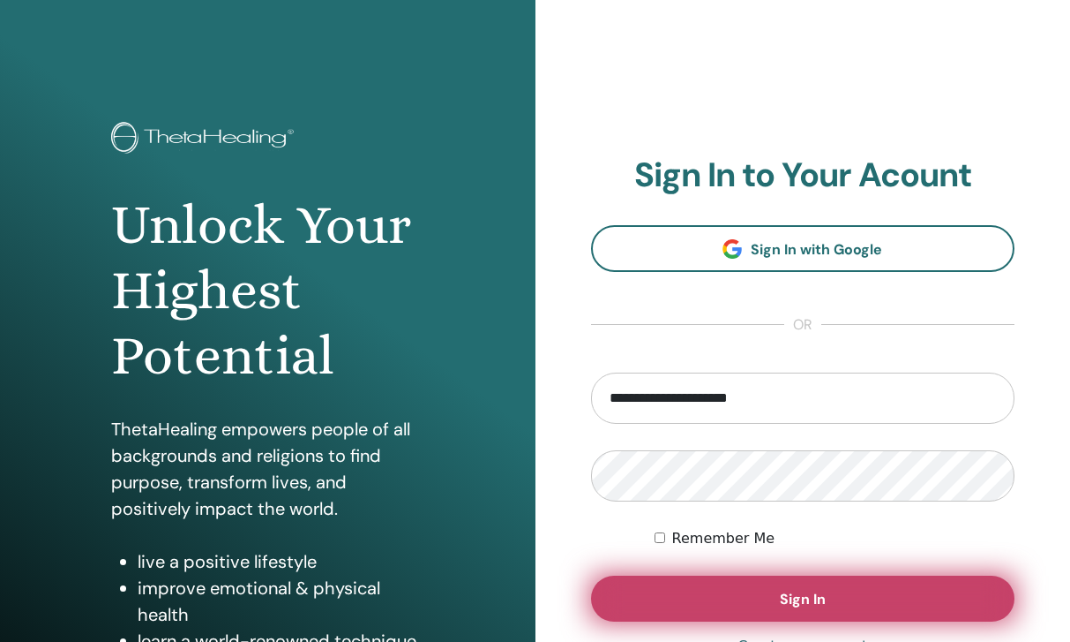
click at [732, 590] on button "Sign In" at bounding box center [803, 598] width 424 height 46
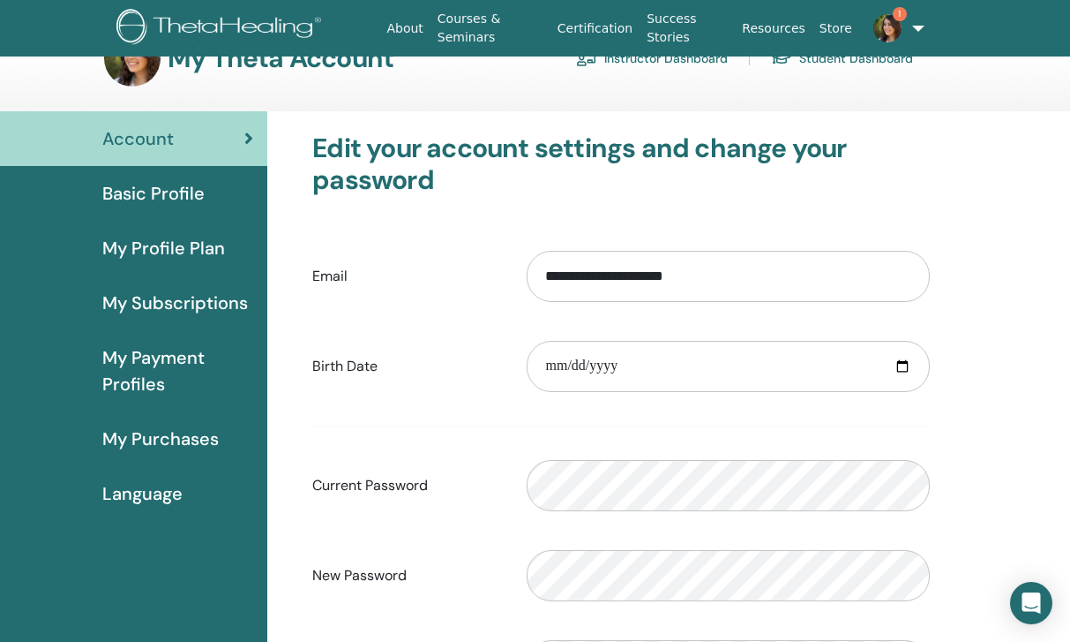
scroll to position [50, 0]
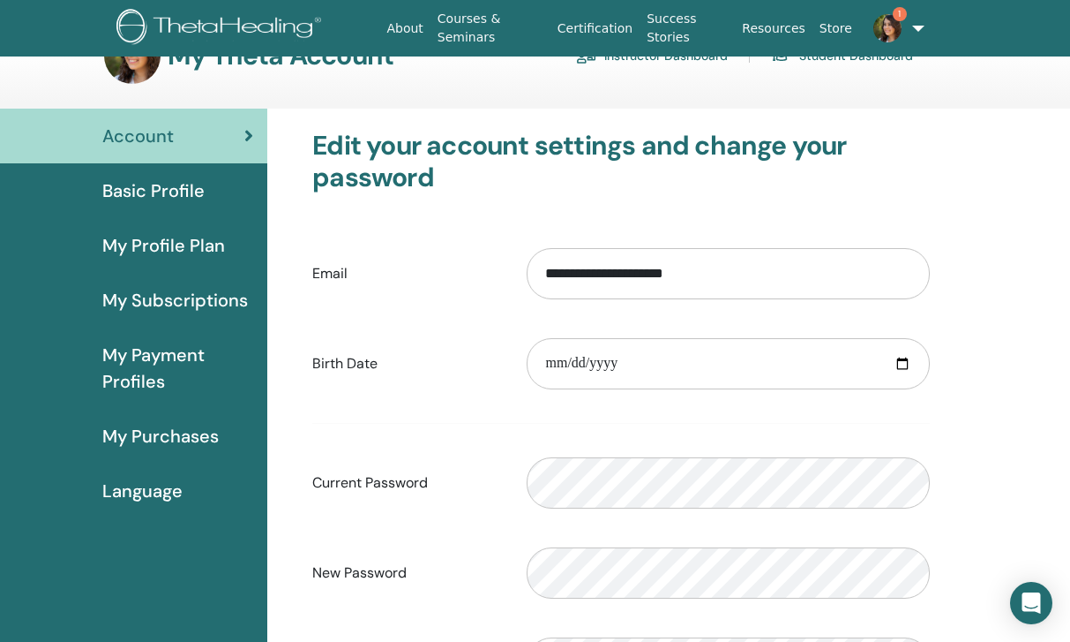
click at [201, 178] on span "Basic Profile" at bounding box center [153, 190] width 102 height 26
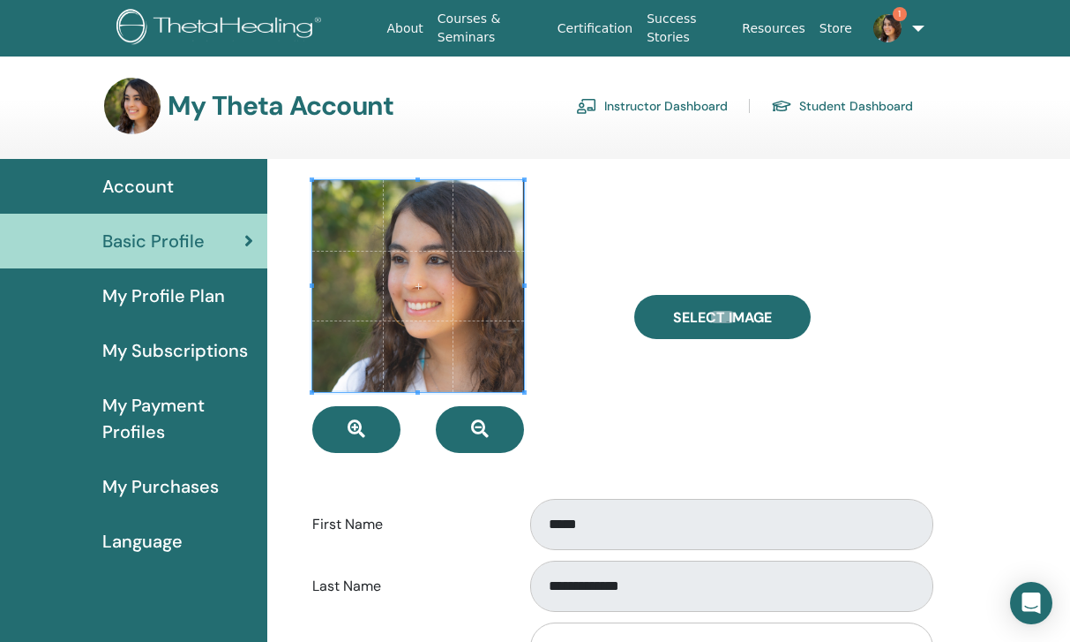
click at [163, 198] on span "Account" at bounding box center [137, 186] width 71 height 26
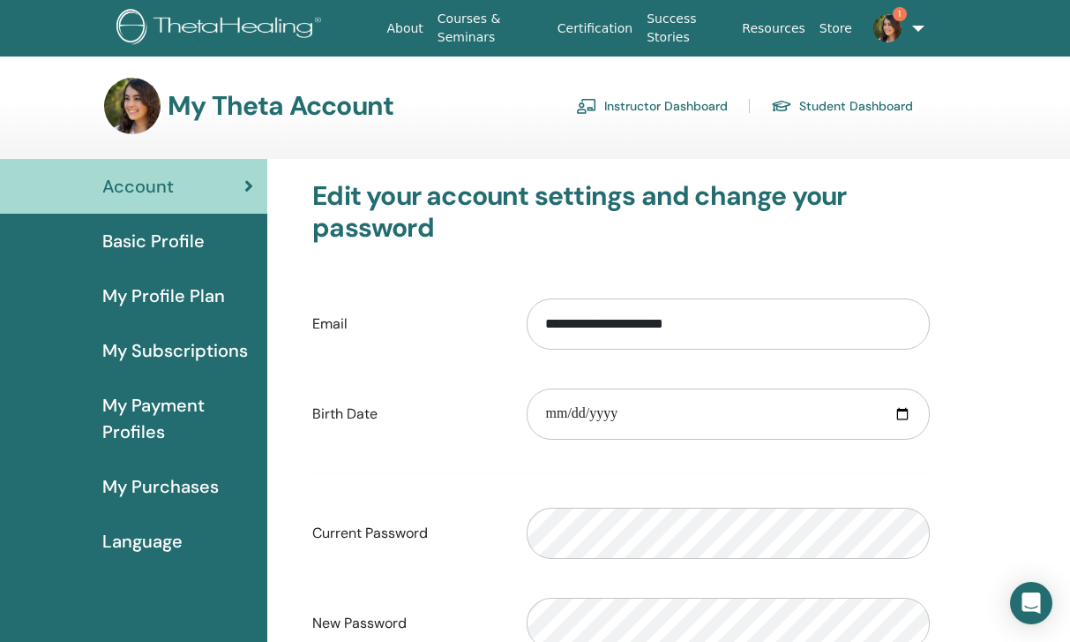
click at [169, 310] on link "My Profile Plan" at bounding box center [133, 295] width 267 height 55
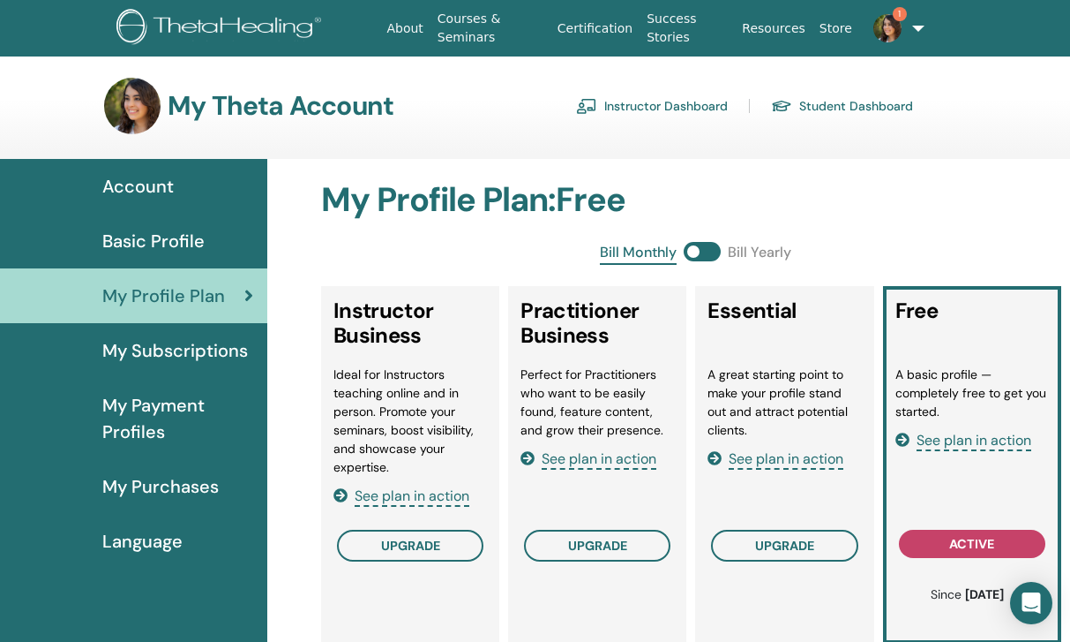
click at [174, 346] on span "My Subscriptions" at bounding box center [175, 350] width 146 height 26
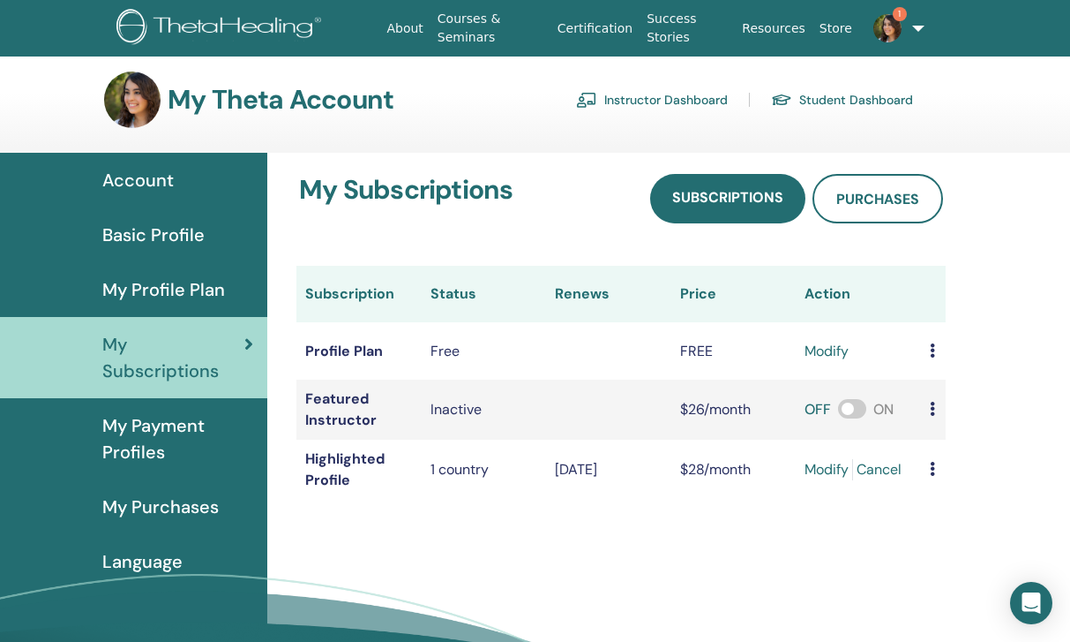
scroll to position [11, 0]
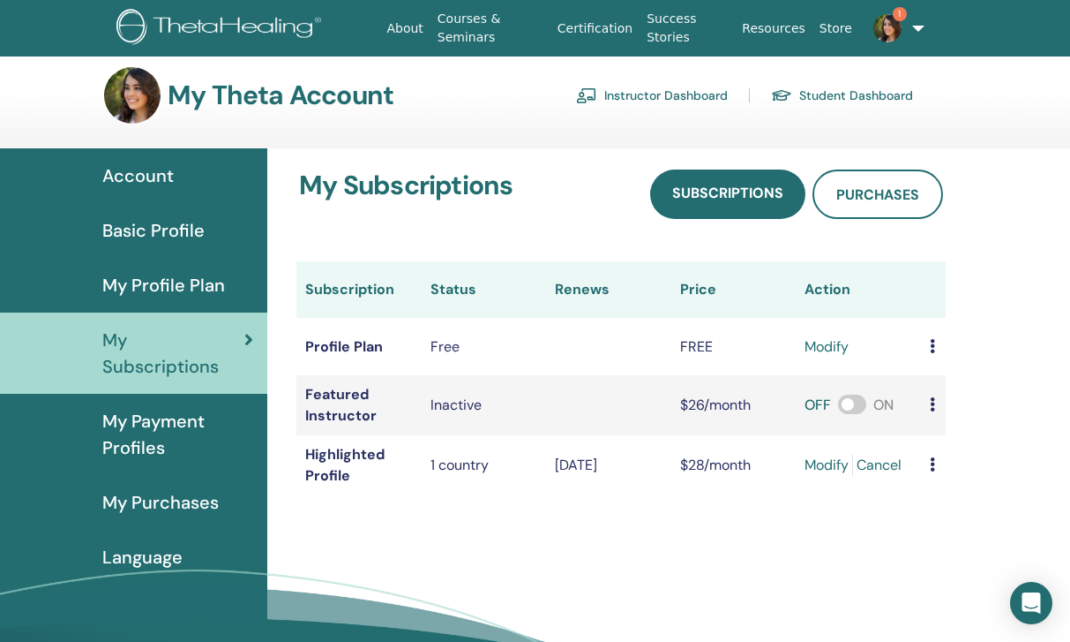
click at [904, 34] on span "1" at bounding box center [888, 27] width 42 height 14
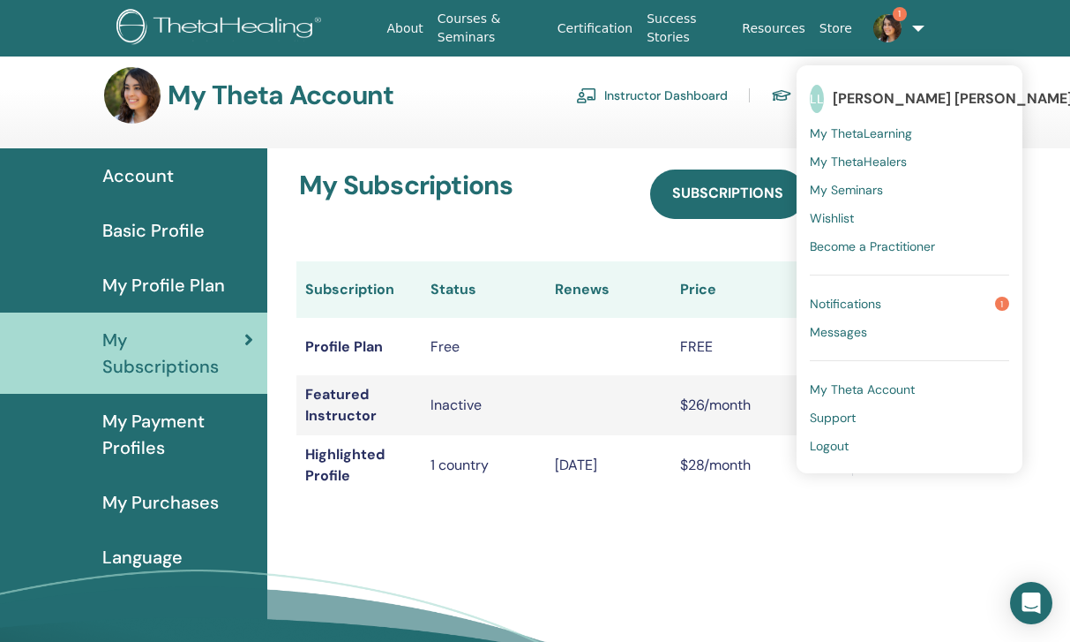
click at [878, 392] on span "My Theta Account" at bounding box center [862, 389] width 105 height 16
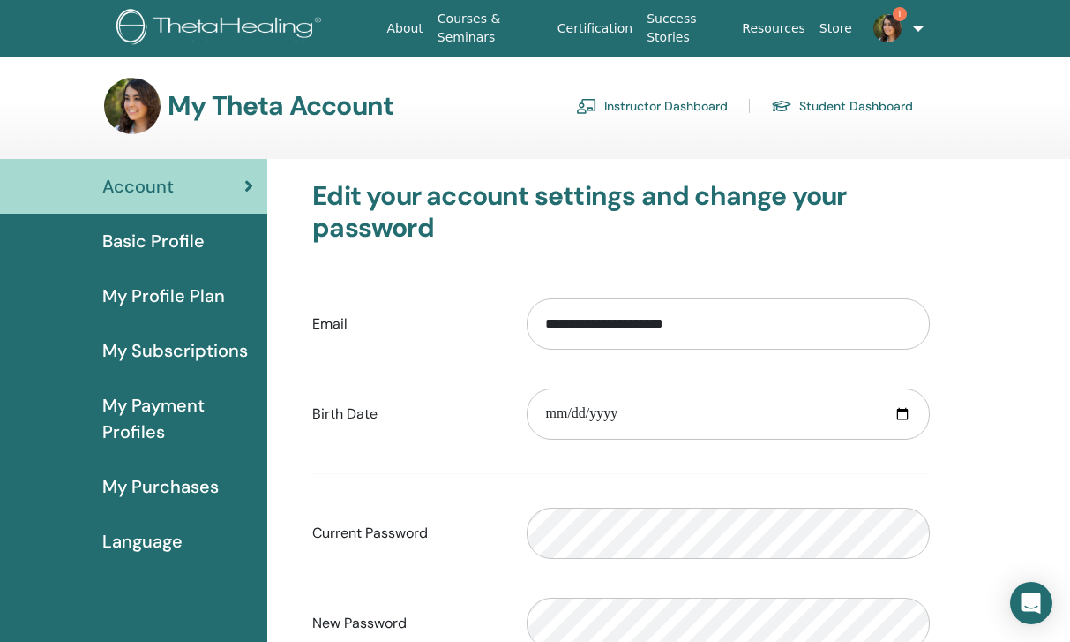
click at [881, 24] on img at bounding box center [888, 28] width 28 height 28
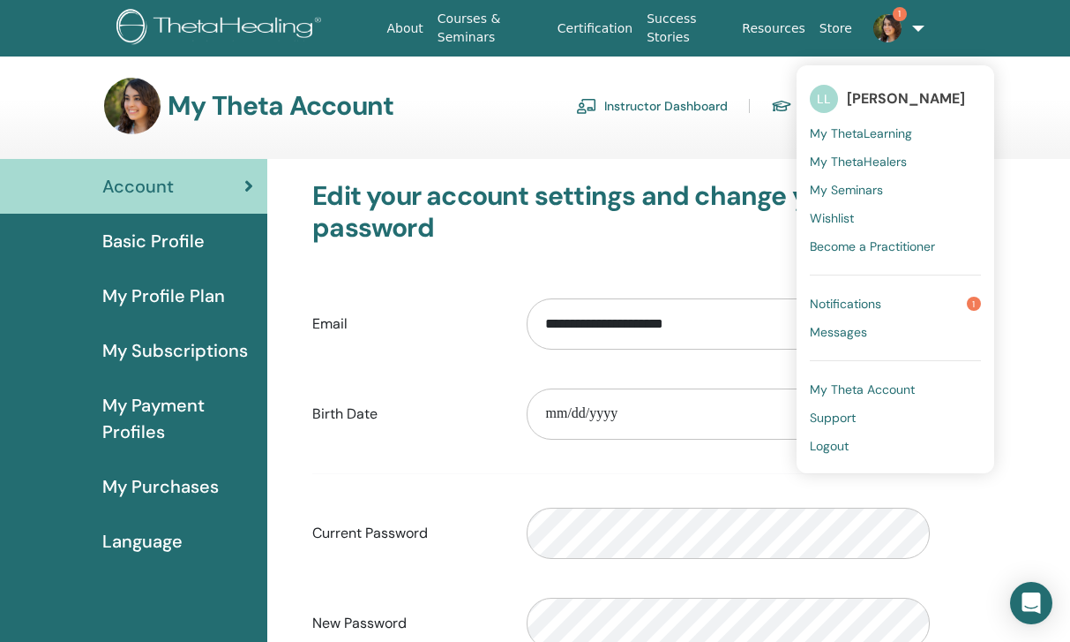
click at [837, 335] on span "Messages" at bounding box center [838, 332] width 57 height 16
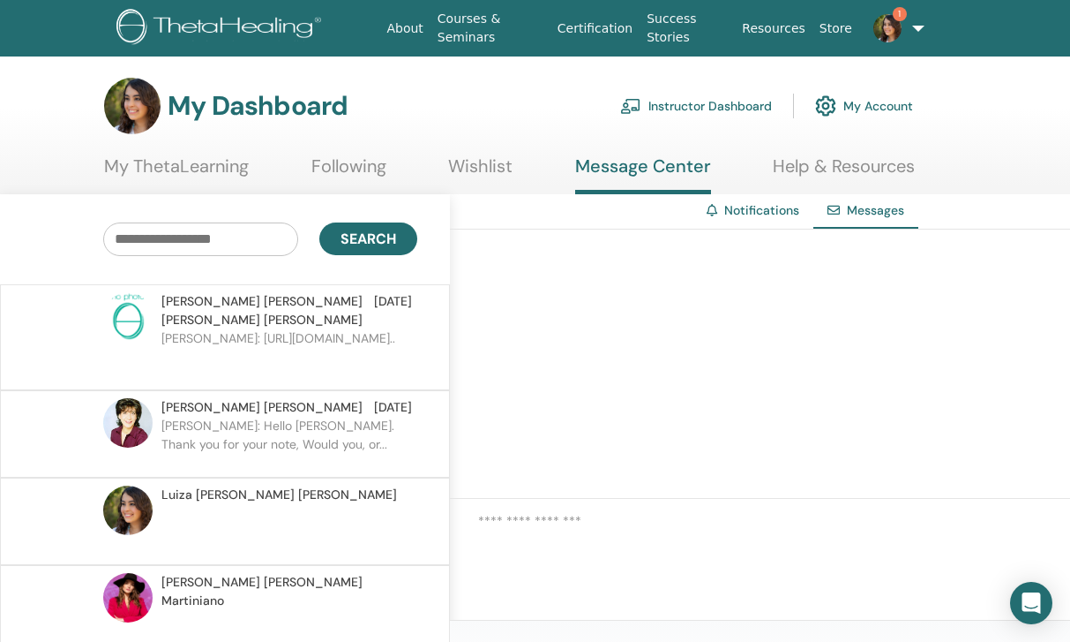
click at [342, 161] on link "Following" at bounding box center [349, 172] width 75 height 34
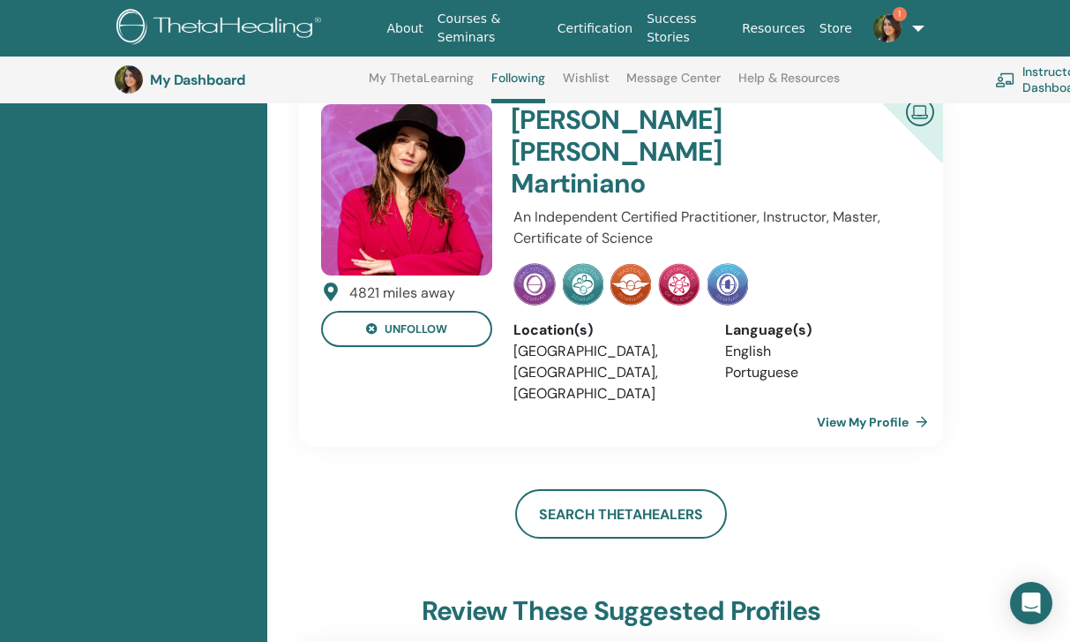
scroll to position [1308, 0]
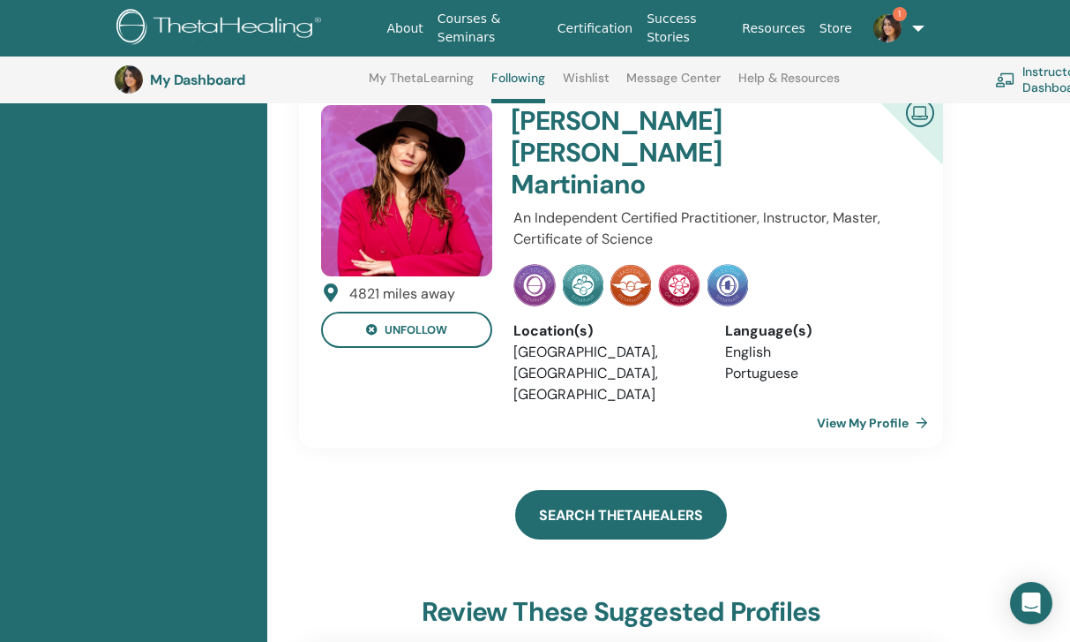
click at [589, 490] on link "Search ThetaHealers" at bounding box center [621, 514] width 212 height 49
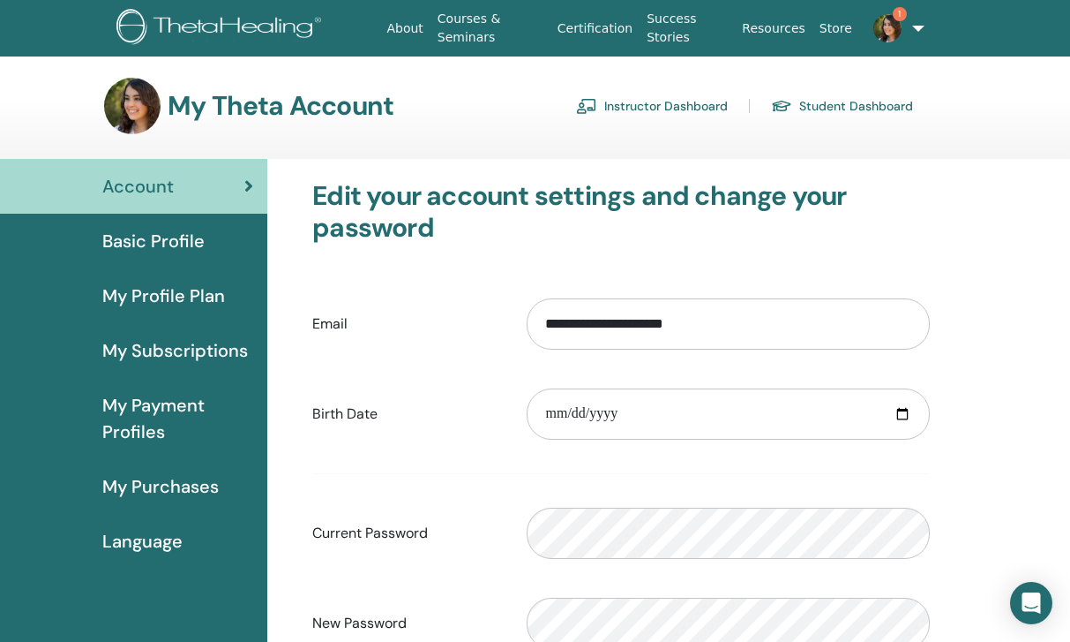
click at [892, 22] on img at bounding box center [888, 28] width 28 height 28
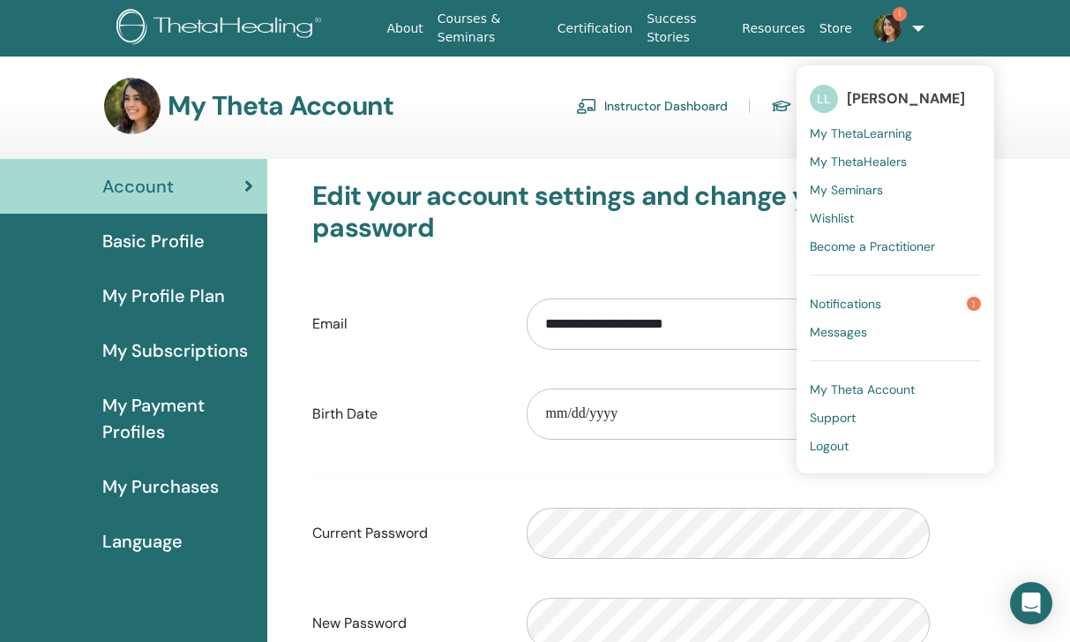
click at [857, 446] on link "Logout" at bounding box center [895, 446] width 171 height 28
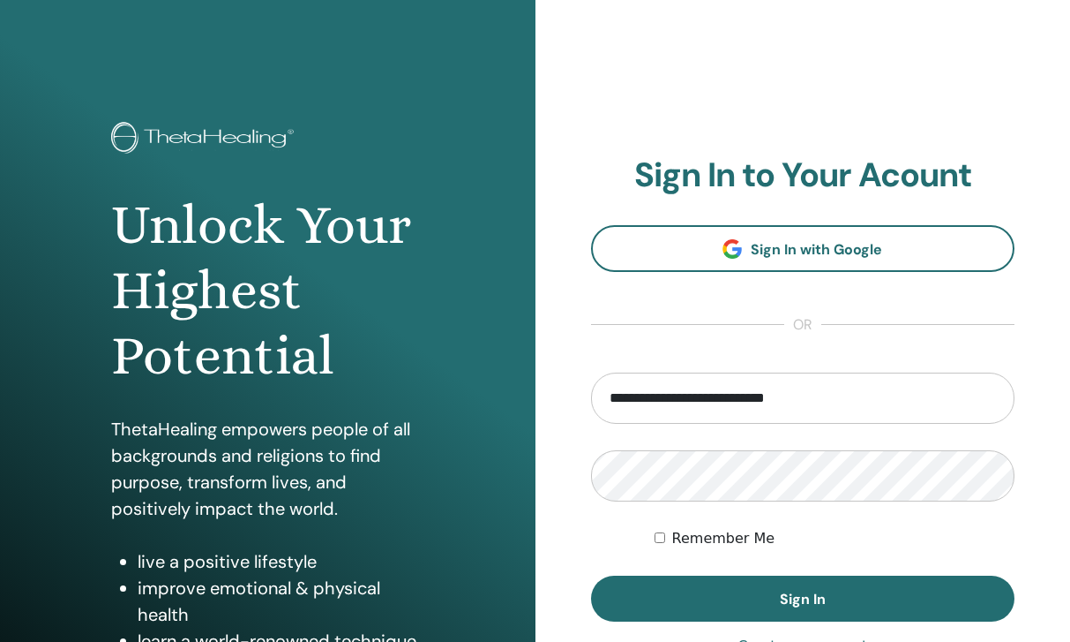
type input "**********"
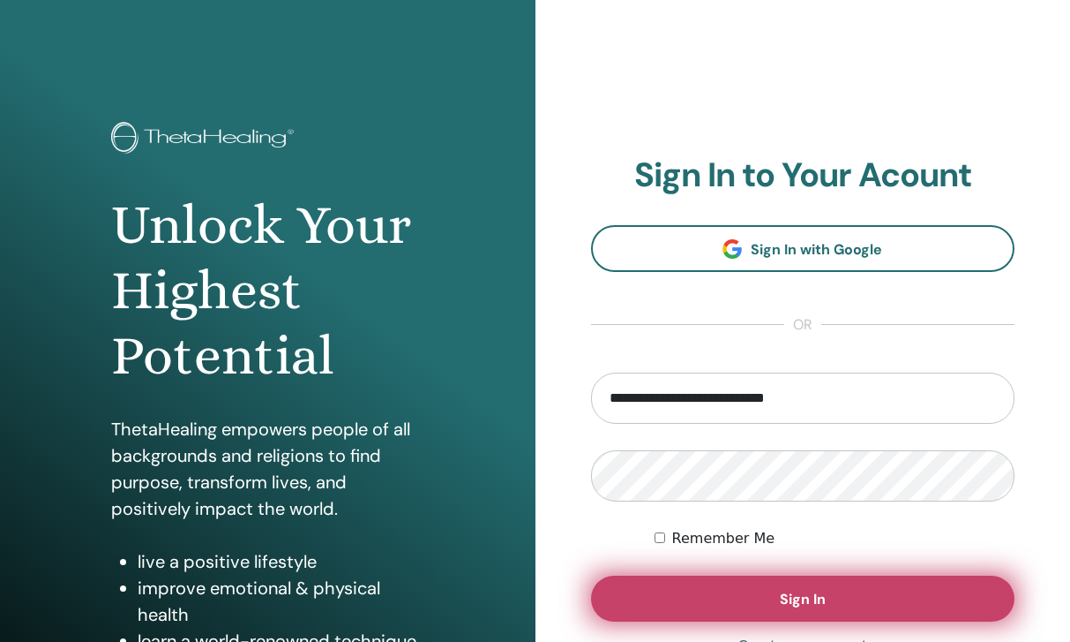
click at [848, 592] on button "Sign In" at bounding box center [803, 598] width 424 height 46
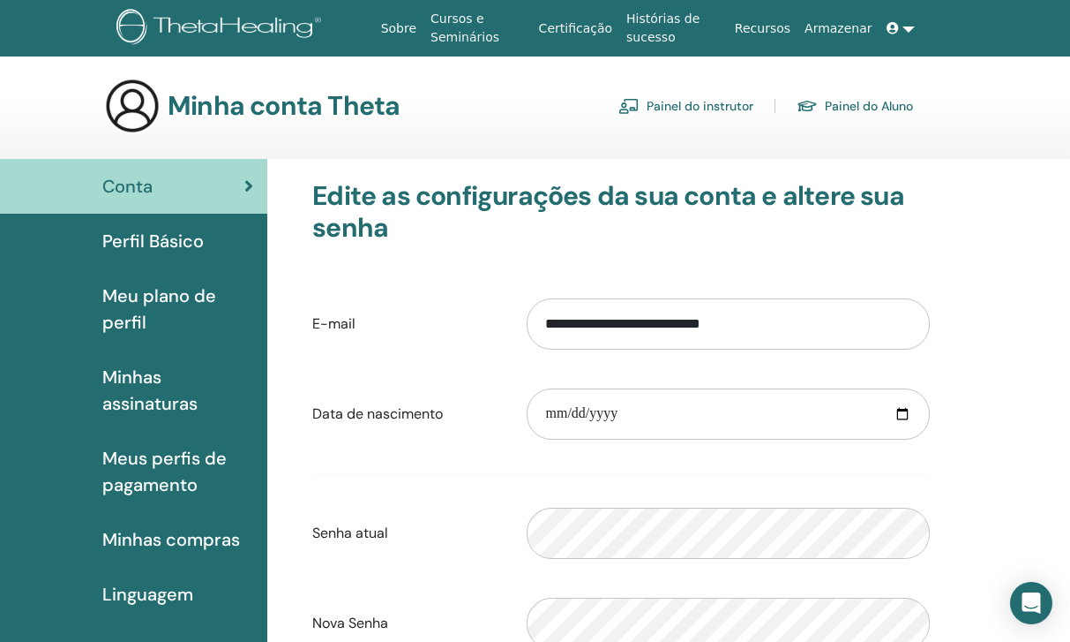
click at [199, 471] on span "Meus perfis de pagamento" at bounding box center [177, 471] width 151 height 53
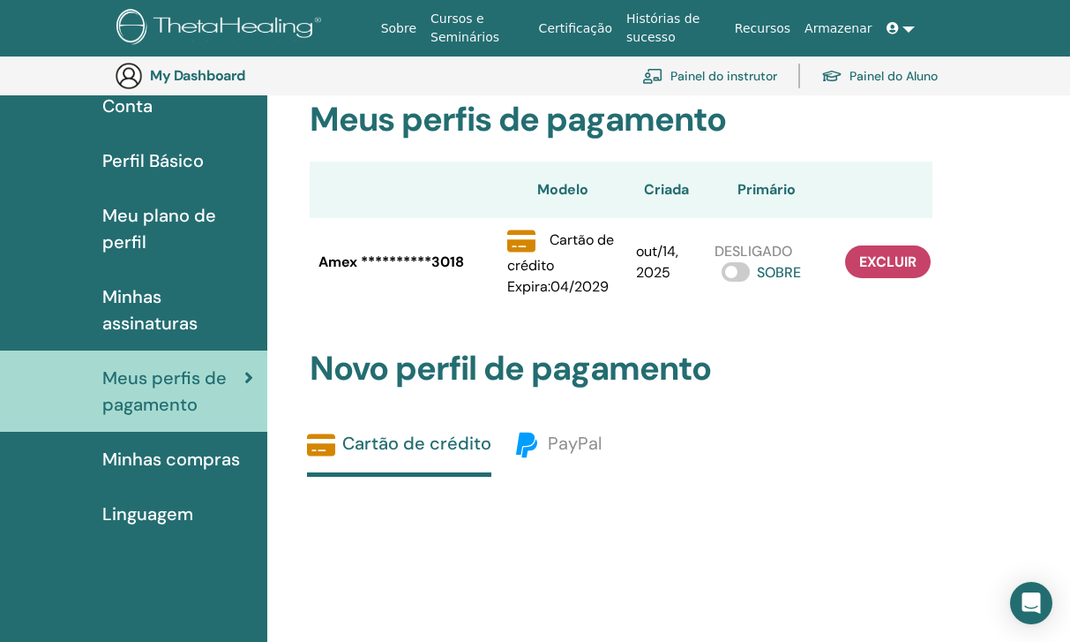
scroll to position [131, 0]
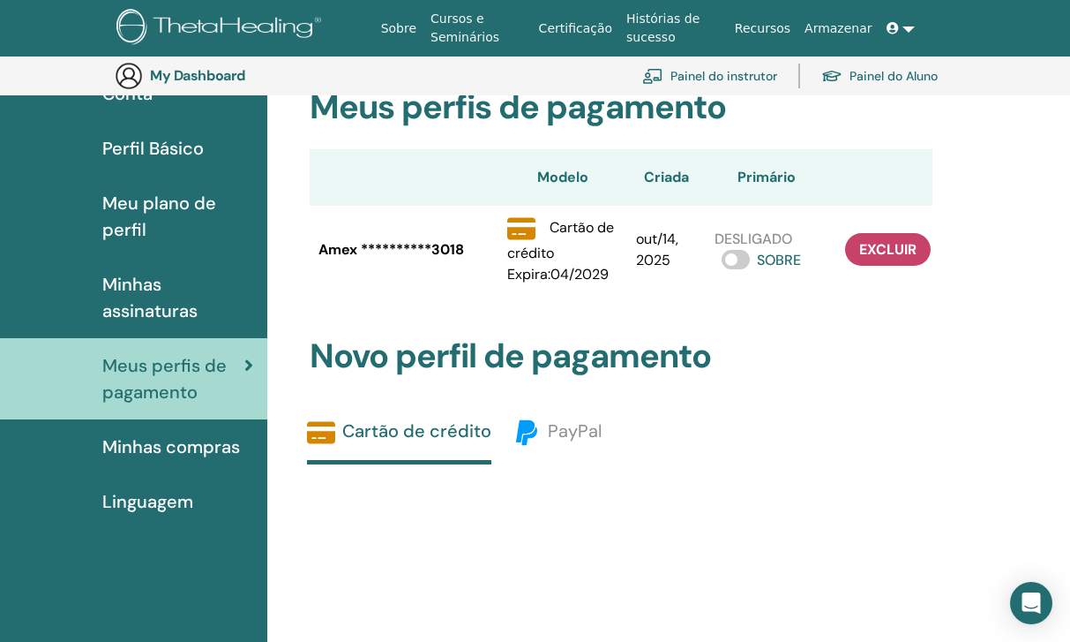
click at [193, 227] on span "Meu plano de perfil" at bounding box center [177, 216] width 151 height 53
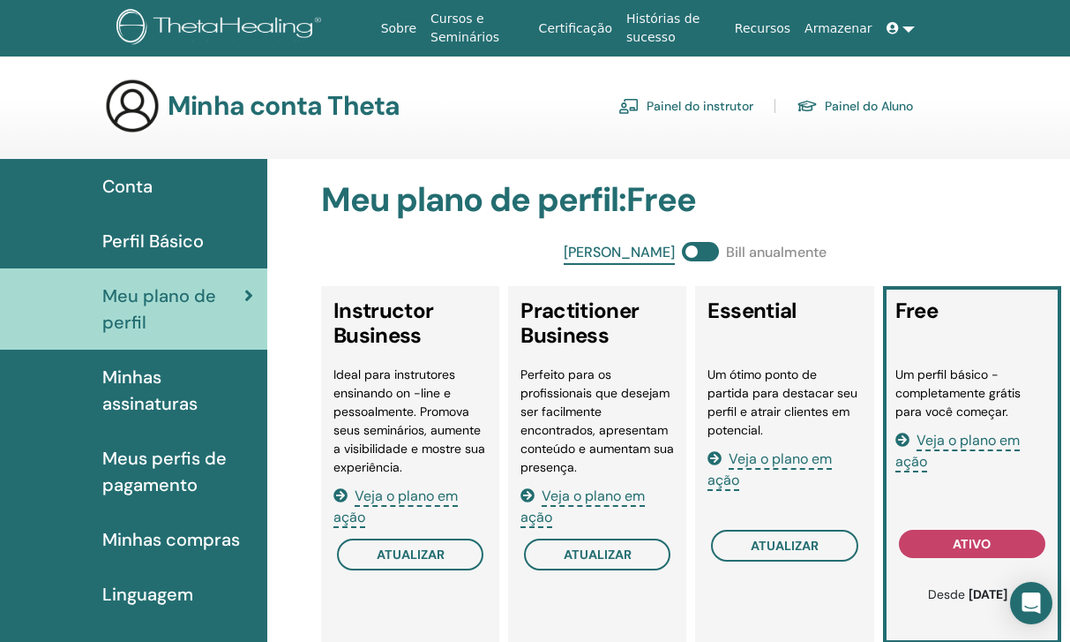
click at [152, 238] on span "Perfil Básico" at bounding box center [152, 241] width 101 height 26
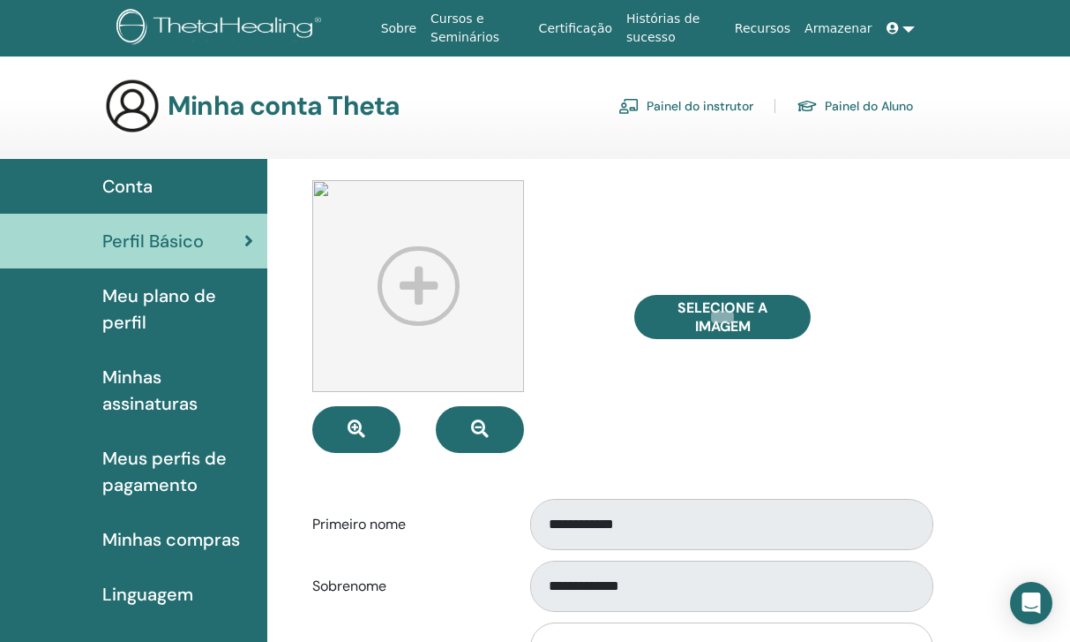
click at [141, 381] on span "Minhas assinaturas" at bounding box center [177, 390] width 151 height 53
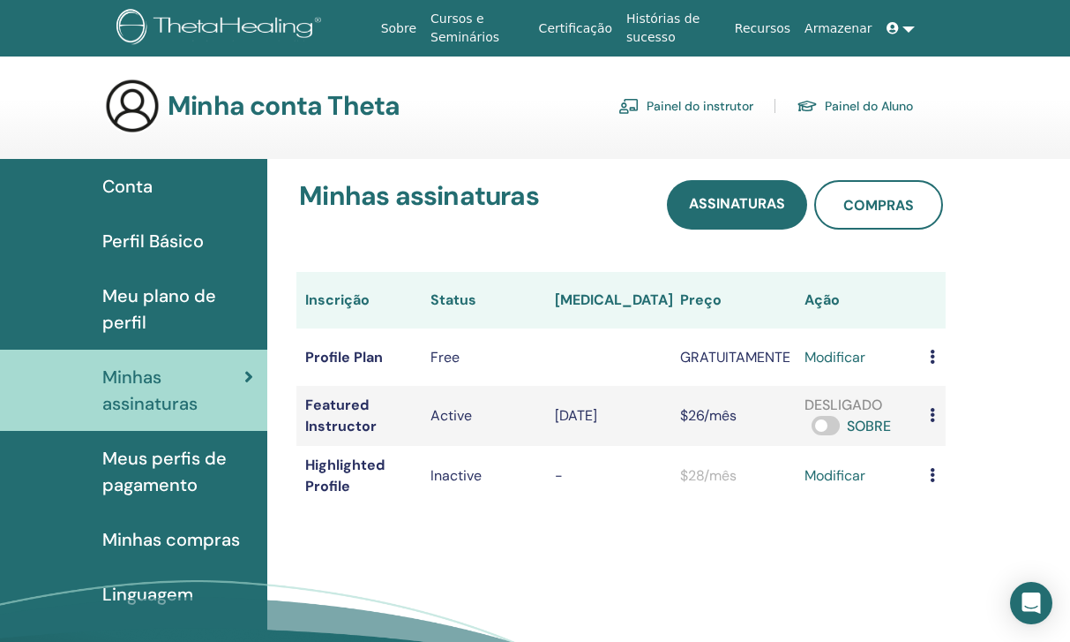
click at [805, 484] on link "modificar" at bounding box center [835, 475] width 61 height 21
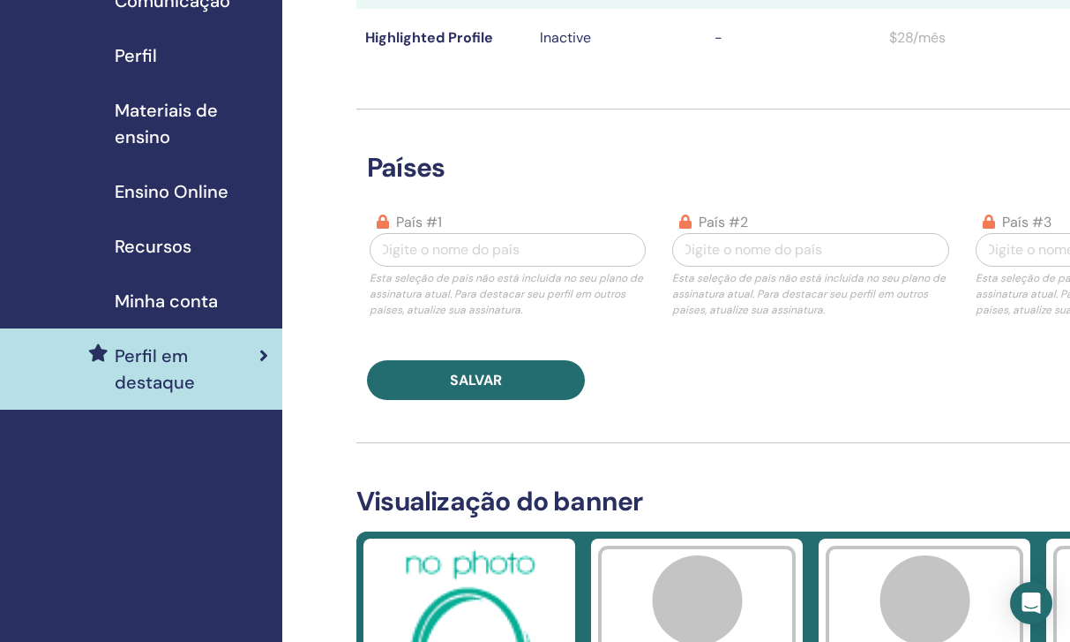
scroll to position [199, 0]
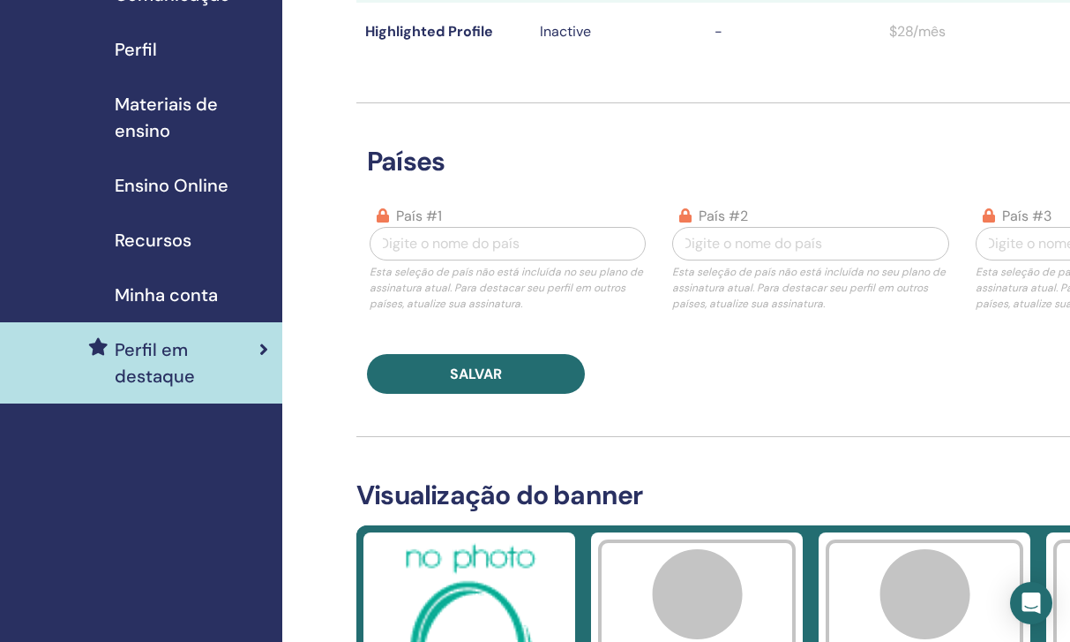
click at [490, 246] on div "Digite o nome do país" at bounding box center [507, 243] width 257 height 21
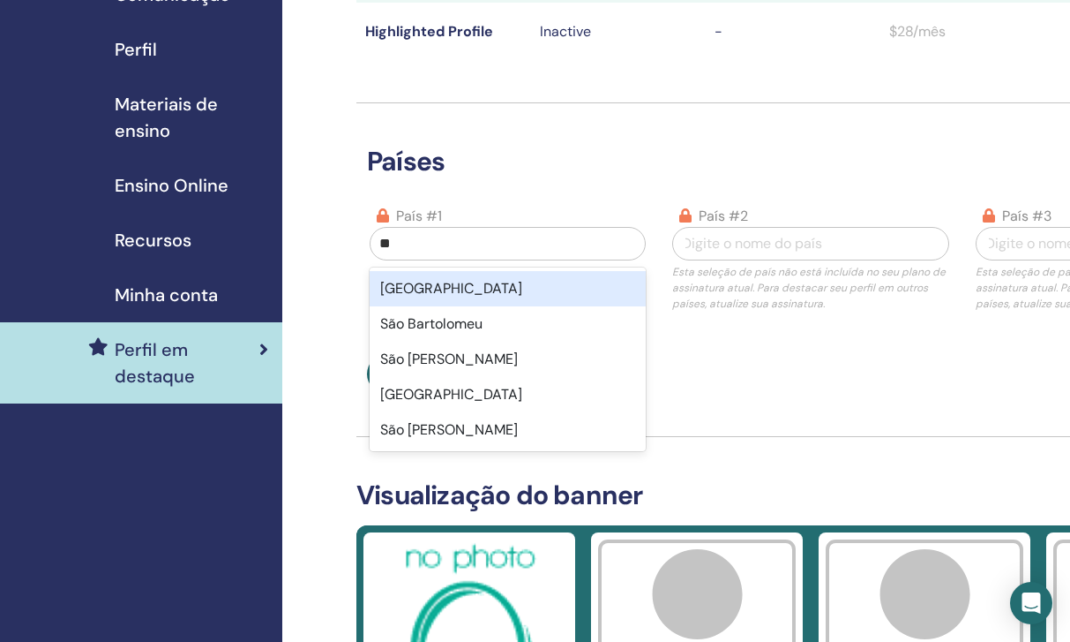
type input "*"
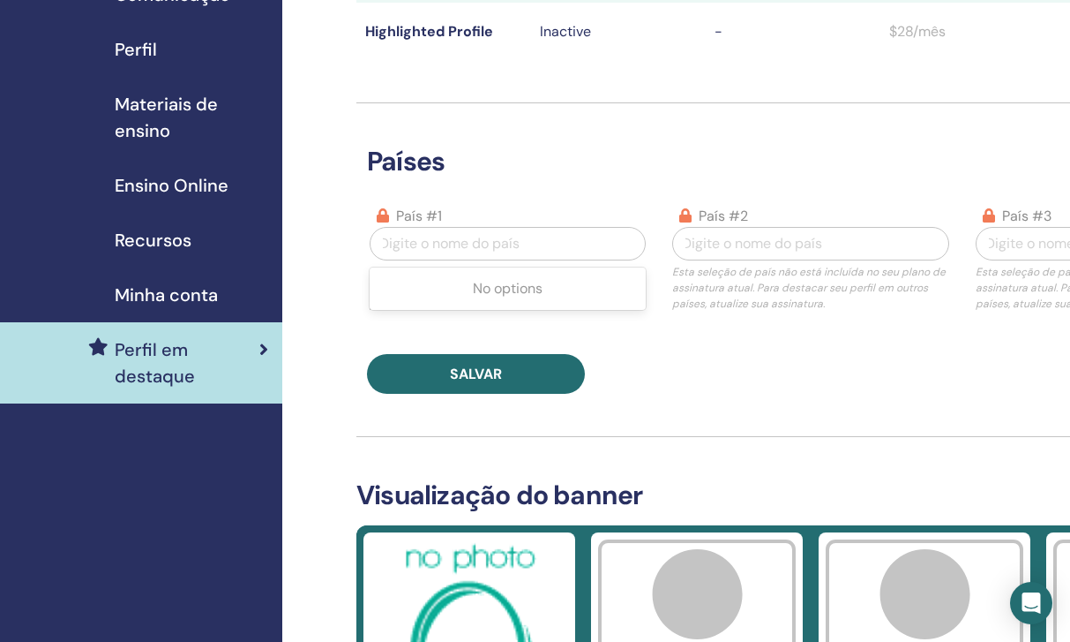
type input "*"
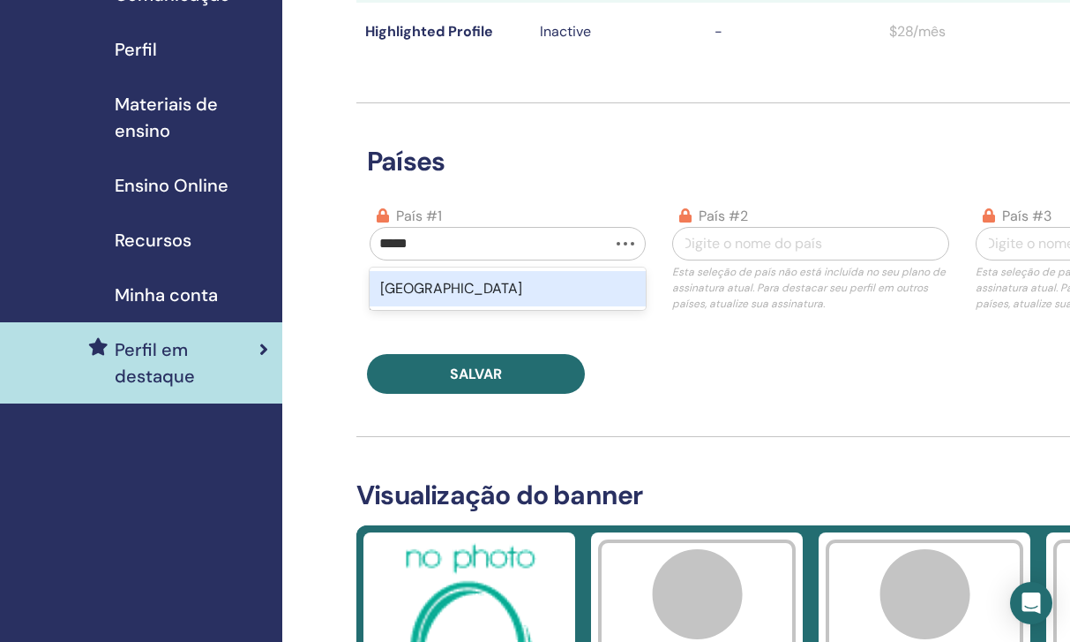
type input "******"
click at [446, 289] on div "Brasil" at bounding box center [508, 288] width 276 height 35
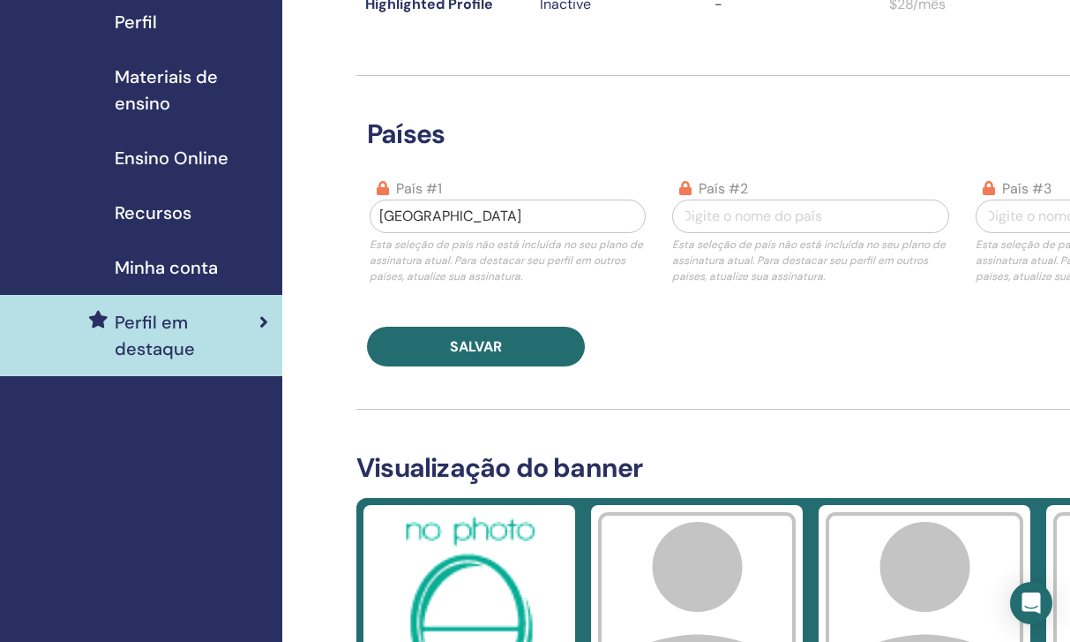
scroll to position [242, 0]
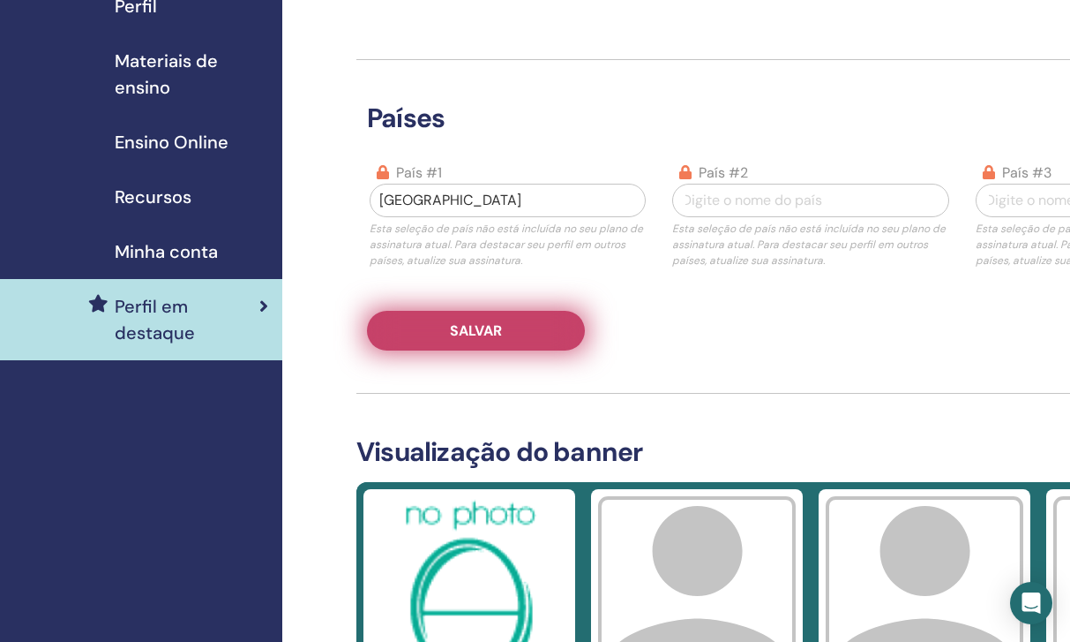
click at [435, 338] on button "Salvar" at bounding box center [476, 331] width 218 height 40
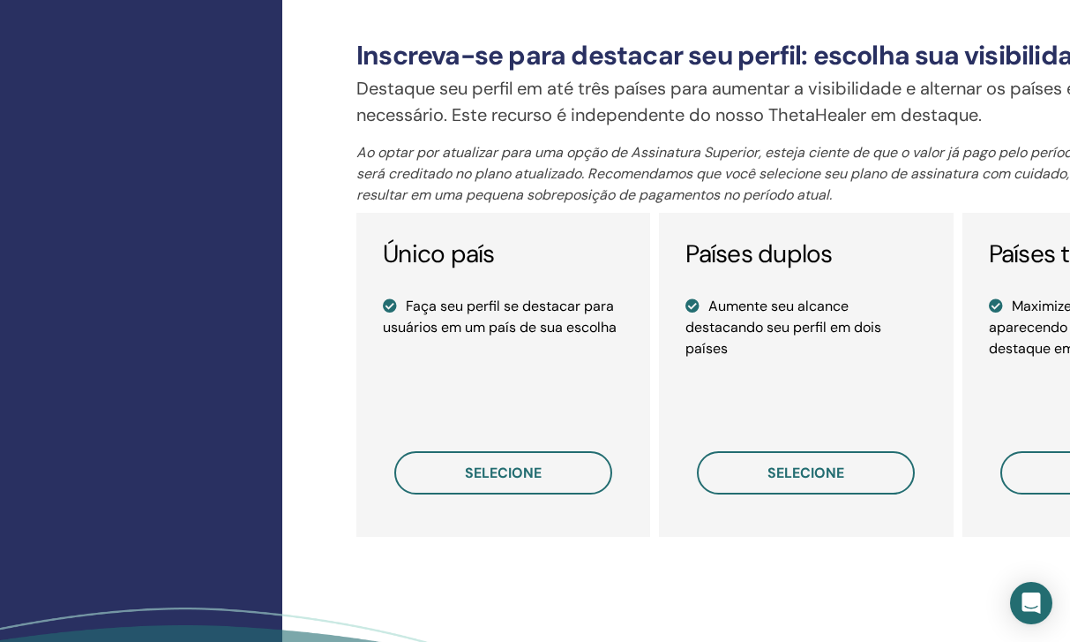
scroll to position [1204, 0]
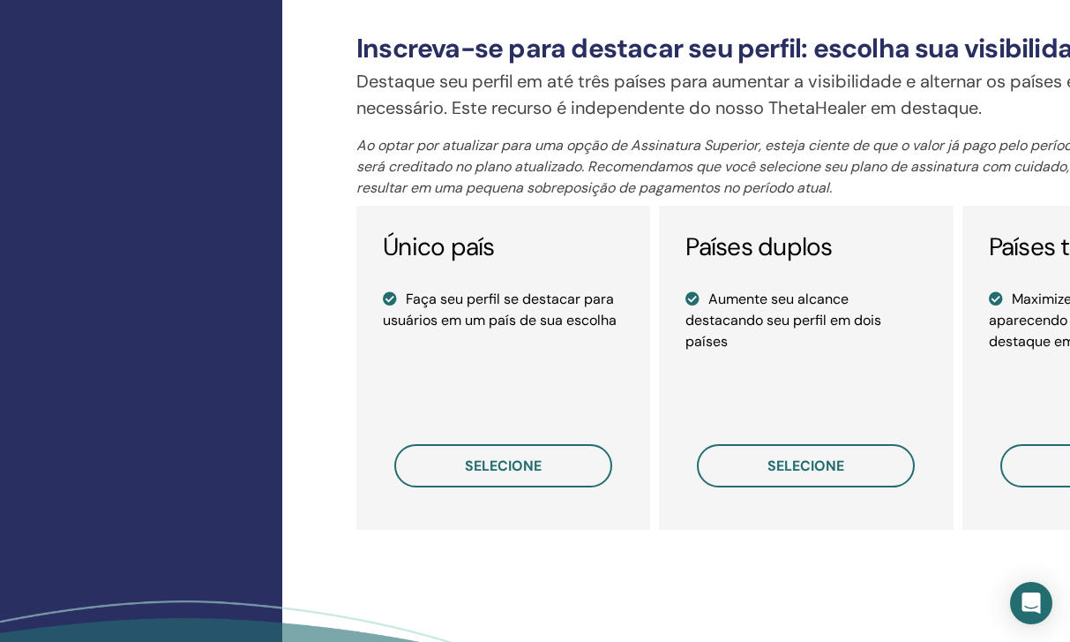
click at [459, 497] on div "Único país Faça seu perfil se destacar para usuários em um país de sua escolha …" at bounding box center [504, 368] width 294 height 324
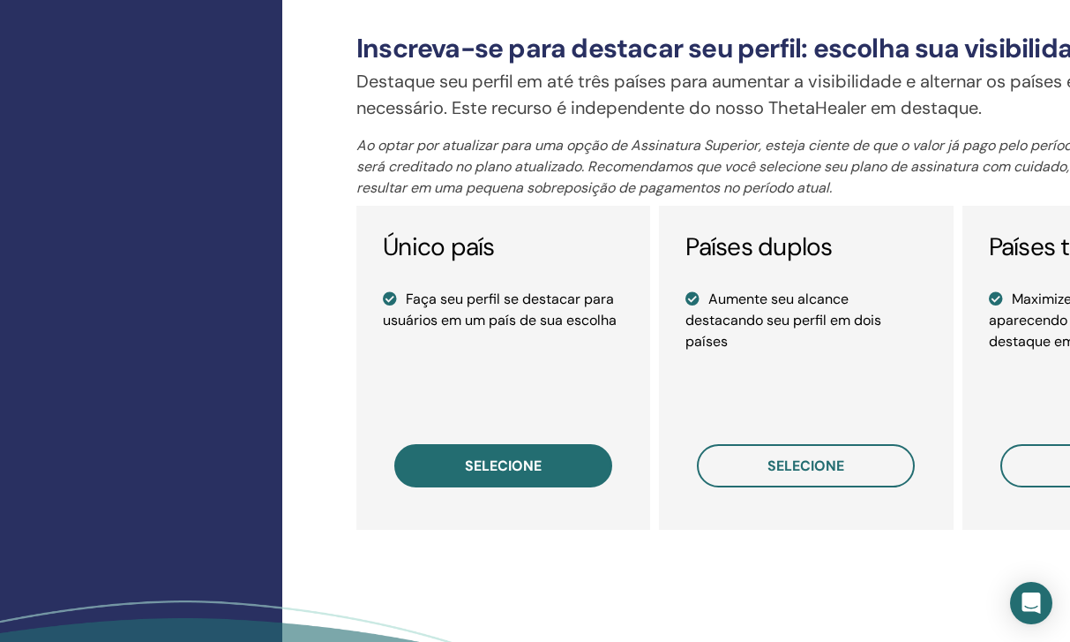
click at [471, 477] on button "selecione" at bounding box center [503, 465] width 218 height 43
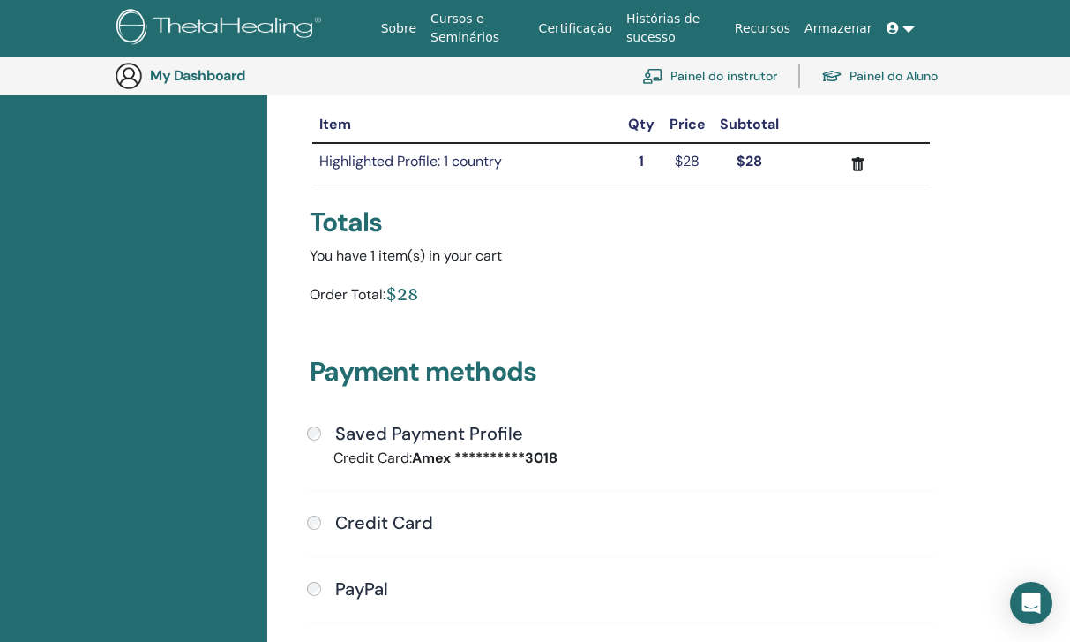
scroll to position [200, 0]
click at [324, 430] on div "Saved Payment Profile" at bounding box center [621, 434] width 628 height 23
click at [306, 431] on div "**********" at bounding box center [622, 534] width 650 height 222
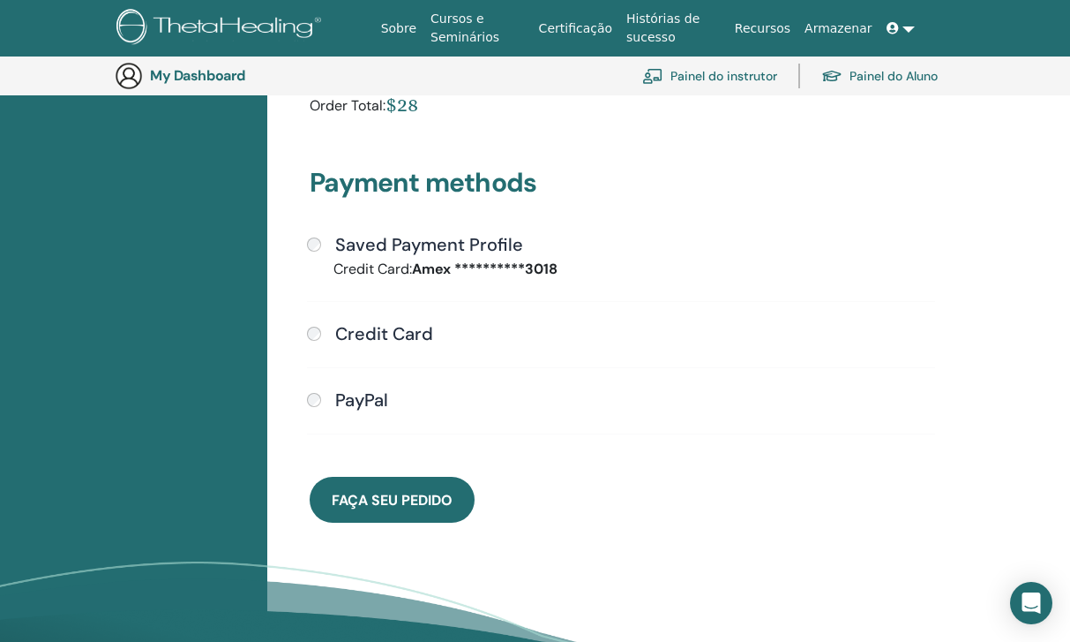
scroll to position [390, 0]
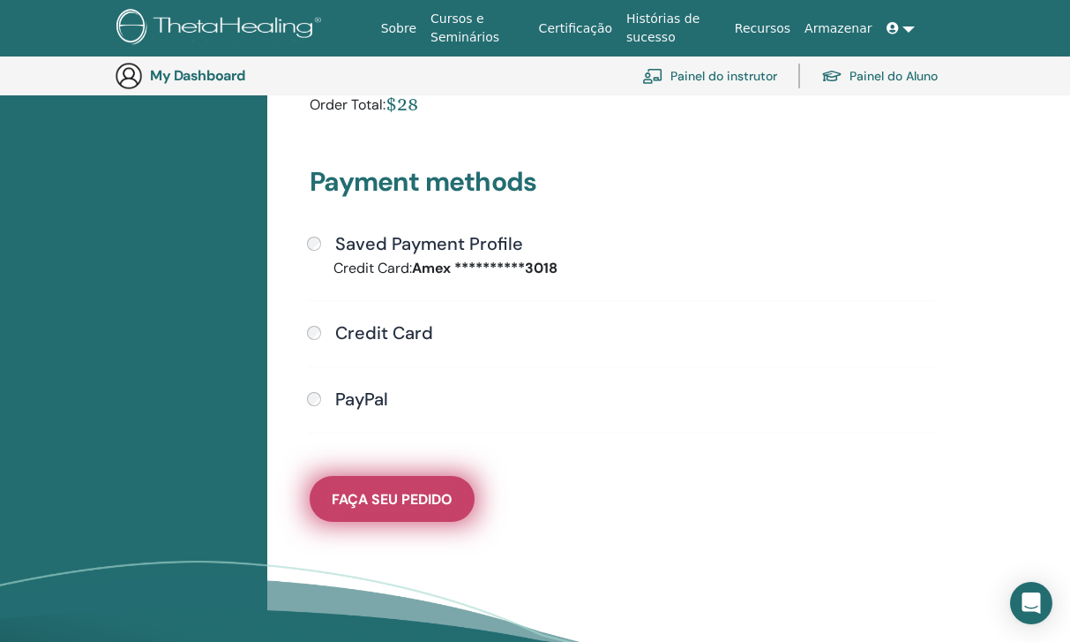
click at [380, 491] on span "Faça seu pedido" at bounding box center [392, 499] width 121 height 19
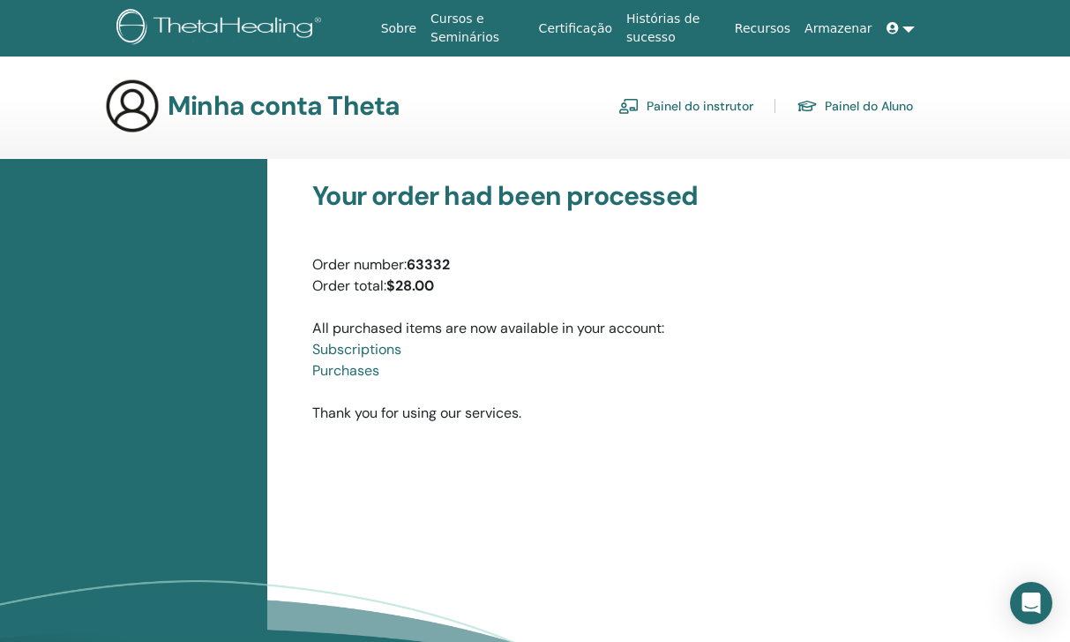
click at [736, 104] on link "Painel do instrutor" at bounding box center [686, 106] width 135 height 28
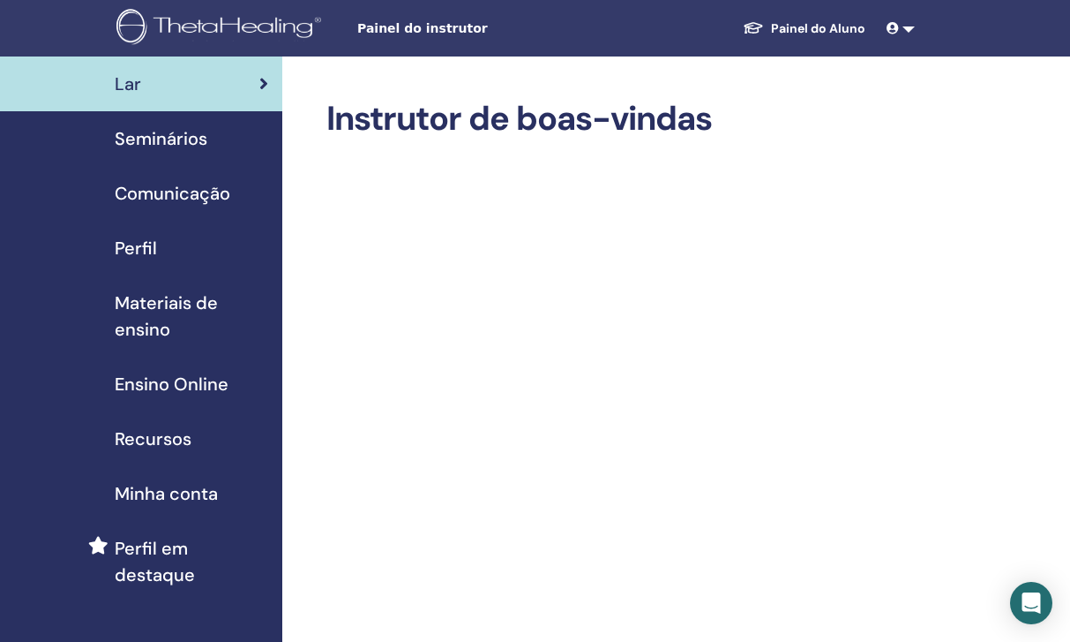
click at [167, 548] on span "Perfil em destaque" at bounding box center [192, 561] width 154 height 53
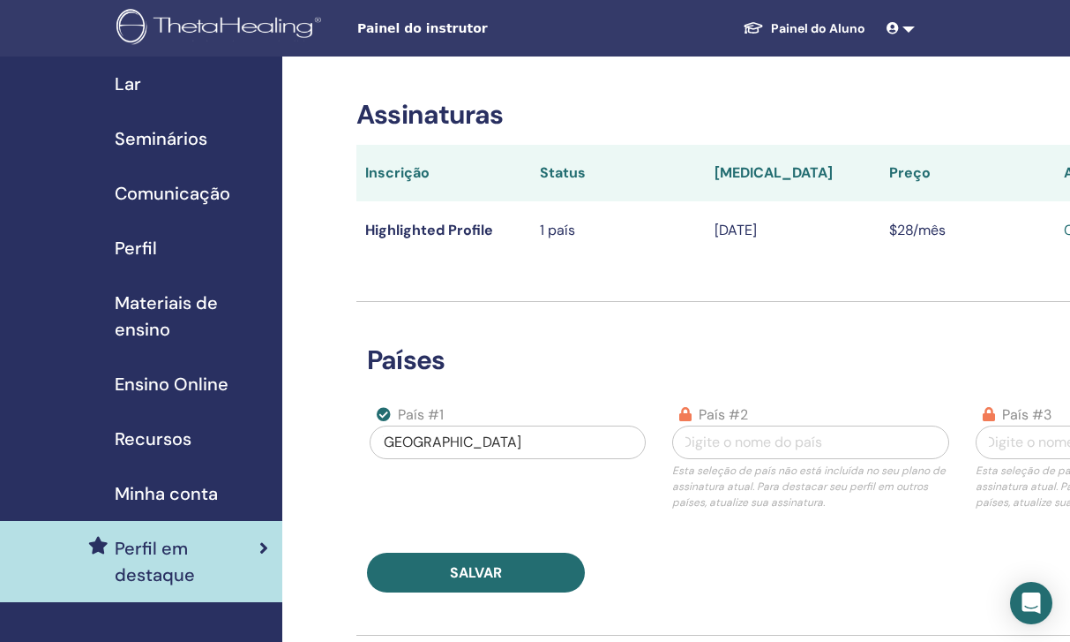
click at [187, 486] on span "Minha conta" at bounding box center [166, 493] width 103 height 26
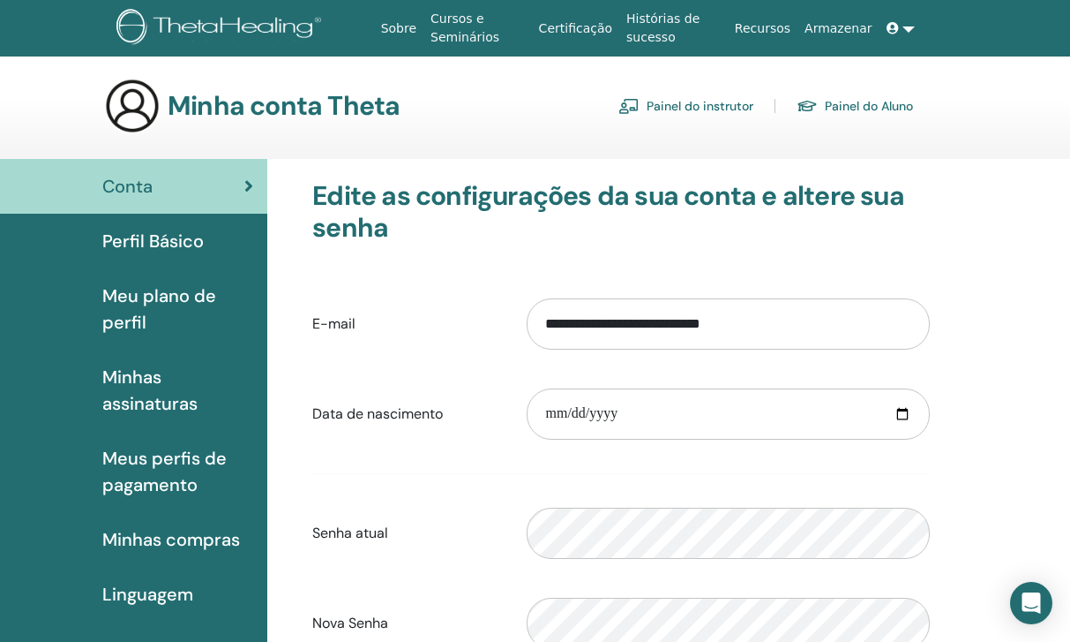
click at [146, 380] on span "Minhas assinaturas" at bounding box center [177, 390] width 151 height 53
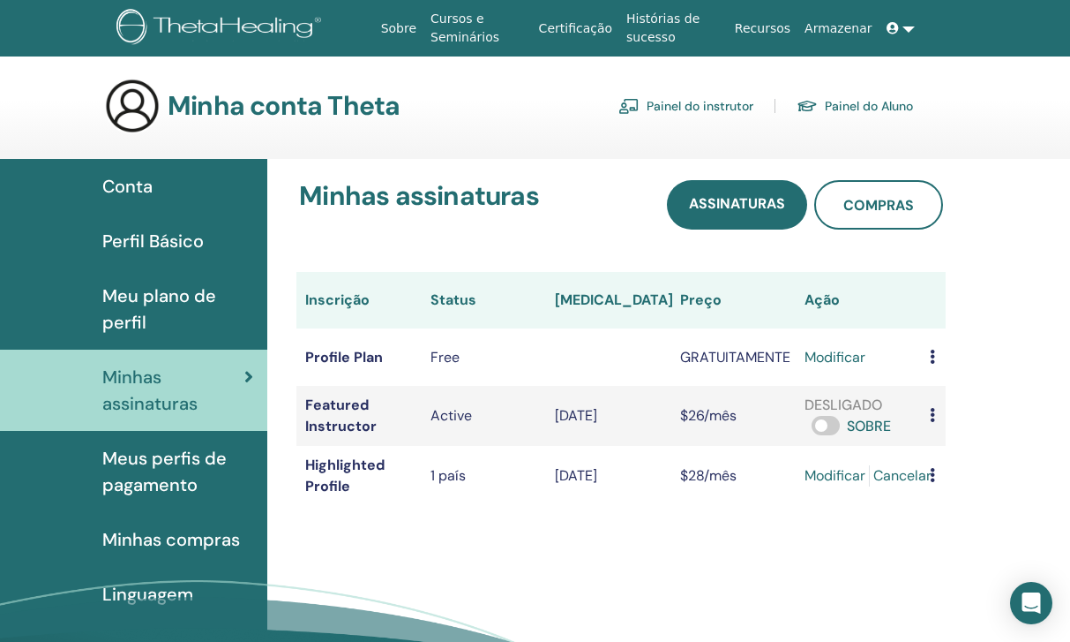
click at [812, 424] on span at bounding box center [826, 425] width 28 height 19
click at [207, 315] on span "Meu plano de perfil" at bounding box center [177, 308] width 151 height 53
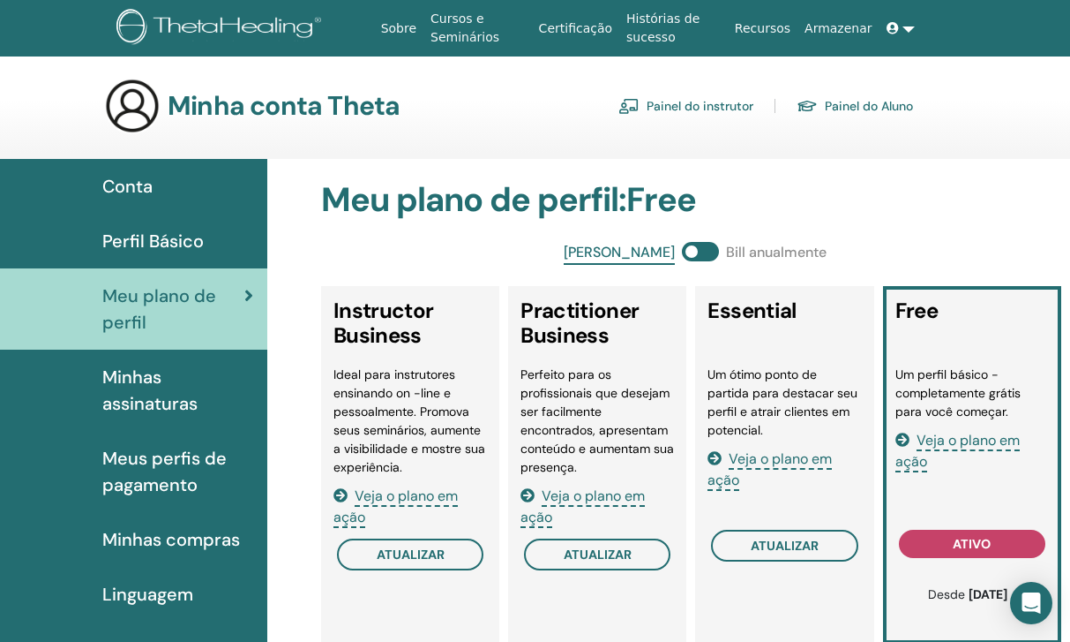
click at [184, 383] on span "Minhas assinaturas" at bounding box center [177, 390] width 151 height 53
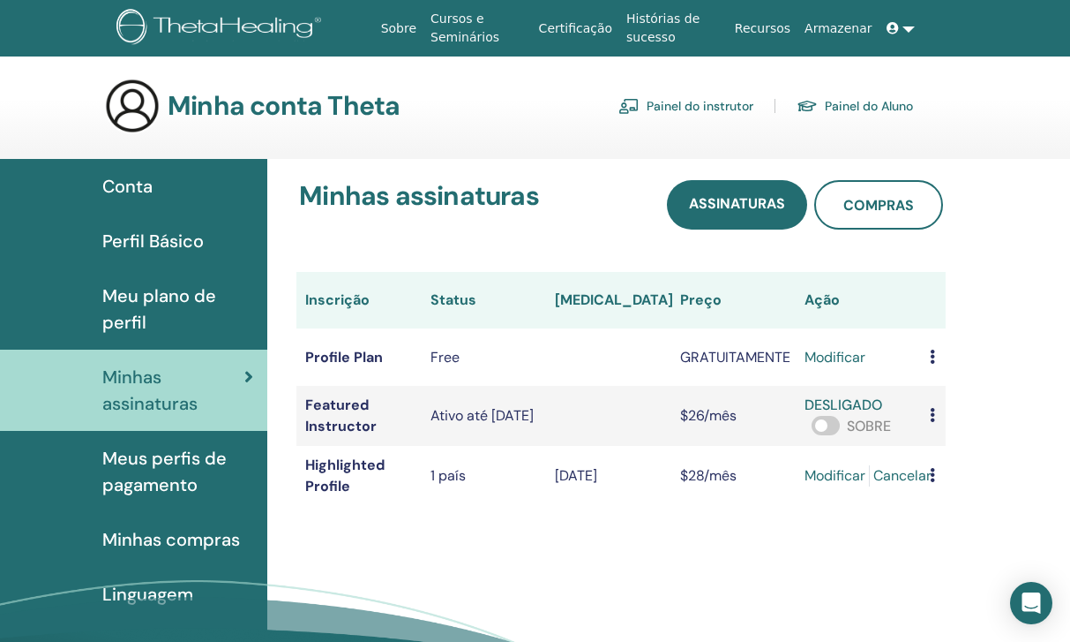
click at [163, 461] on span "Meus perfis de pagamento" at bounding box center [177, 471] width 151 height 53
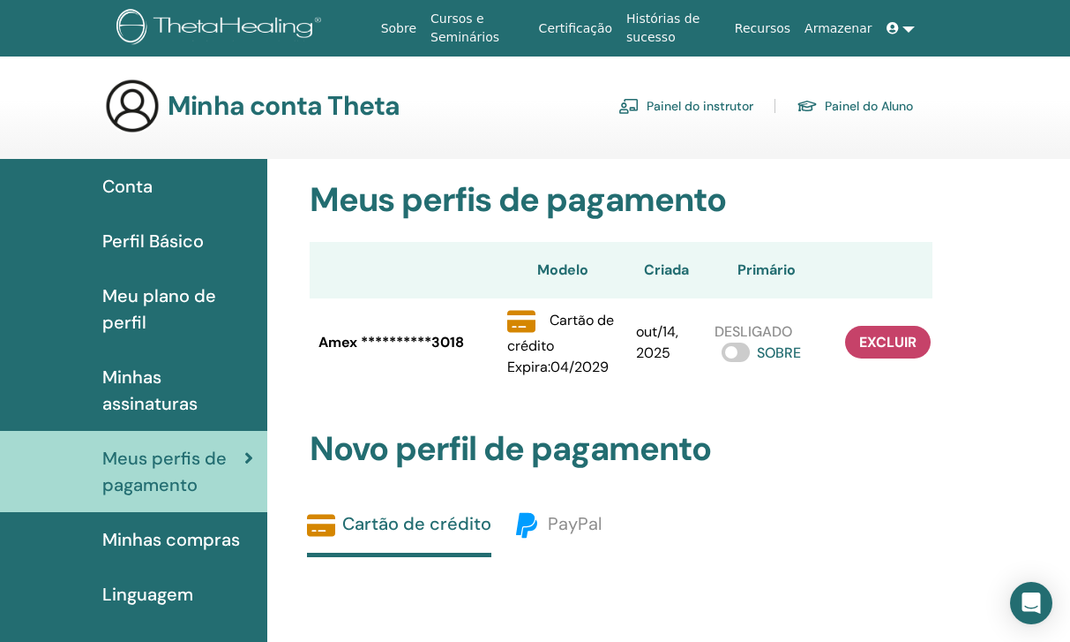
click at [640, 121] on div "Minha conta Theta Painel do instrutor Painel do Aluno" at bounding box center [508, 106] width 809 height 56
click at [640, 114] on link "Painel do instrutor" at bounding box center [686, 106] width 135 height 28
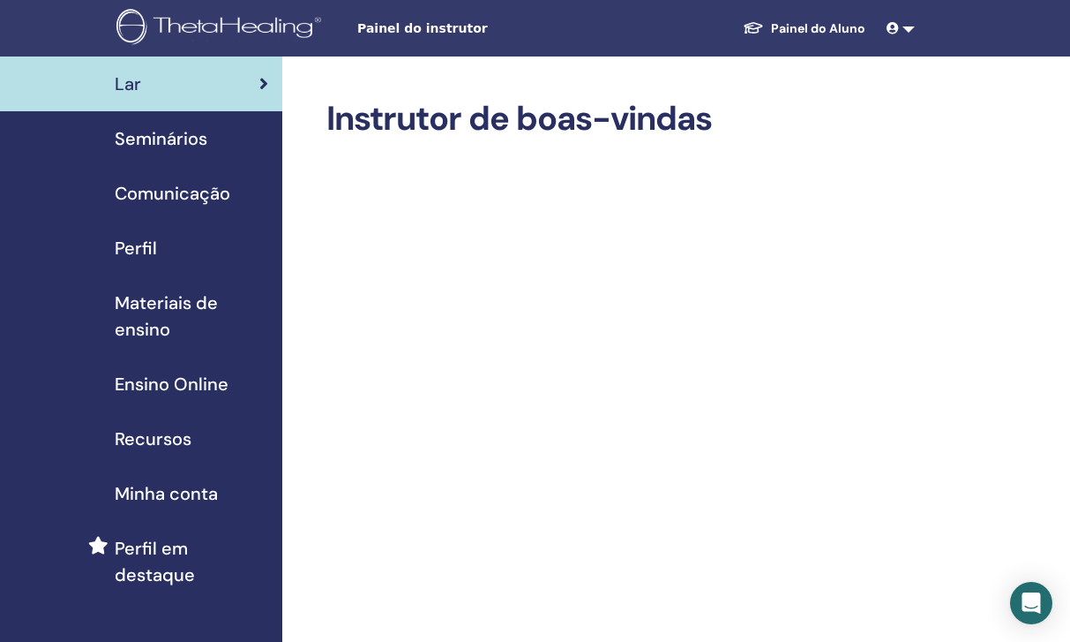
click at [122, 575] on span "Perfil em destaque" at bounding box center [192, 561] width 154 height 53
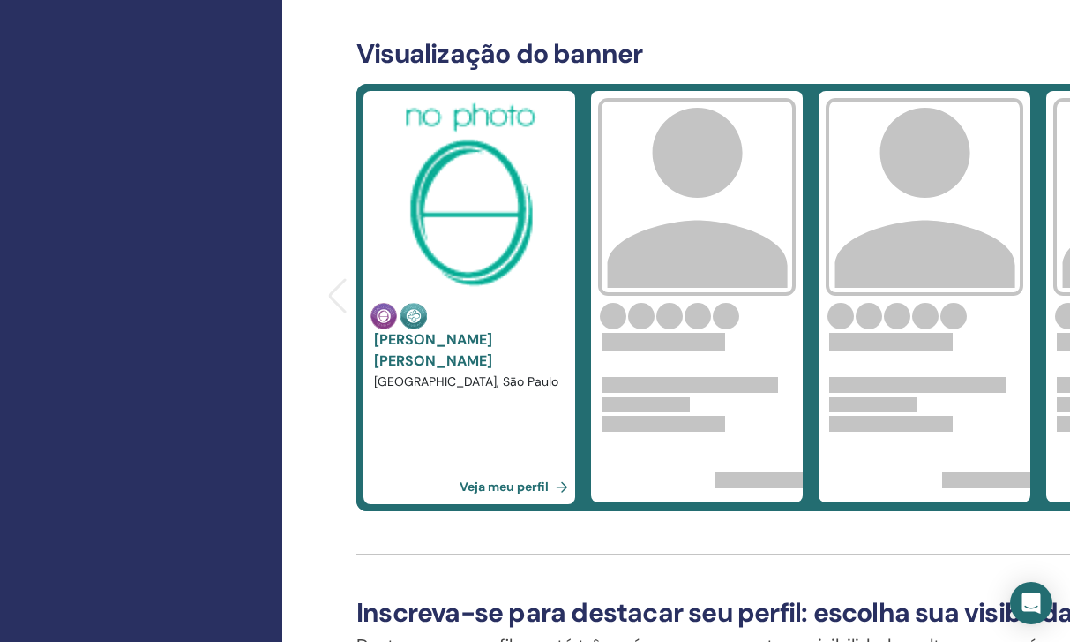
scroll to position [904, 0]
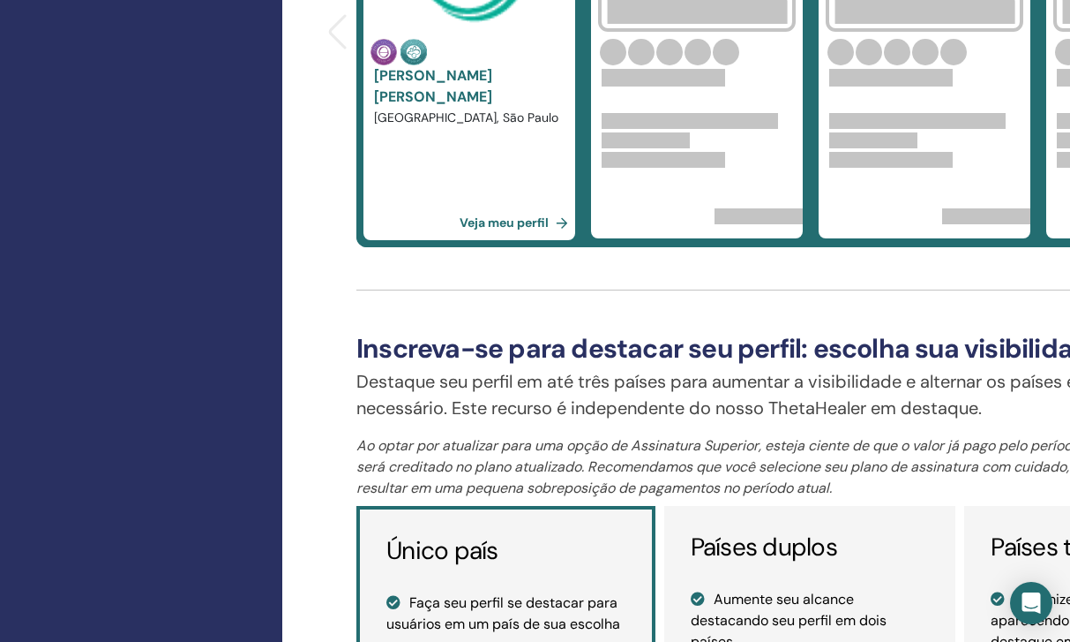
click at [512, 224] on link "Veja meu perfil" at bounding box center [518, 222] width 116 height 35
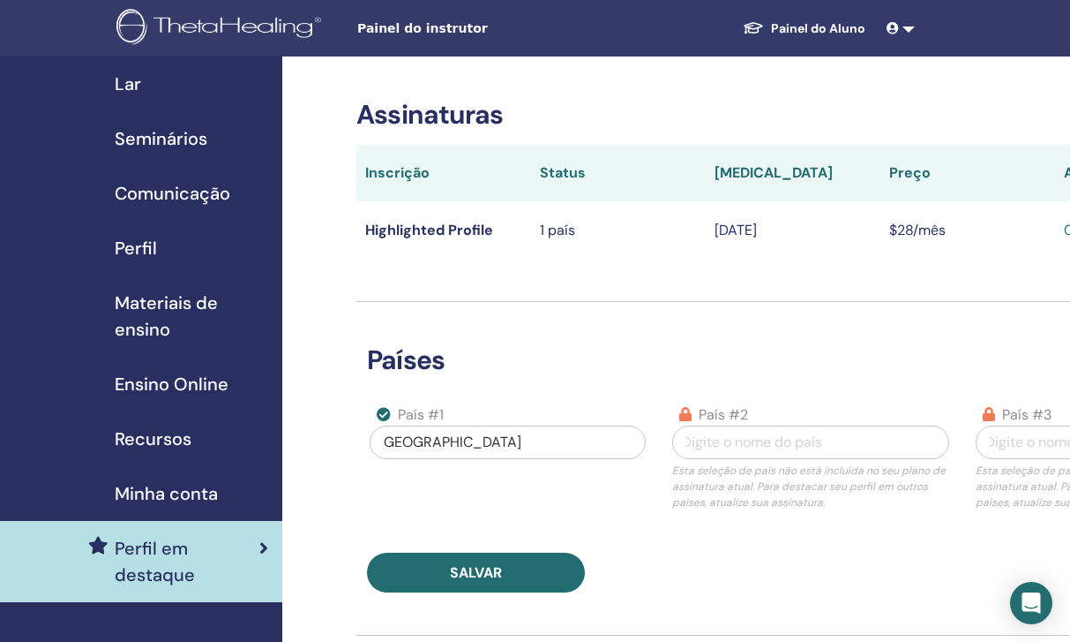
click at [892, 26] on icon at bounding box center [893, 28] width 12 height 12
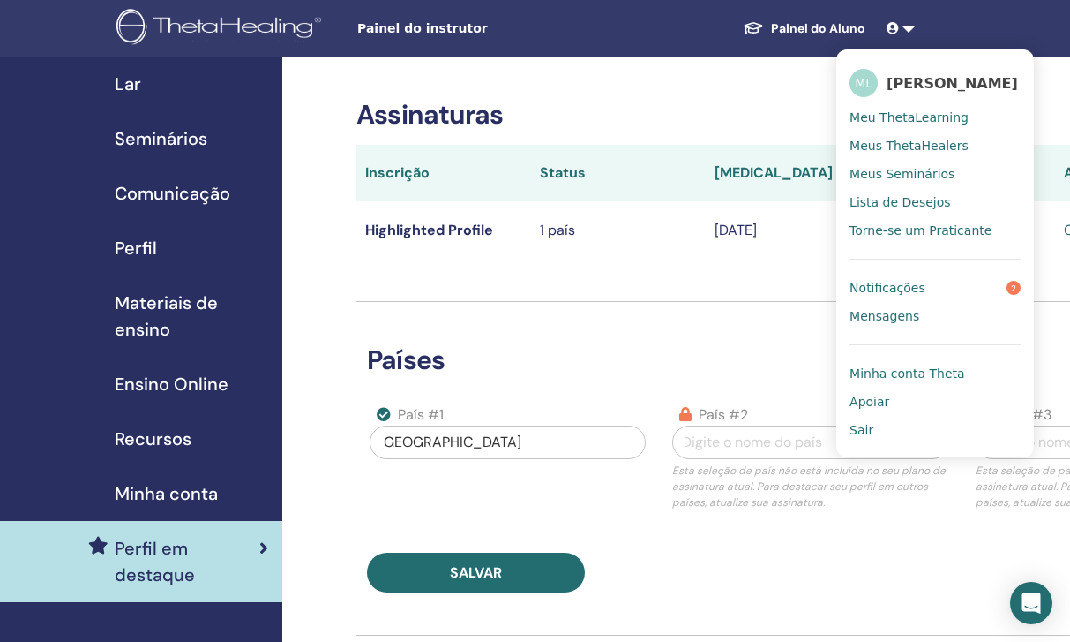
click at [908, 322] on span "Mensagens" at bounding box center [885, 316] width 70 height 16
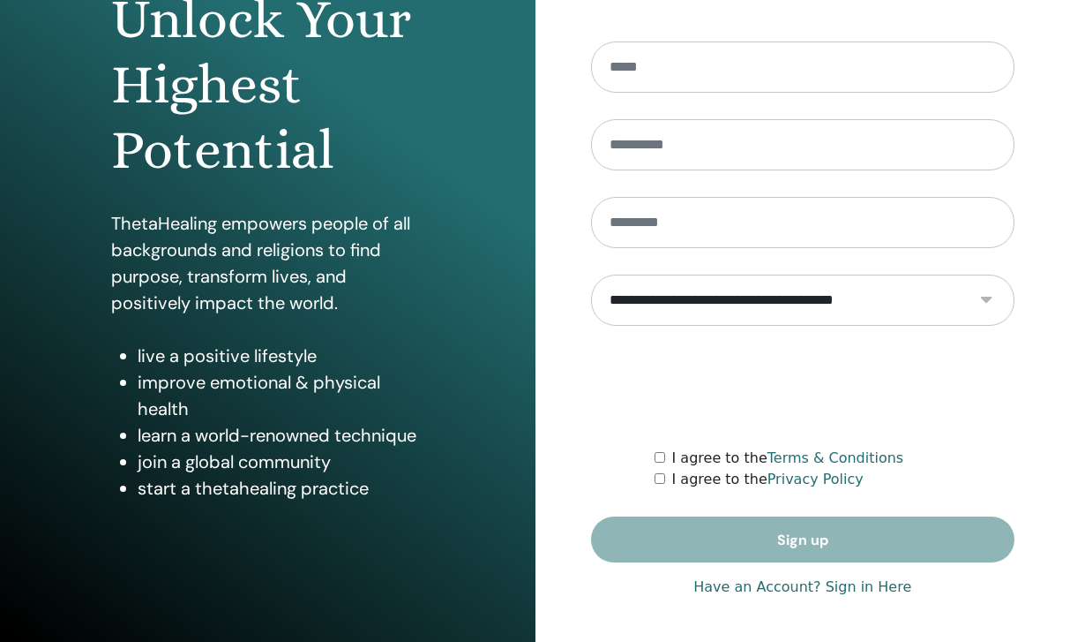
scroll to position [206, 0]
click at [850, 582] on link "Have an Account? Sign in Here" at bounding box center [803, 586] width 218 height 21
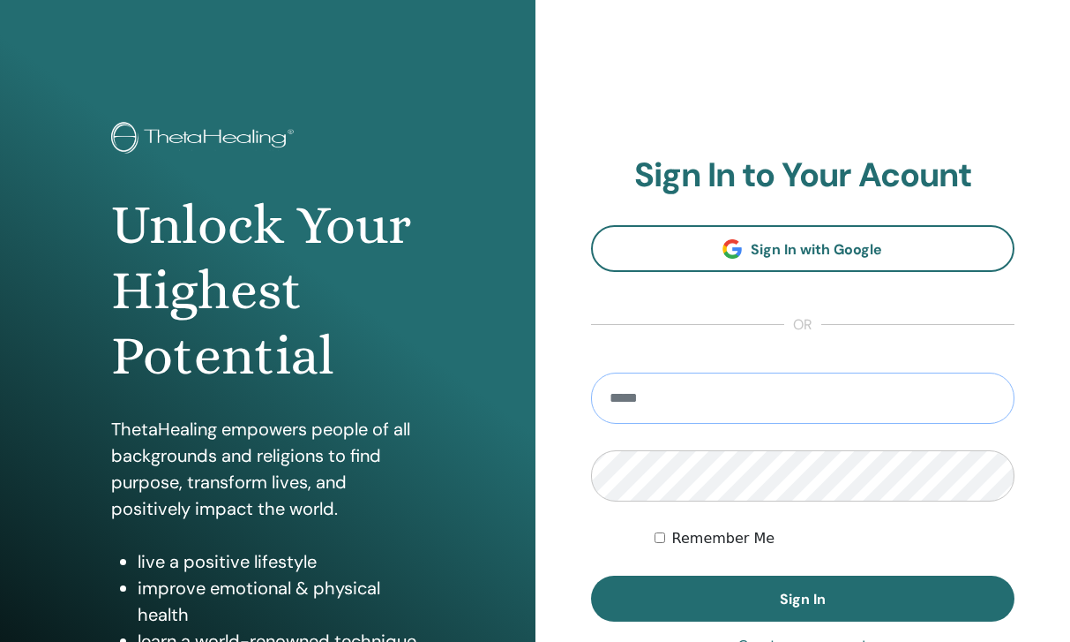
click at [682, 405] on input "email" at bounding box center [803, 397] width 424 height 51
type input "**********"
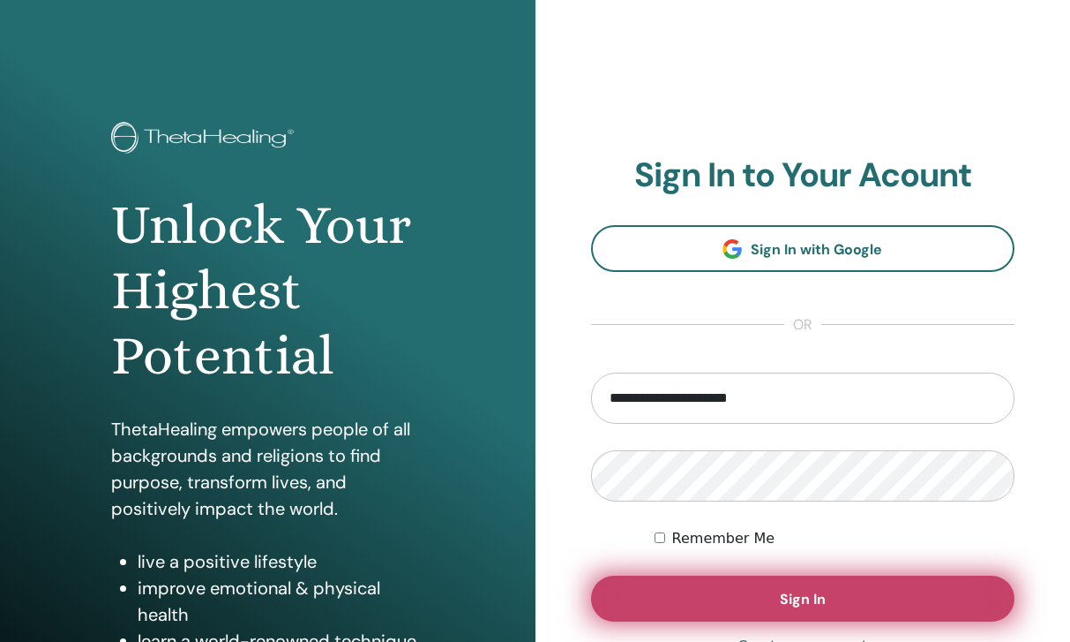
click at [689, 599] on button "Sign In" at bounding box center [803, 598] width 424 height 46
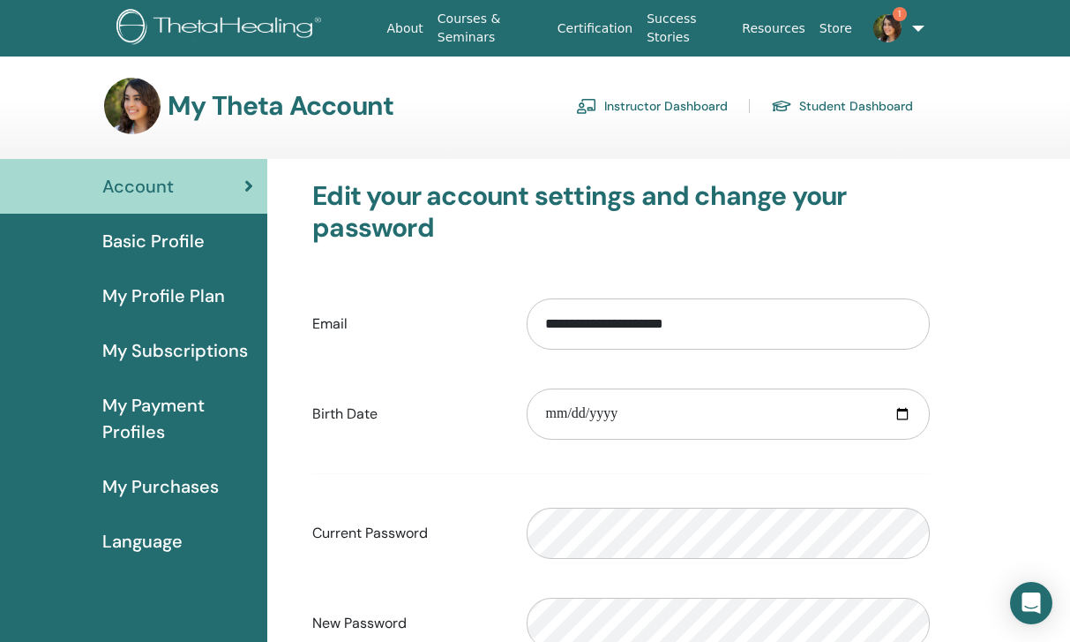
click at [896, 26] on img at bounding box center [888, 28] width 28 height 28
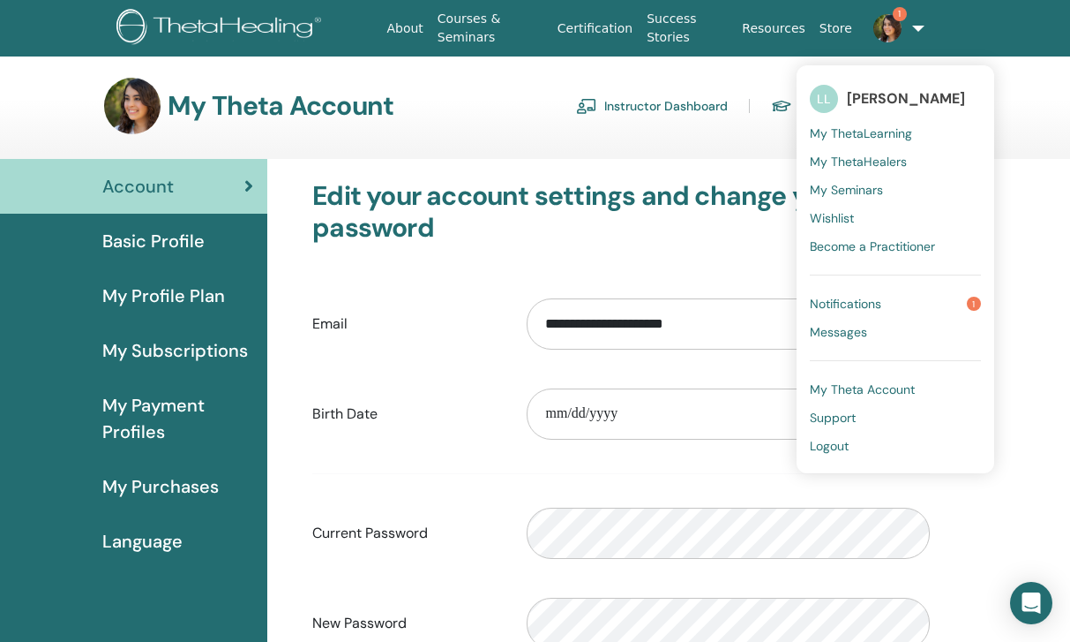
click at [877, 337] on link "Messages" at bounding box center [895, 332] width 171 height 28
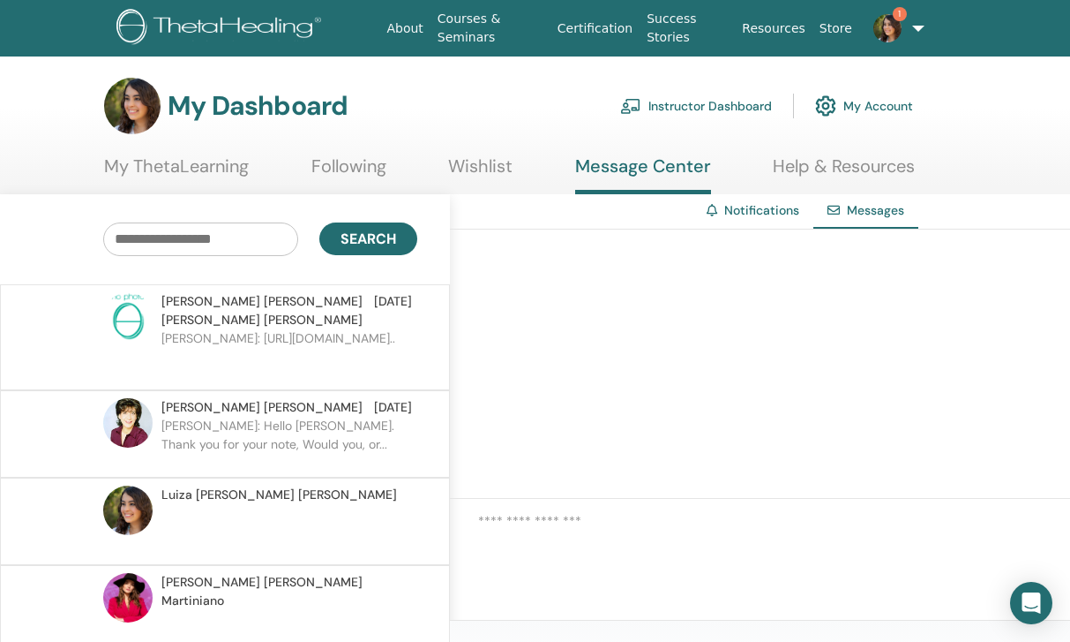
click at [364, 176] on link "Following" at bounding box center [349, 172] width 75 height 34
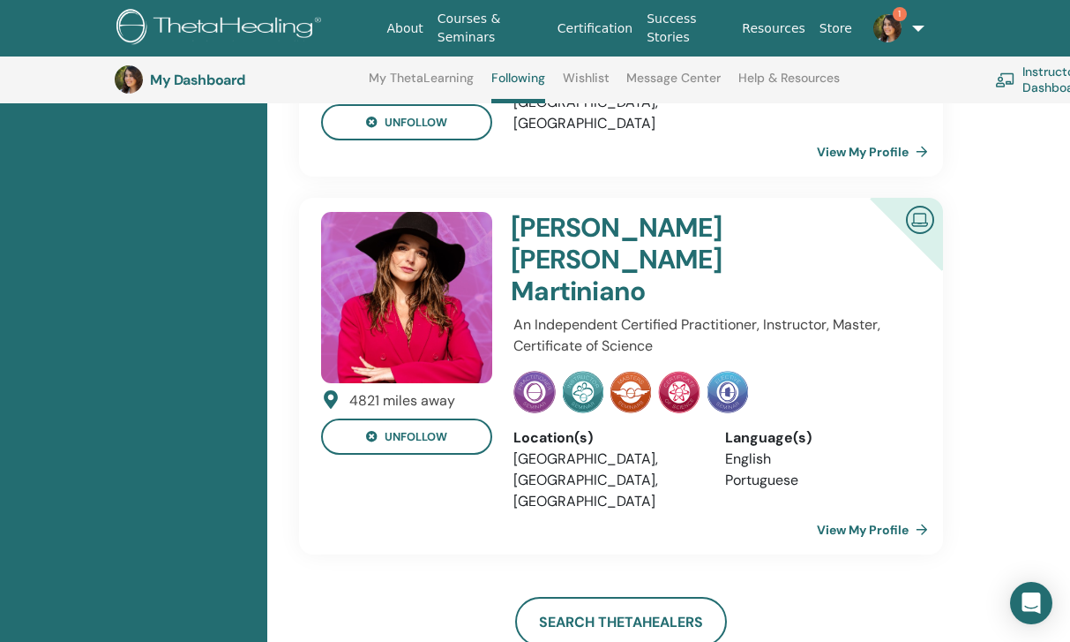
scroll to position [1211, 0]
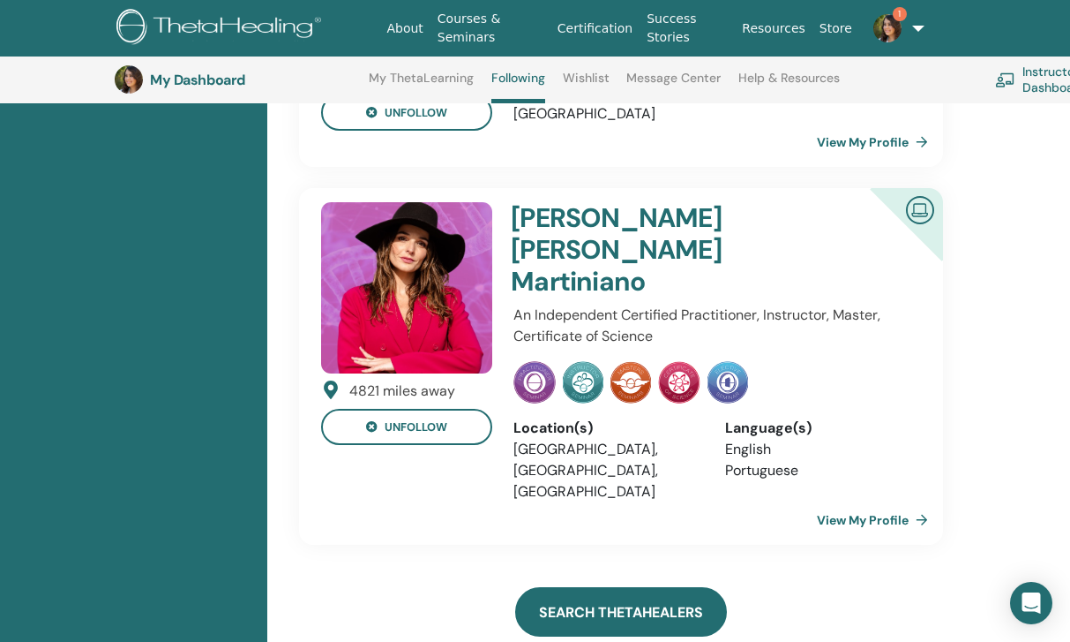
click at [567, 587] on link "Search ThetaHealers" at bounding box center [621, 611] width 212 height 49
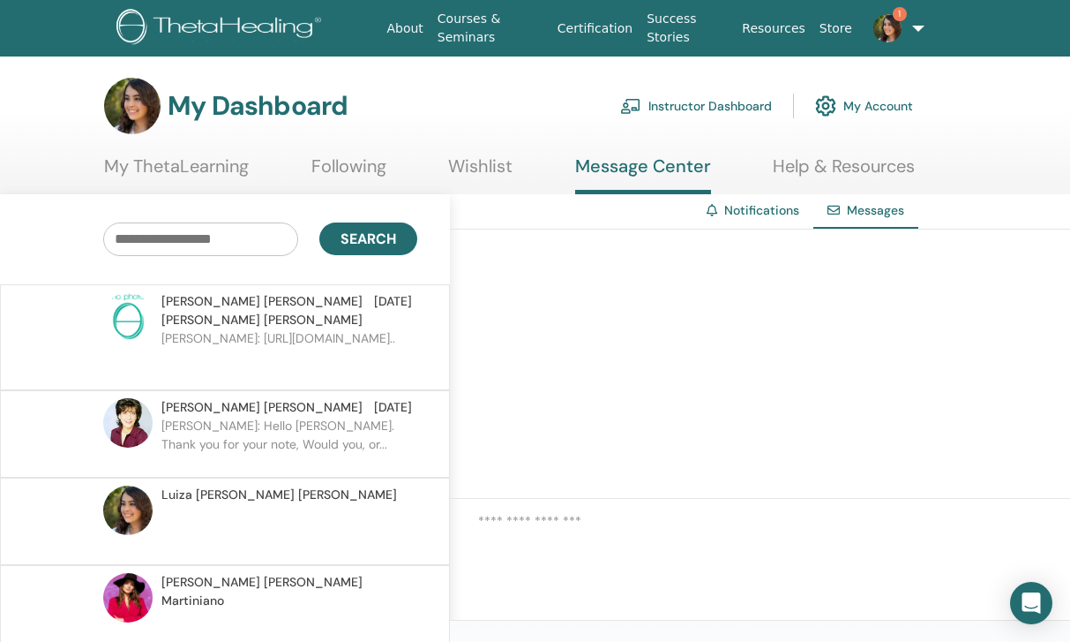
click at [402, 158] on ul "My ThetaLearning Following Wishlist Message Center Help & Resources" at bounding box center [509, 174] width 811 height 39
click at [377, 161] on link "Following" at bounding box center [349, 172] width 75 height 34
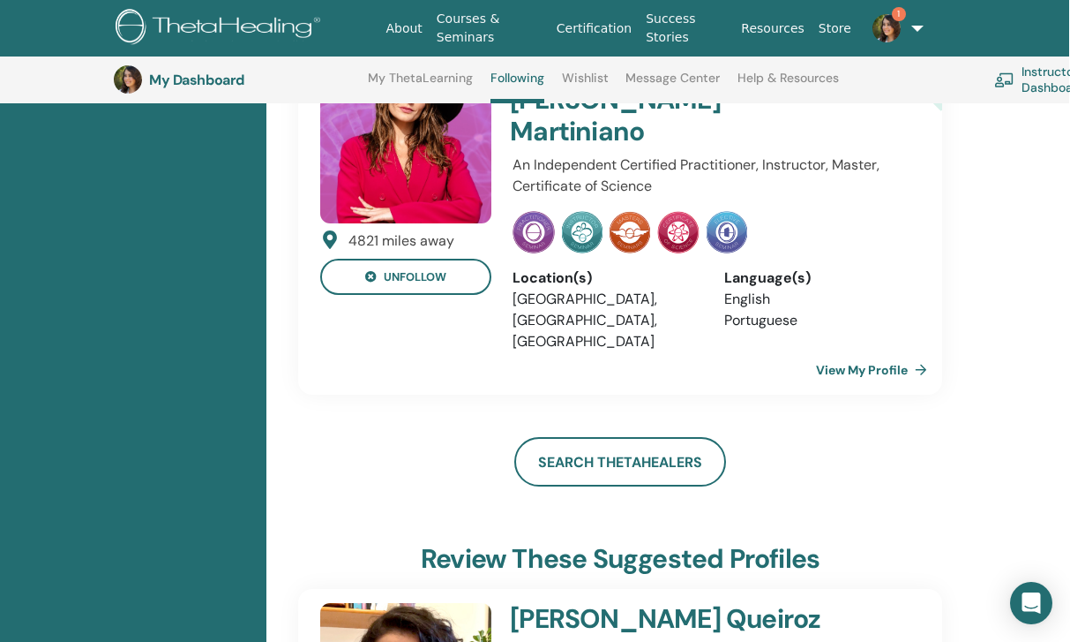
scroll to position [1353, 1]
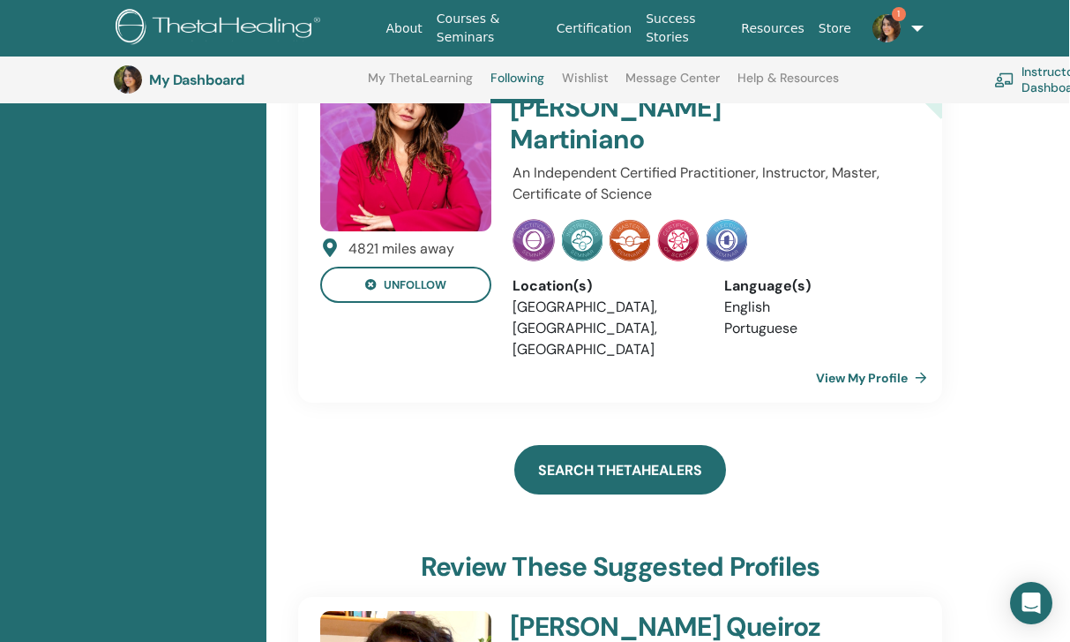
click at [560, 445] on link "Search ThetaHealers" at bounding box center [620, 469] width 212 height 49
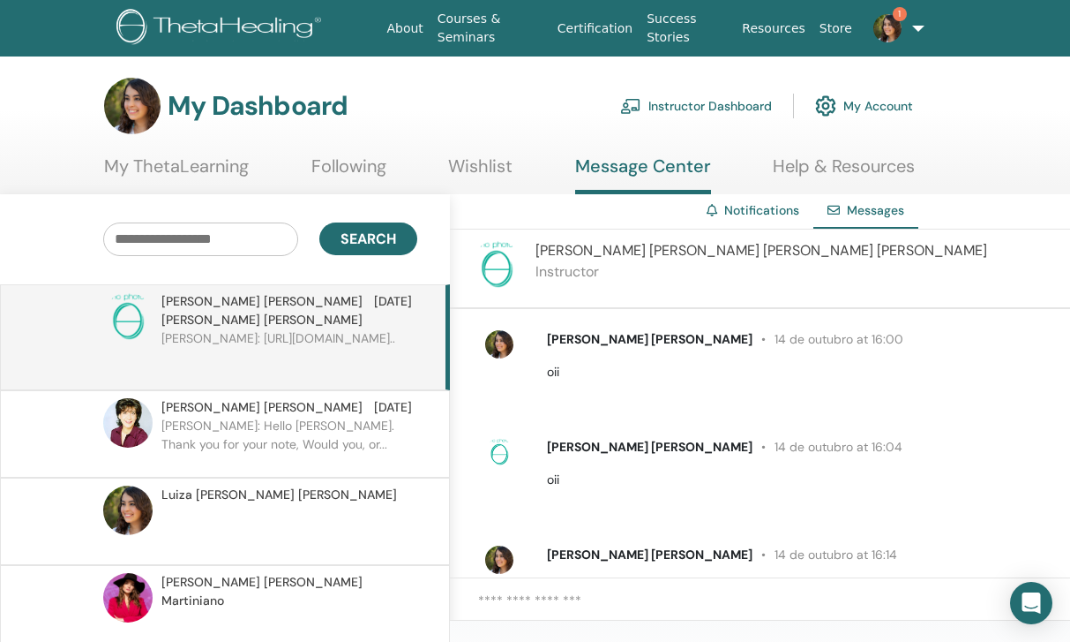
click at [351, 158] on link "Following" at bounding box center [349, 172] width 75 height 34
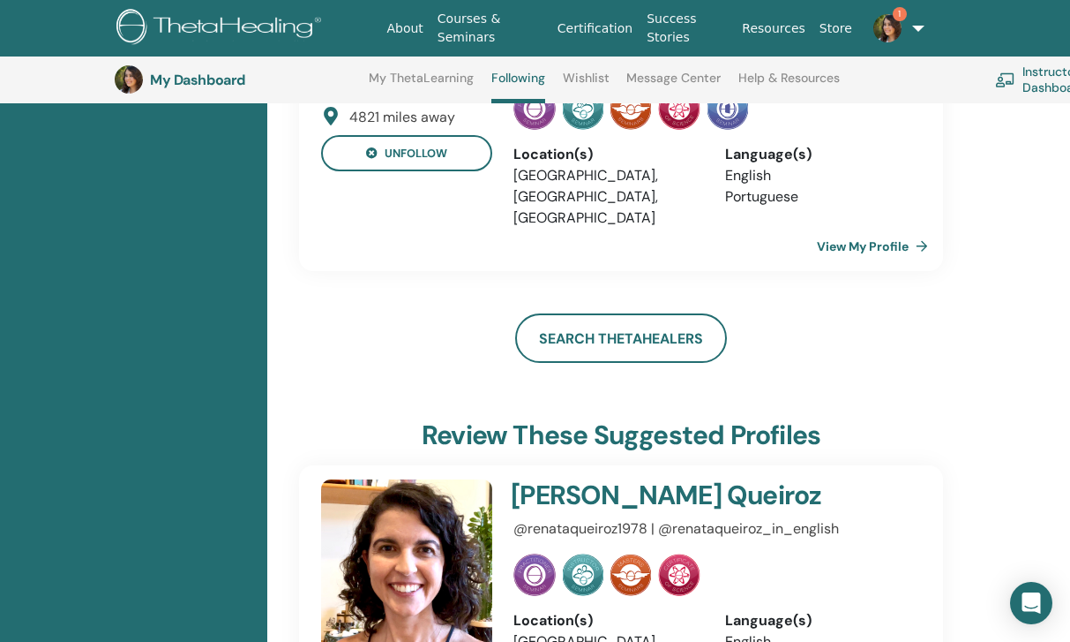
scroll to position [1327, 0]
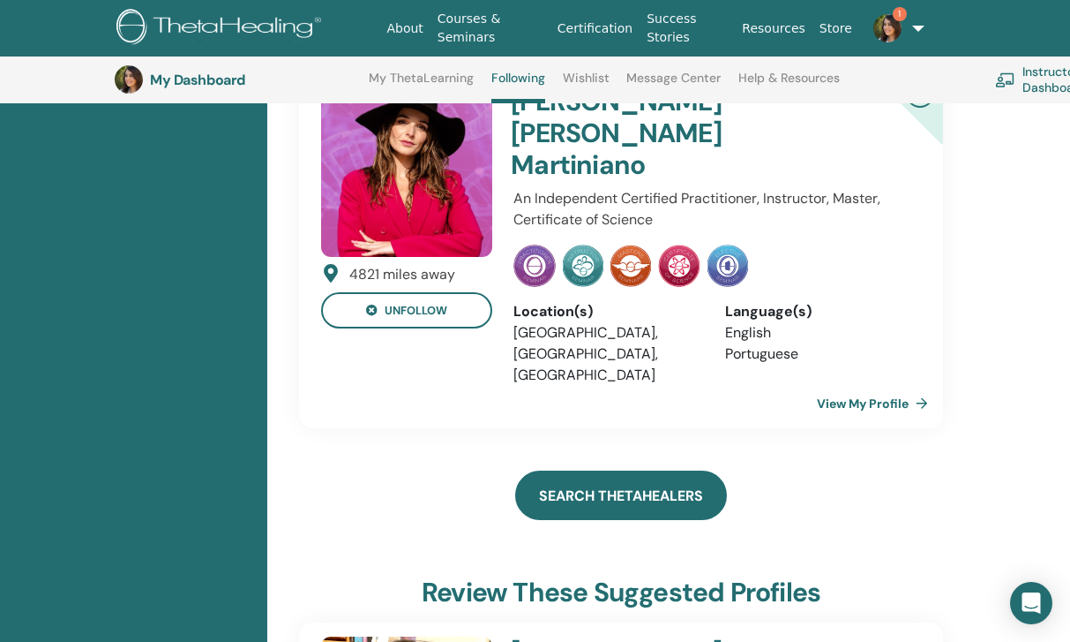
click at [574, 470] on link "Search ThetaHealers" at bounding box center [621, 494] width 212 height 49
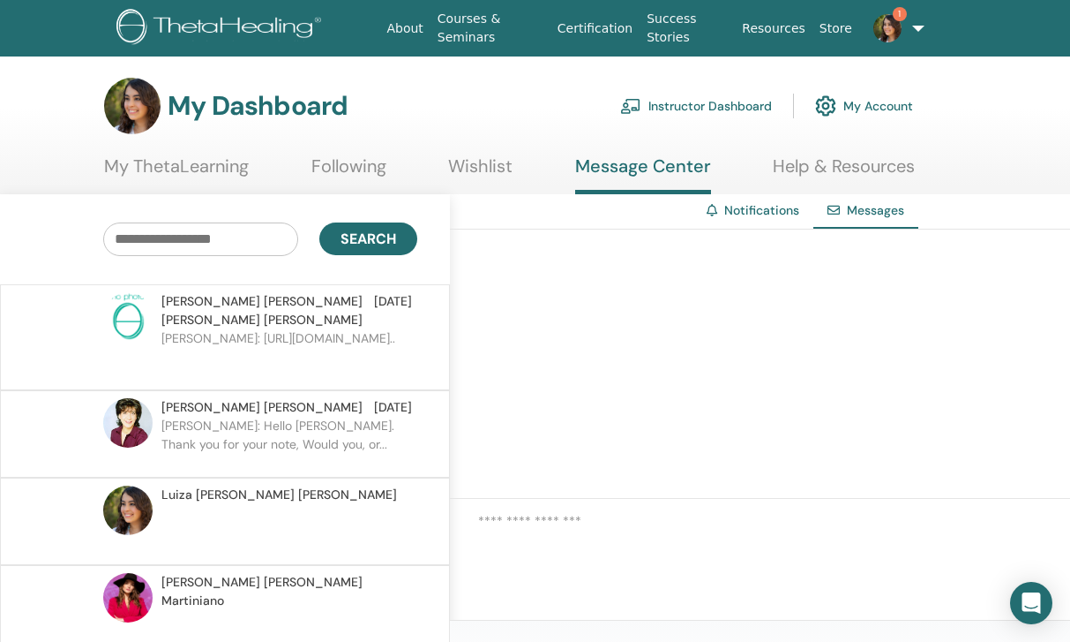
click at [372, 300] on div "Maria Isabel Lobo Zeballos Oct 14" at bounding box center [286, 310] width 251 height 37
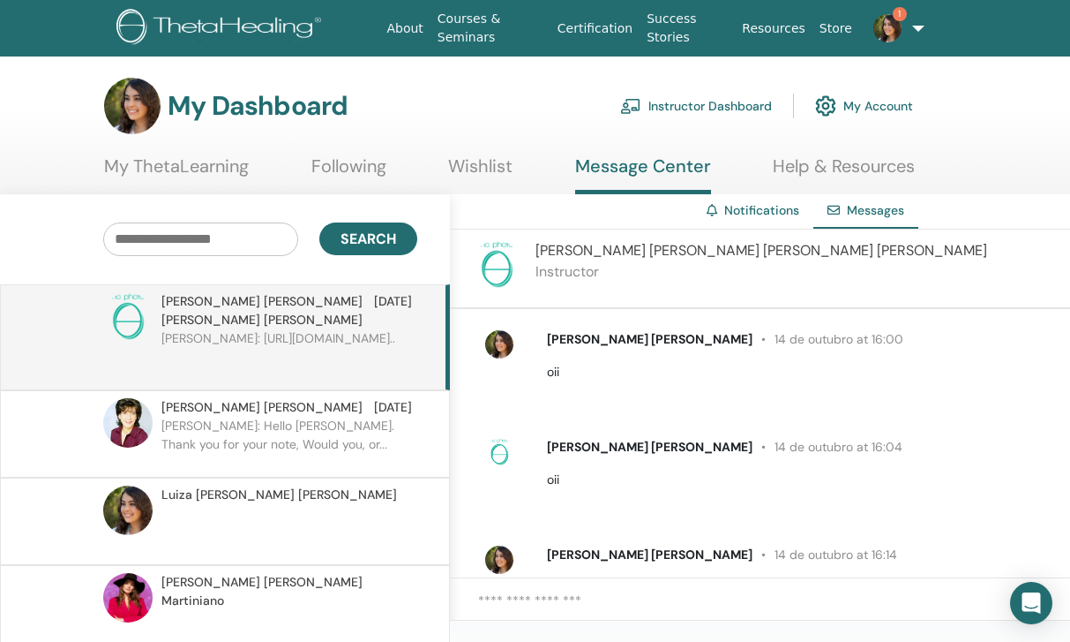
click at [523, 238] on div "Maria Isabel Lobo Zeballos Instructor" at bounding box center [760, 268] width 620 height 79
click at [344, 181] on link "Following" at bounding box center [349, 172] width 75 height 34
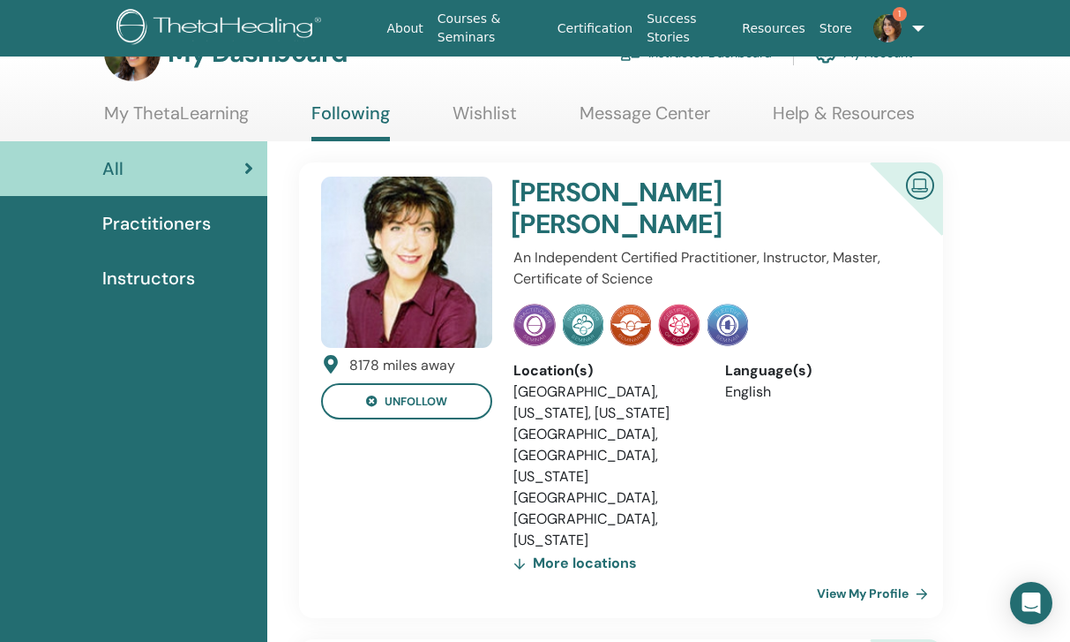
scroll to position [54, 0]
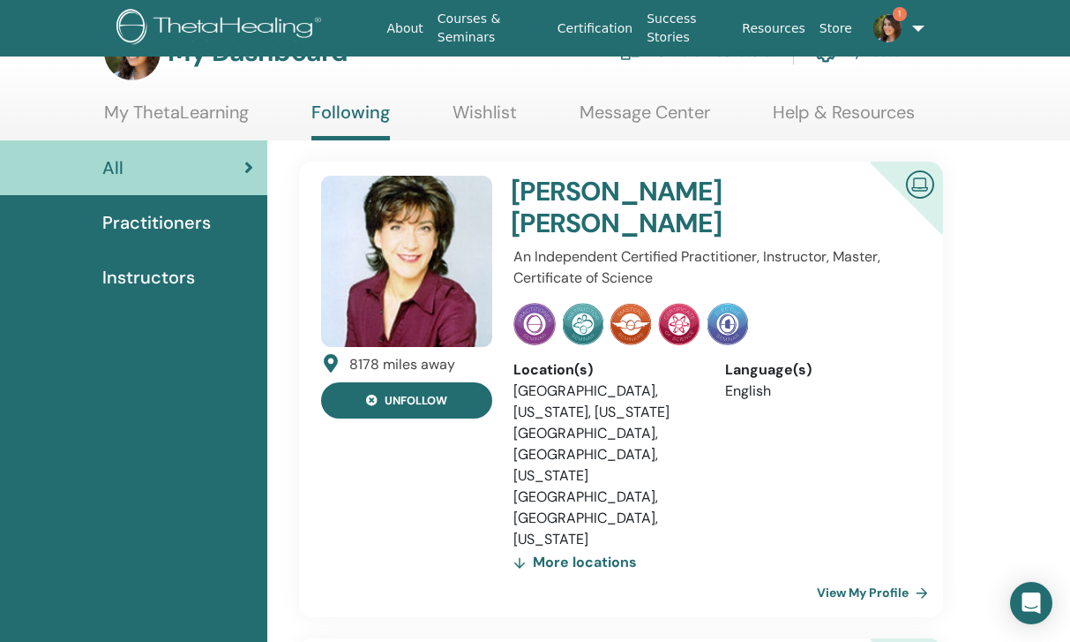
click at [428, 397] on button "unfollow" at bounding box center [406, 400] width 171 height 36
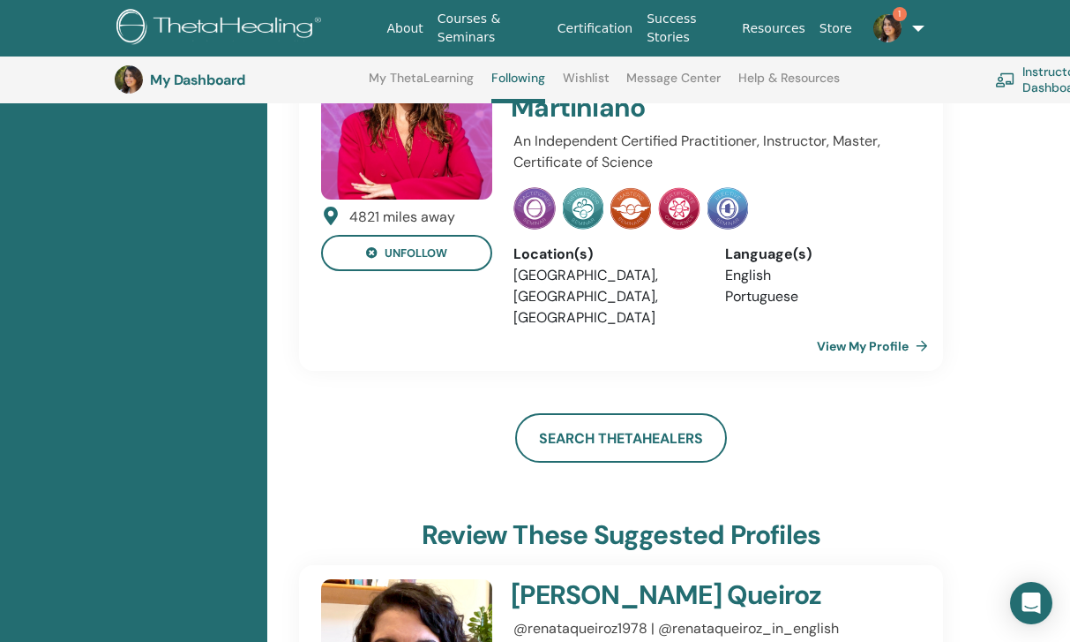
scroll to position [921, 0]
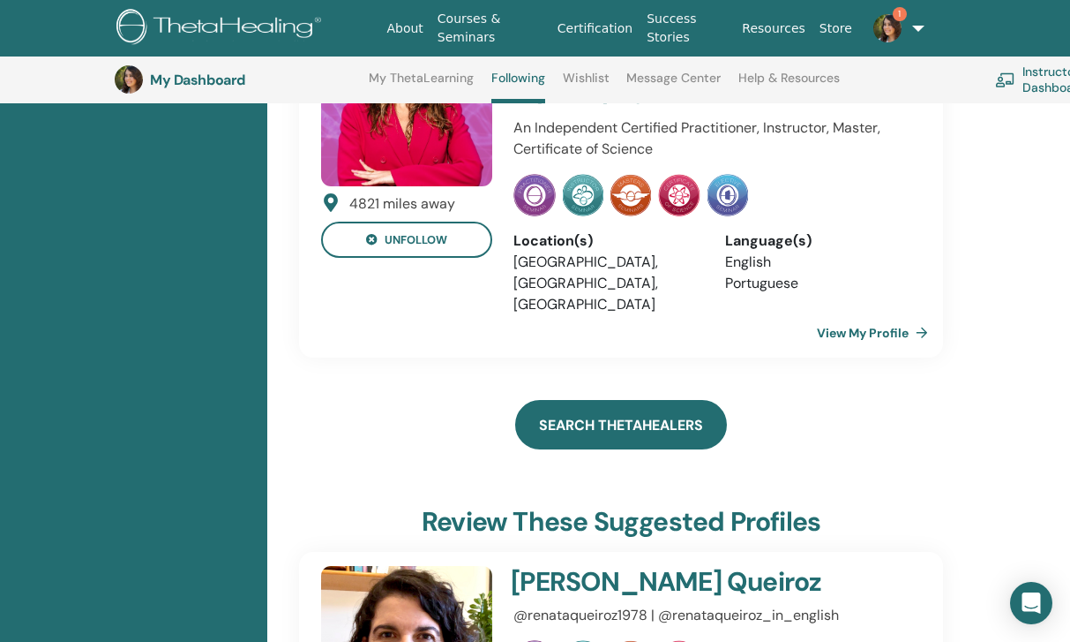
click at [664, 400] on link "Search ThetaHealers" at bounding box center [621, 424] width 212 height 49
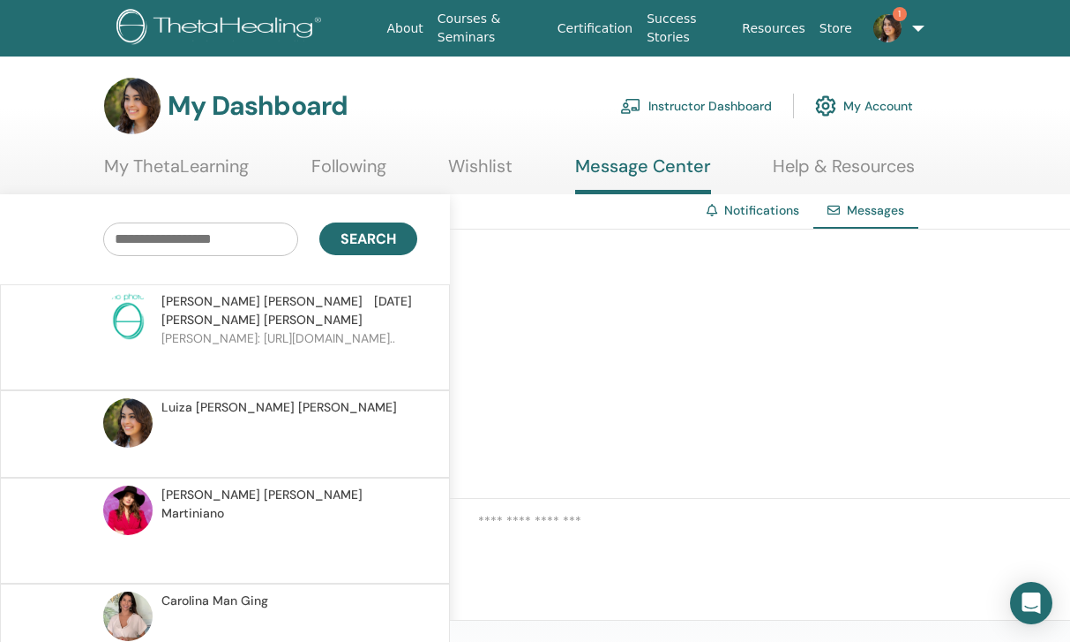
click at [374, 160] on link "Following" at bounding box center [349, 172] width 75 height 34
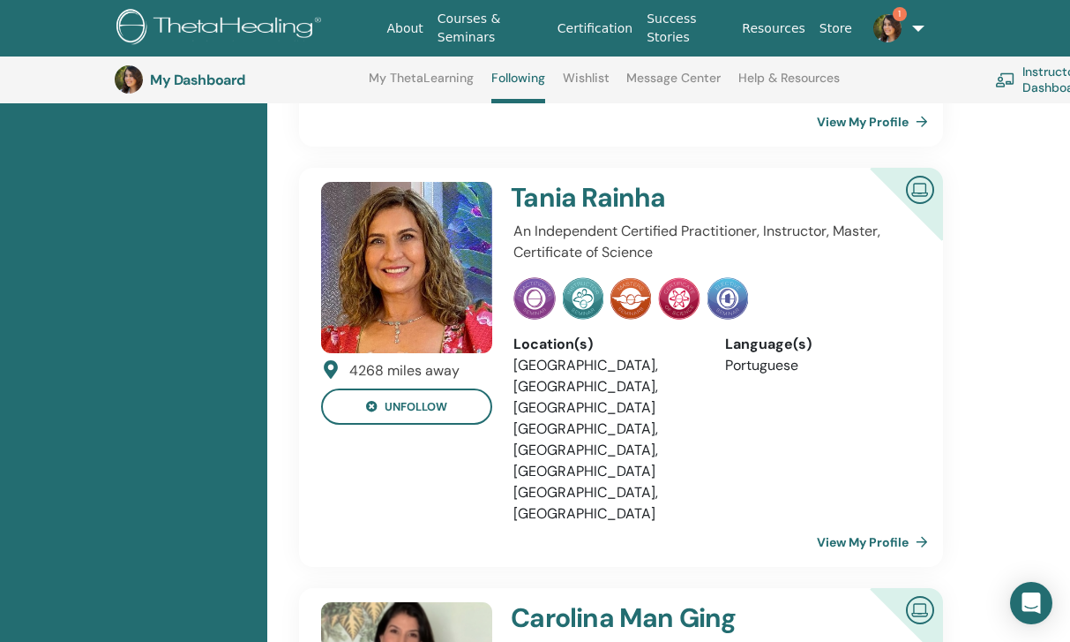
scroll to position [442, 0]
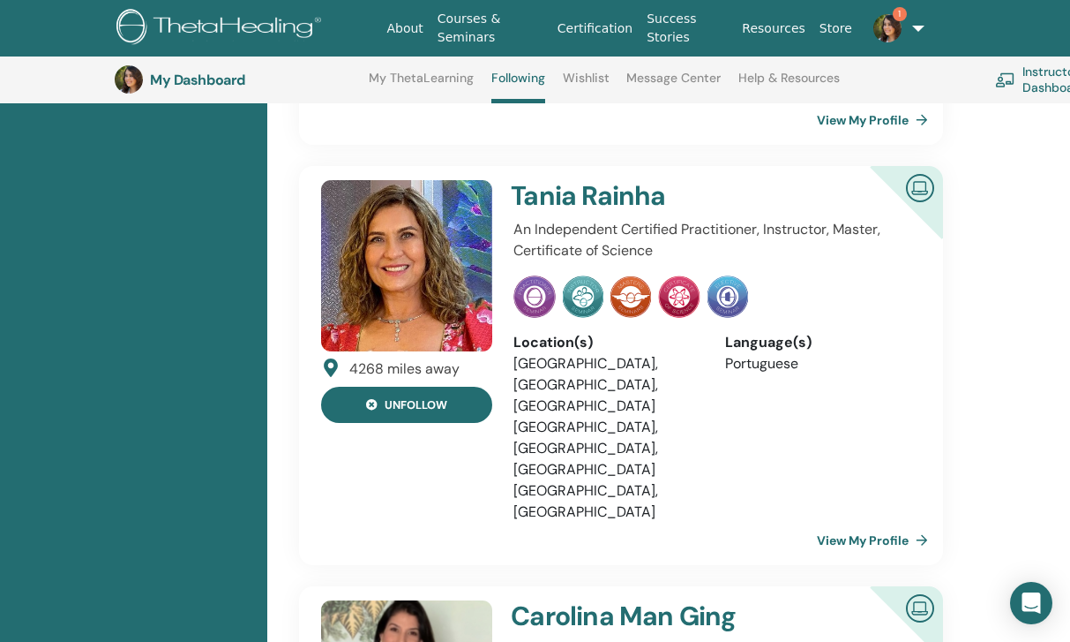
click at [409, 387] on button "unfollow" at bounding box center [406, 405] width 171 height 36
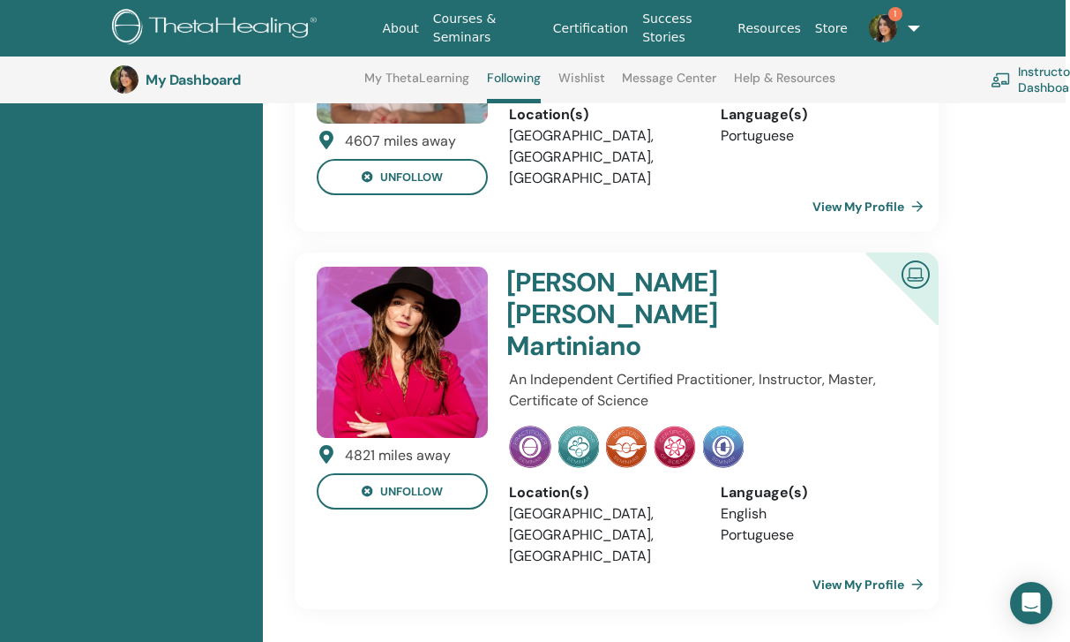
scroll to position [758, 4]
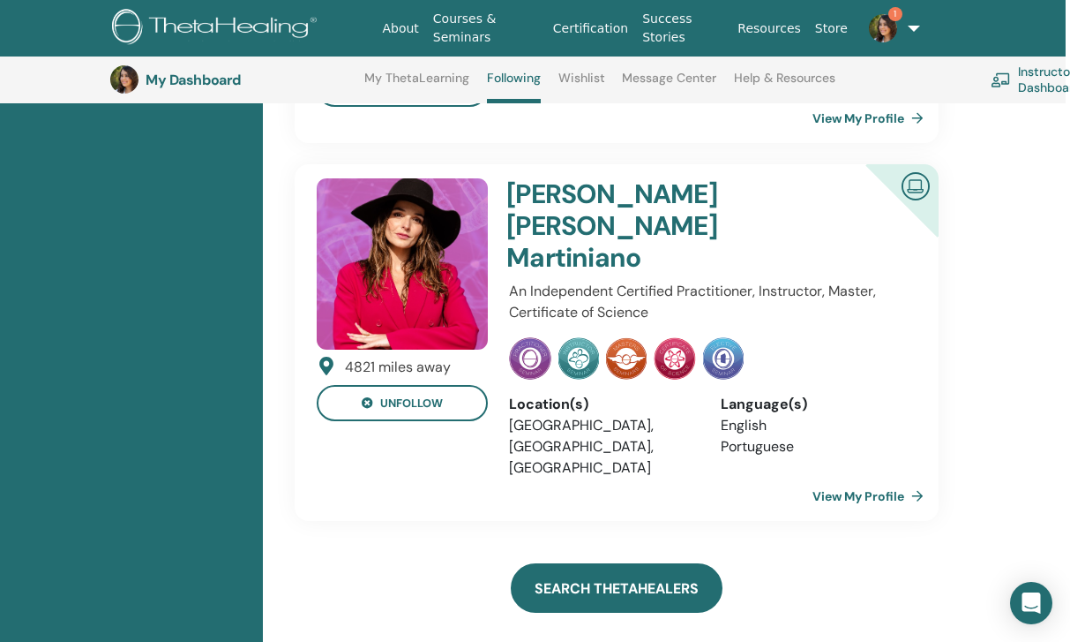
click at [564, 563] on link "Search ThetaHealers" at bounding box center [617, 587] width 212 height 49
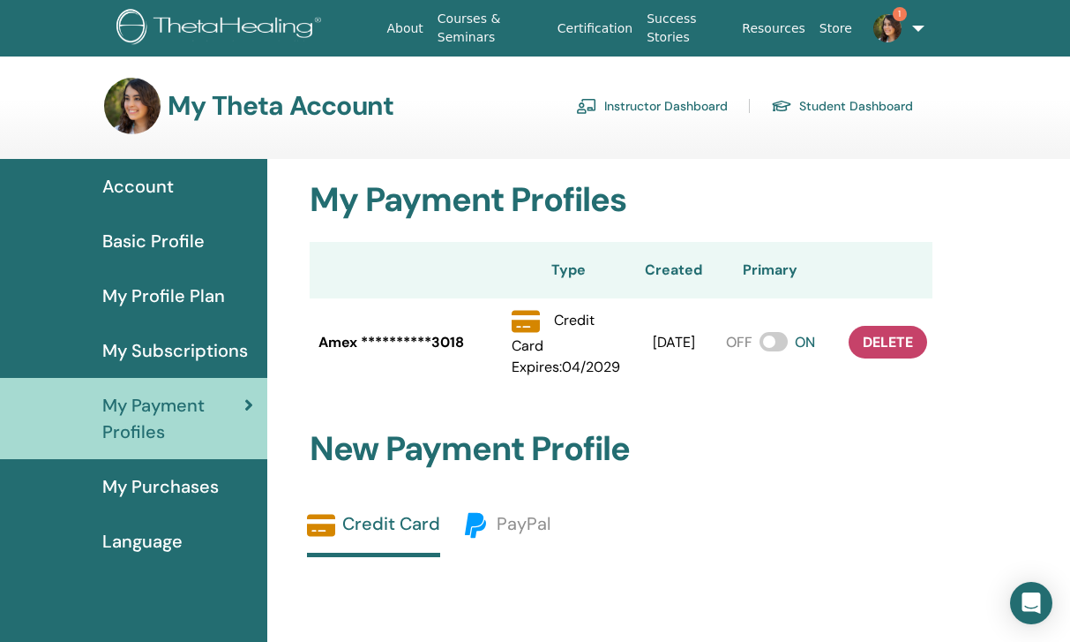
click at [891, 41] on link "1" at bounding box center [891, 28] width 63 height 56
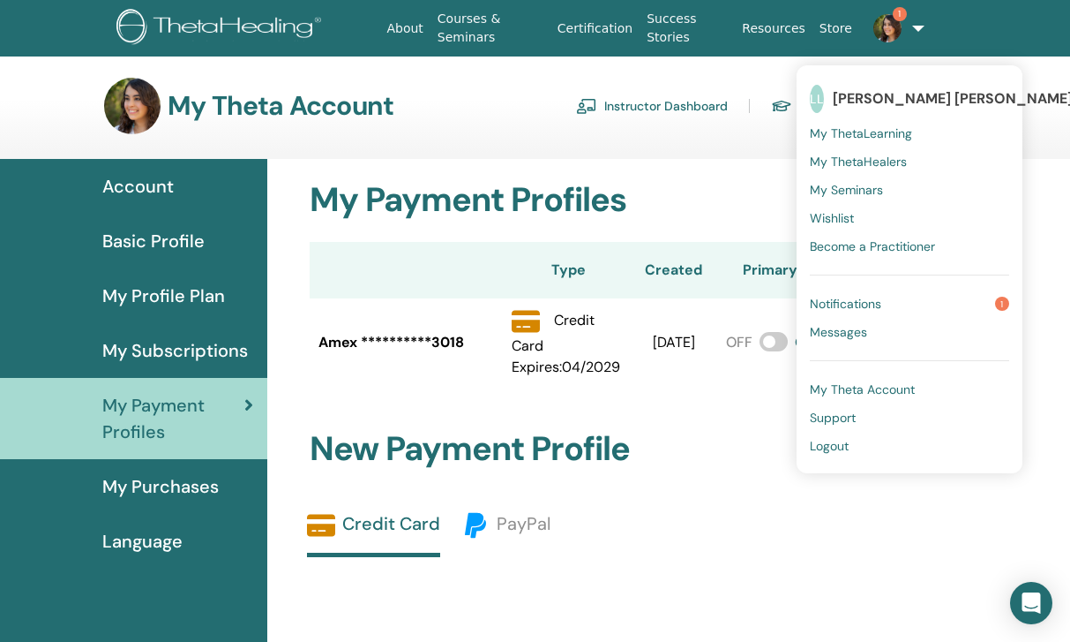
click at [842, 397] on link "My Theta Account" at bounding box center [909, 389] width 199 height 28
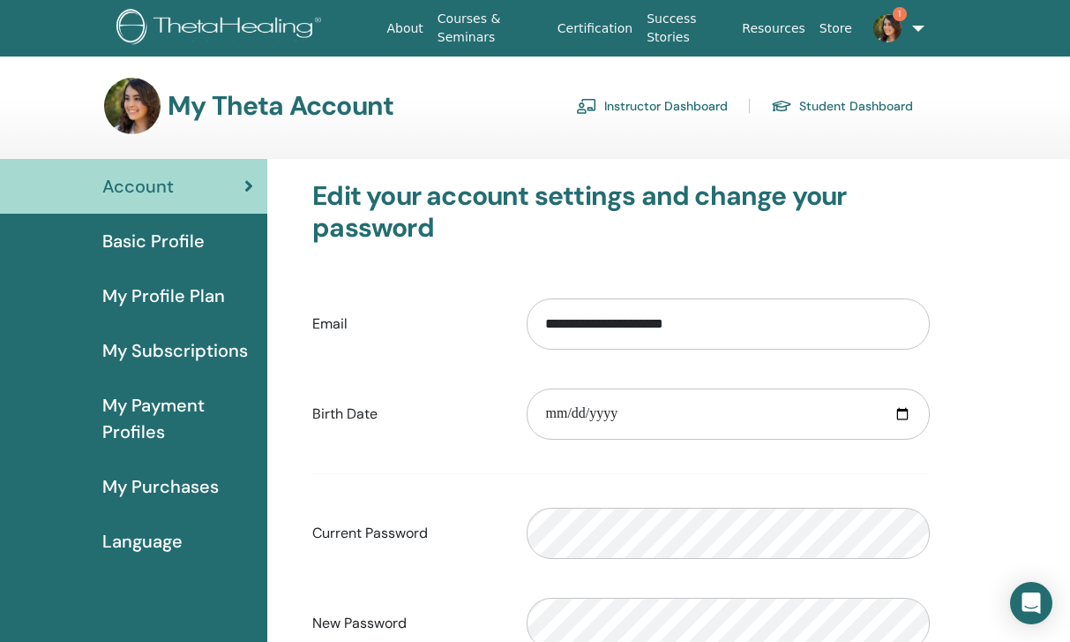
click at [894, 36] on img at bounding box center [888, 28] width 28 height 28
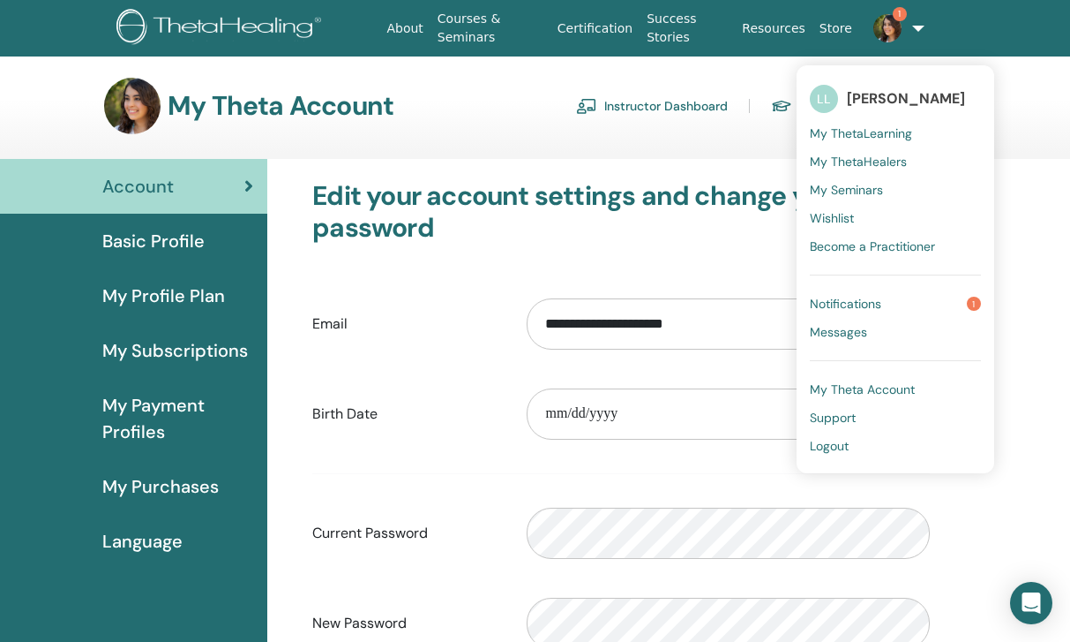
click at [830, 453] on span "Logout" at bounding box center [829, 446] width 39 height 16
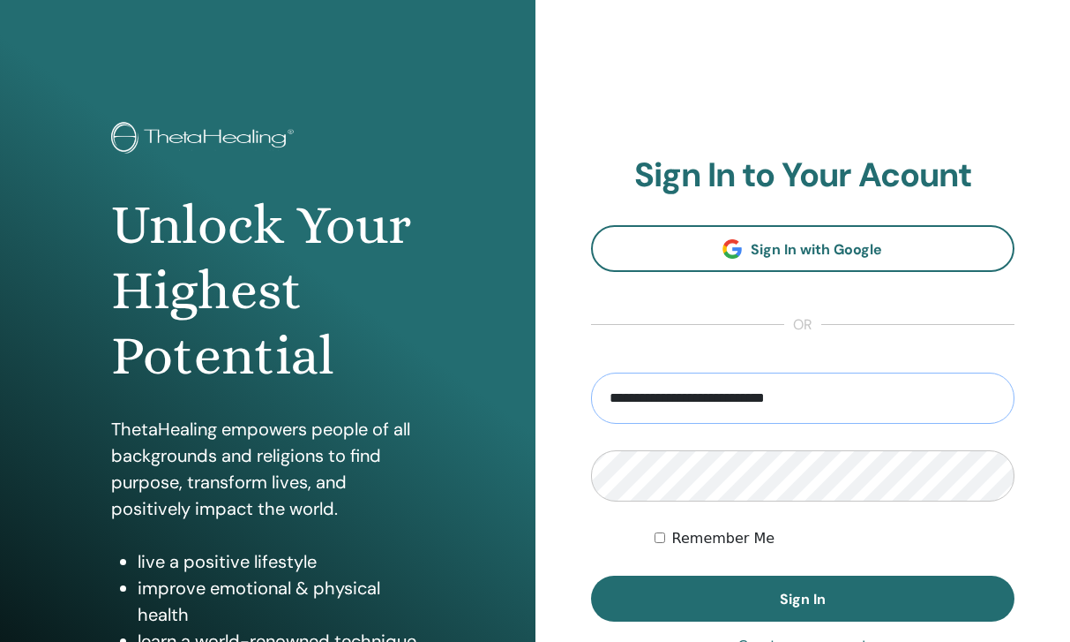
type input "**********"
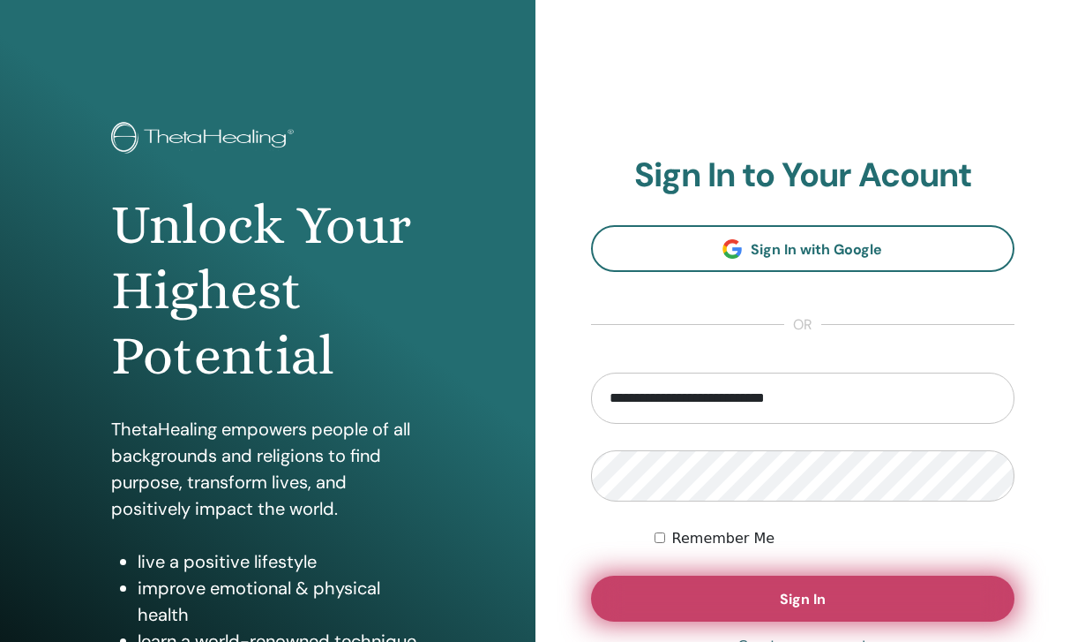
click at [716, 586] on button "Sign In" at bounding box center [803, 598] width 424 height 46
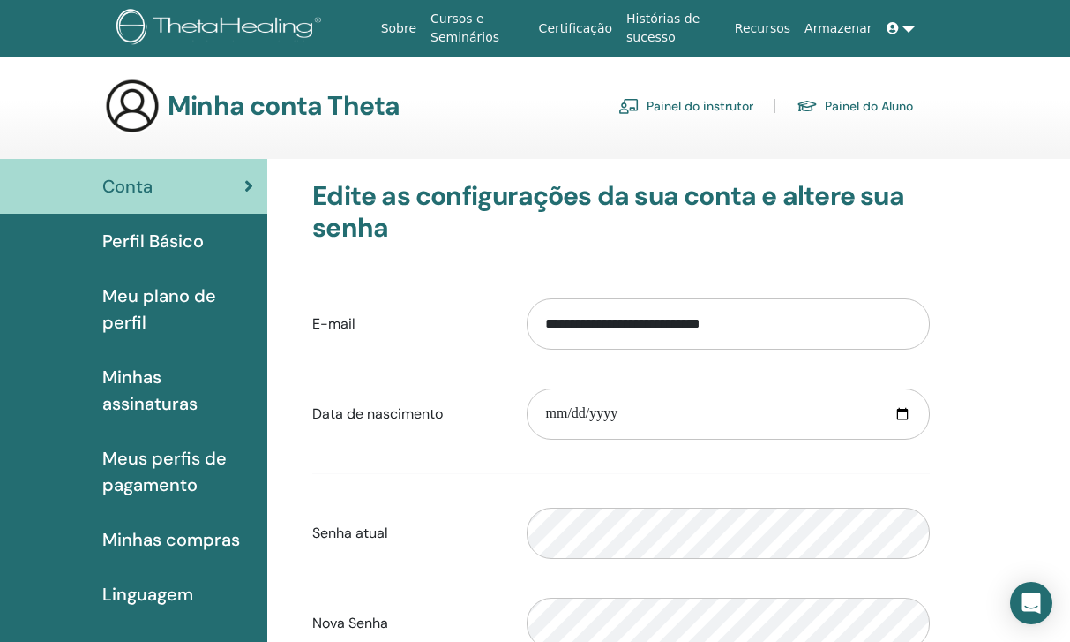
click at [145, 394] on span "Minhas assinaturas" at bounding box center [177, 390] width 151 height 53
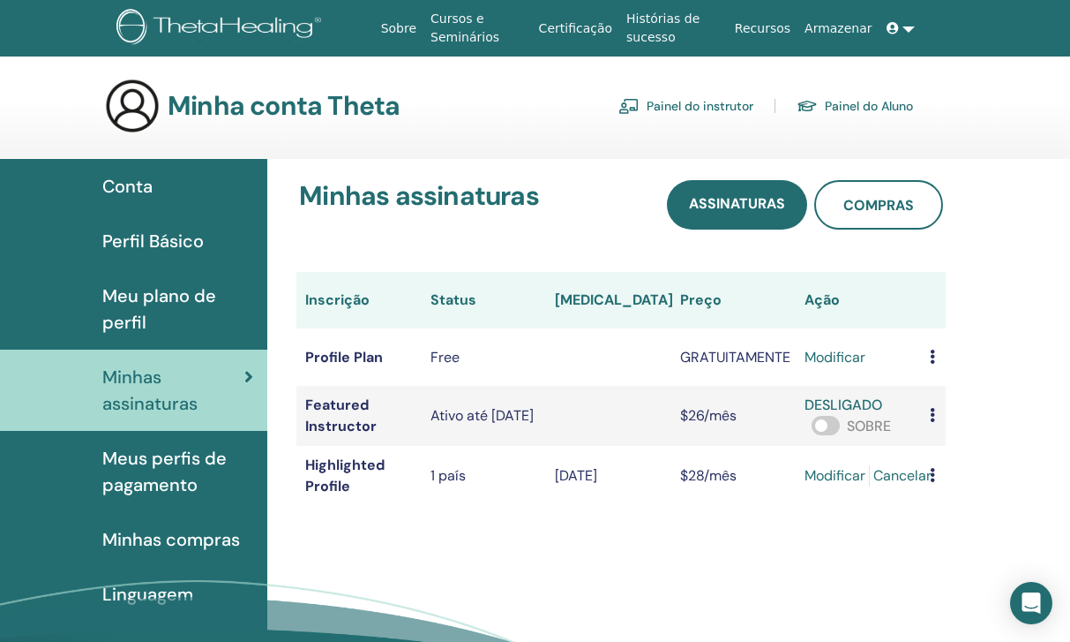
click at [812, 426] on span at bounding box center [826, 425] width 28 height 19
click at [805, 358] on link "modificar" at bounding box center [835, 357] width 61 height 21
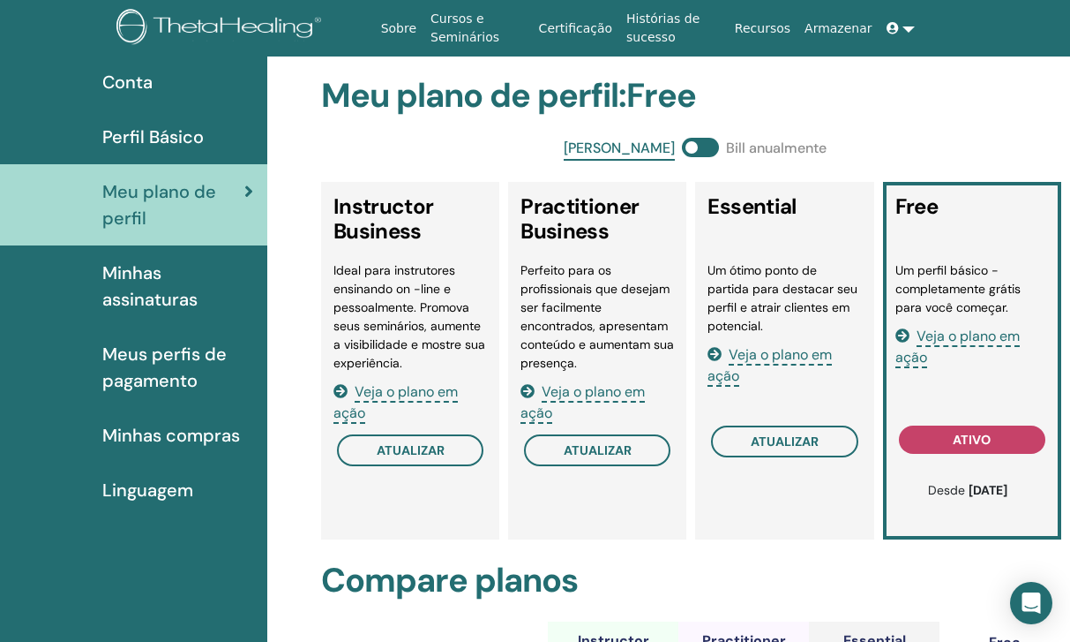
scroll to position [106, 0]
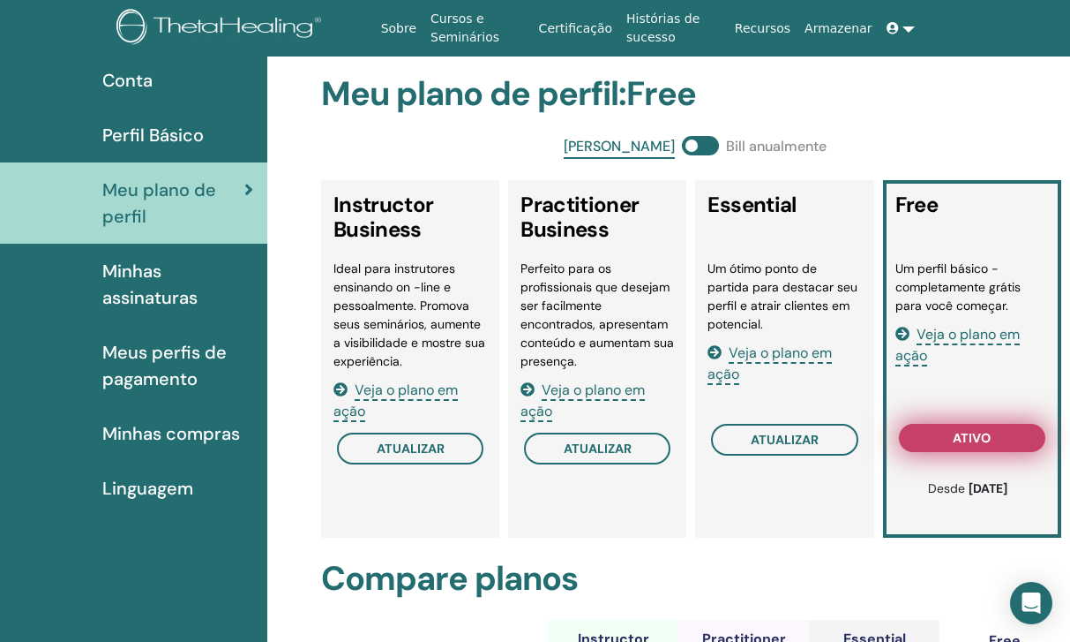
click at [936, 432] on button "ativo" at bounding box center [972, 438] width 146 height 28
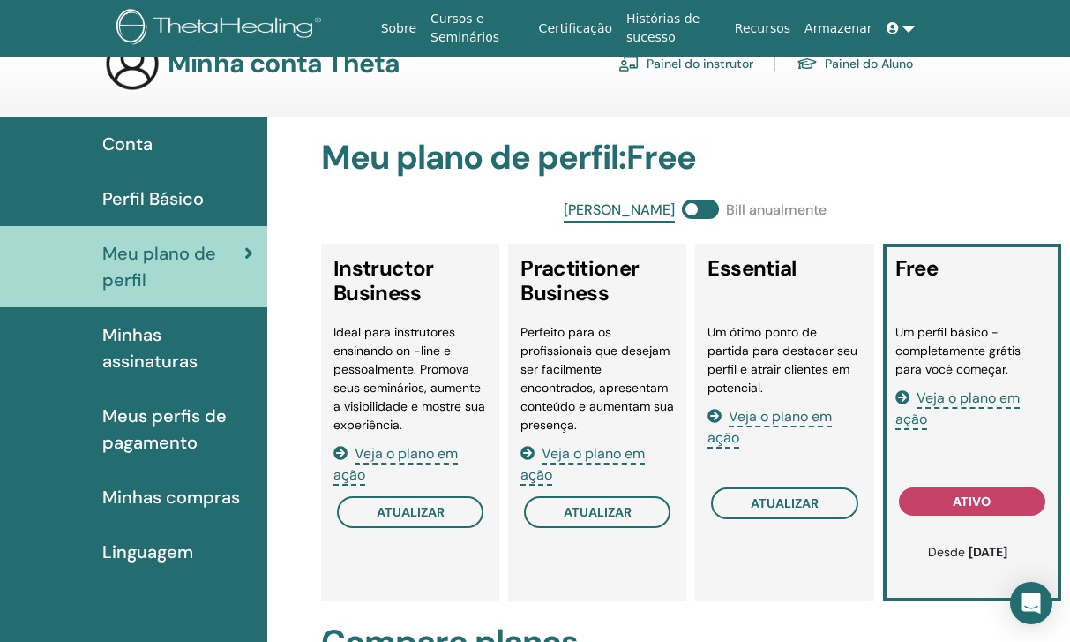
scroll to position [40, 0]
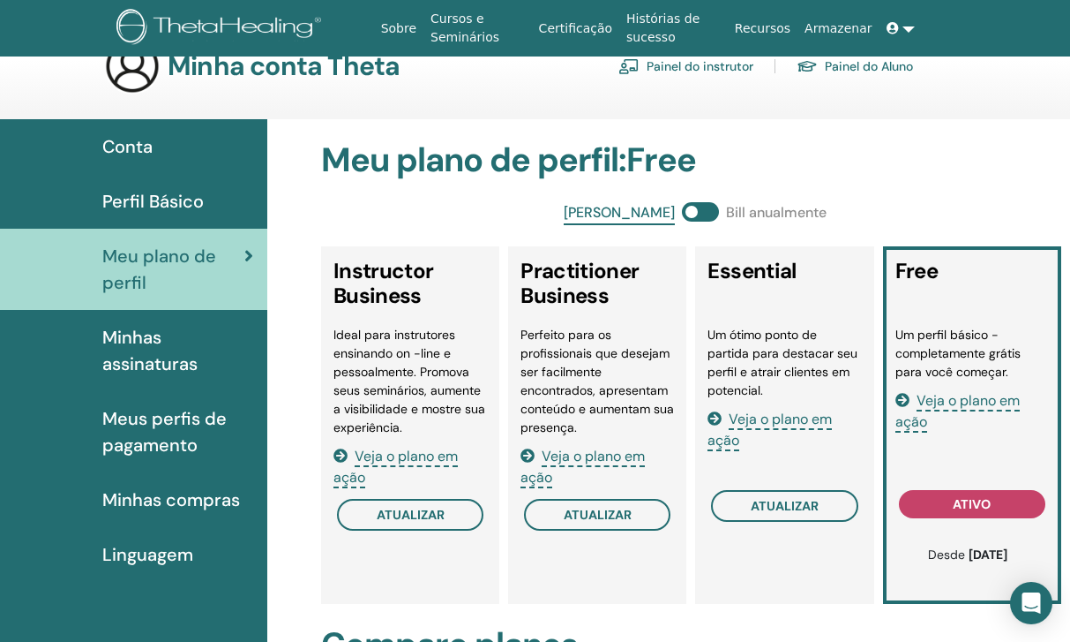
click at [206, 497] on span "Minhas compras" at bounding box center [171, 499] width 138 height 26
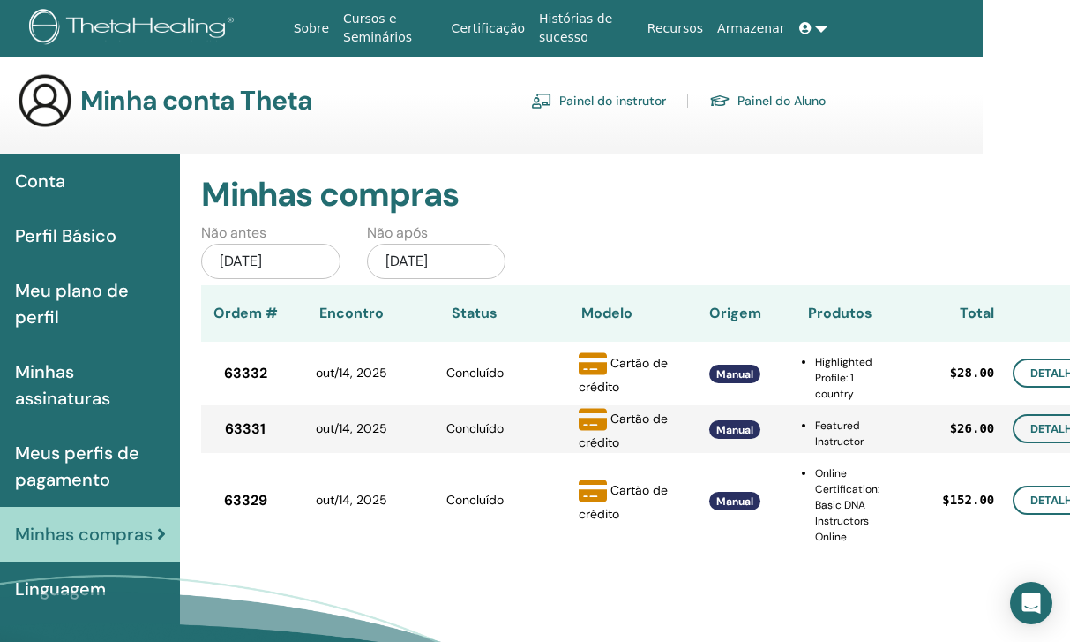
scroll to position [5, 0]
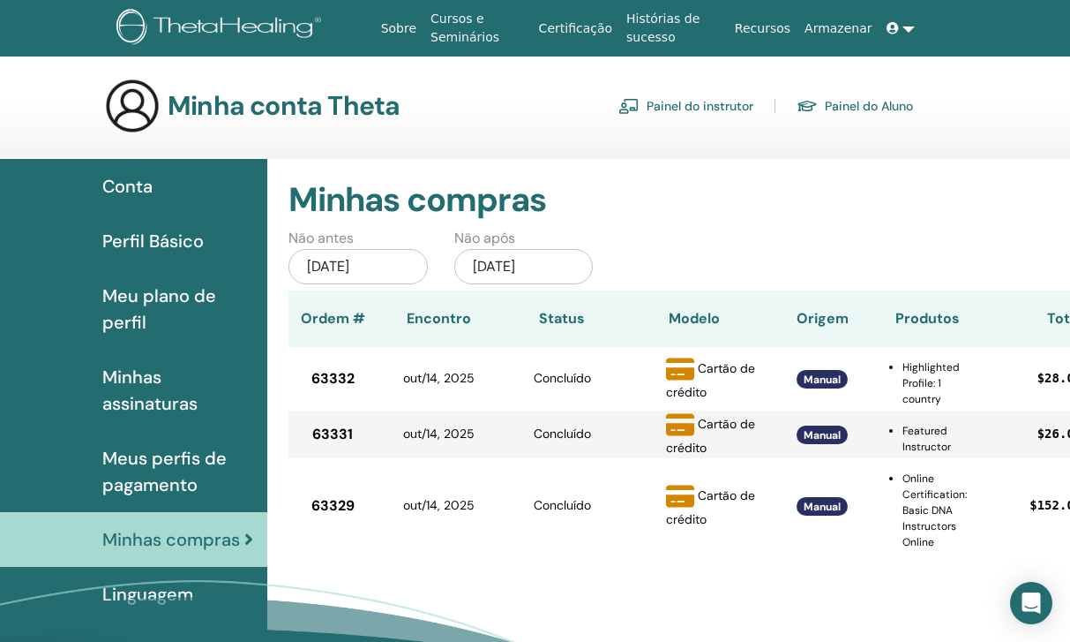
scroll to position [5, 0]
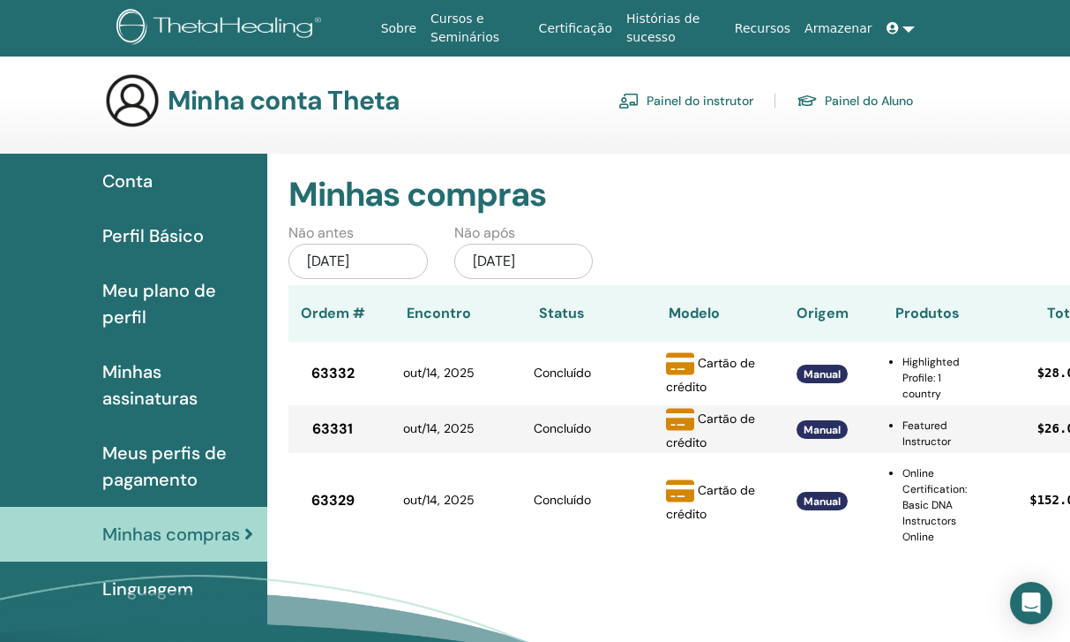
click at [118, 186] on span "Conta" at bounding box center [127, 181] width 50 height 26
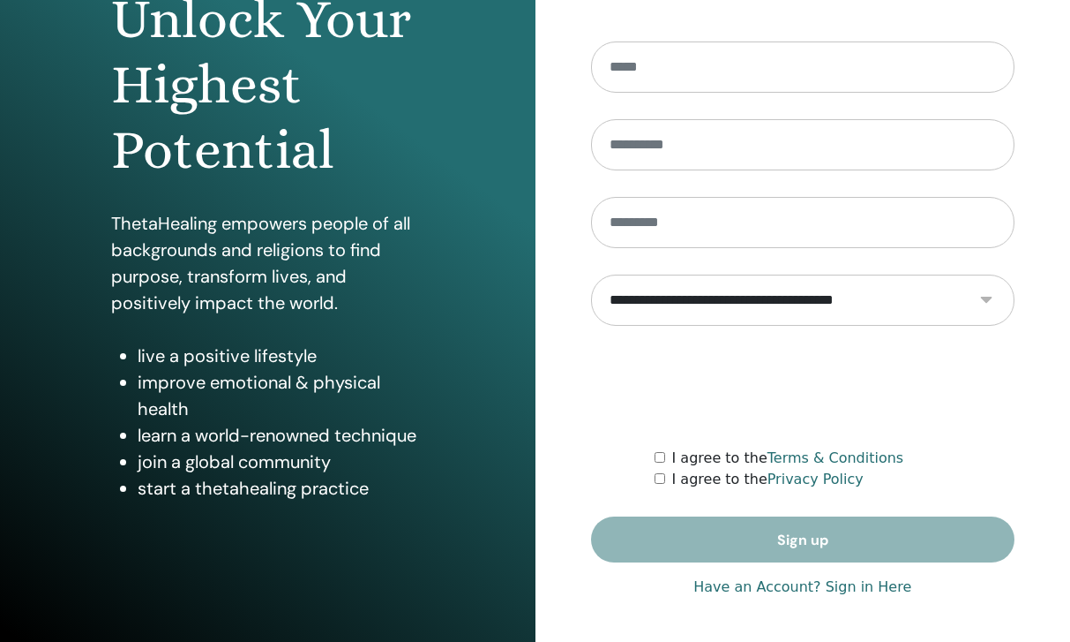
click at [878, 590] on link "Have an Account? Sign in Here" at bounding box center [803, 586] width 218 height 21
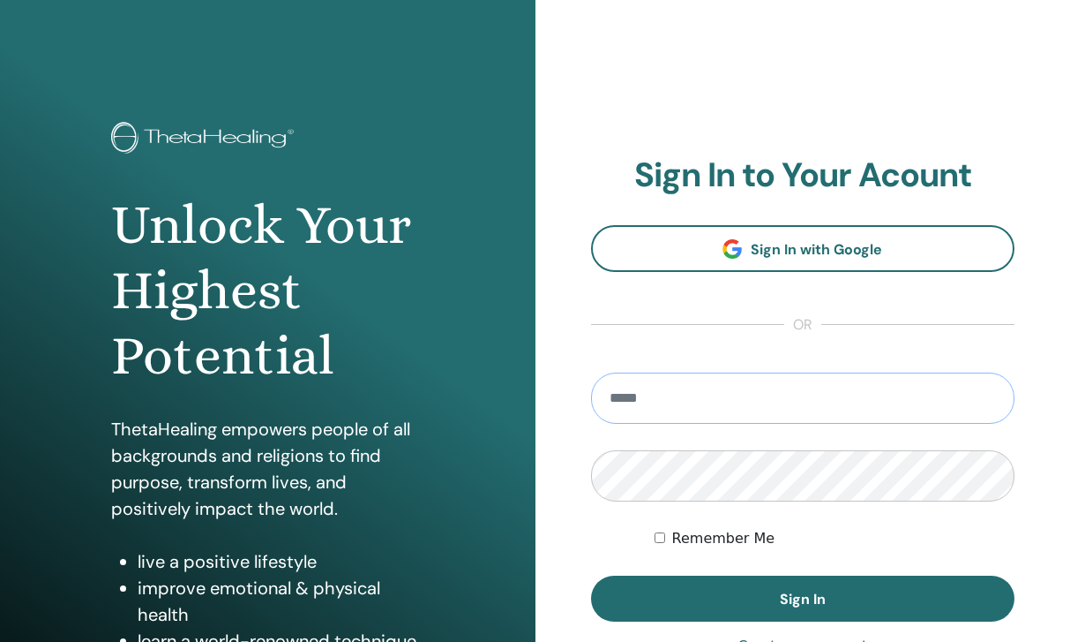
click at [721, 403] on input "email" at bounding box center [803, 397] width 424 height 51
click at [690, 397] on input "**********" at bounding box center [803, 397] width 424 height 51
type input "**********"
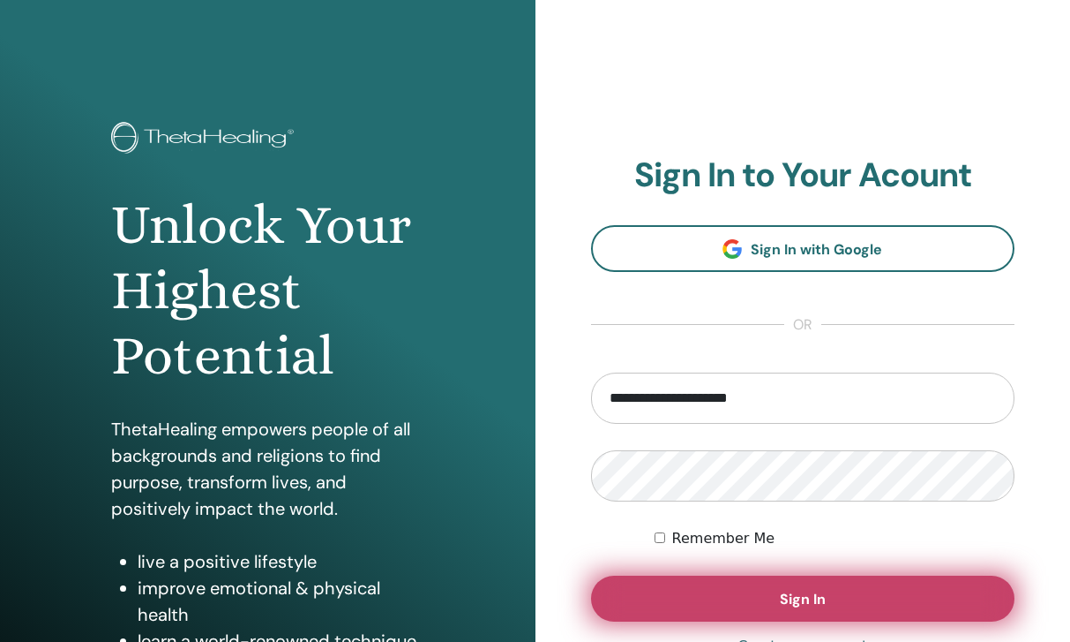
click at [666, 589] on button "Sign In" at bounding box center [803, 598] width 424 height 46
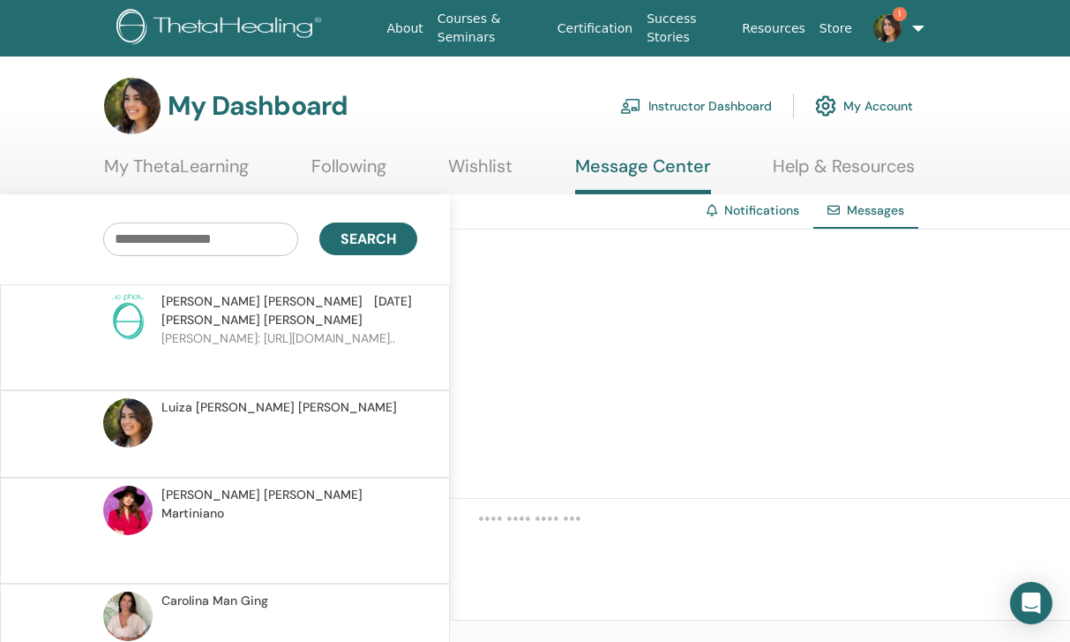
click at [372, 163] on link "Following" at bounding box center [349, 172] width 75 height 34
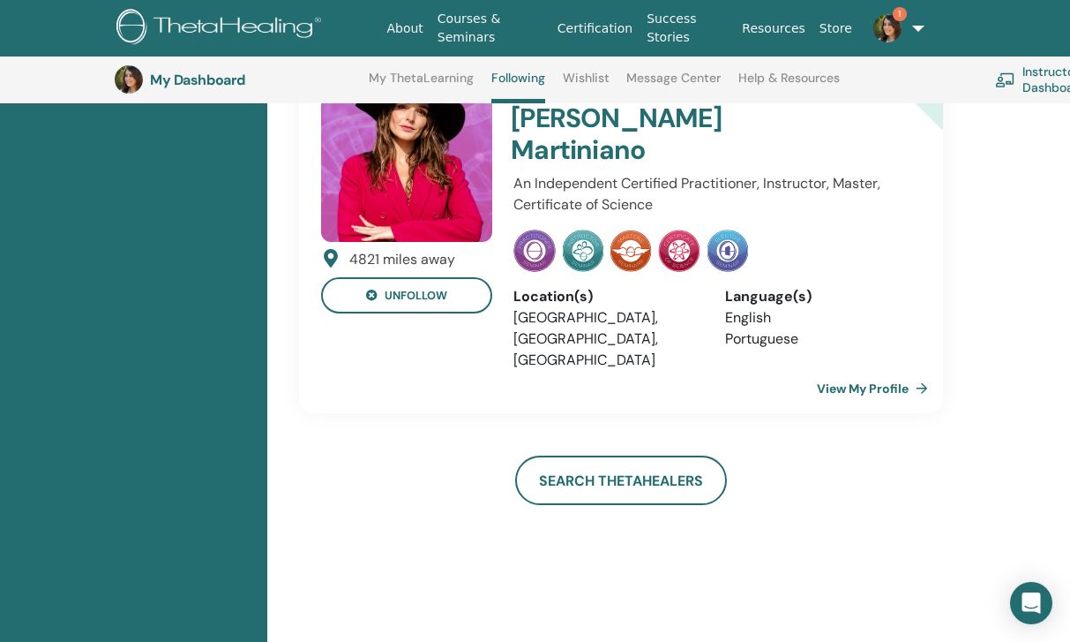
scroll to position [951, 0]
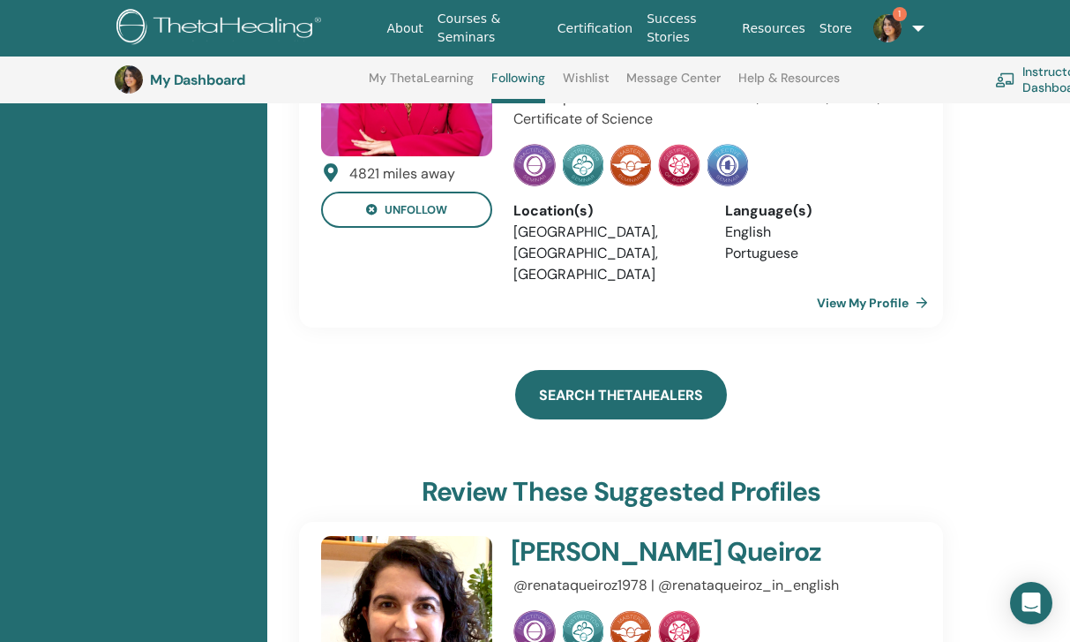
click at [605, 370] on link "Search ThetaHealers" at bounding box center [621, 394] width 212 height 49
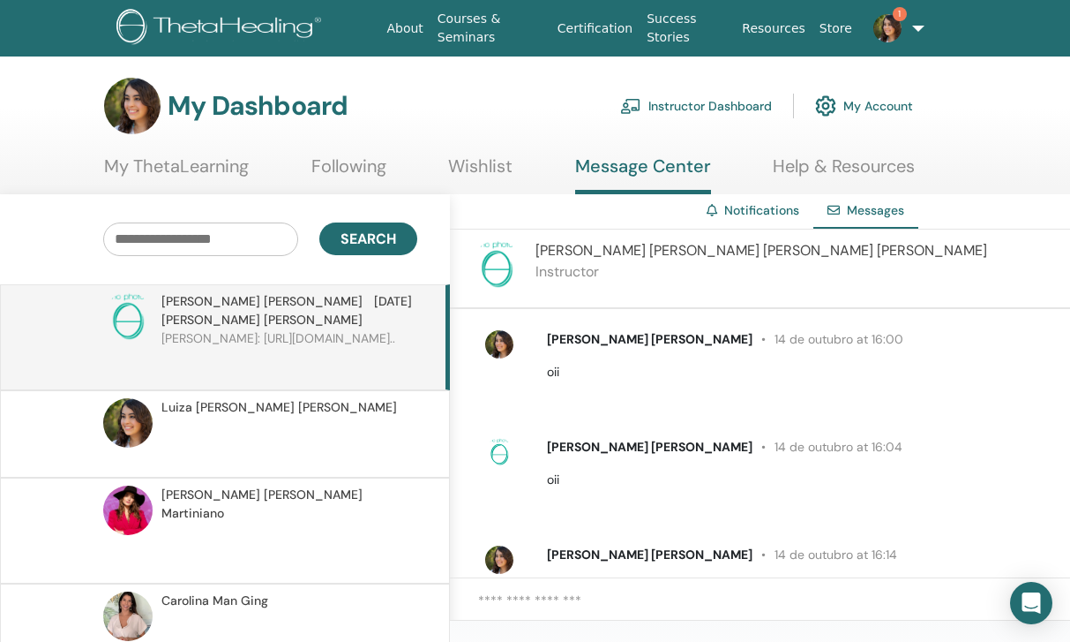
click at [369, 174] on link "Following" at bounding box center [349, 172] width 75 height 34
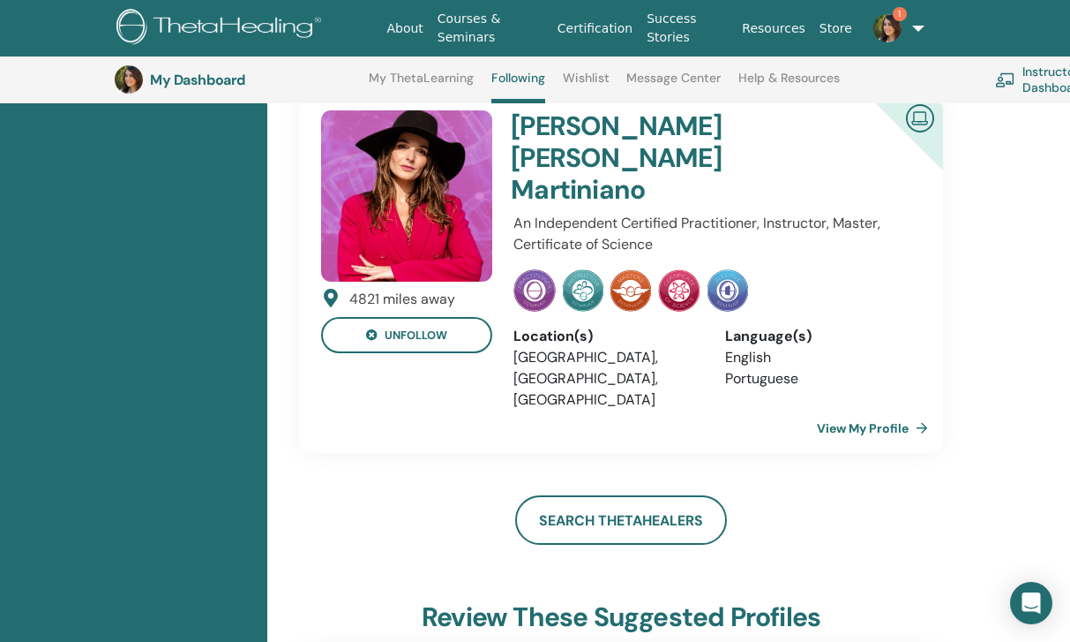
scroll to position [855, 0]
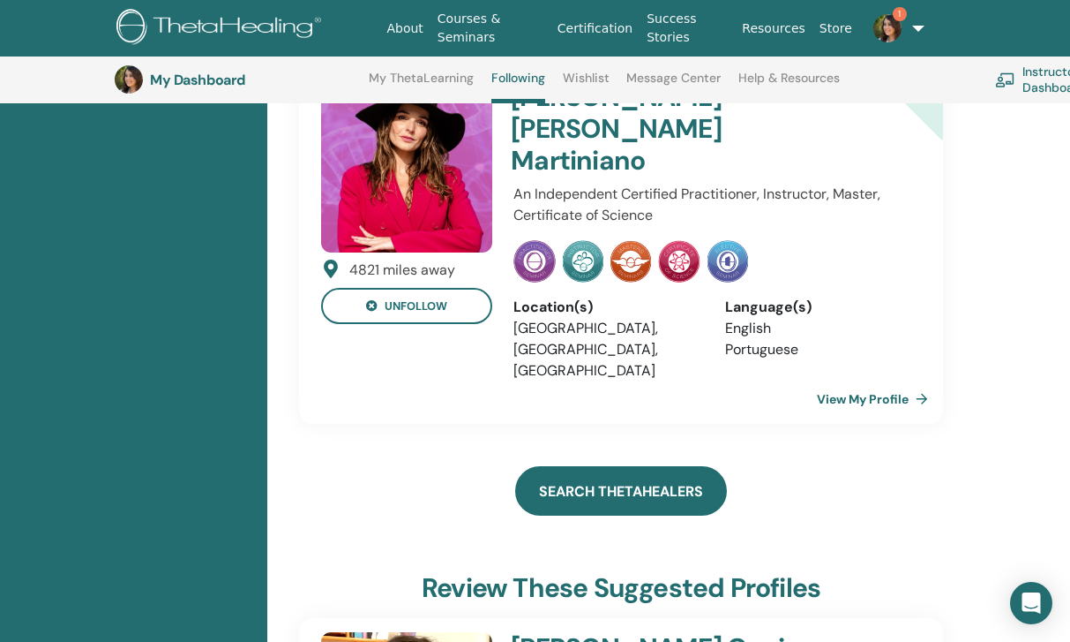
click at [609, 466] on link "Search ThetaHealers" at bounding box center [621, 490] width 212 height 49
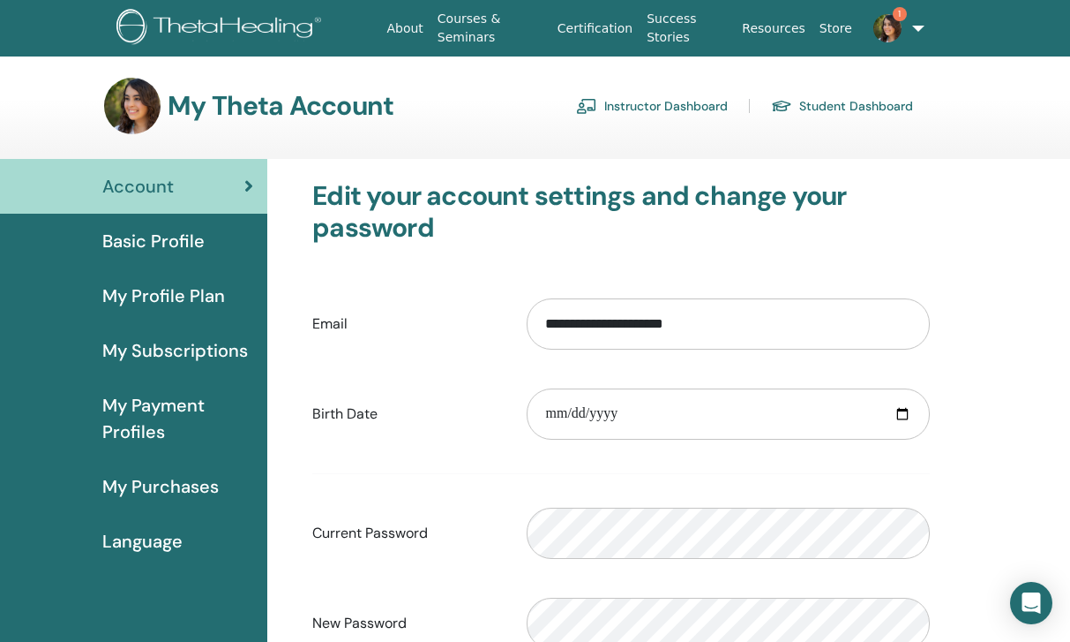
click at [874, 22] on img at bounding box center [888, 28] width 28 height 28
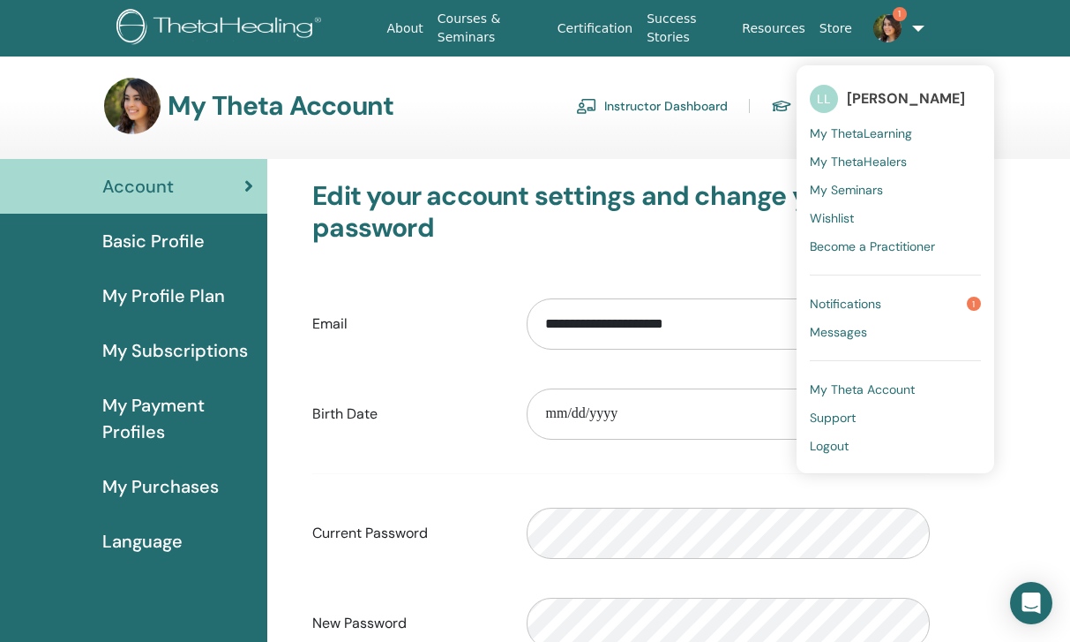
click at [831, 447] on span "Logout" at bounding box center [829, 446] width 39 height 16
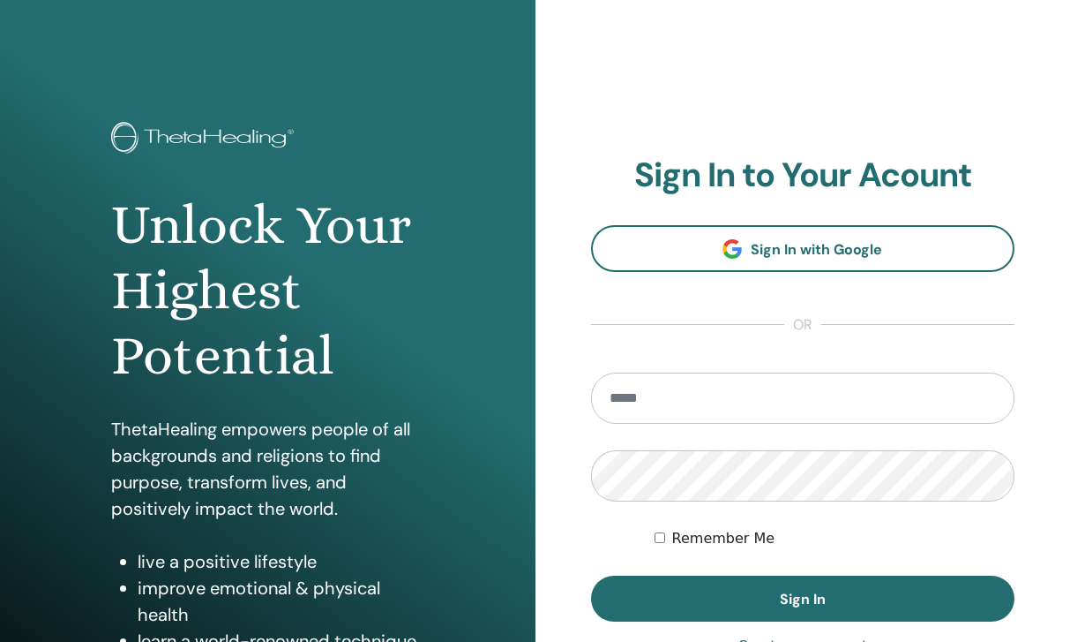
click at [757, 384] on input "email" at bounding box center [803, 397] width 424 height 51
type input "**********"
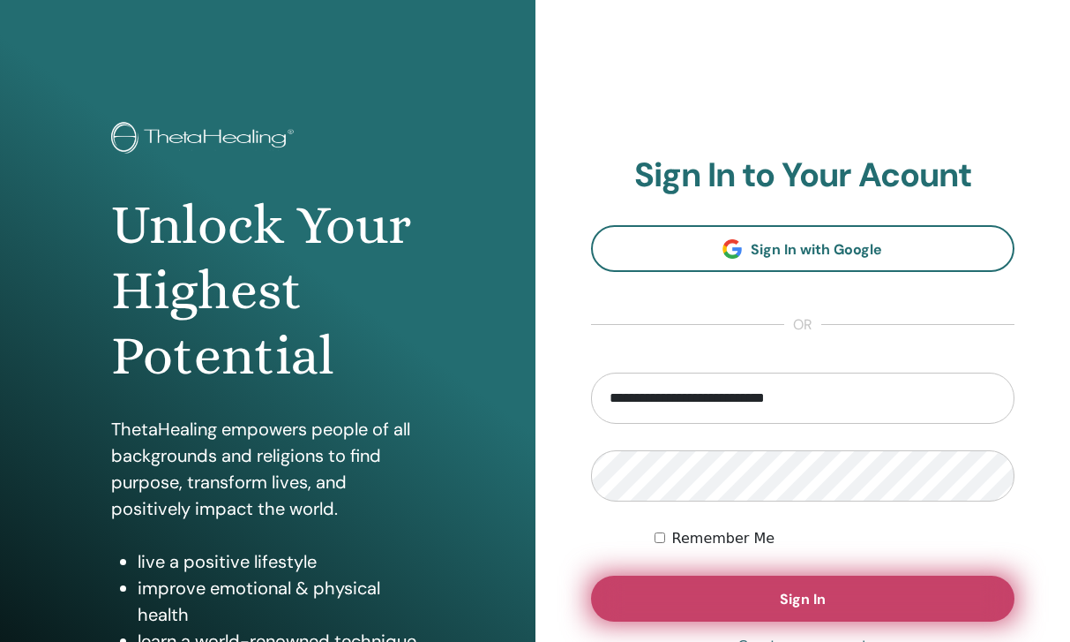
click at [845, 597] on button "Sign In" at bounding box center [803, 598] width 424 height 46
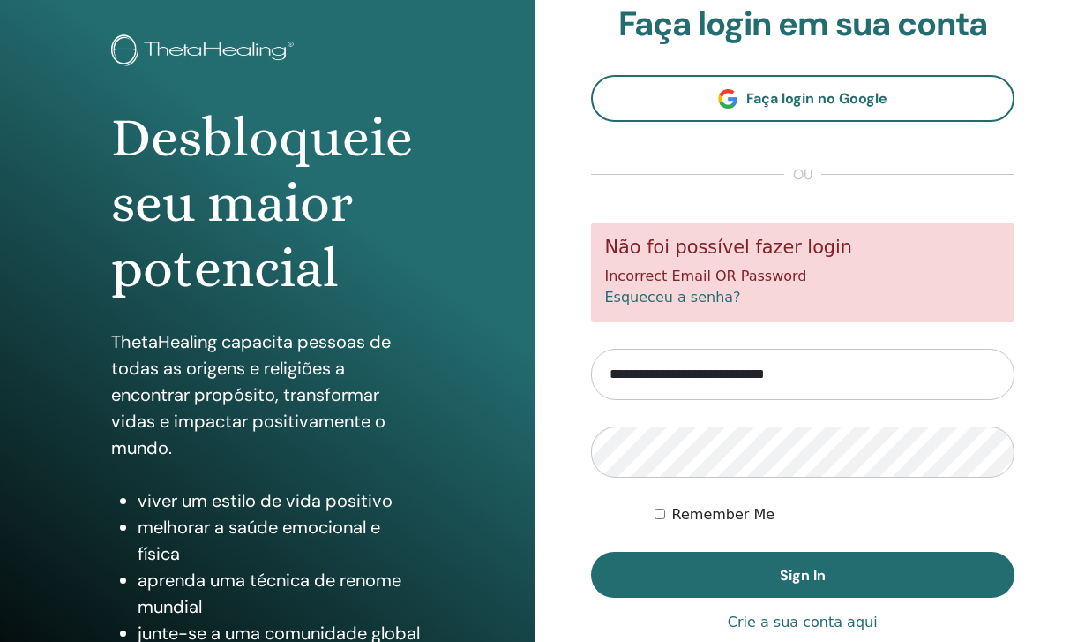
scroll to position [88, 0]
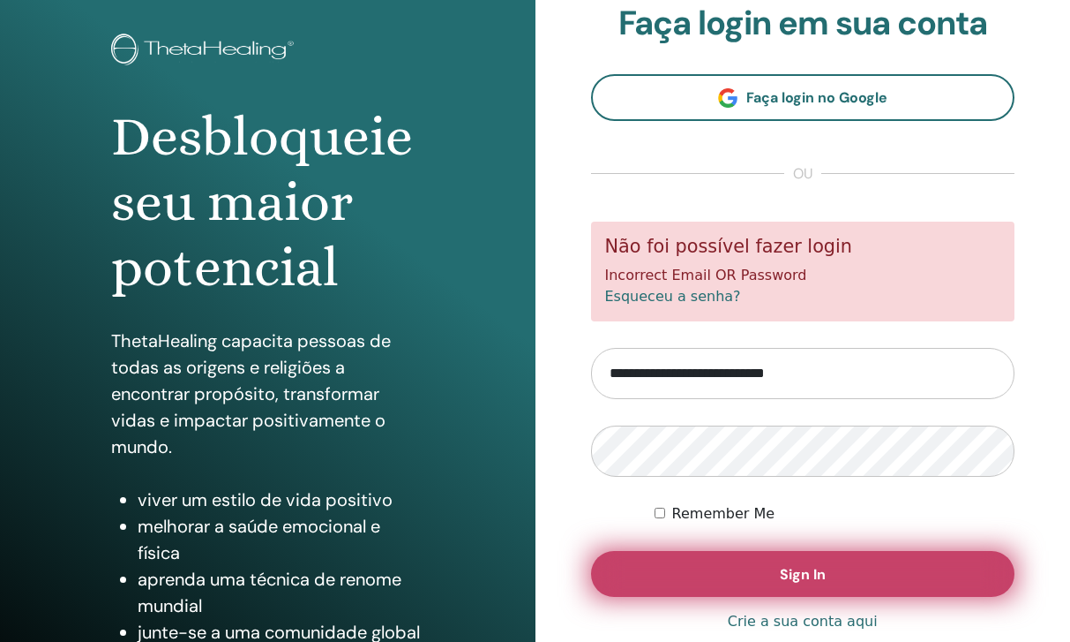
click at [686, 562] on button "Sign In" at bounding box center [803, 574] width 424 height 46
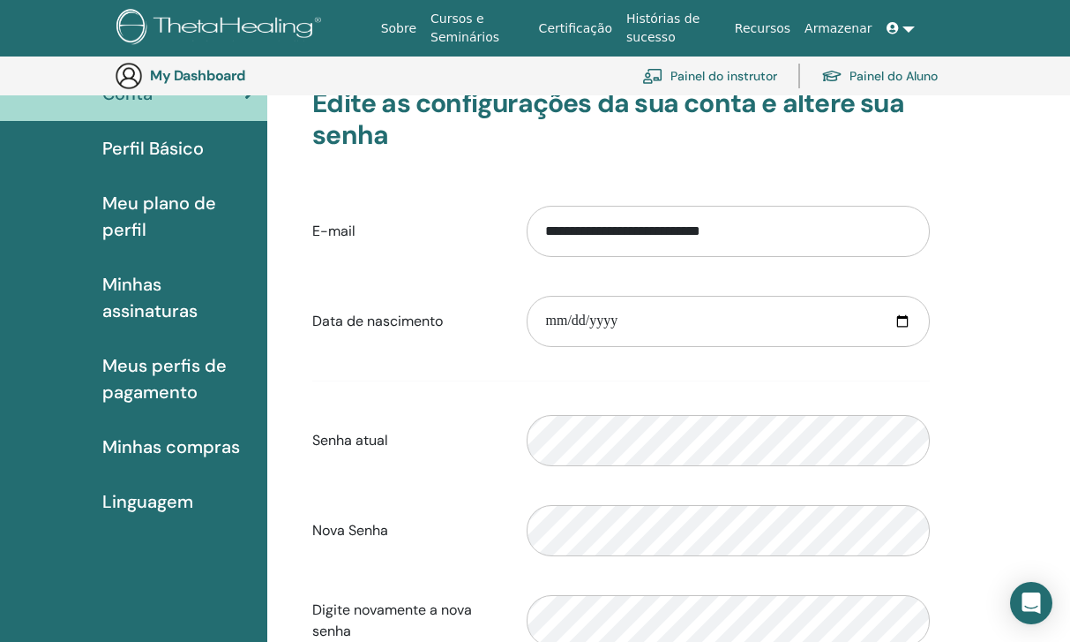
scroll to position [141, 0]
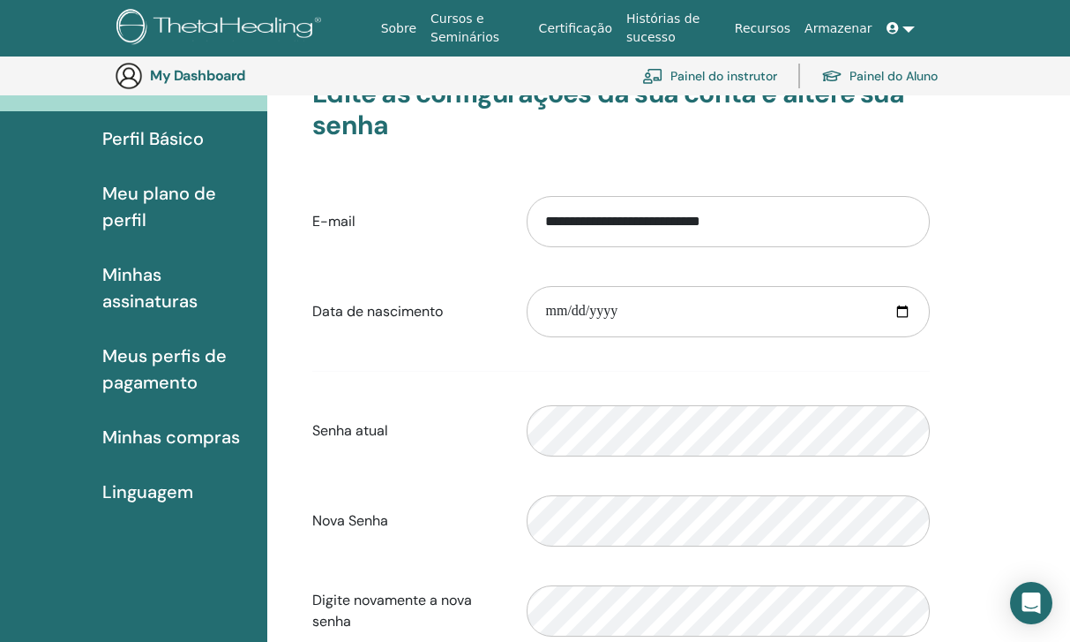
click at [162, 207] on span "Meu plano de perfil" at bounding box center [177, 206] width 151 height 53
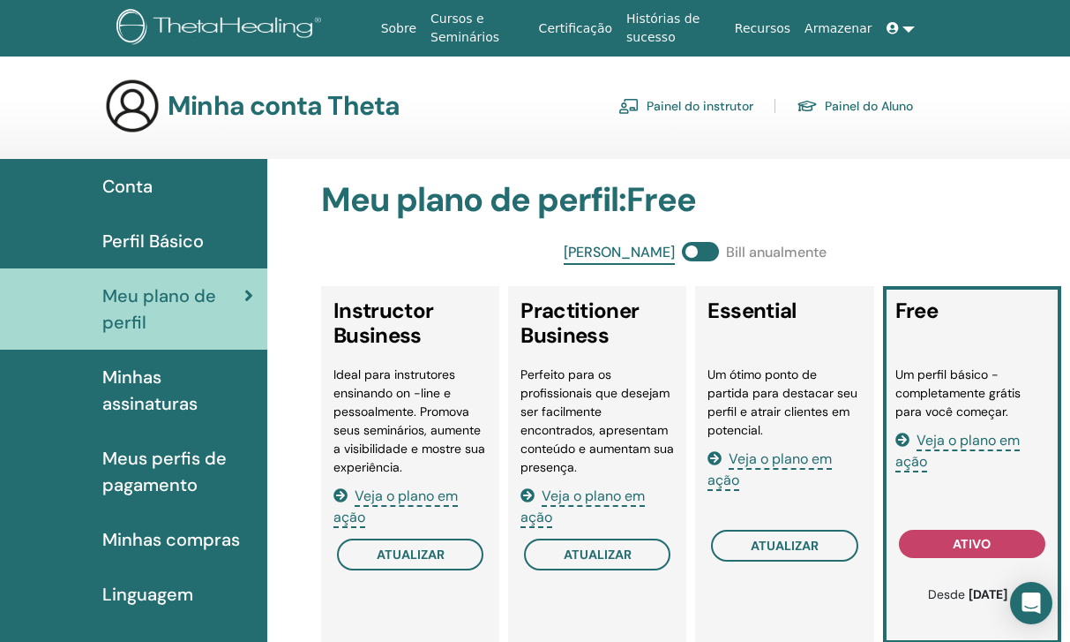
click at [139, 193] on span "Conta" at bounding box center [127, 186] width 50 height 26
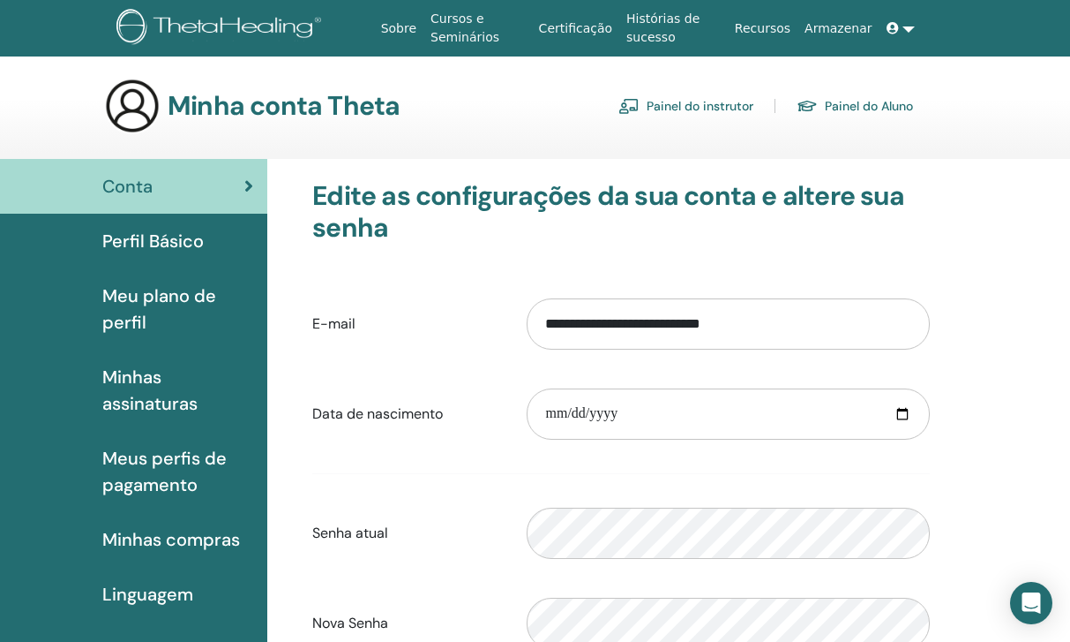
click at [139, 256] on link "Perfil Básico" at bounding box center [133, 241] width 267 height 55
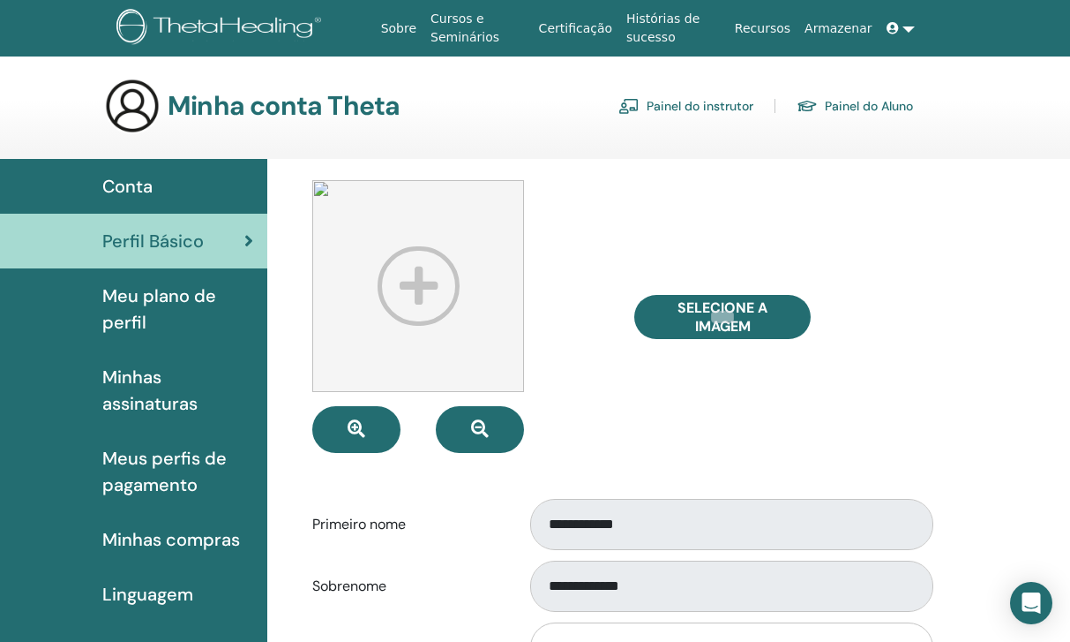
click at [910, 37] on link at bounding box center [901, 28] width 42 height 33
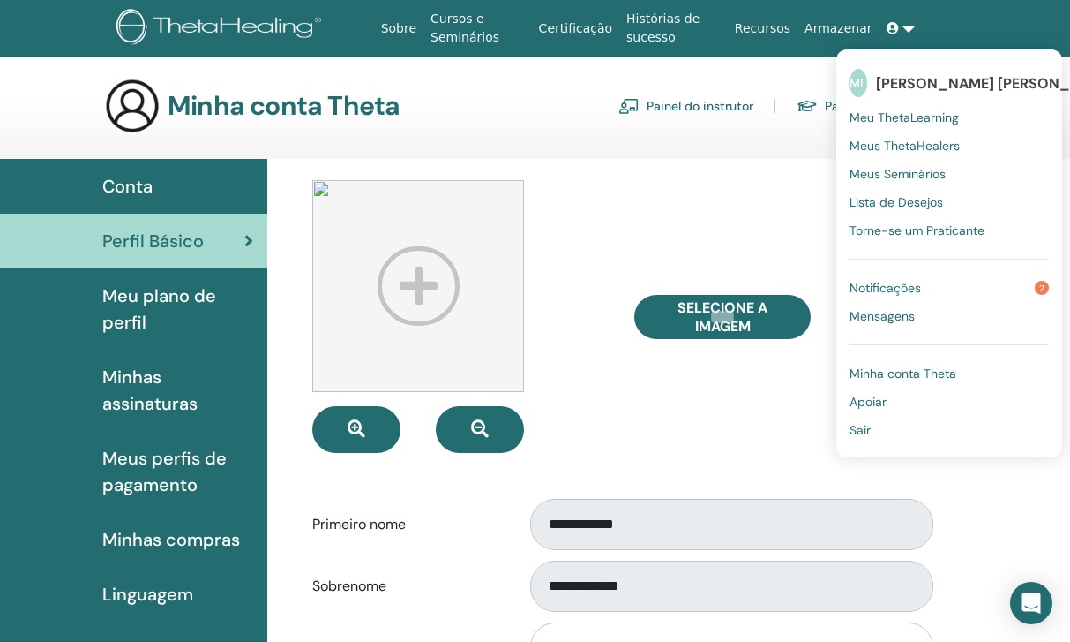
click at [894, 313] on span "Mensagens" at bounding box center [882, 316] width 65 height 16
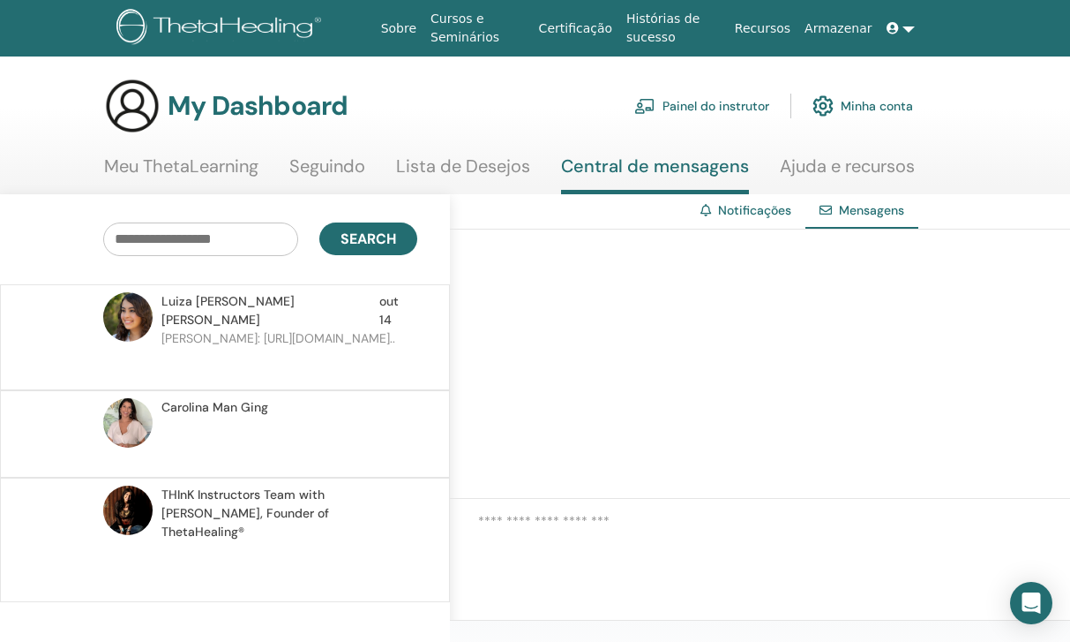
click at [324, 173] on link "Seguindo" at bounding box center [327, 172] width 76 height 34
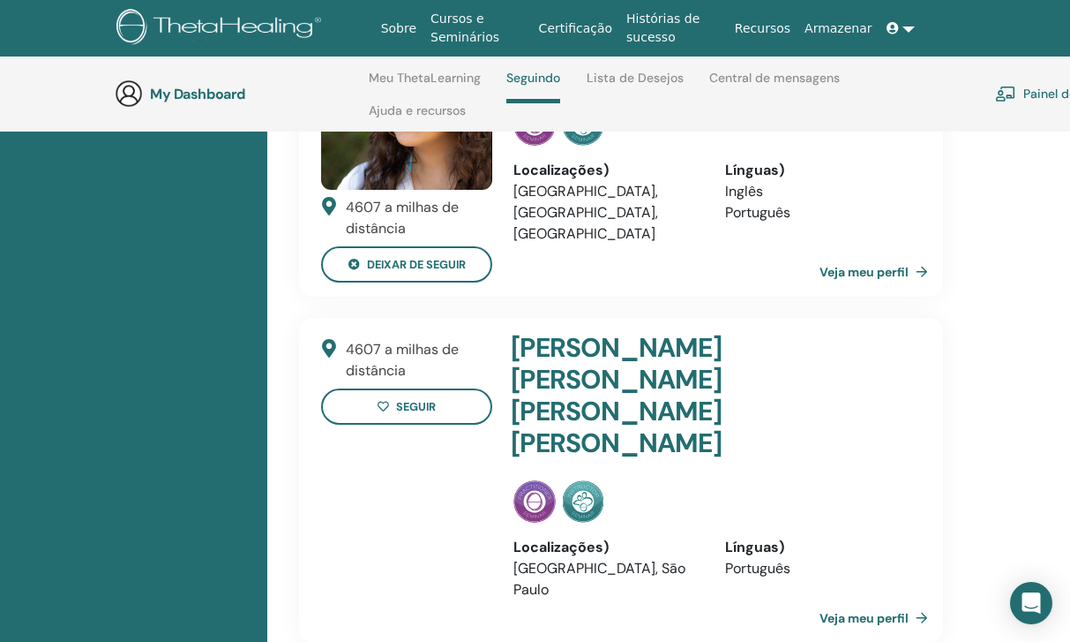
scroll to position [774, 0]
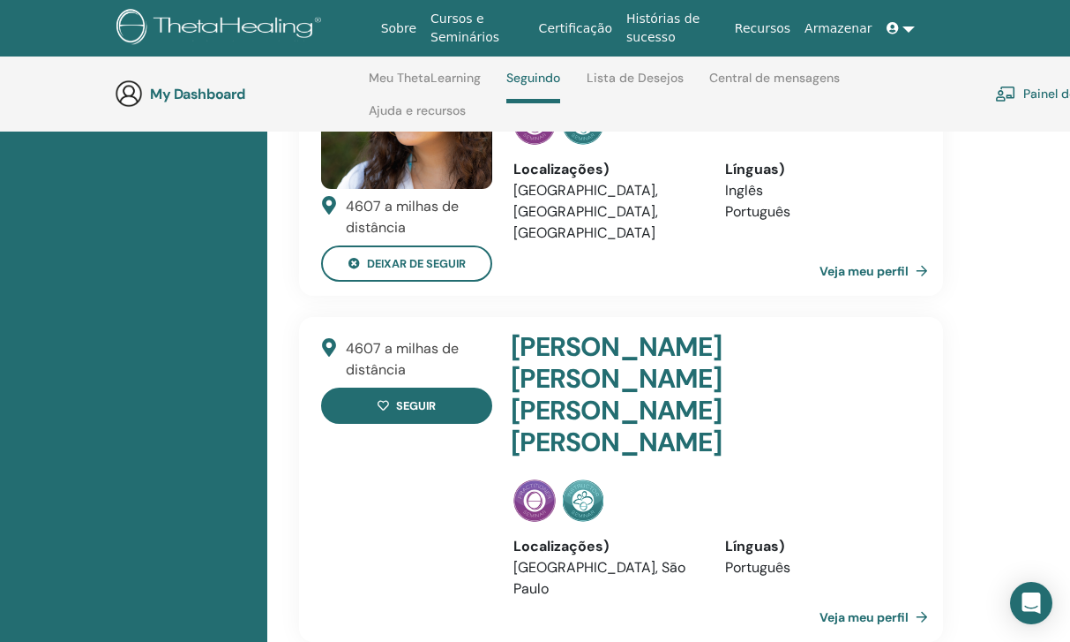
click at [446, 412] on button "seguir" at bounding box center [406, 405] width 171 height 36
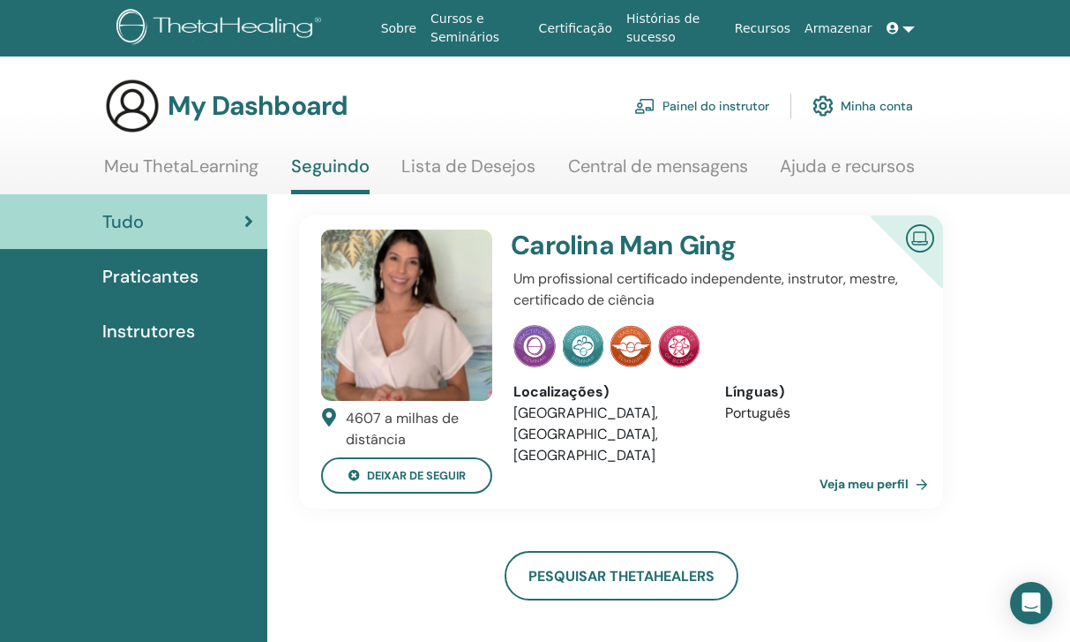
scroll to position [0, 0]
click at [852, 124] on link "Minha conta" at bounding box center [863, 105] width 101 height 39
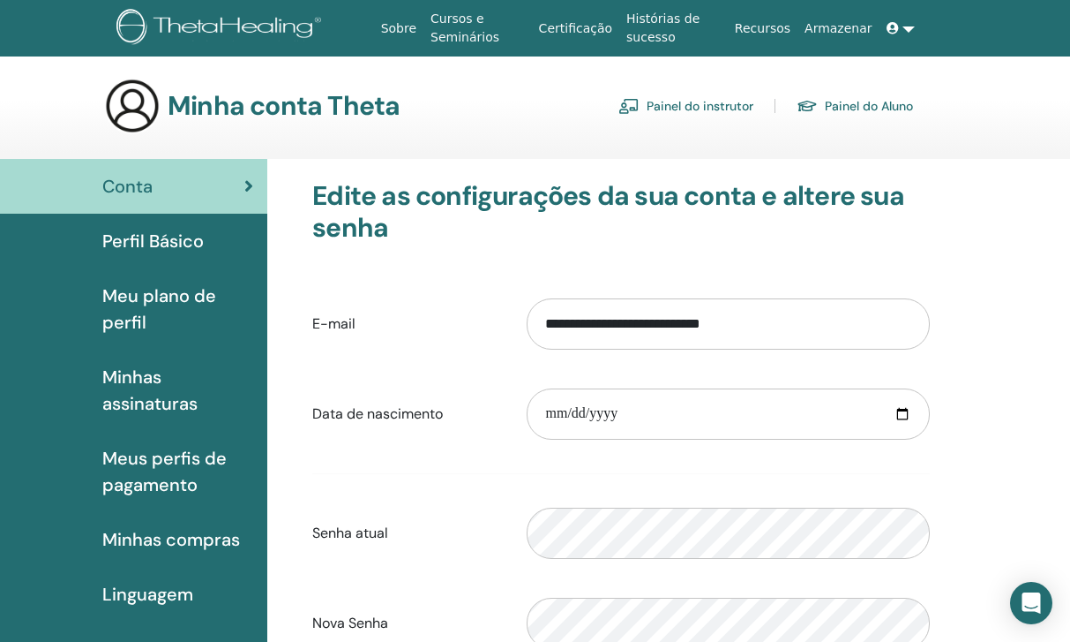
click at [164, 309] on span "Meu plano de perfil" at bounding box center [177, 308] width 151 height 53
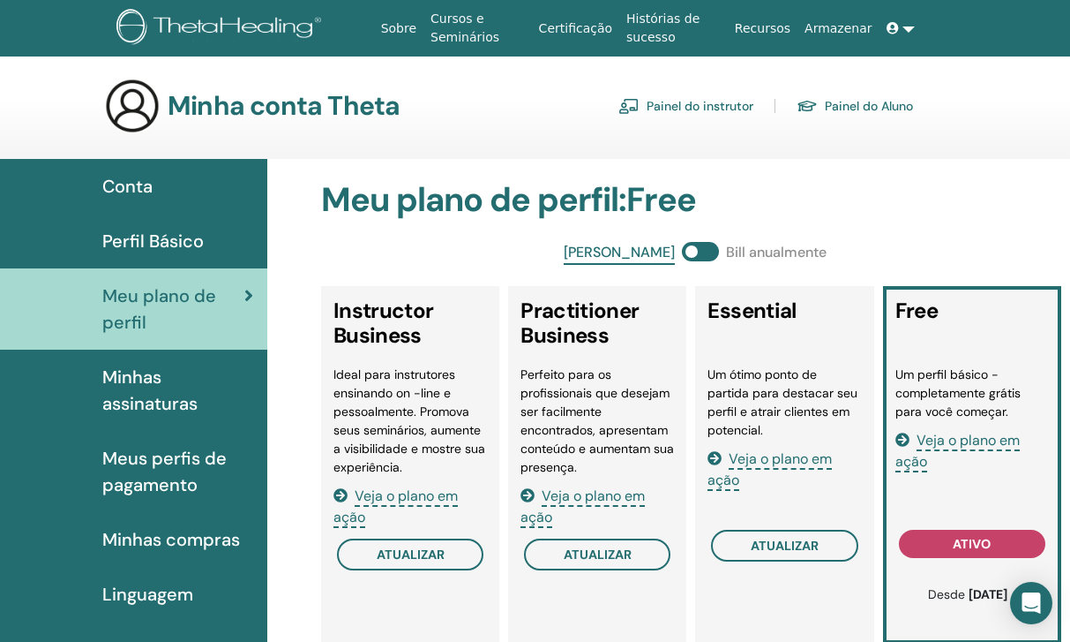
click at [200, 226] on link "Perfil Básico" at bounding box center [133, 241] width 267 height 55
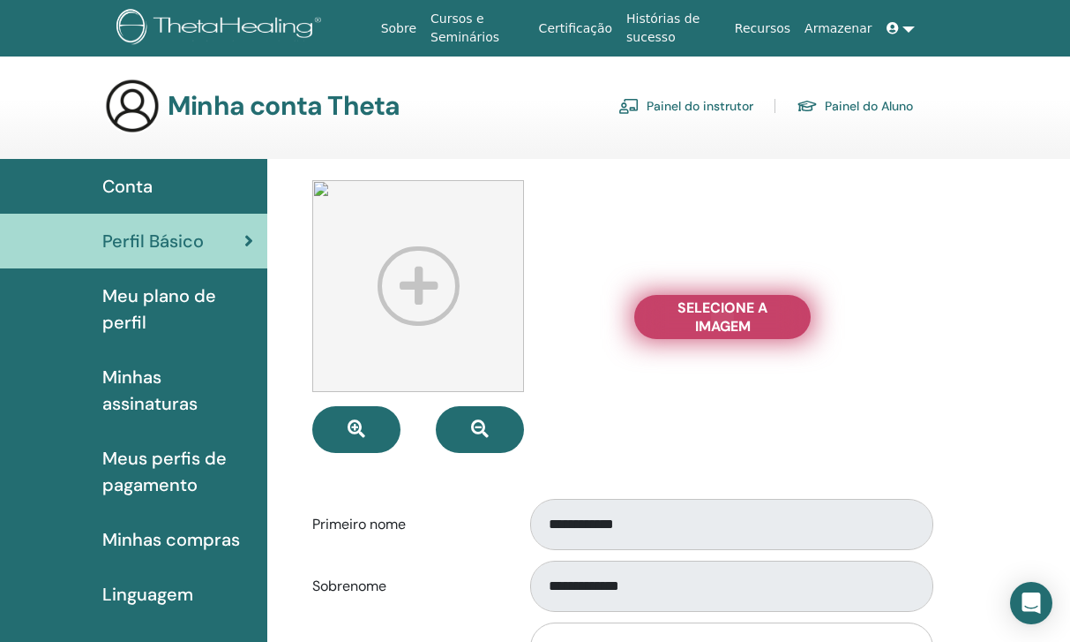
click at [688, 323] on span "Selecione a imagem" at bounding box center [723, 316] width 132 height 37
click at [711, 323] on input "Selecione a imagem" at bounding box center [722, 317] width 23 height 12
type input "**********"
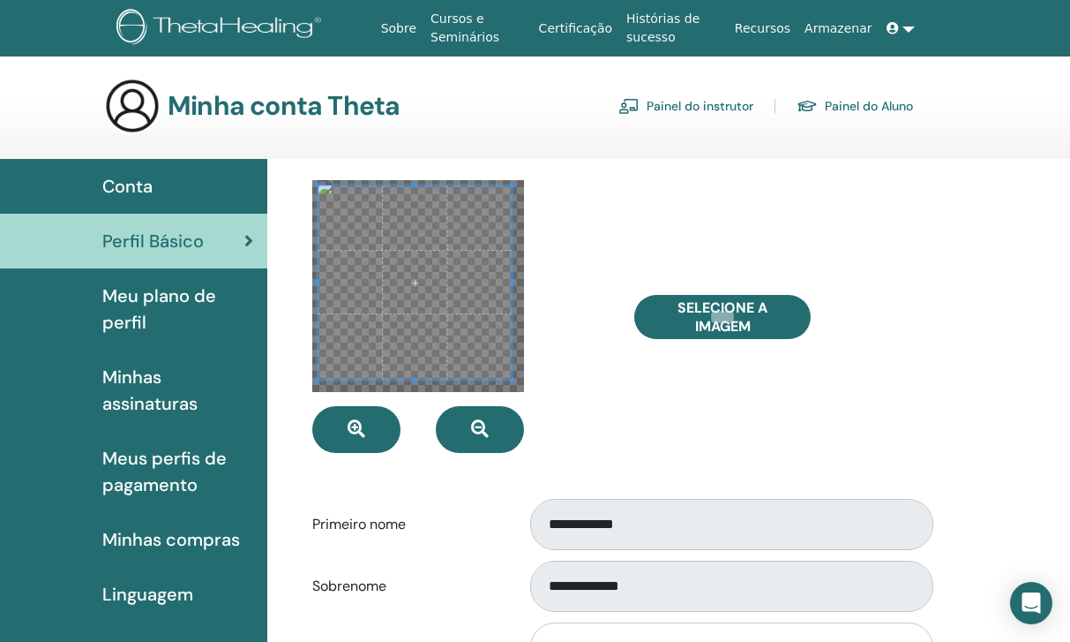
click at [511, 389] on div at bounding box center [418, 286] width 212 height 212
click at [321, 283] on span at bounding box center [321, 282] width 4 height 4
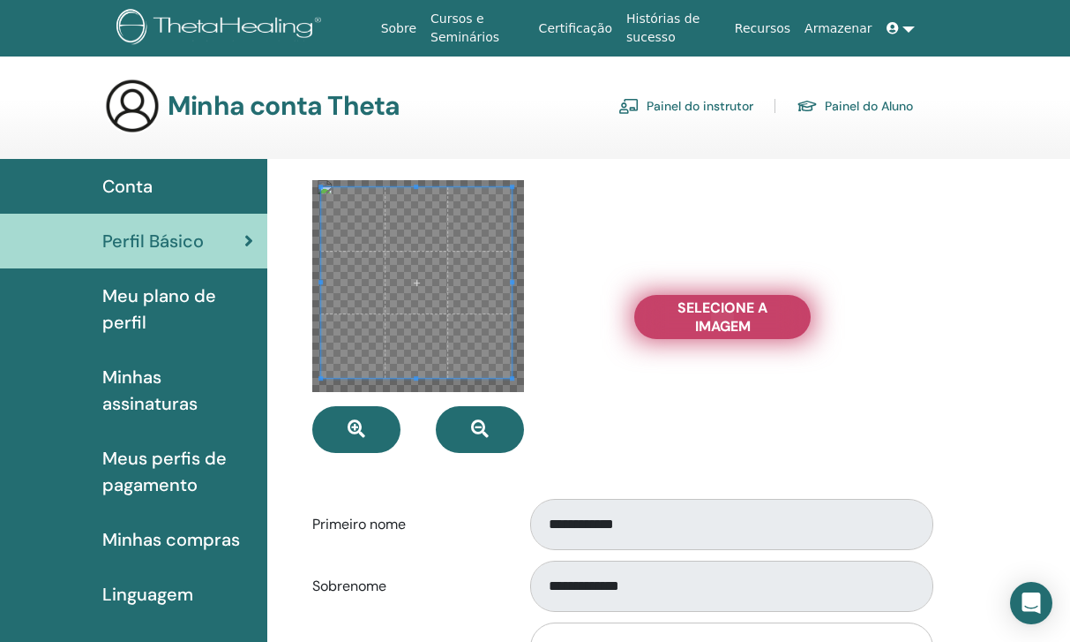
click at [755, 327] on span "Selecione a imagem" at bounding box center [723, 316] width 132 height 37
click at [734, 323] on input "Selecione a imagem" at bounding box center [722, 317] width 23 height 12
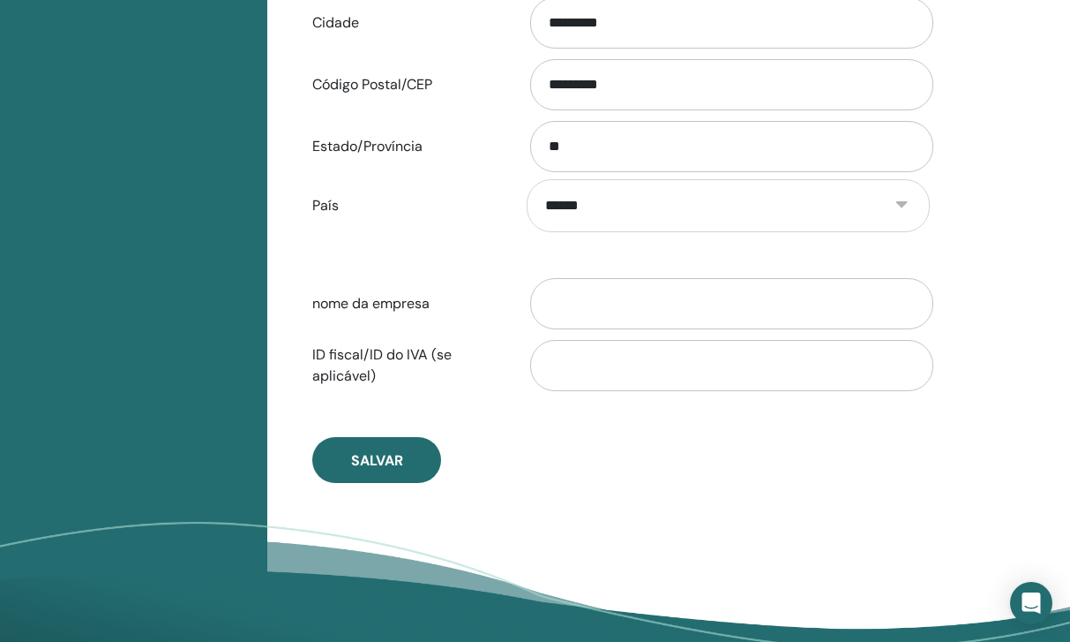
scroll to position [813, 0]
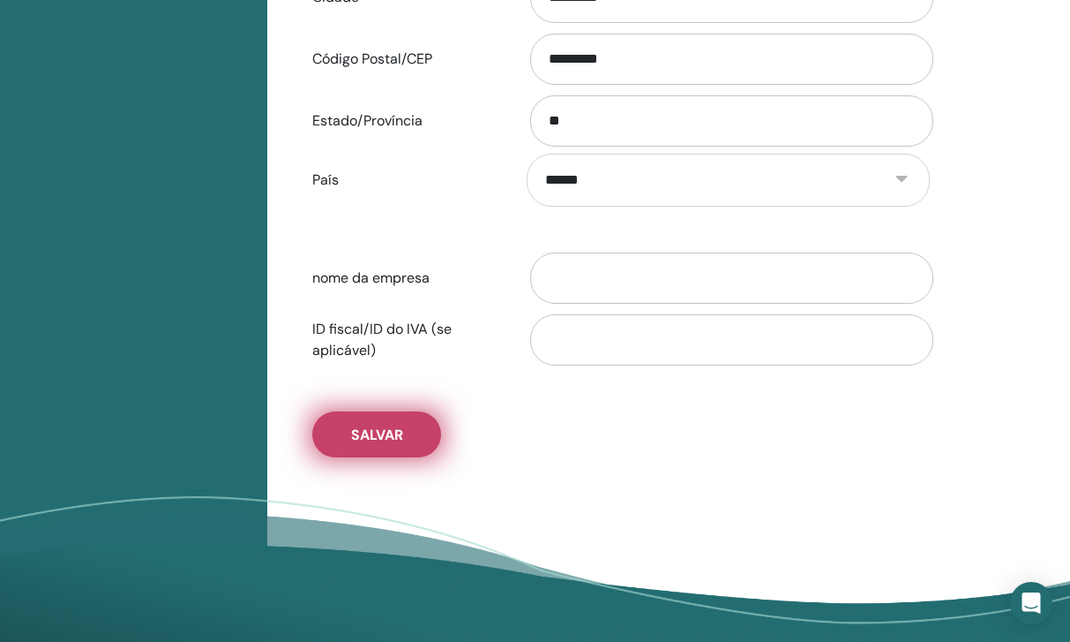
click at [398, 425] on span "Salvar" at bounding box center [377, 434] width 52 height 19
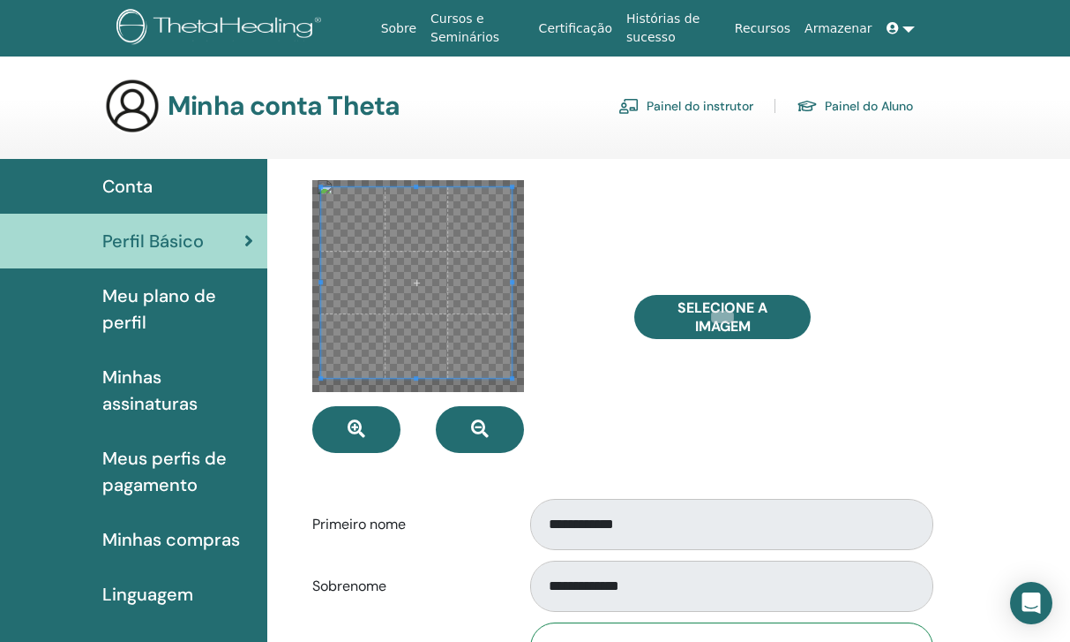
scroll to position [0, 0]
click at [695, 126] on div "Minha conta Theta Painel do instrutor Painel do Aluno" at bounding box center [508, 106] width 809 height 56
click at [695, 110] on link "Painel do instrutor" at bounding box center [686, 106] width 135 height 28
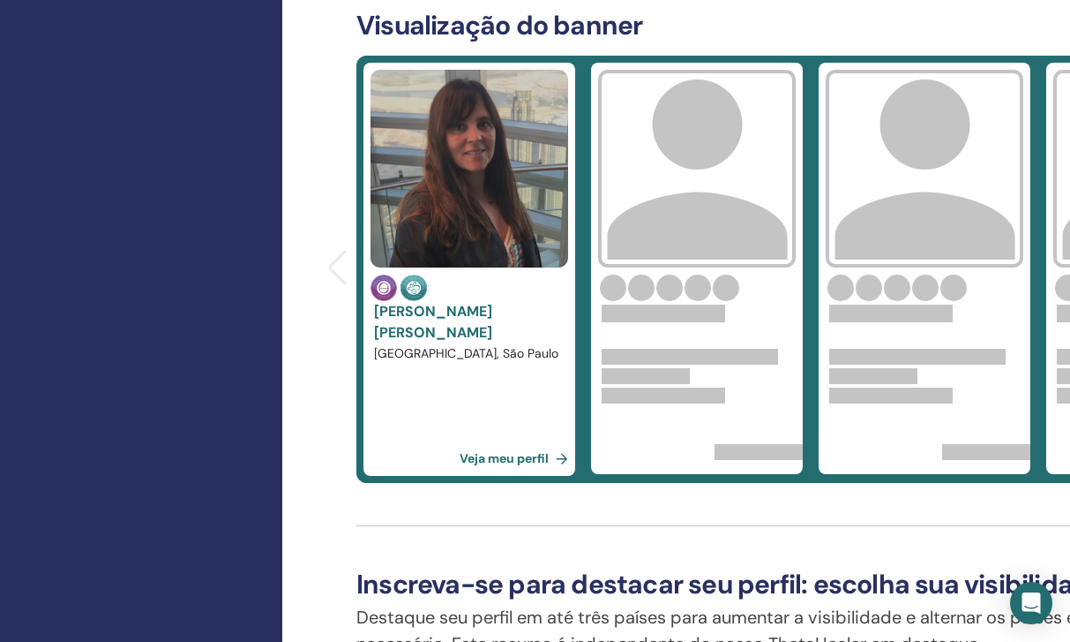
scroll to position [670, 0]
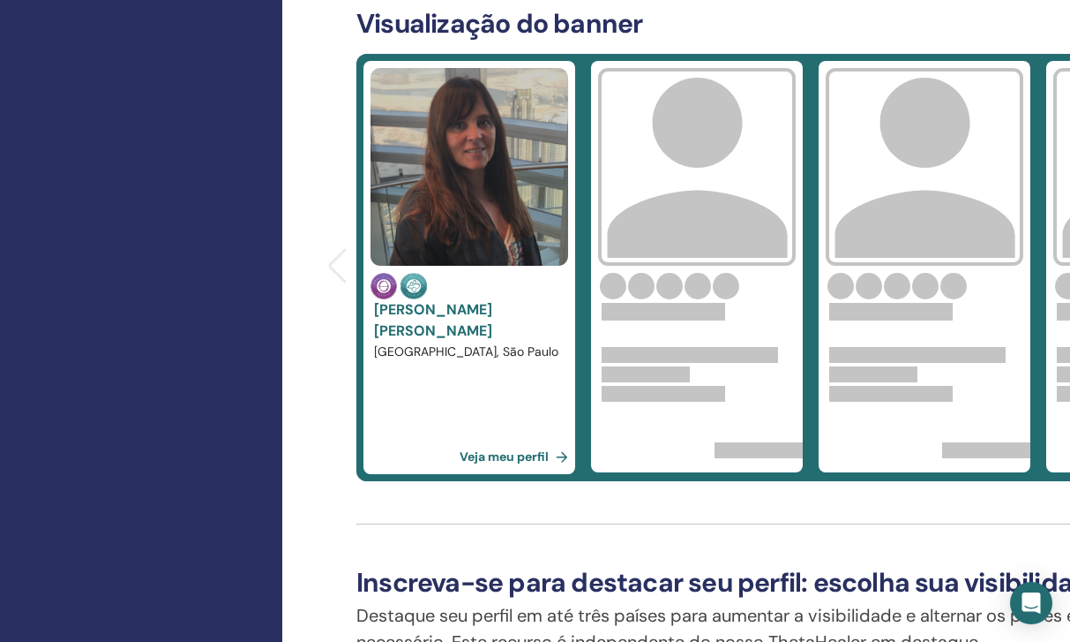
click at [501, 454] on link "Veja meu perfil" at bounding box center [518, 456] width 116 height 35
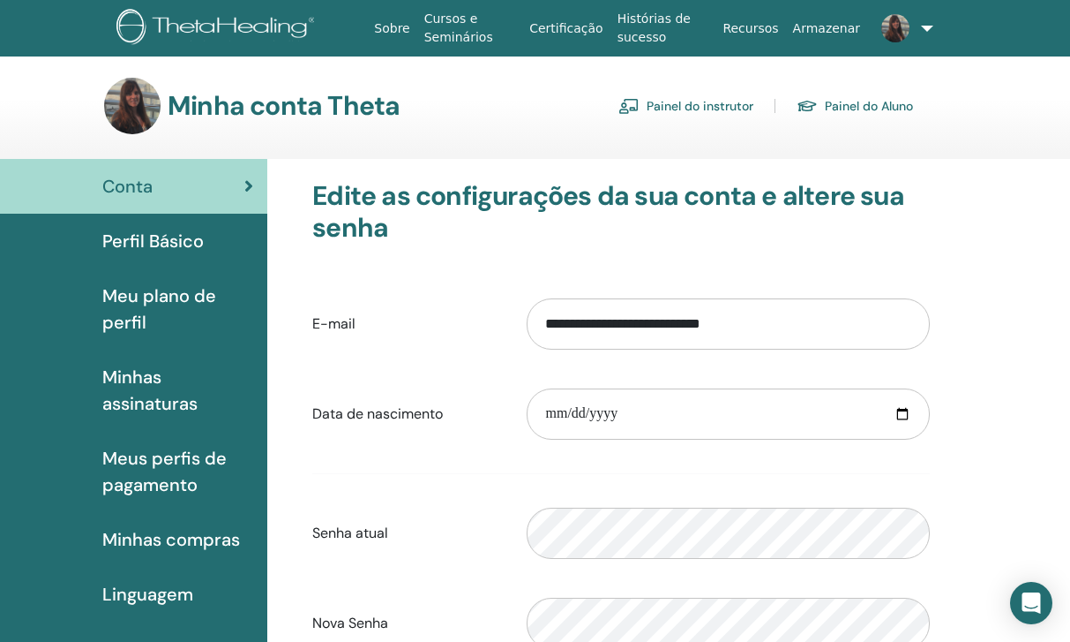
click at [169, 252] on span "Perfil Básico" at bounding box center [152, 241] width 101 height 26
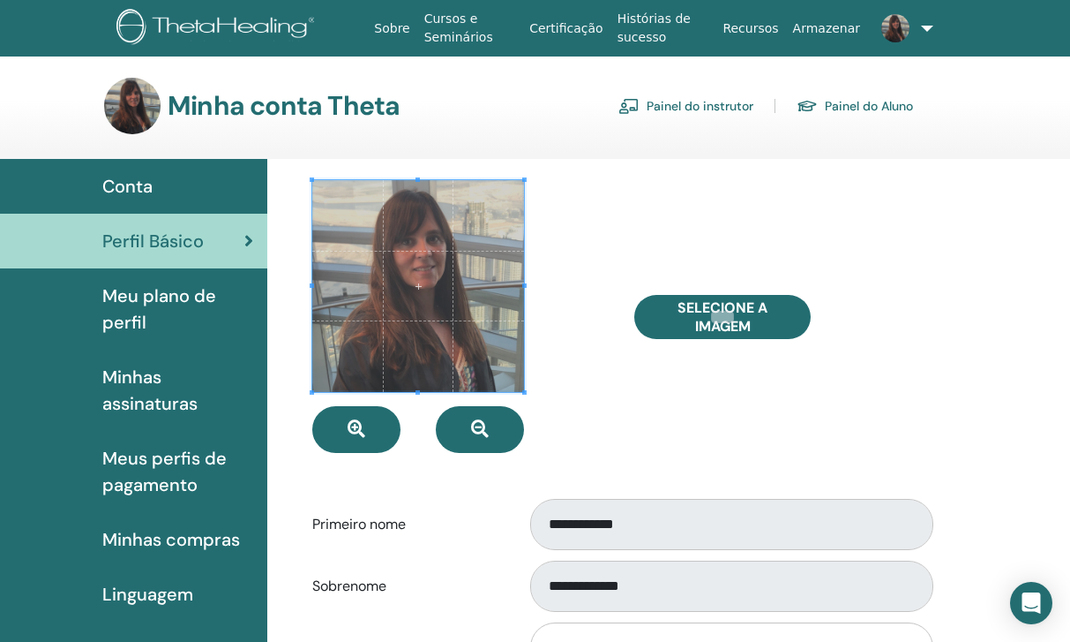
click at [153, 316] on span "Meu plano de perfil" at bounding box center [177, 308] width 151 height 53
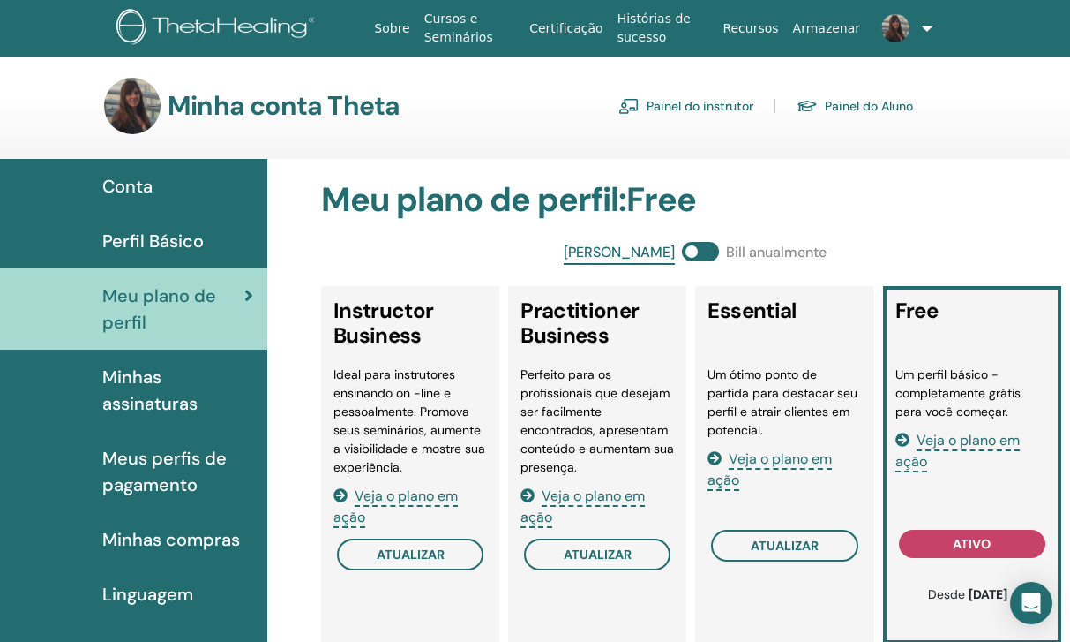
click at [146, 397] on span "Minhas assinaturas" at bounding box center [177, 390] width 151 height 53
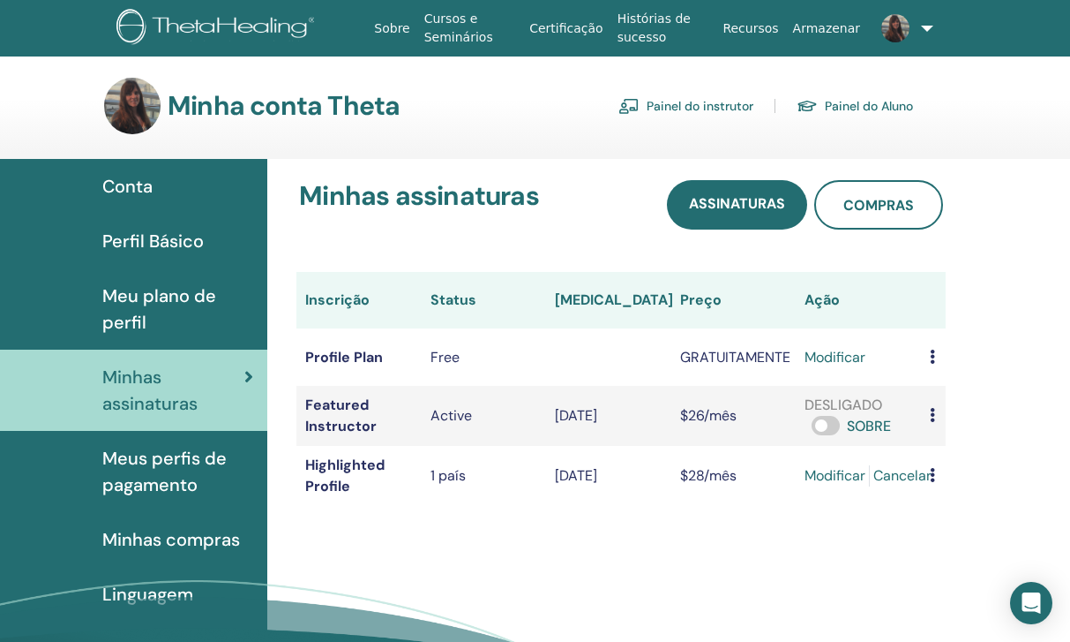
click at [710, 110] on link "Painel do instrutor" at bounding box center [686, 106] width 135 height 28
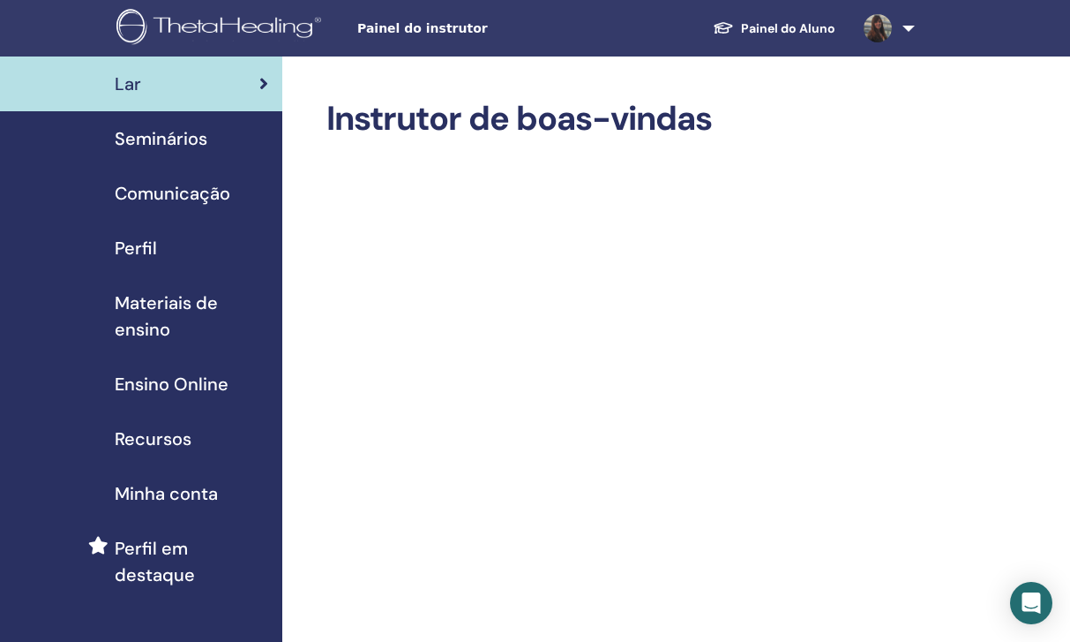
click at [222, 394] on span "Ensino Online" at bounding box center [172, 384] width 114 height 26
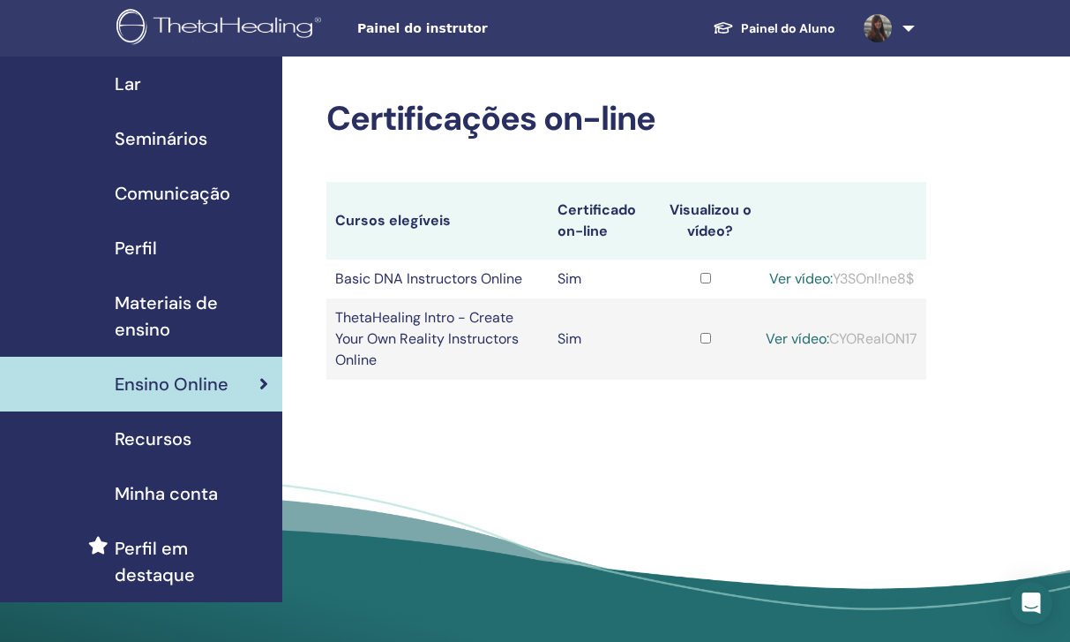
click at [217, 321] on span "Materiais de ensino" at bounding box center [192, 315] width 154 height 53
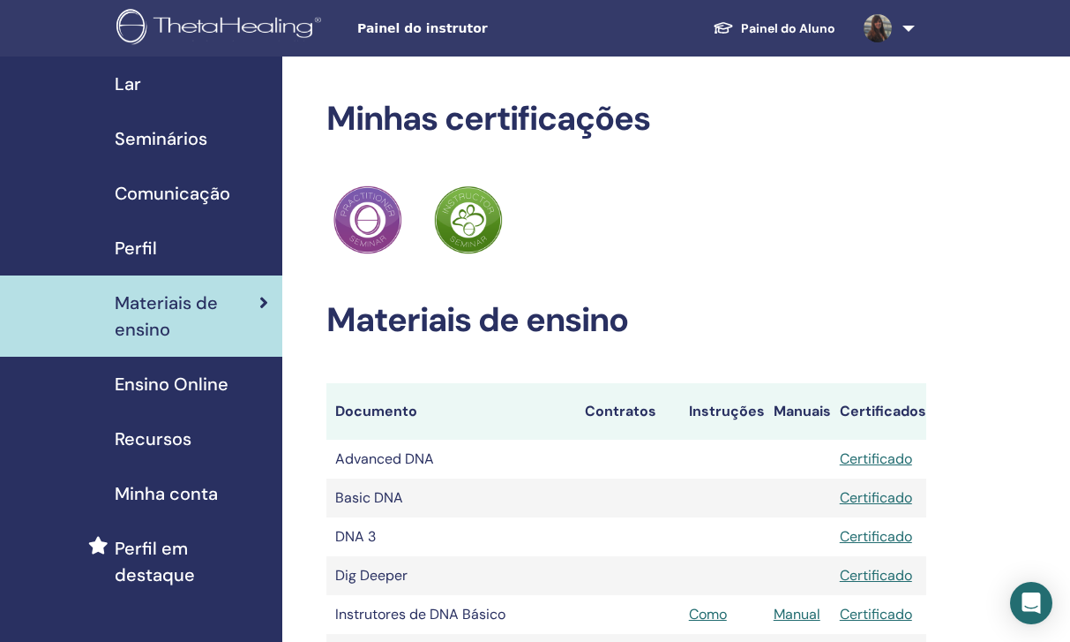
click at [190, 548] on span "Perfil em destaque" at bounding box center [192, 561] width 154 height 53
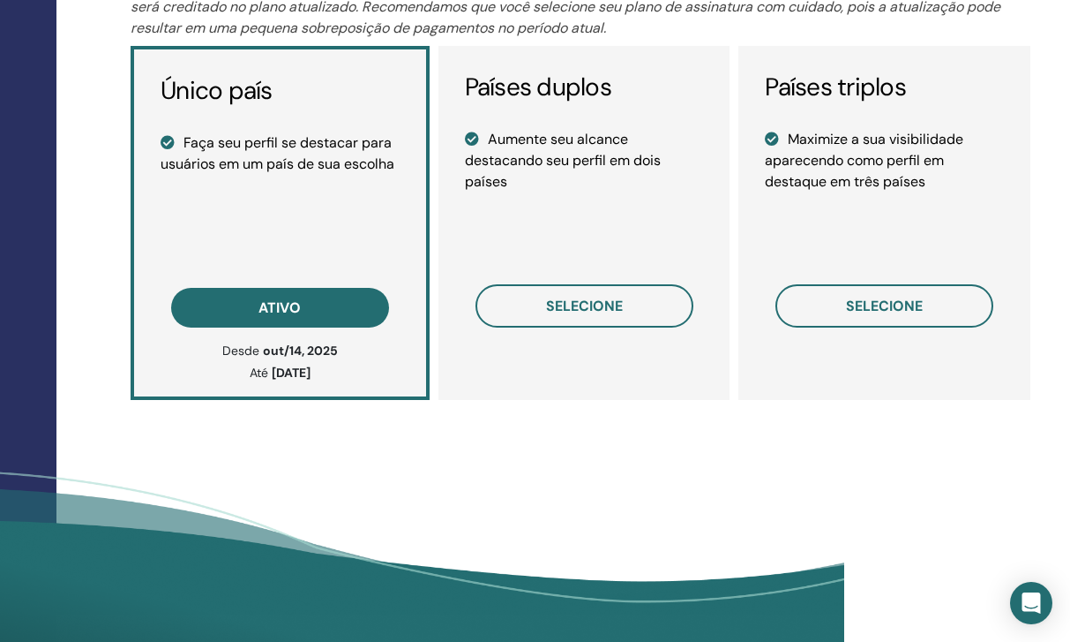
scroll to position [1364, 226]
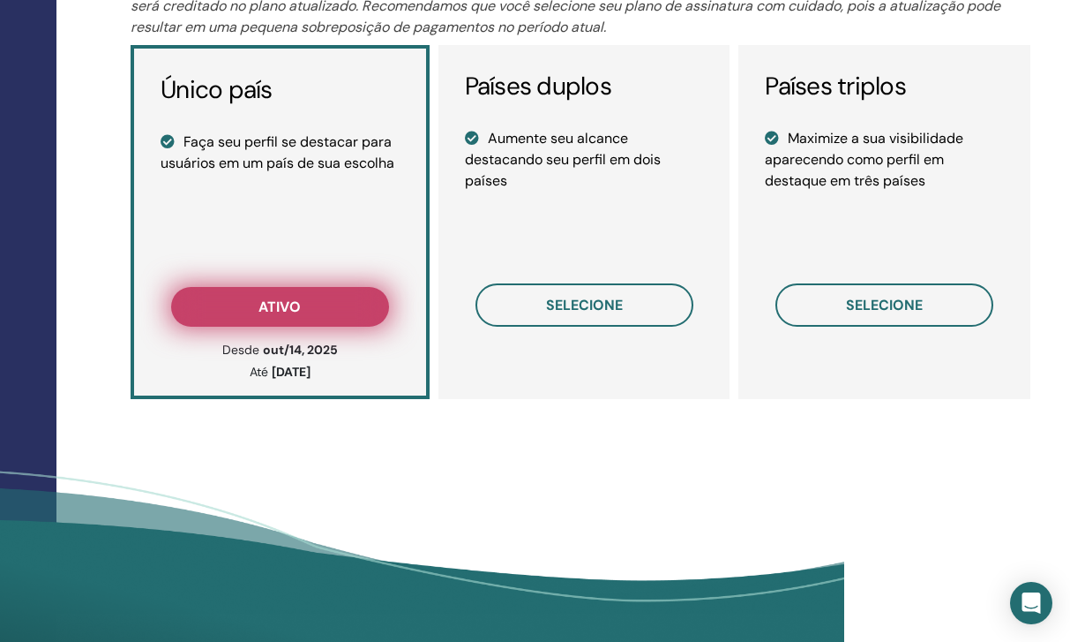
click at [313, 298] on button "ativo" at bounding box center [280, 307] width 218 height 40
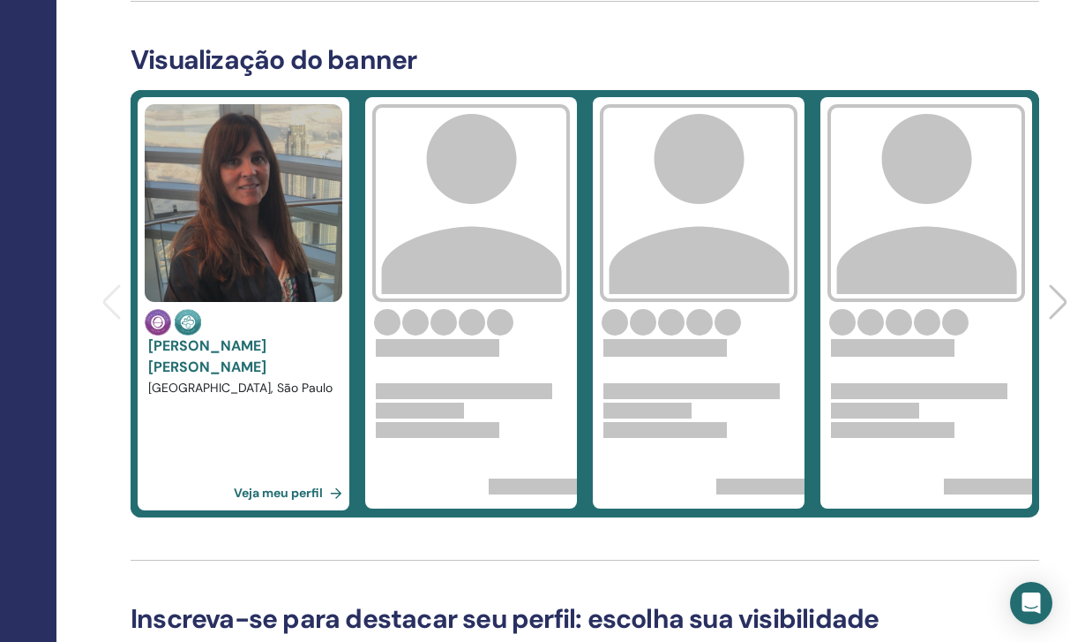
scroll to position [588, 226]
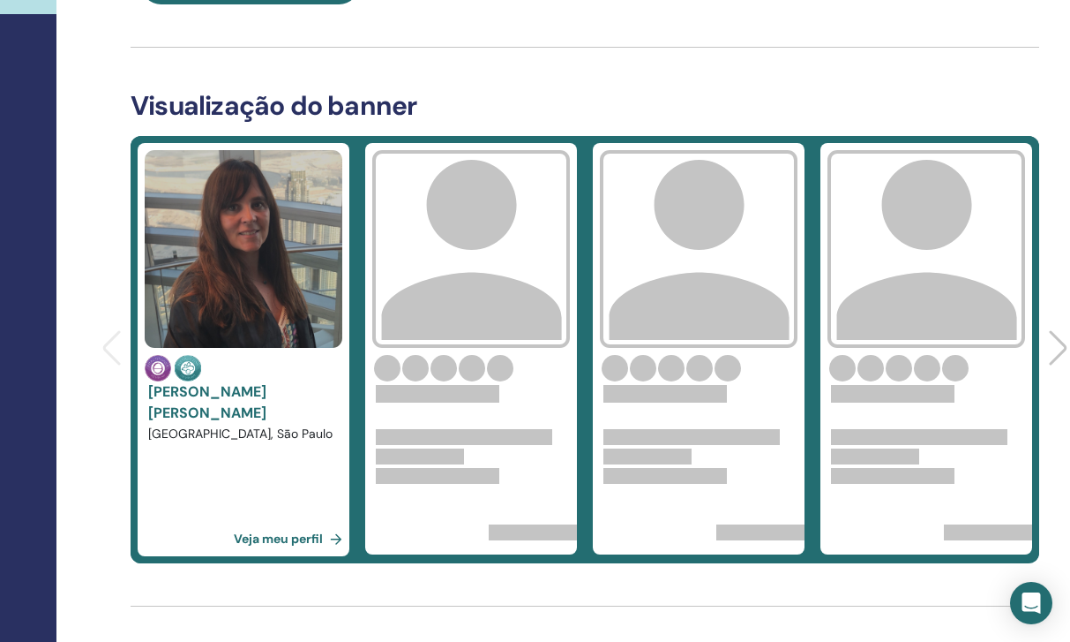
click at [278, 539] on link "Veja meu perfil" at bounding box center [292, 538] width 116 height 35
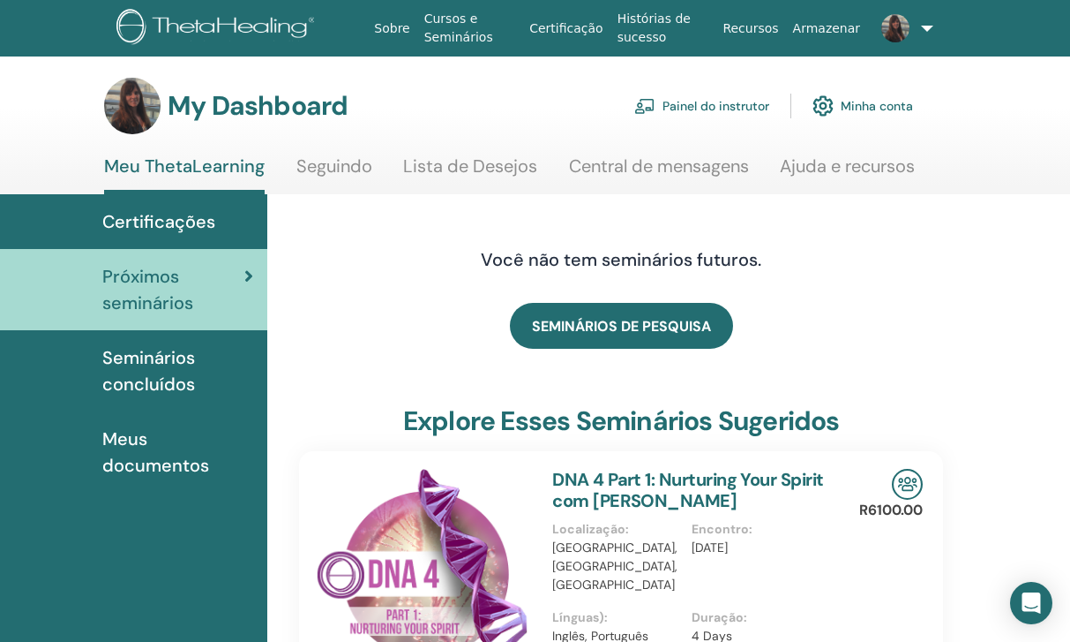
click at [677, 87] on link "Painel do instrutor" at bounding box center [702, 105] width 135 height 39
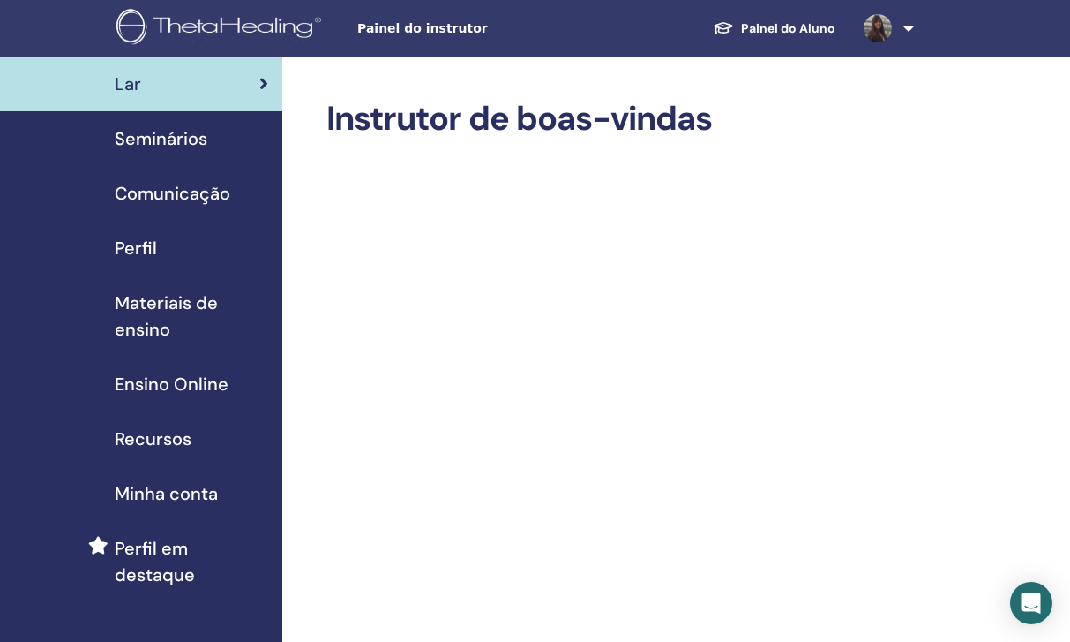
click at [162, 137] on span "Seminários" at bounding box center [161, 138] width 93 height 26
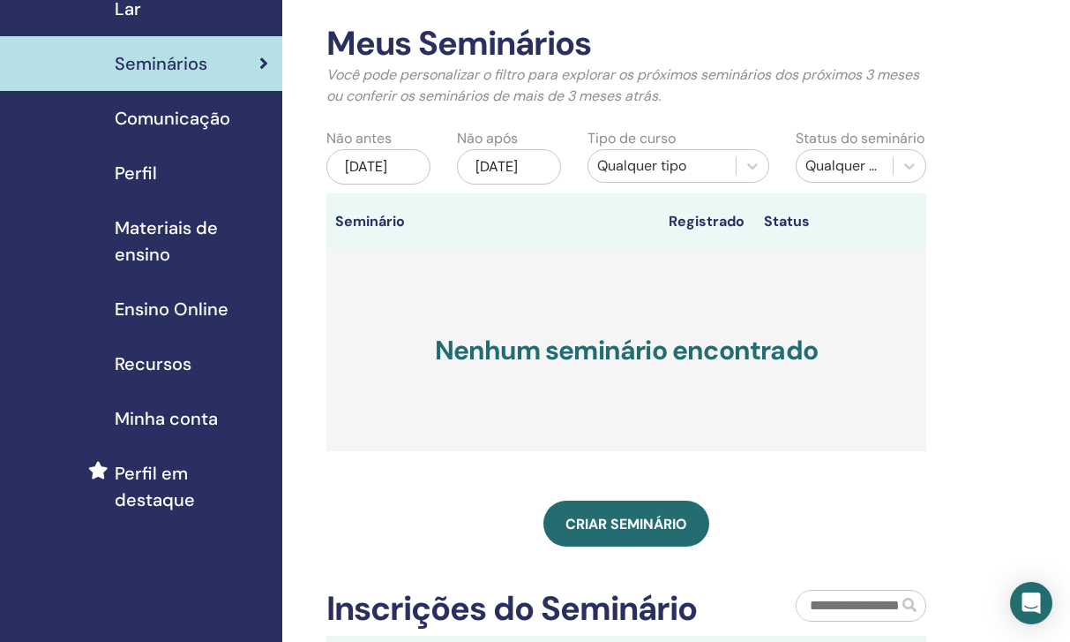
scroll to position [137, 0]
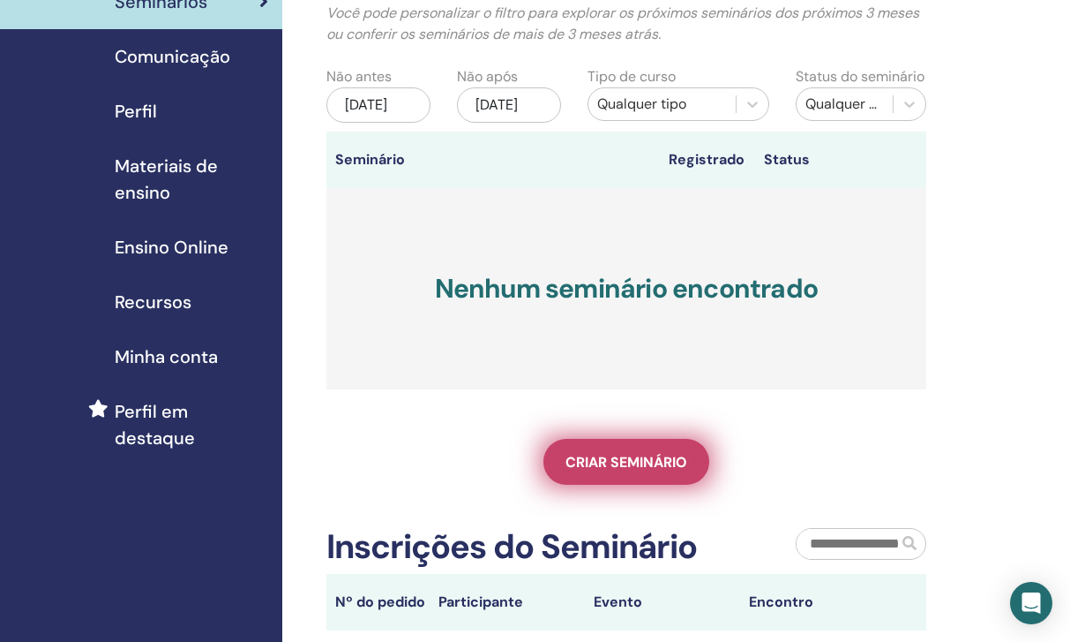
click at [627, 471] on span "Criar seminário" at bounding box center [627, 462] width 122 height 19
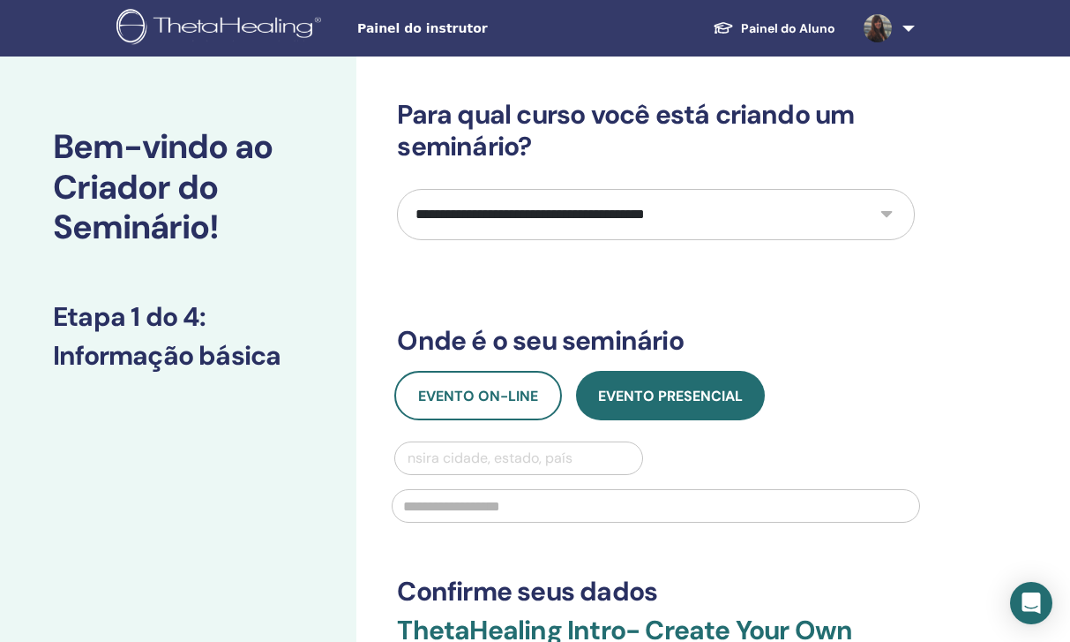
select select "*"
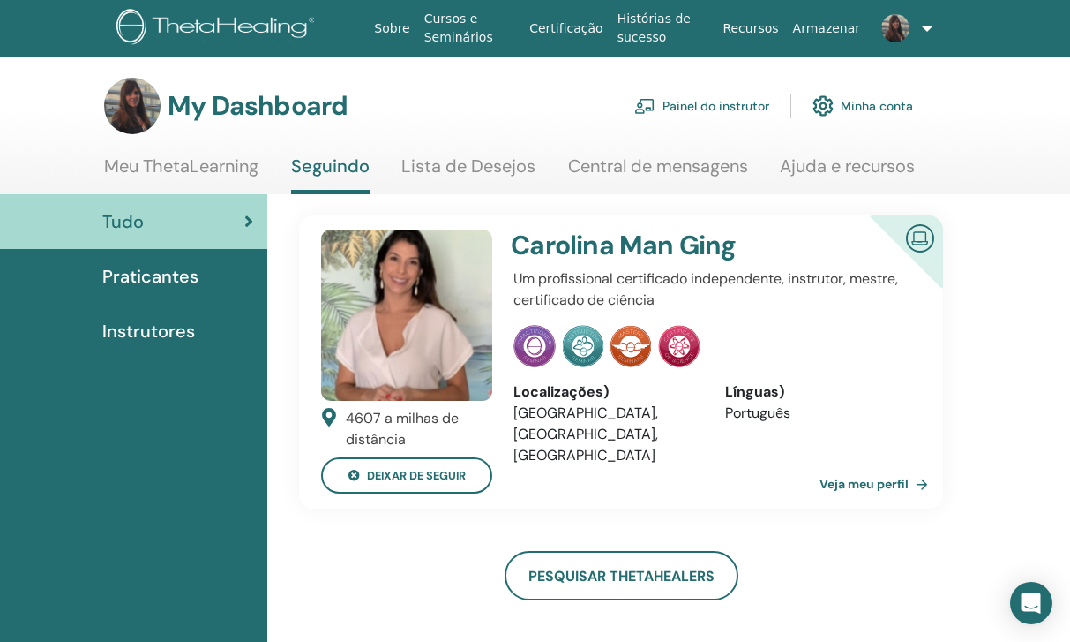
click at [424, 173] on link "Lista de Desejos" at bounding box center [469, 172] width 134 height 34
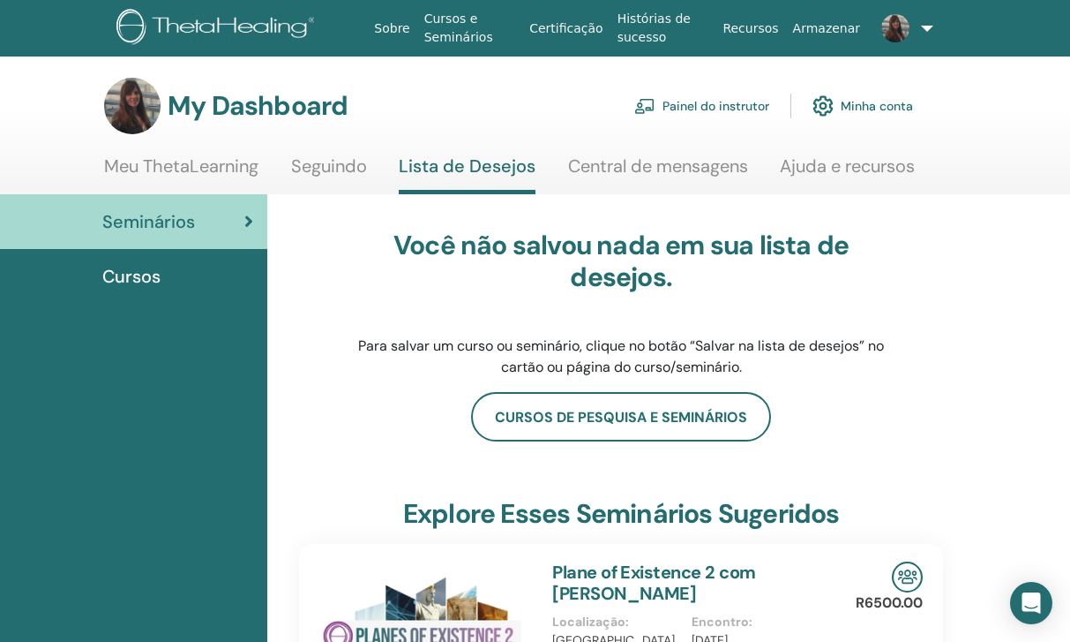
click at [343, 170] on link "Seguindo" at bounding box center [329, 172] width 76 height 34
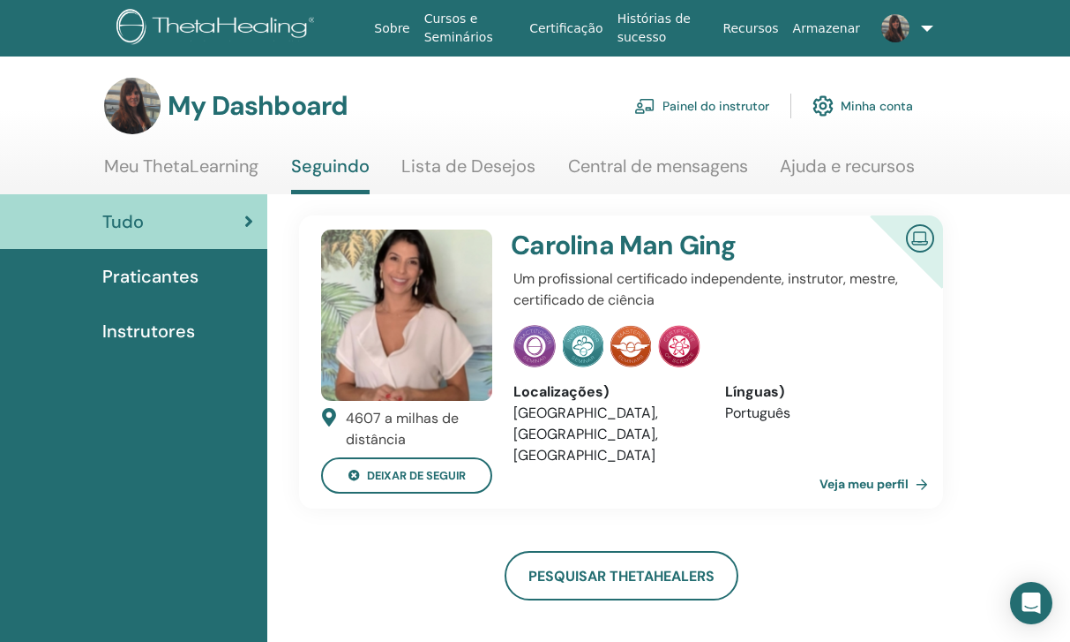
click at [191, 277] on span "Praticantes" at bounding box center [150, 276] width 96 height 26
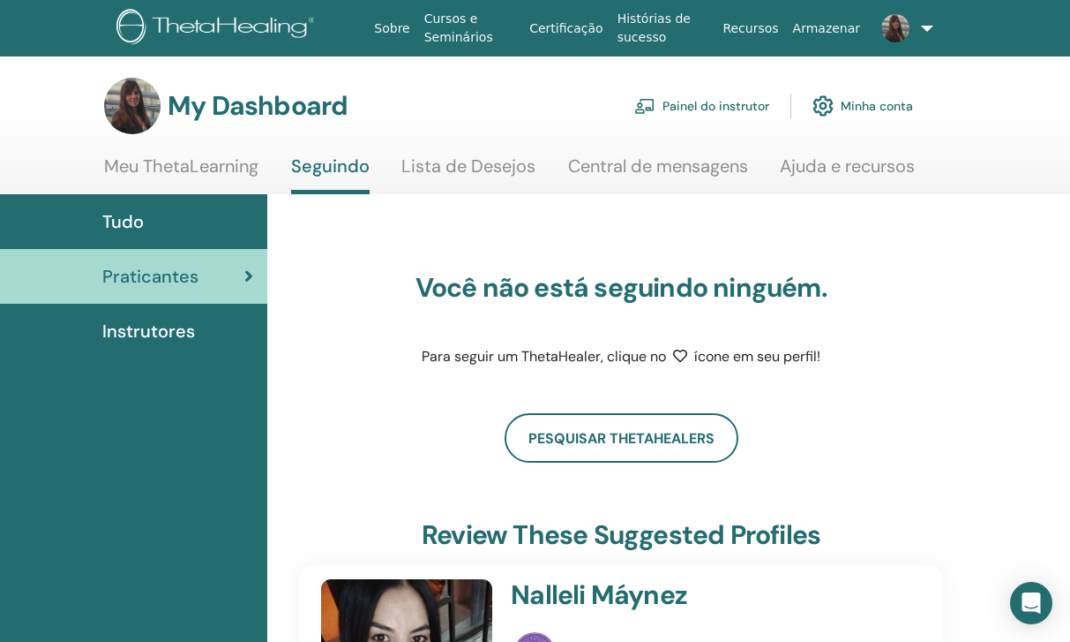
click at [185, 333] on span "Instrutores" at bounding box center [148, 331] width 93 height 26
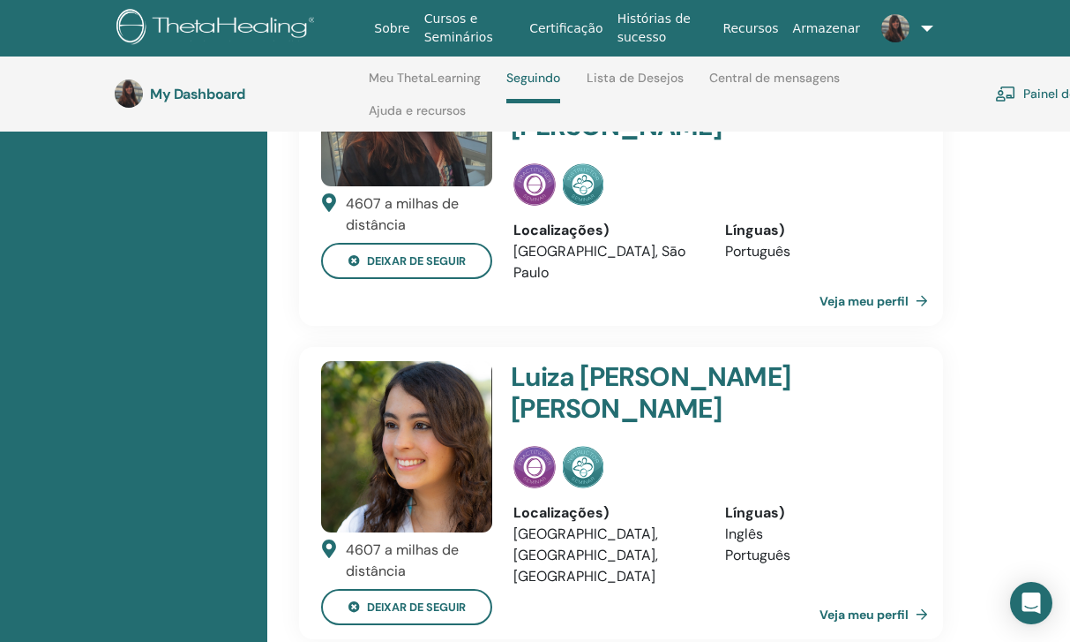
scroll to position [1159, 0]
click at [458, 399] on img at bounding box center [406, 445] width 171 height 171
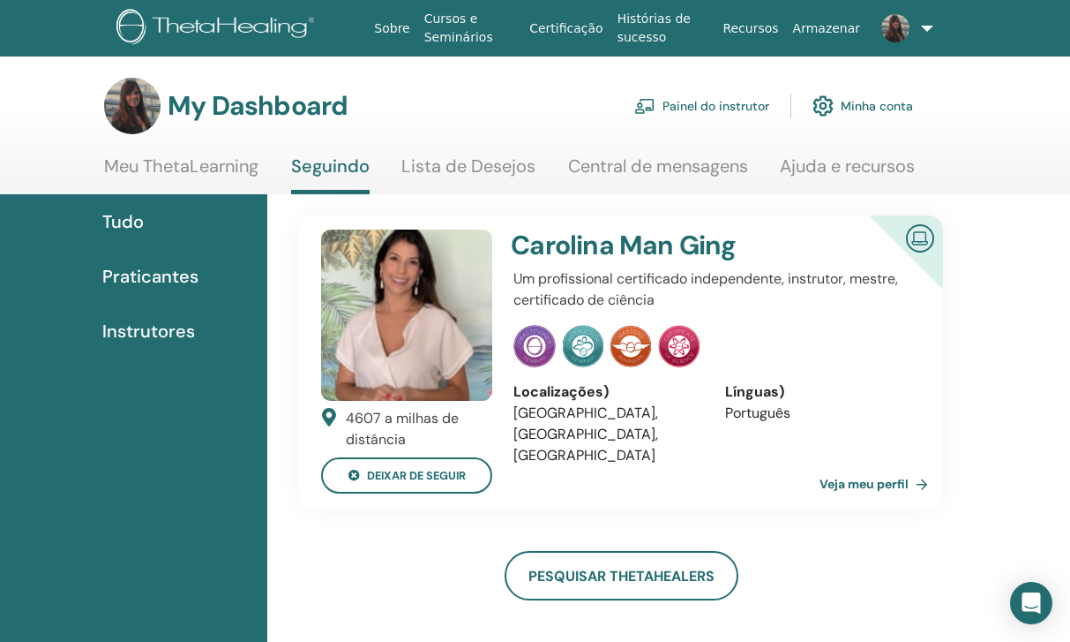
click at [757, 105] on link "Painel do instrutor" at bounding box center [702, 105] width 135 height 39
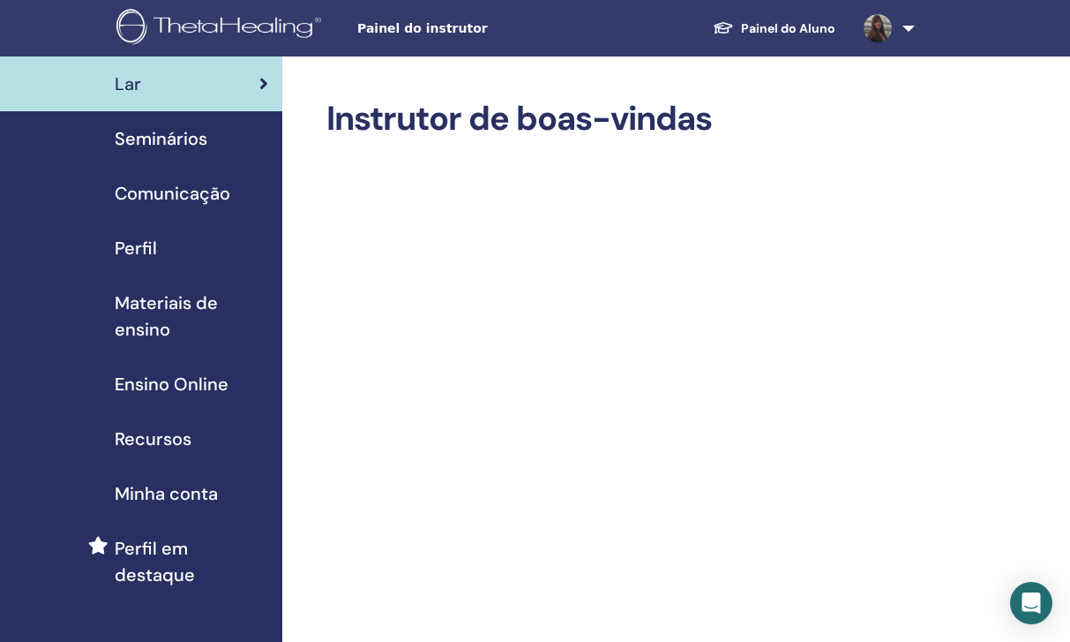
click at [163, 560] on span "Perfil em destaque" at bounding box center [192, 561] width 154 height 53
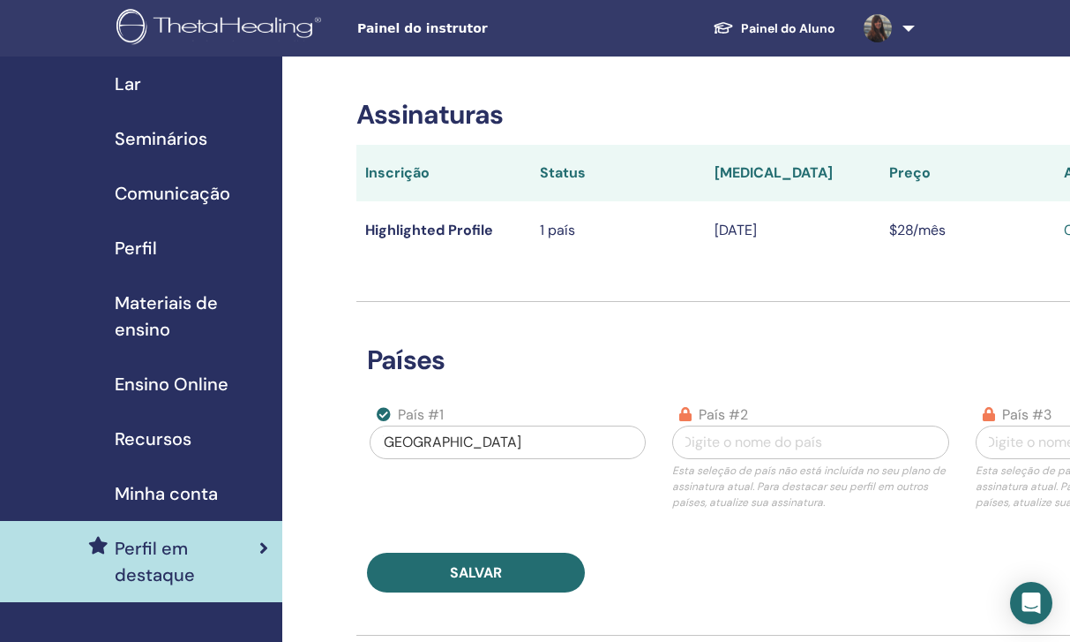
click at [204, 119] on link "Seminários" at bounding box center [141, 138] width 282 height 55
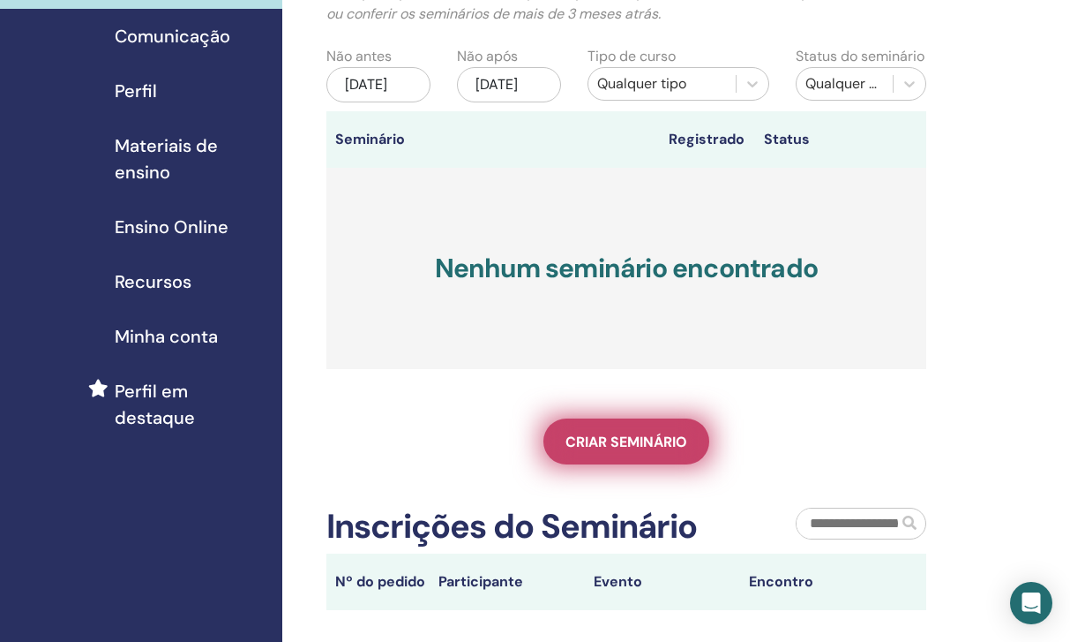
scroll to position [159, 0]
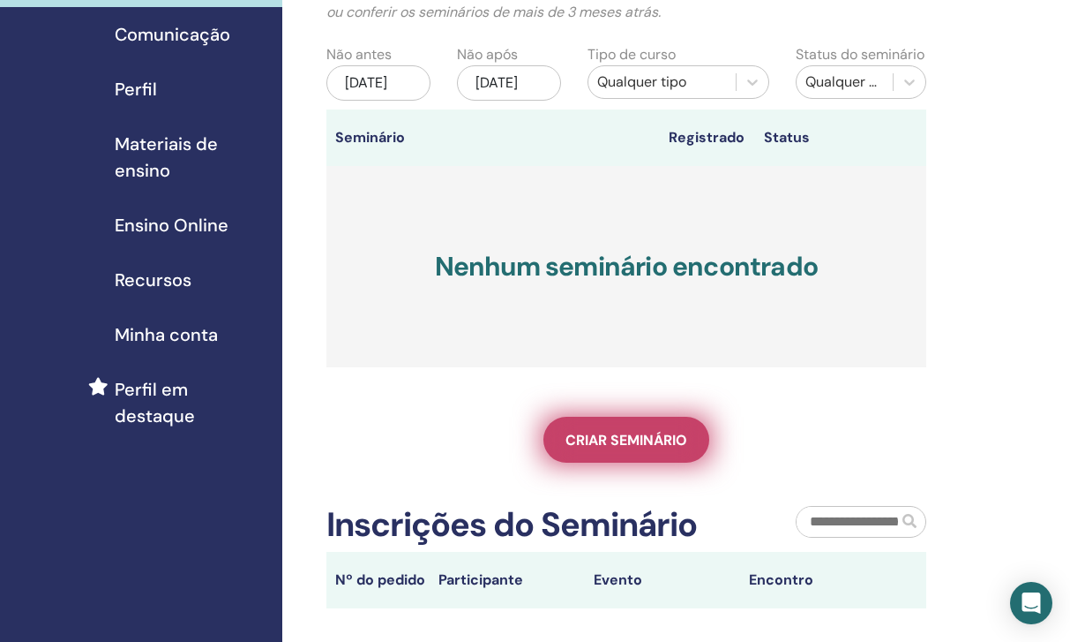
click at [566, 449] on span "Criar seminário" at bounding box center [627, 440] width 122 height 19
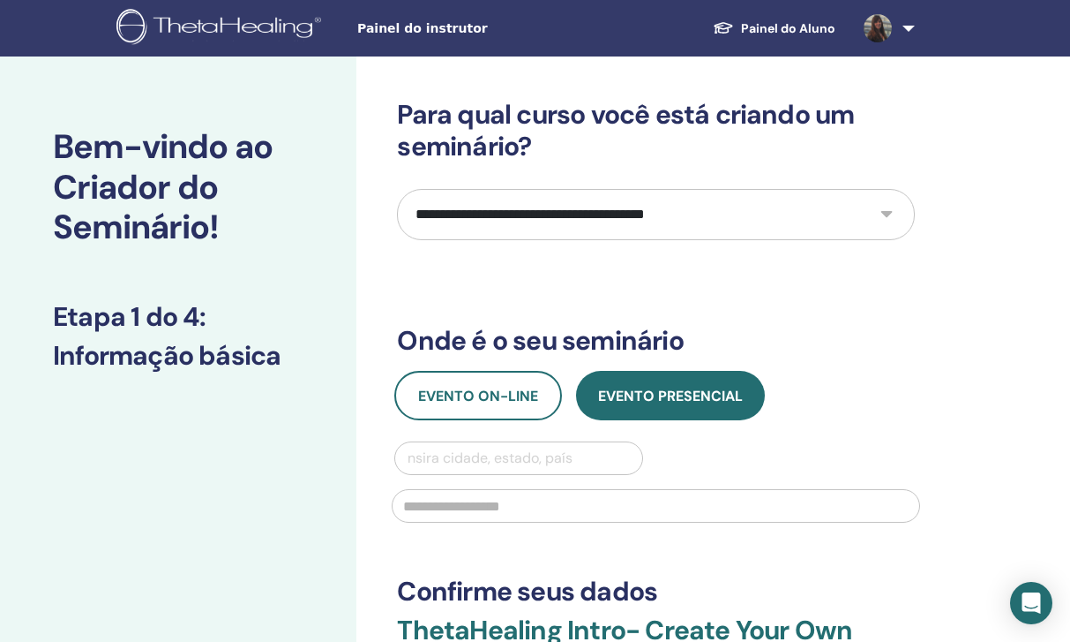
select select "*"
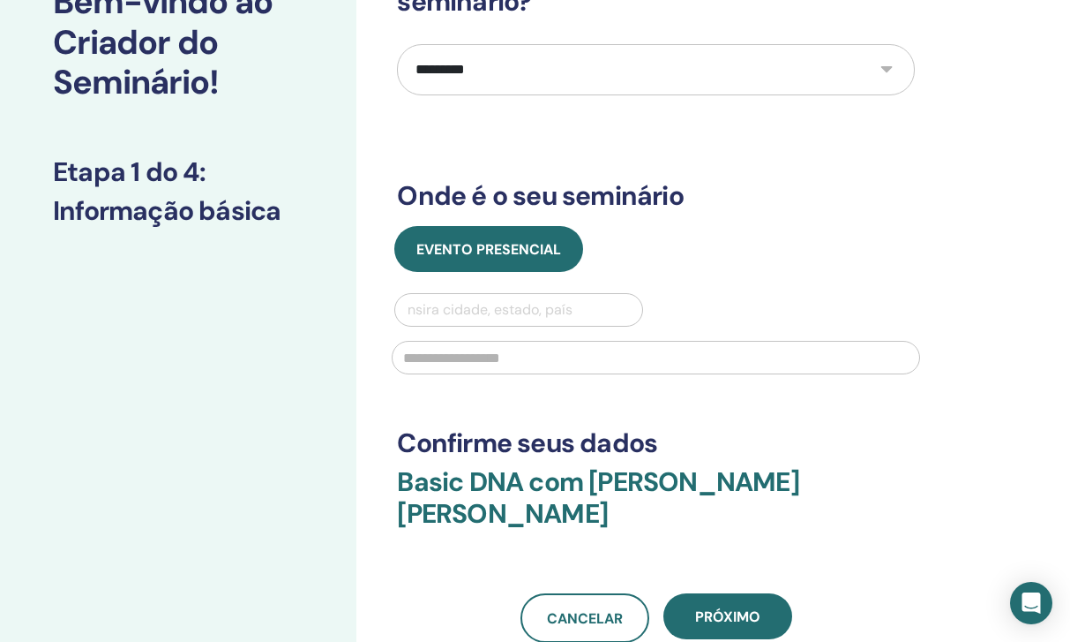
scroll to position [151, 0]
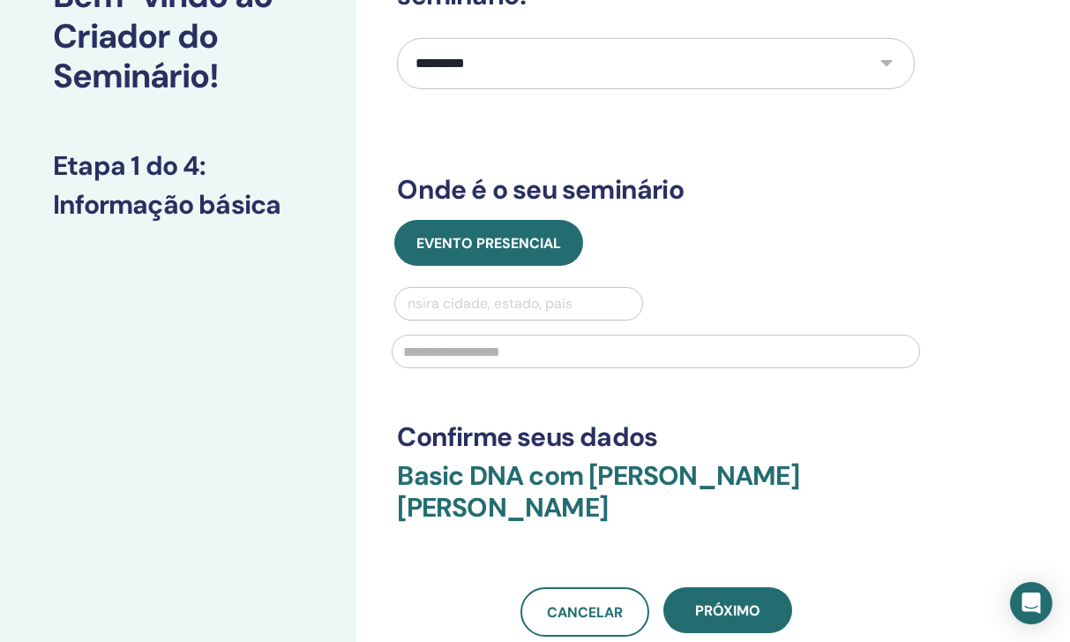
click at [487, 309] on div "Insira cidade, estado, país" at bounding box center [518, 303] width 229 height 21
type input "*********"
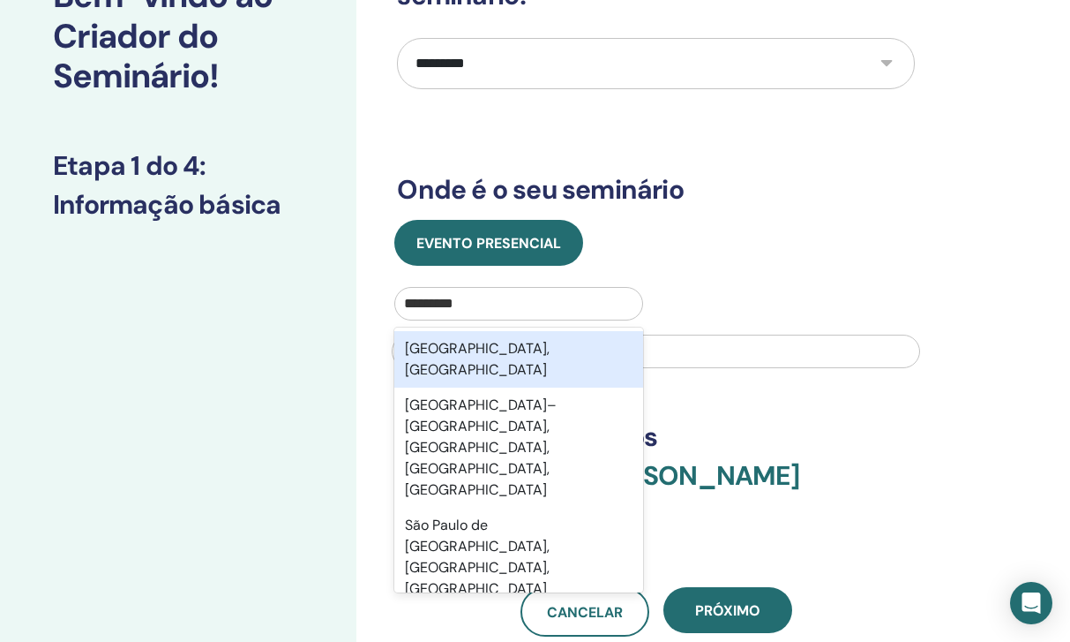
click at [485, 355] on div "[GEOGRAPHIC_DATA], [GEOGRAPHIC_DATA]" at bounding box center [518, 359] width 248 height 56
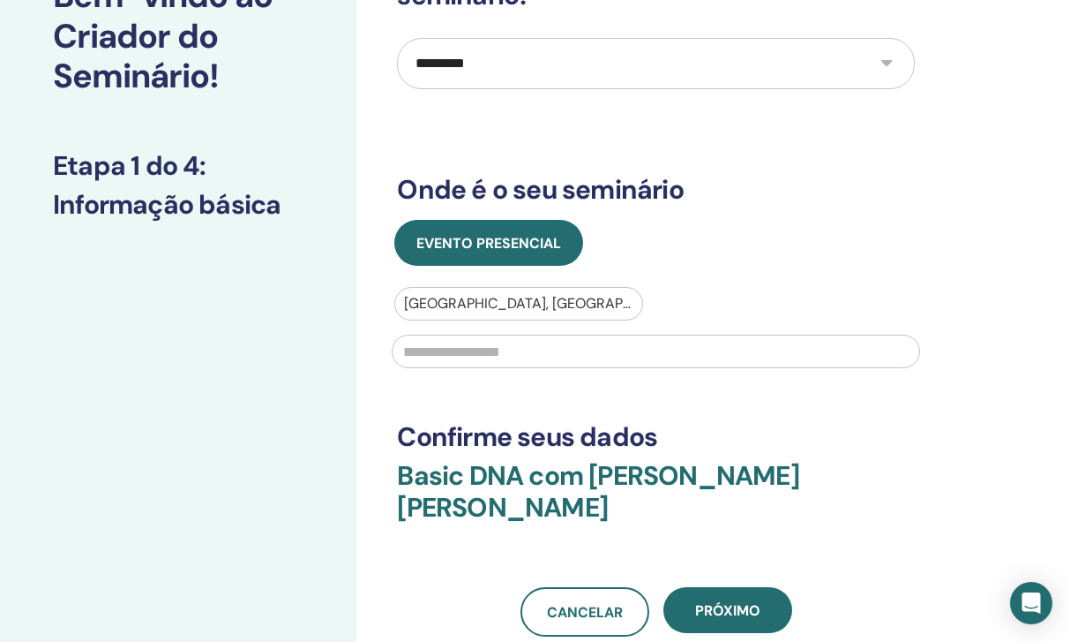
click at [485, 356] on input "text" at bounding box center [656, 351] width 529 height 34
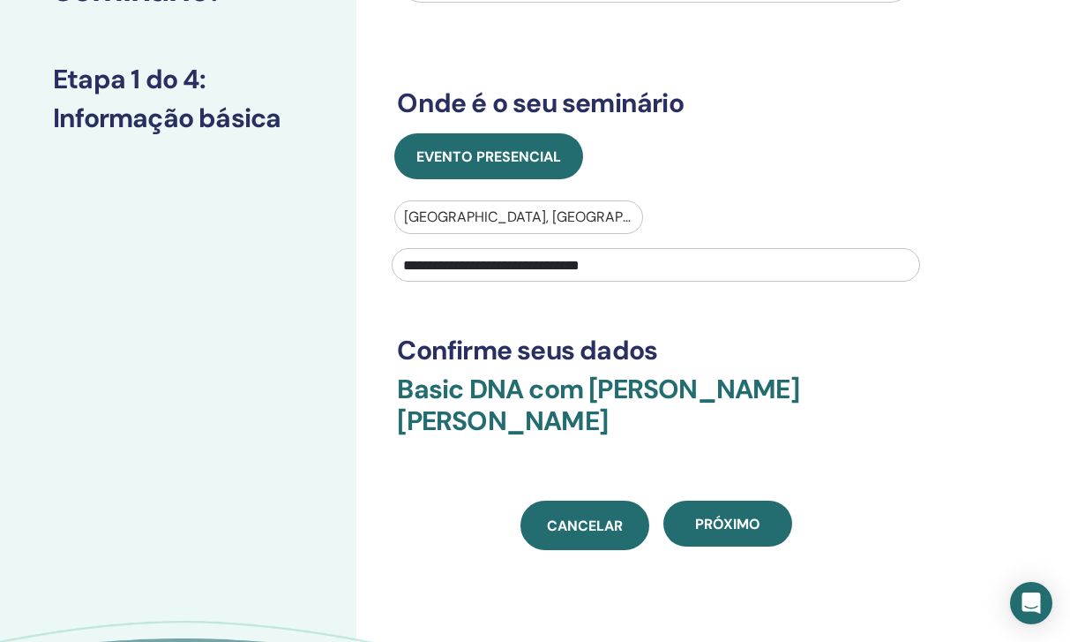
scroll to position [261, 0]
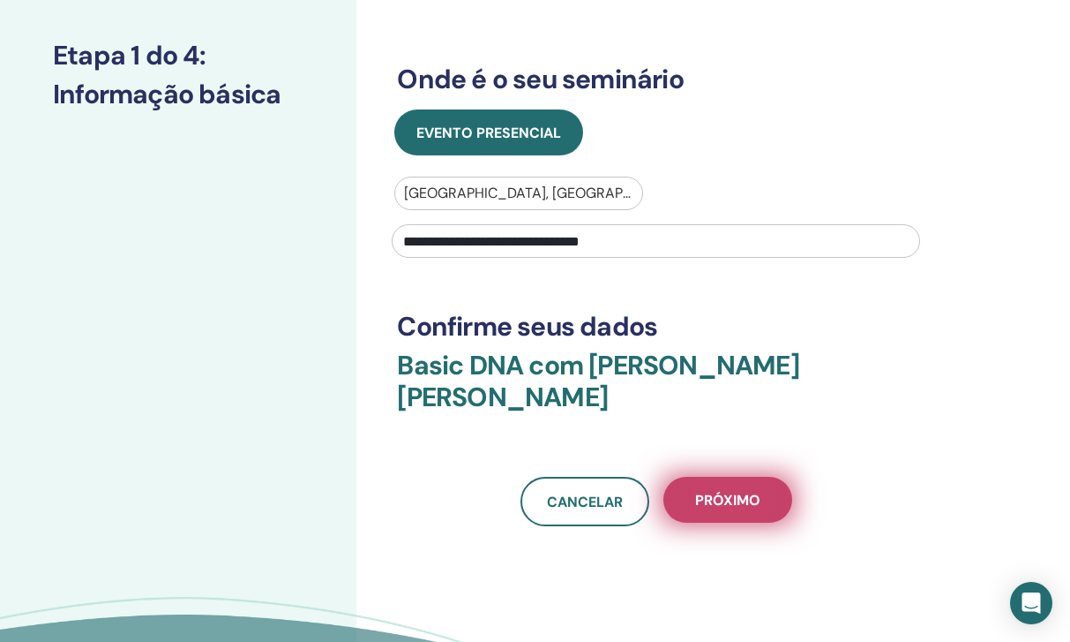
type input "**********"
click at [704, 491] on span "Próximo" at bounding box center [727, 500] width 65 height 19
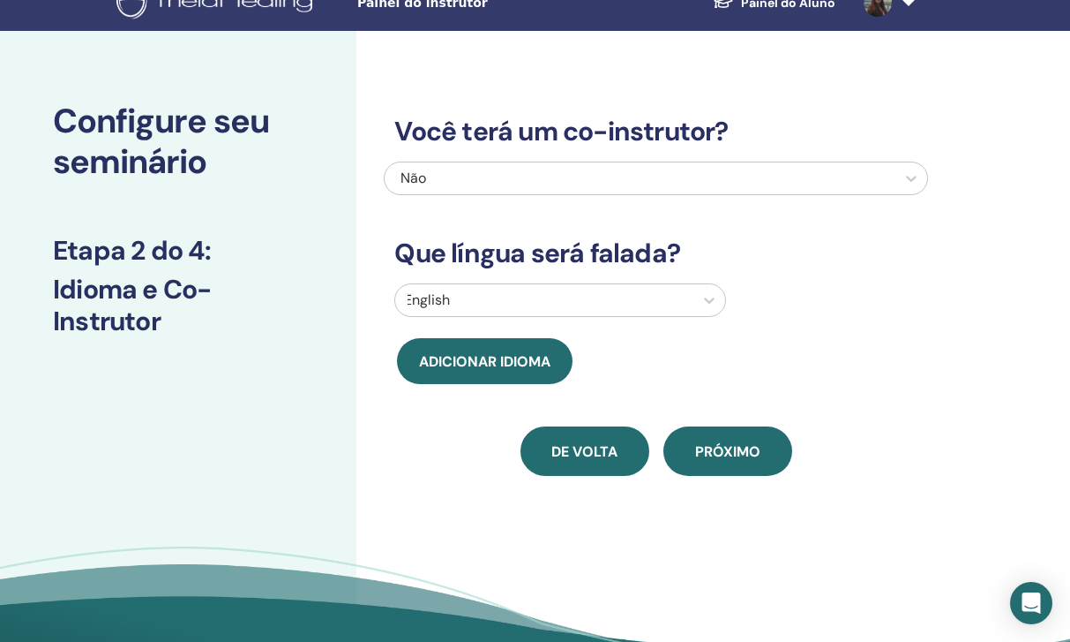
scroll to position [1, 0]
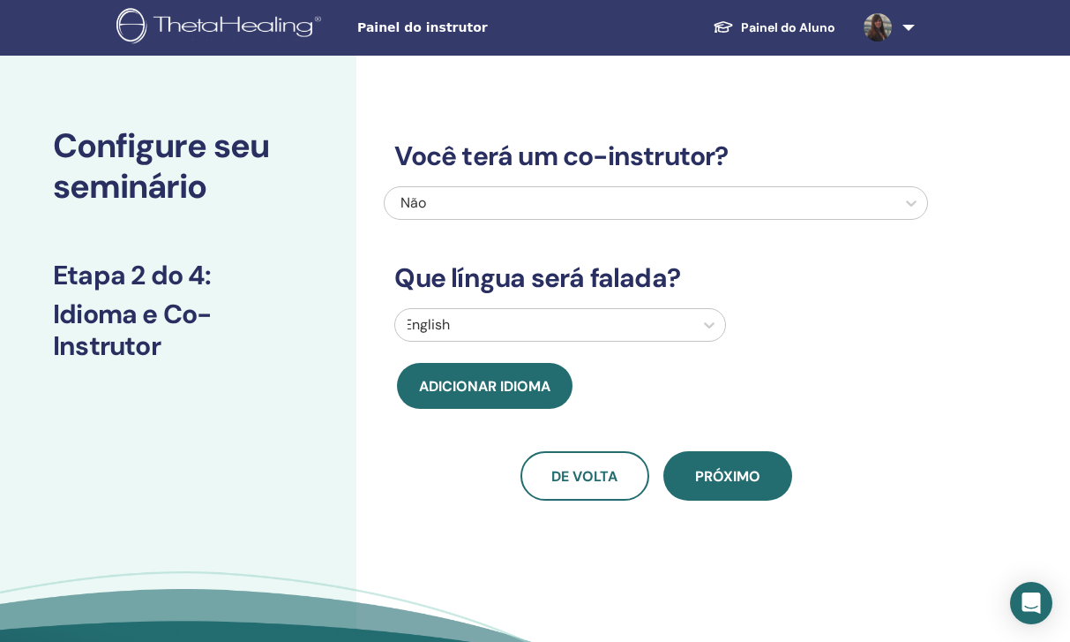
click at [569, 205] on div "Não" at bounding box center [603, 202] width 404 height 21
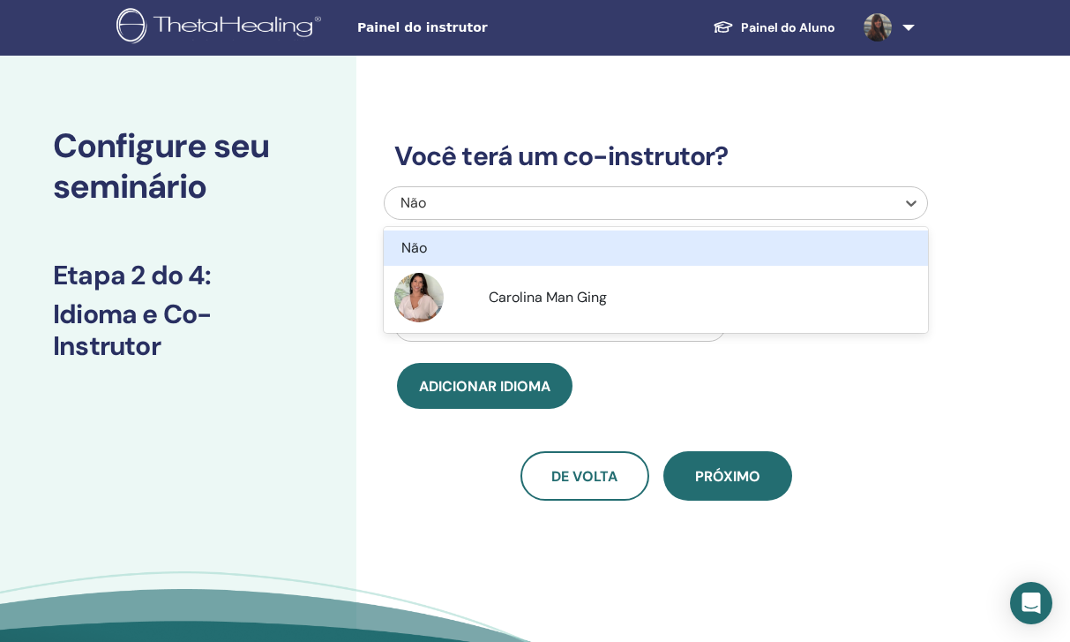
click at [560, 247] on div "Não" at bounding box center [616, 247] width 429 height 21
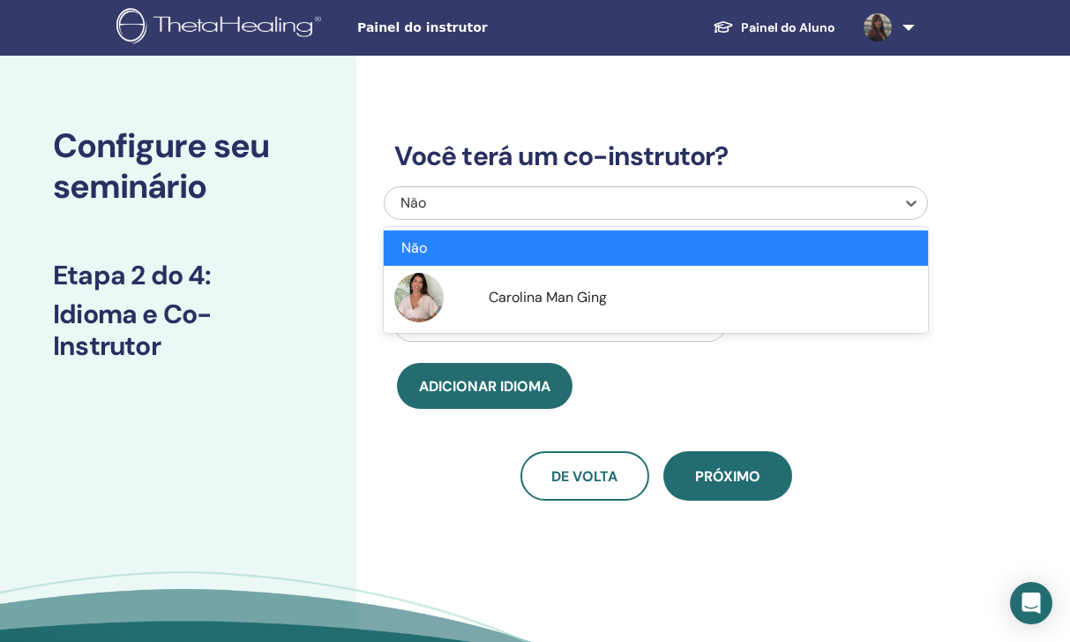
click at [557, 198] on div "Não" at bounding box center [603, 202] width 404 height 21
click at [545, 258] on div "Não" at bounding box center [616, 247] width 429 height 21
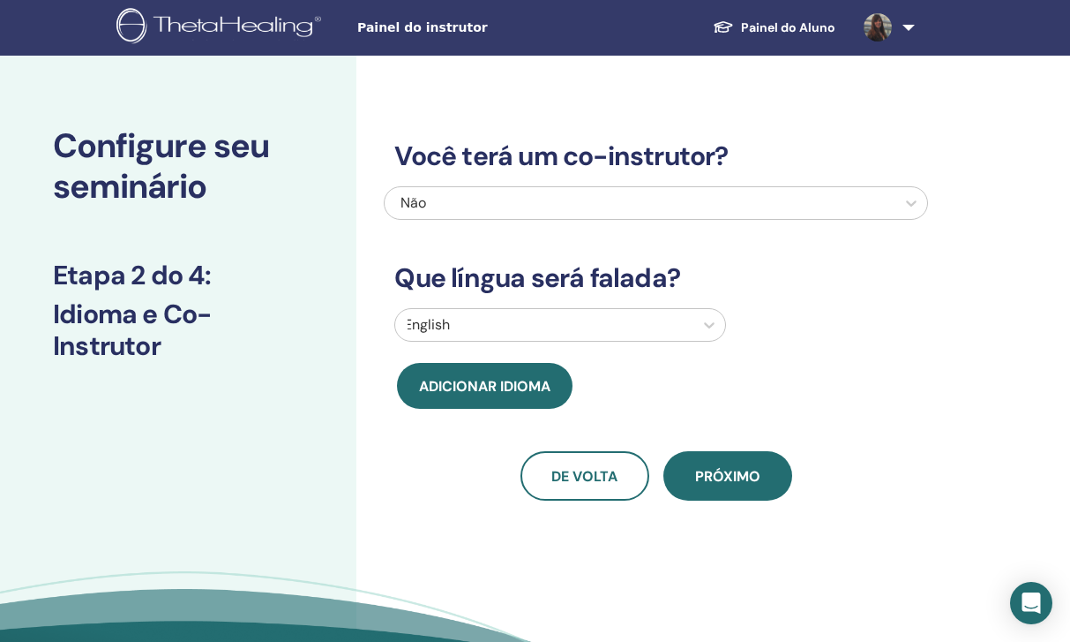
click at [876, 13] on img at bounding box center [878, 27] width 28 height 28
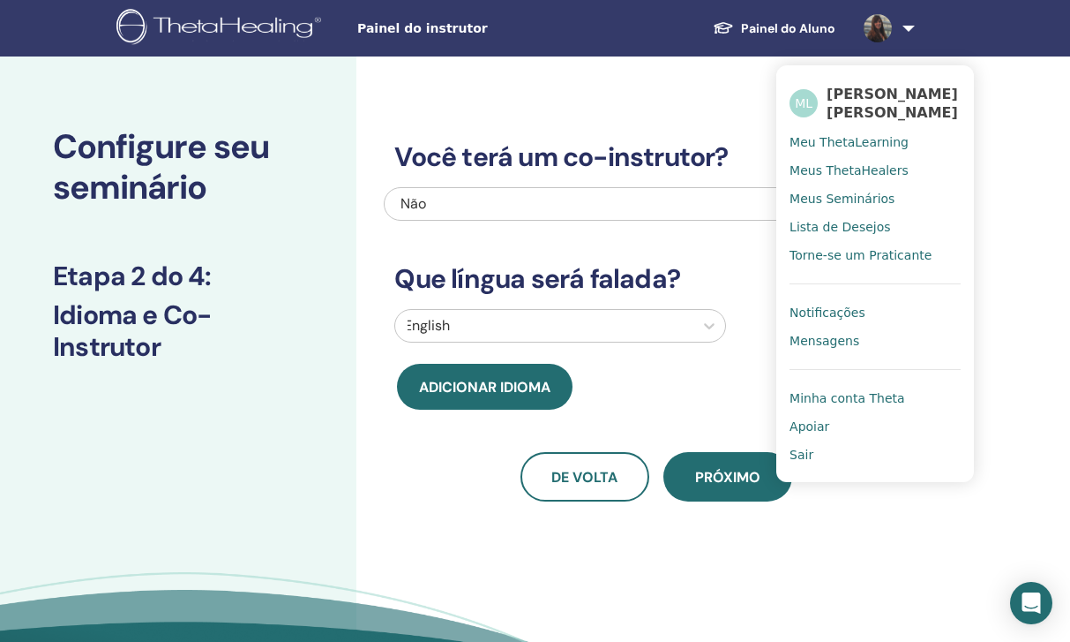
click at [849, 177] on span "Meus ThetaHealers" at bounding box center [849, 170] width 119 height 16
